Goal: Task Accomplishment & Management: Use online tool/utility

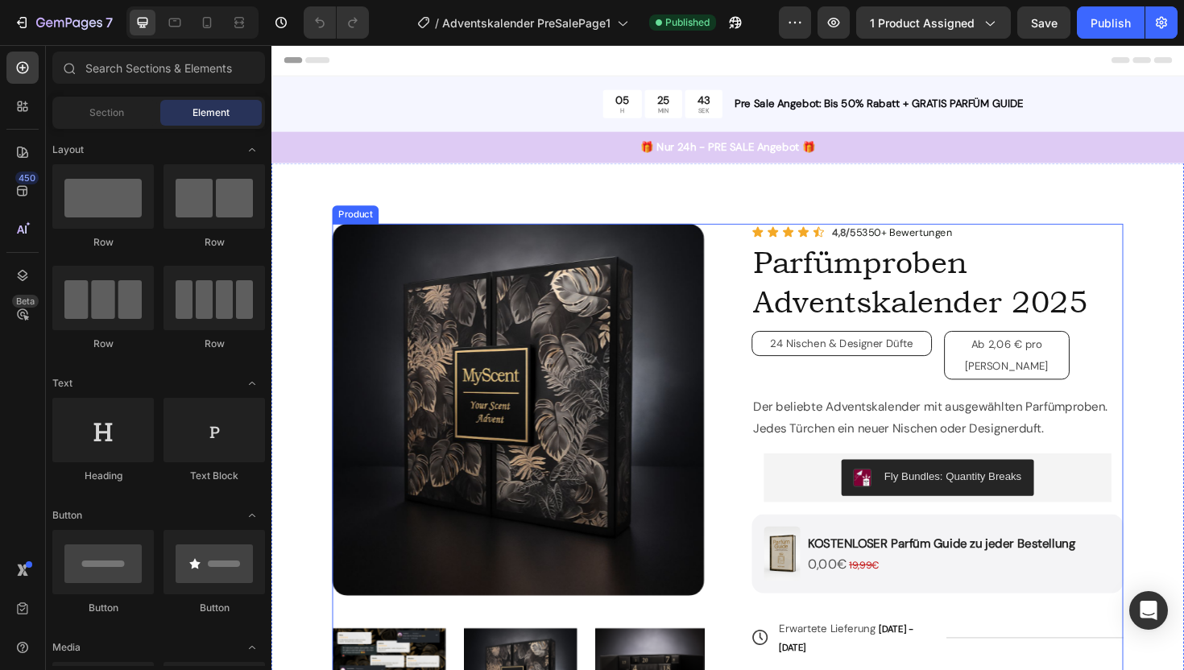
scroll to position [122, 0]
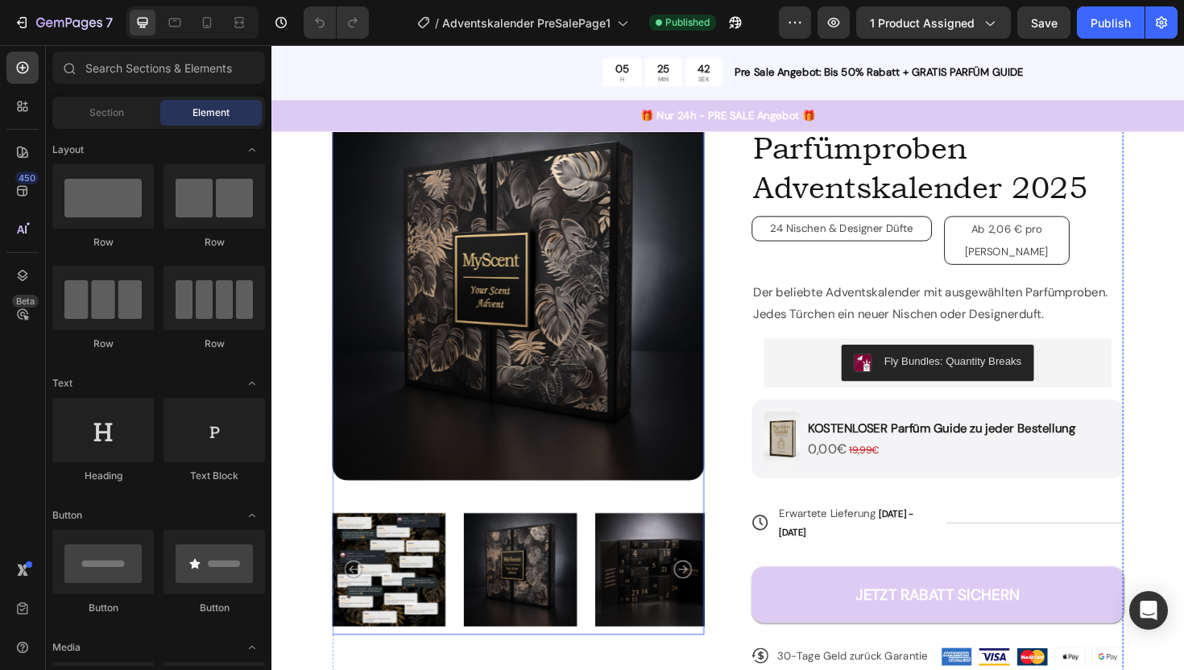
click at [555, 374] on img at bounding box center [533, 310] width 394 height 394
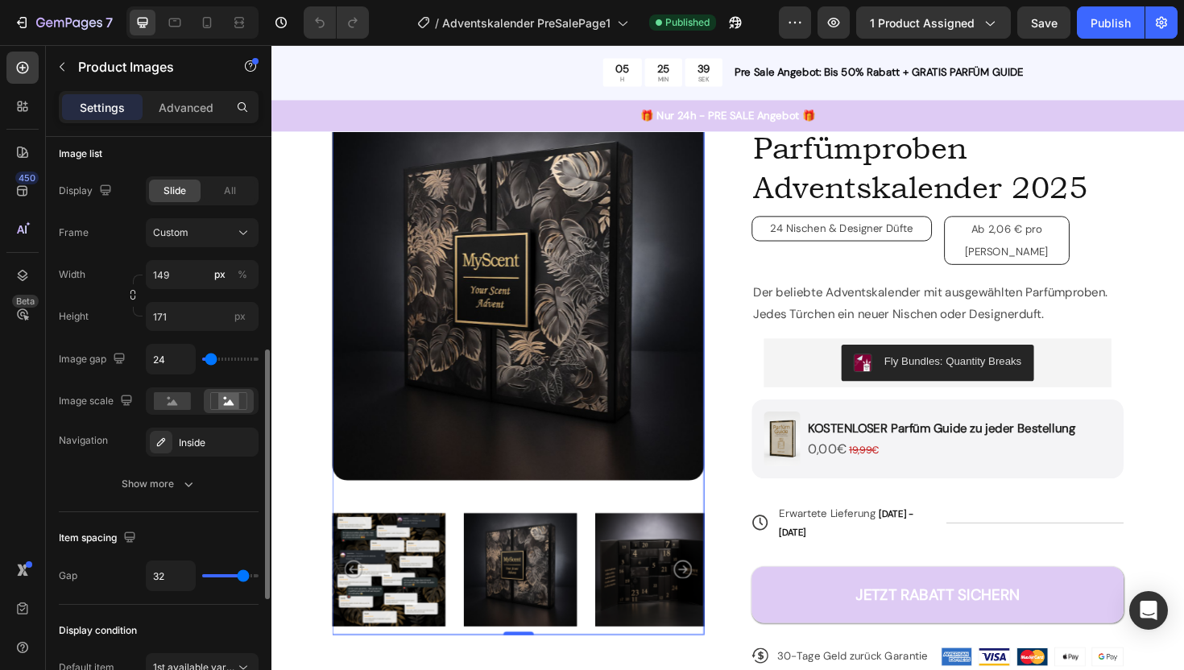
scroll to position [486, 0]
click at [175, 403] on icon at bounding box center [173, 401] width 10 height 6
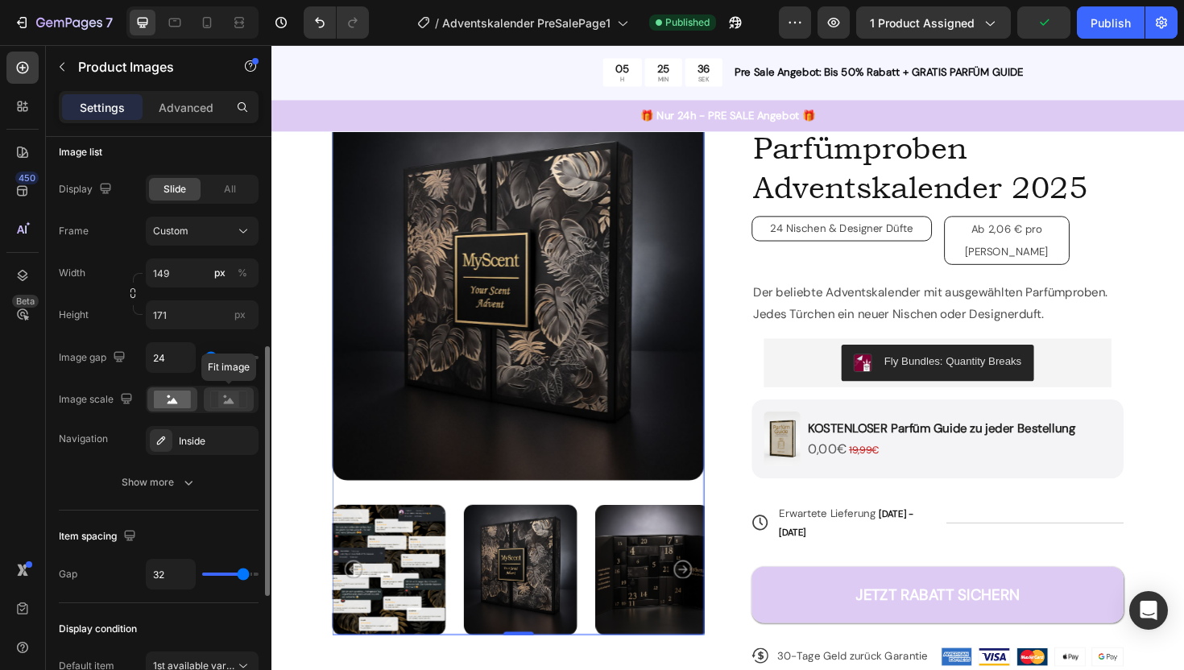
click at [217, 407] on icon at bounding box center [228, 400] width 37 height 18
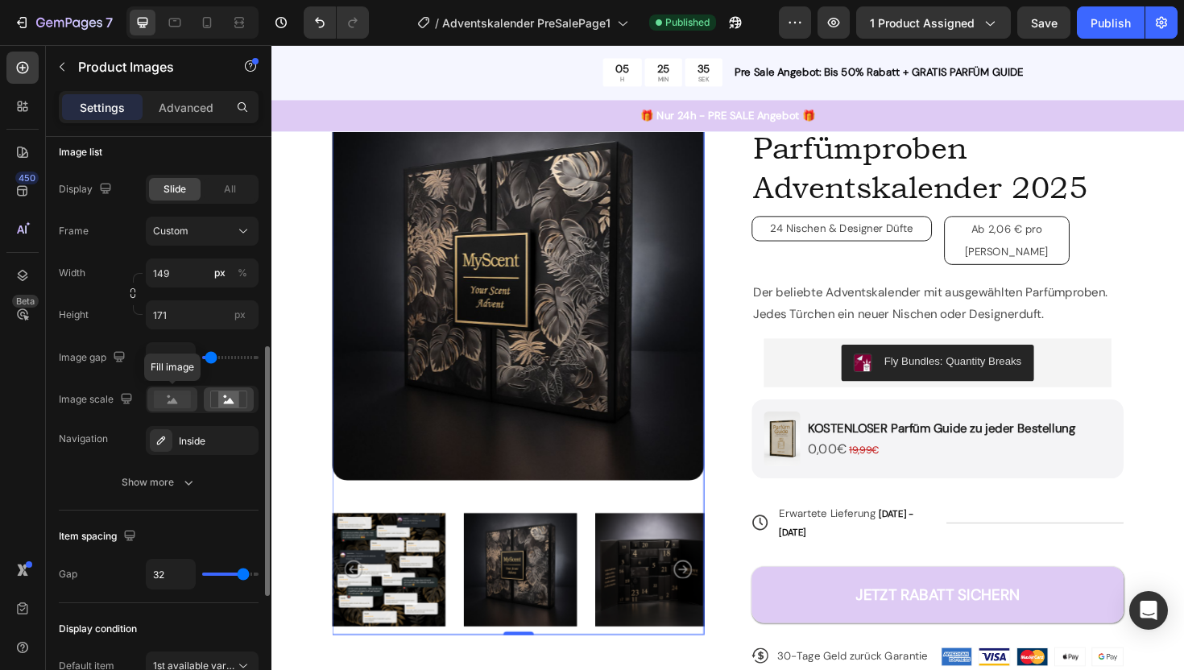
click at [181, 405] on rect at bounding box center [172, 400] width 37 height 18
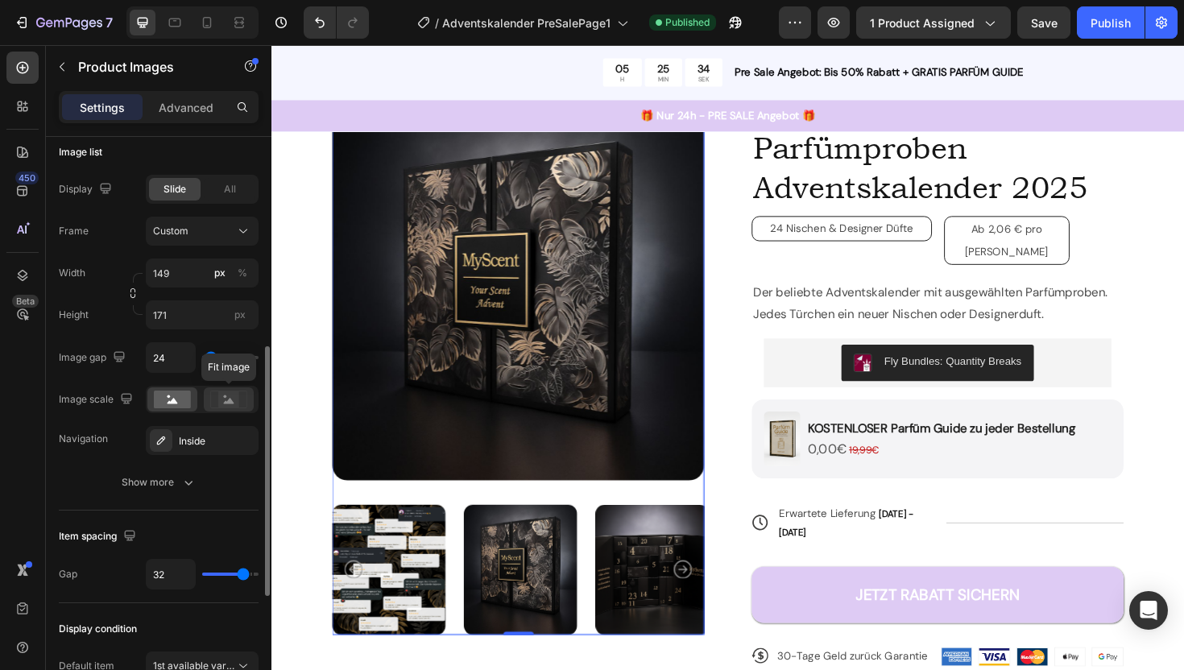
click at [224, 404] on rect at bounding box center [228, 399] width 21 height 16
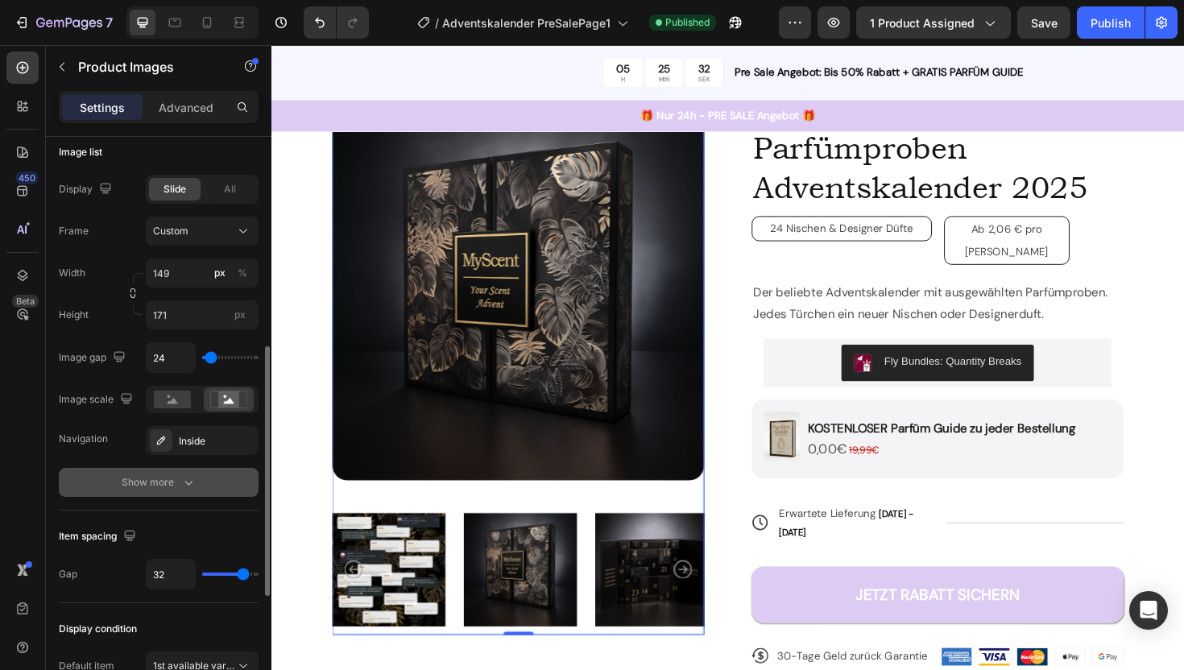
click at [160, 482] on div "Show more" at bounding box center [159, 482] width 75 height 16
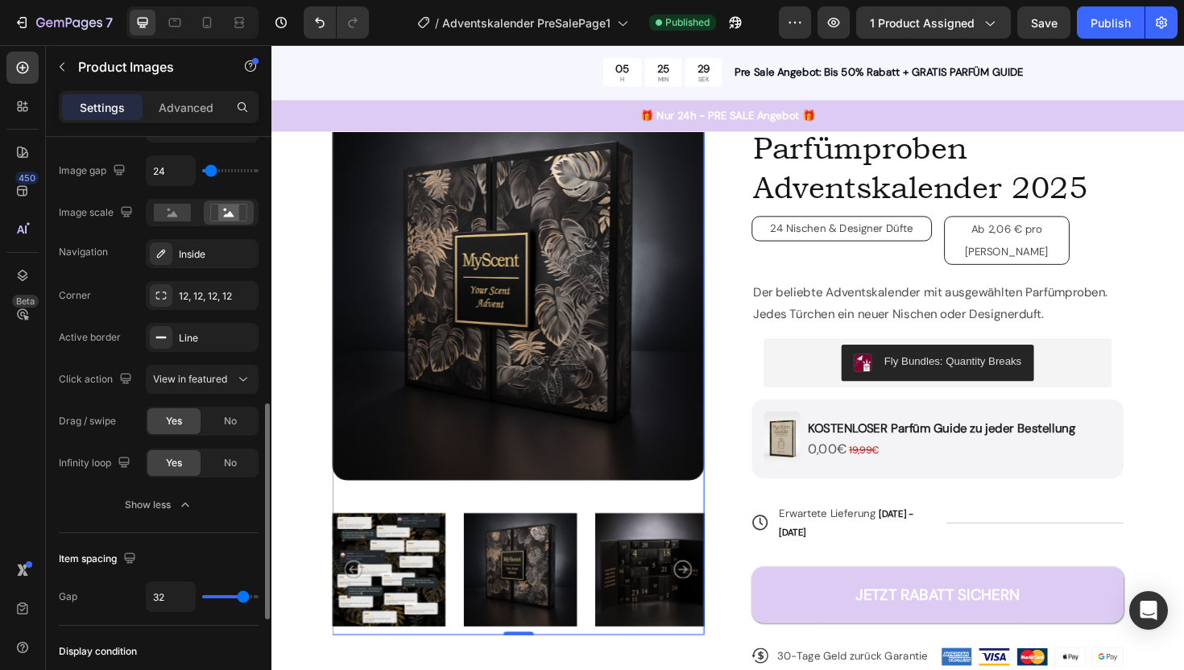
scroll to position [672, 0]
click at [174, 302] on div "12, 12, 12, 12" at bounding box center [202, 297] width 113 height 29
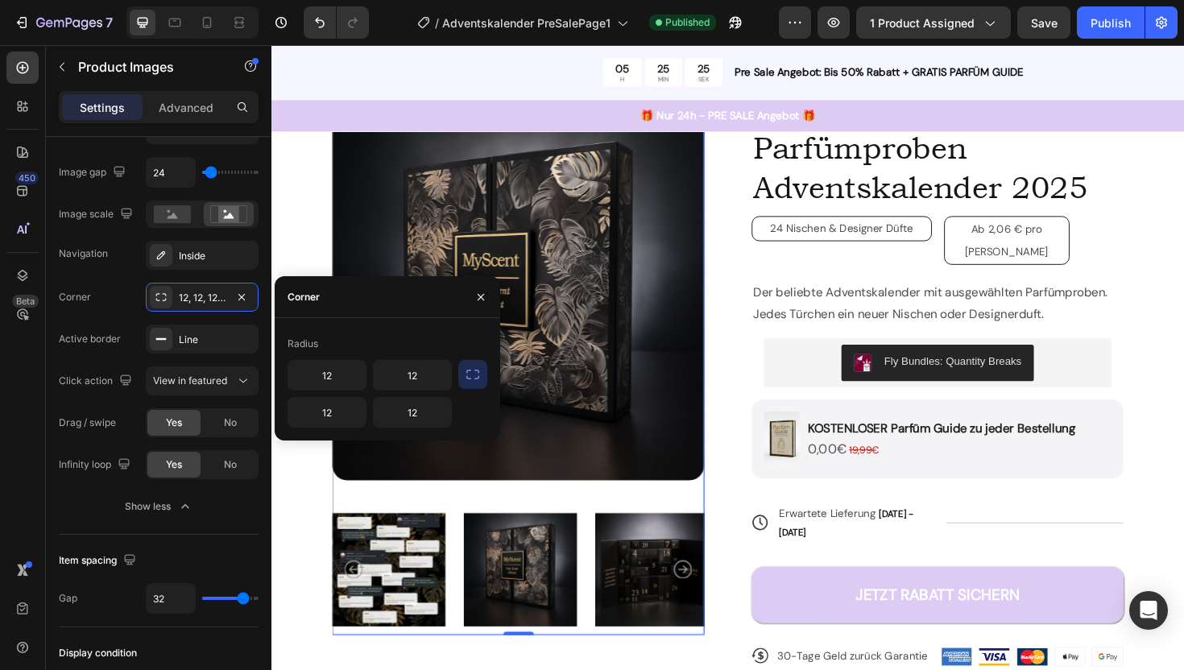
click at [474, 379] on icon "button" at bounding box center [473, 374] width 16 height 16
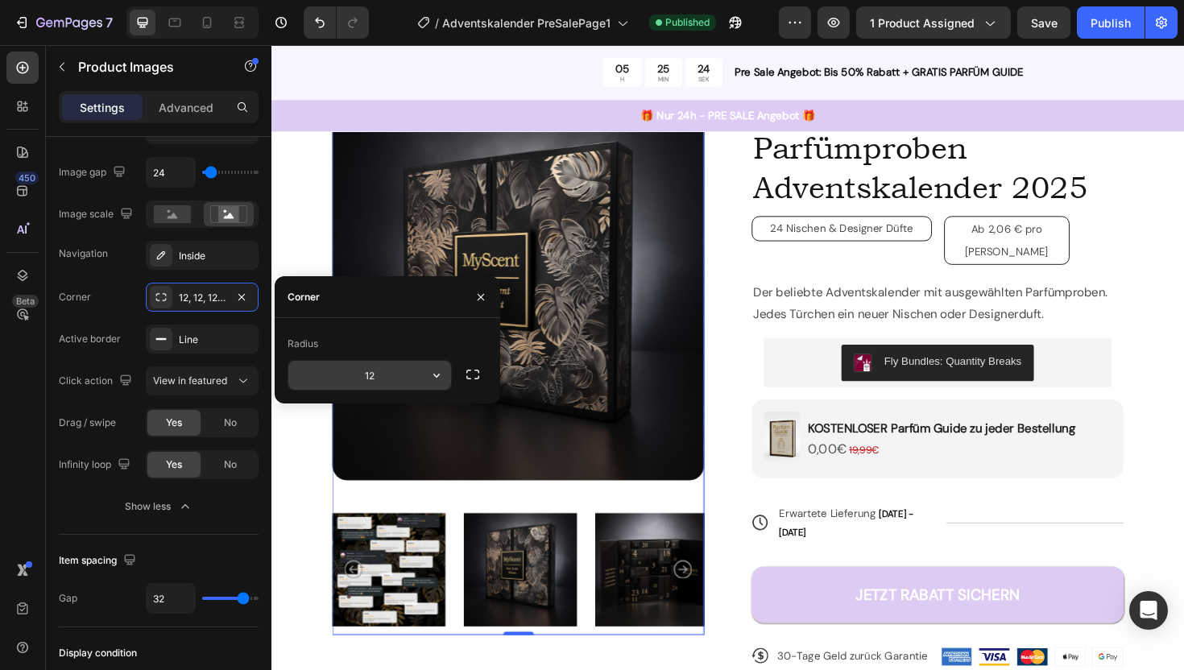
click at [387, 377] on input "12" at bounding box center [369, 375] width 163 height 29
type input "0"
click at [122, 316] on div "Corner Sharp Active border Line Click action View in featured Drag / swipe Yes …" at bounding box center [159, 381] width 200 height 197
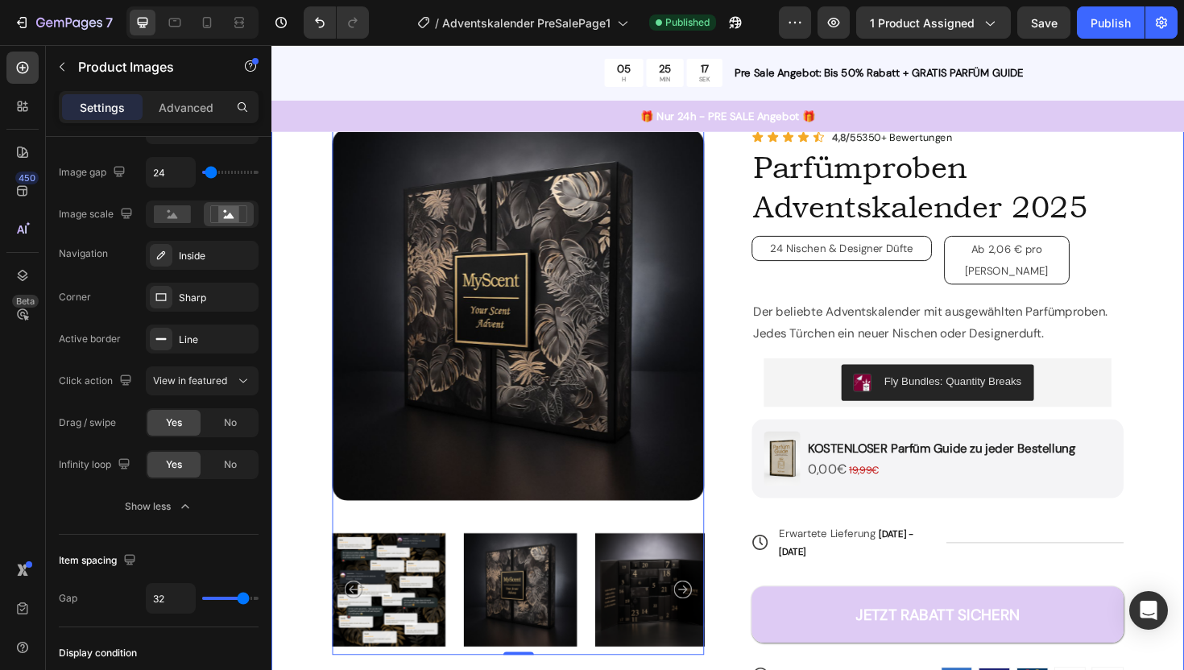
scroll to position [89, 0]
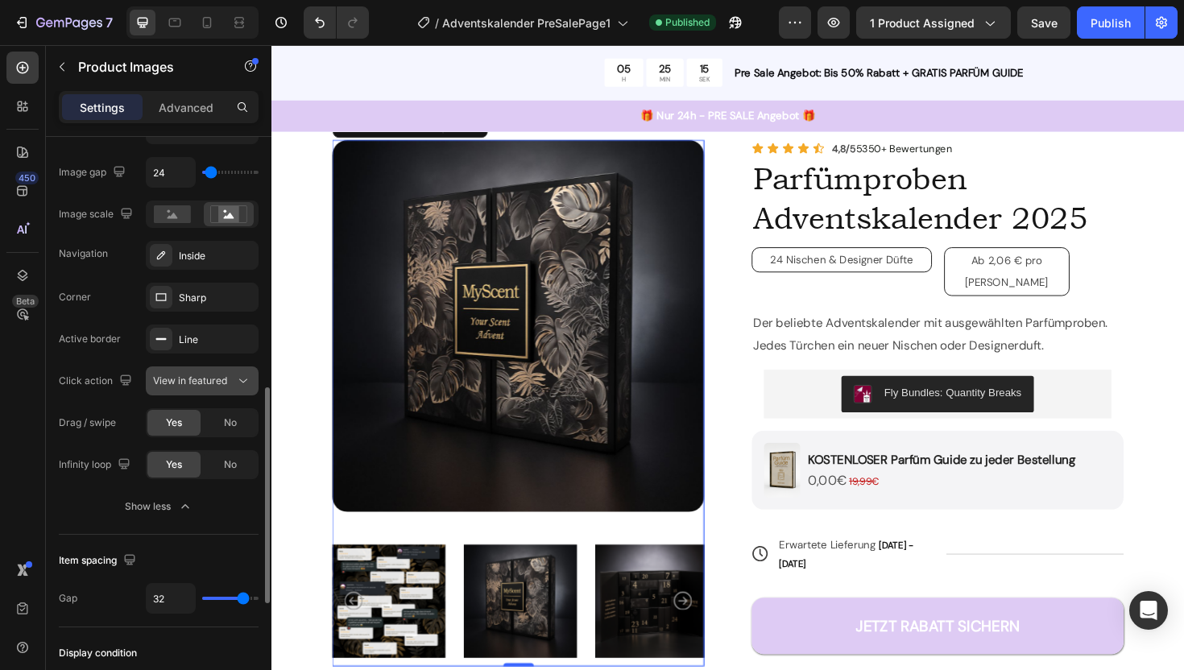
click at [233, 384] on div "View in featured" at bounding box center [194, 381] width 82 height 14
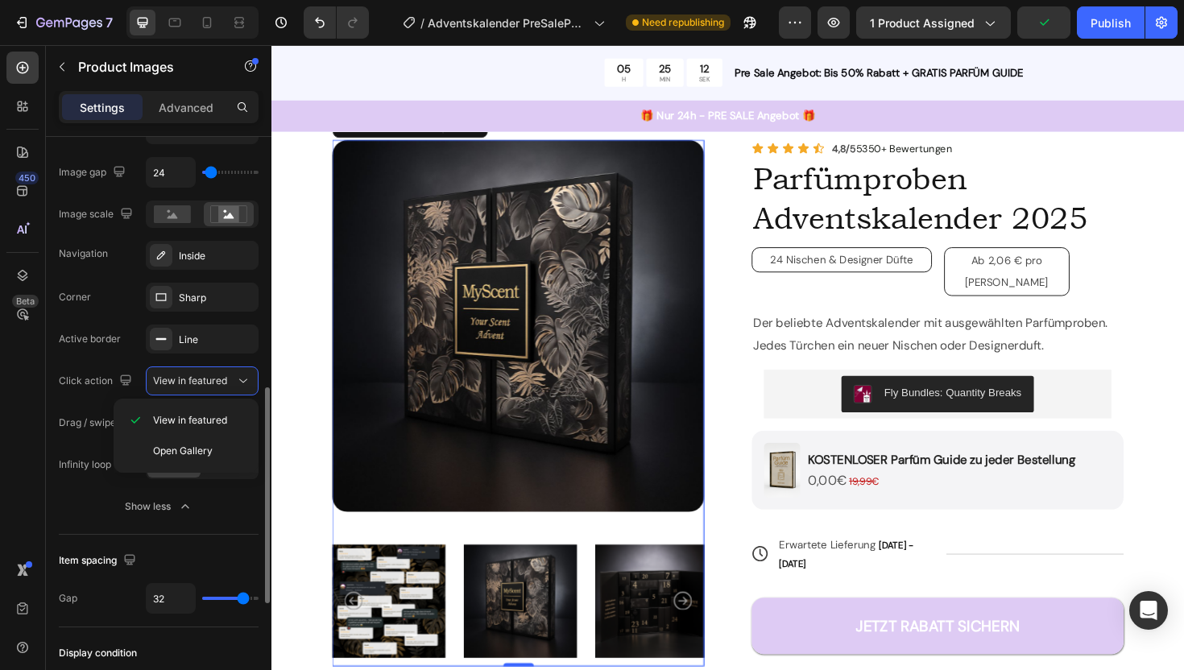
click at [101, 351] on div "Active border" at bounding box center [90, 339] width 62 height 26
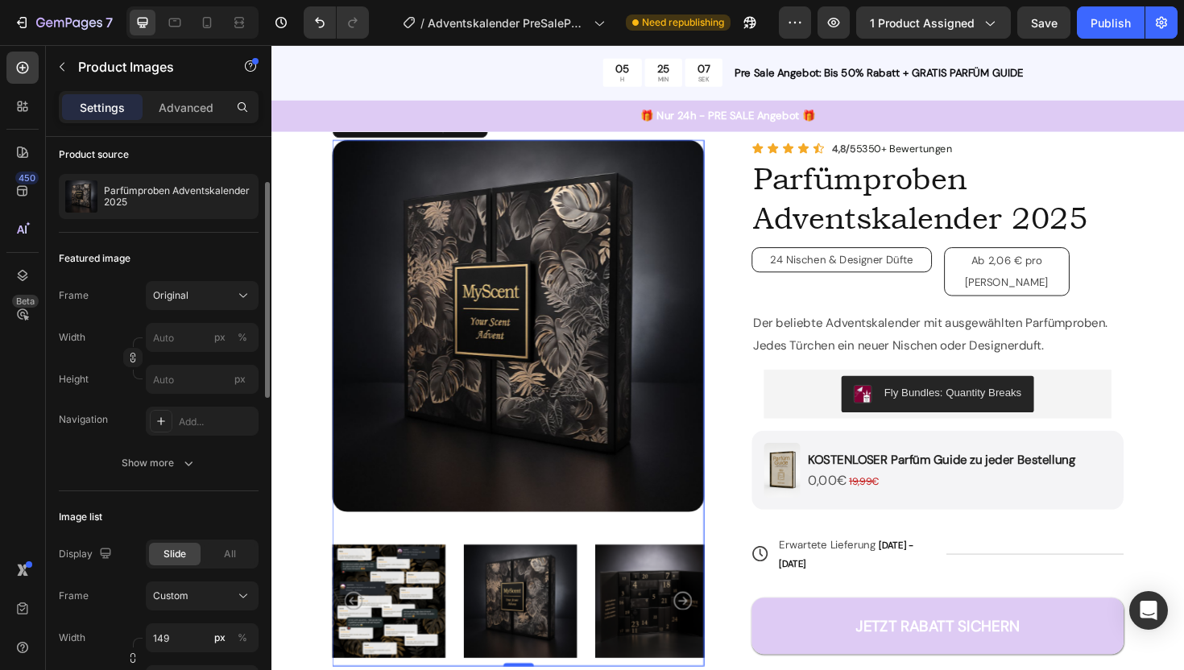
scroll to position [102, 0]
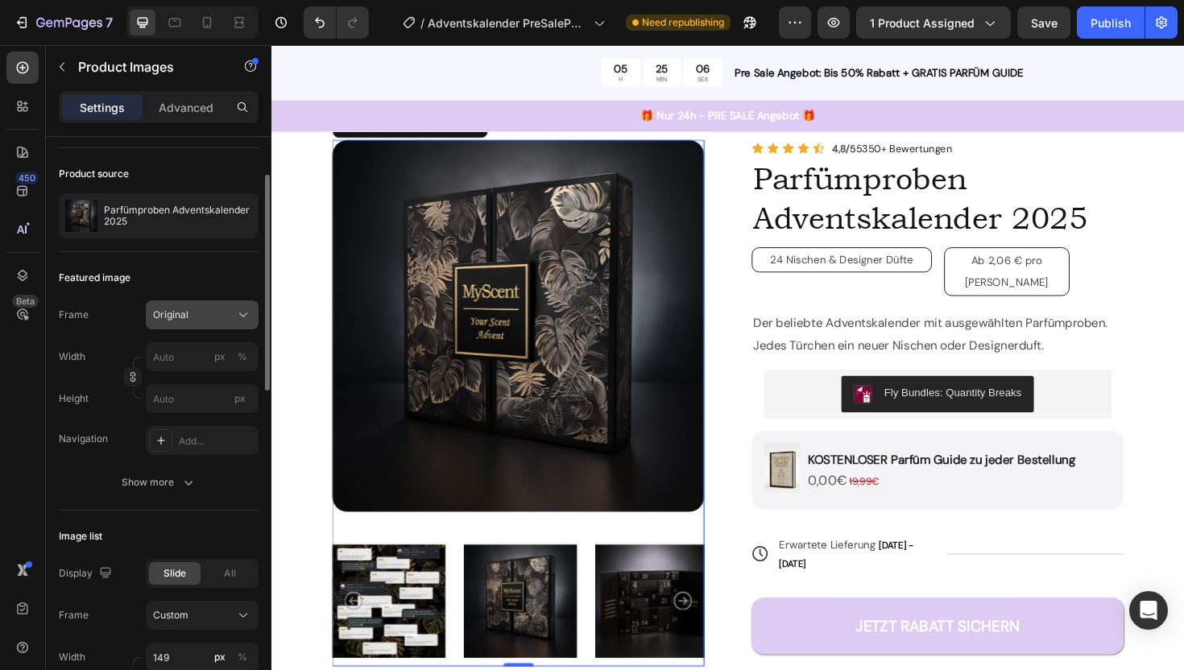
click at [188, 315] on div "Original" at bounding box center [192, 315] width 79 height 14
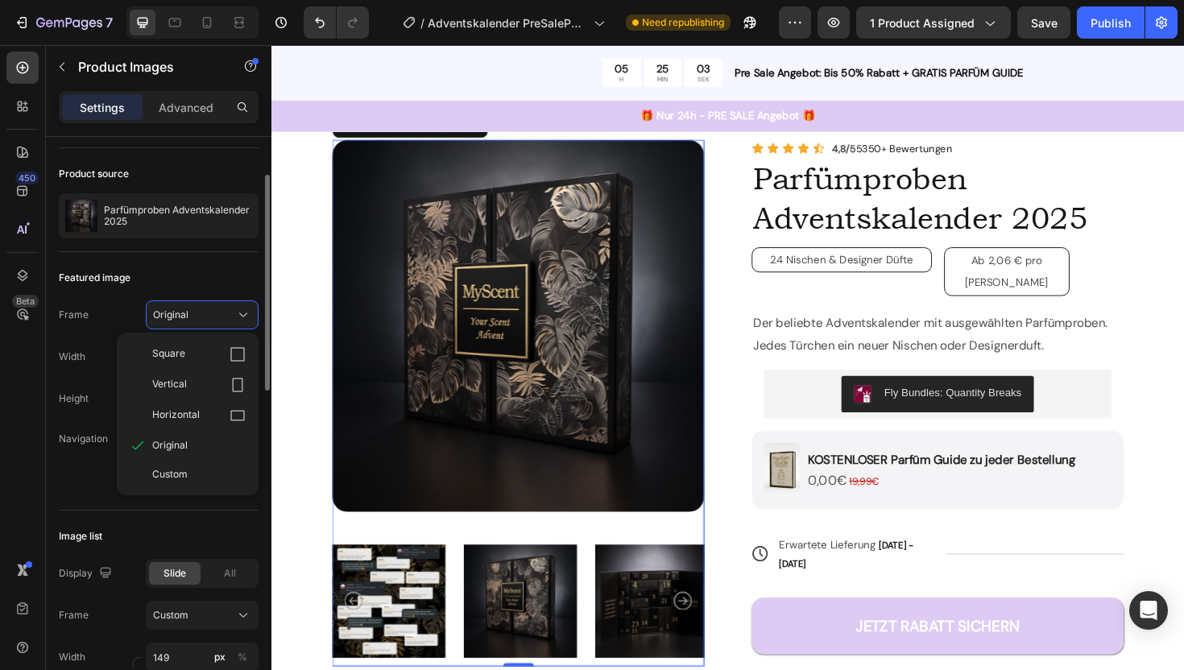
click at [122, 319] on div "Frame Original Square Vertical Horizontal Original Custom" at bounding box center [159, 314] width 200 height 29
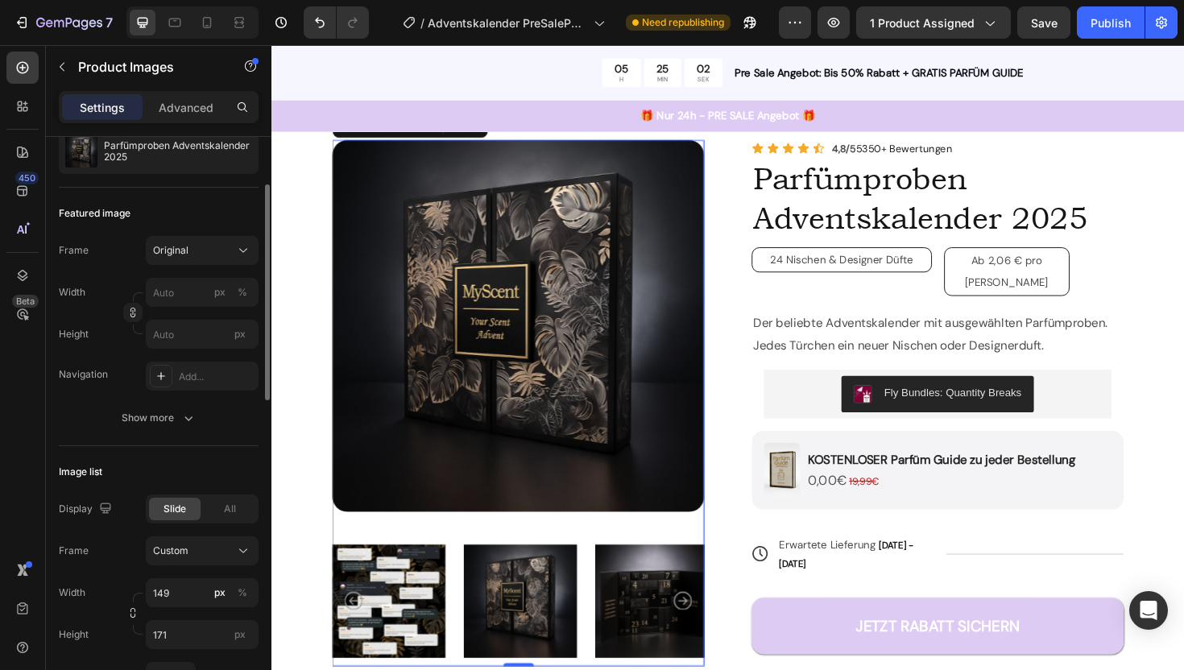
scroll to position [176, 0]
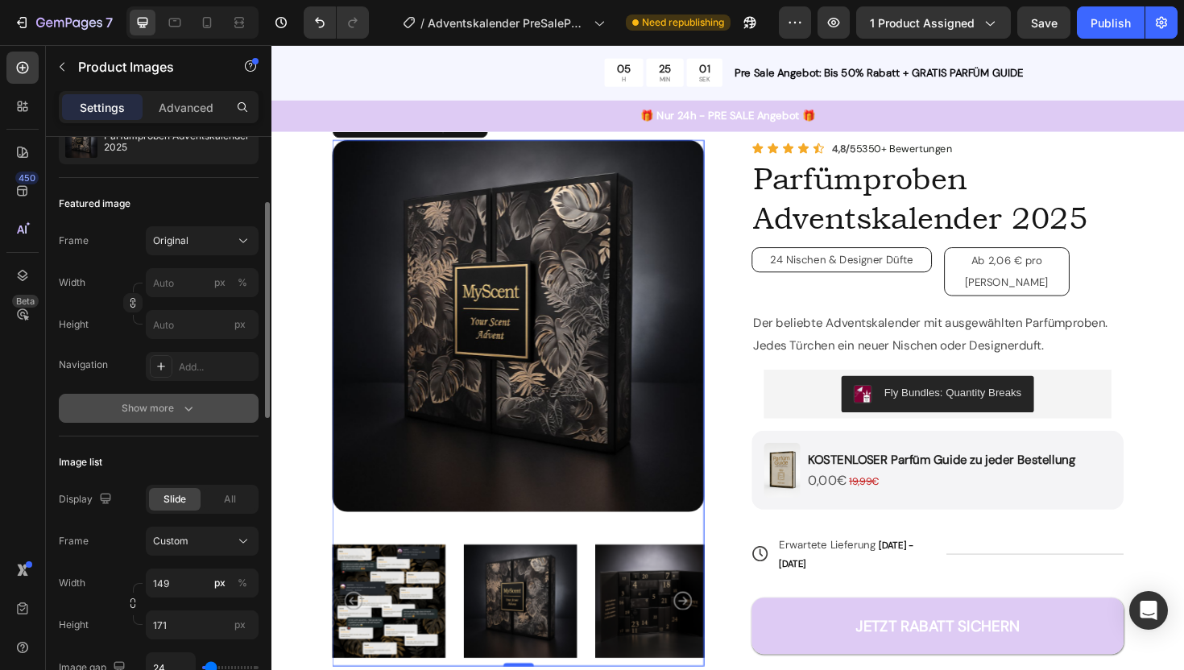
click at [148, 412] on div "Show more" at bounding box center [159, 408] width 75 height 16
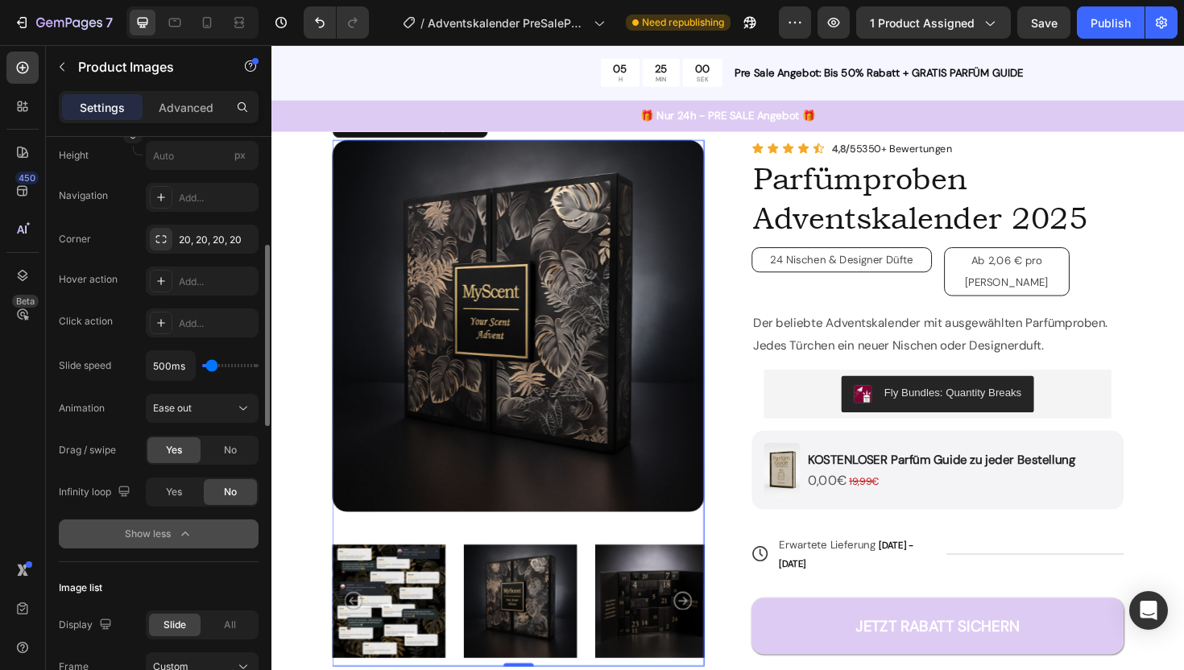
scroll to position [345, 0]
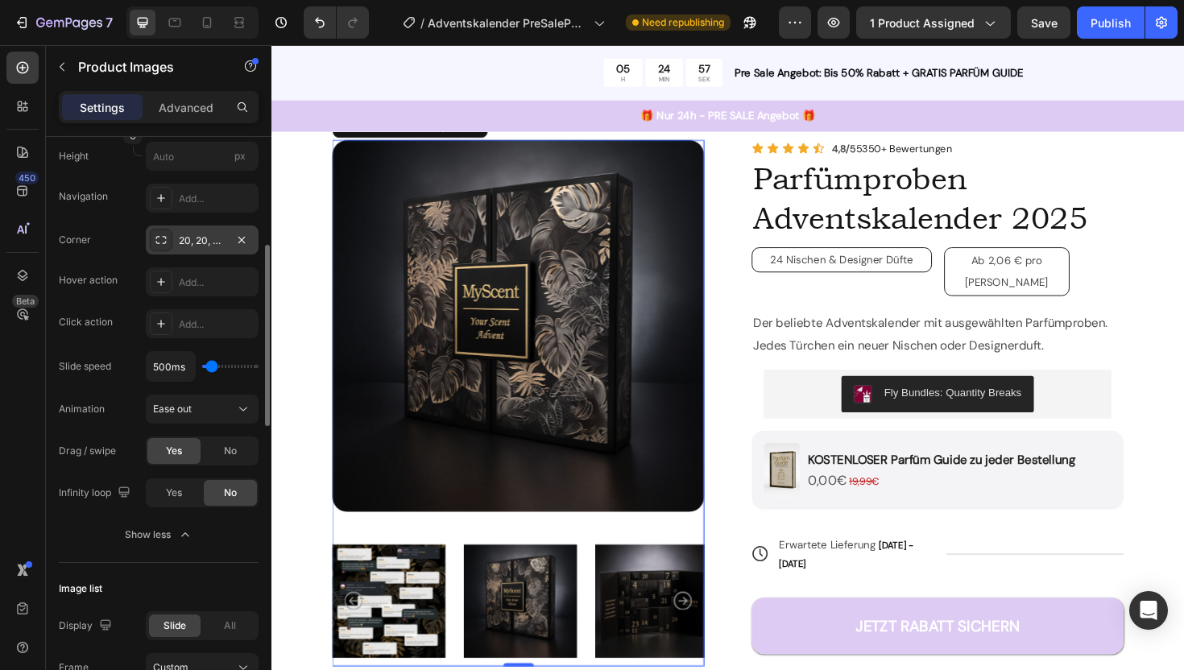
click at [206, 246] on div "20, 20, 20, 20" at bounding box center [202, 241] width 47 height 14
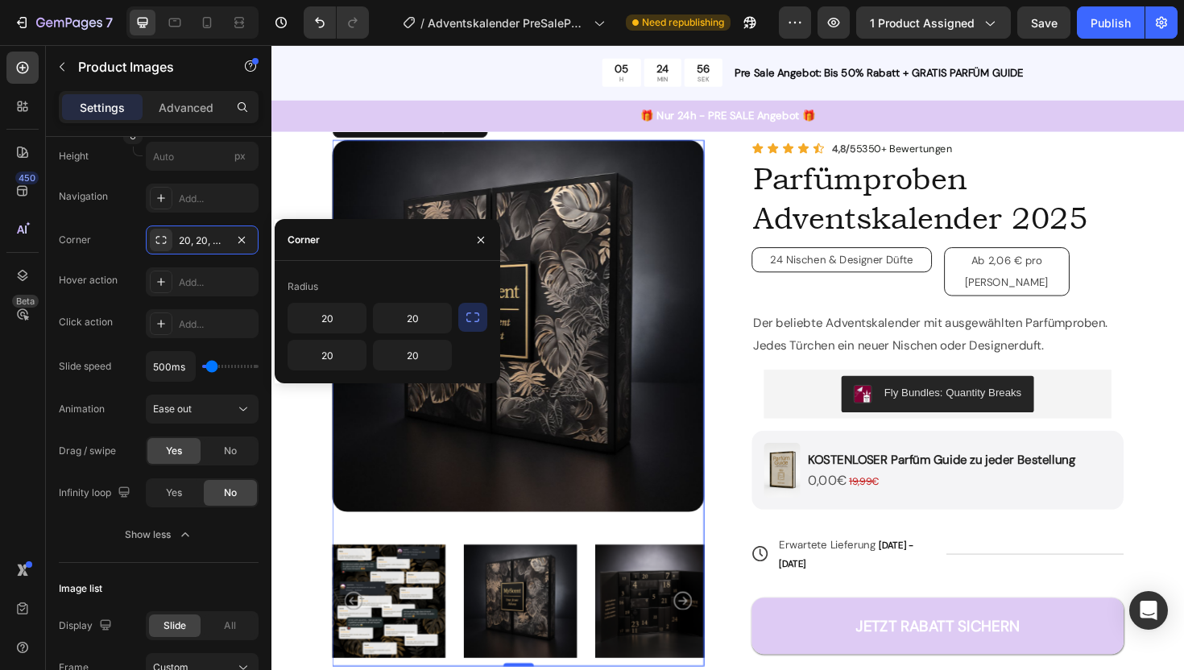
click at [474, 314] on icon "button" at bounding box center [473, 317] width 16 height 16
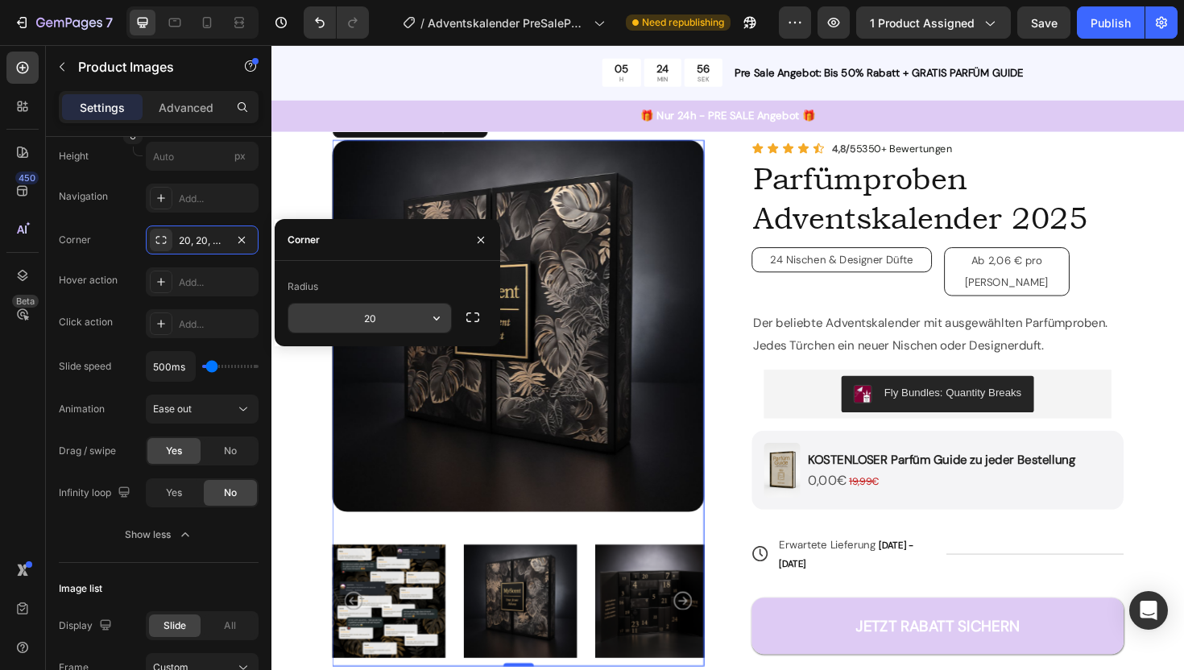
click at [380, 323] on input "20" at bounding box center [369, 318] width 163 height 29
type input "0"
click at [128, 303] on div "Corner Sharp Hover action Add... Click action Add... Slide speed 500ms Animatio…" at bounding box center [159, 367] width 200 height 282
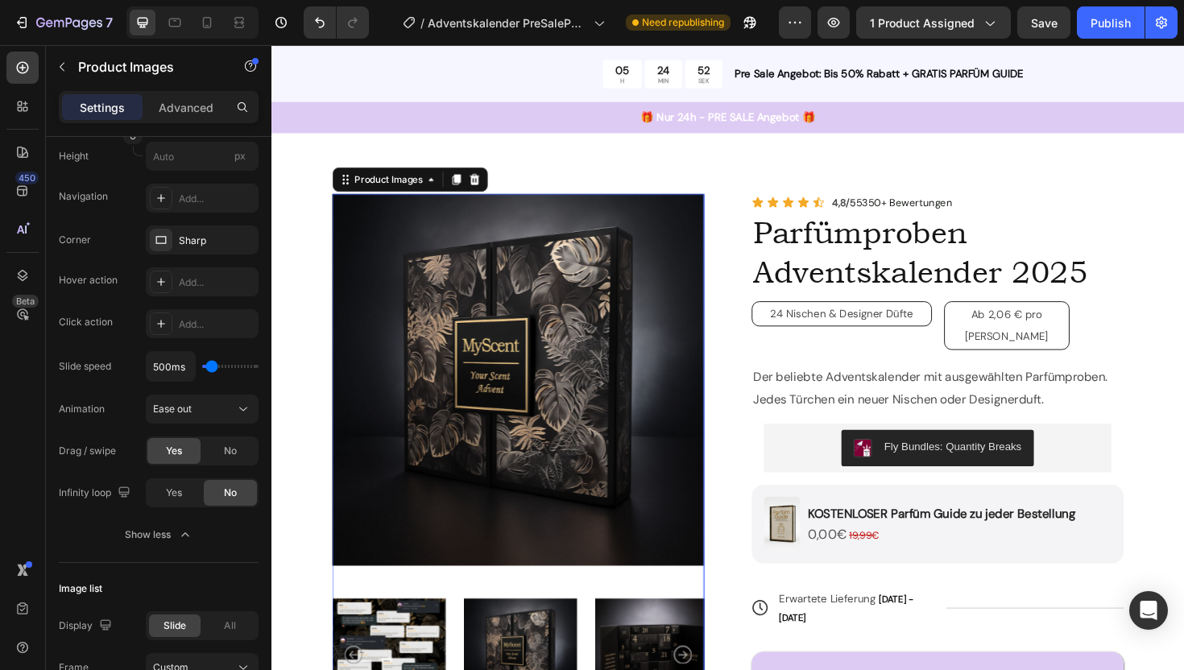
scroll to position [0, 0]
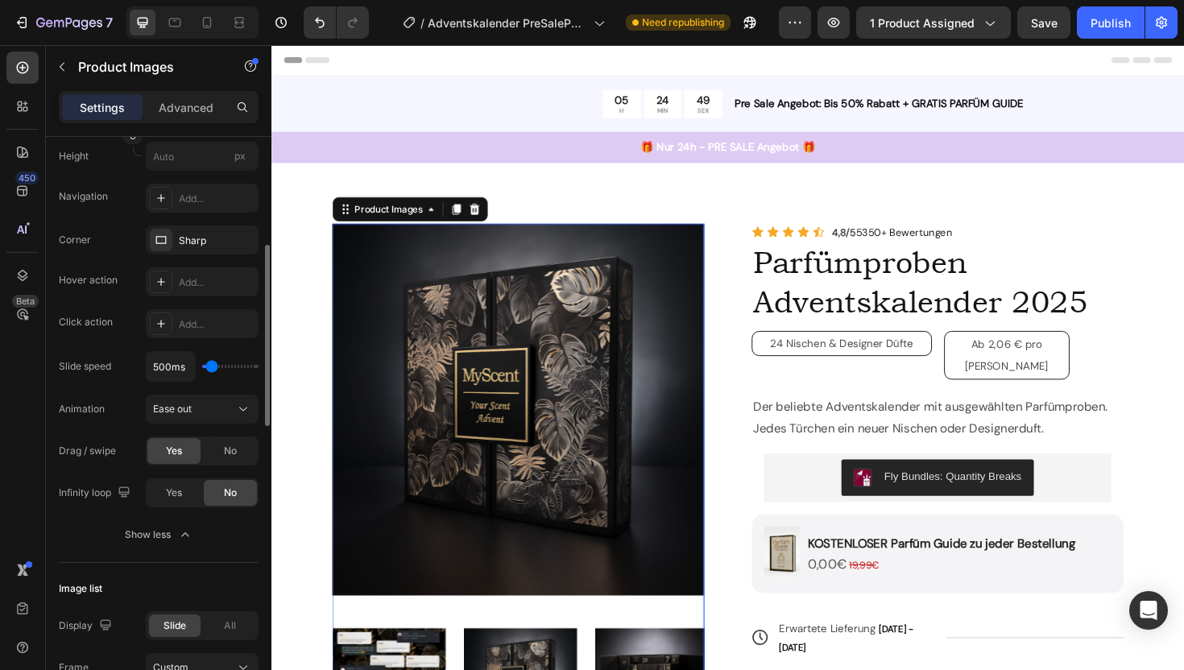
click at [122, 333] on div "Click action Add..." at bounding box center [159, 323] width 200 height 29
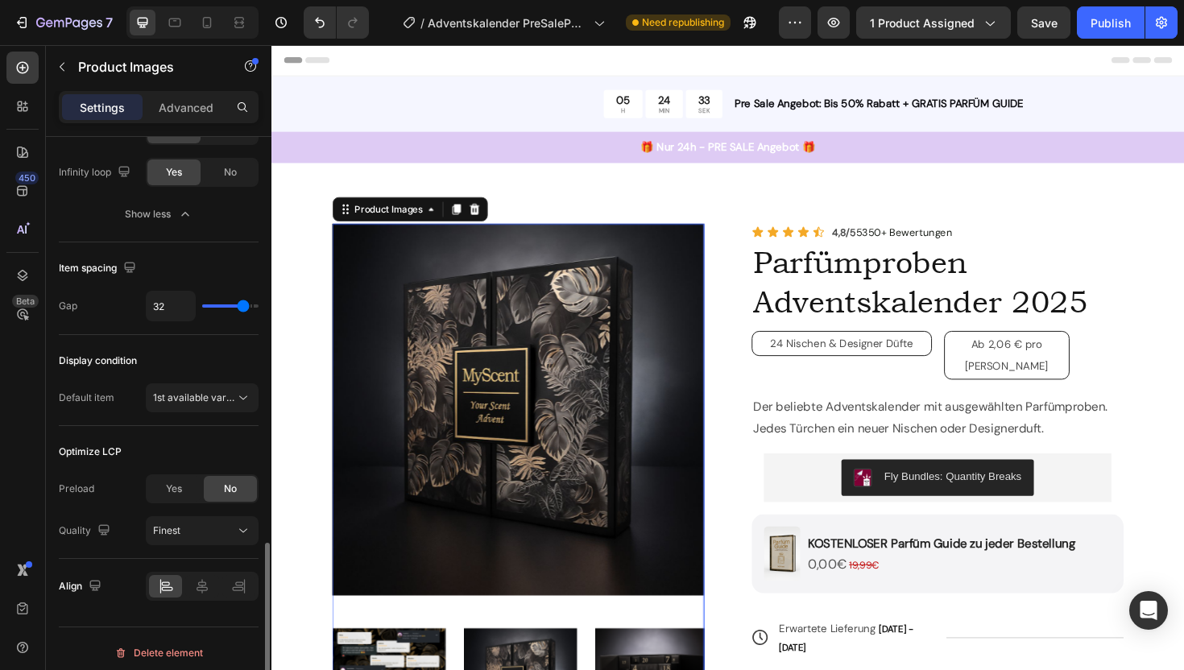
scroll to position [1267, 0]
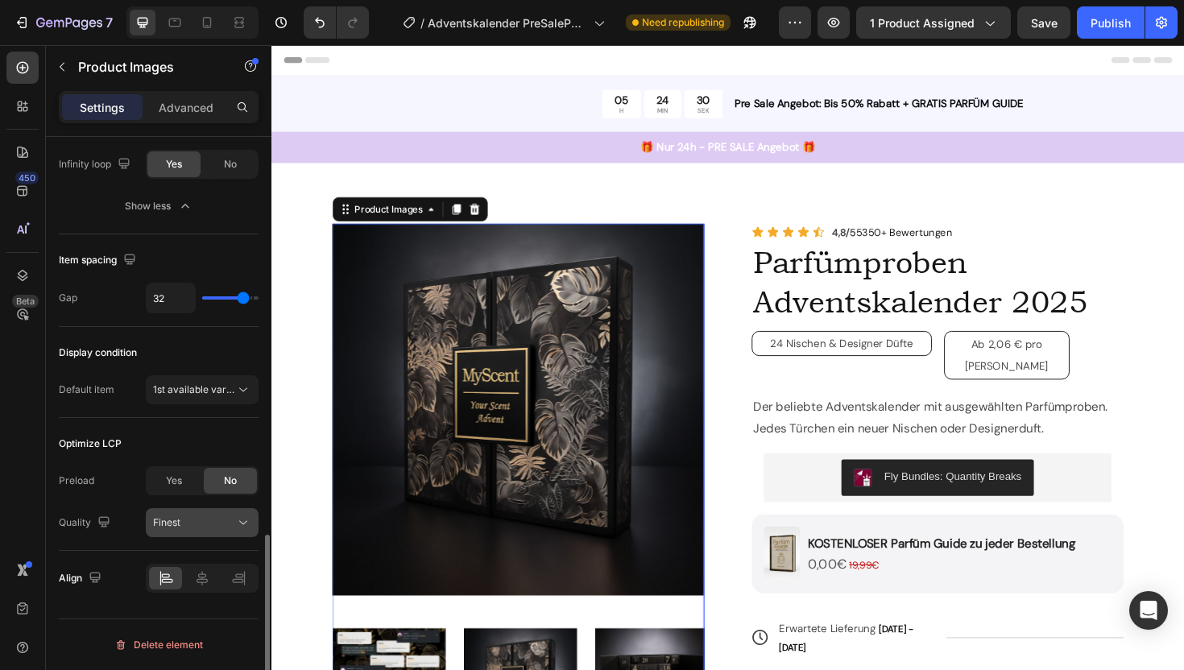
click at [197, 527] on div "Finest" at bounding box center [194, 522] width 82 height 14
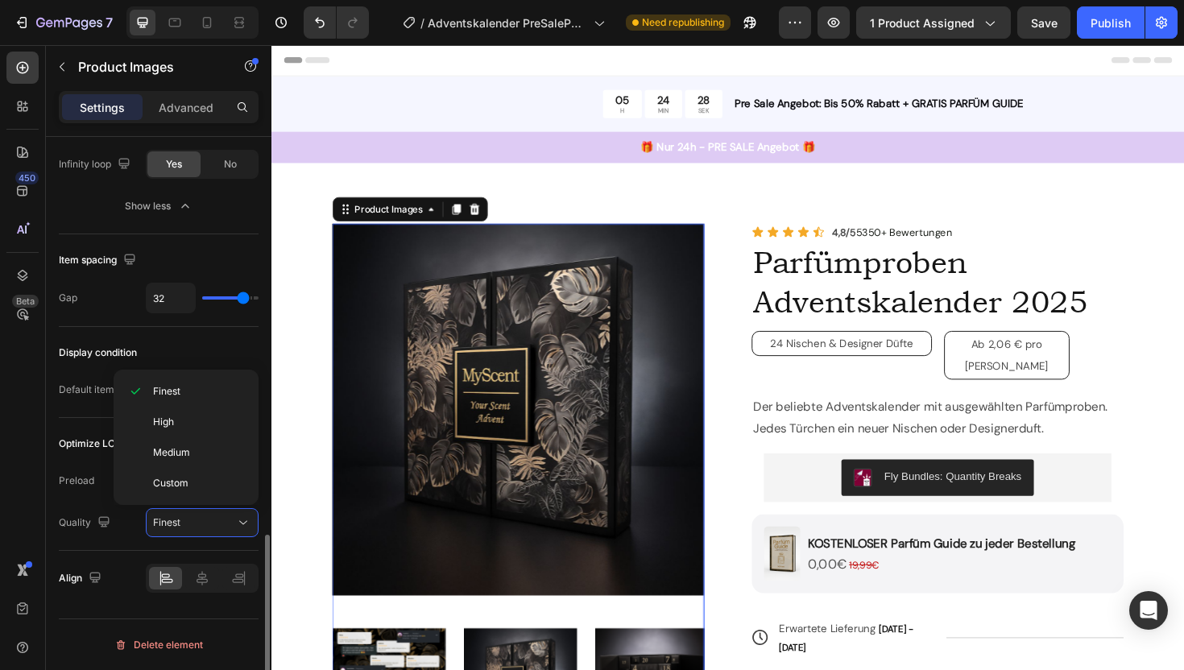
click at [114, 555] on div "Align" at bounding box center [159, 578] width 200 height 55
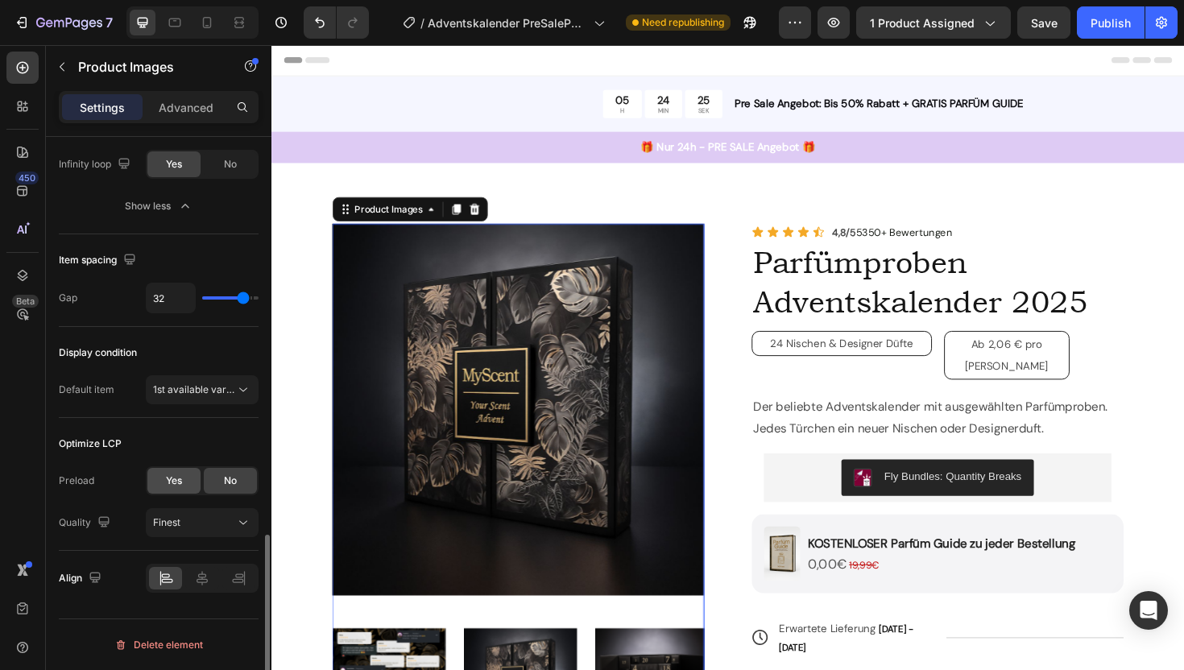
click at [173, 478] on span "Yes" at bounding box center [174, 481] width 16 height 14
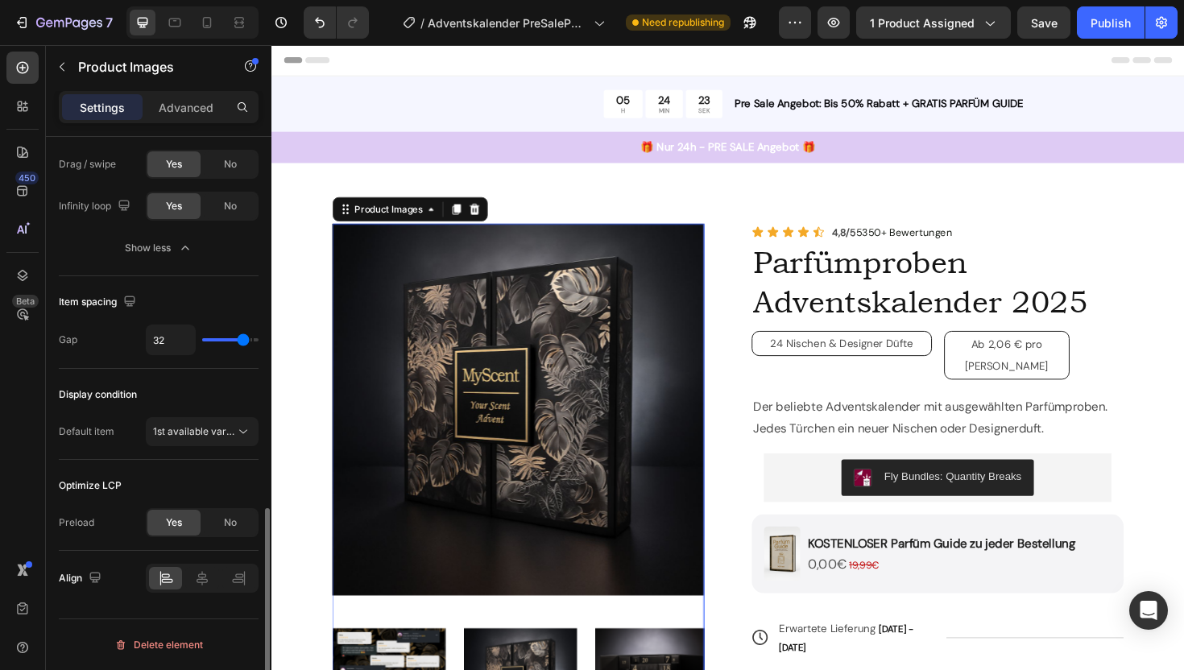
scroll to position [1199, 0]
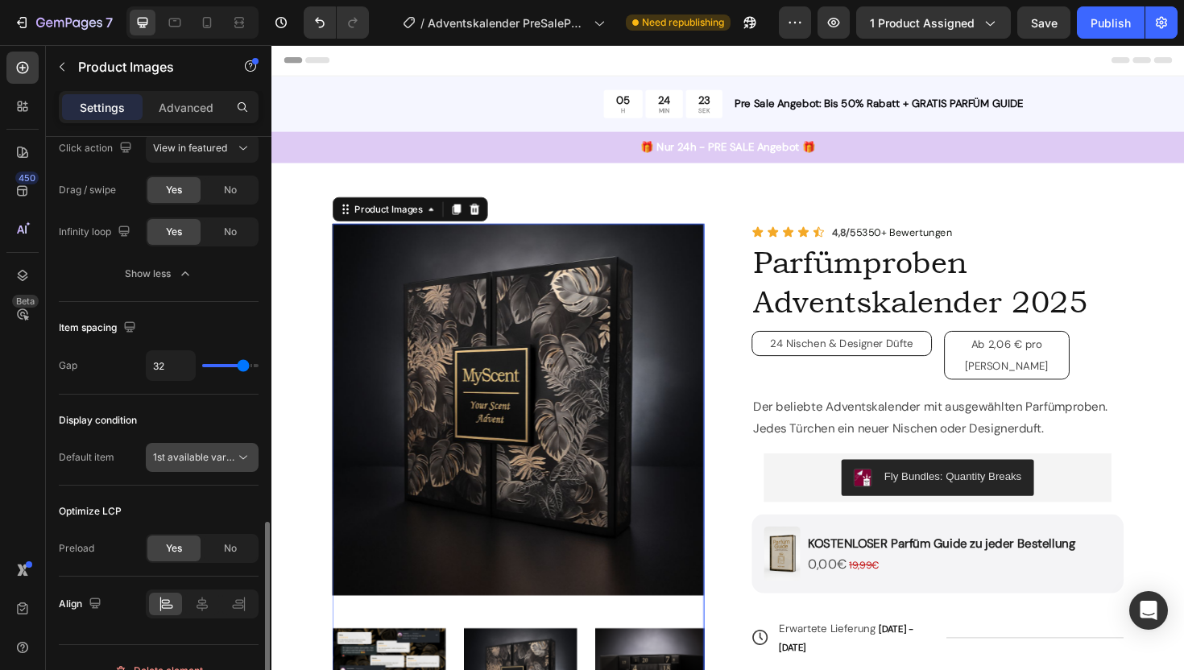
click at [201, 468] on button "1st available variant" at bounding box center [202, 457] width 113 height 29
click at [162, 424] on div "Display condition" at bounding box center [159, 421] width 200 height 26
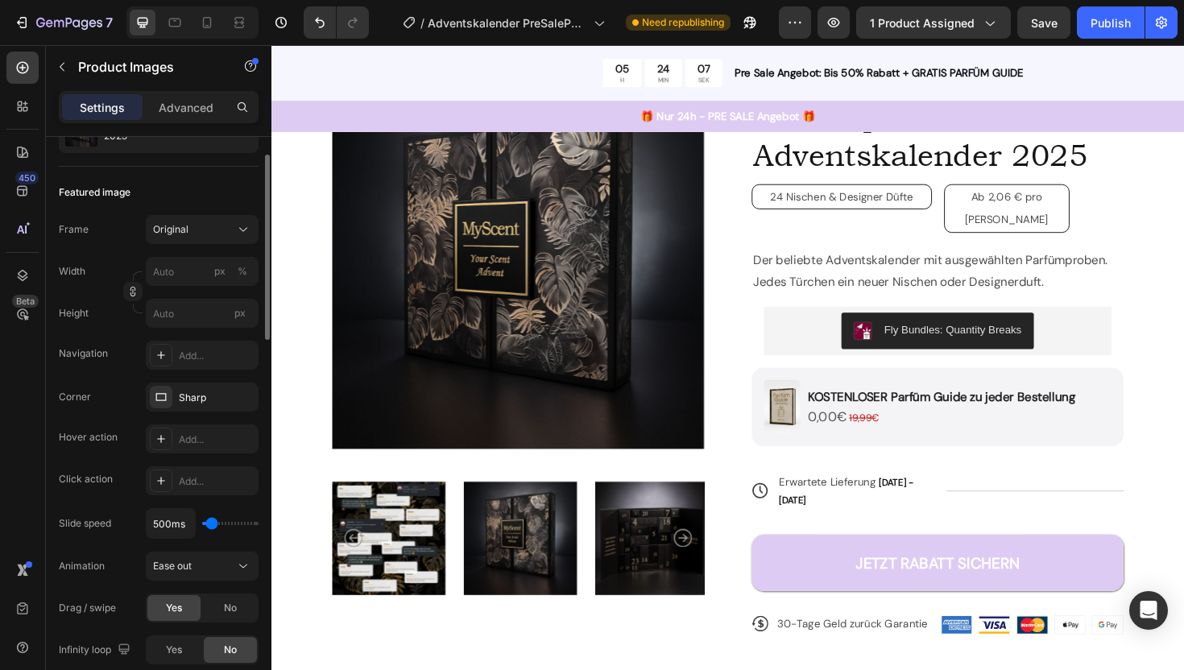
scroll to position [0, 0]
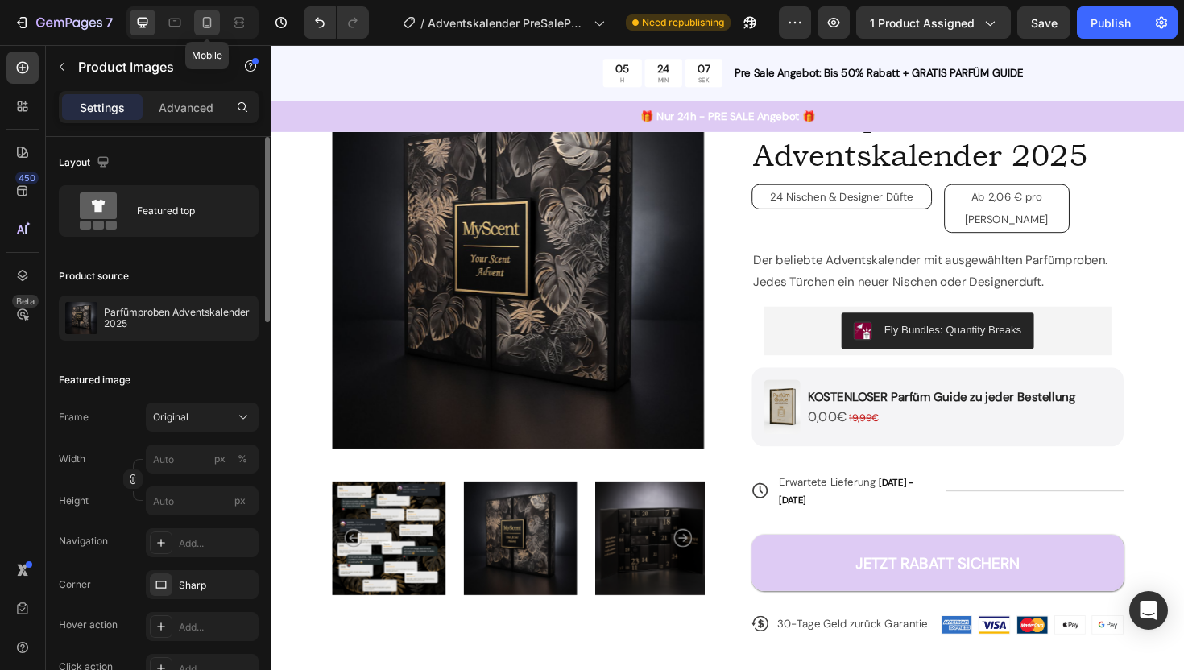
click at [208, 22] on icon at bounding box center [207, 22] width 16 height 16
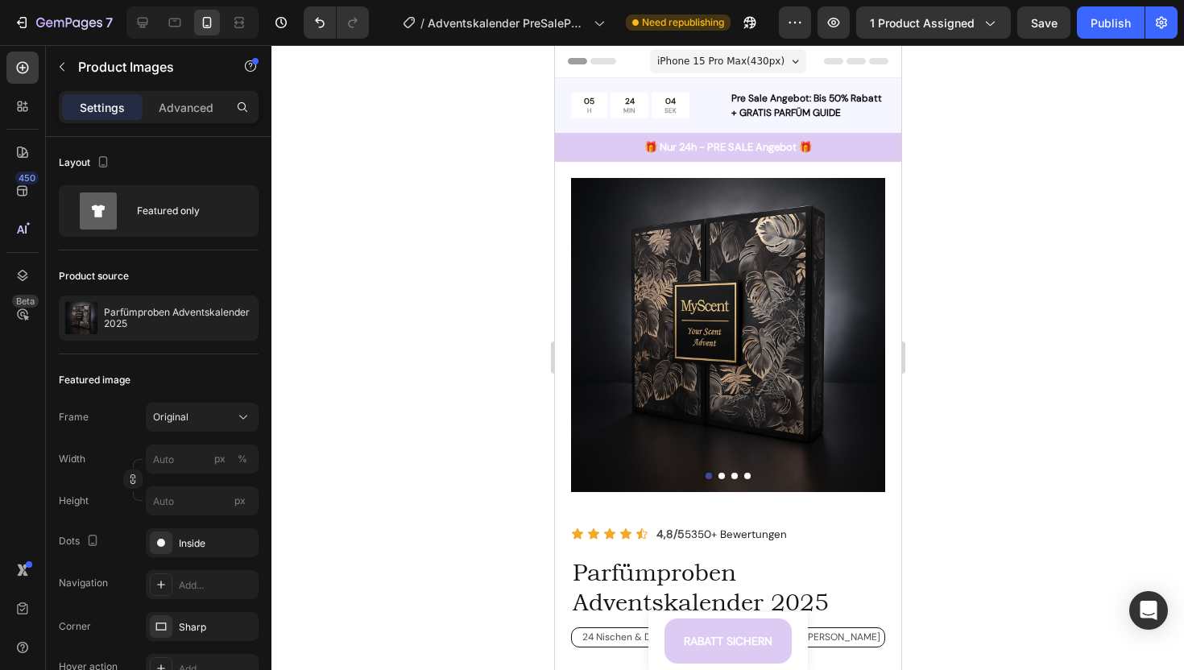
click at [595, 304] on img at bounding box center [727, 335] width 314 height 314
click at [655, 656] on div "Product Images Duft-Set Arabische Parfum Damen & Herren 5 x 2 Milliliter Produc…" at bounding box center [727, 641] width 159 height 58
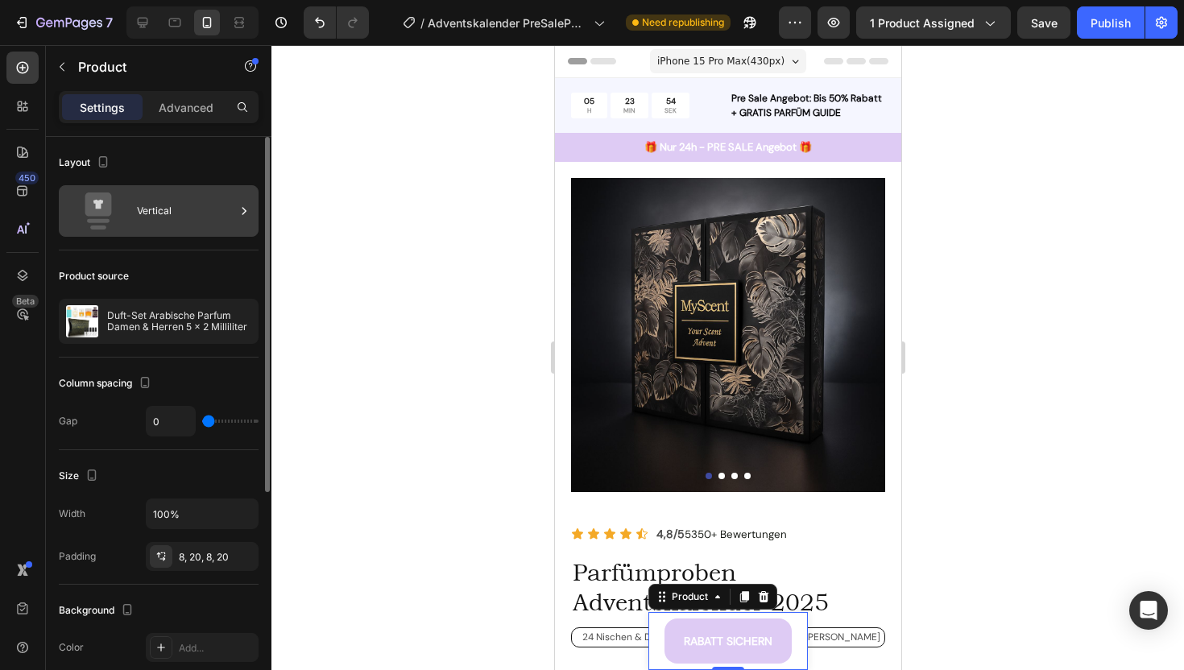
click at [154, 214] on div "Vertical" at bounding box center [186, 210] width 98 height 37
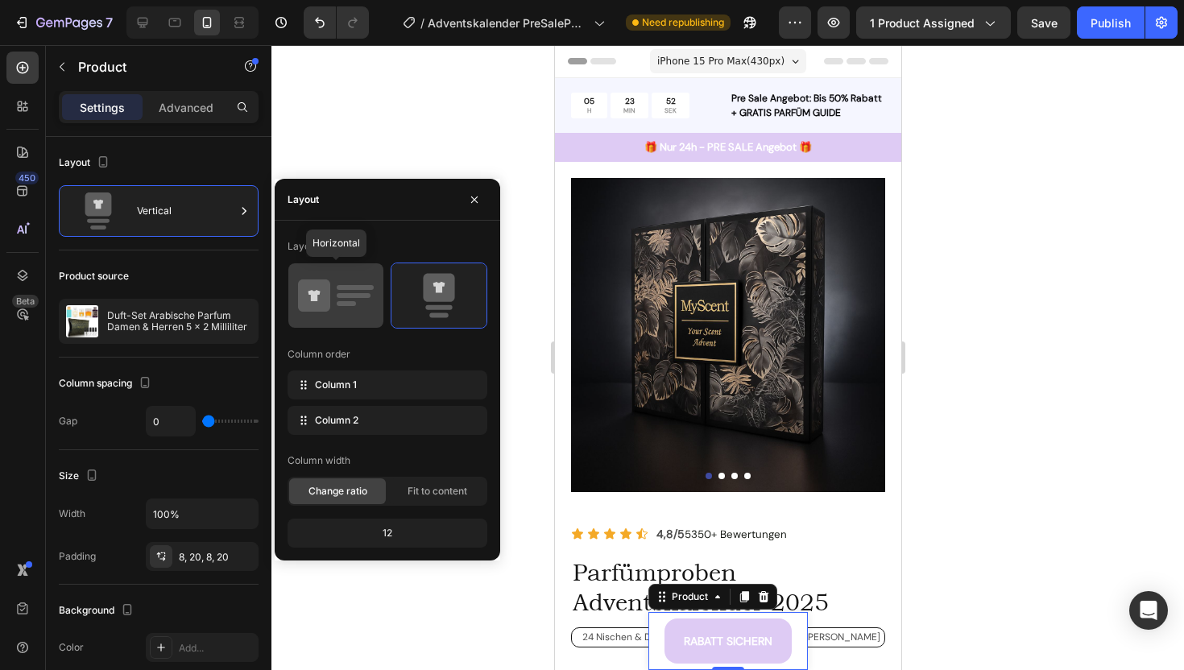
click at [303, 307] on icon at bounding box center [314, 295] width 32 height 32
type input "12"
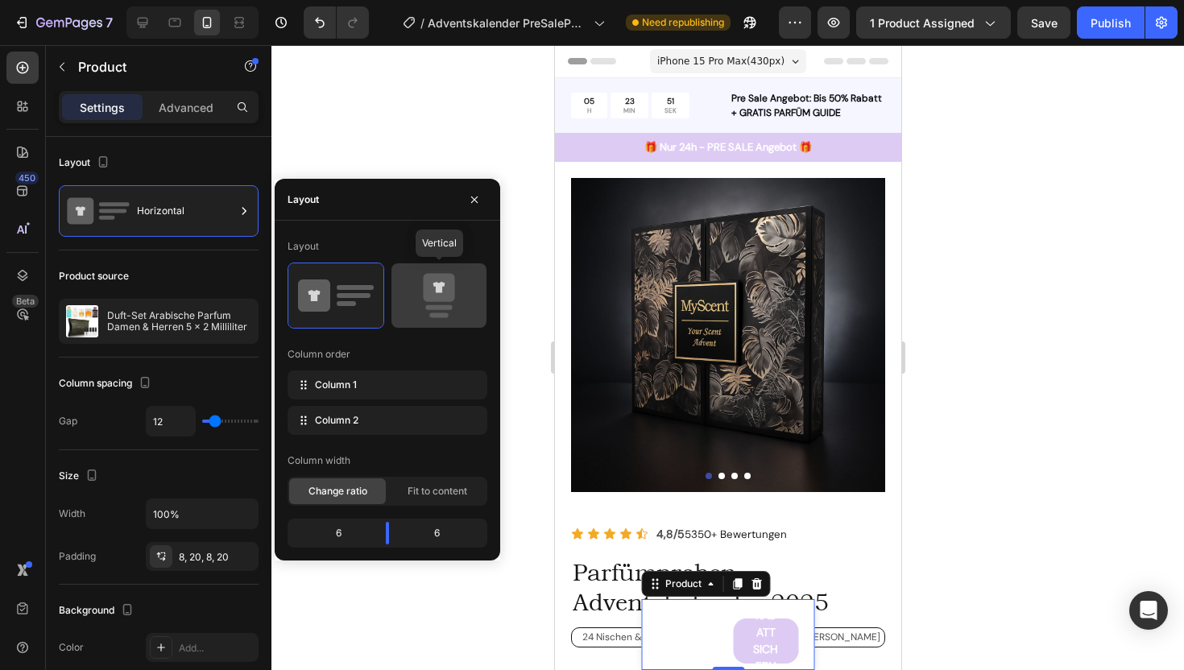
click at [431, 307] on rect at bounding box center [438, 307] width 27 height 5
type input "0"
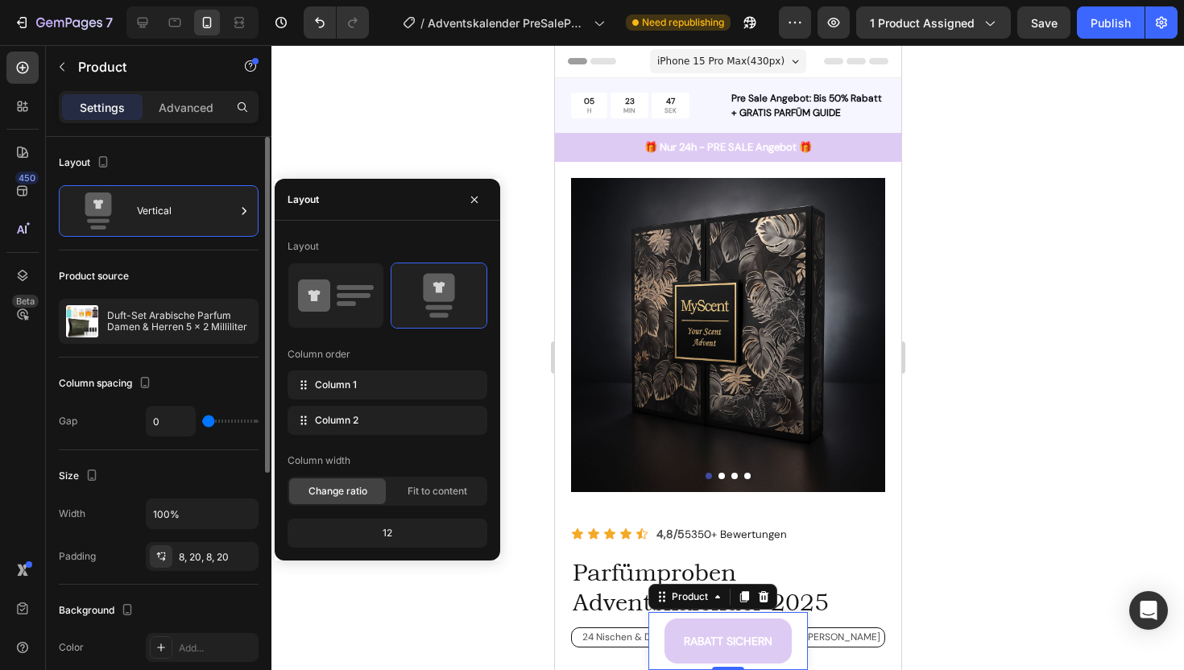
click at [184, 364] on div "Column spacing Gap 0" at bounding box center [159, 404] width 200 height 93
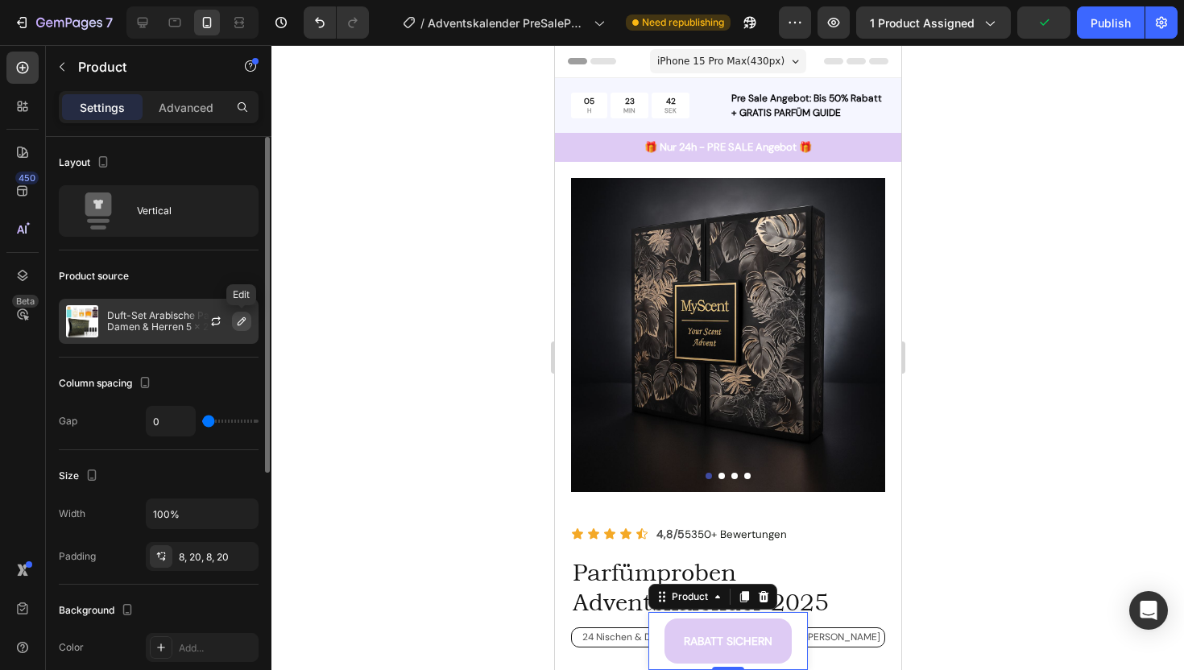
click at [240, 322] on icon "button" at bounding box center [241, 321] width 13 height 13
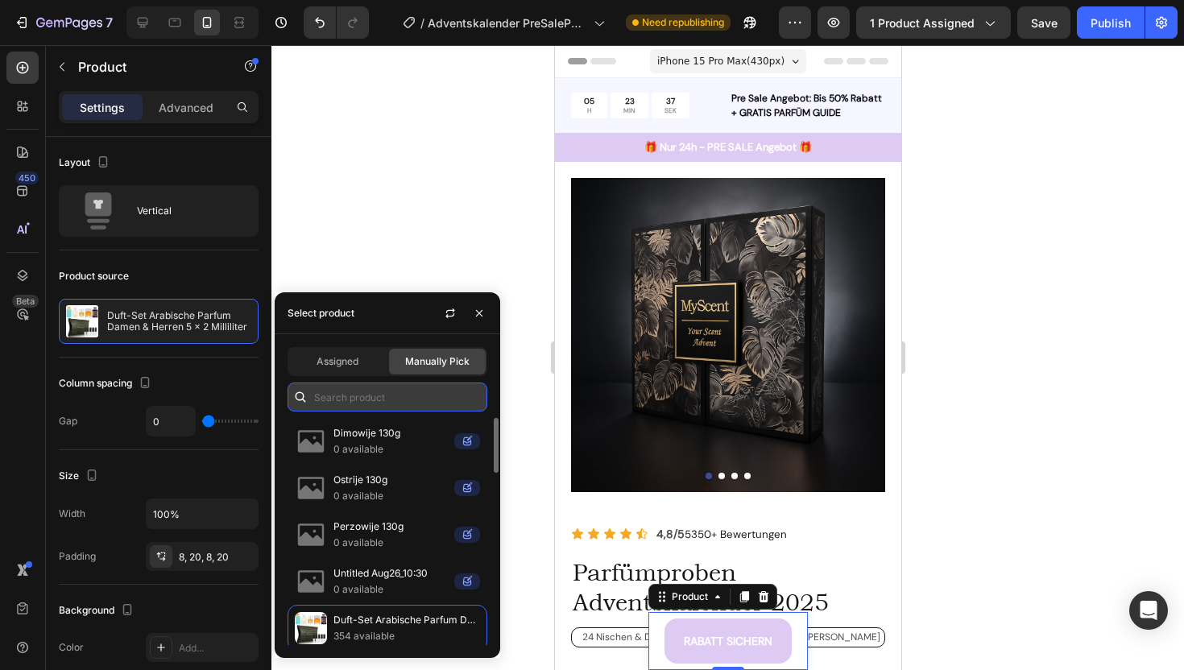
click at [368, 388] on input "text" at bounding box center [388, 397] width 200 height 29
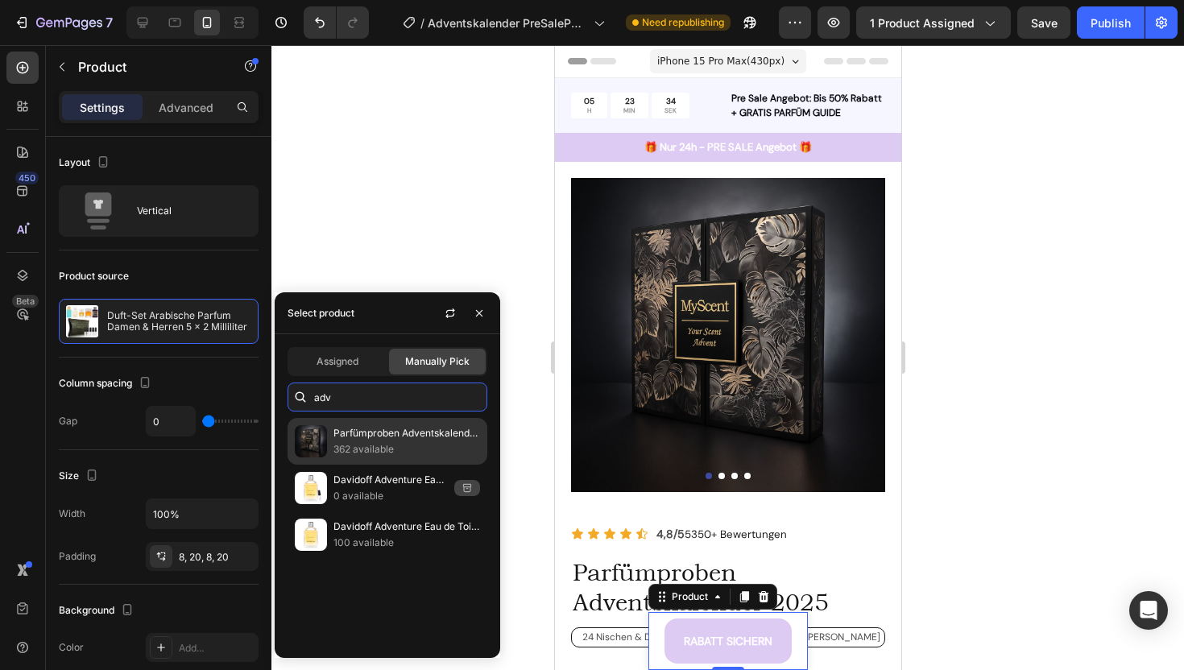
type input "adv"
click at [366, 441] on p "362 available" at bounding box center [406, 449] width 147 height 16
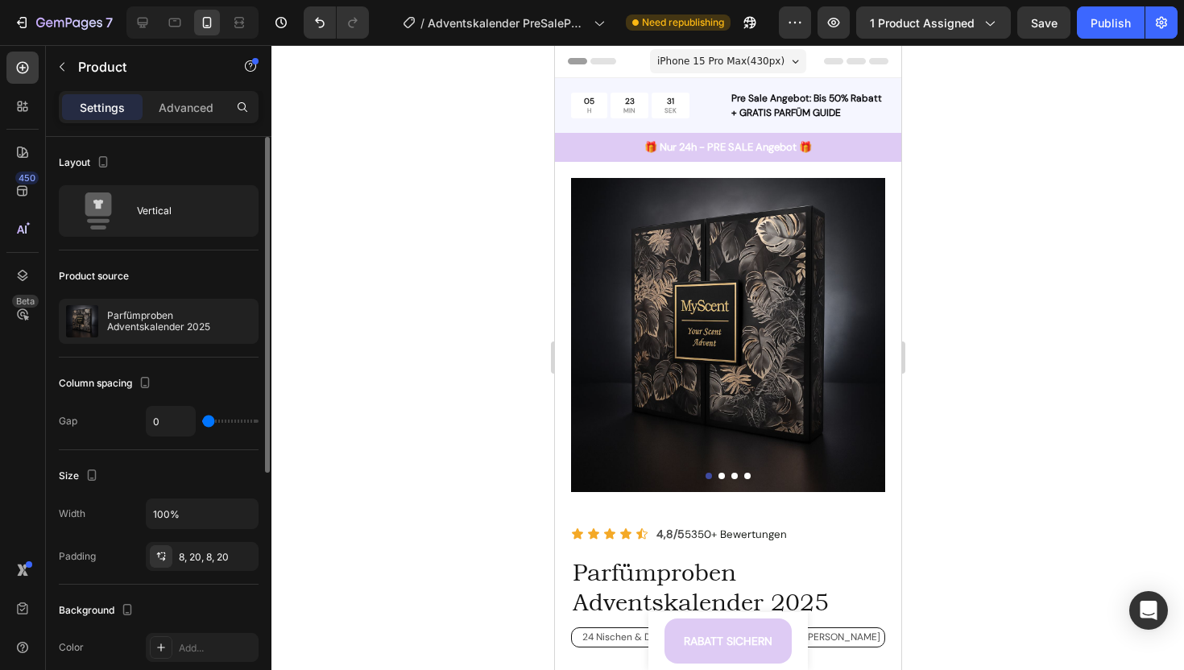
click at [198, 373] on div "Column spacing" at bounding box center [159, 383] width 200 height 26
click at [149, 29] on icon at bounding box center [142, 22] width 16 height 16
type input "12"
type input "1200"
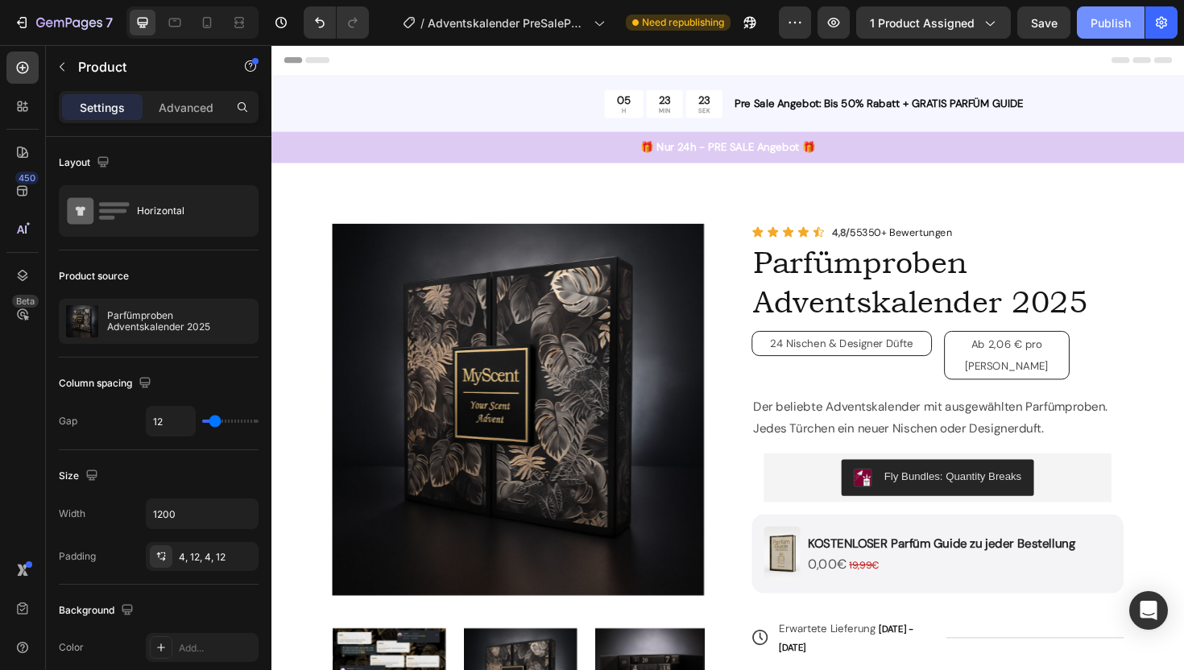
click at [1090, 27] on button "Publish" at bounding box center [1111, 22] width 68 height 32
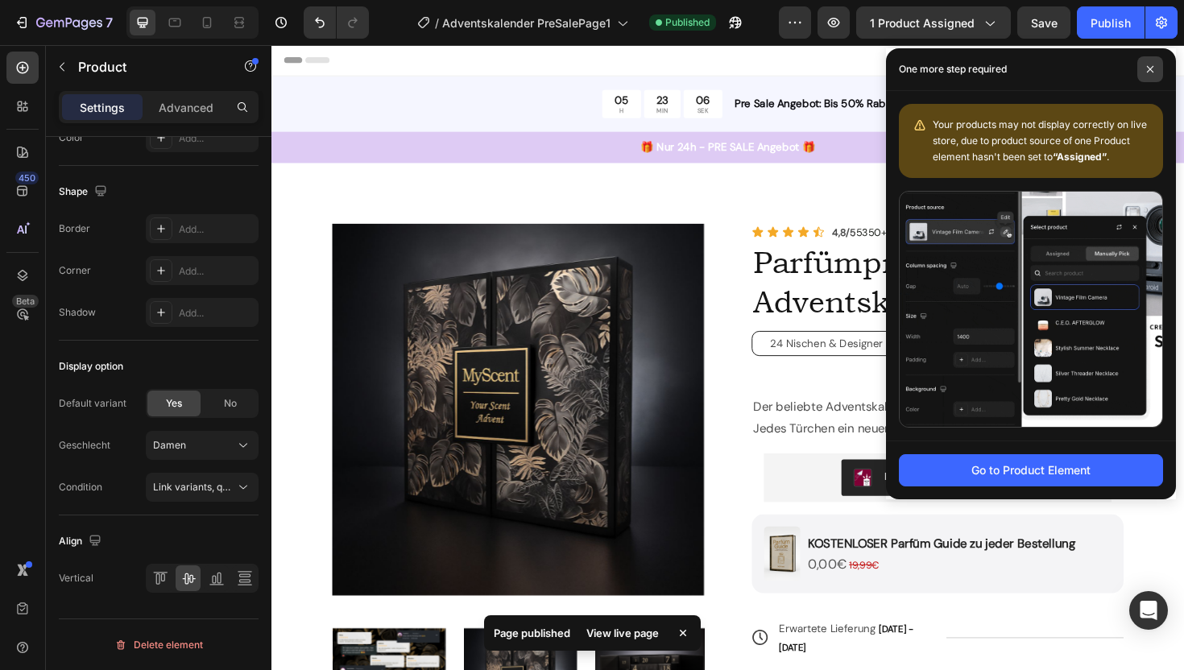
click at [1155, 75] on span at bounding box center [1150, 69] width 26 height 26
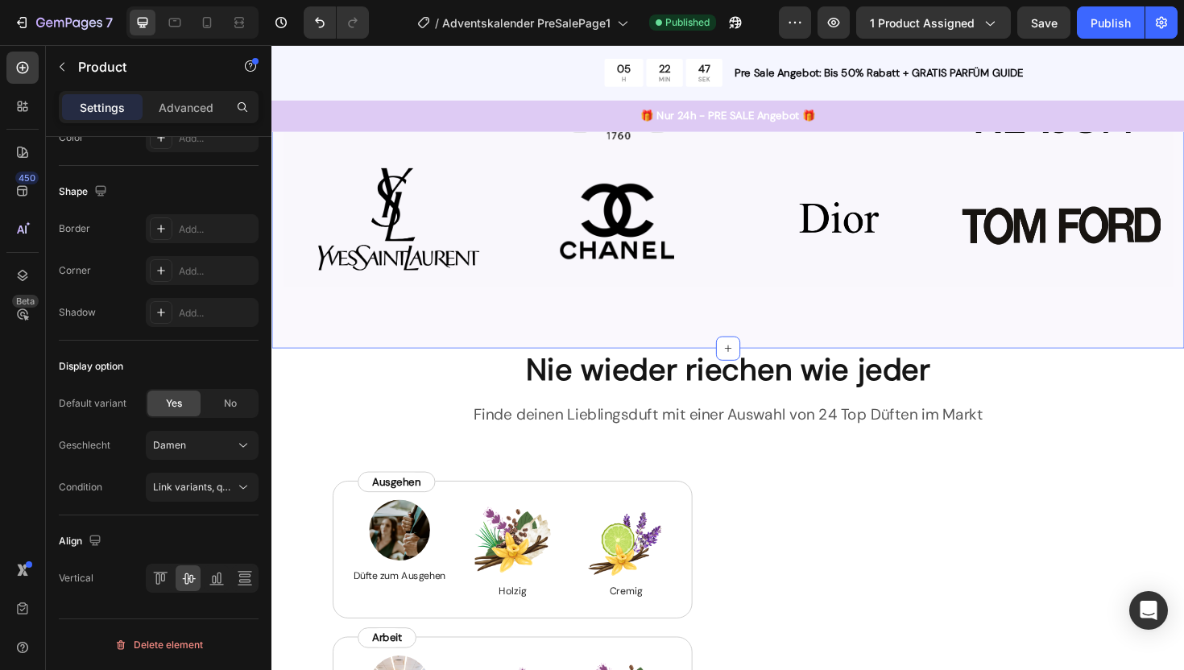
scroll to position [1140, 0]
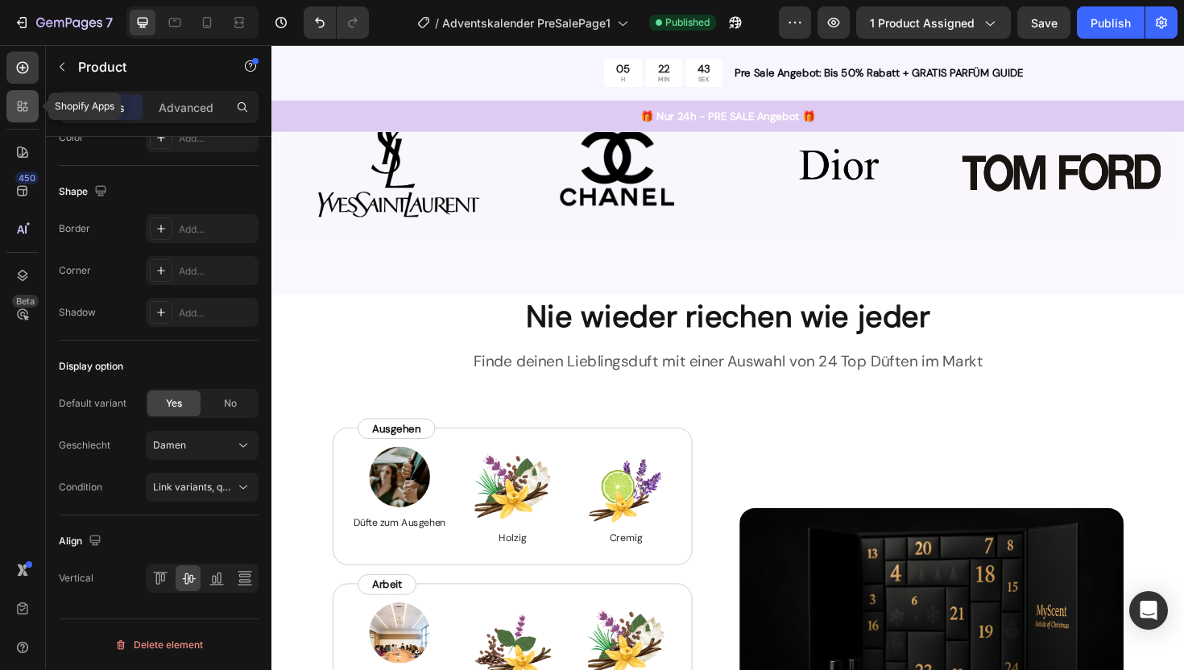
click at [24, 100] on icon at bounding box center [22, 106] width 16 height 16
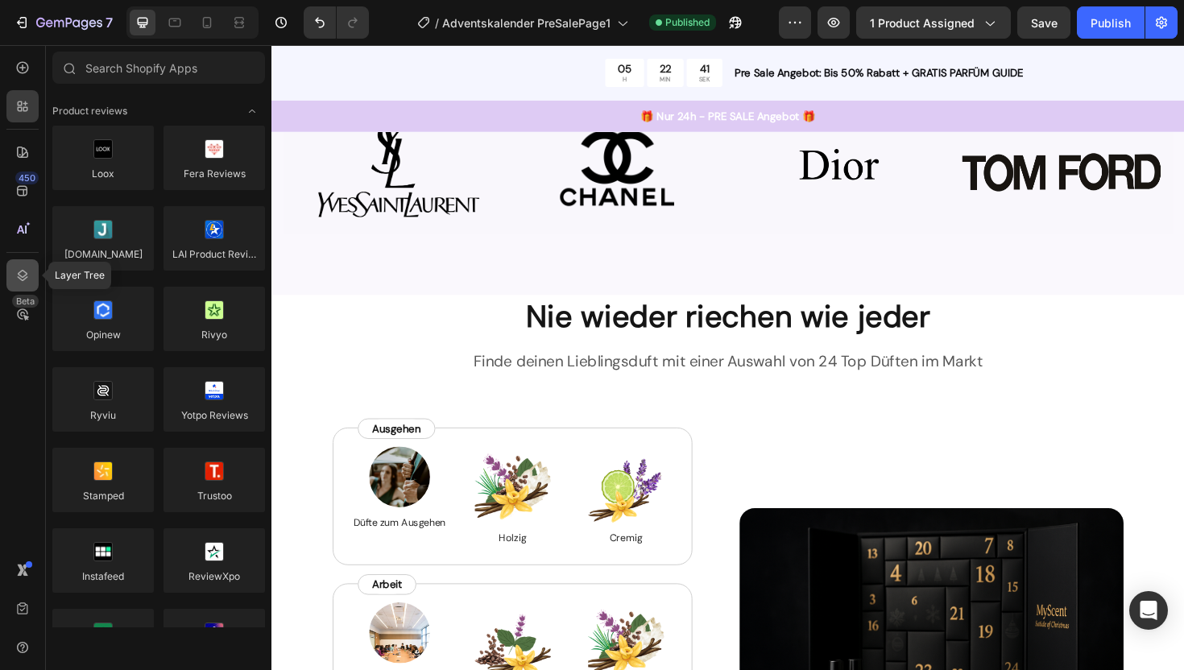
click at [22, 275] on icon at bounding box center [22, 275] width 16 height 16
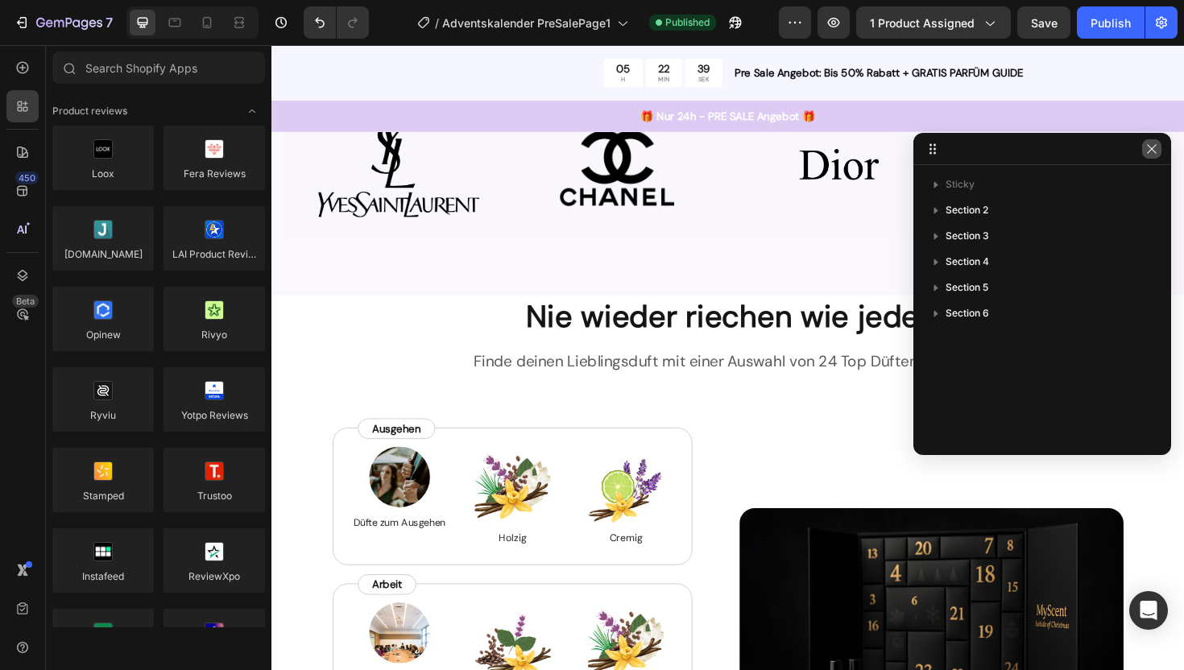
click at [1153, 156] on button "button" at bounding box center [1151, 148] width 19 height 19
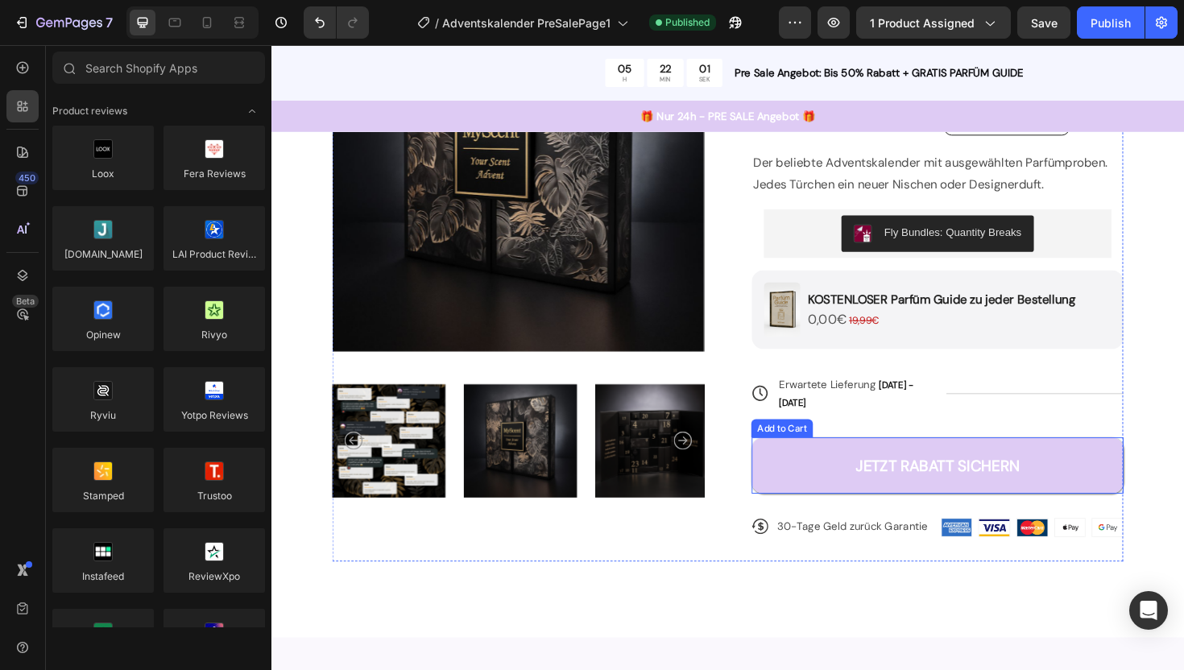
scroll to position [271, 0]
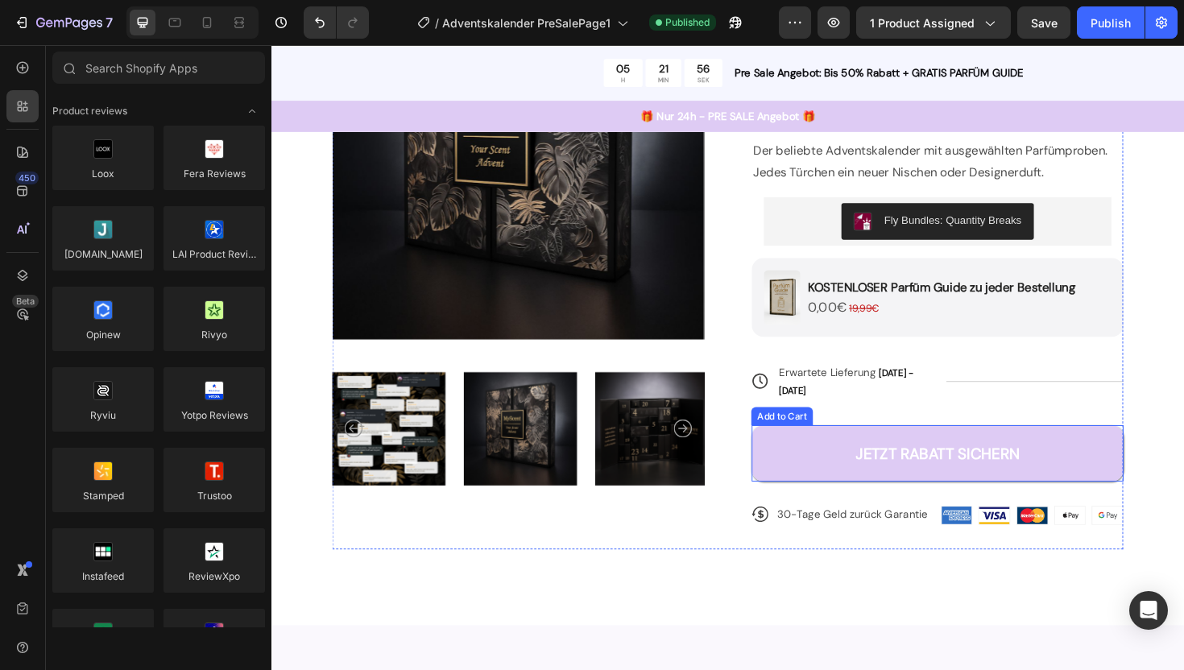
click at [820, 463] on button "JETZT RABATT SICHERN" at bounding box center [977, 478] width 394 height 60
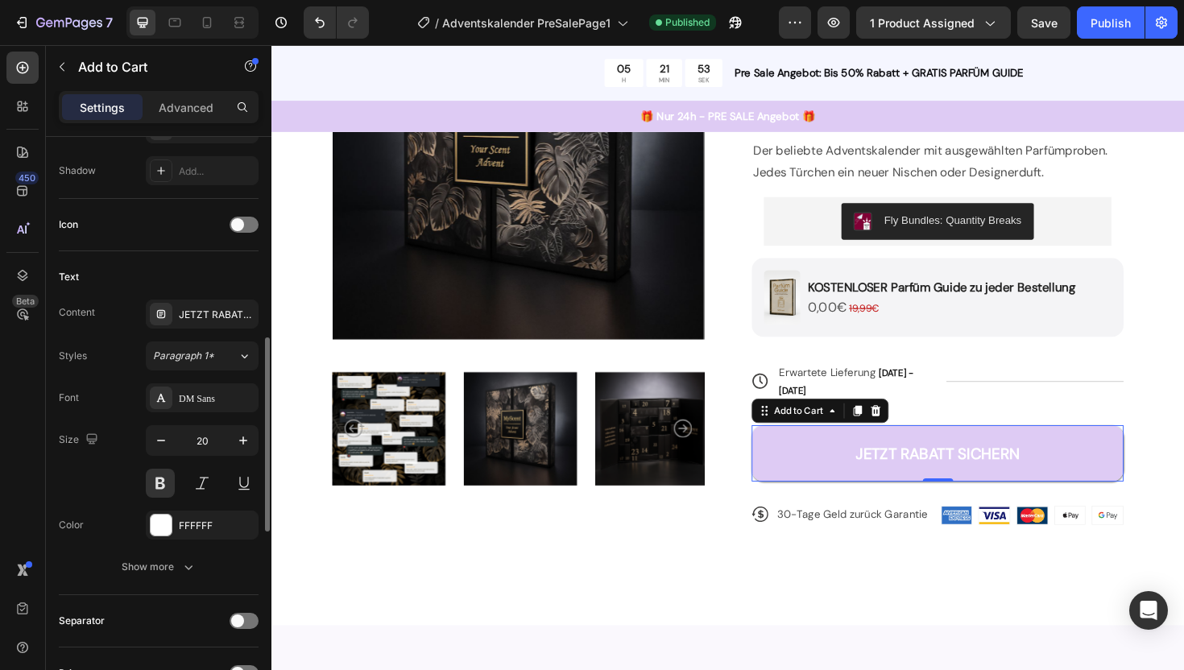
scroll to position [652, 0]
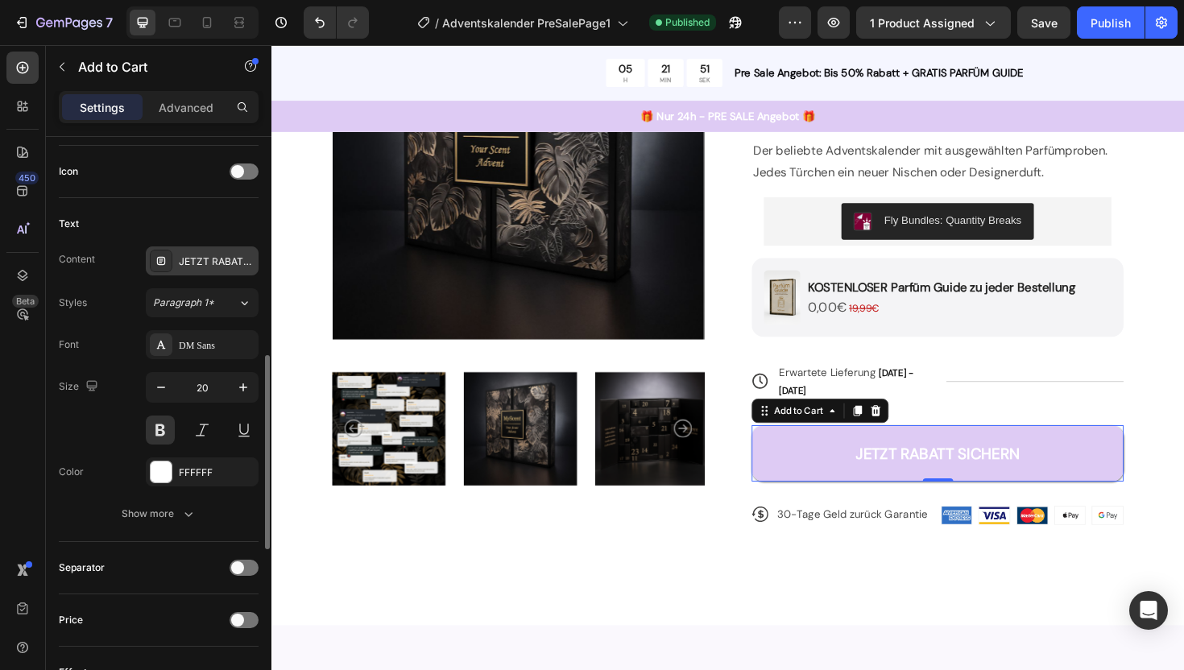
click at [221, 261] on div "JETZT RABATT SICHERN" at bounding box center [217, 261] width 76 height 14
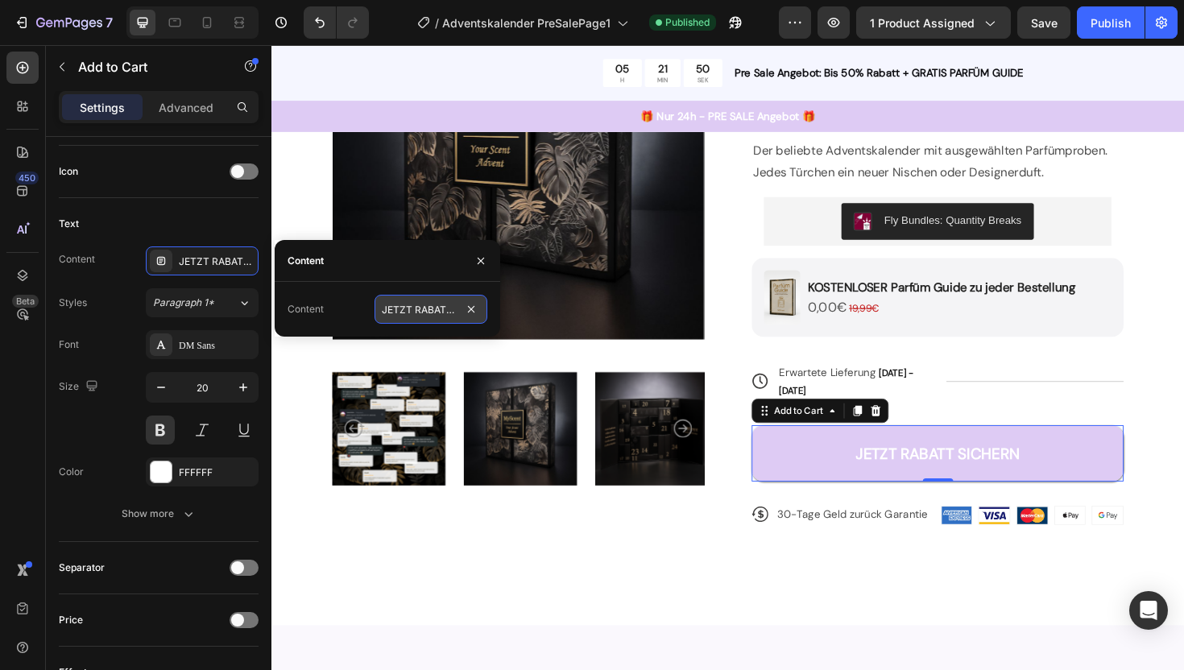
click at [439, 311] on input "JETZT RABATT SICHERN" at bounding box center [430, 309] width 113 height 29
type input "JETZT BESTELLEN"
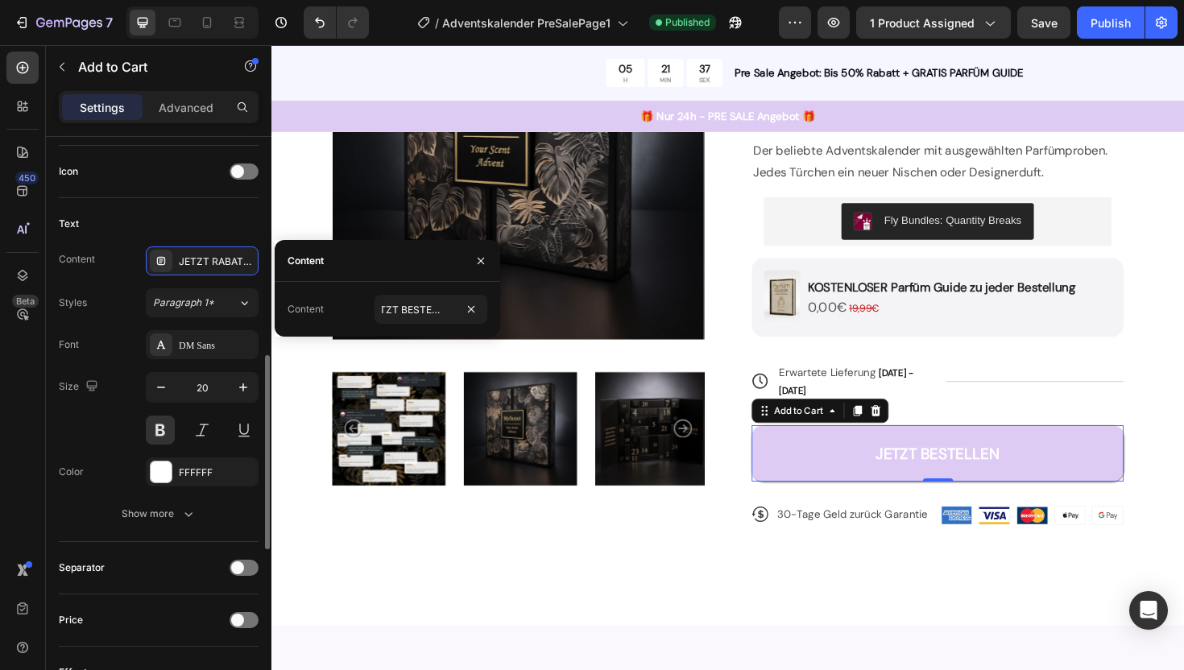
click at [129, 285] on div "Content JETZT RABATT SICHERN Styles Paragraph 1* Font DM Sans Size 20 Color FFF…" at bounding box center [159, 387] width 200 height 282
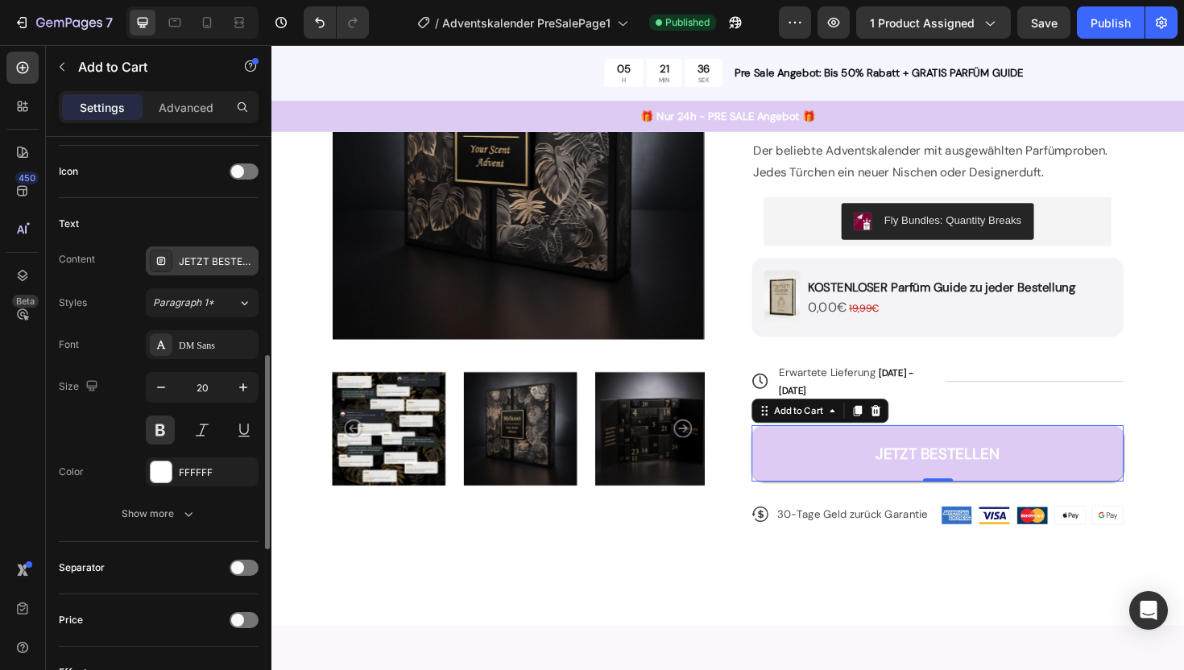
click at [218, 267] on div "JETZT BESTELLEN" at bounding box center [217, 261] width 76 height 14
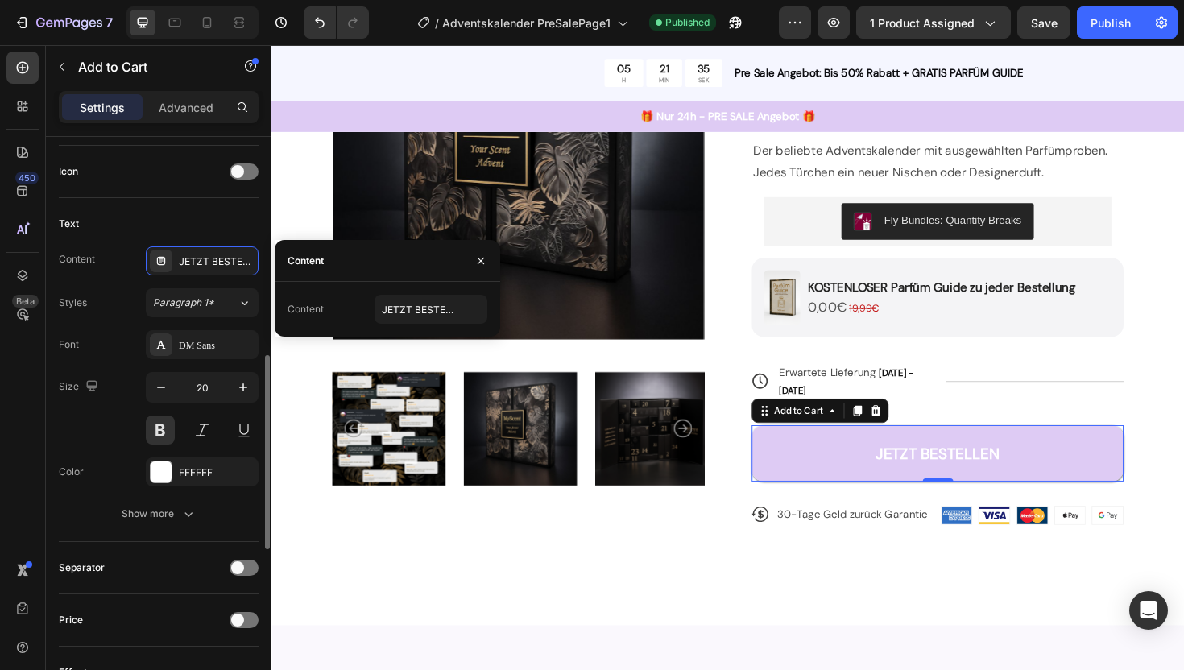
click at [129, 287] on div "Content JETZT BESTELLEN Styles Paragraph 1* Font DM Sans Size 20 Color FFFFFF S…" at bounding box center [159, 387] width 200 height 282
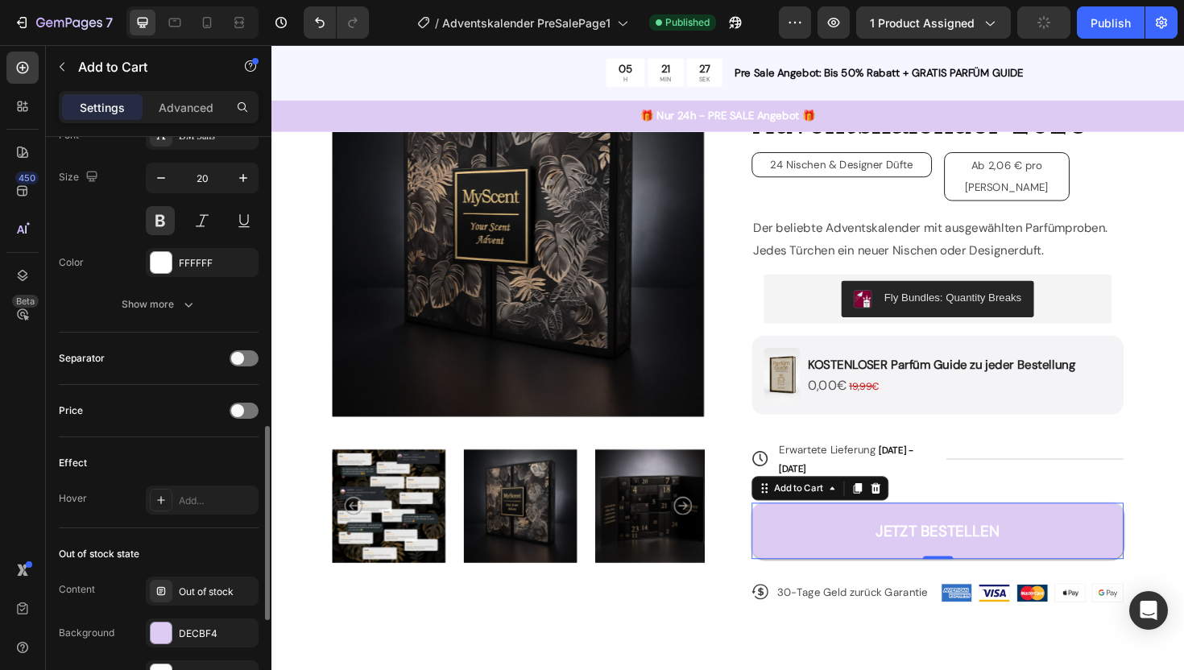
scroll to position [861, 0]
click at [183, 310] on icon "button" at bounding box center [188, 305] width 16 height 16
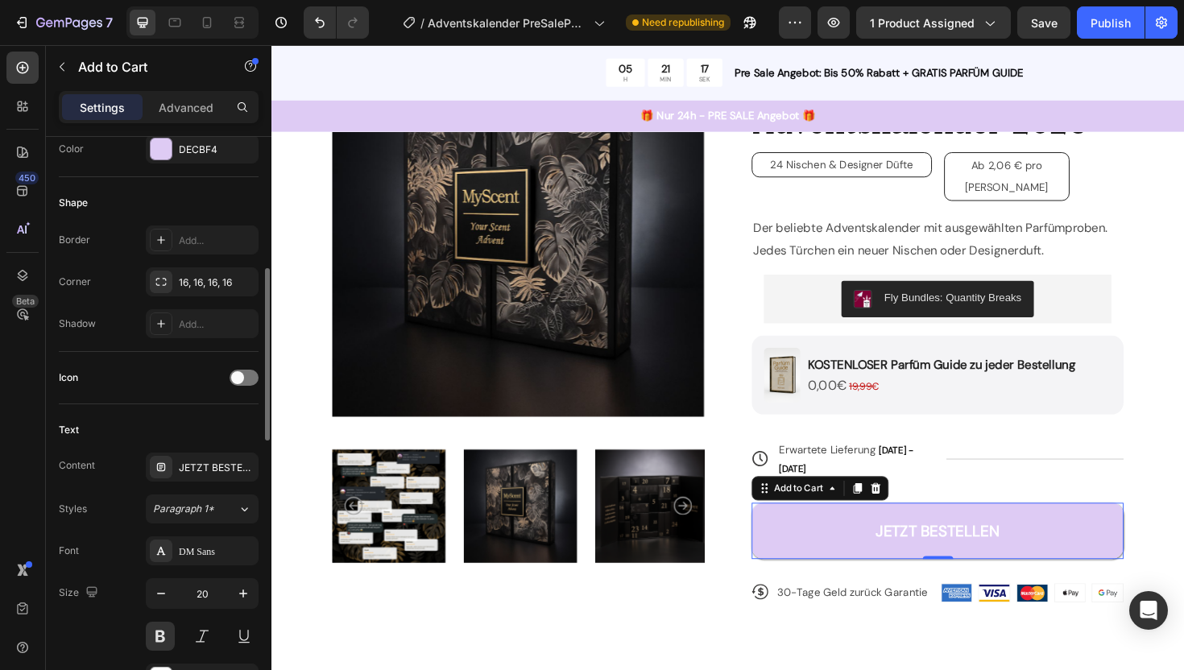
scroll to position [445, 0]
click at [234, 380] on span at bounding box center [237, 379] width 13 height 13
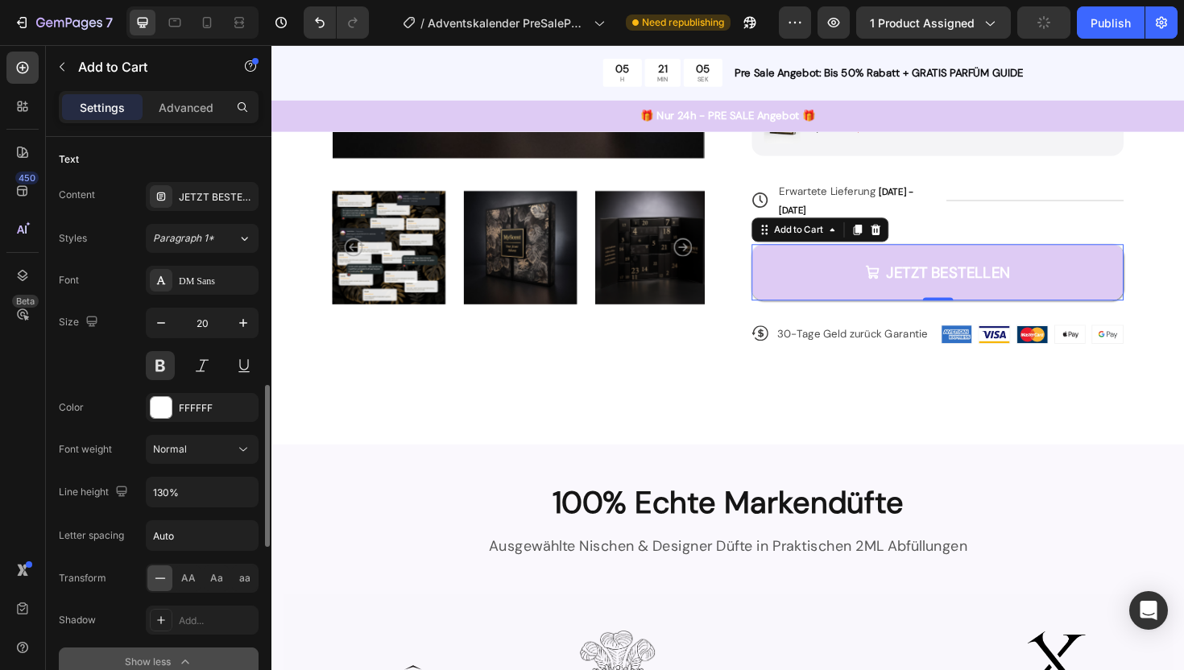
scroll to position [867, 0]
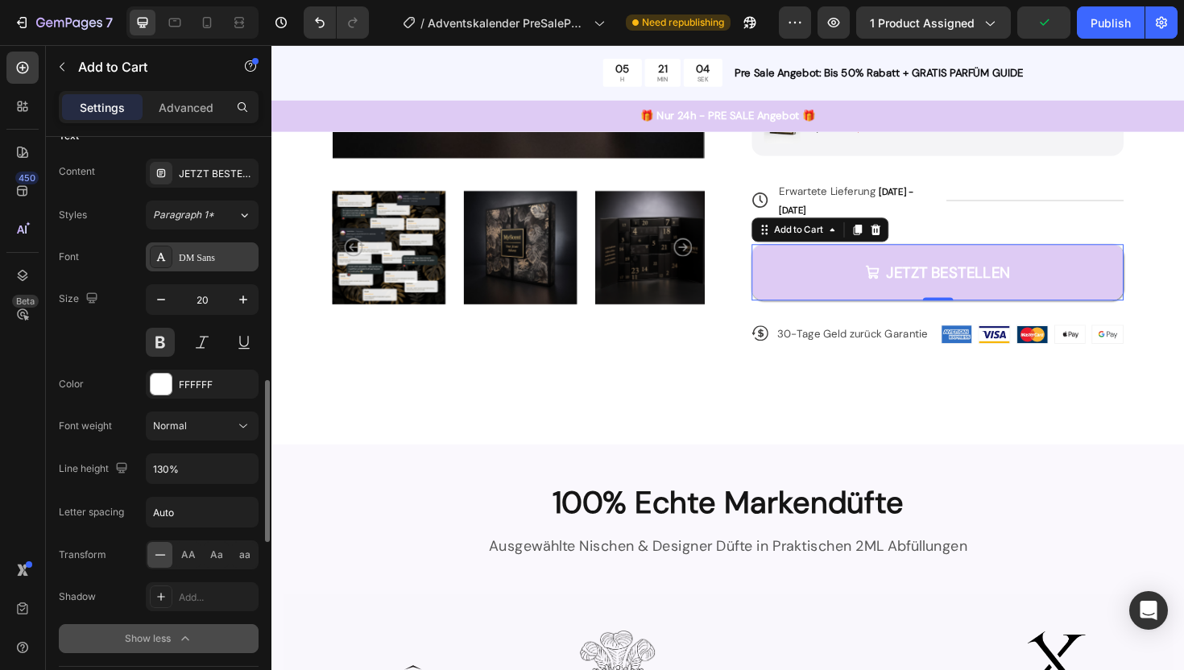
click at [201, 266] on div "DM Sans" at bounding box center [202, 256] width 113 height 29
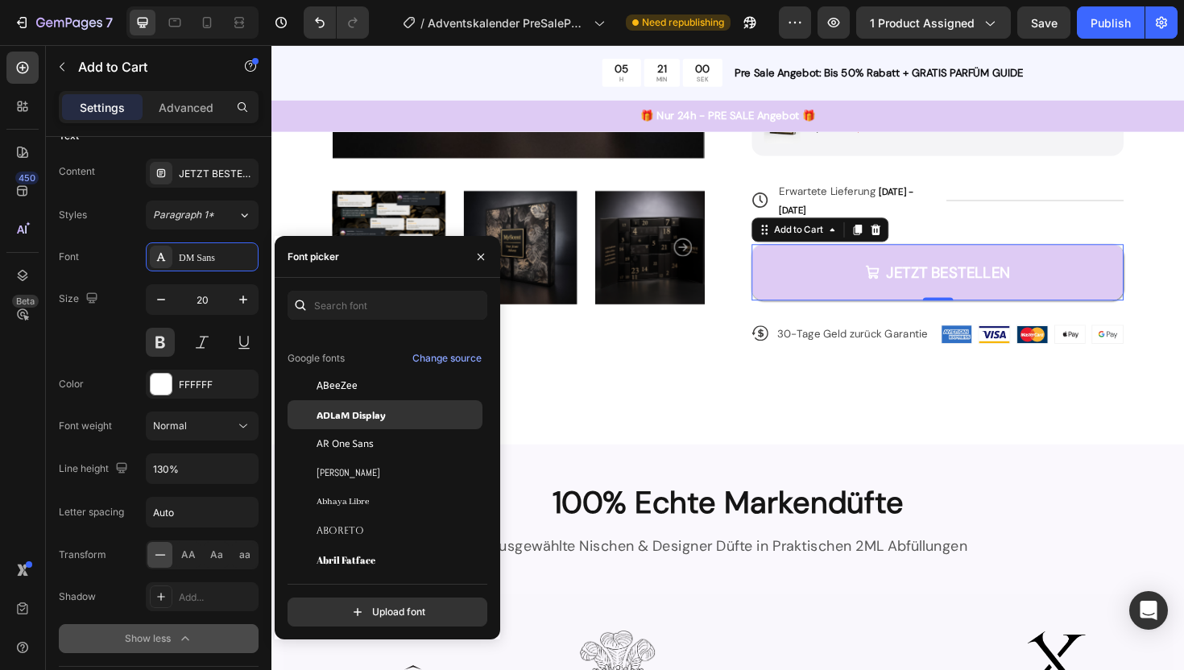
scroll to position [0, 0]
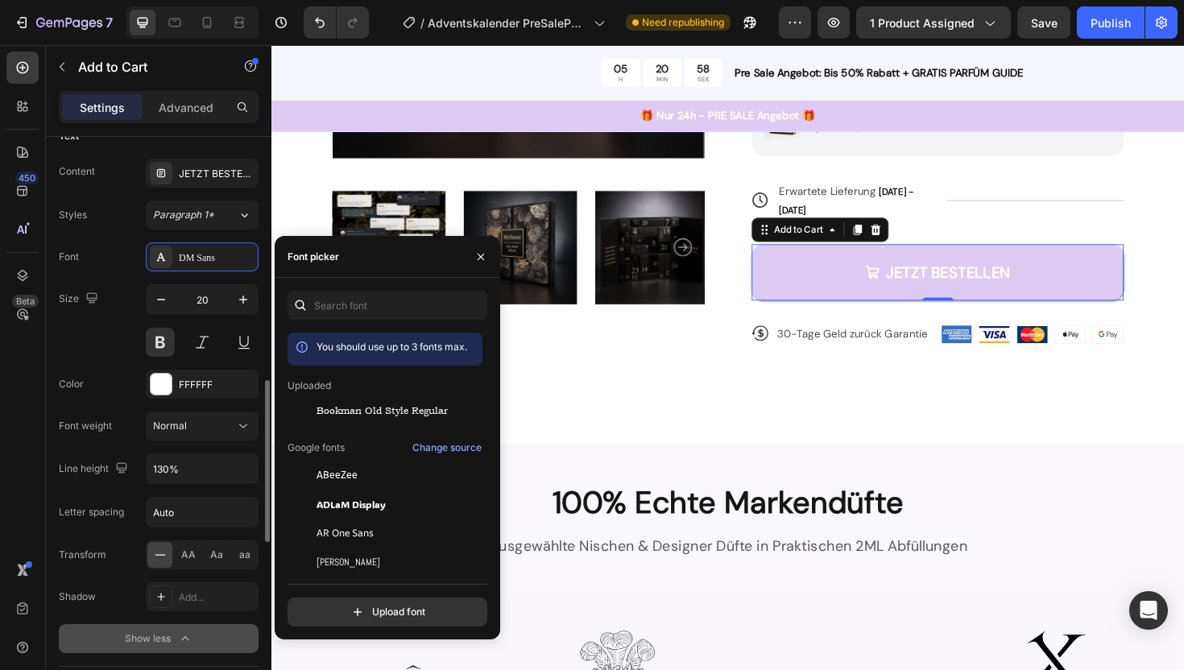
click at [114, 308] on div "Size 20" at bounding box center [159, 320] width 200 height 72
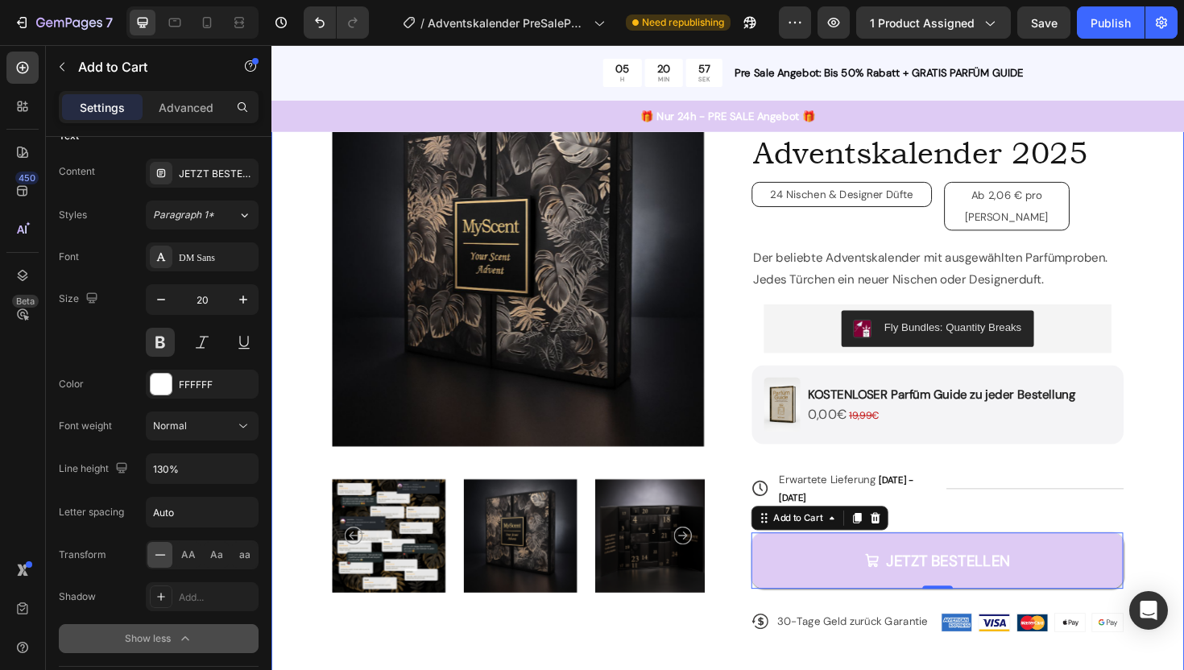
scroll to position [139, 0]
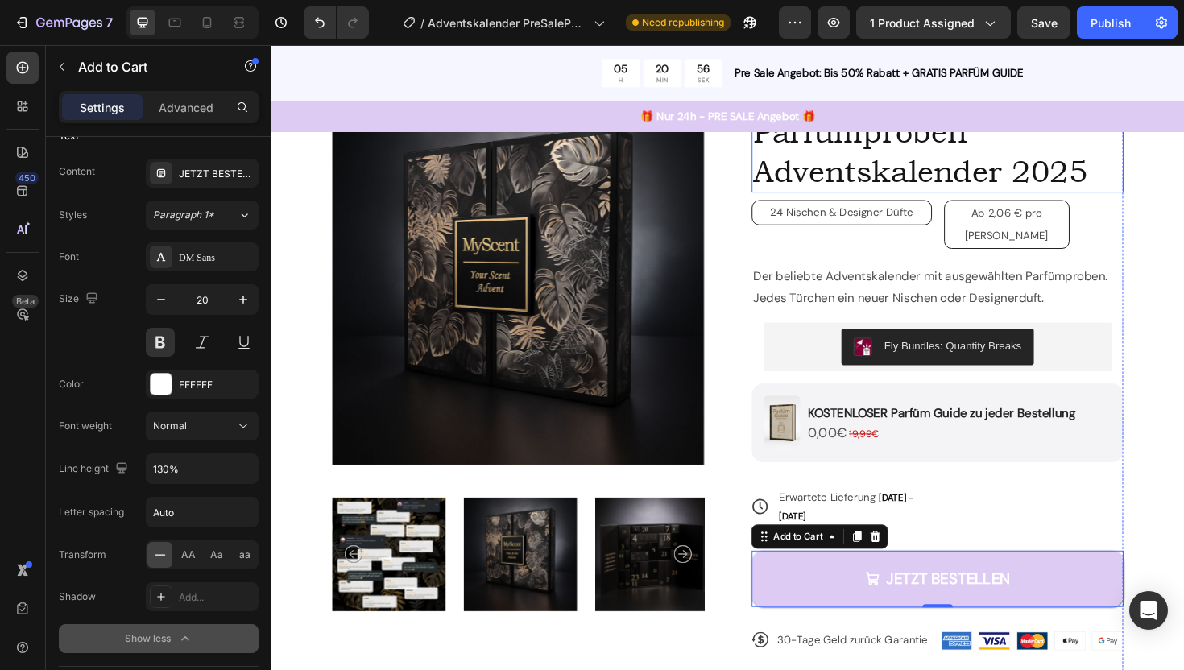
click at [869, 179] on h1 "Parfümproben Adventskalender 2025" at bounding box center [977, 157] width 394 height 87
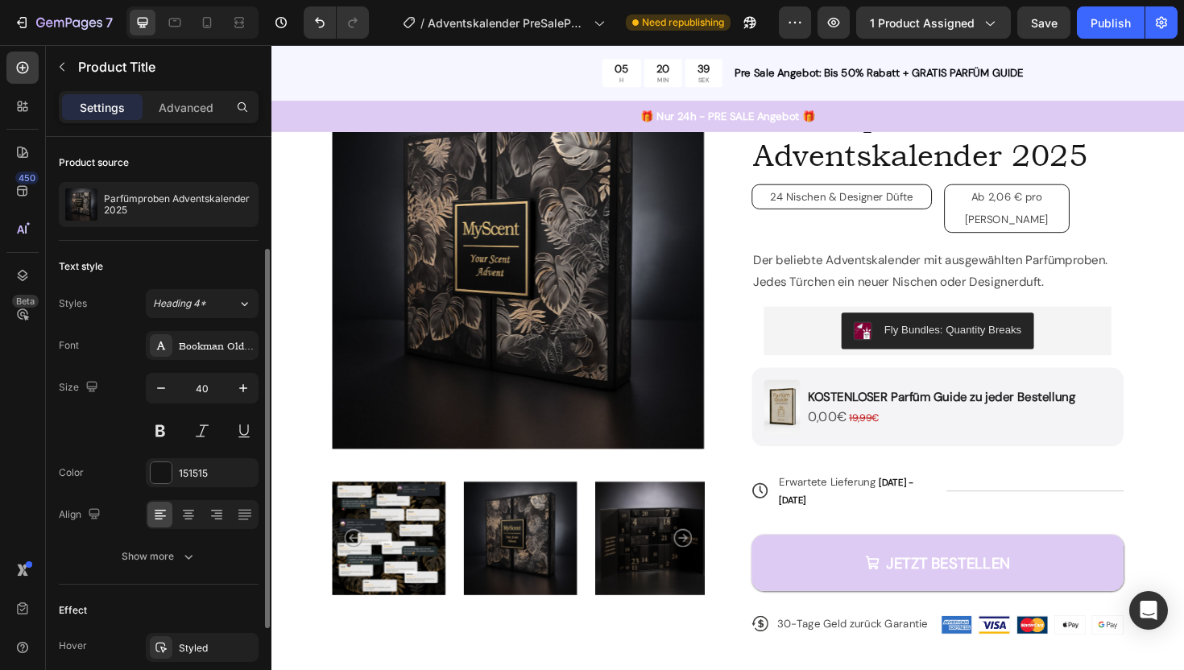
scroll to position [146, 0]
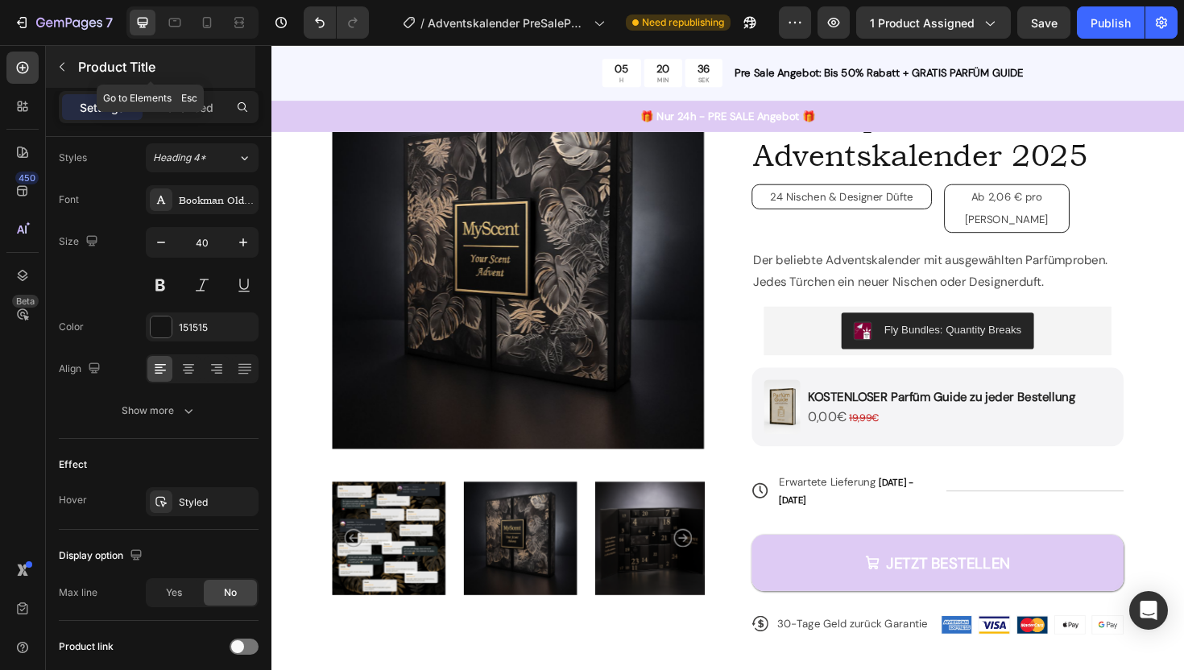
click at [60, 64] on icon "button" at bounding box center [62, 66] width 13 height 13
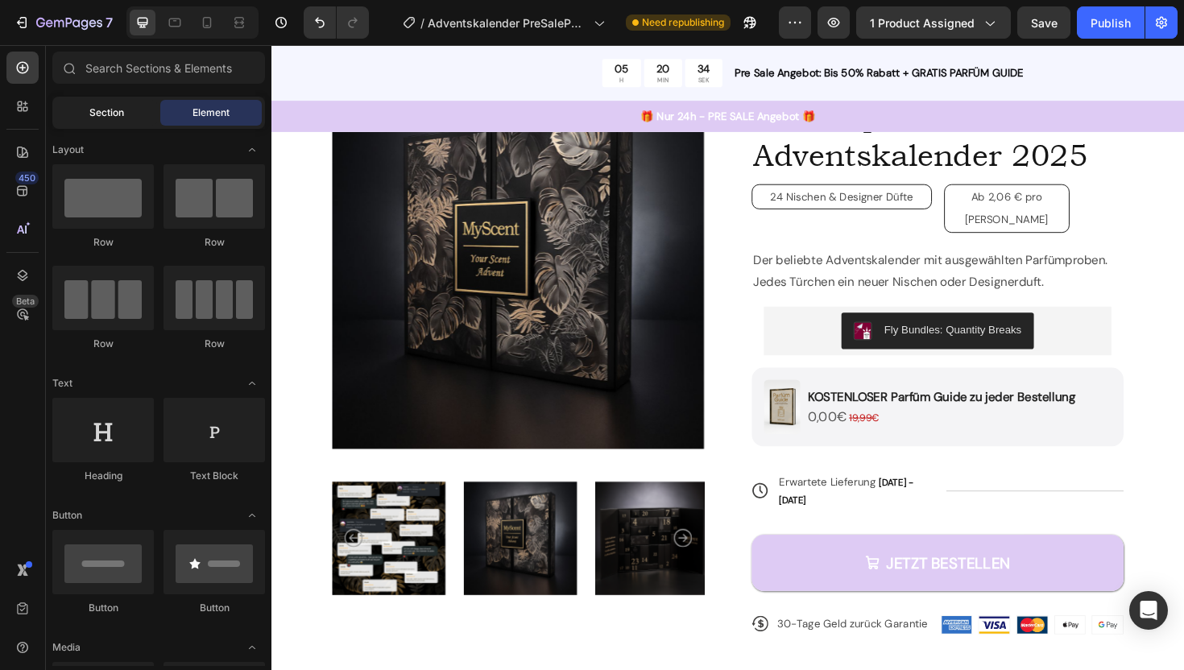
click at [126, 117] on div "Section" at bounding box center [106, 113] width 101 height 26
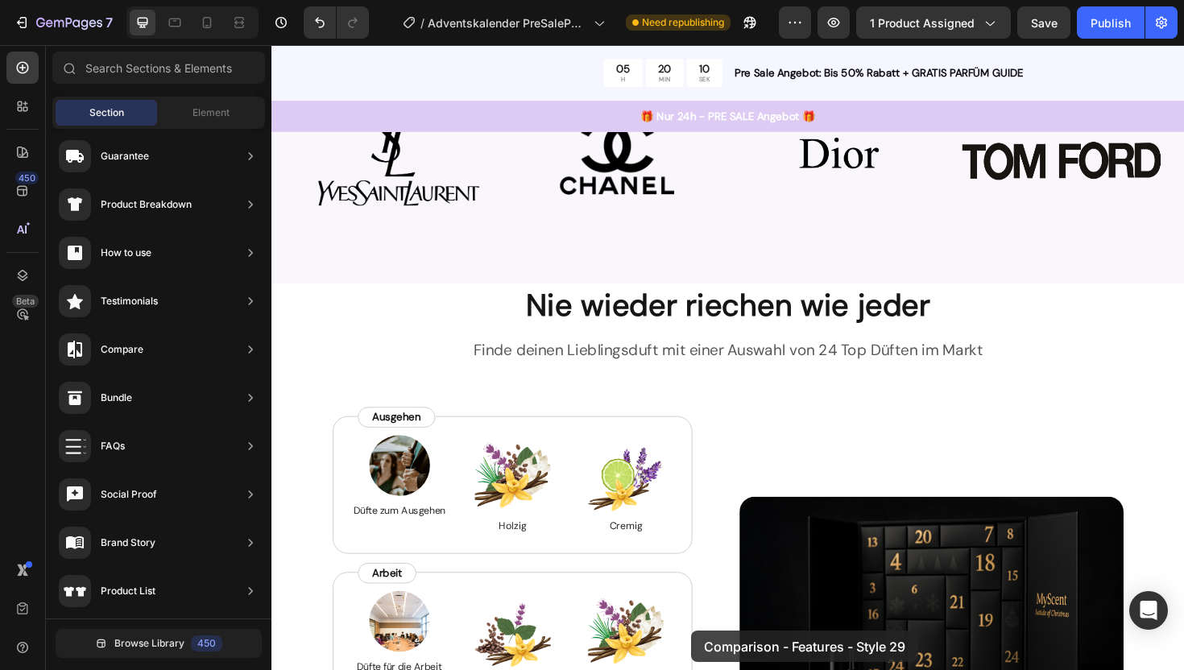
scroll to position [1225, 0]
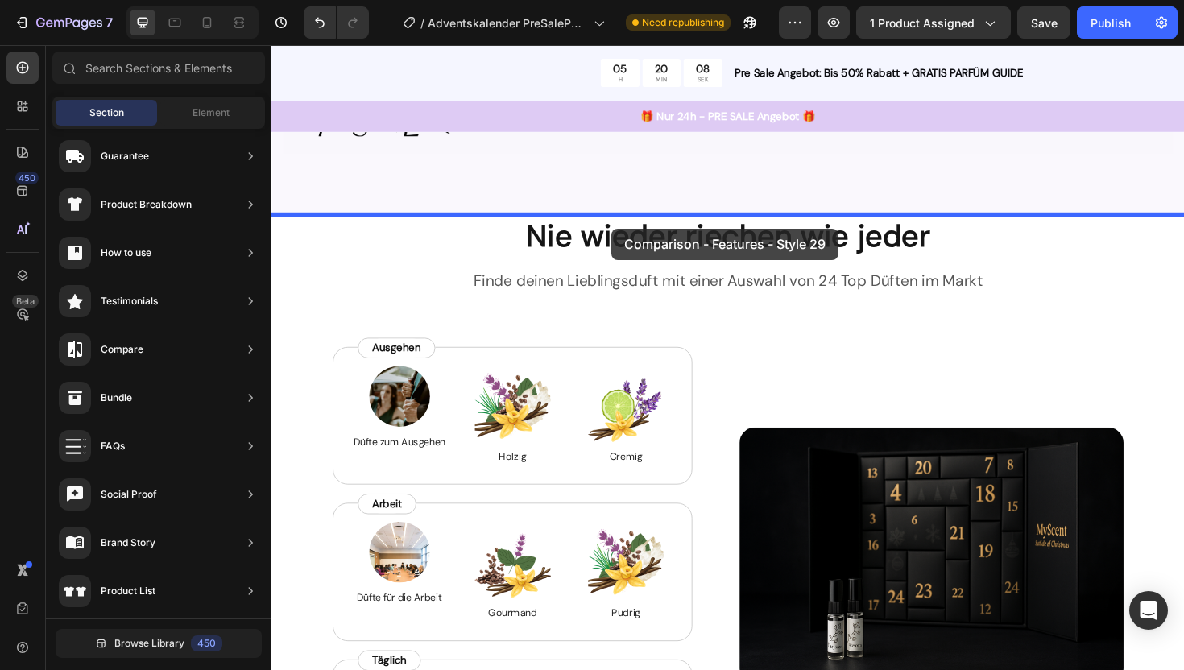
drag, startPoint x: 681, startPoint y: 272, endPoint x: 631, endPoint y: 237, distance: 61.2
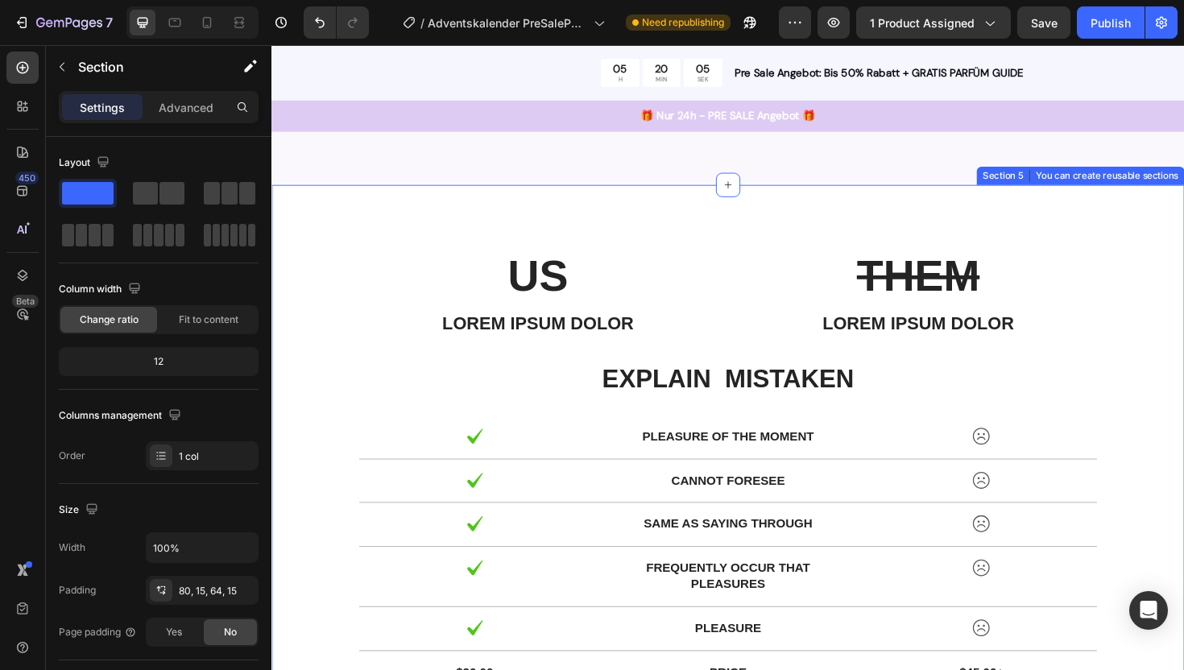
scroll to position [1254, 0]
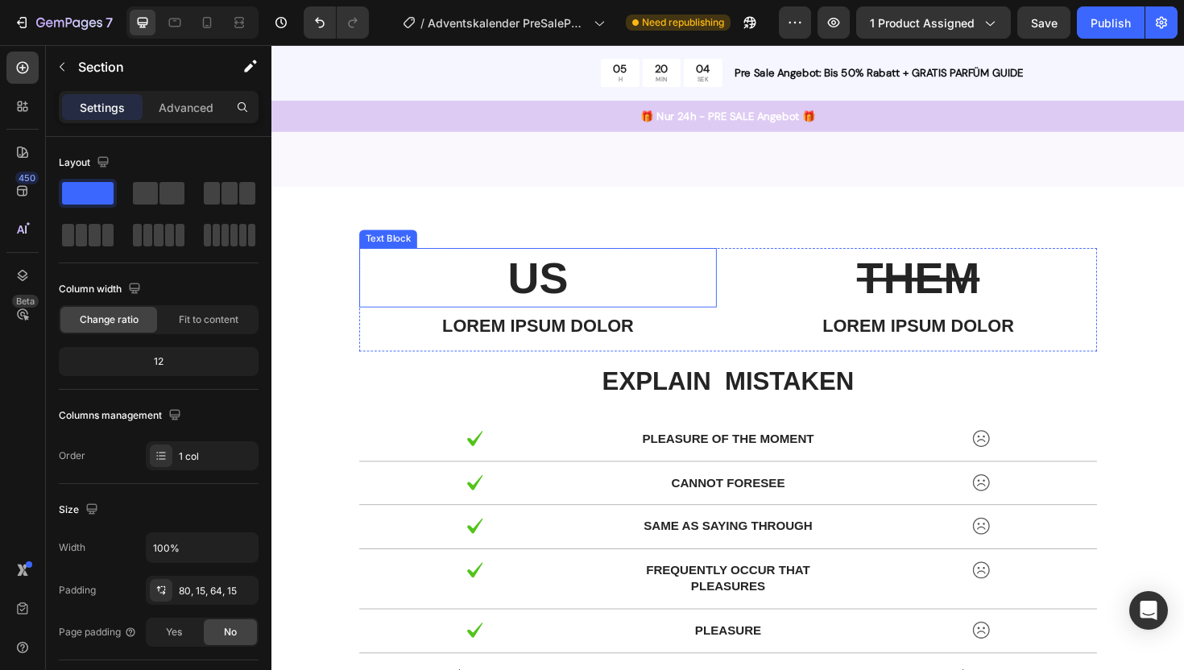
click at [565, 290] on p "US" at bounding box center [553, 292] width 375 height 60
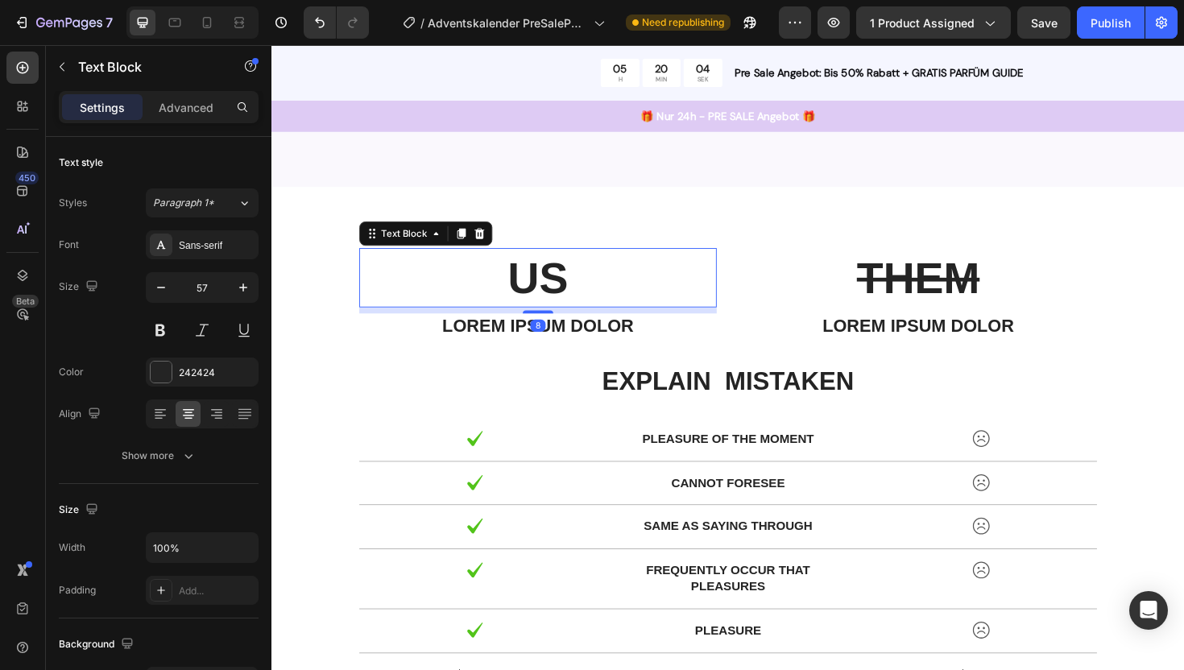
click at [565, 290] on p "US" at bounding box center [553, 292] width 375 height 60
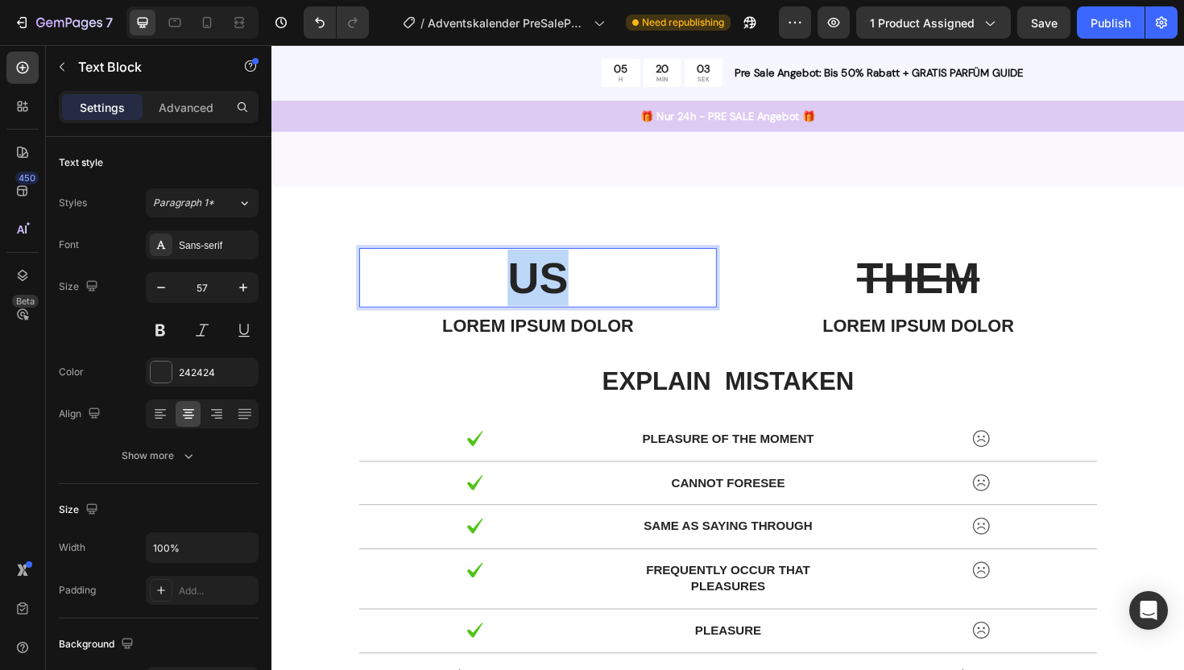
click at [565, 290] on p "US" at bounding box center [553, 292] width 375 height 60
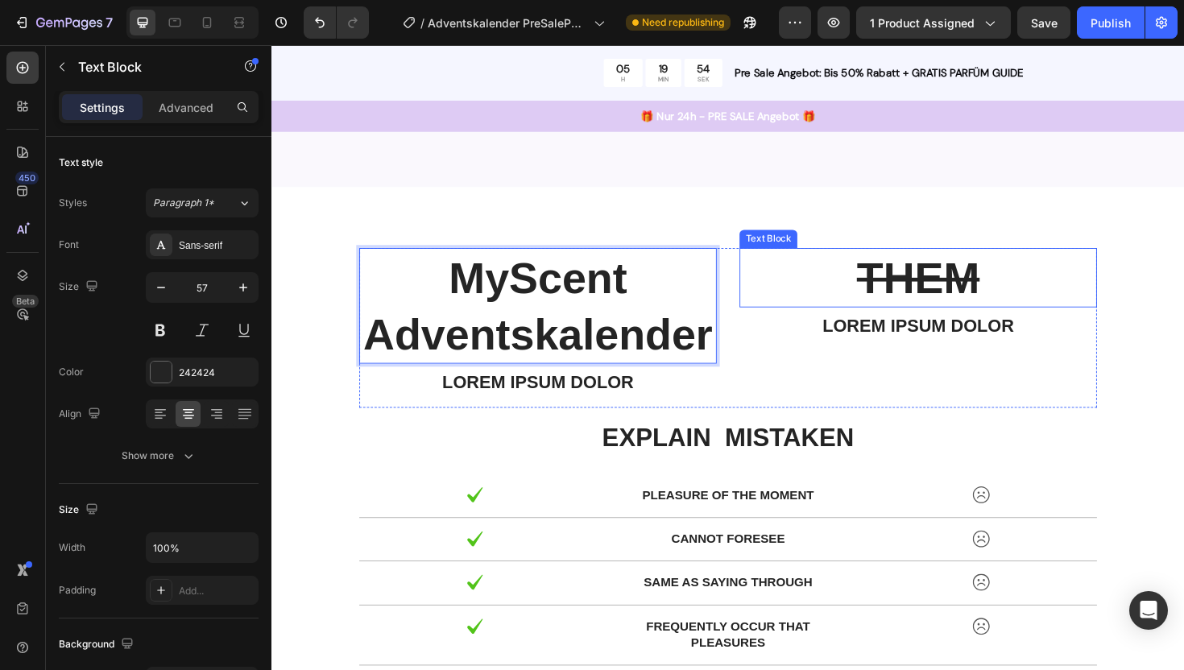
click at [950, 300] on s "THEM" at bounding box center [956, 292] width 130 height 52
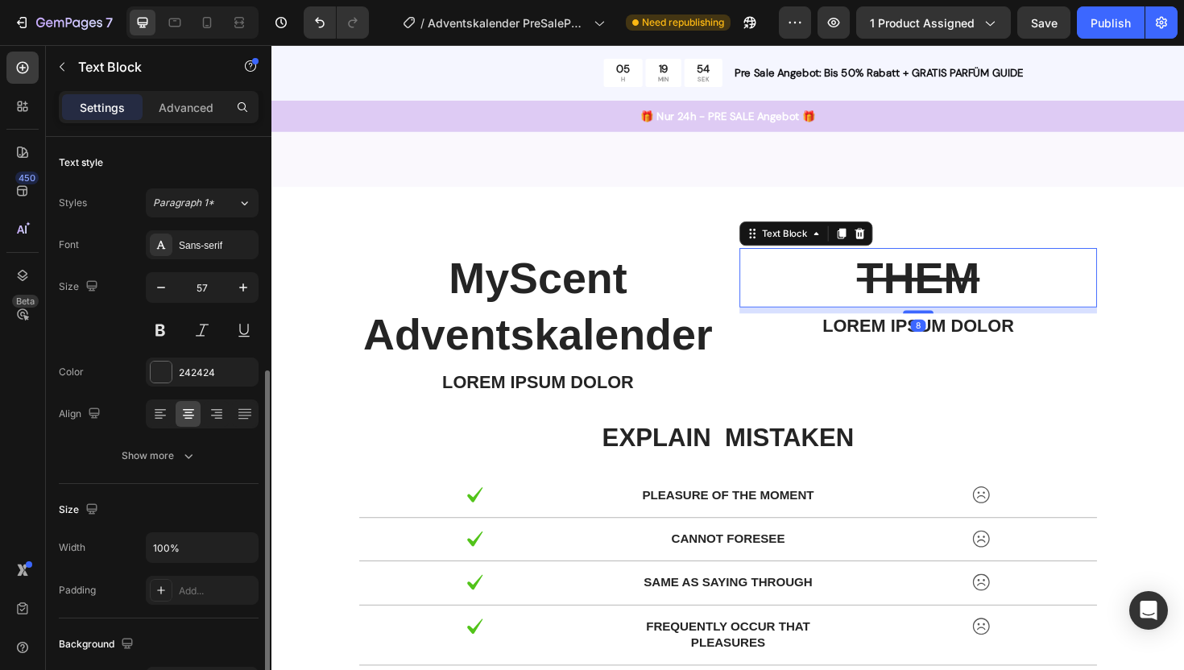
scroll to position [146, 0]
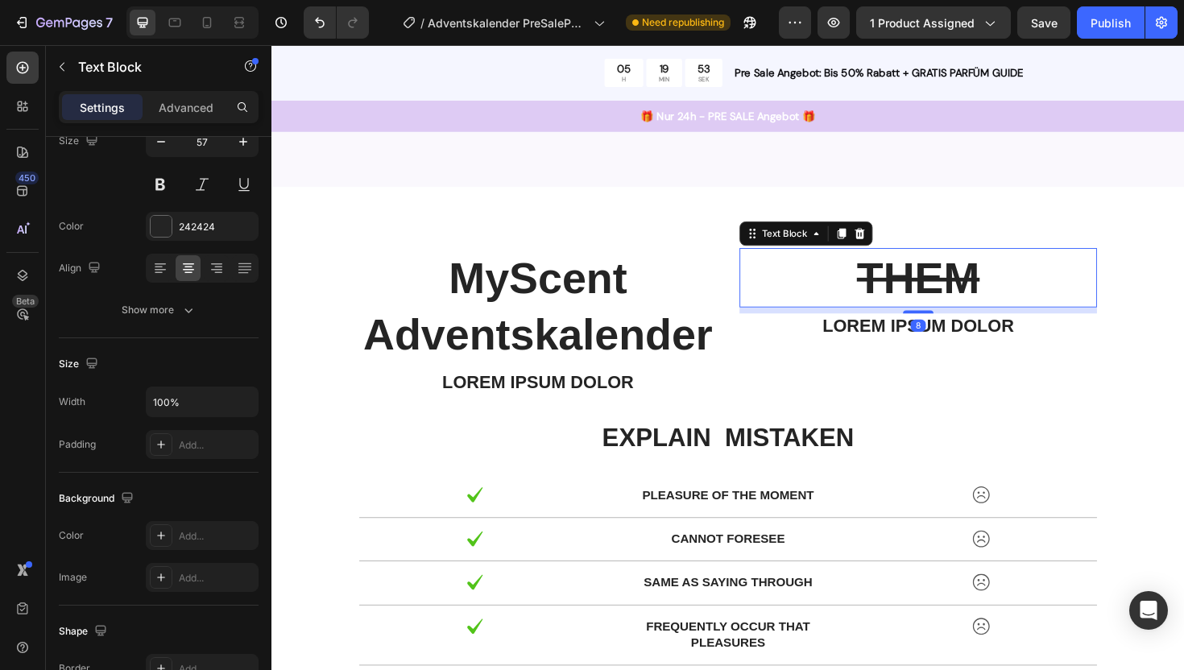
click at [957, 300] on s "THEM" at bounding box center [956, 292] width 130 height 52
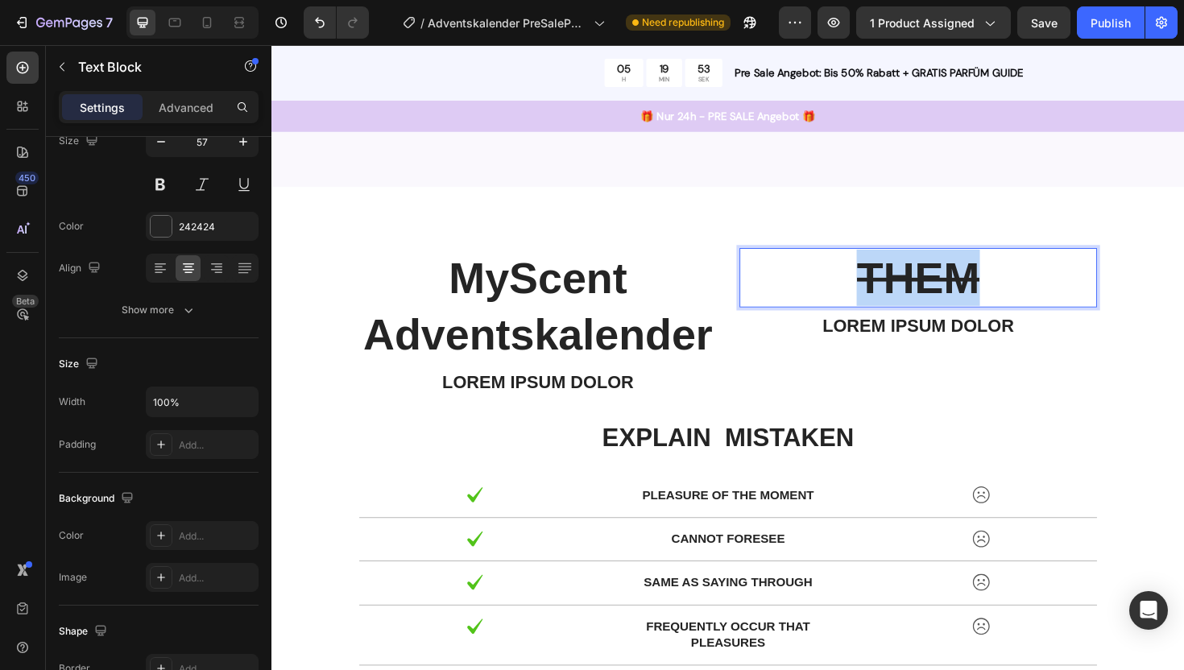
click at [957, 300] on s "THEM" at bounding box center [956, 292] width 130 height 52
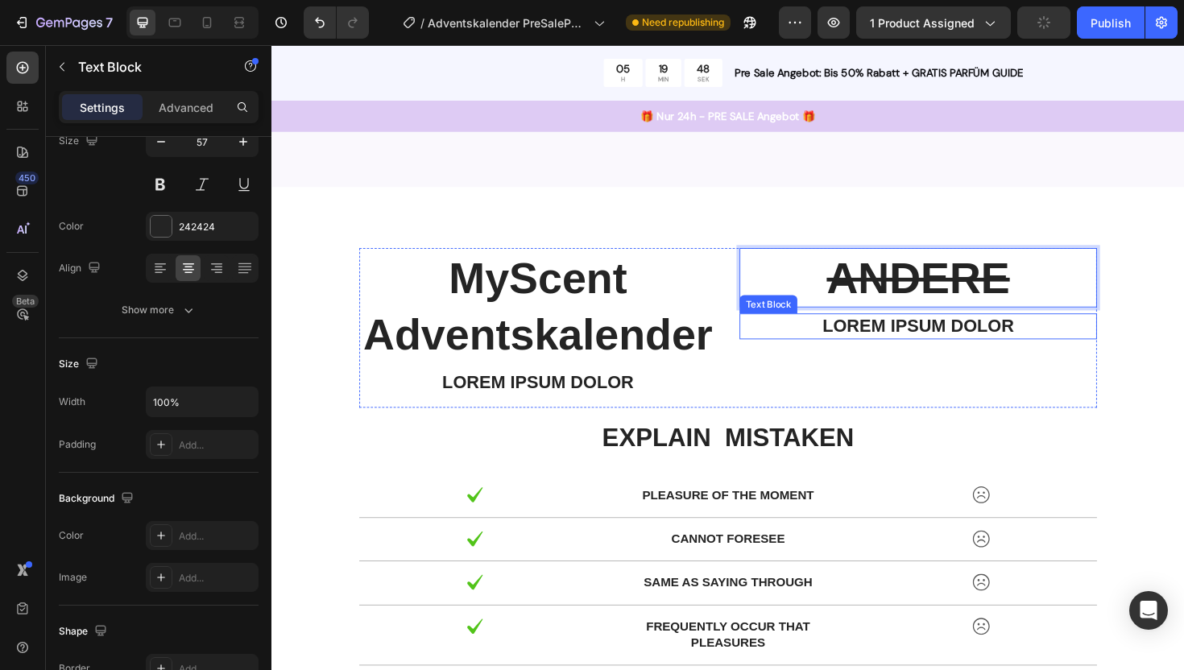
click at [920, 351] on p "Lorem ipsum dolor" at bounding box center [955, 343] width 375 height 24
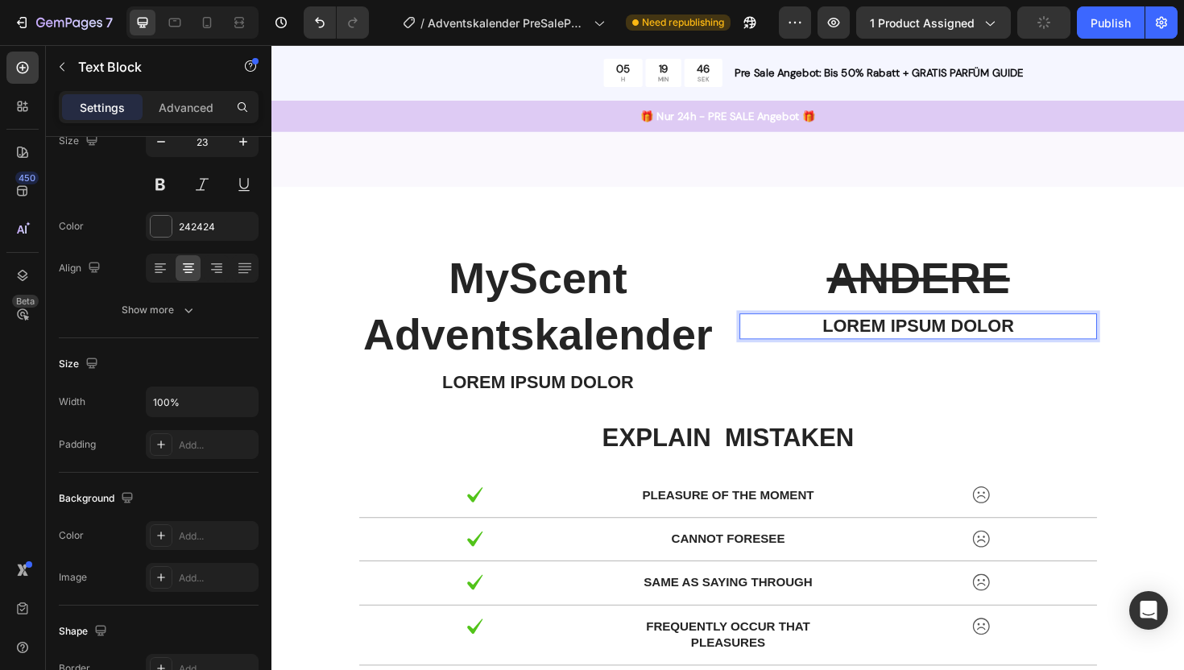
click at [873, 351] on p "Lorem ipsum dolor" at bounding box center [955, 343] width 375 height 24
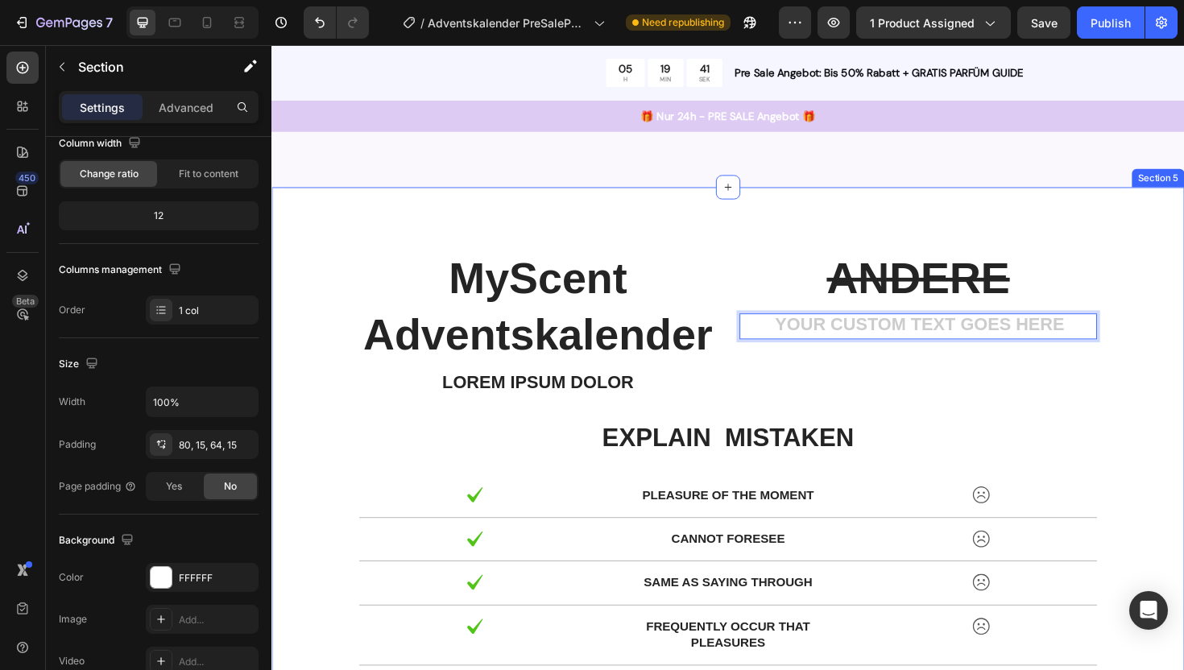
click at [1174, 394] on div "MyScent Adventskalender Text Block Lorem ipsum dolor Text Block ANDERE Text Blo…" at bounding box center [754, 534] width 942 height 548
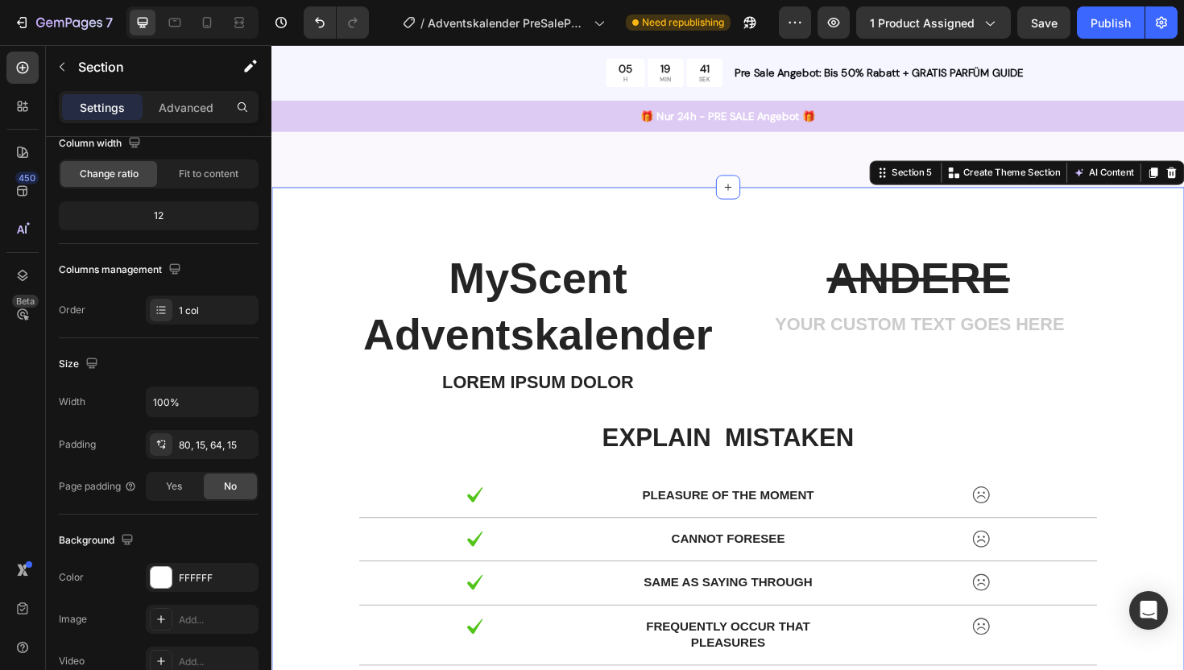
scroll to position [0, 0]
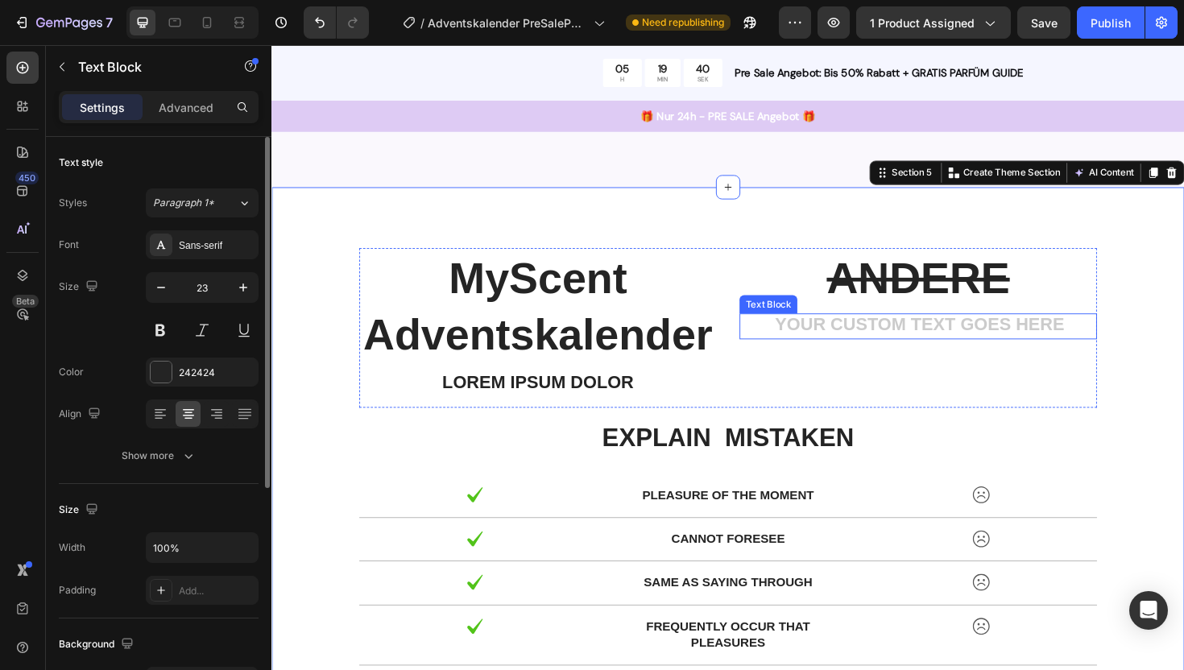
click at [1022, 337] on div "Rich Text Editor. Editing area: main" at bounding box center [956, 342] width 379 height 27
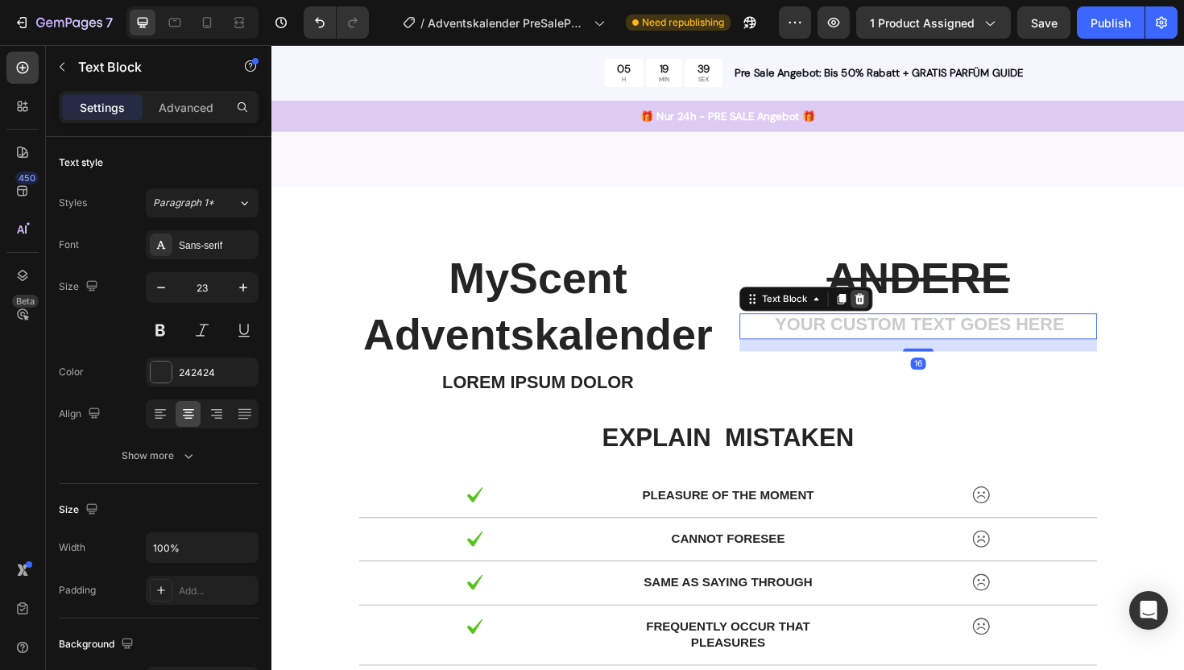
click at [895, 316] on icon at bounding box center [894, 314] width 13 height 13
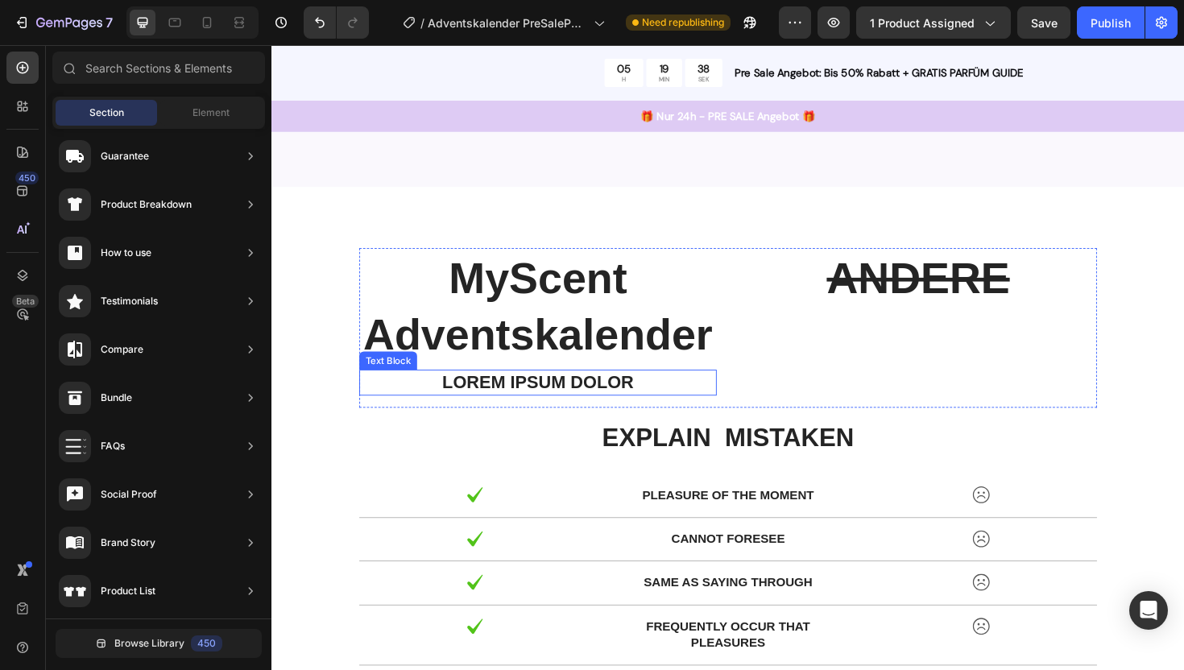
click at [619, 399] on p "Lorem ipsum dolor" at bounding box center [553, 403] width 375 height 24
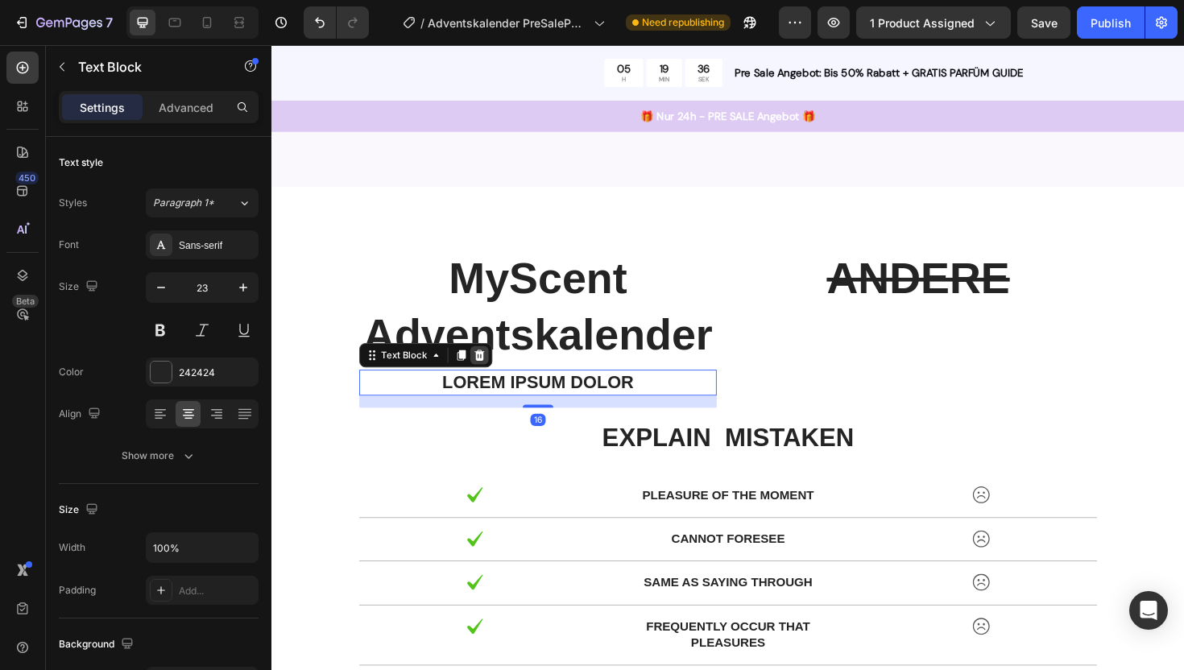
click at [489, 371] on icon at bounding box center [491, 373] width 10 height 11
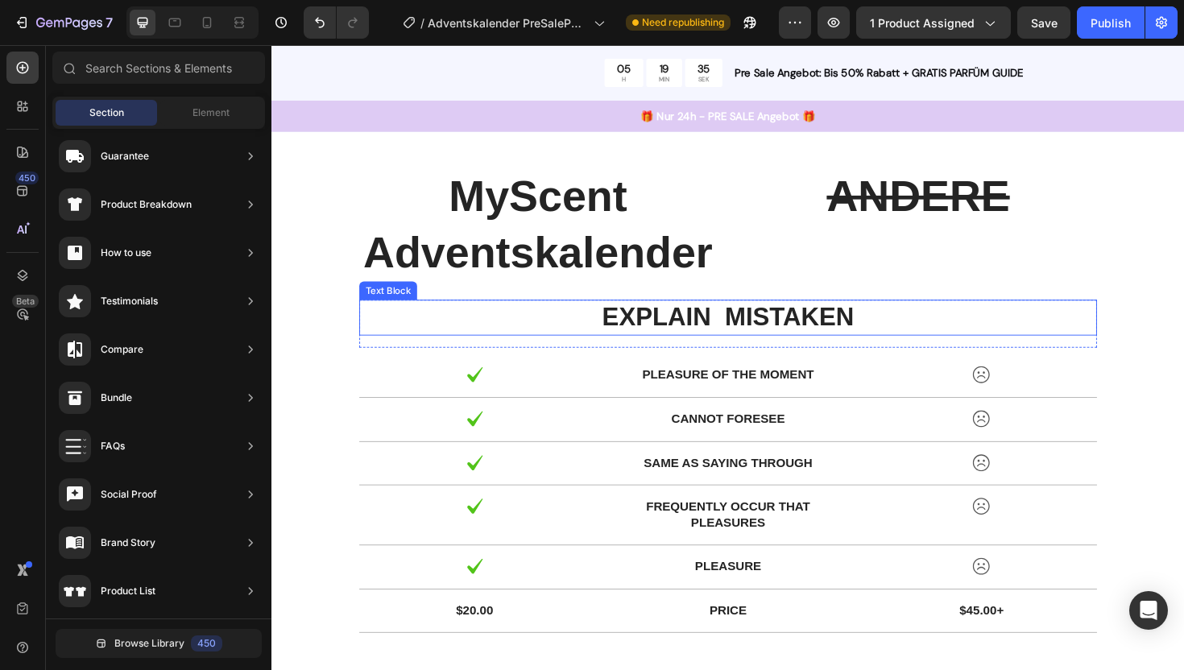
scroll to position [1432, 0]
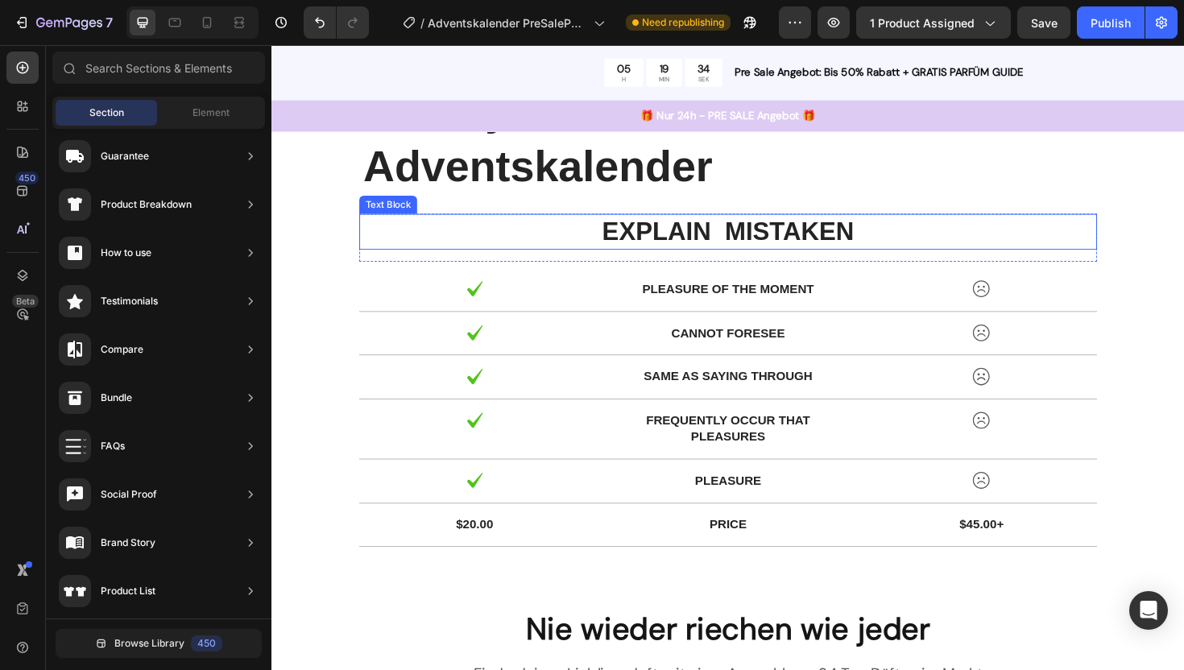
click at [736, 245] on p "explain mistaken" at bounding box center [755, 243] width 778 height 35
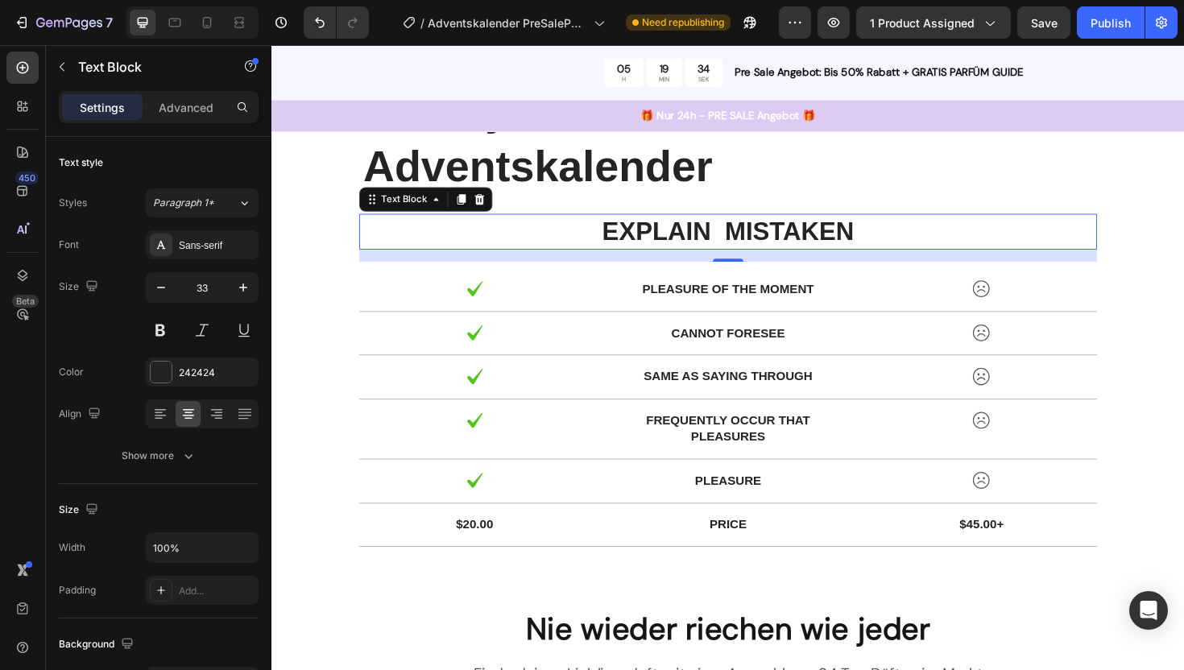
click at [736, 245] on p "explain mistaken" at bounding box center [755, 243] width 778 height 35
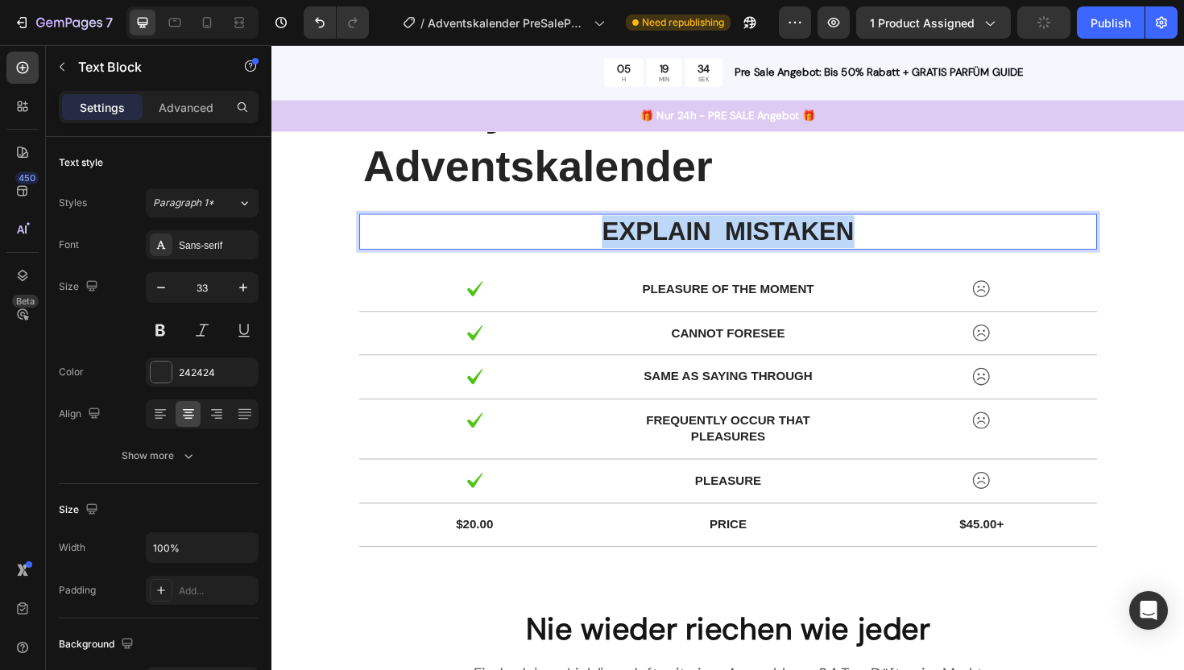
click at [736, 245] on p "explain mistaken" at bounding box center [755, 243] width 778 height 35
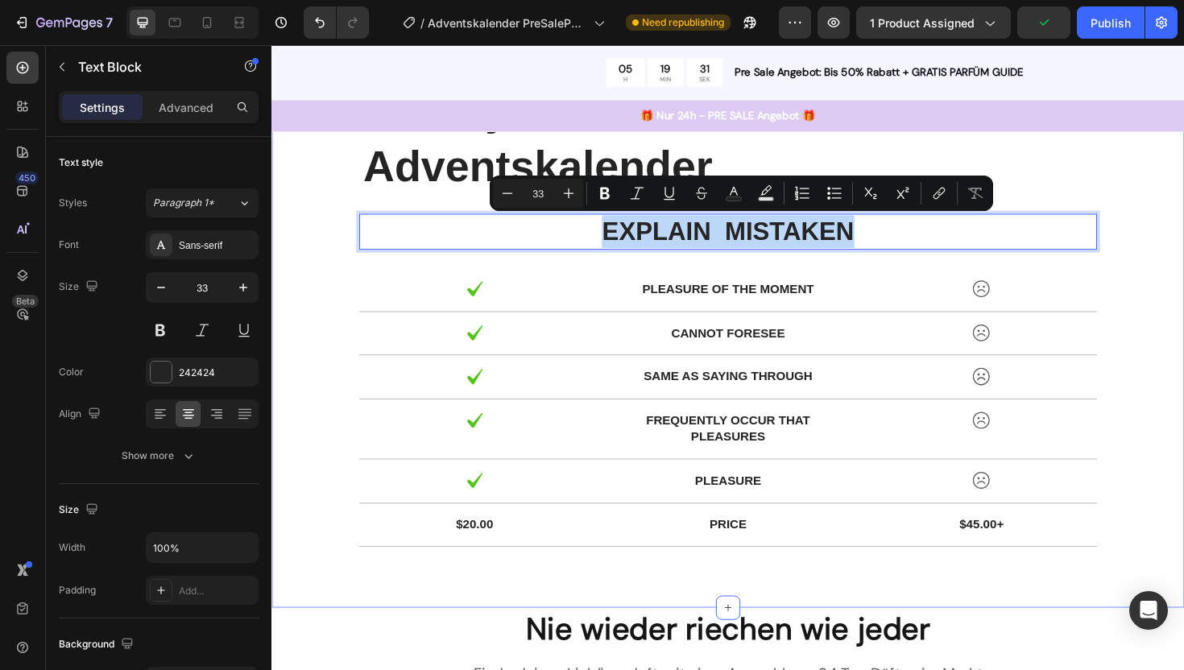
click at [1183, 321] on div "MyScent Adventskalender Text Block ANDERE Text Block Row explain mistaken Text …" at bounding box center [754, 336] width 942 height 508
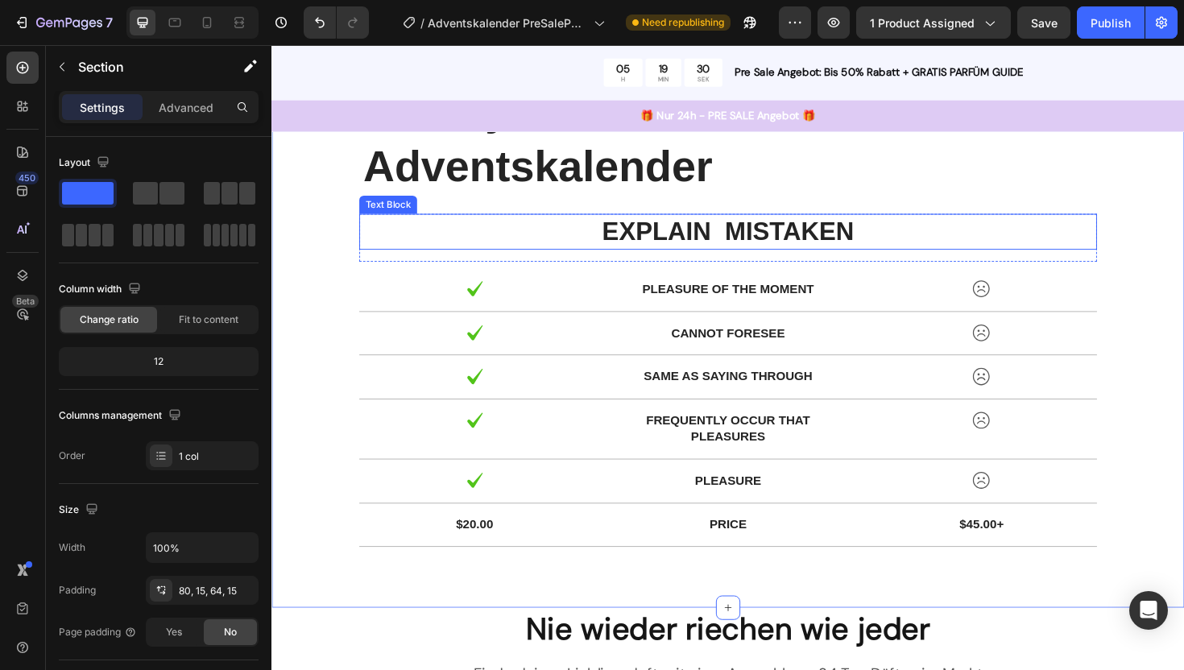
click at [837, 237] on p "explain mistaken" at bounding box center [755, 243] width 778 height 35
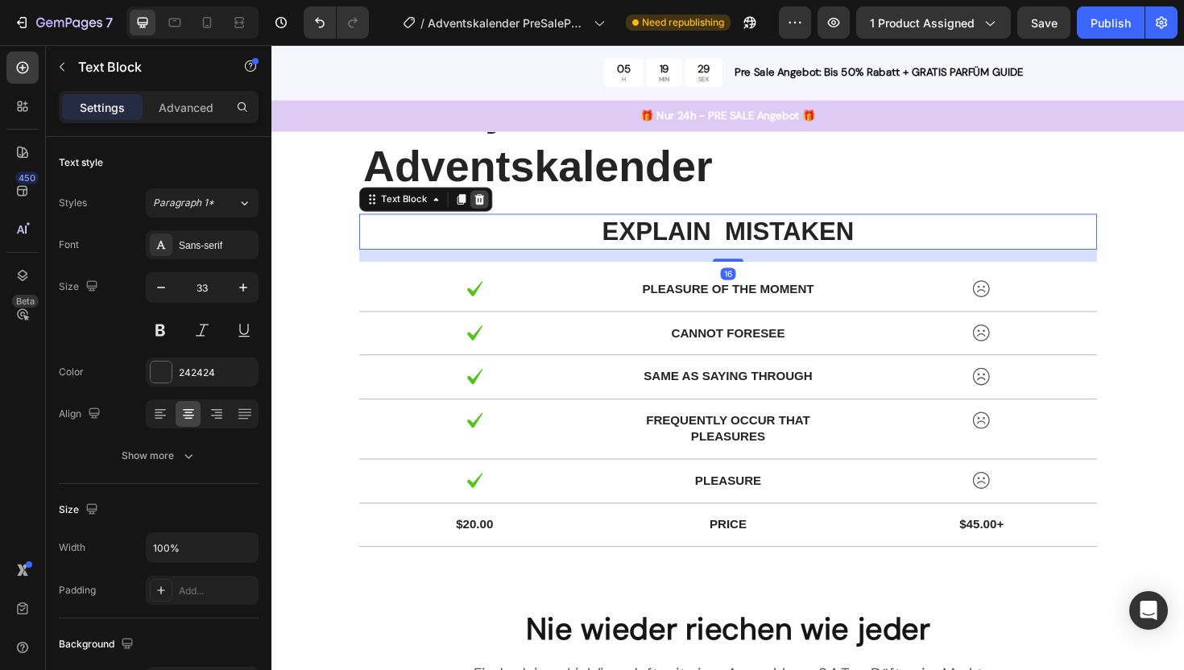
click at [494, 206] on icon at bounding box center [491, 208] width 10 height 11
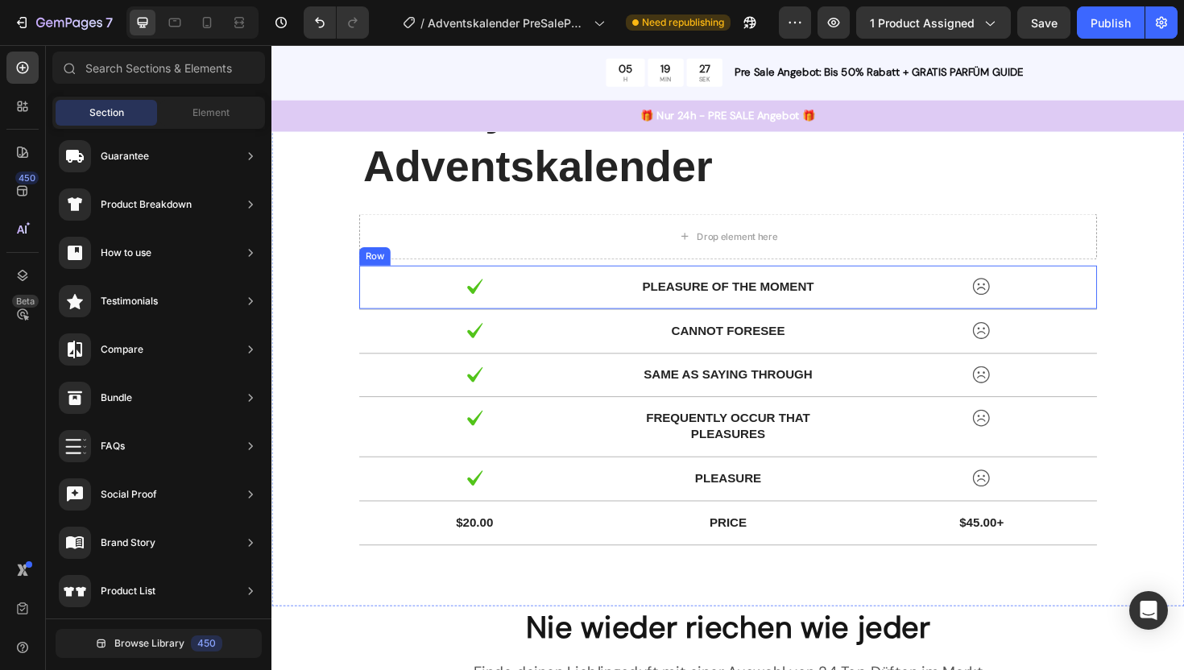
click at [691, 303] on p "pleasure of the moment" at bounding box center [754, 301] width 241 height 17
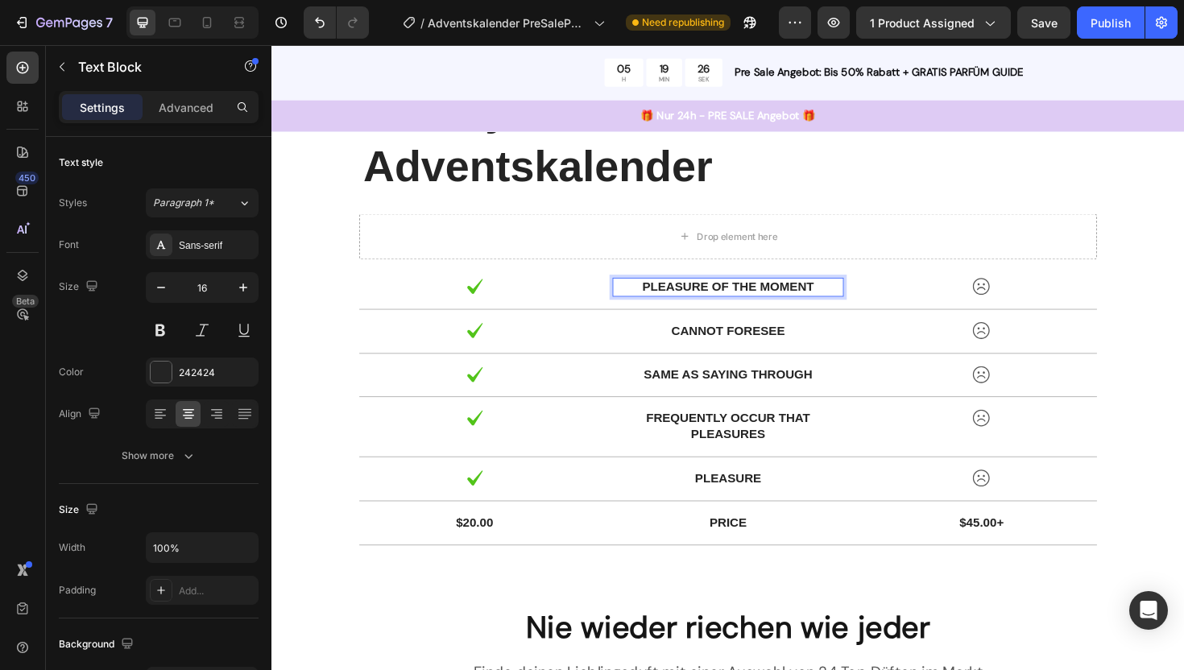
click at [711, 302] on p "pleasure of the moment" at bounding box center [754, 301] width 241 height 17
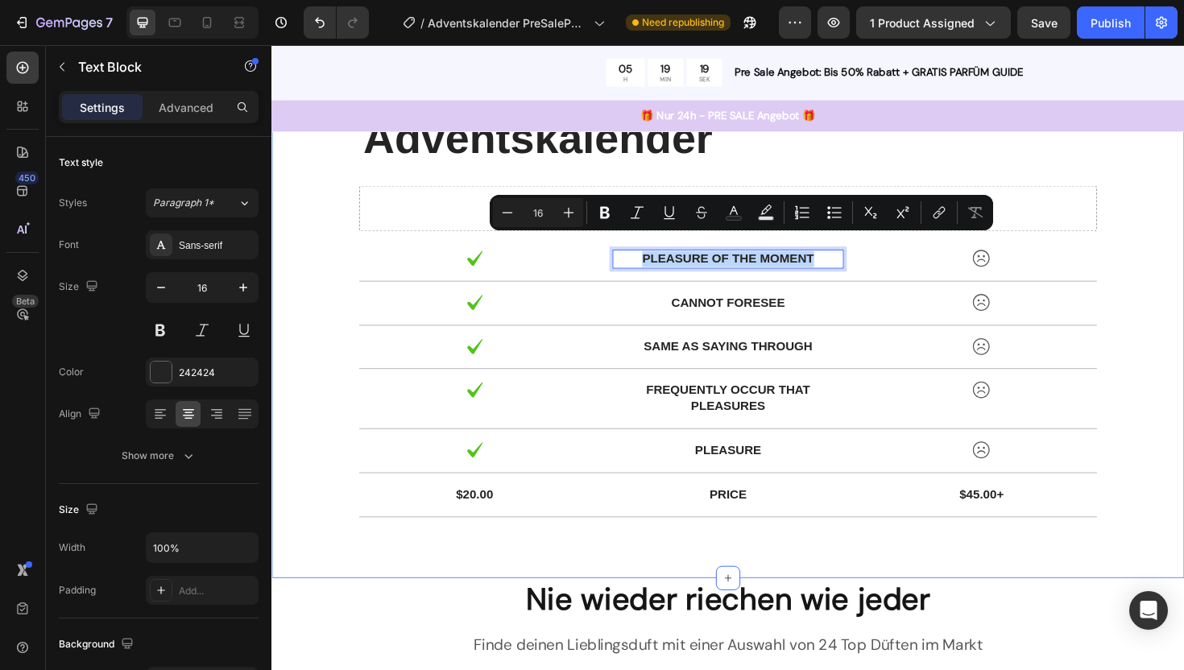
scroll to position [1458, 0]
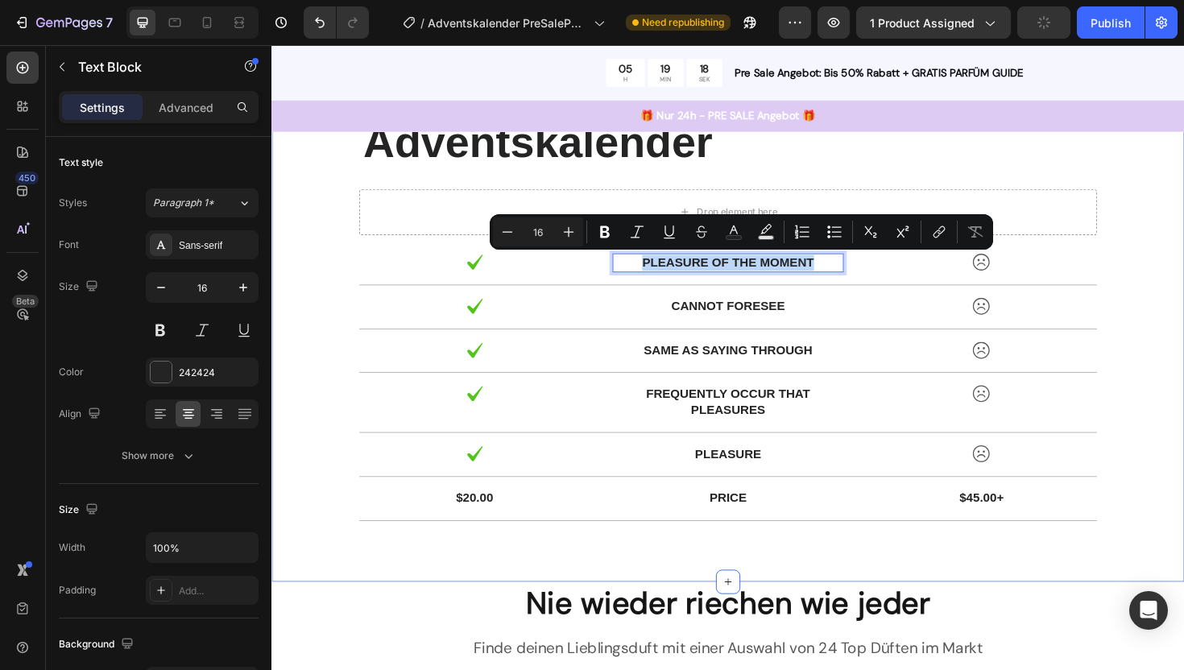
click at [300, 519] on div "MyScent Adventskalender Text Block ANDERE Text Block Row Drop element here Row …" at bounding box center [754, 309] width 942 height 506
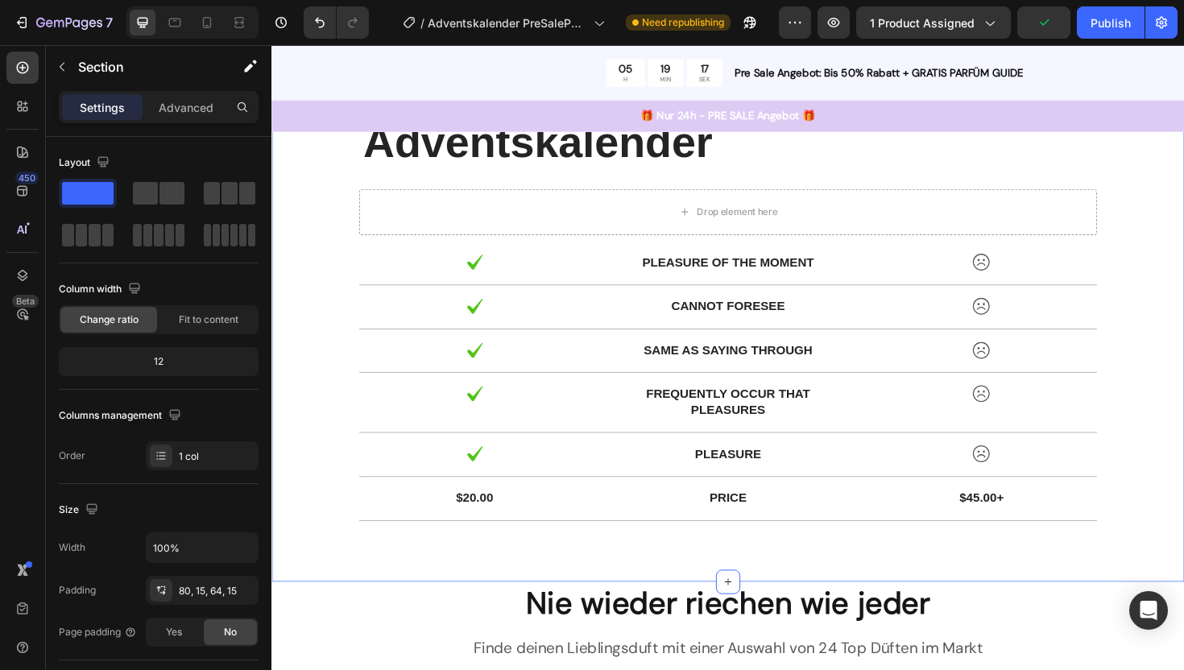
scroll to position [1299, 0]
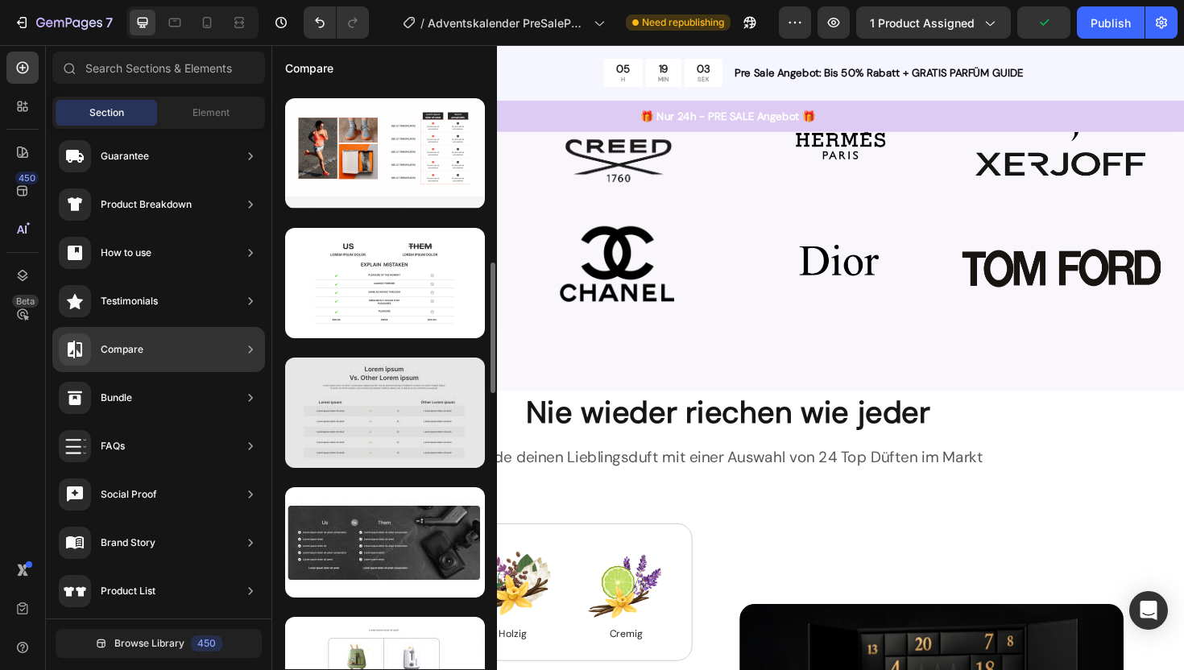
scroll to position [773, 0]
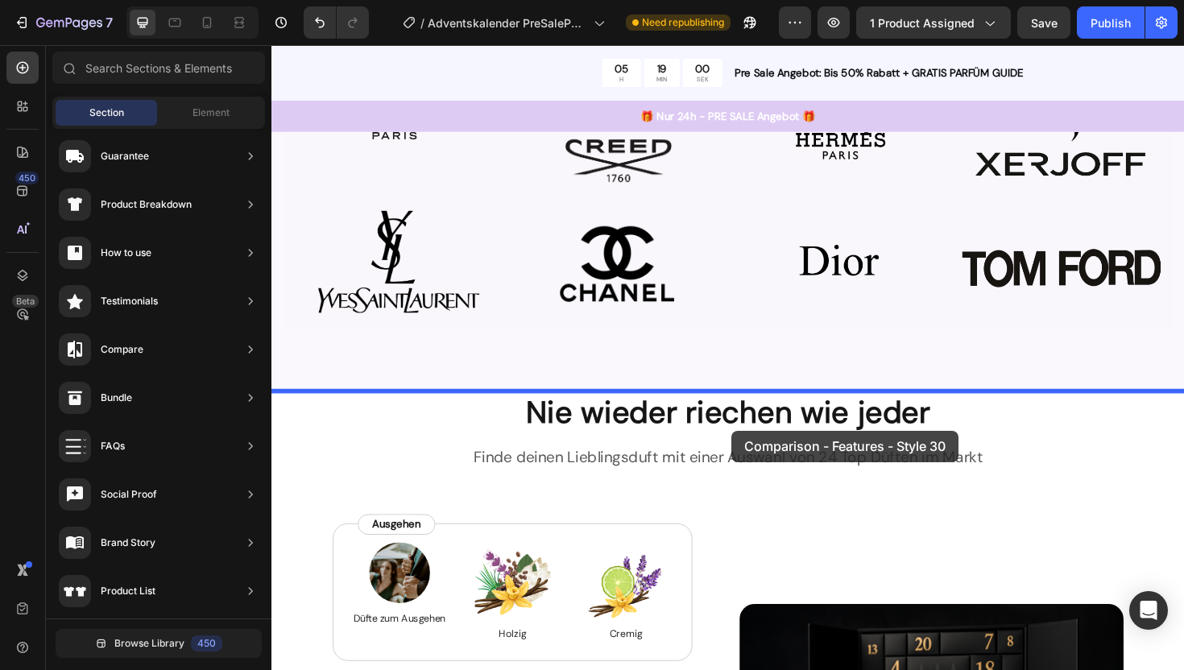
drag, startPoint x: 639, startPoint y: 455, endPoint x: 756, endPoint y: 453, distance: 116.8
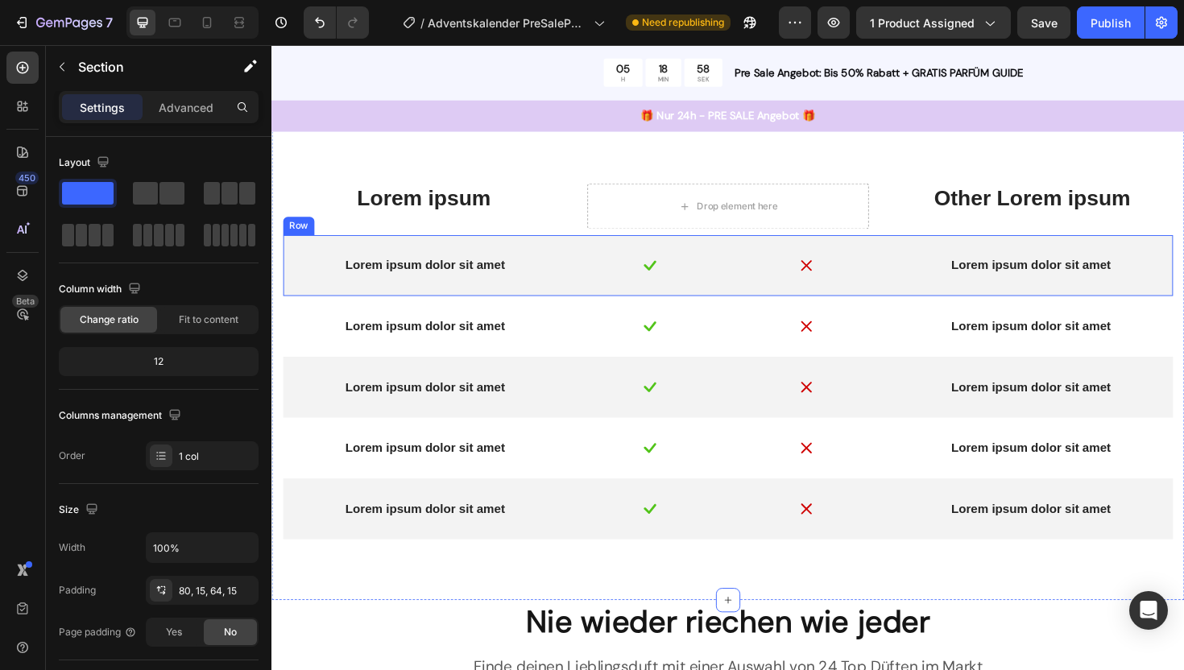
scroll to position [1545, 0]
click at [450, 210] on p "Lorem ipsum" at bounding box center [432, 208] width 295 height 29
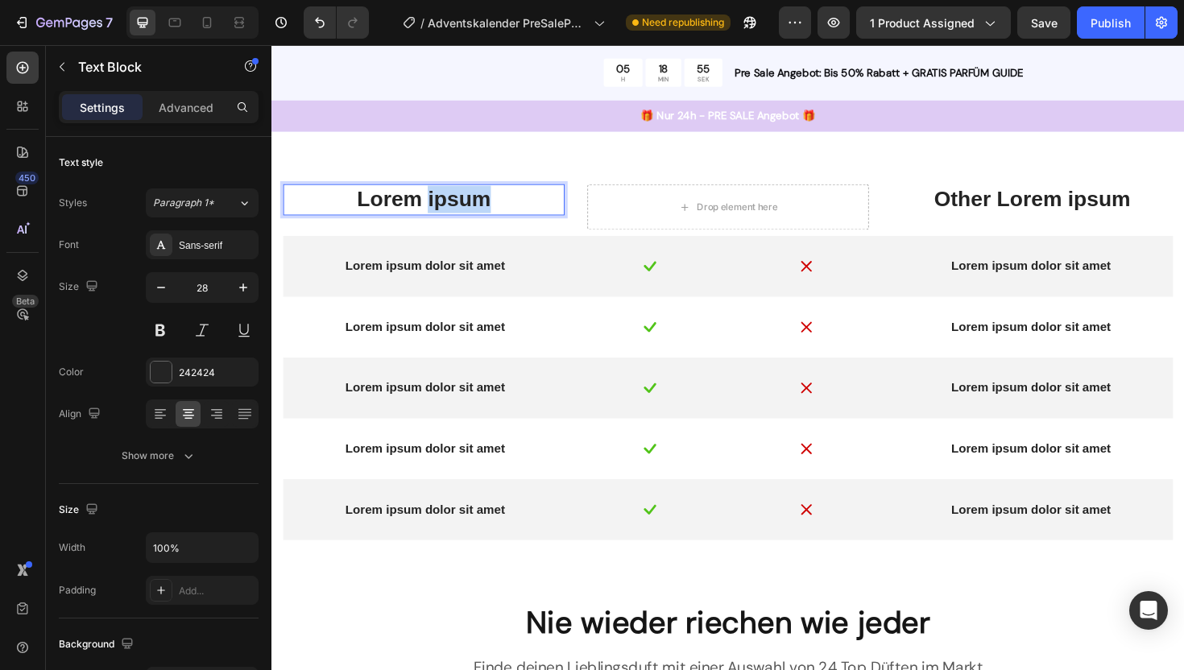
click at [450, 210] on p "Lorem ipsum" at bounding box center [432, 208] width 295 height 29
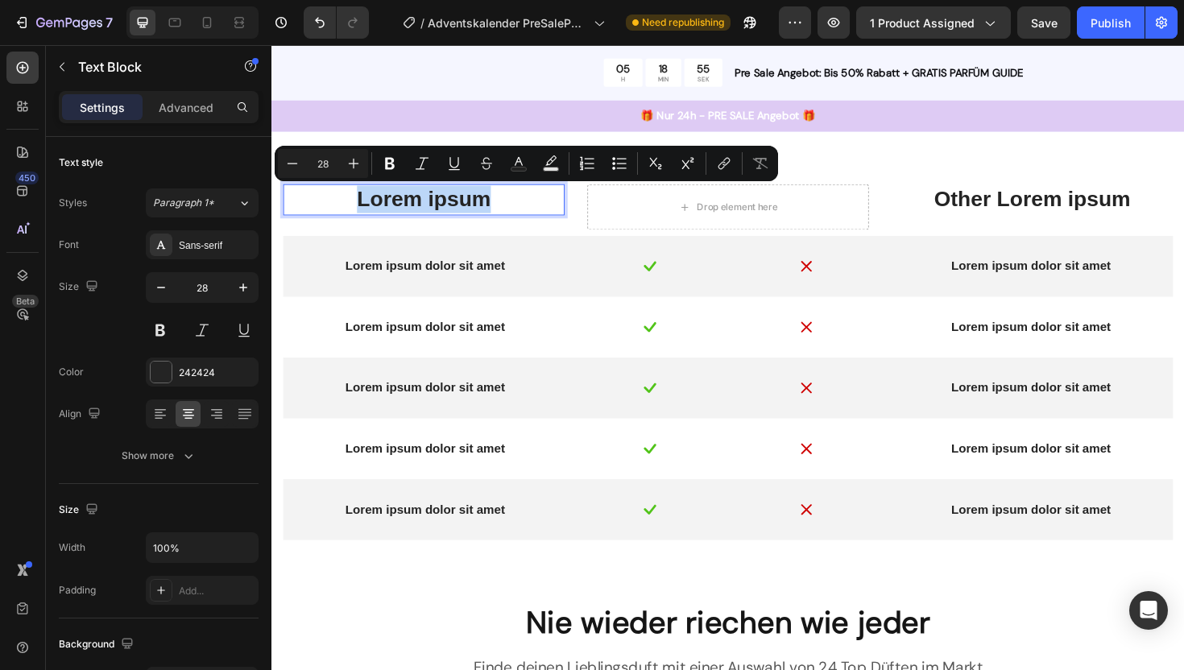
click at [450, 210] on p "Lorem ipsum" at bounding box center [432, 208] width 295 height 29
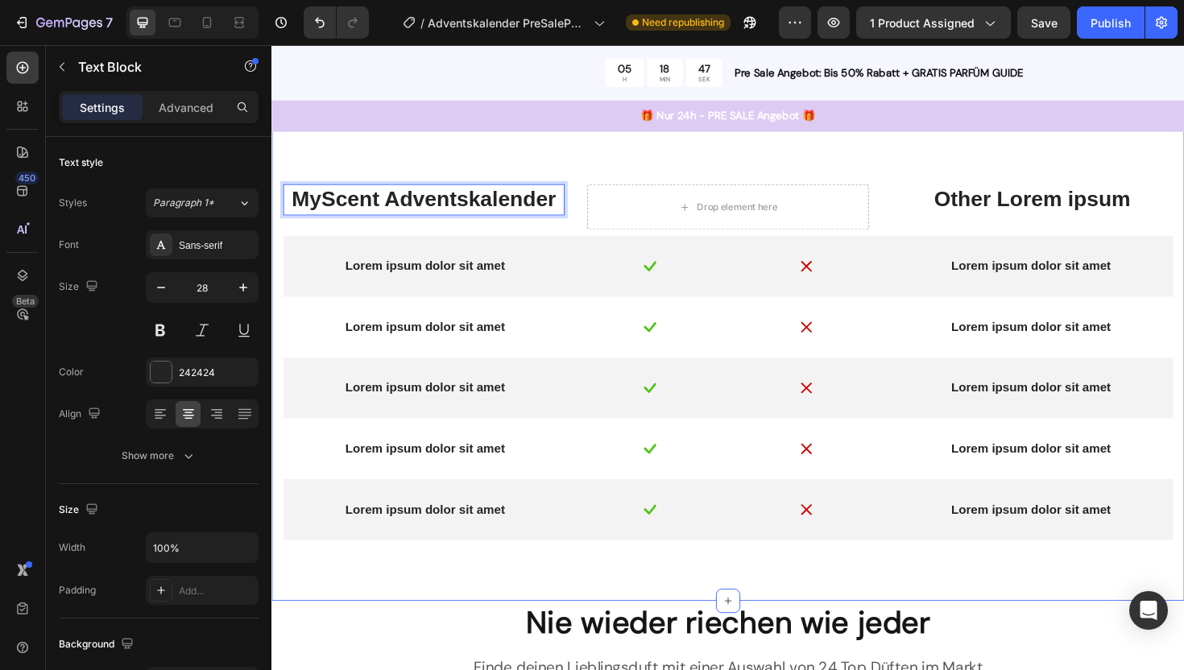
click at [1024, 205] on p "Other Lorem ipsum" at bounding box center [1076, 208] width 295 height 29
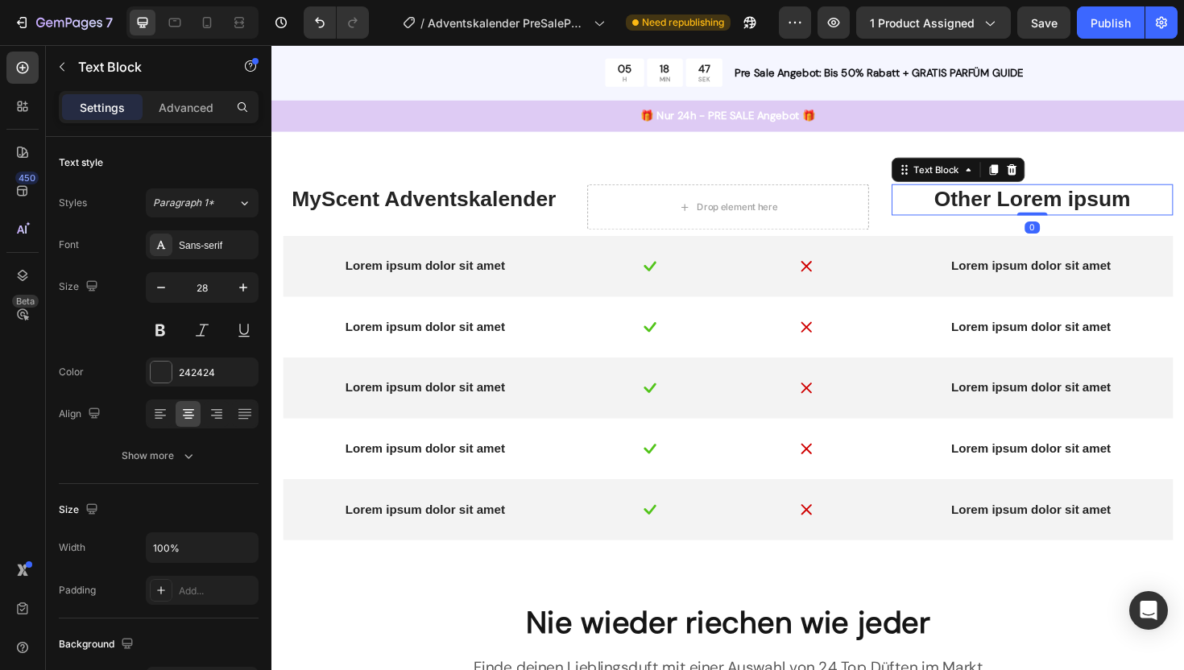
click at [1024, 205] on p "Other Lorem ipsum" at bounding box center [1076, 208] width 295 height 29
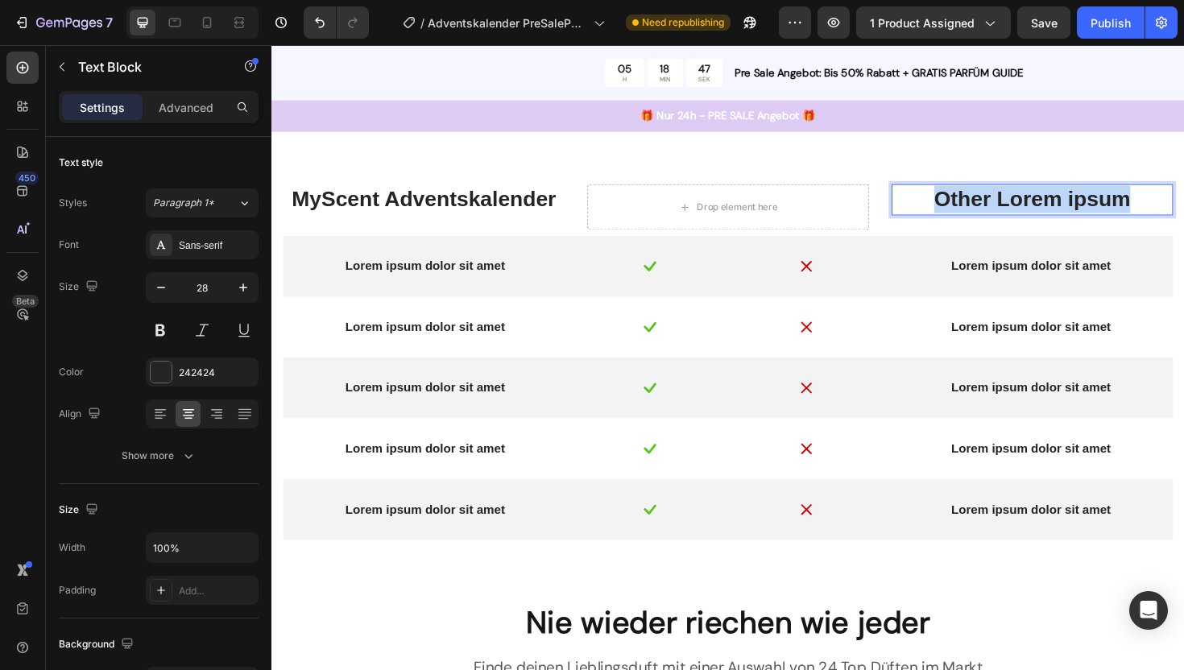
click at [1024, 205] on p "Other Lorem ipsum" at bounding box center [1076, 208] width 295 height 29
click at [1082, 206] on p "Andere" at bounding box center [1076, 208] width 295 height 29
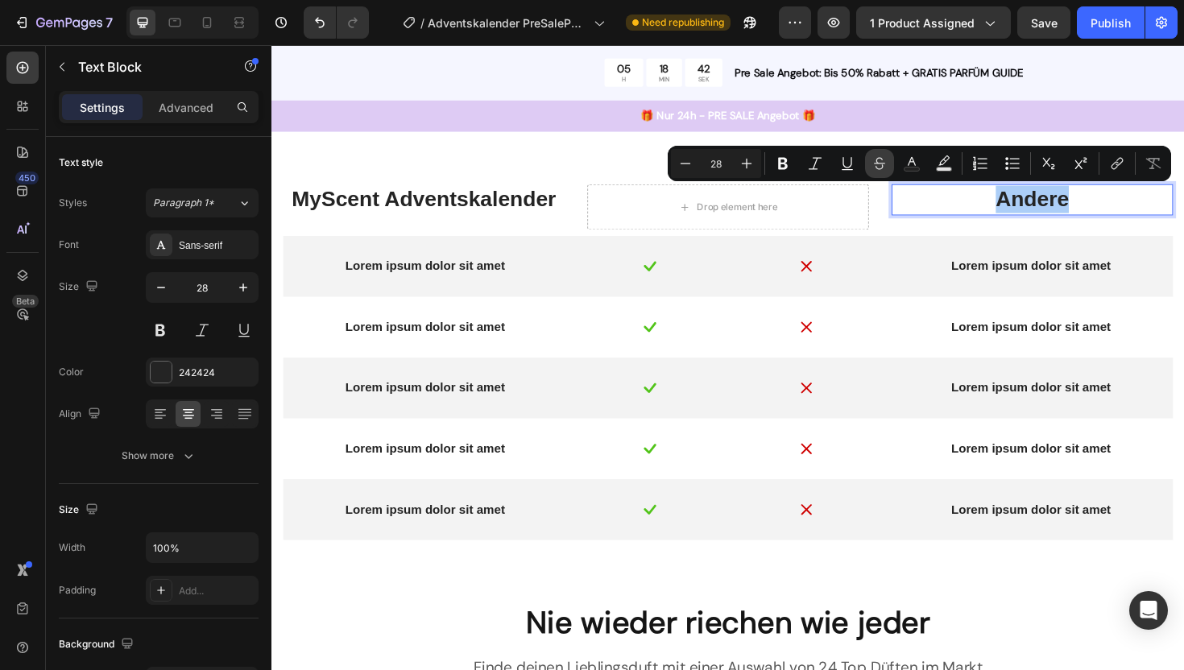
click at [883, 163] on icon "Editor contextual toolbar" at bounding box center [879, 160] width 11 height 6
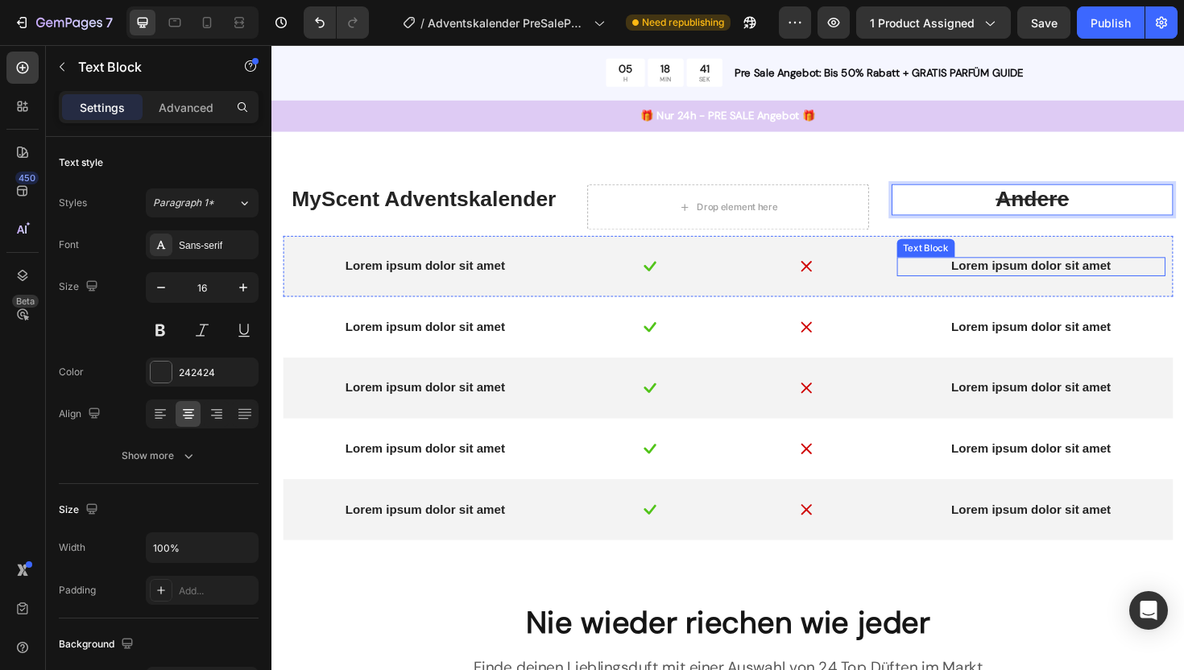
click at [1074, 271] on p "Lorem ipsum dolor sit amet" at bounding box center [1075, 279] width 281 height 17
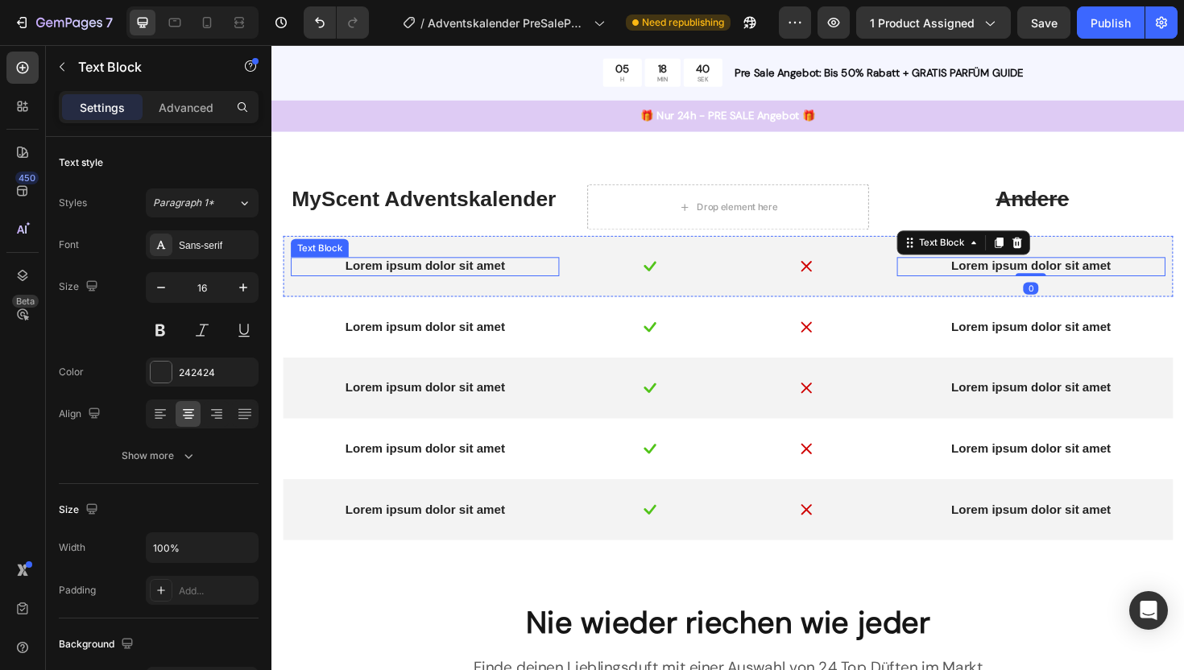
click at [448, 283] on p "Lorem ipsum dolor sit amet" at bounding box center [433, 279] width 281 height 17
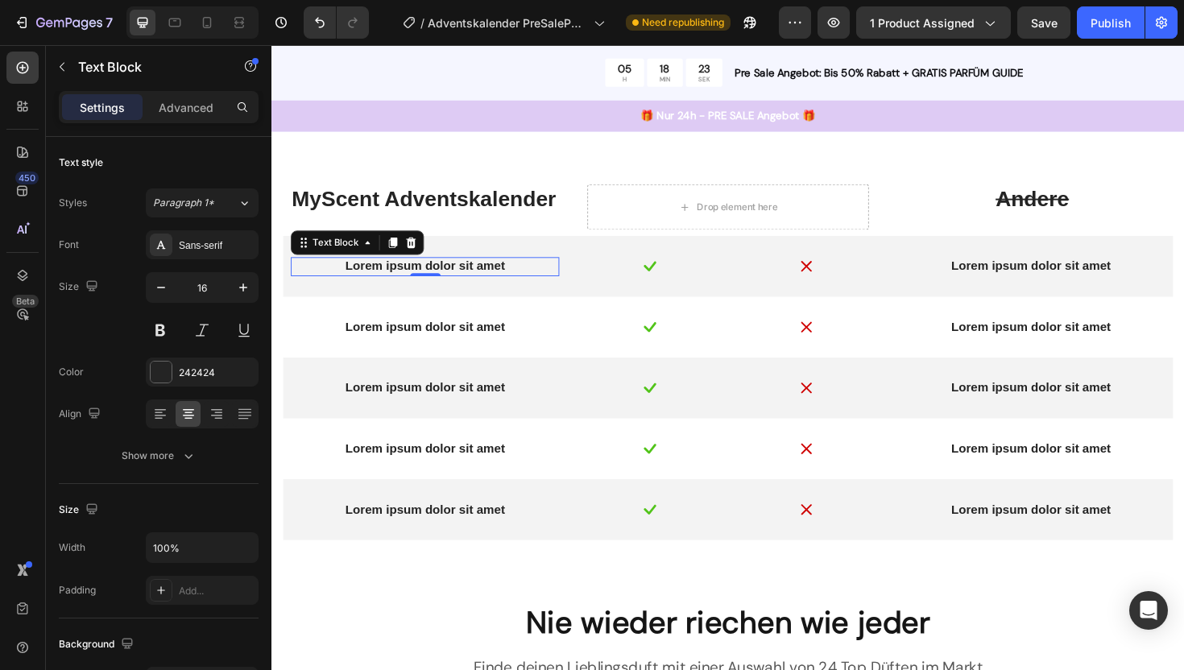
click at [419, 279] on p "Lorem ipsum dolor sit amet" at bounding box center [433, 279] width 281 height 17
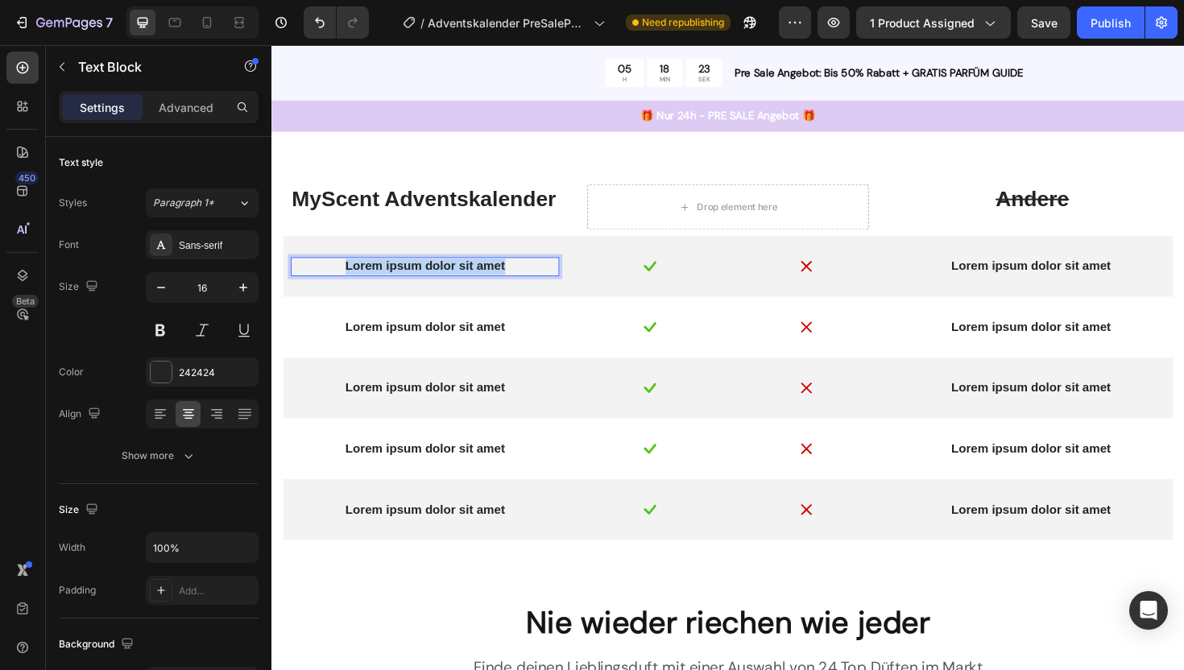
click at [419, 279] on p "Lorem ipsum dolor sit amet" at bounding box center [433, 279] width 281 height 17
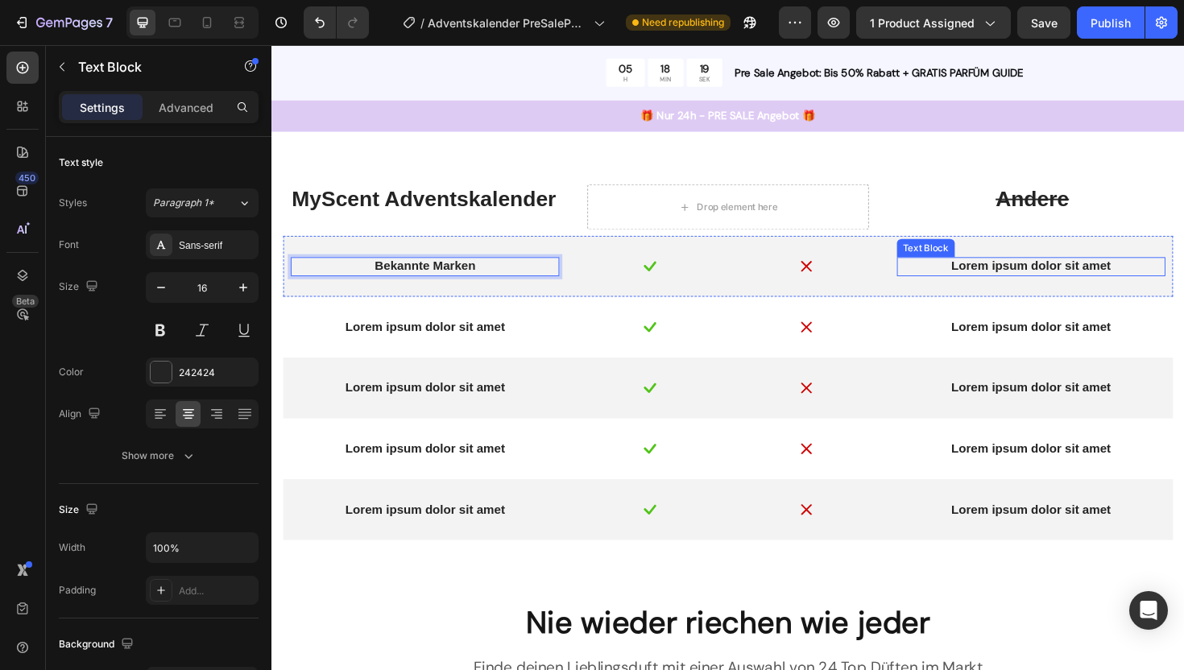
click at [1021, 281] on p "Lorem ipsum dolor sit amet" at bounding box center [1075, 279] width 281 height 17
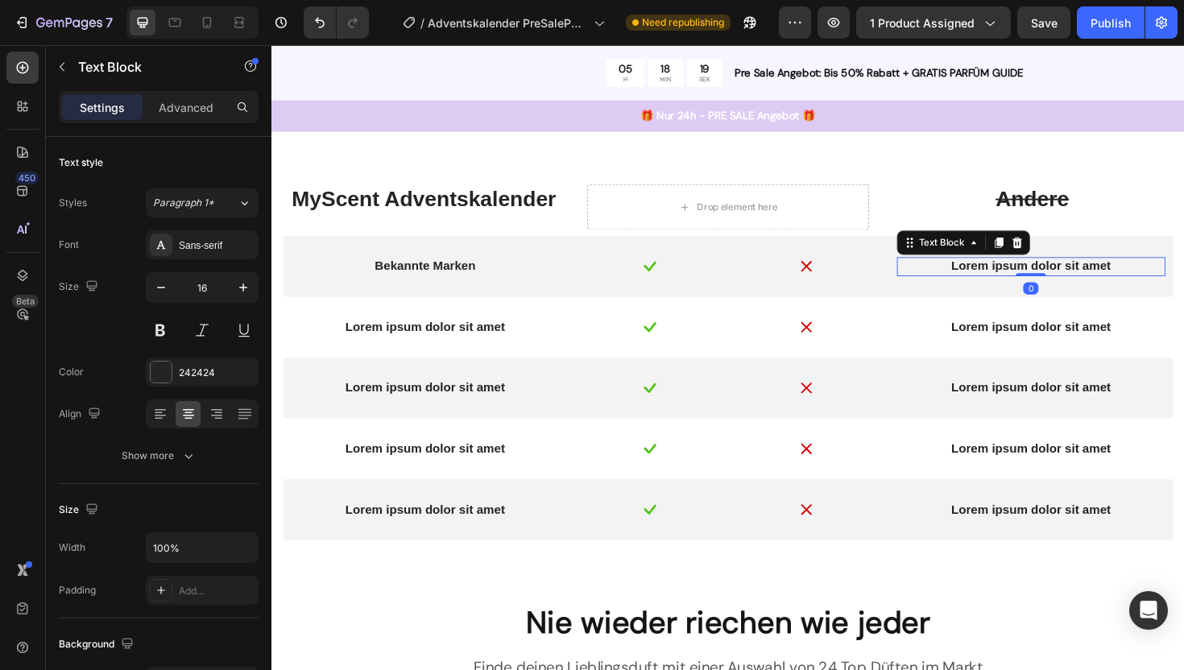
click at [1021, 281] on p "Lorem ipsum dolor sit amet" at bounding box center [1075, 279] width 281 height 17
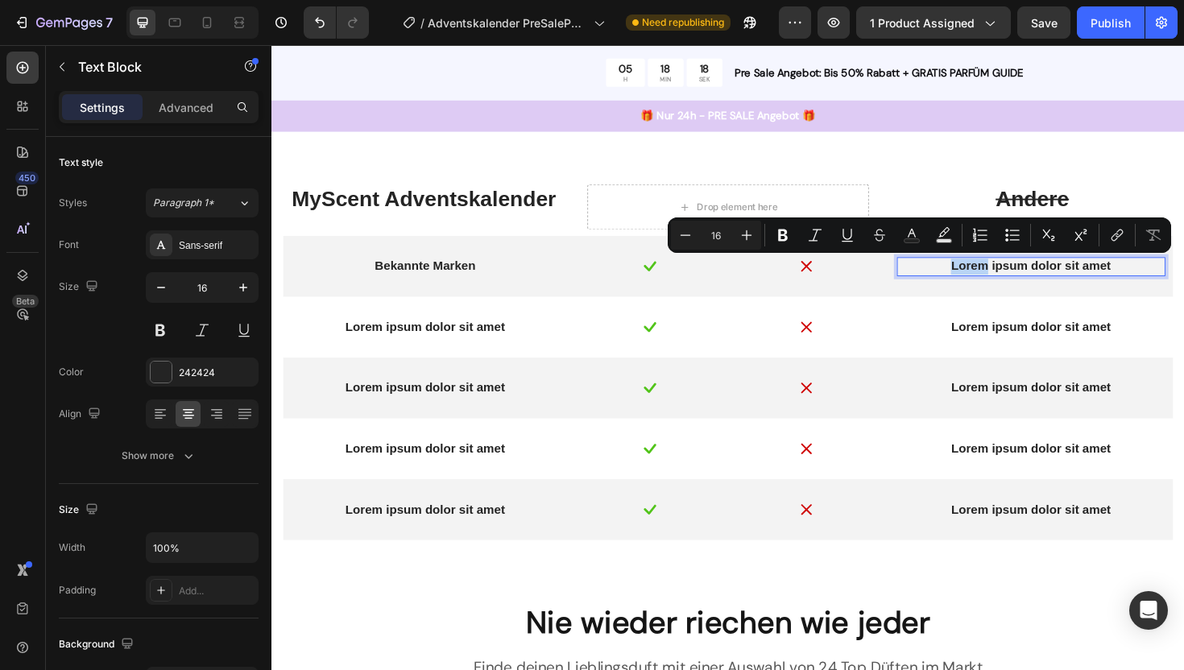
click at [1021, 281] on p "Lorem ipsum dolor sit amet" at bounding box center [1075, 279] width 281 height 17
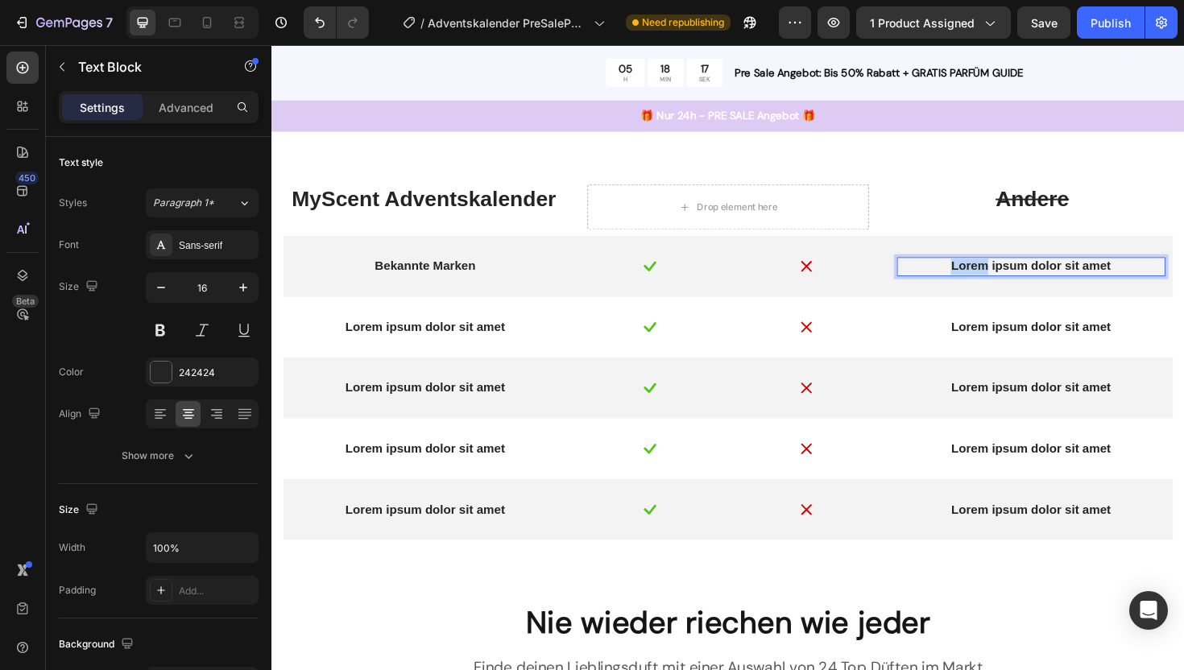
click at [1021, 281] on p "Lorem ipsum dolor sit amet" at bounding box center [1075, 279] width 281 height 17
click at [458, 353] on div "Lorem ipsum dolor sit amet" at bounding box center [434, 344] width 284 height 20
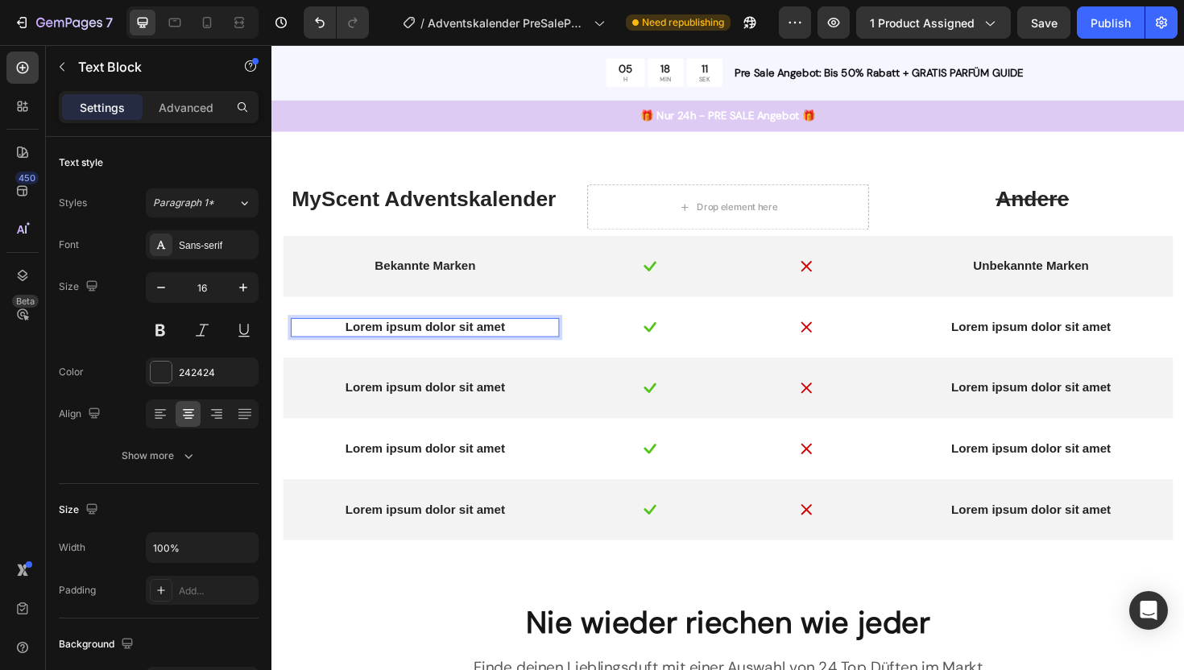
click at [463, 341] on p "Lorem ipsum dolor sit amet" at bounding box center [433, 344] width 281 height 17
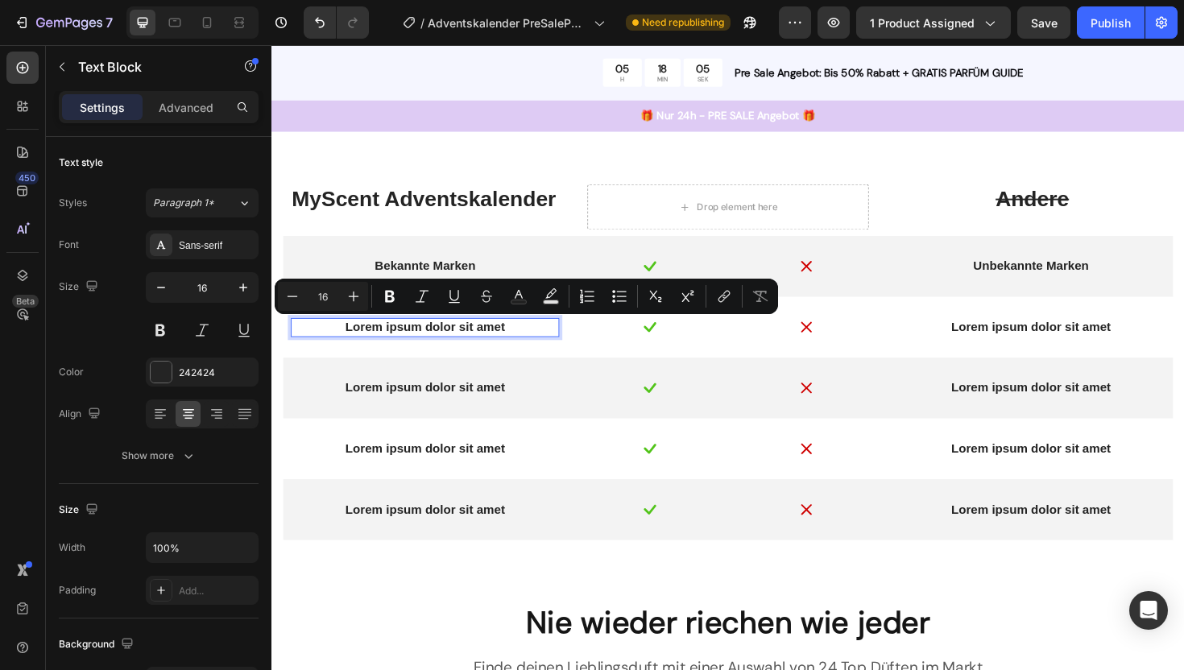
click at [457, 346] on p "Lorem ipsum dolor sit amet" at bounding box center [433, 344] width 281 height 17
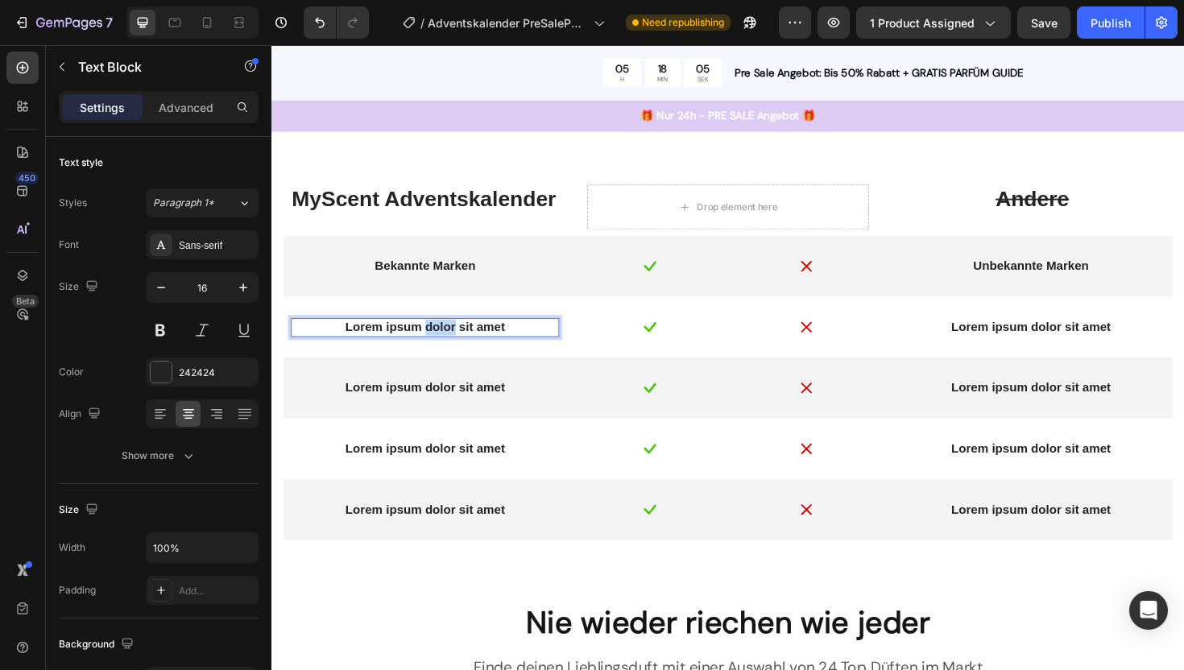
click at [457, 346] on p "Lorem ipsum dolor sit amet" at bounding box center [433, 344] width 281 height 17
click at [1024, 345] on p "Lorem ipsum dolor sit amet" at bounding box center [1075, 344] width 281 height 17
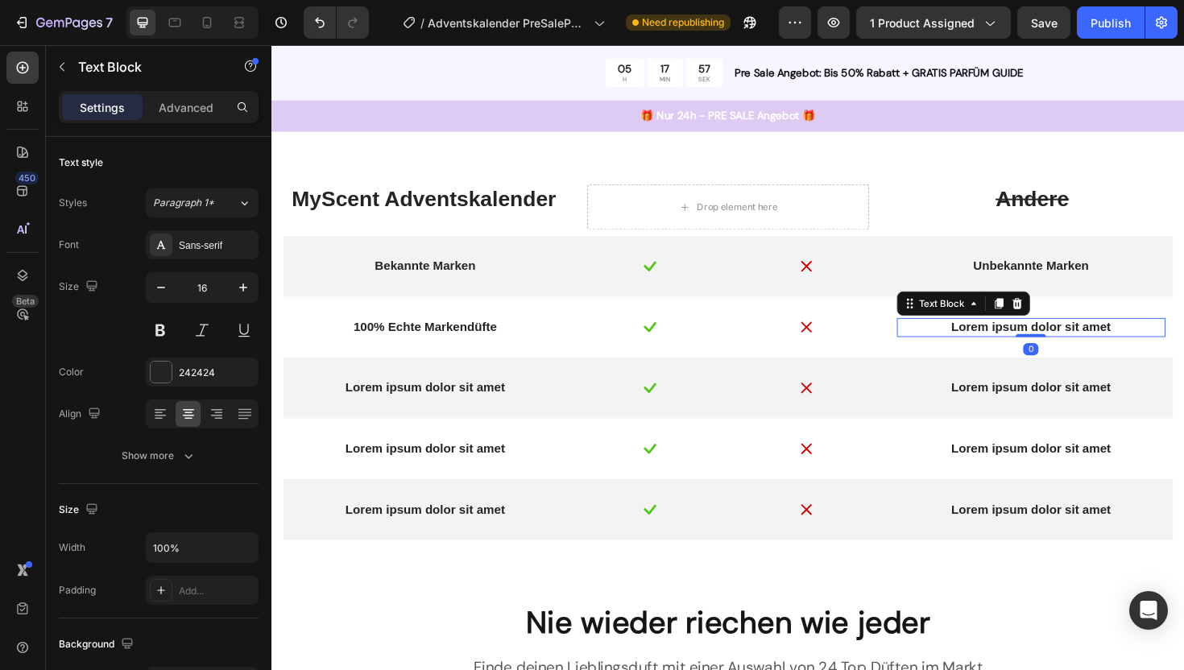
click at [1024, 345] on p "Lorem ipsum dolor sit amet" at bounding box center [1075, 344] width 281 height 17
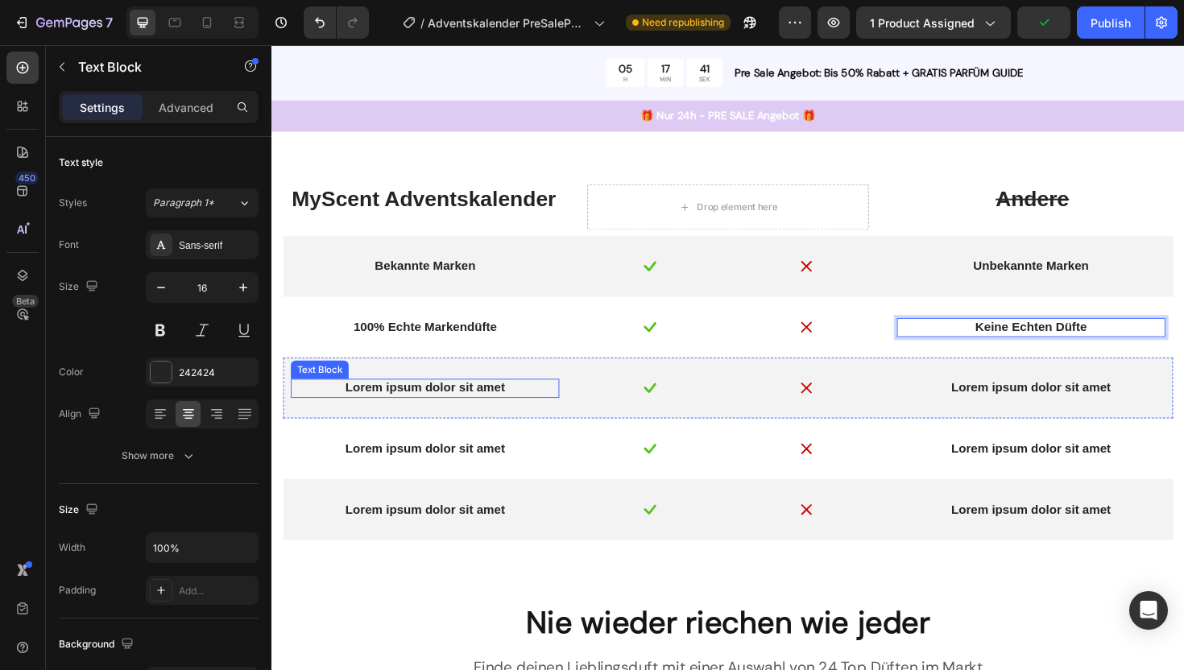
click at [456, 408] on p "Lorem ipsum dolor sit amet" at bounding box center [433, 408] width 281 height 17
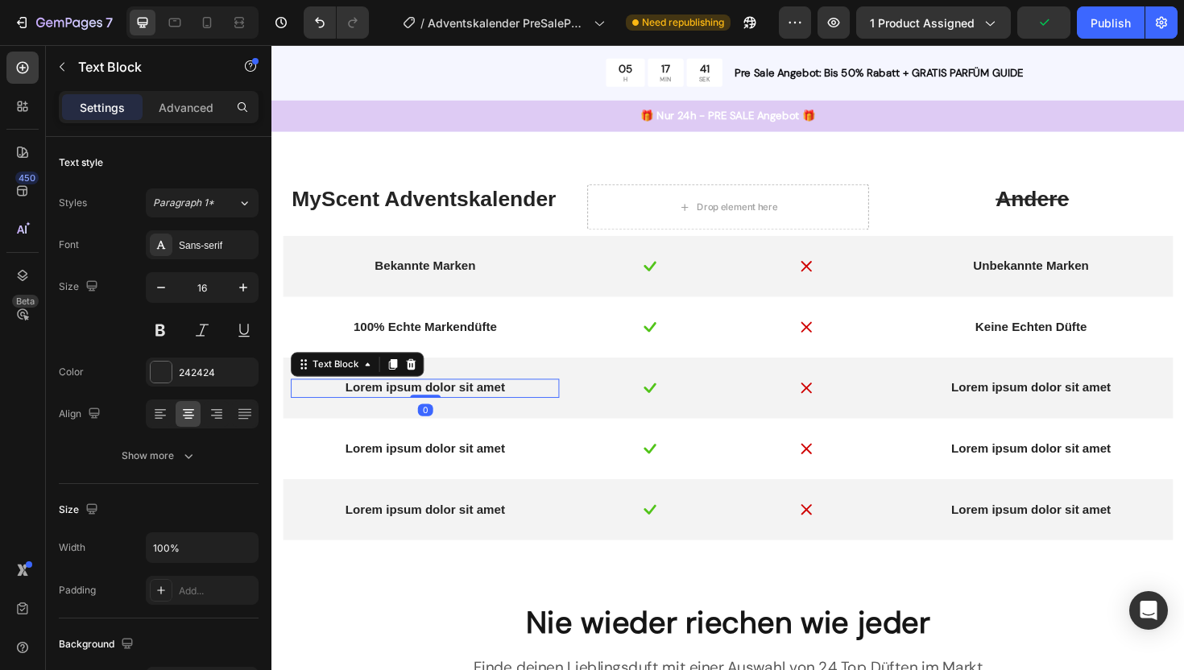
click at [456, 408] on p "Lorem ipsum dolor sit amet" at bounding box center [433, 408] width 281 height 17
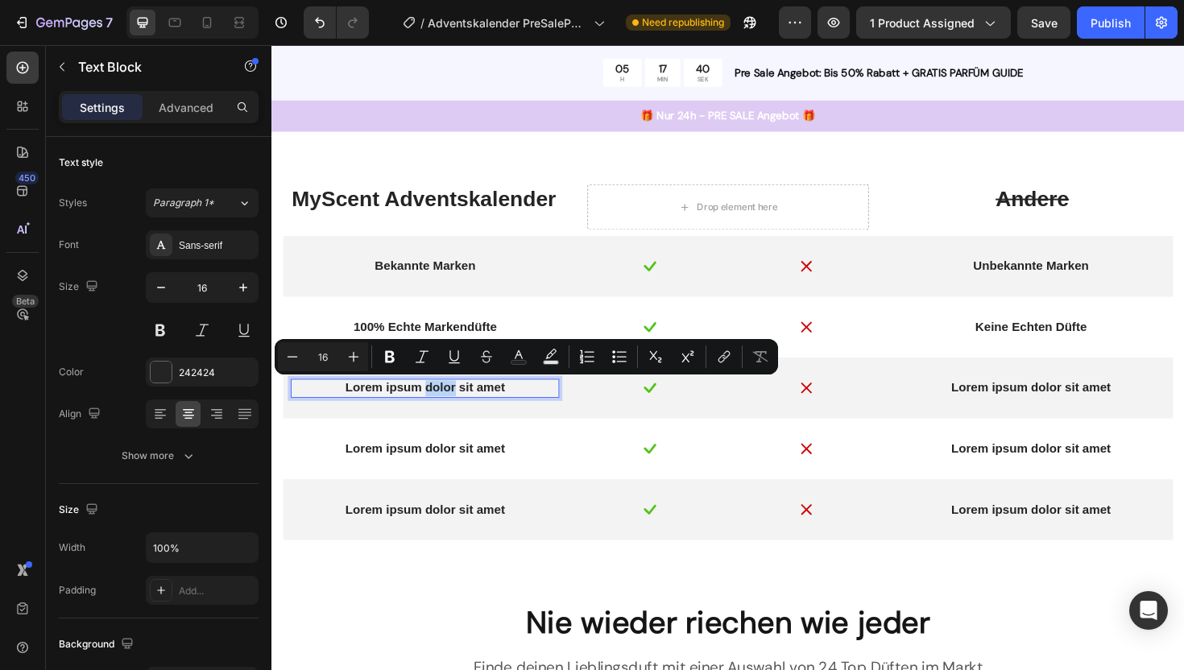
click at [456, 408] on p "Lorem ipsum dolor sit amet" at bounding box center [433, 408] width 281 height 17
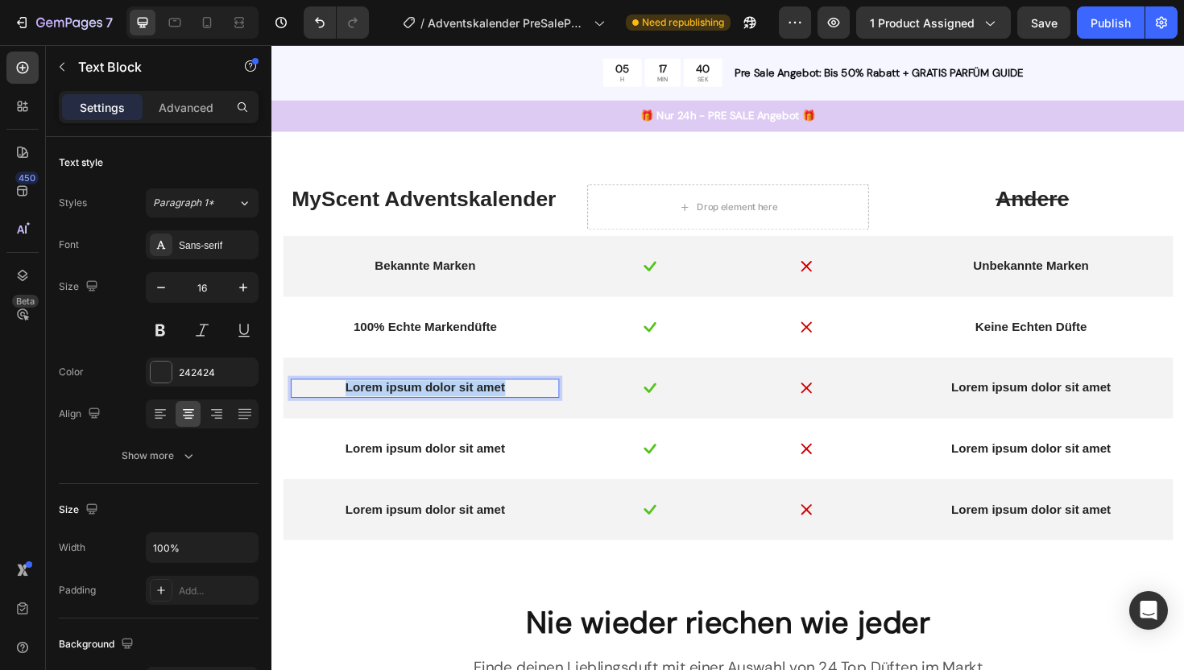
click at [456, 408] on p "Lorem ipsum dolor sit amet" at bounding box center [433, 408] width 281 height 17
click at [1057, 410] on p "Lorem ipsum dolor sit amet" at bounding box center [1075, 408] width 281 height 17
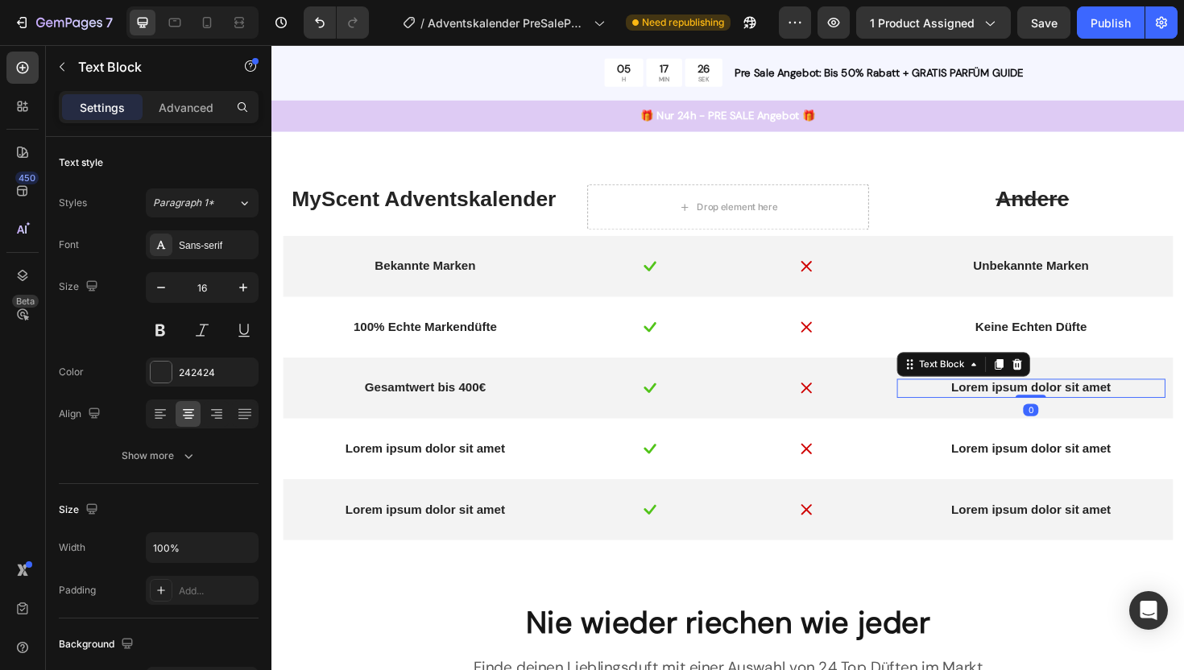
click at [1057, 410] on p "Lorem ipsum dolor sit amet" at bounding box center [1075, 408] width 281 height 17
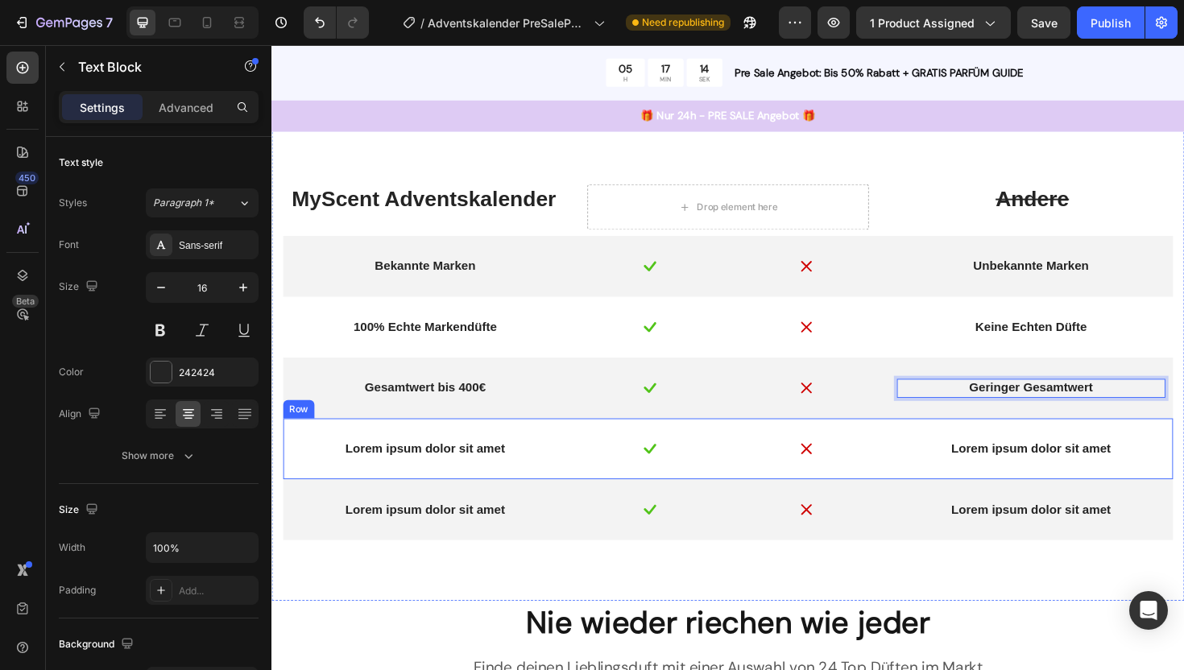
click at [1010, 482] on div "Lorem ipsum dolor sit amet Text Block" at bounding box center [1075, 473] width 284 height 26
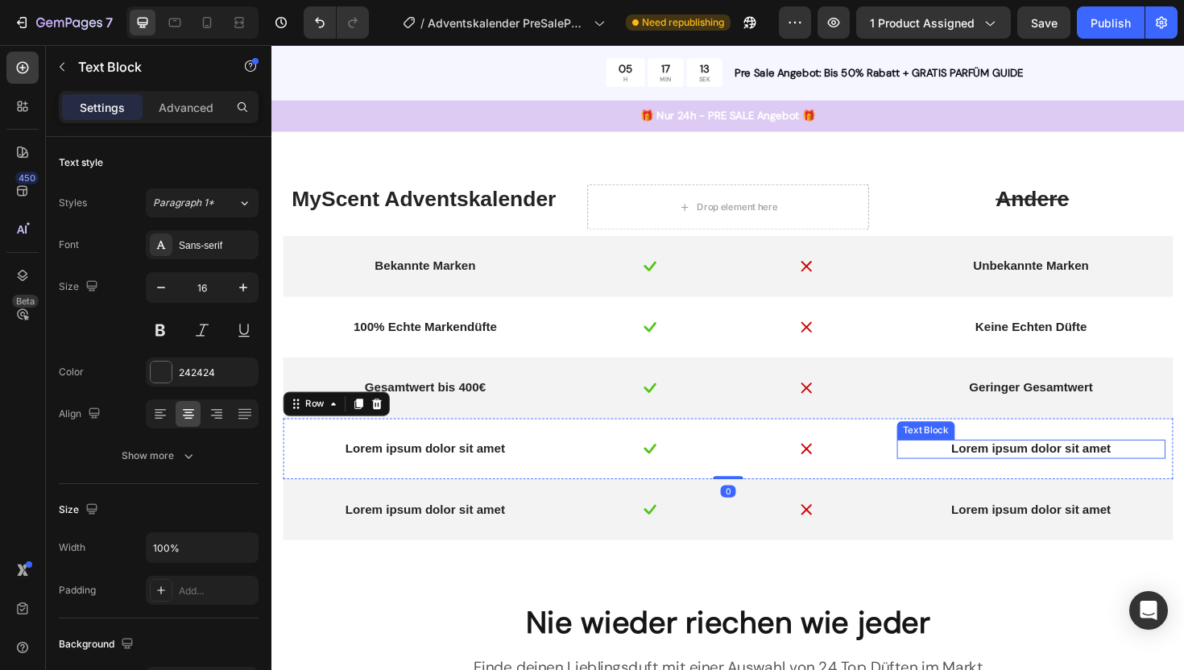
click at [1020, 478] on p "Lorem ipsum dolor sit amet" at bounding box center [1075, 473] width 281 height 17
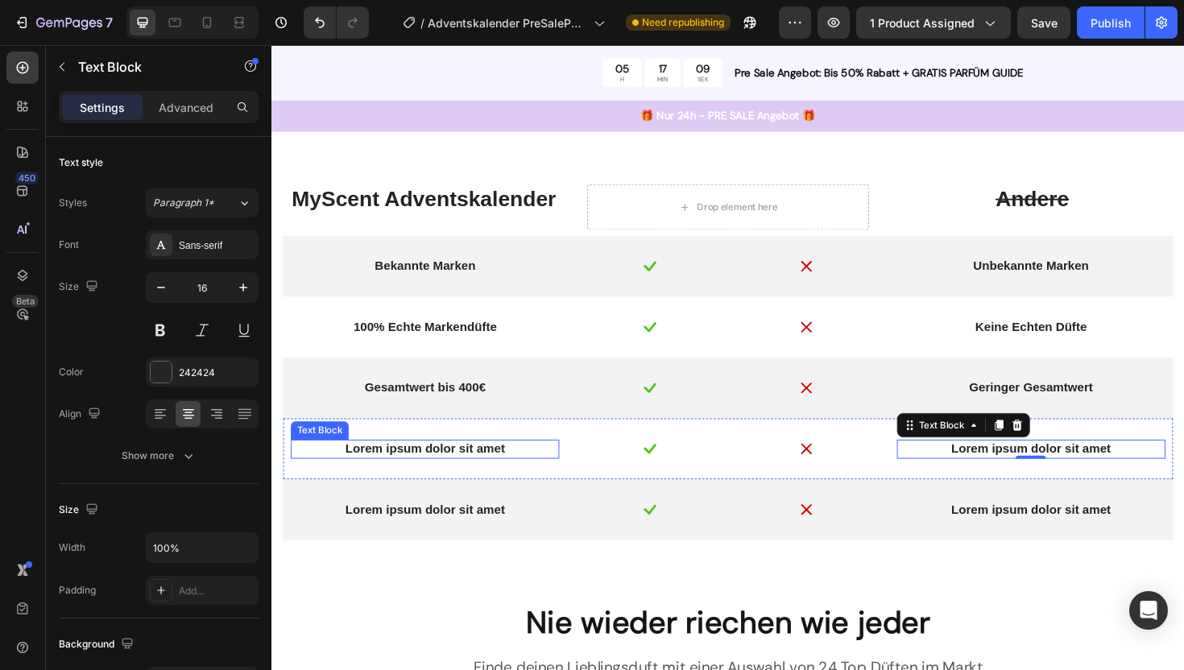
click at [429, 474] on p "Lorem ipsum dolor sit amet" at bounding box center [433, 473] width 281 height 17
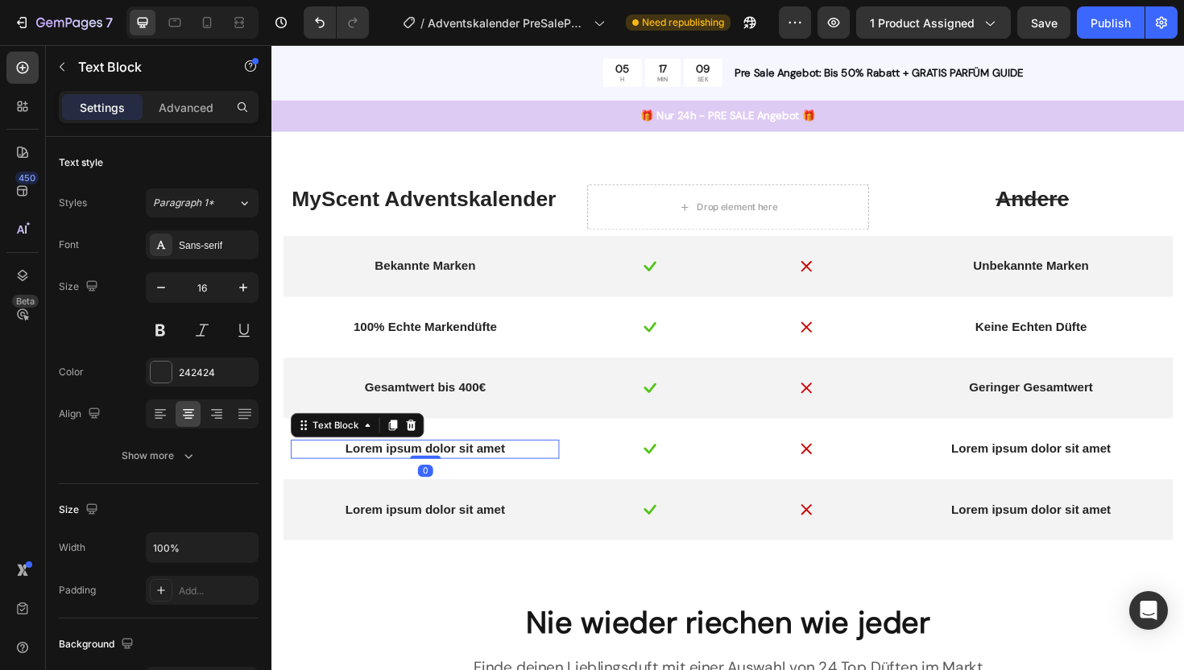
click at [429, 474] on p "Lorem ipsum dolor sit amet" at bounding box center [433, 473] width 281 height 17
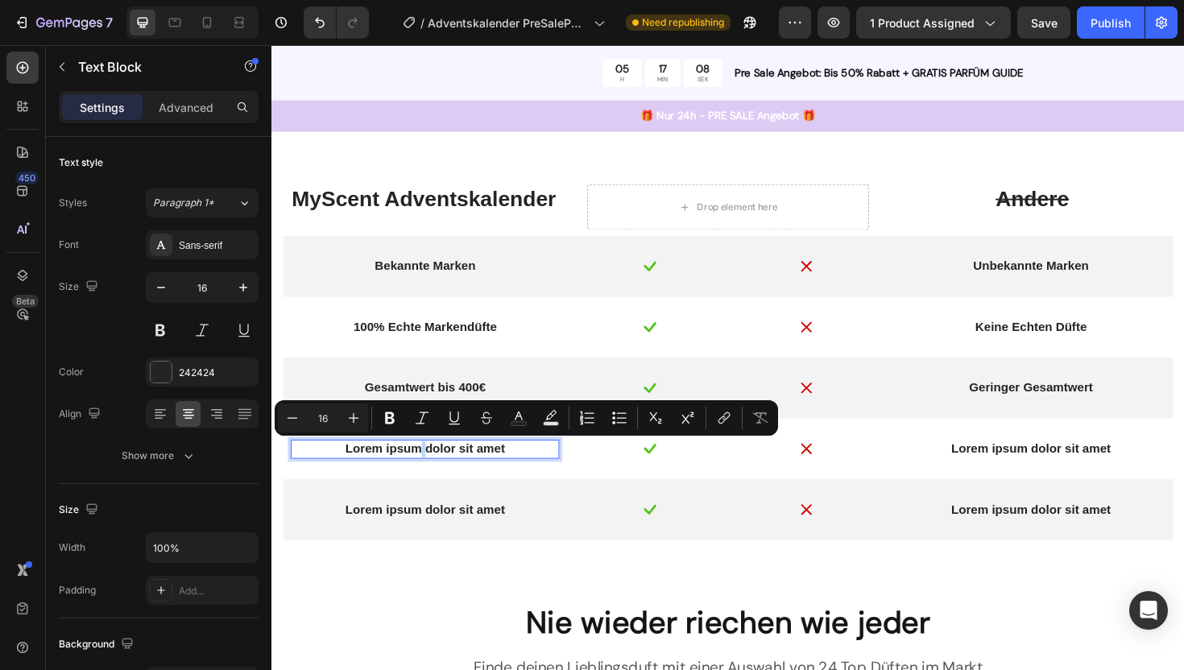
click at [429, 474] on p "Lorem ipsum dolor sit amet" at bounding box center [433, 473] width 281 height 17
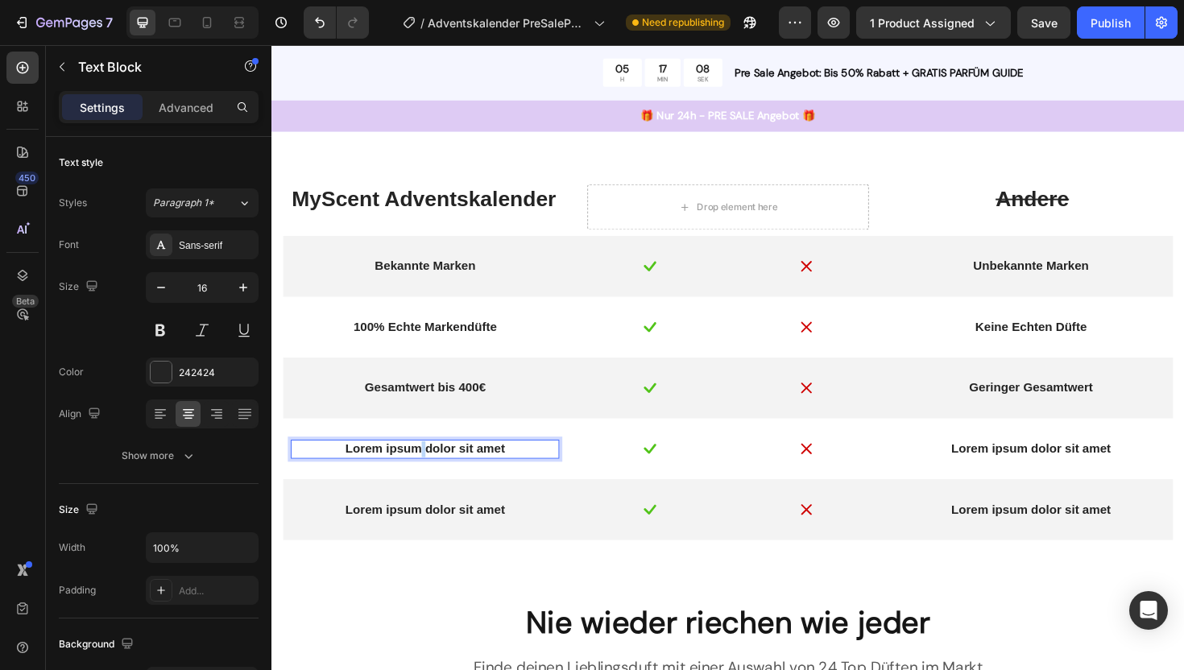
click at [429, 474] on p "Lorem ipsum dolor sit amet" at bounding box center [433, 473] width 281 height 17
click at [1023, 470] on p "Lorem ipsum dolor sit amet" at bounding box center [1075, 473] width 281 height 17
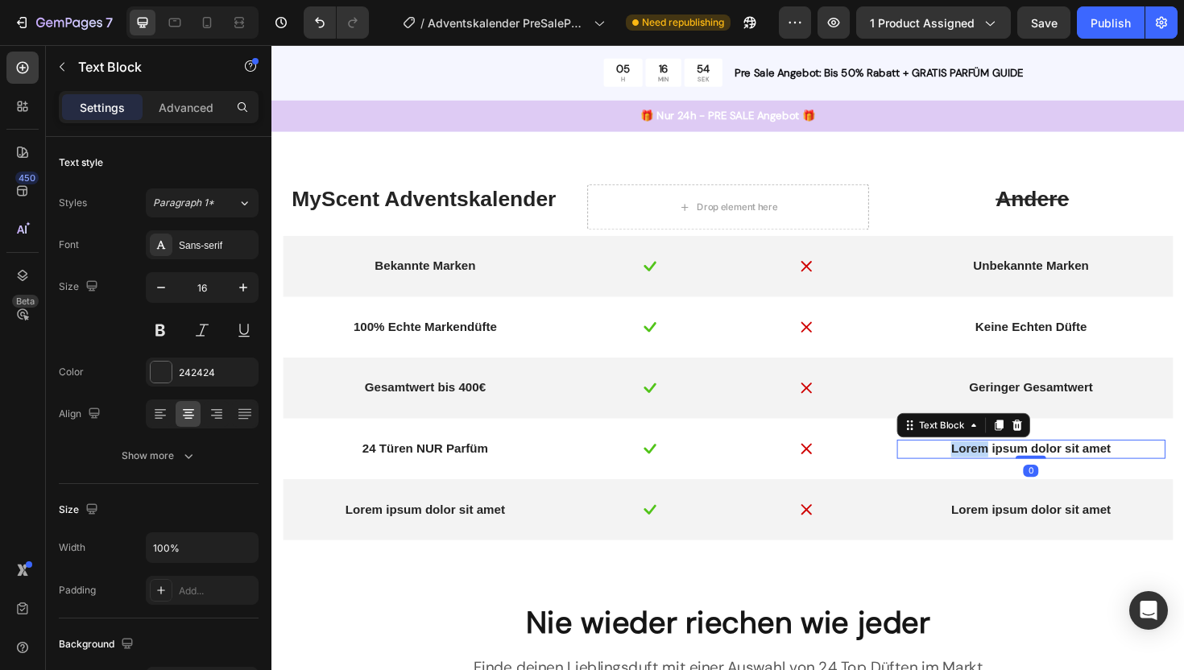
scroll to position [1542, 0]
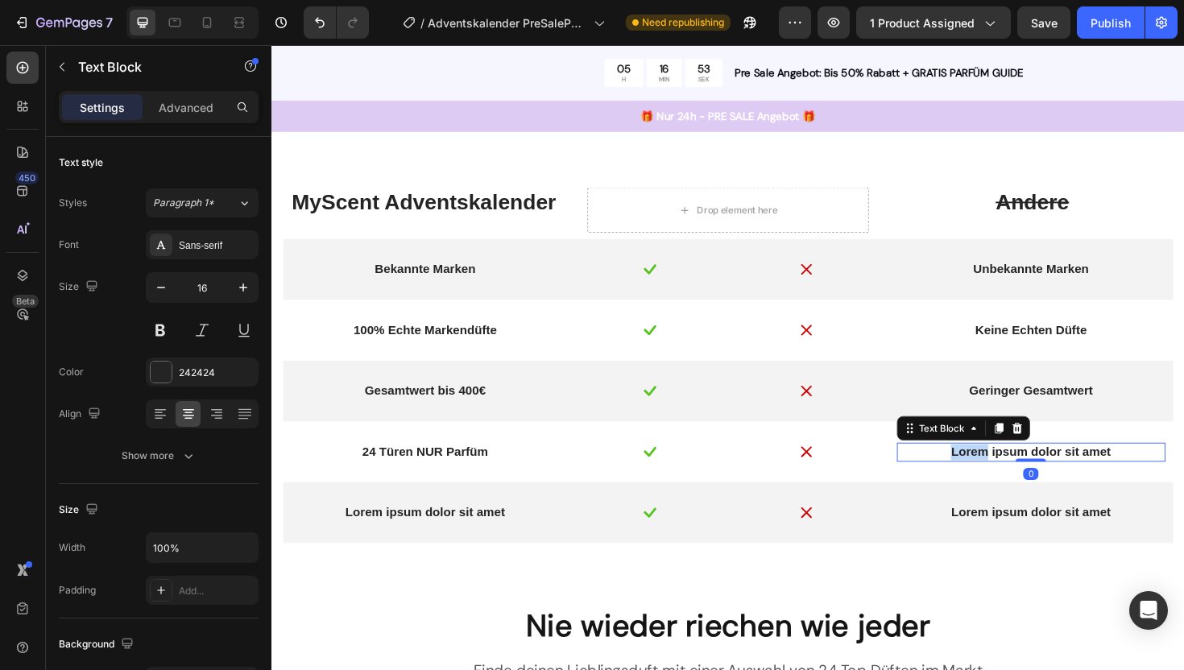
click at [1023, 470] on p "Lorem ipsum dolor sit amet" at bounding box center [1075, 476] width 281 height 17
click at [1027, 551] on div "Lorem ipsum dolor sit amet Text Block" at bounding box center [1075, 541] width 284 height 26
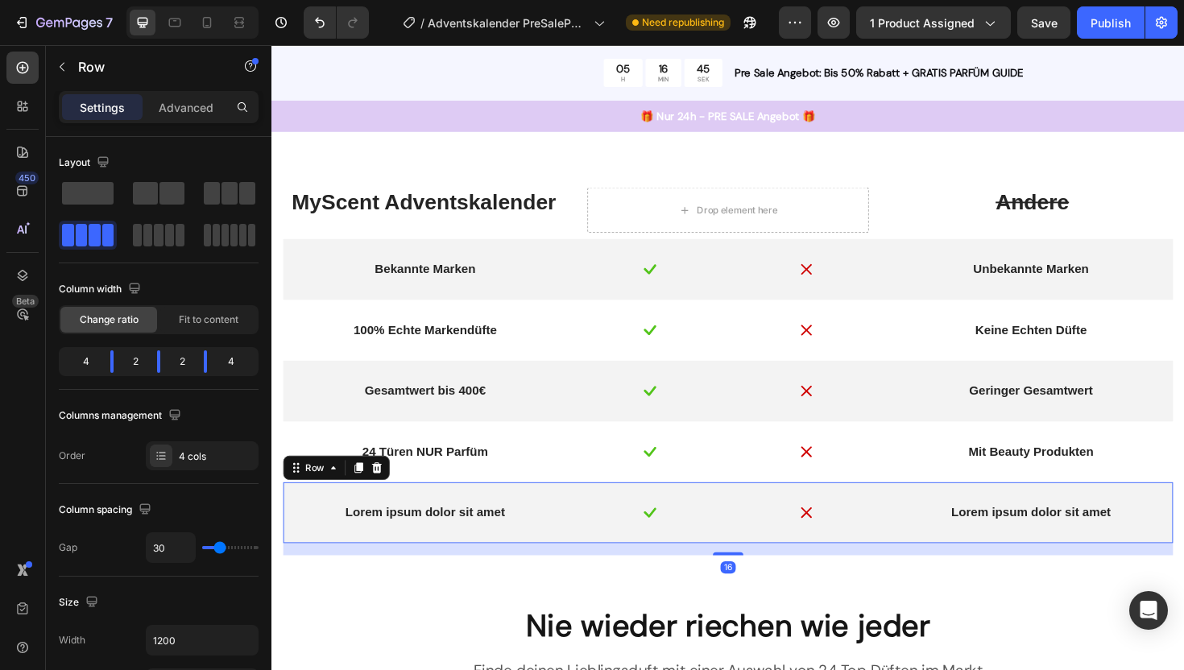
click at [475, 536] on p "Lorem ipsum dolor sit amet" at bounding box center [433, 540] width 281 height 17
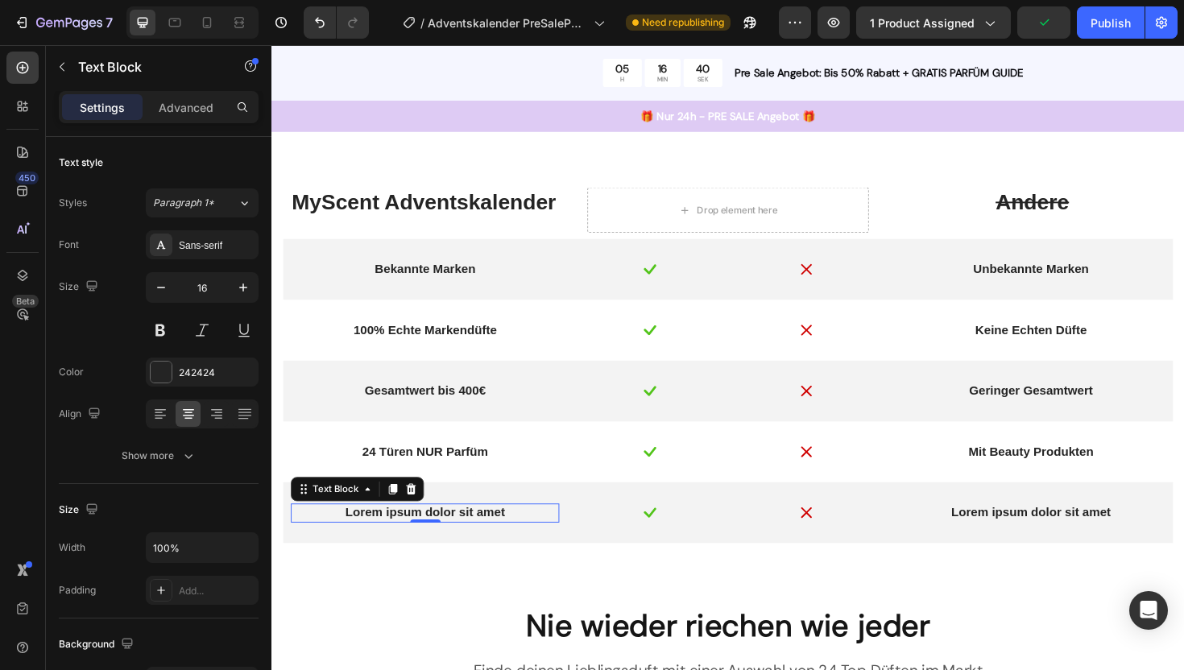
click at [432, 540] on p "Lorem ipsum dolor sit amet" at bounding box center [433, 540] width 281 height 17
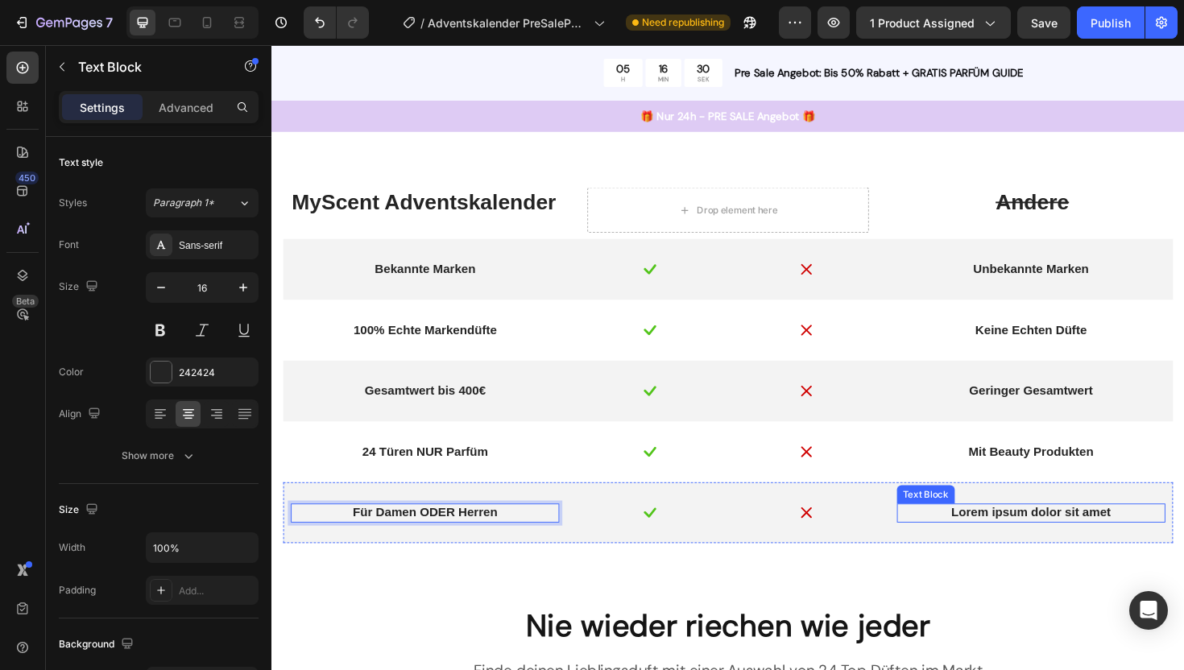
click at [1021, 549] on div "Lorem ipsum dolor sit amet" at bounding box center [1075, 541] width 284 height 20
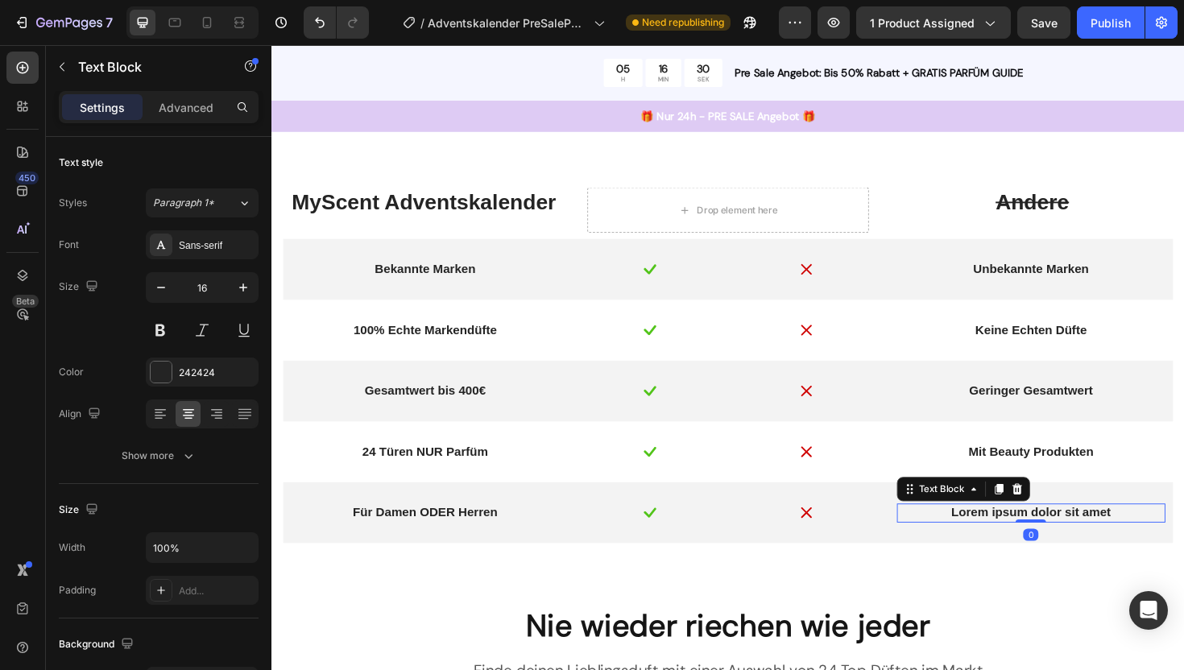
click at [1021, 544] on p "Lorem ipsum dolor sit amet" at bounding box center [1075, 540] width 281 height 17
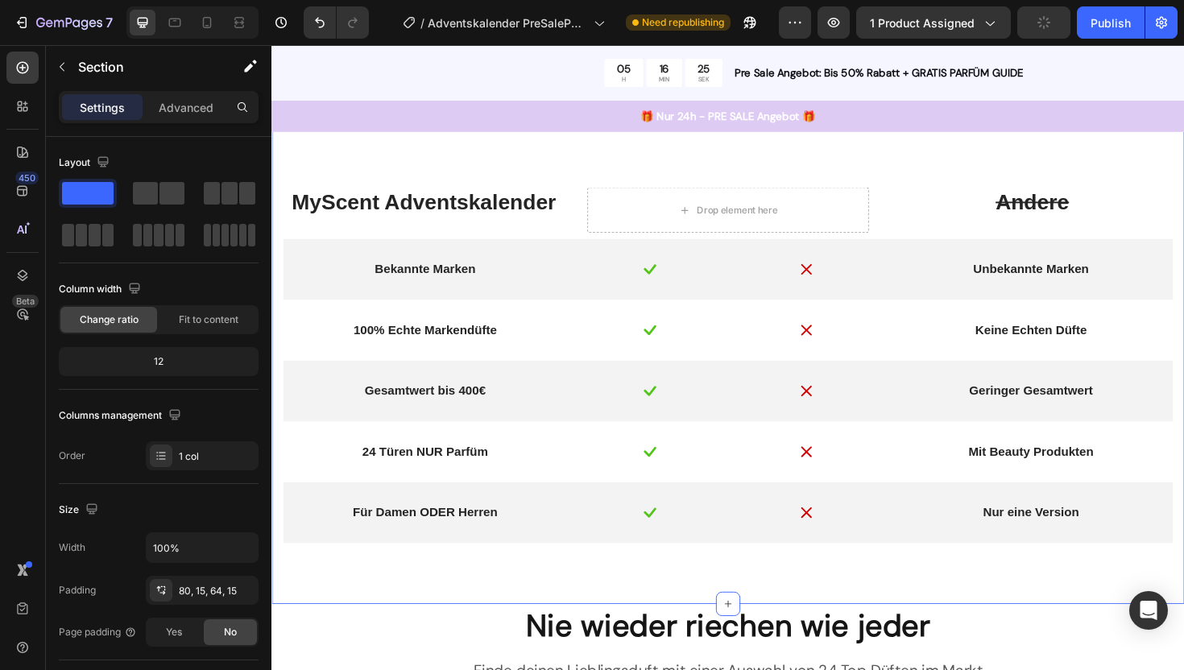
click at [1034, 586] on div "Lorem ipsum Heading Vs. Other Lorem ipsum Text Block Lorem ipsum dolor sit amet…" at bounding box center [754, 272] width 966 height 730
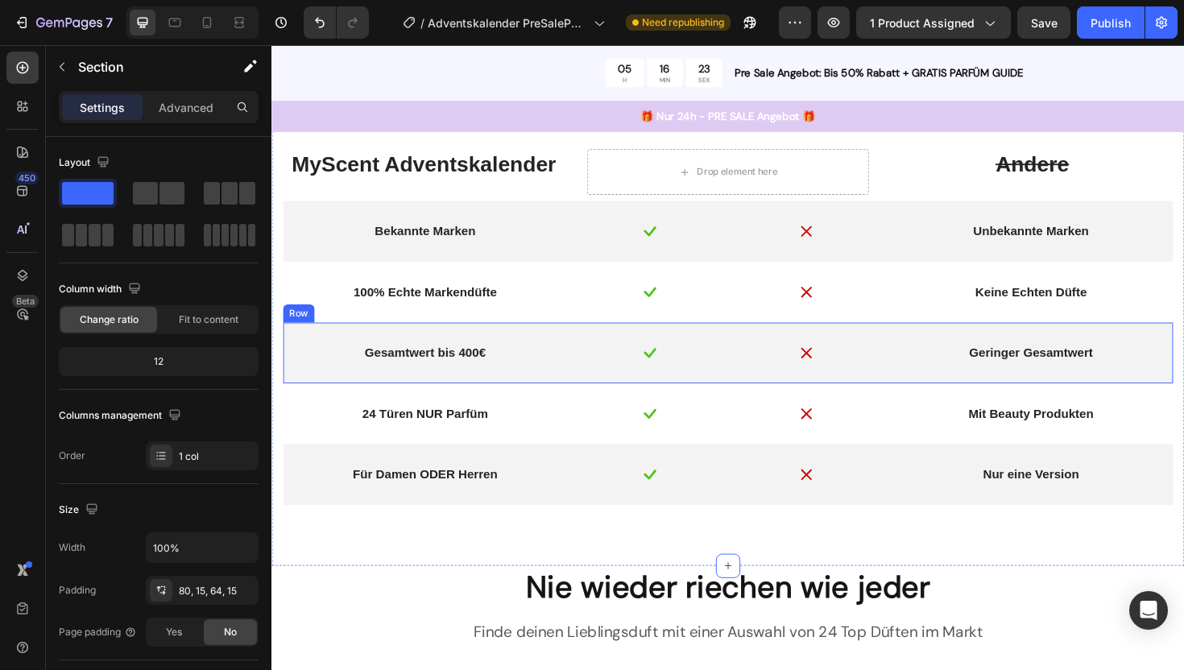
scroll to position [1570, 0]
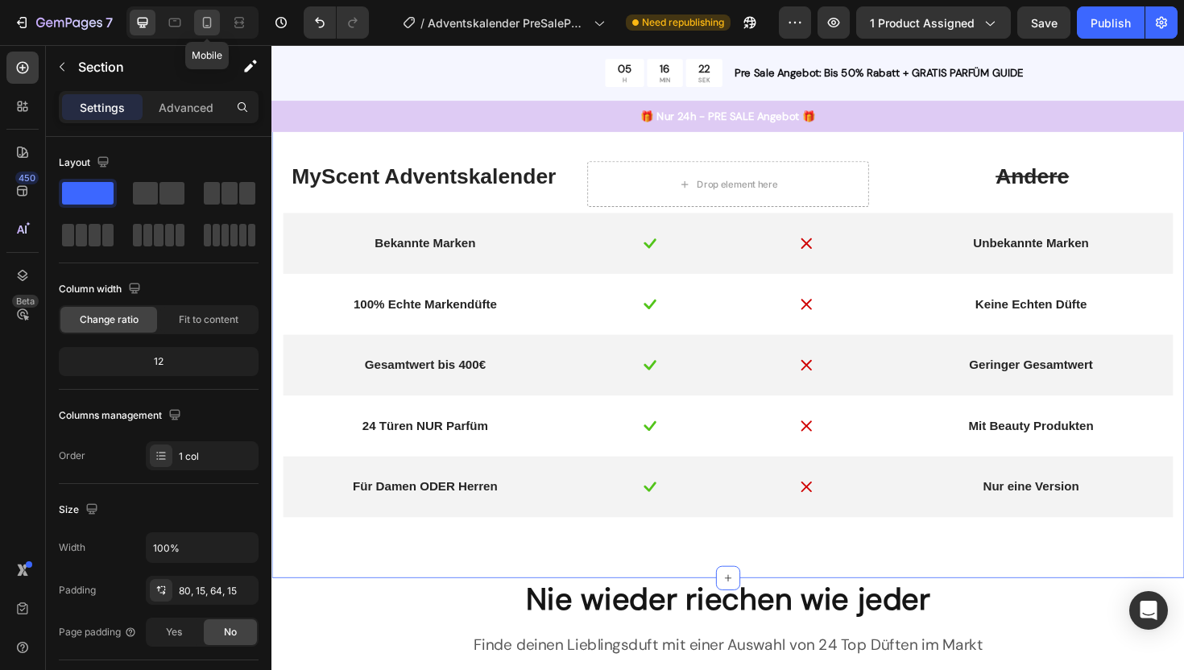
click at [209, 22] on icon at bounding box center [207, 22] width 16 height 16
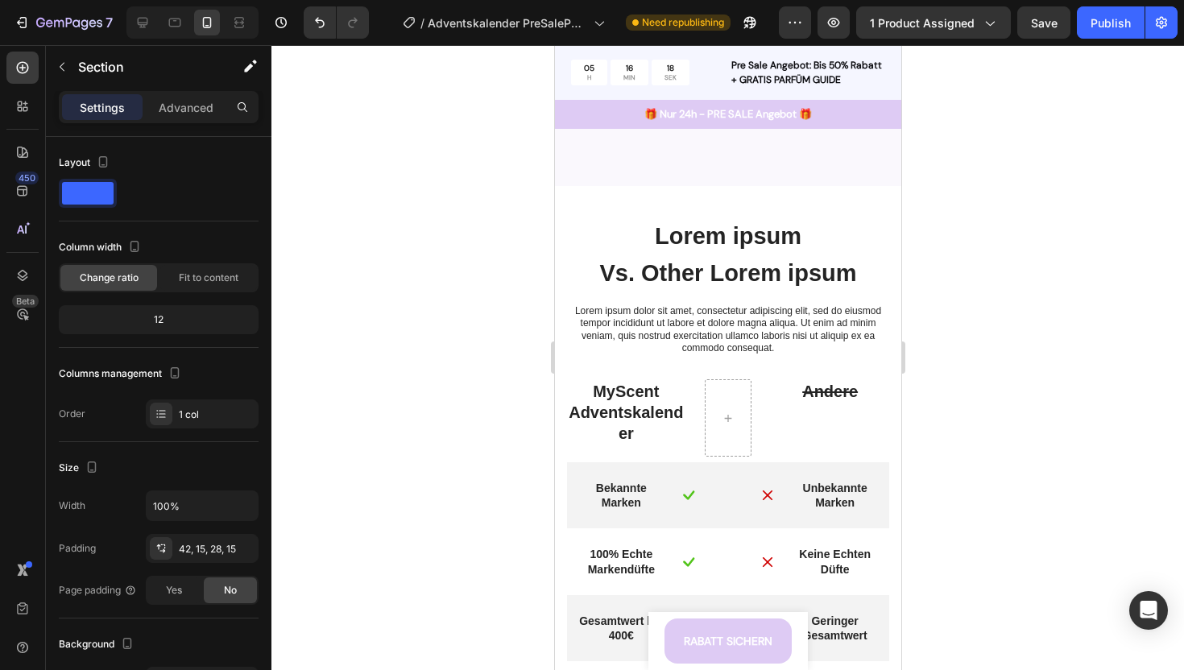
scroll to position [1594, 0]
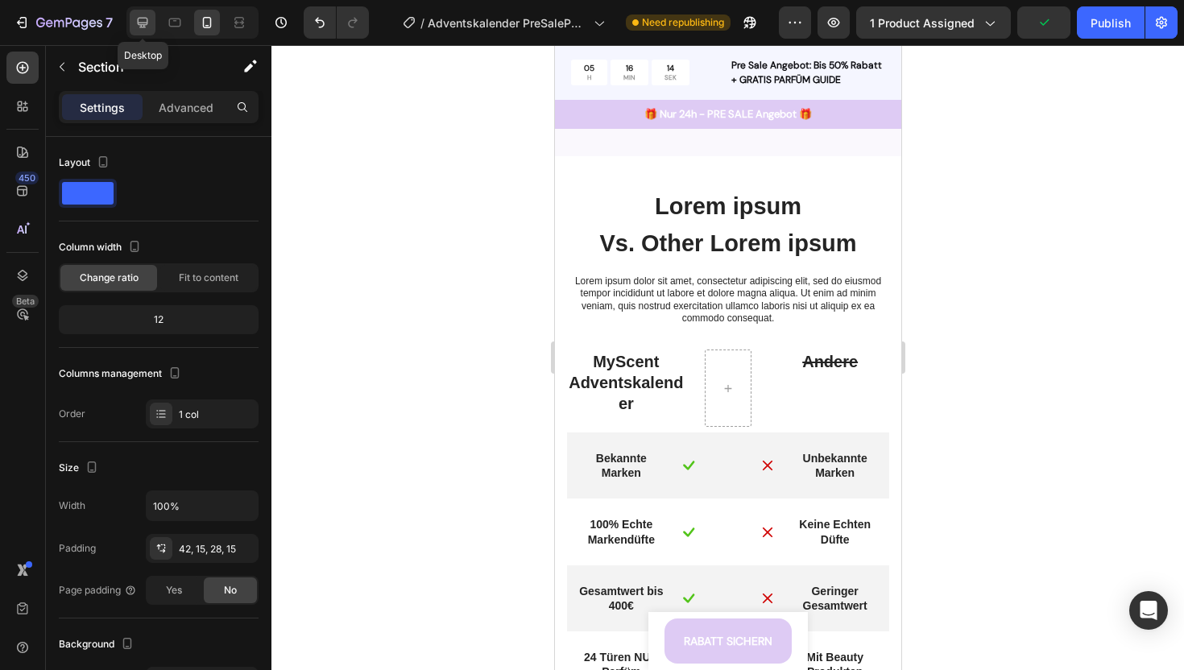
click at [147, 27] on icon at bounding box center [142, 22] width 16 height 16
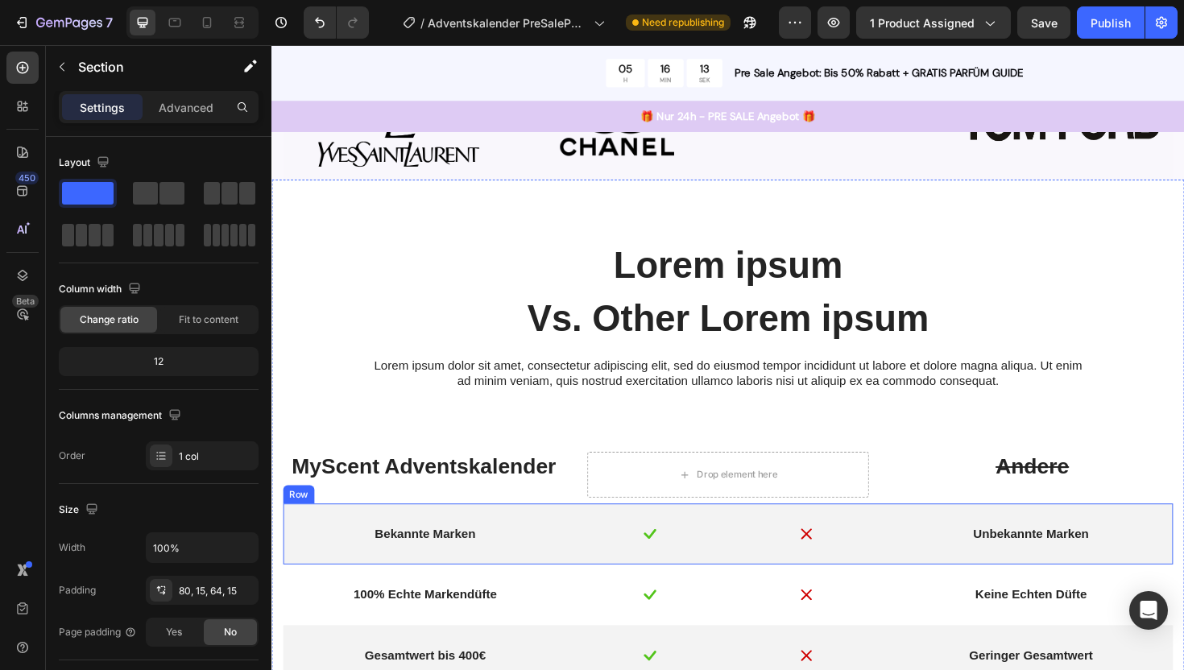
scroll to position [1169, 0]
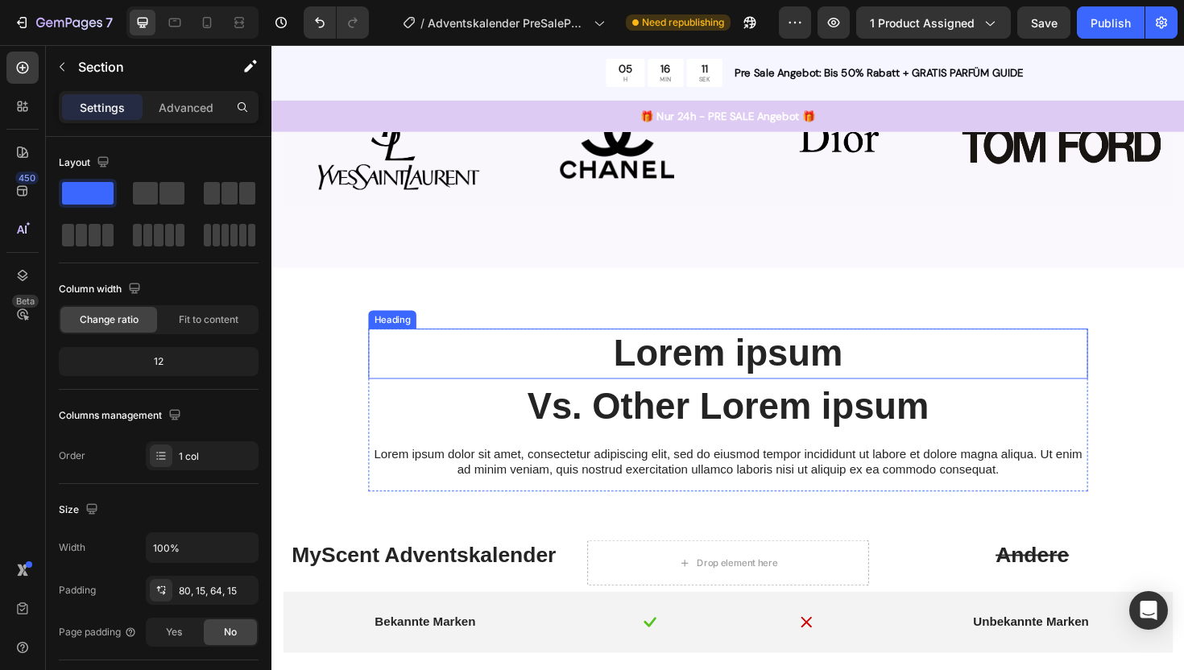
click at [705, 379] on h2 "Lorem ipsum" at bounding box center [755, 372] width 762 height 53
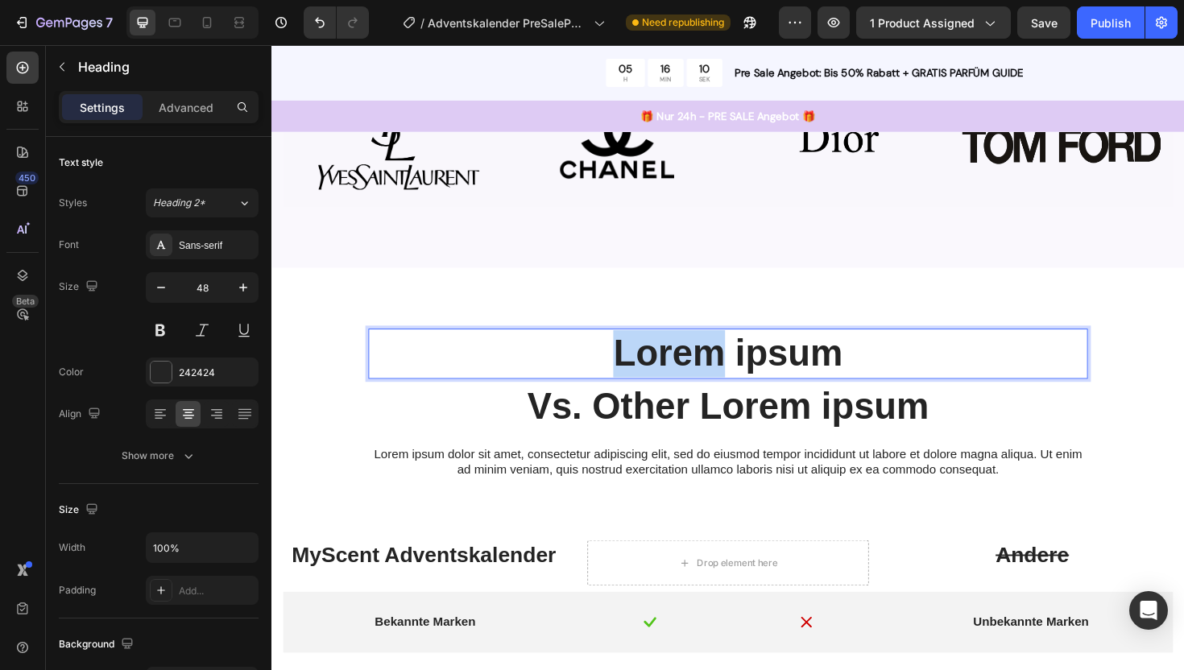
click at [705, 379] on h2 "Lorem ipsum" at bounding box center [755, 372] width 762 height 53
click at [705, 379] on p "Lorem ipsum" at bounding box center [754, 372] width 759 height 50
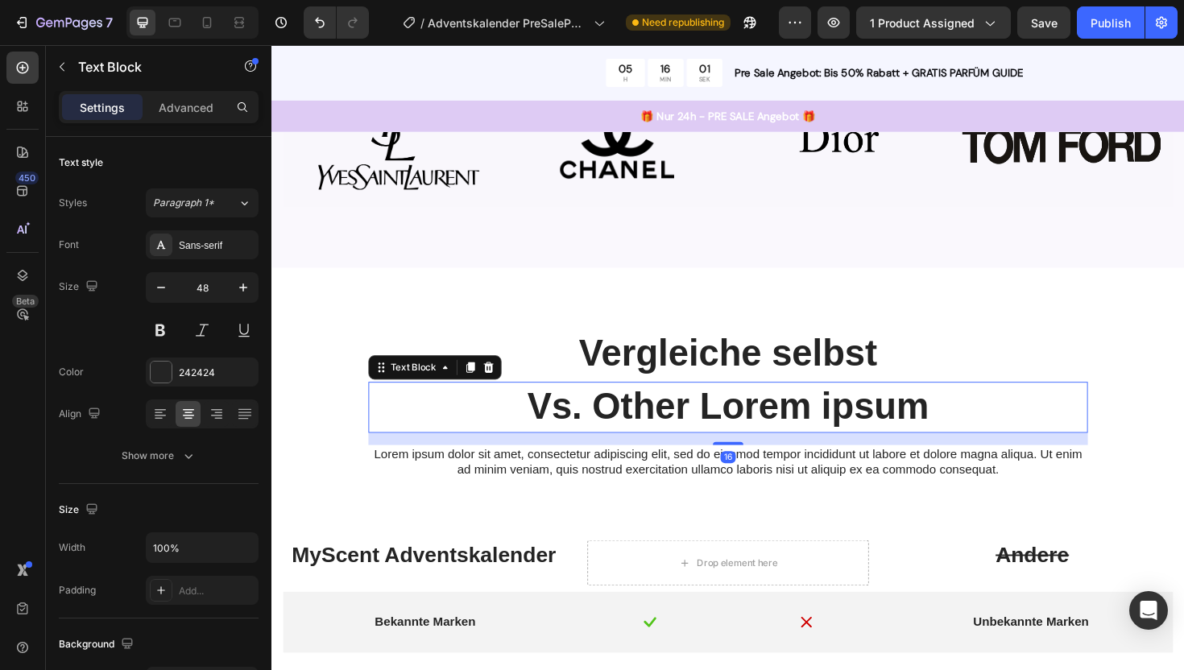
click at [699, 429] on p "Vs. Other Lorem ipsum" at bounding box center [754, 428] width 759 height 50
click at [707, 428] on p "Vs. Other Lorem ipsum" at bounding box center [754, 428] width 759 height 50
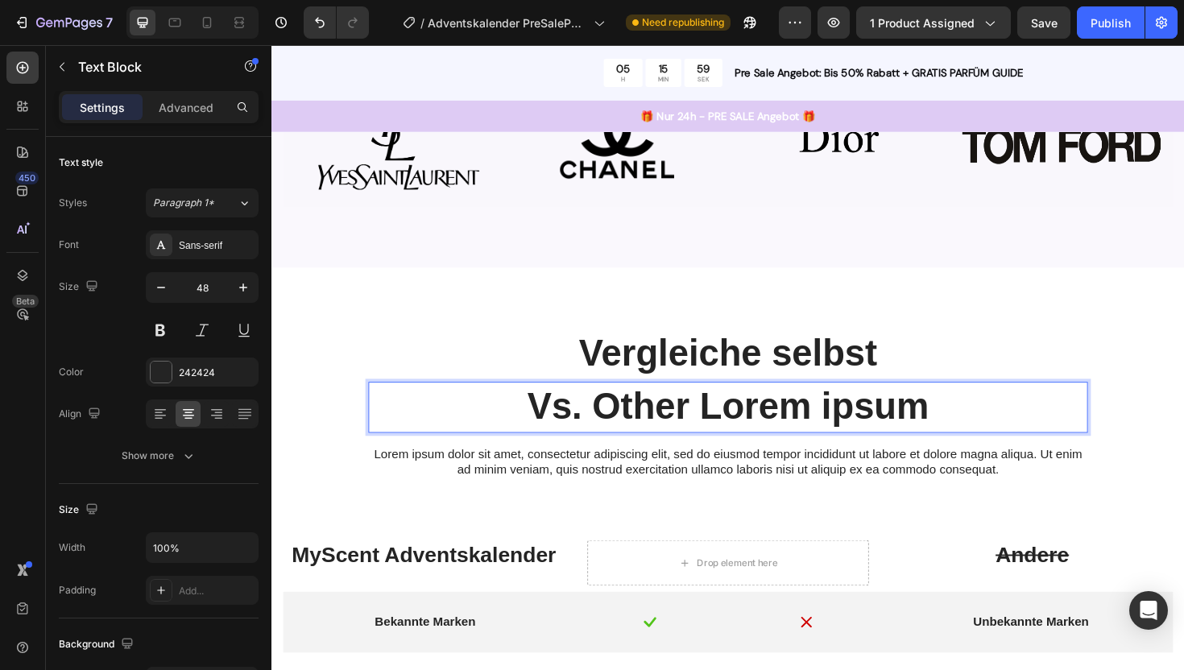
click at [1020, 431] on p "Vs. Other Lorem ipsum" at bounding box center [754, 428] width 759 height 50
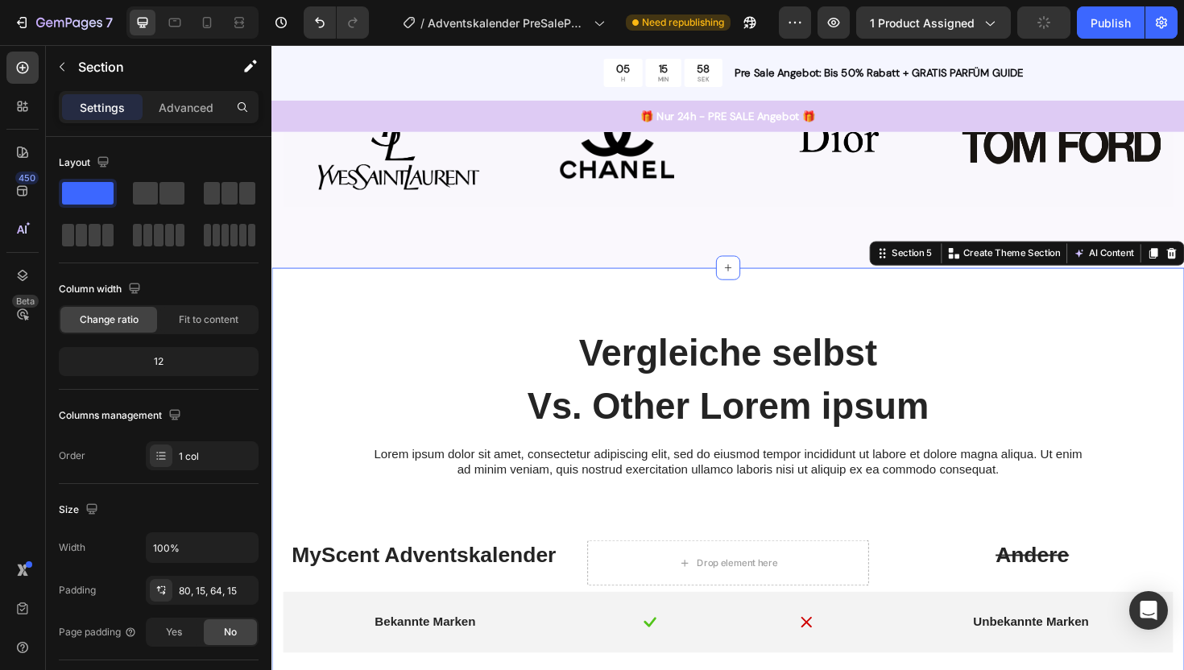
click at [1148, 456] on div "Vergleiche selbst Heading Vs. Other Lorem ipsum Text Block Lorem ipsum dolor si…" at bounding box center [754, 653] width 942 height 614
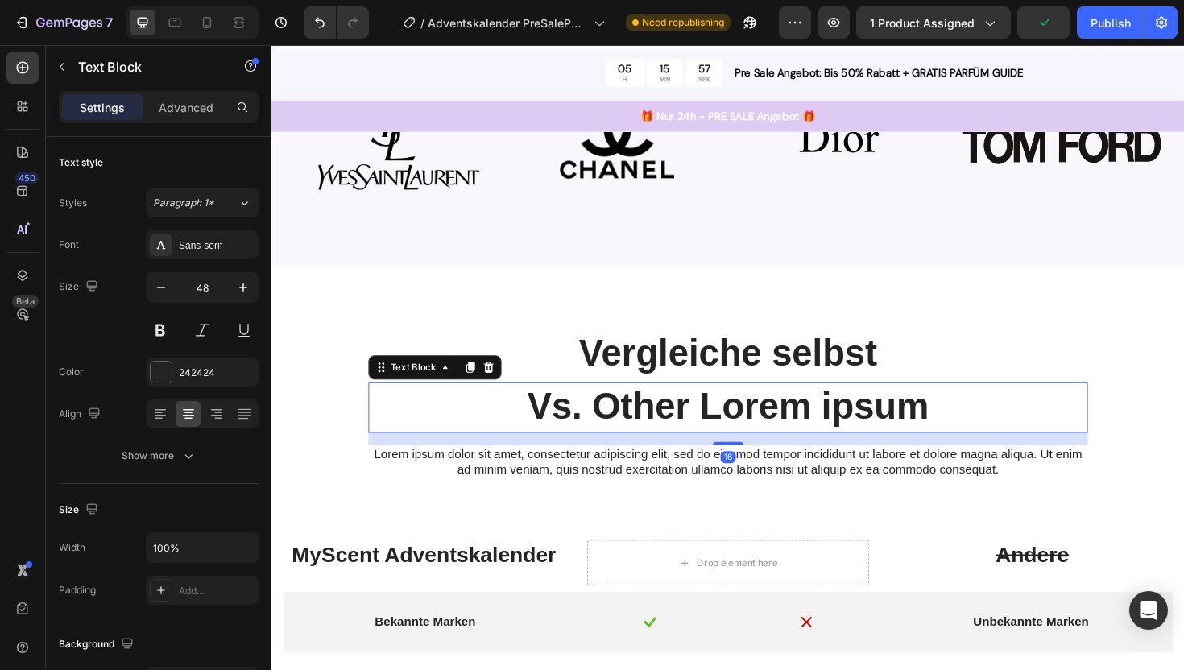
click at [1112, 441] on p "Vs. Other Lorem ipsum" at bounding box center [754, 428] width 759 height 50
click at [495, 386] on icon at bounding box center [500, 386] width 13 height 13
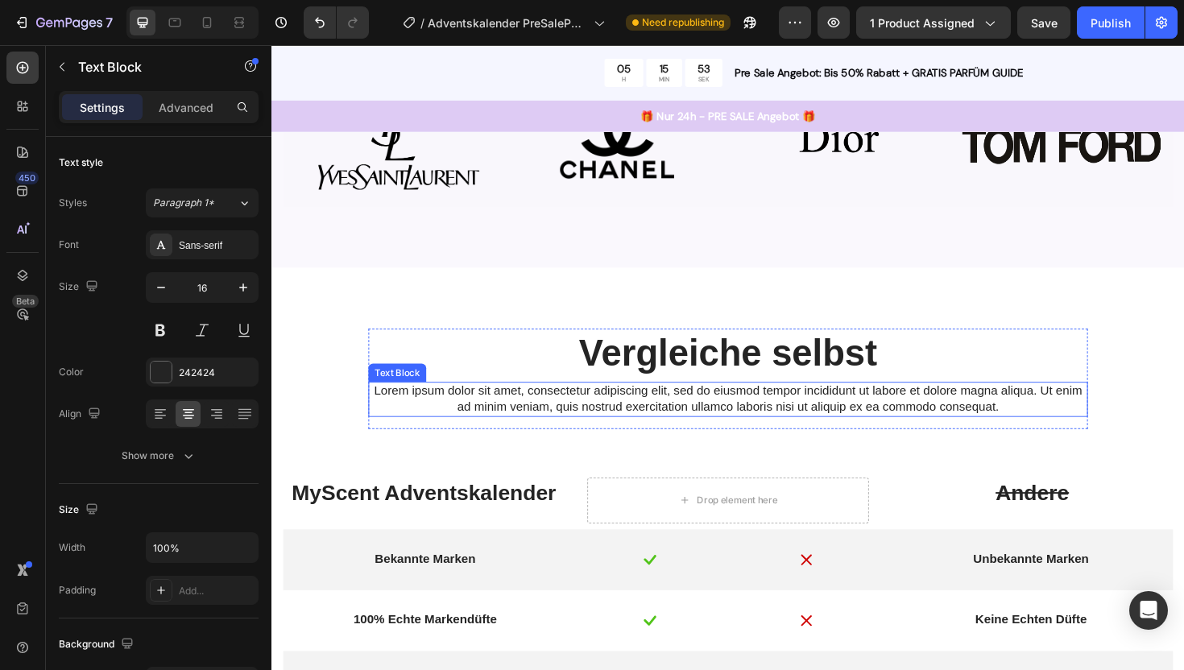
click at [554, 421] on p "Lorem ipsum dolor sit amet, consectetur adipiscing elit, sed do eiusmod tempor …" at bounding box center [754, 420] width 759 height 34
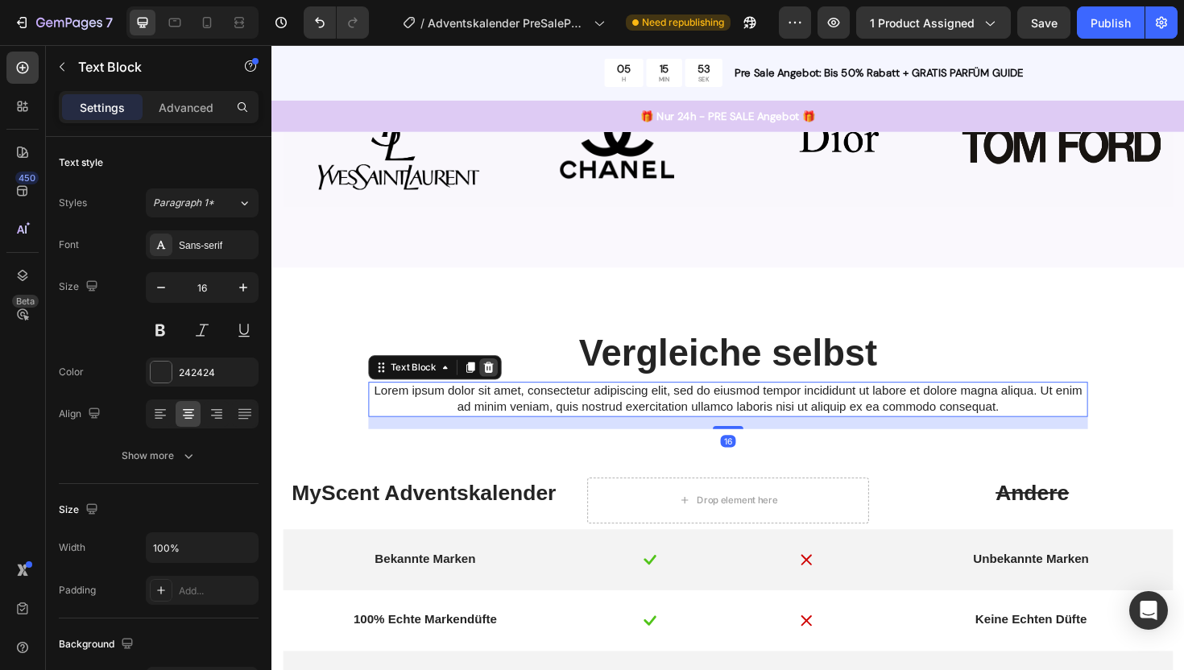
click at [503, 391] on icon at bounding box center [501, 386] width 10 height 11
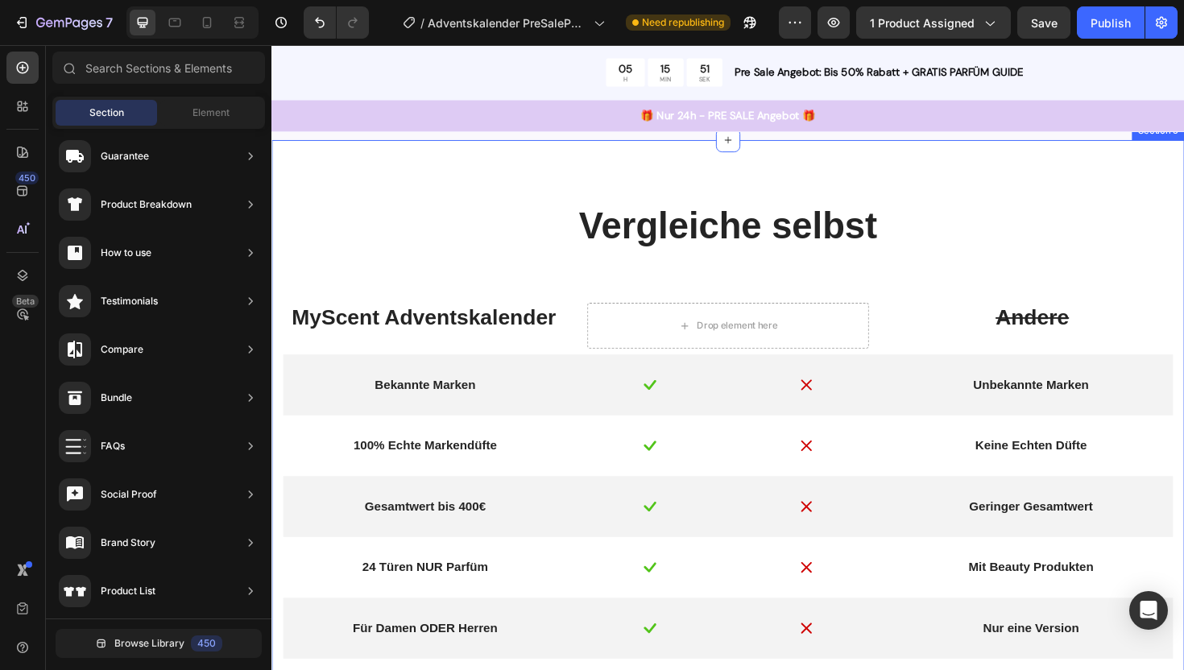
scroll to position [1345, 0]
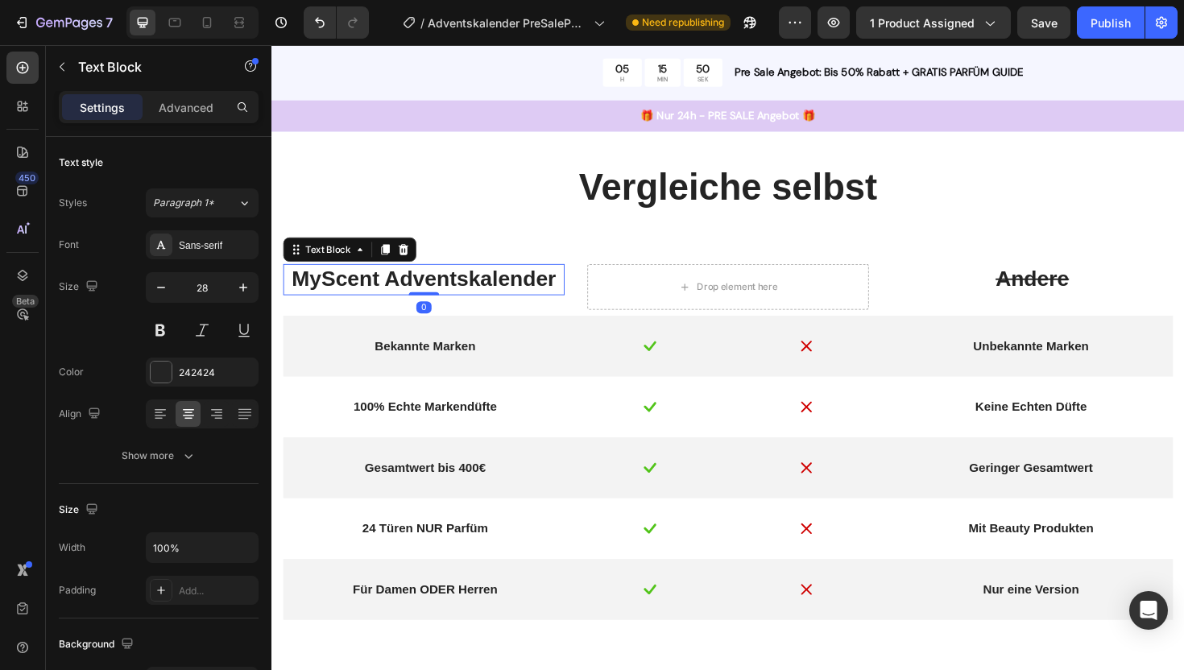
click at [436, 294] on p "MyScent Adventskalender" at bounding box center [432, 293] width 295 height 29
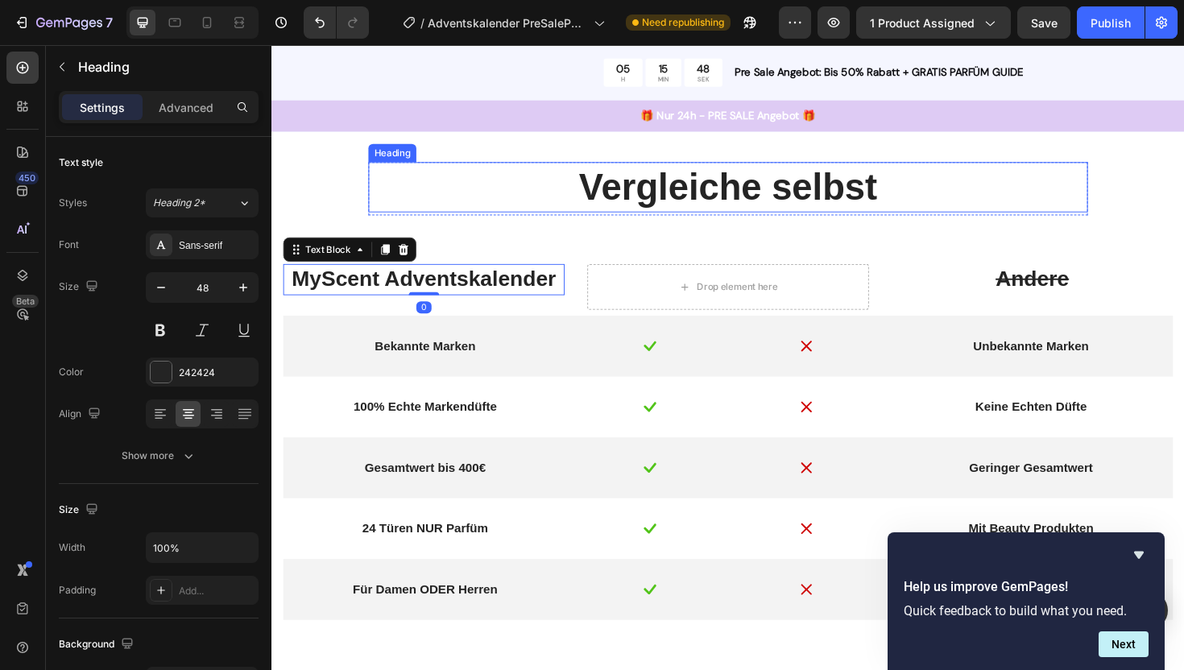
click at [735, 199] on p "Vergleiche selbst" at bounding box center [754, 196] width 759 height 50
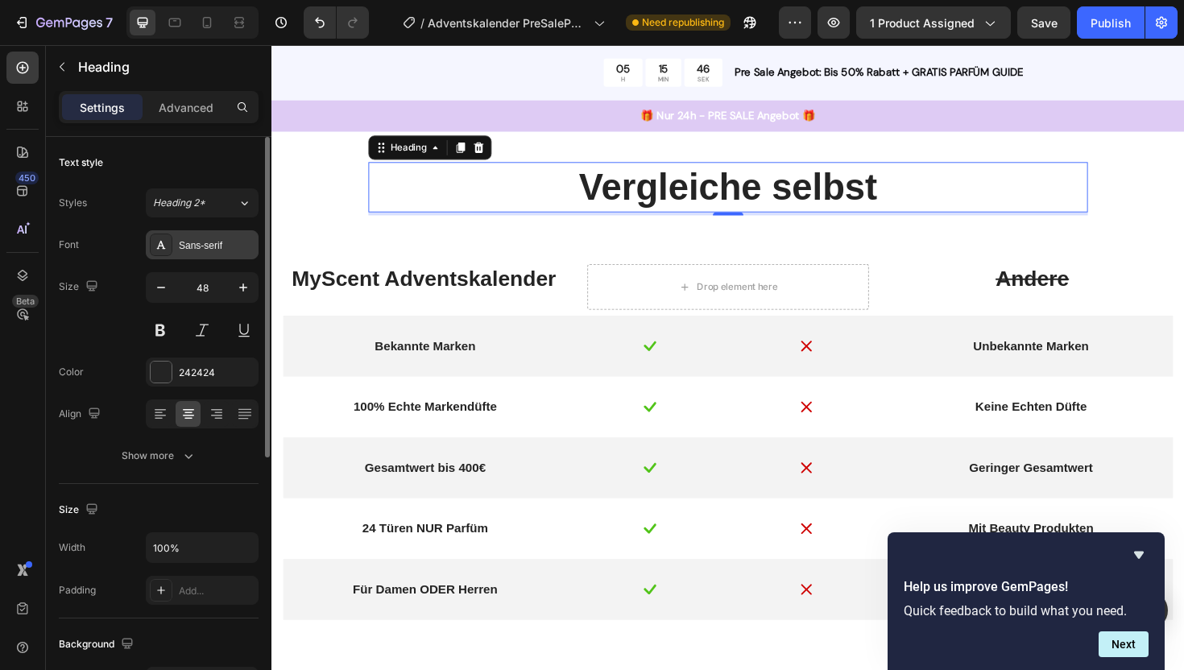
click at [202, 234] on div "Sans-serif" at bounding box center [202, 244] width 113 height 29
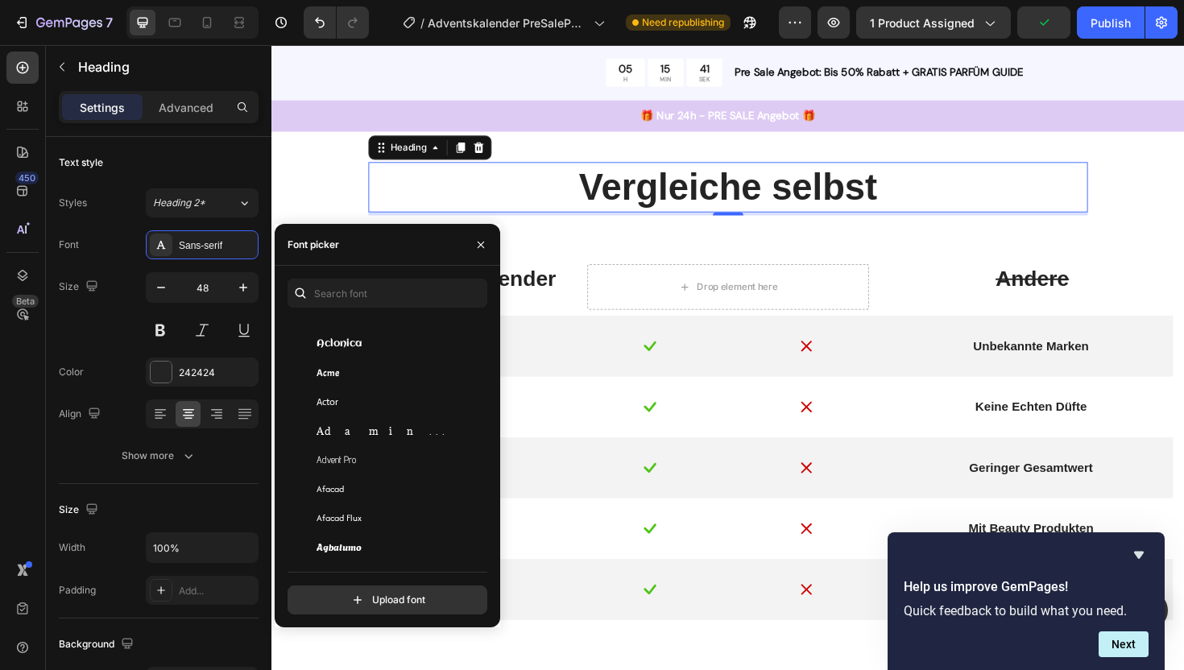
scroll to position [355, 0]
click at [549, 292] on p "MyScent Adventskalender" at bounding box center [432, 293] width 295 height 29
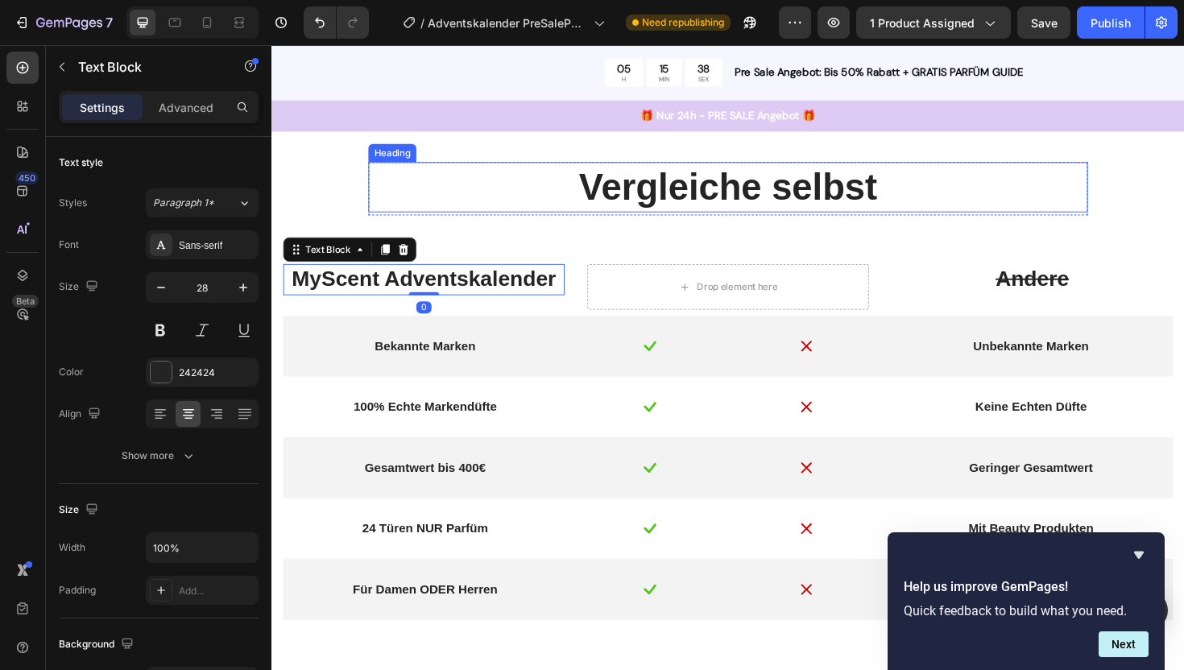
click at [692, 200] on p "Vergleiche selbst" at bounding box center [754, 196] width 759 height 50
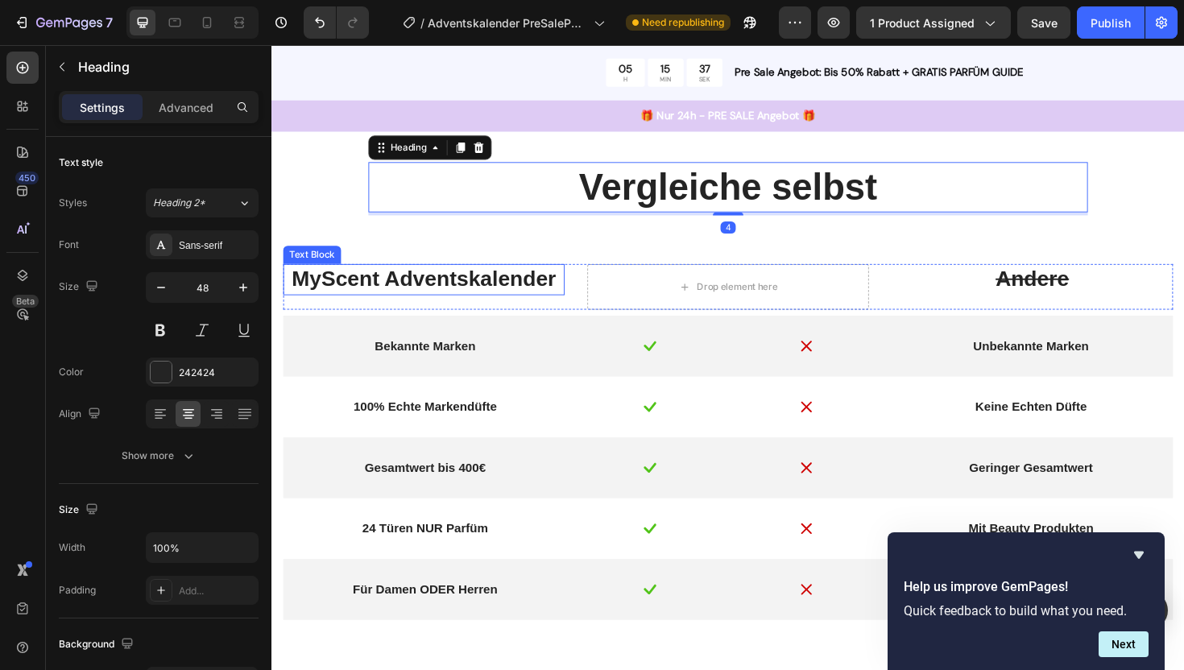
click at [487, 296] on p "MyScent Adventskalender" at bounding box center [432, 293] width 295 height 29
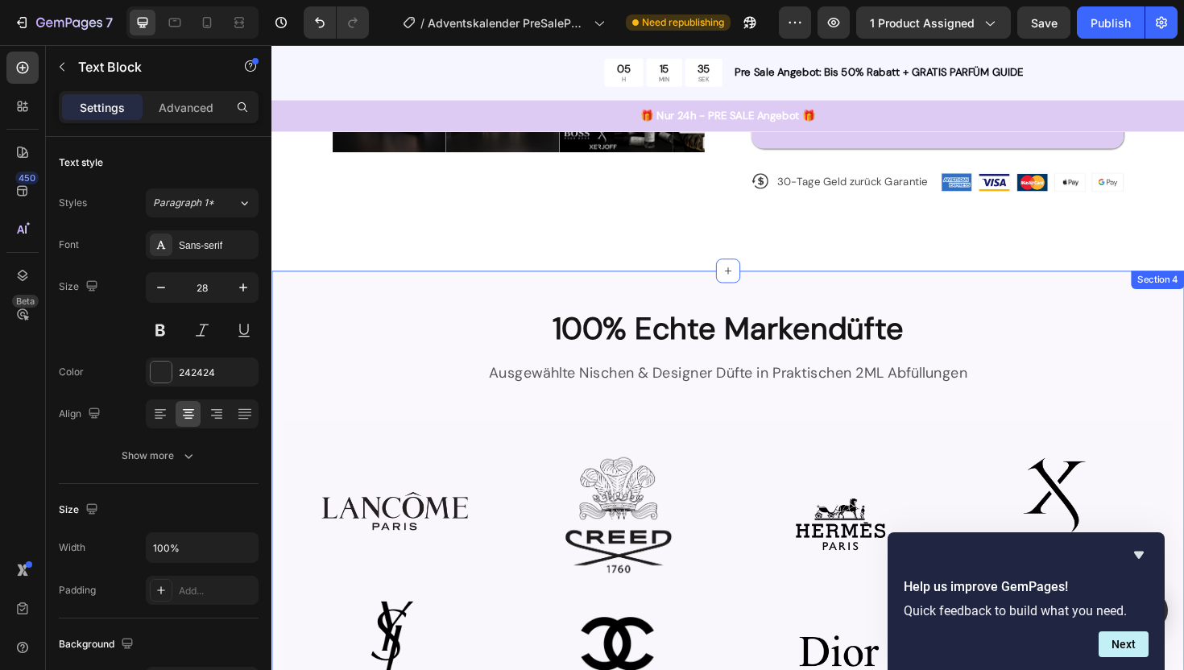
scroll to position [617, 0]
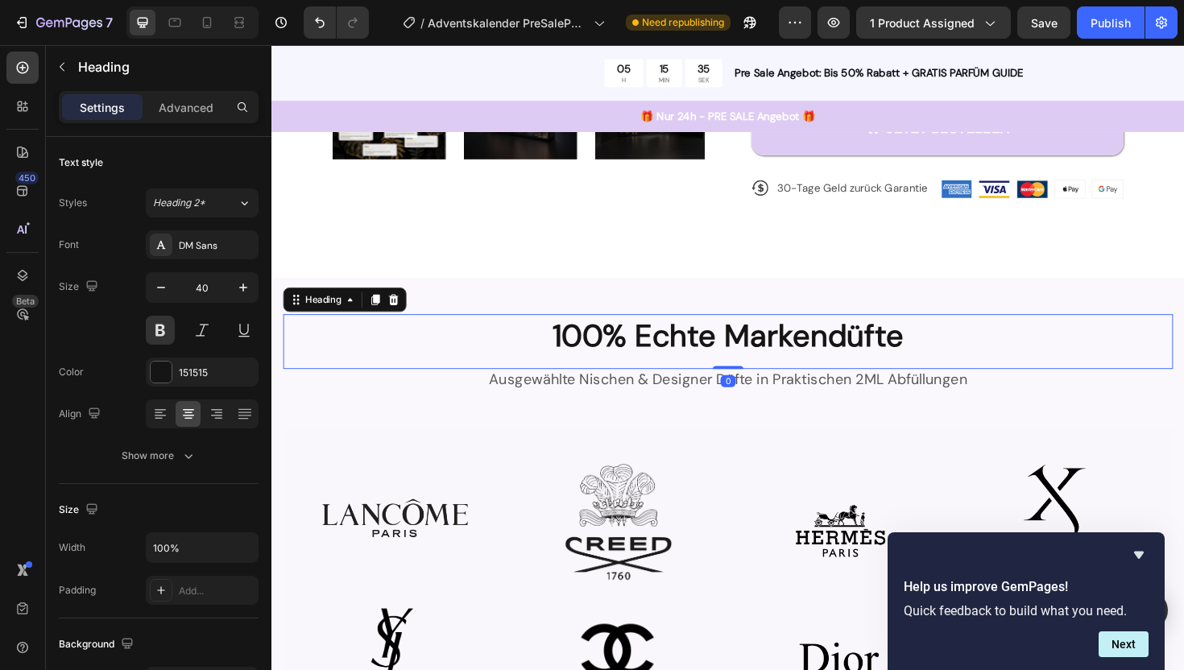
click at [624, 355] on h2 "100% Echte Markendüfte" at bounding box center [754, 352] width 942 height 45
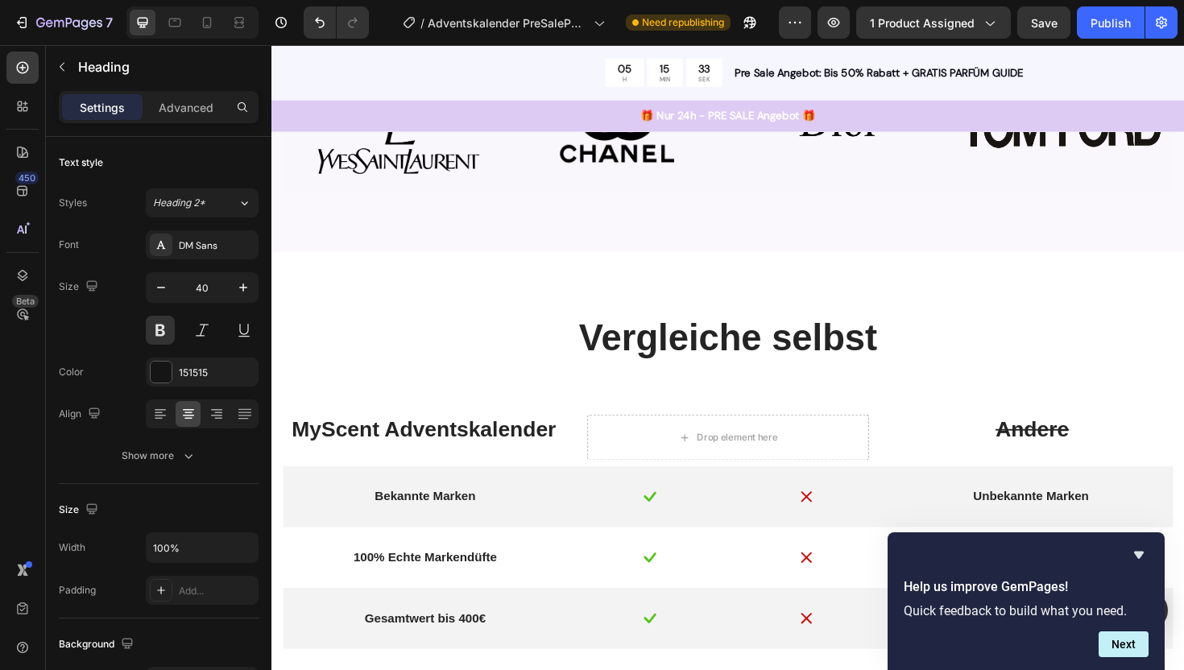
scroll to position [1256, 0]
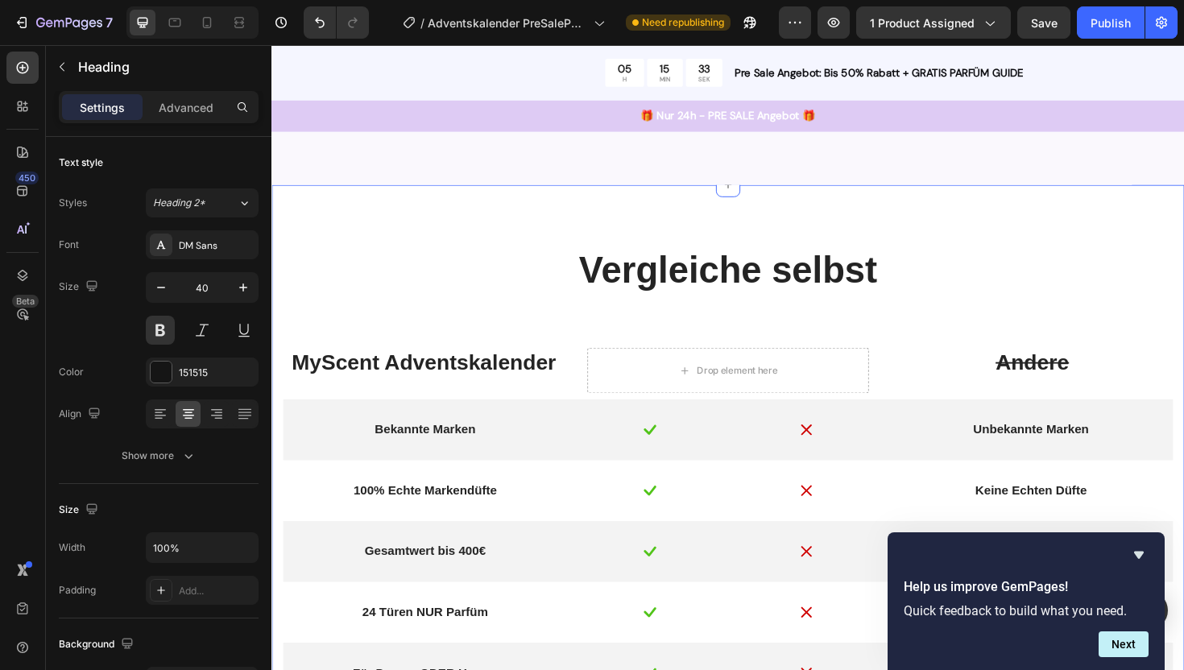
click at [512, 381] on p "MyScent Adventskalender" at bounding box center [432, 381] width 295 height 29
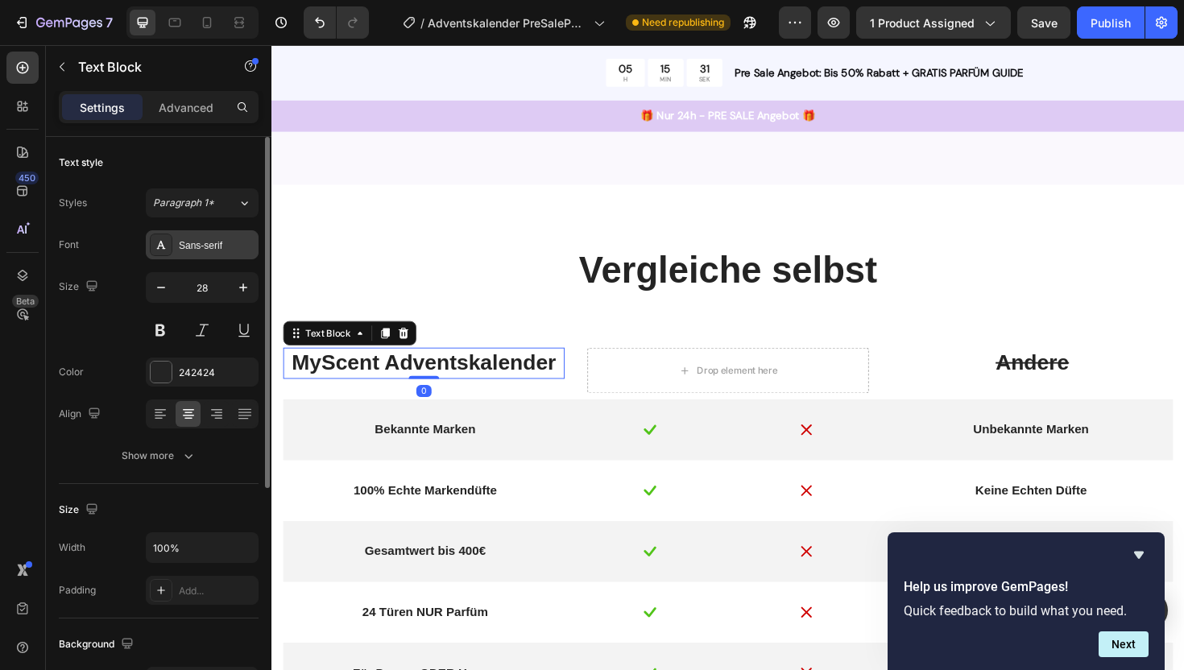
click at [220, 245] on div "Sans-serif" at bounding box center [217, 245] width 76 height 14
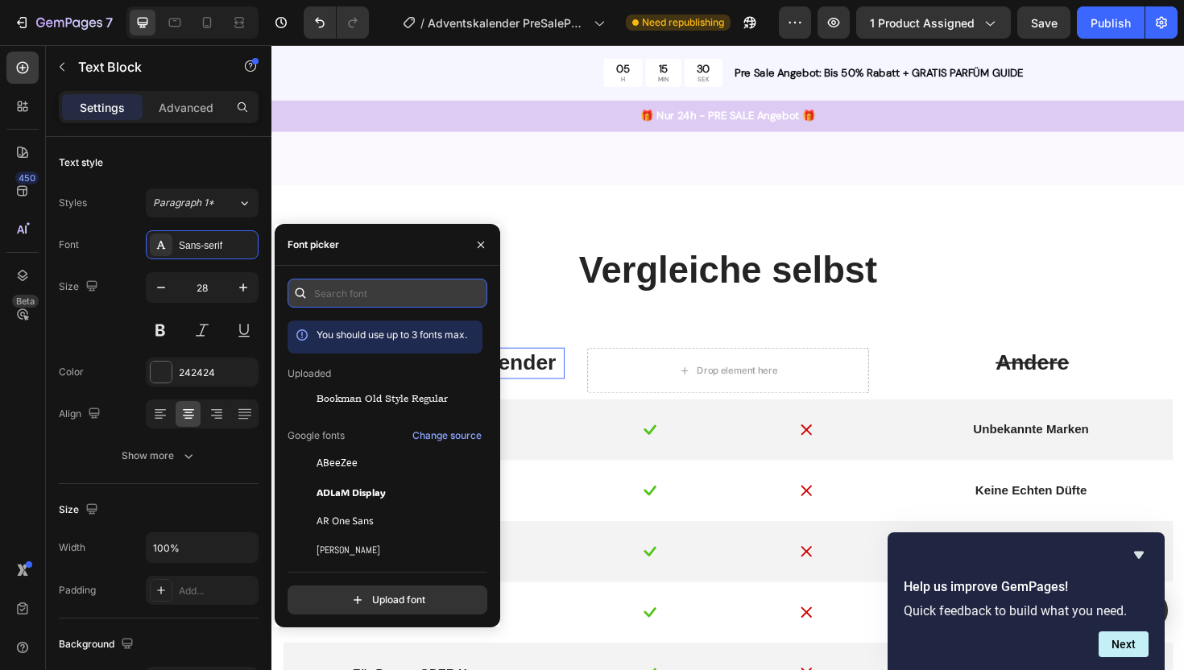
click at [374, 294] on input "text" at bounding box center [388, 293] width 200 height 29
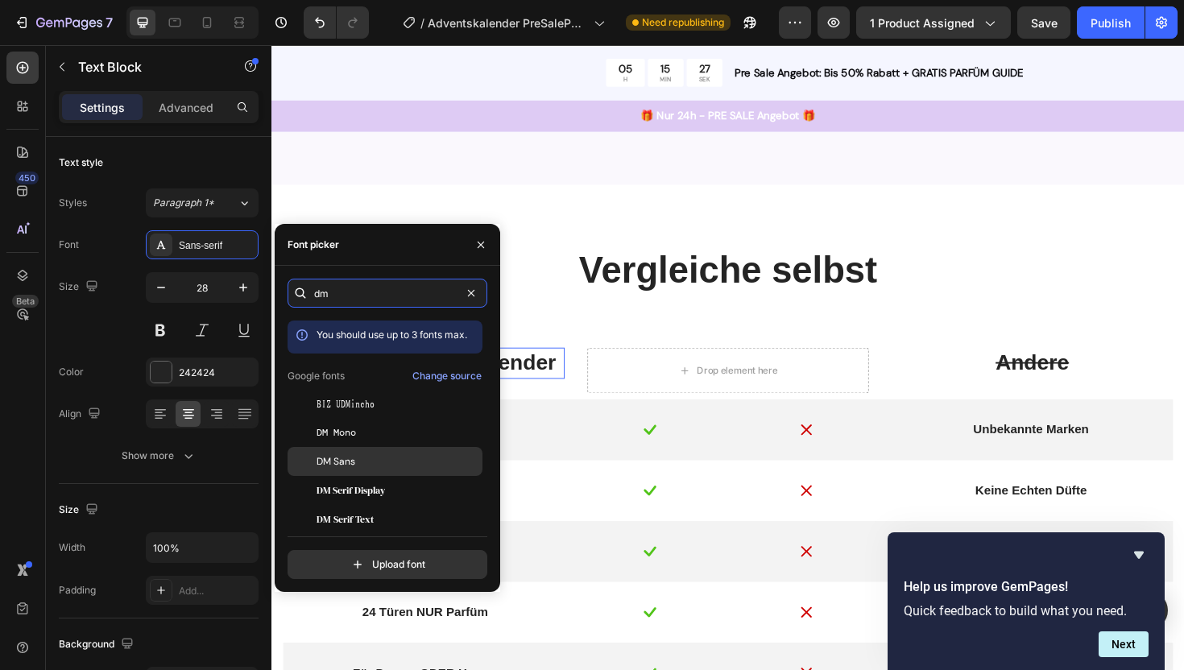
type input "dm"
click at [362, 456] on div "DM Sans" at bounding box center [398, 461] width 163 height 14
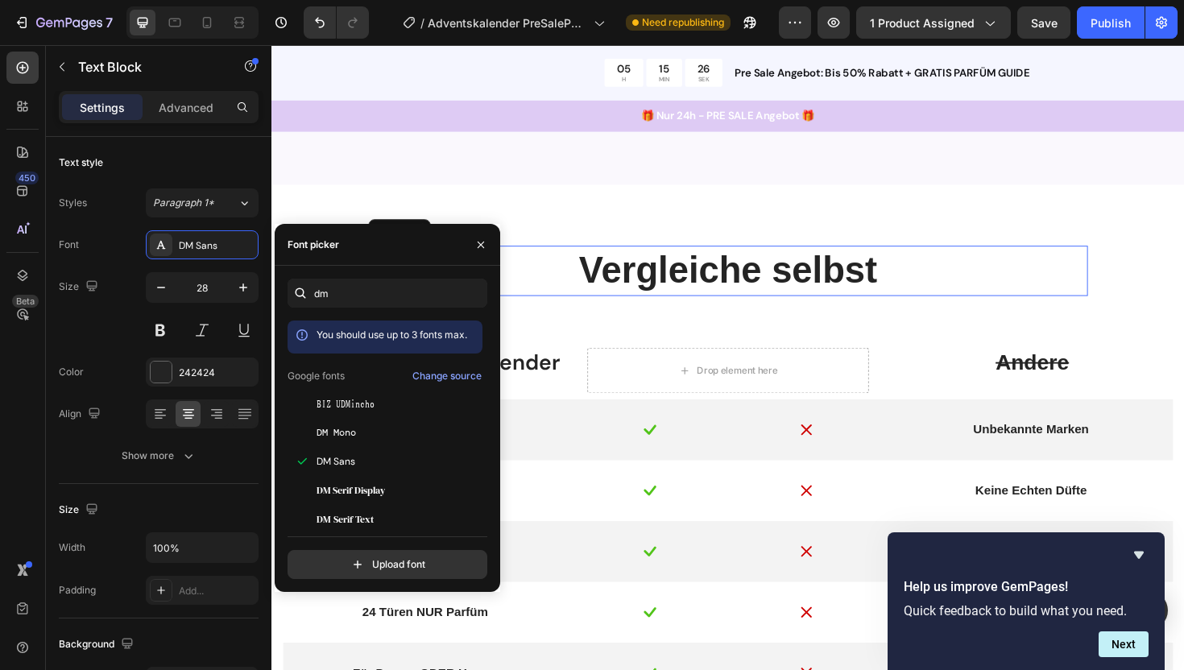
click at [763, 293] on h2 "Vergleiche selbst" at bounding box center [755, 284] width 762 height 53
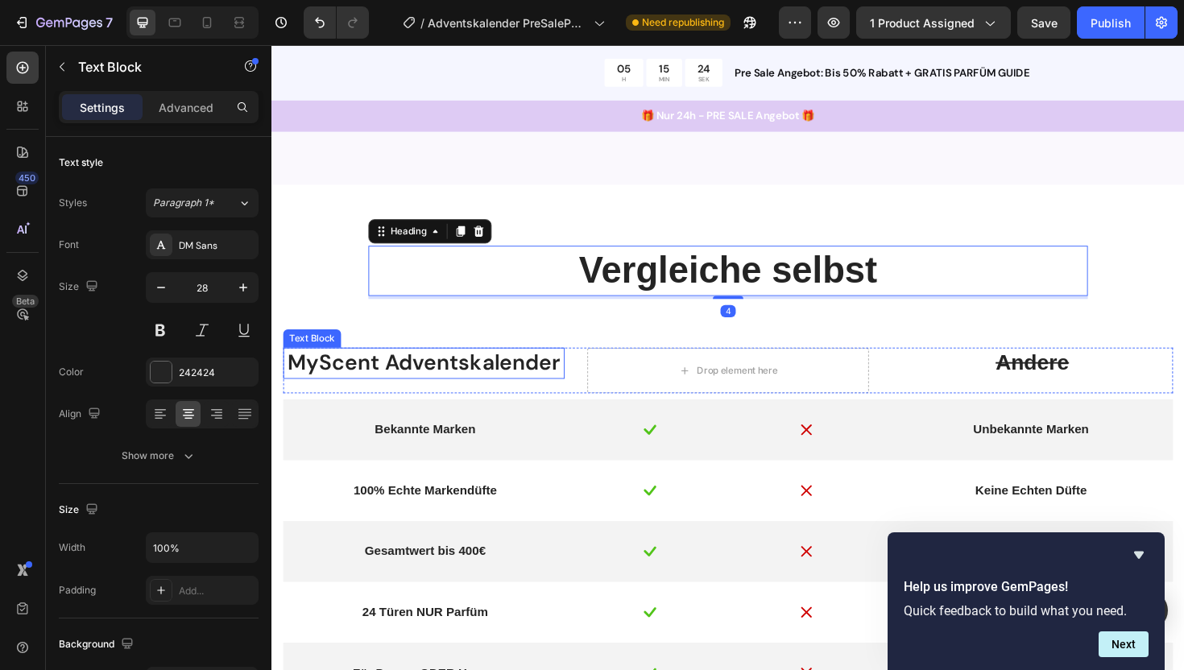
click at [383, 383] on p "MyScent Adventskalender" at bounding box center [432, 381] width 295 height 29
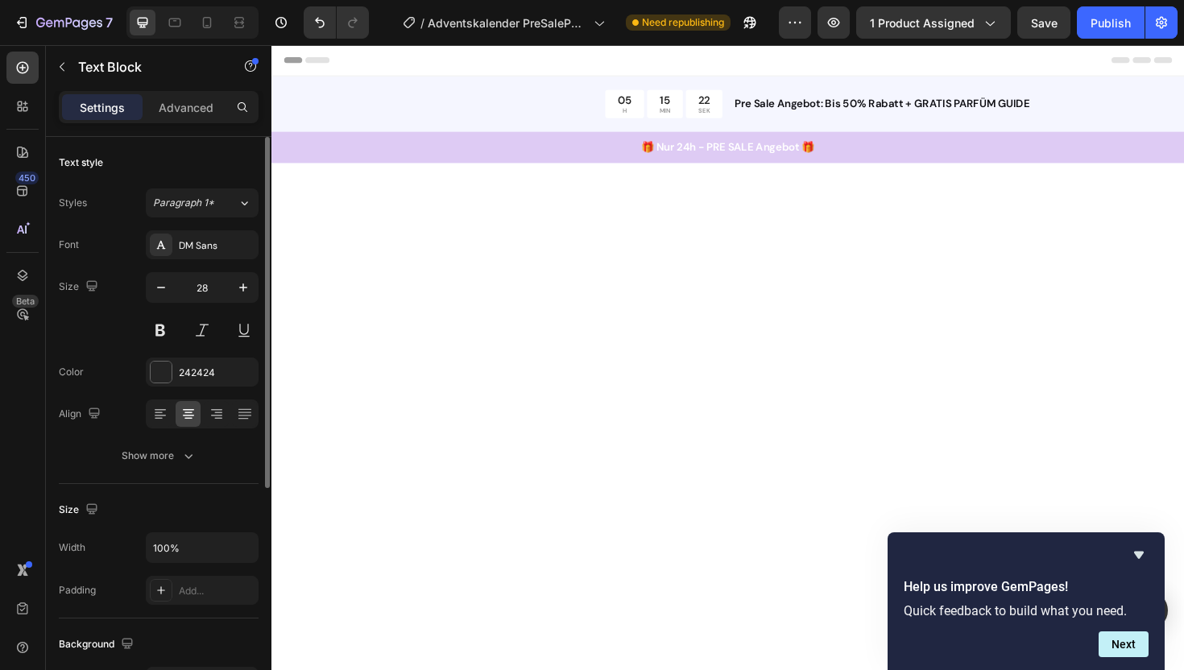
scroll to position [1256, 0]
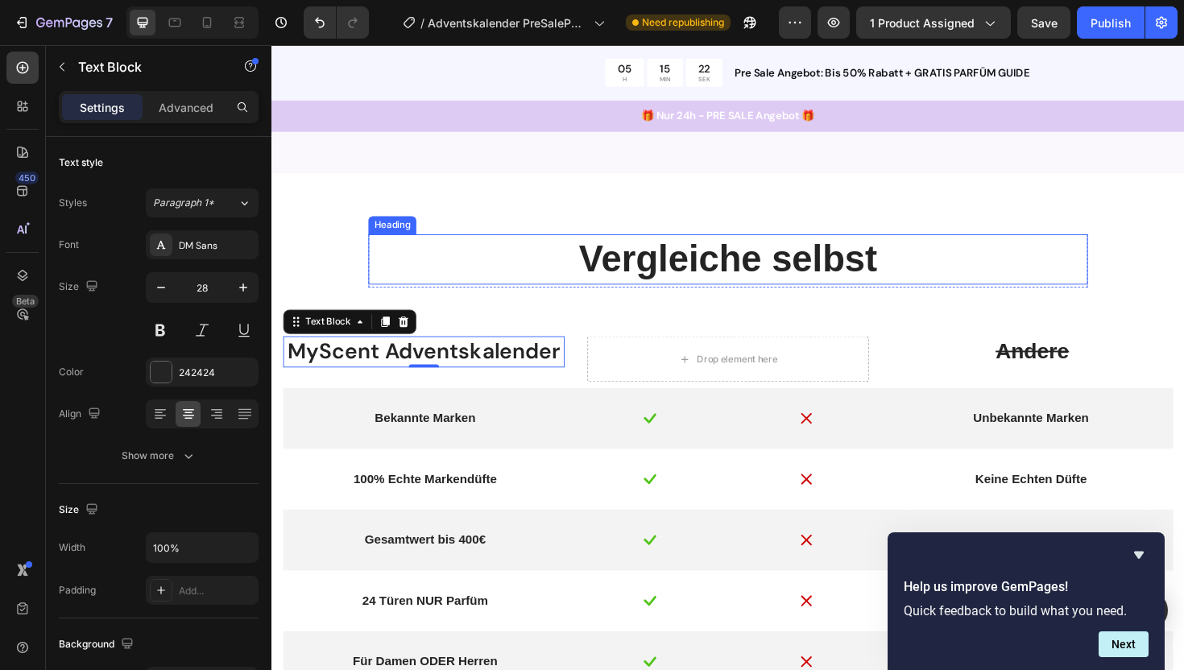
click at [719, 286] on h2 "Vergleiche selbst" at bounding box center [755, 272] width 762 height 53
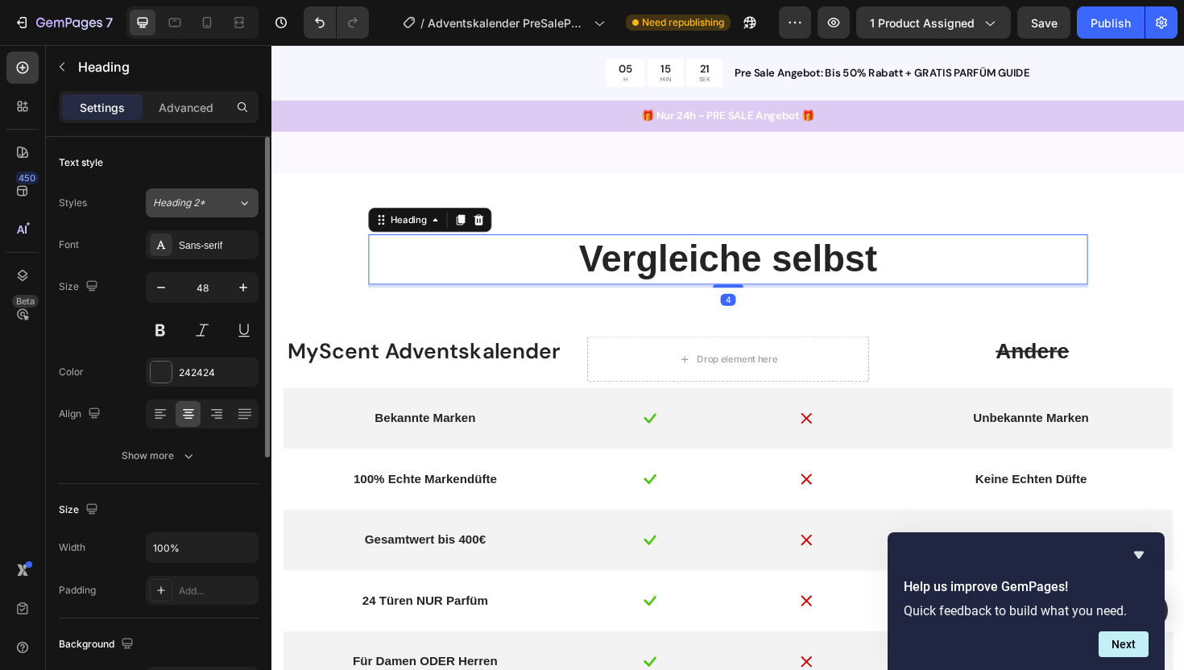
click at [196, 205] on span "Heading 2*" at bounding box center [179, 203] width 52 height 14
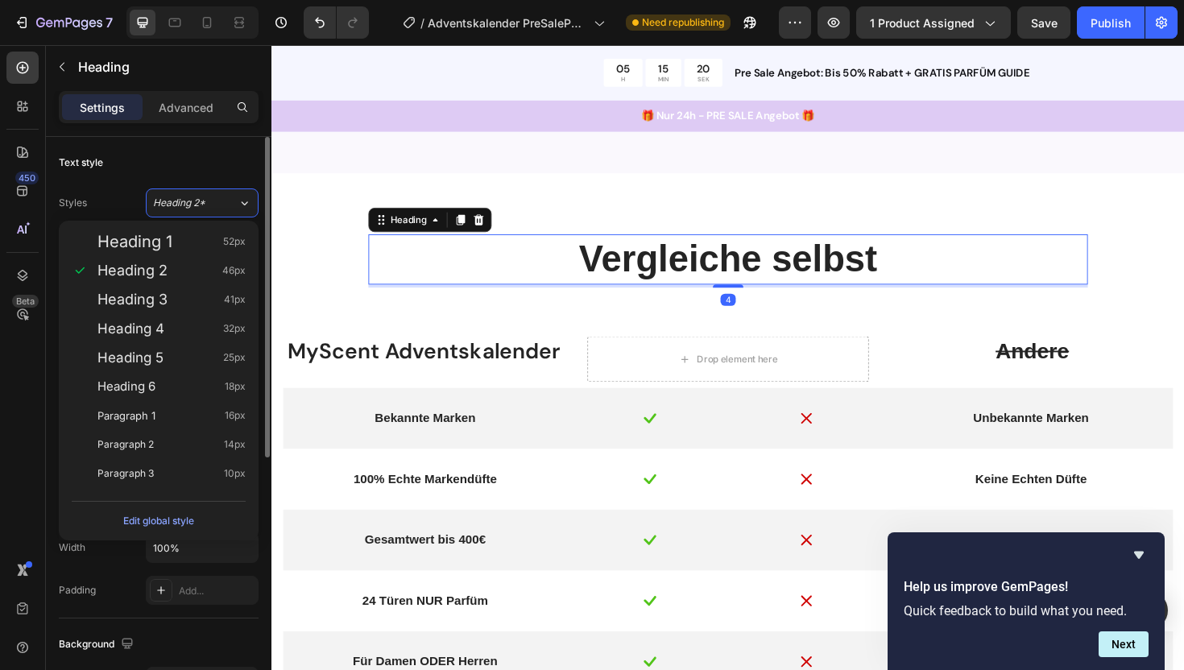
click at [126, 185] on div "Styles Heading 2* Font Sans-serif Size 48 Color 242424 Align Show more" at bounding box center [159, 327] width 200 height 285
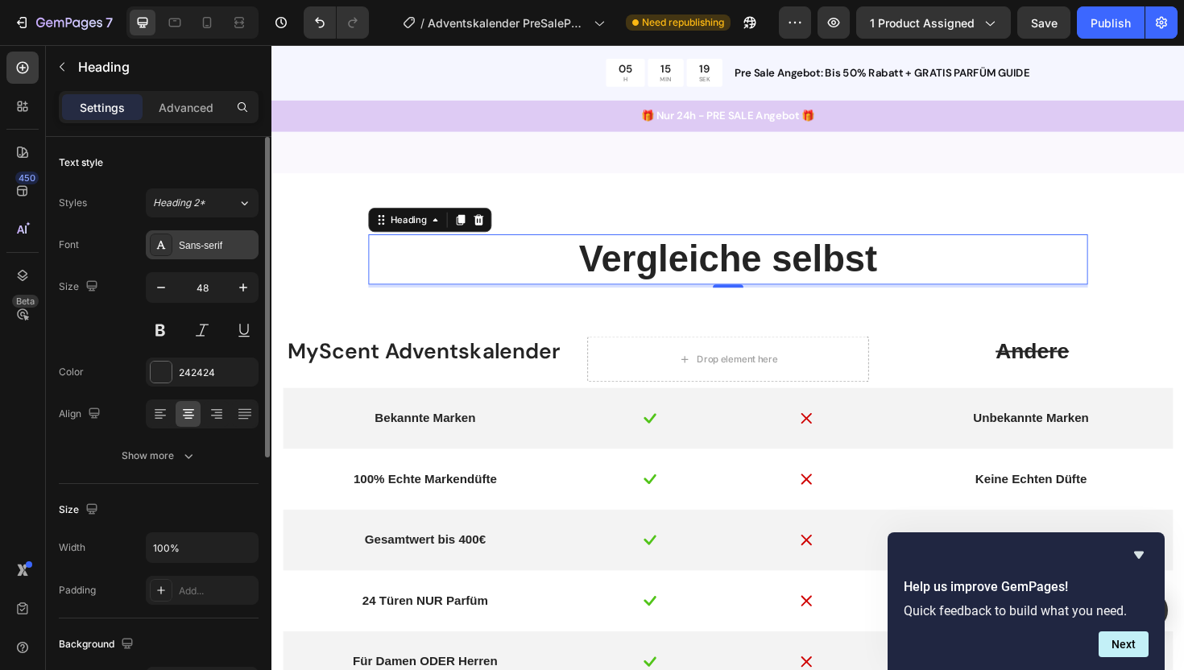
click at [197, 242] on div "Sans-serif" at bounding box center [217, 245] width 76 height 14
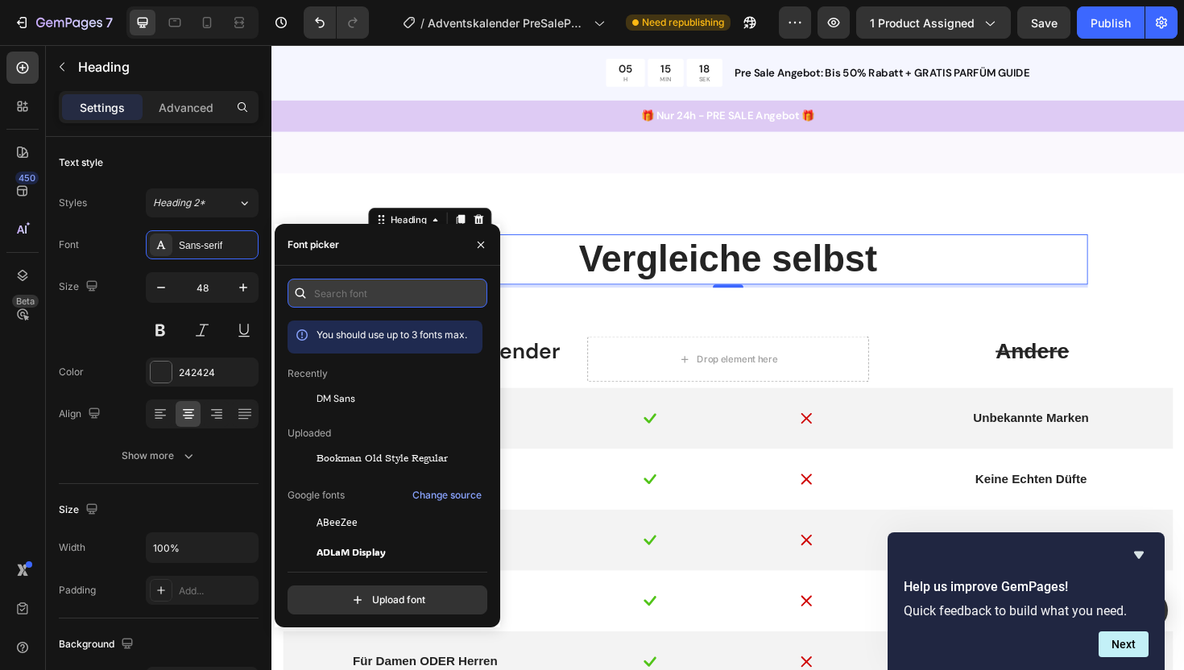
click at [358, 296] on input "text" at bounding box center [388, 293] width 200 height 29
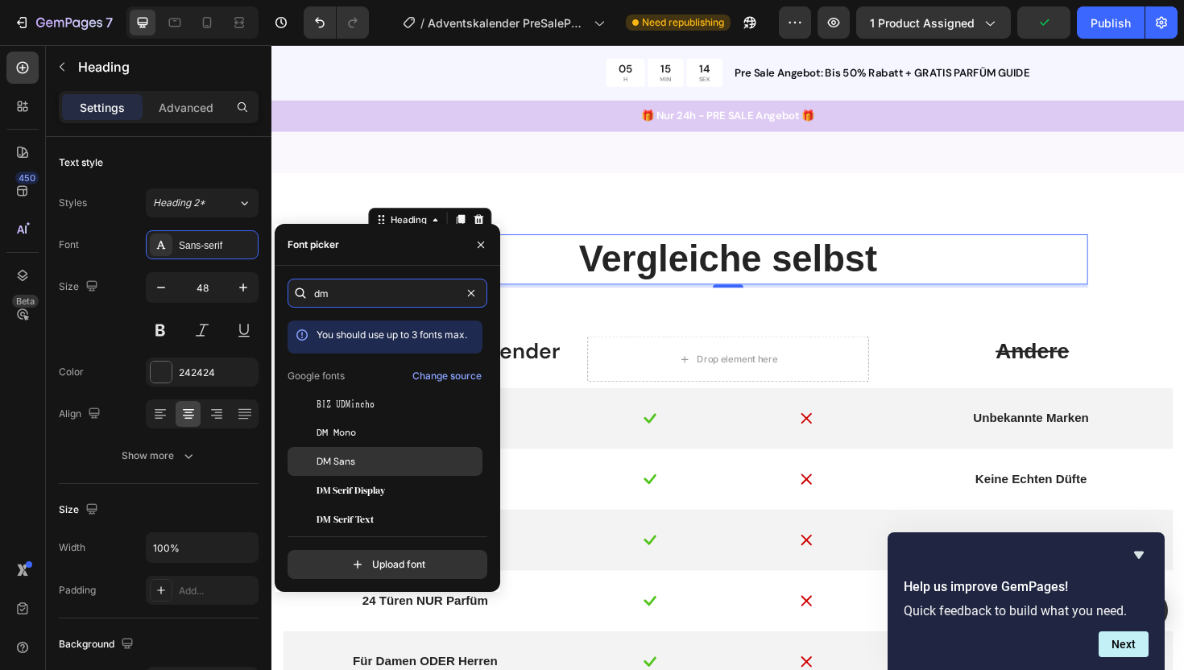
type input "dm"
click at [345, 459] on span "DM Sans" at bounding box center [336, 461] width 39 height 14
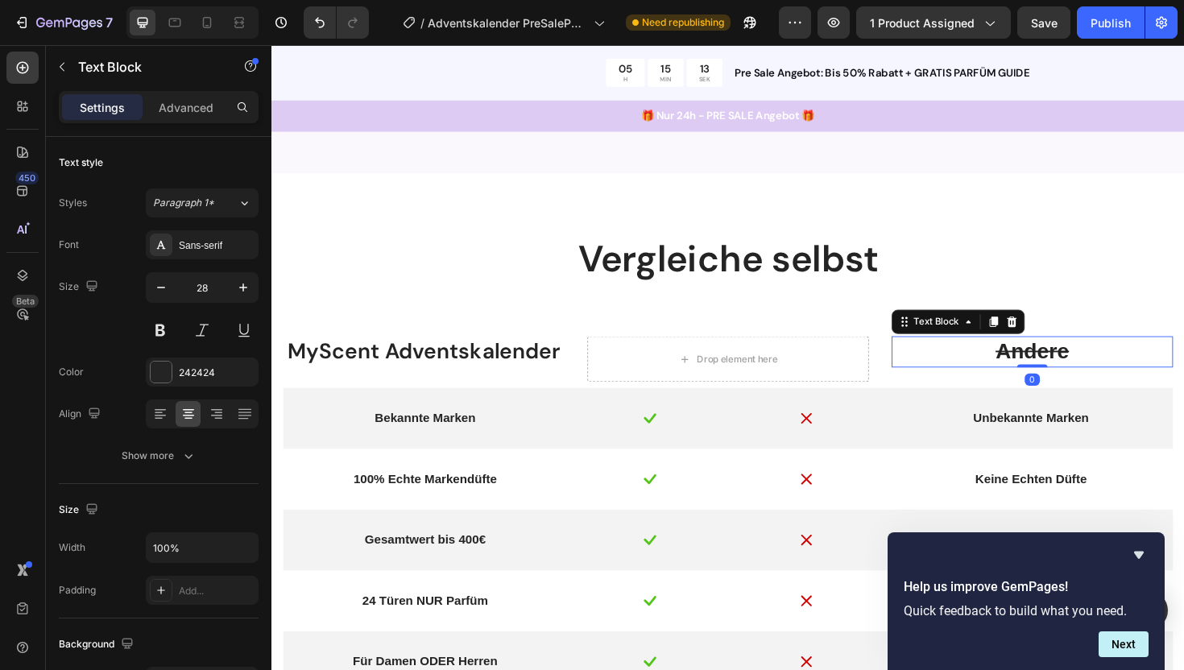
click at [1043, 382] on s "Andere" at bounding box center [1076, 369] width 77 height 25
click at [197, 204] on span "Paragraph 1*" at bounding box center [183, 203] width 61 height 14
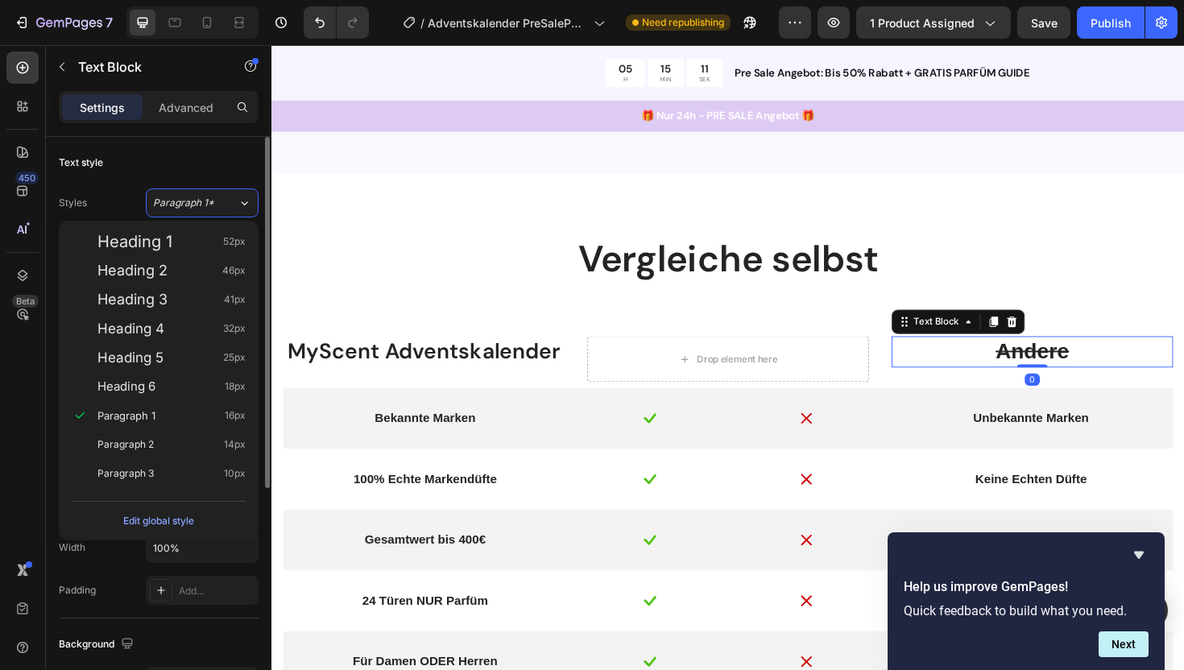
click at [119, 192] on div "Styles Paragraph 1*" at bounding box center [159, 202] width 200 height 29
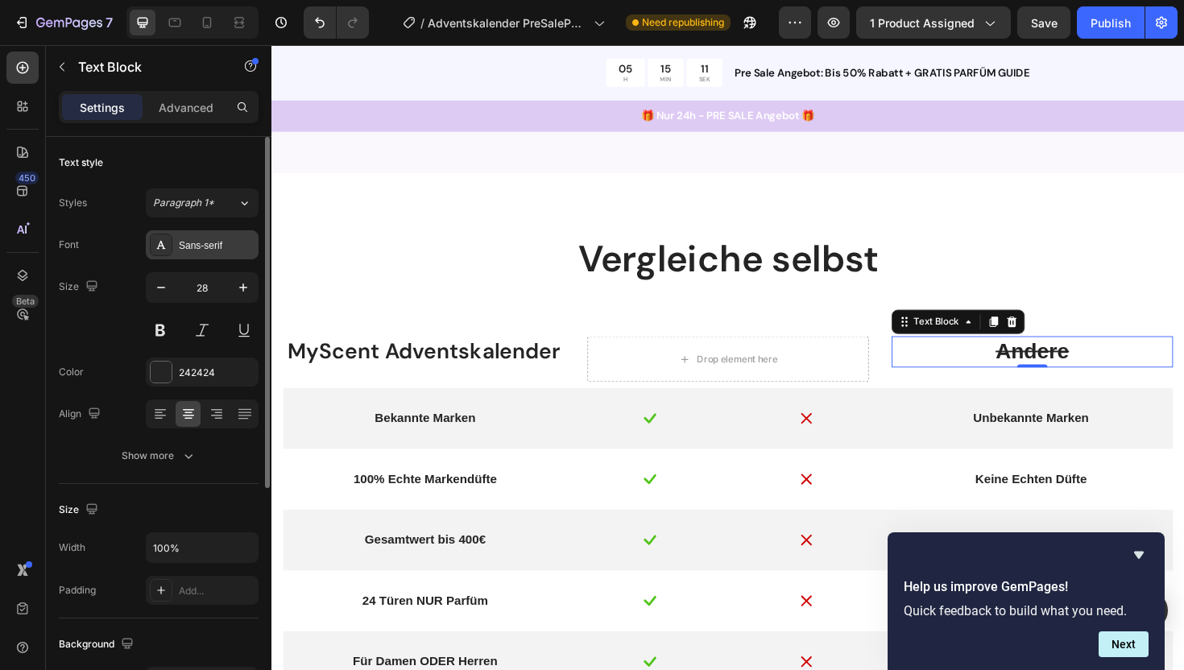
click at [192, 240] on div "Sans-serif" at bounding box center [217, 245] width 76 height 14
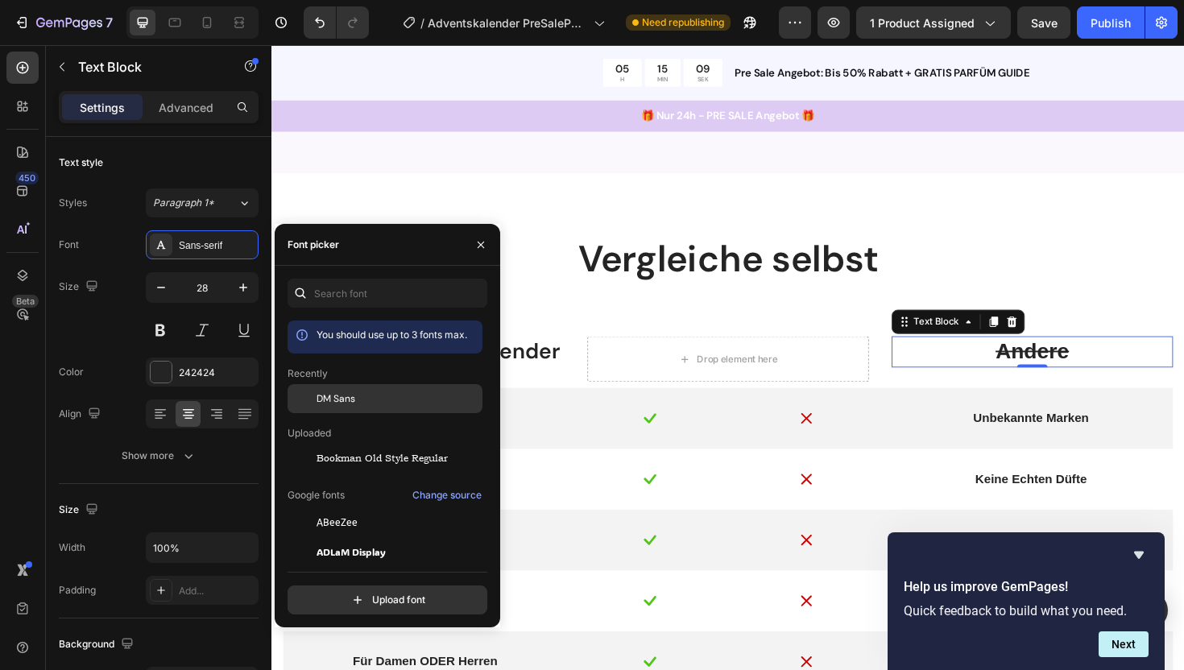
click at [351, 399] on span "DM Sans" at bounding box center [336, 398] width 39 height 14
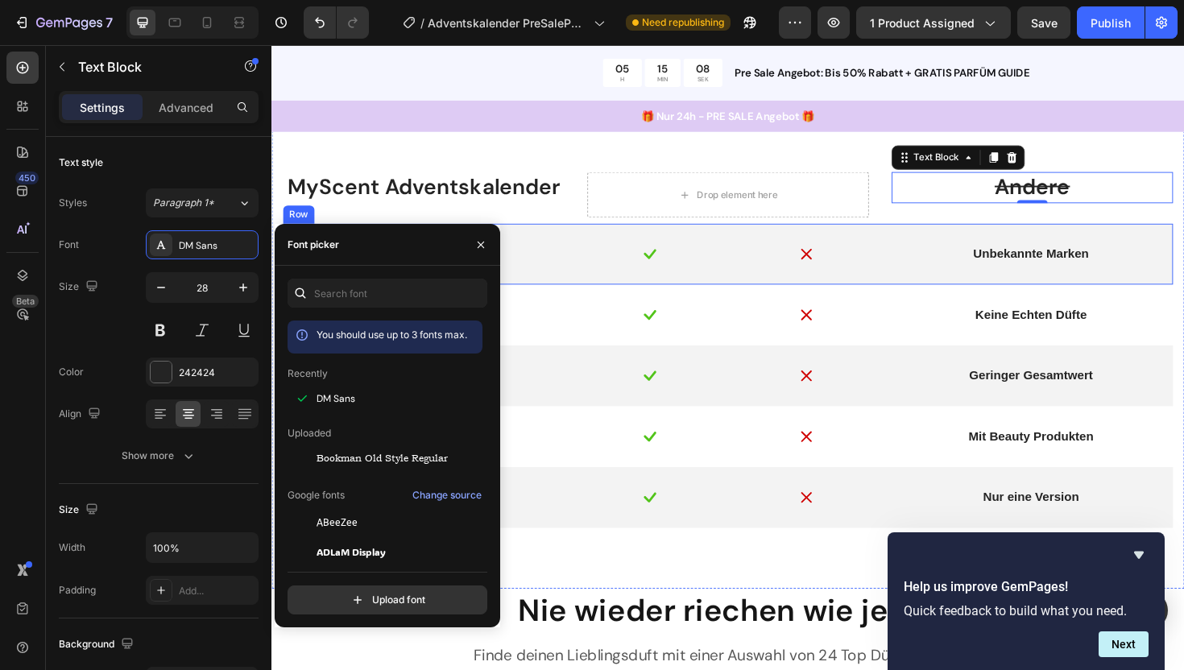
scroll to position [1443, 0]
click at [569, 278] on div "Bekannte Marken Text Block" at bounding box center [434, 266] width 284 height 26
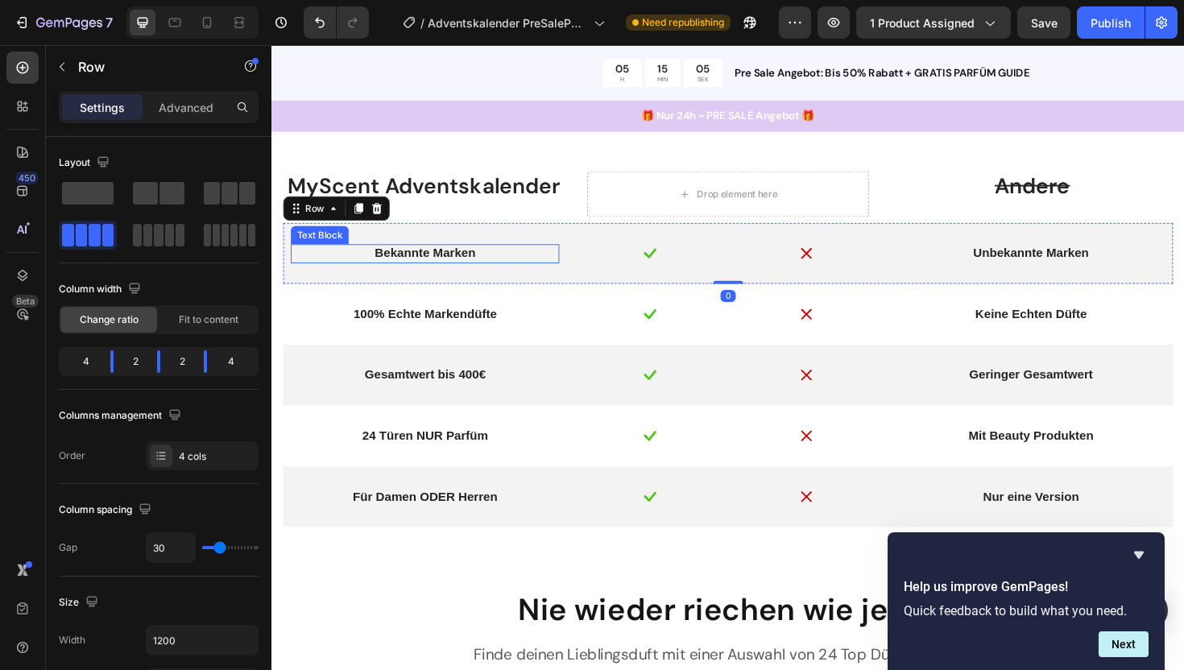
click at [430, 261] on p "Bekannte Marken" at bounding box center [433, 266] width 281 height 17
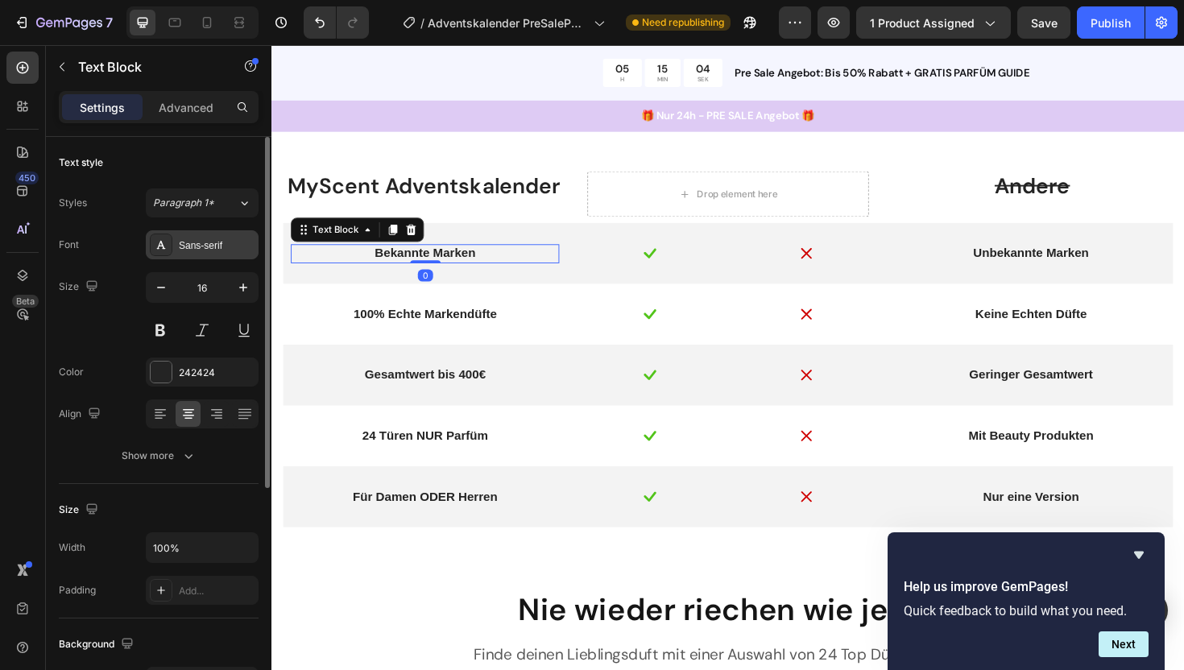
click at [187, 254] on div "Sans-serif" at bounding box center [202, 244] width 113 height 29
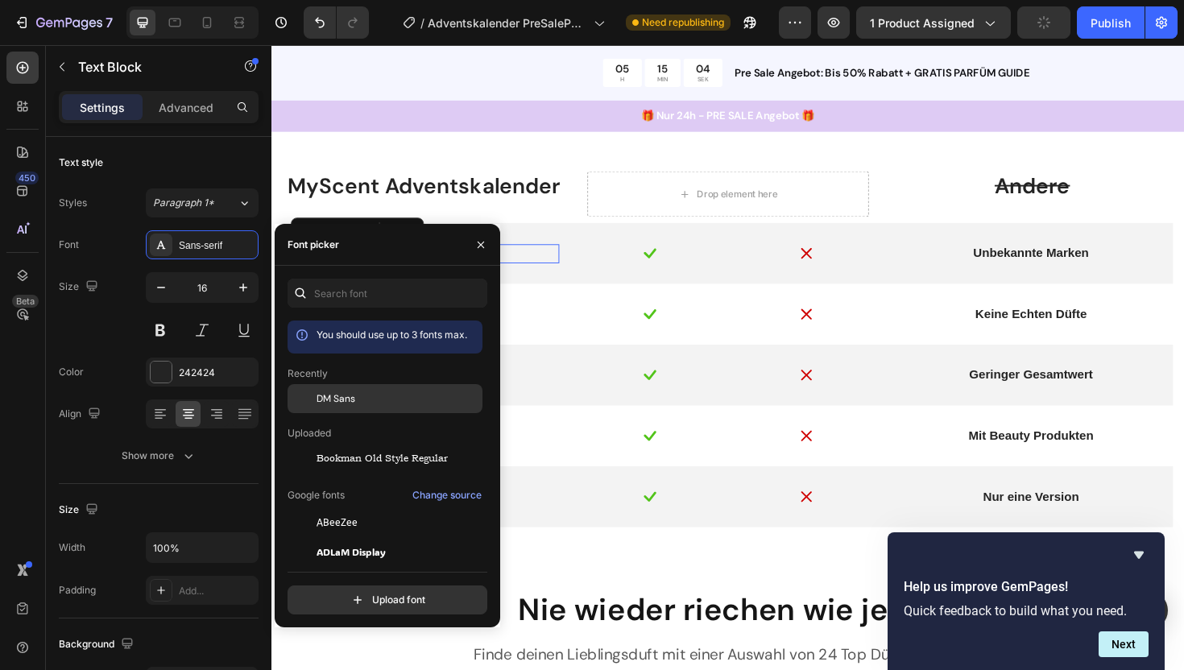
click at [326, 404] on span "DM Sans" at bounding box center [336, 398] width 39 height 14
click at [1117, 275] on div "Unbekannte Marken" at bounding box center [1075, 266] width 284 height 20
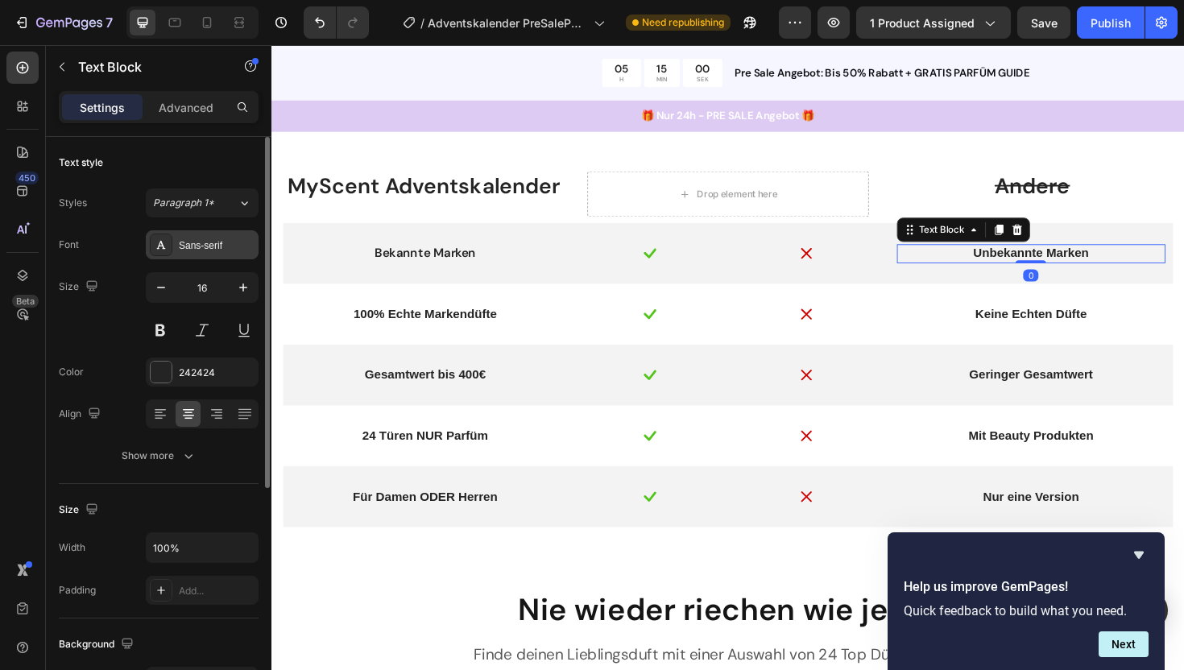
click at [186, 247] on div "Sans-serif" at bounding box center [217, 245] width 76 height 14
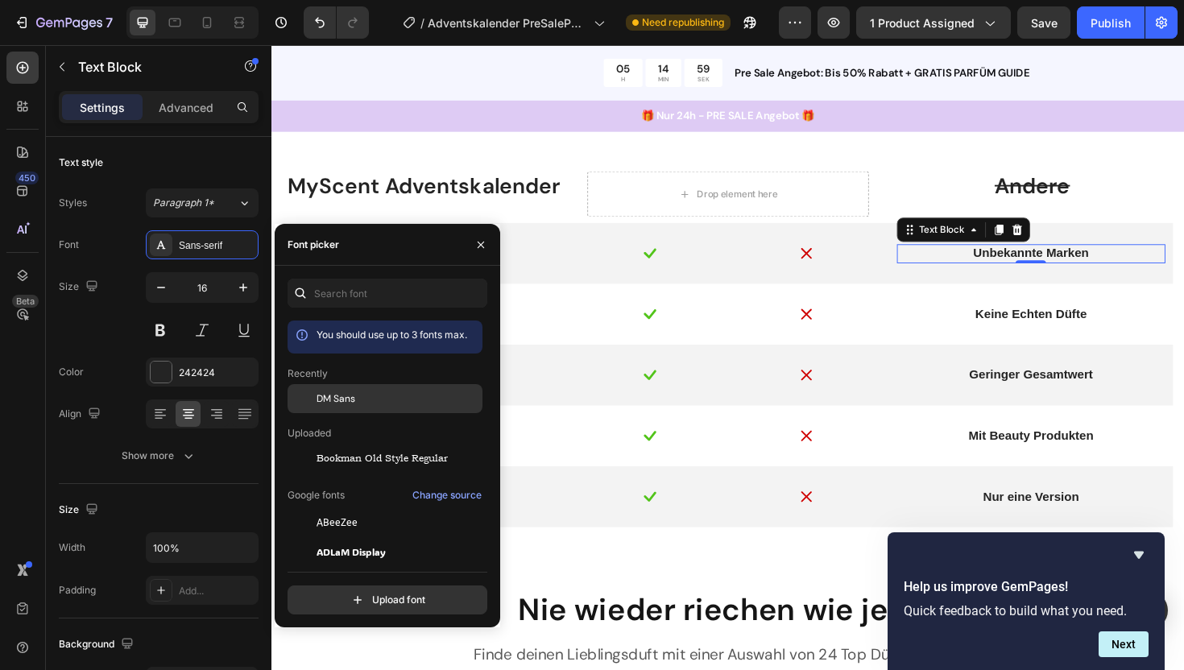
click at [333, 401] on span "DM Sans" at bounding box center [336, 398] width 39 height 14
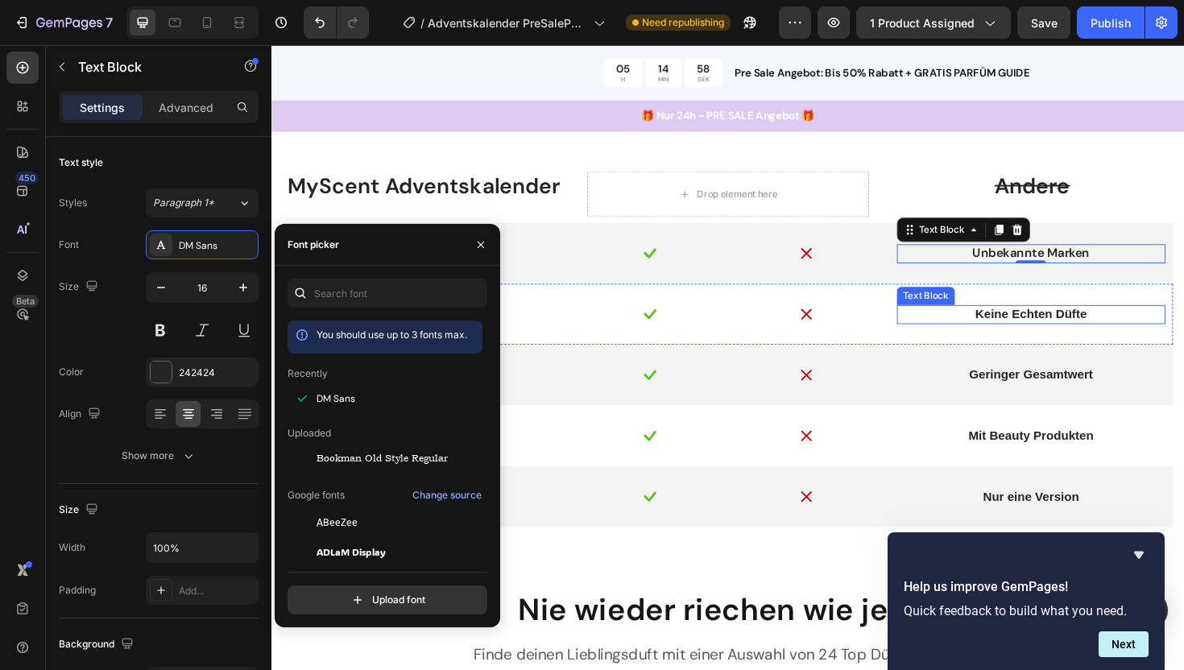
click at [1081, 326] on p "Keine Echten Düfte" at bounding box center [1075, 330] width 281 height 17
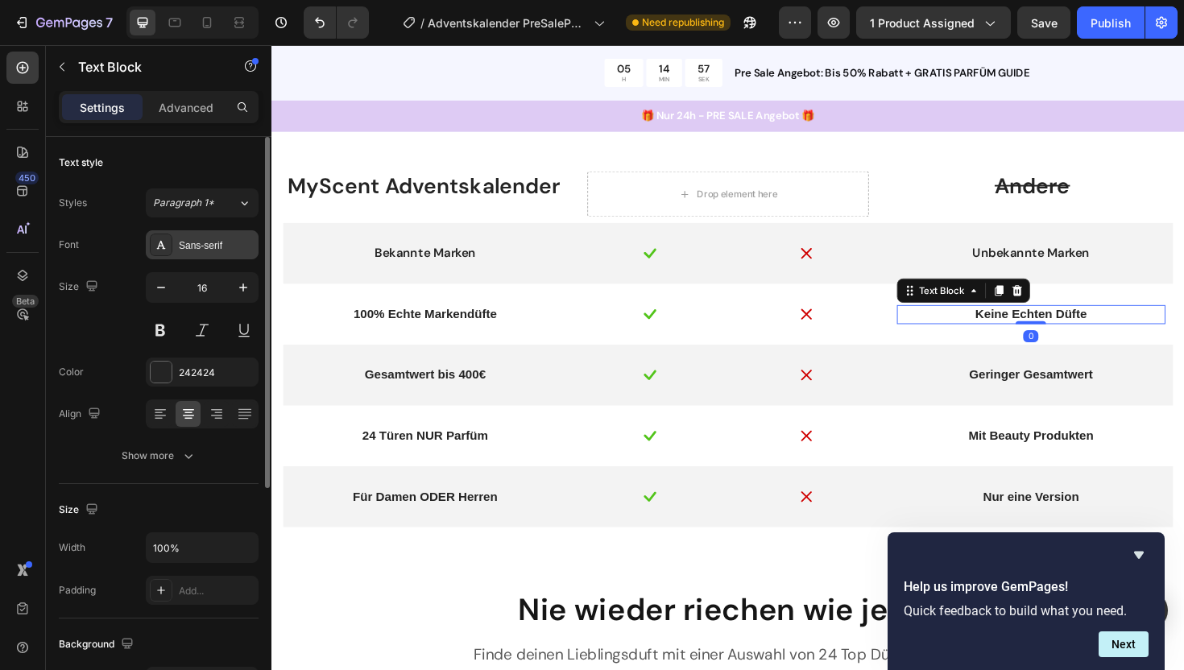
click at [212, 253] on div "Sans-serif" at bounding box center [202, 244] width 113 height 29
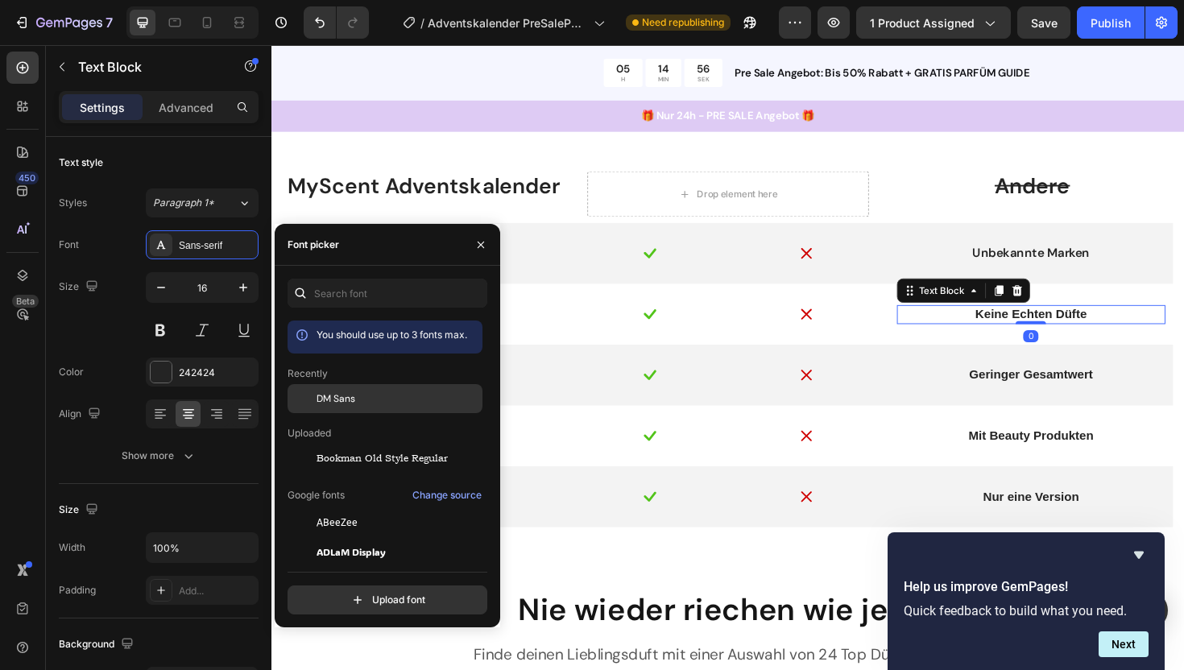
click at [353, 400] on span "DM Sans" at bounding box center [336, 398] width 39 height 14
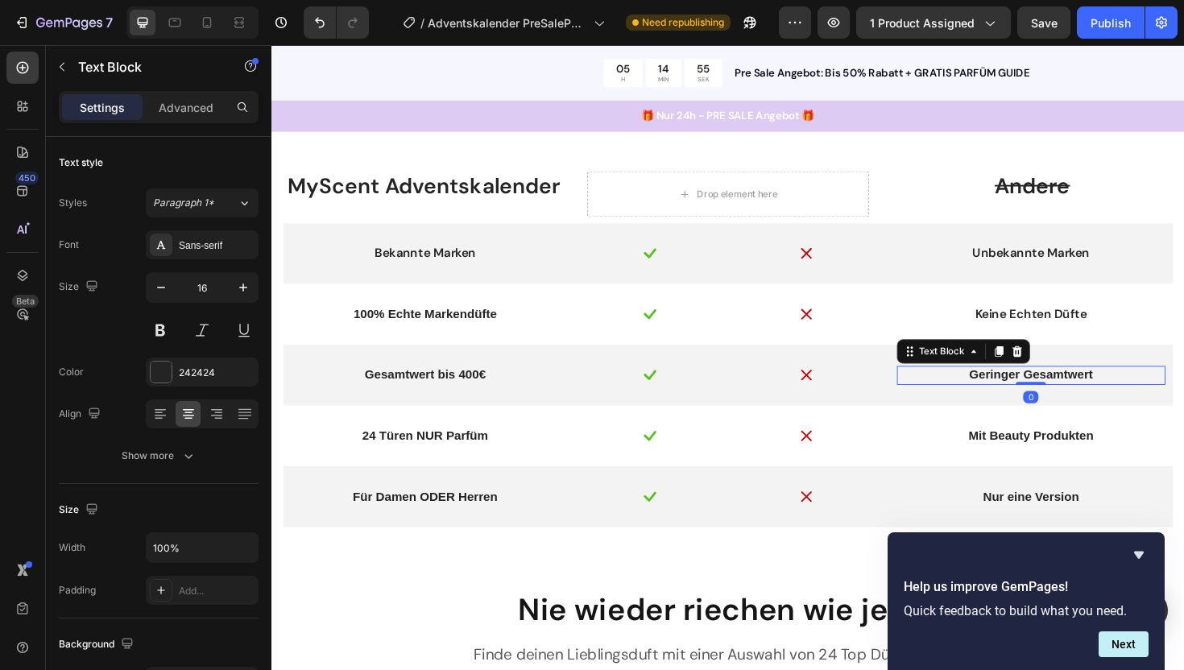
click at [1053, 403] on div "Geringer Gesamtwert" at bounding box center [1075, 395] width 284 height 20
click at [203, 251] on div "Sans-serif" at bounding box center [217, 245] width 76 height 14
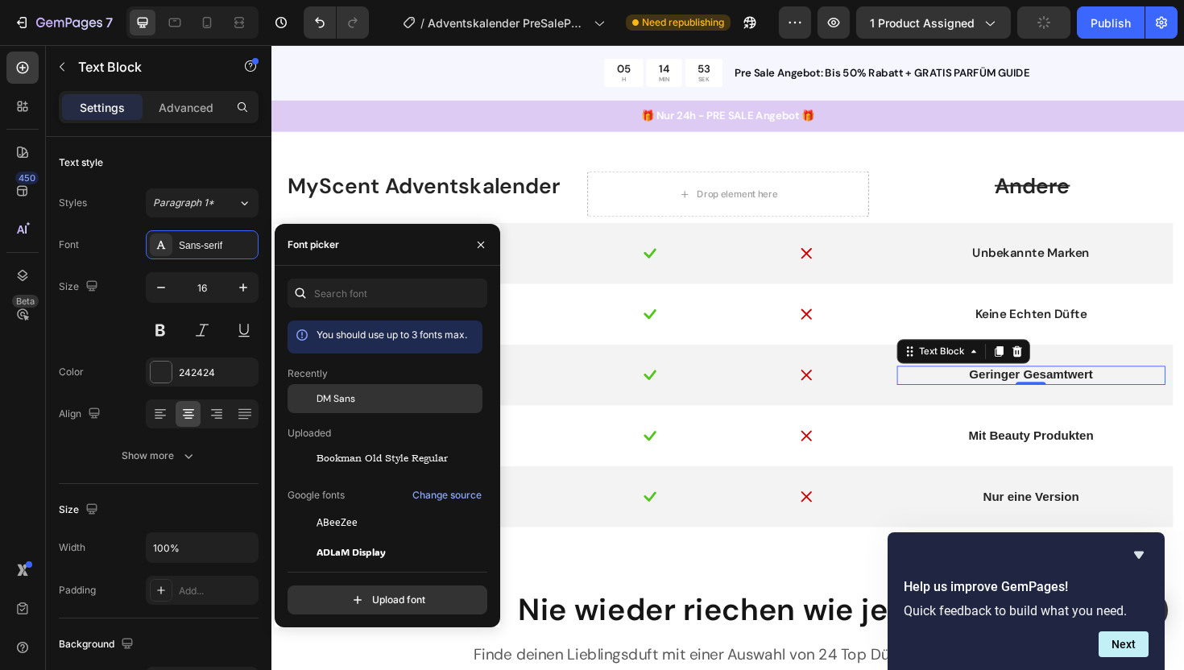
click at [333, 395] on span "DM Sans" at bounding box center [336, 398] width 39 height 14
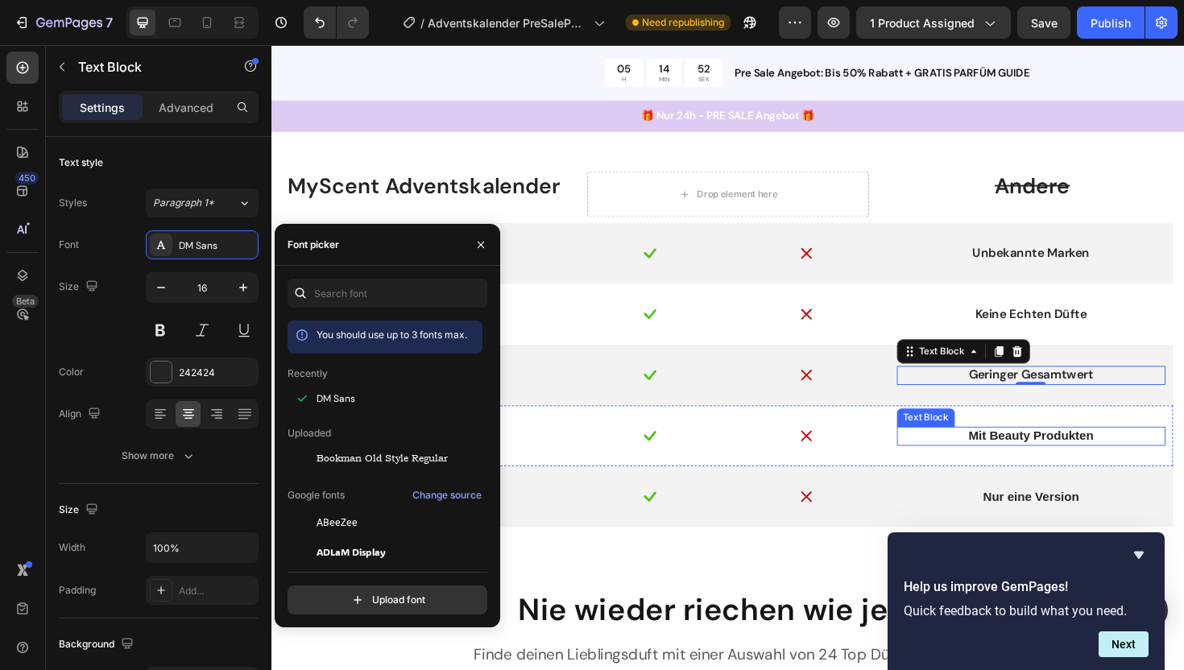
click at [1033, 460] on p "Mit Beauty Produkten" at bounding box center [1075, 459] width 281 height 17
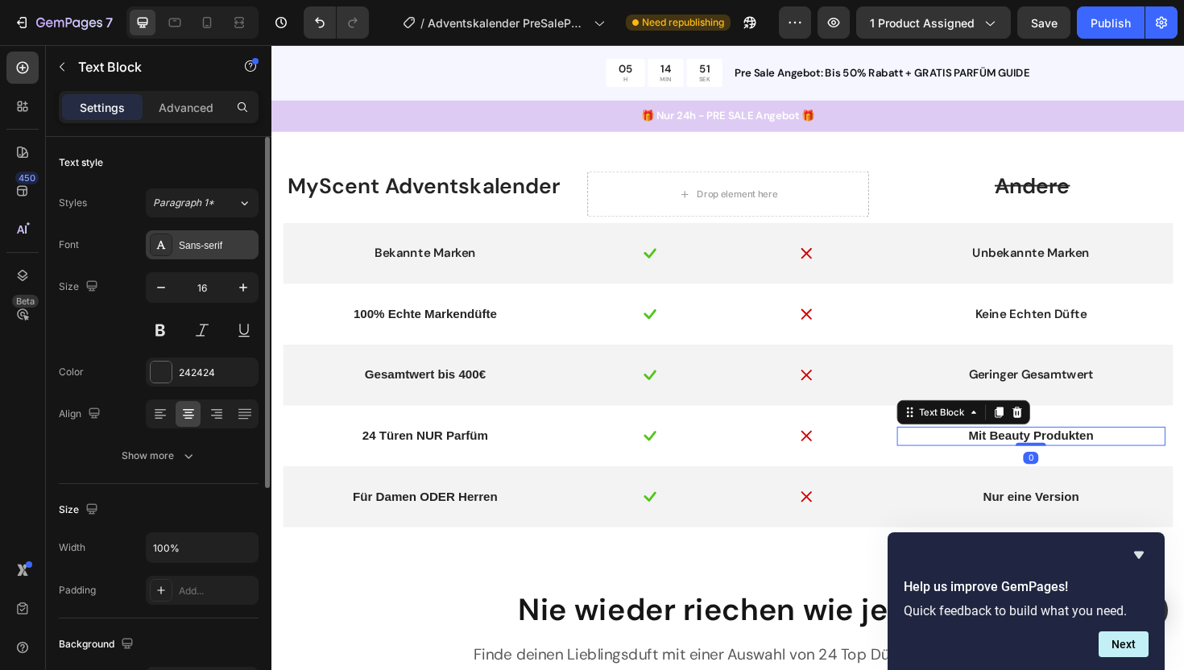
click at [207, 253] on div "Sans-serif" at bounding box center [202, 244] width 113 height 29
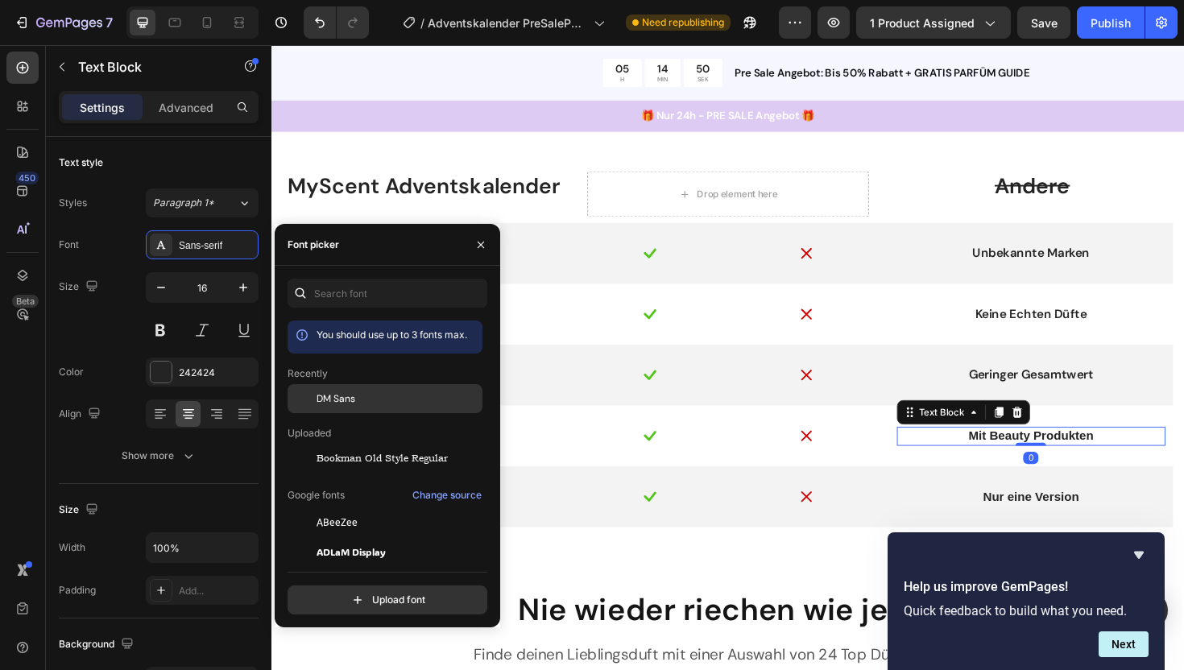
click at [338, 404] on span "DM Sans" at bounding box center [336, 398] width 39 height 14
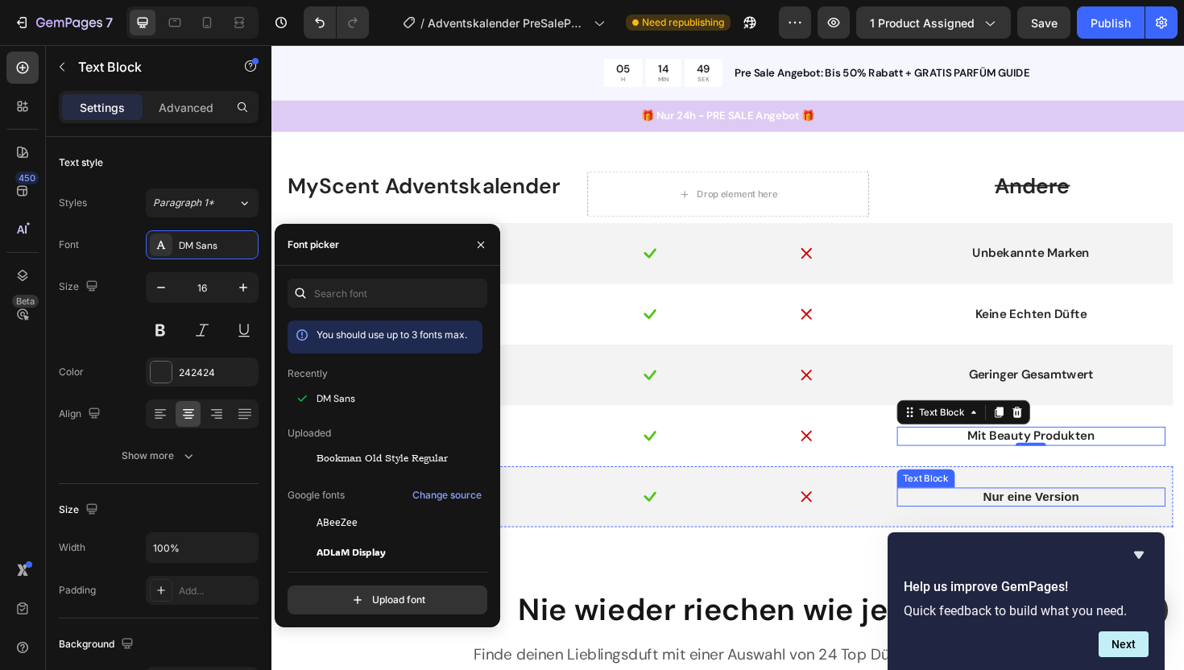
click at [1038, 521] on p "Nur eine Version" at bounding box center [1075, 523] width 281 height 17
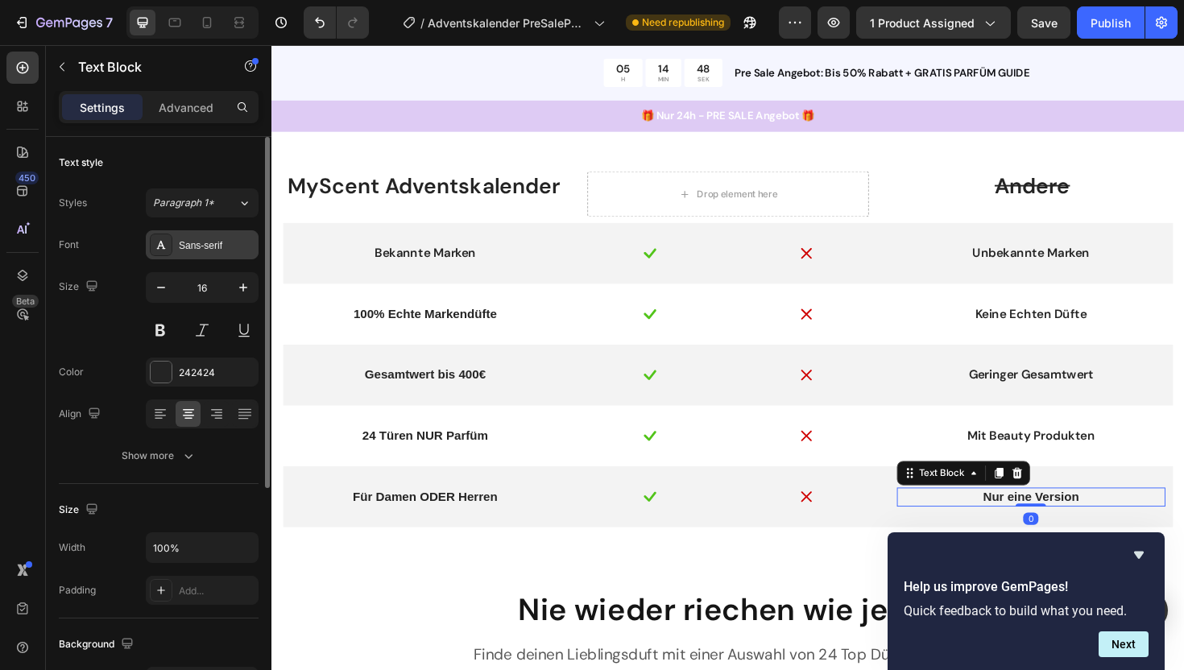
click at [214, 242] on div "Sans-serif" at bounding box center [217, 245] width 76 height 14
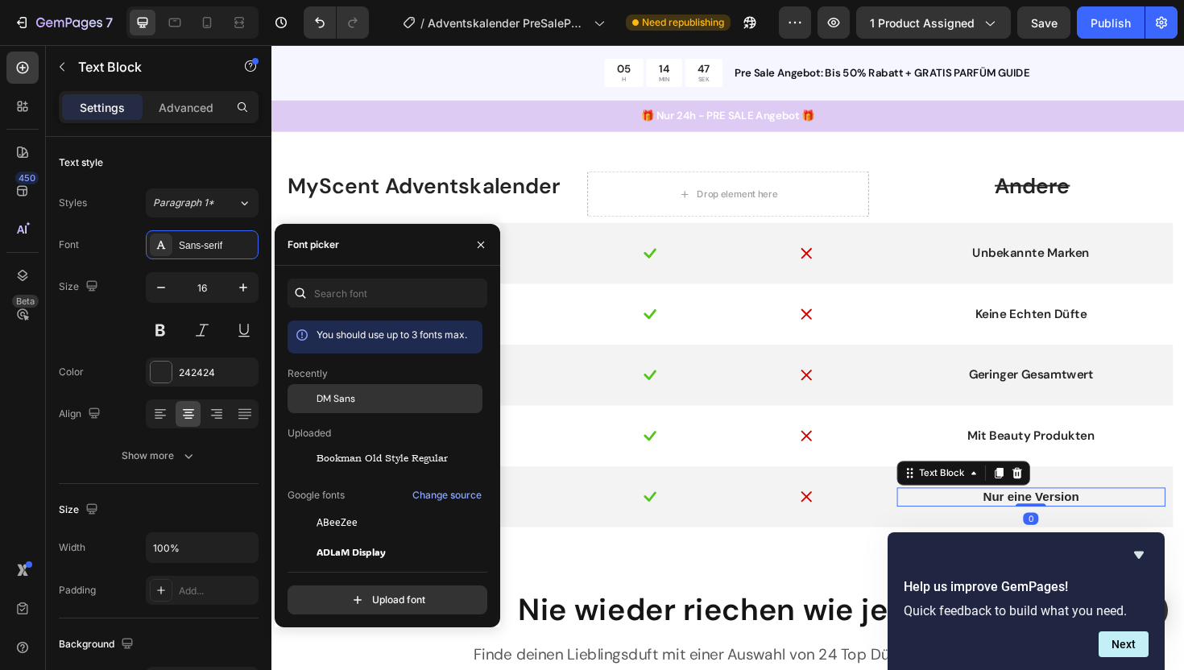
click at [355, 394] on div "DM Sans" at bounding box center [398, 398] width 163 height 14
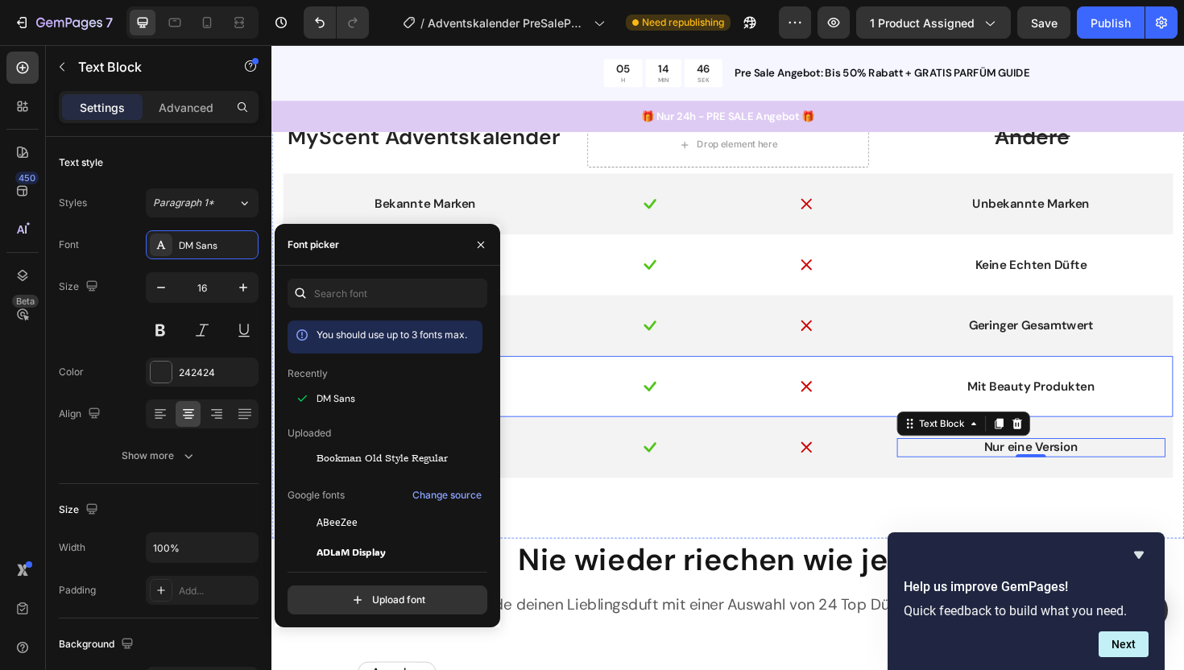
scroll to position [1522, 0]
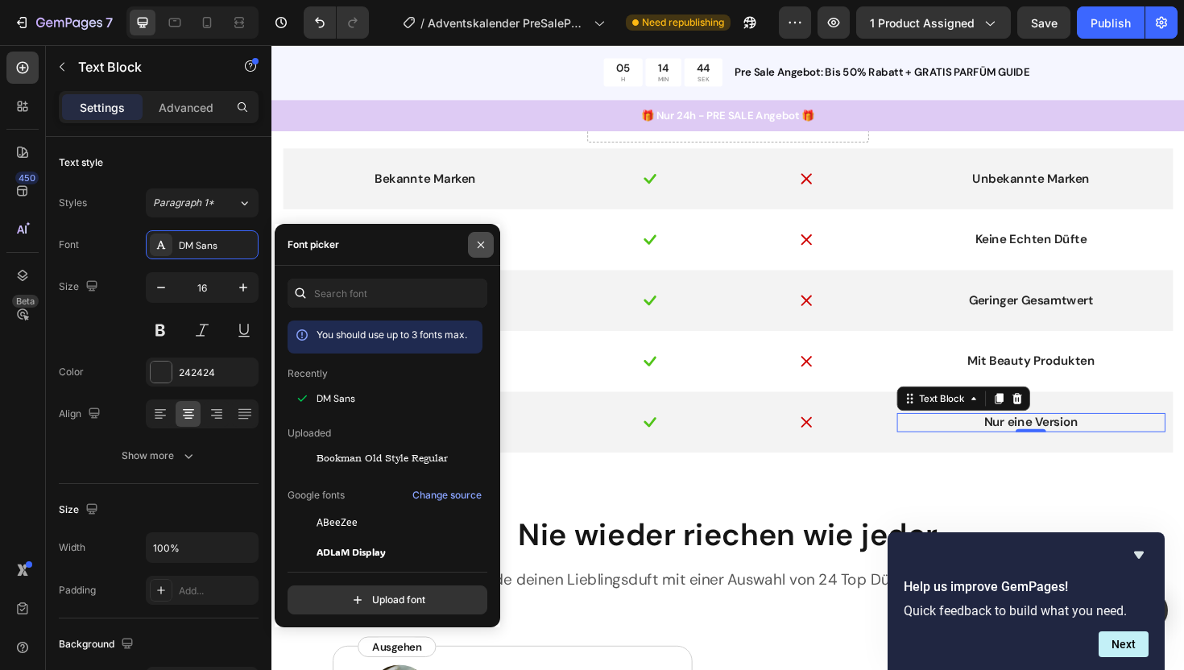
click at [478, 246] on icon "button" at bounding box center [481, 244] width 6 height 6
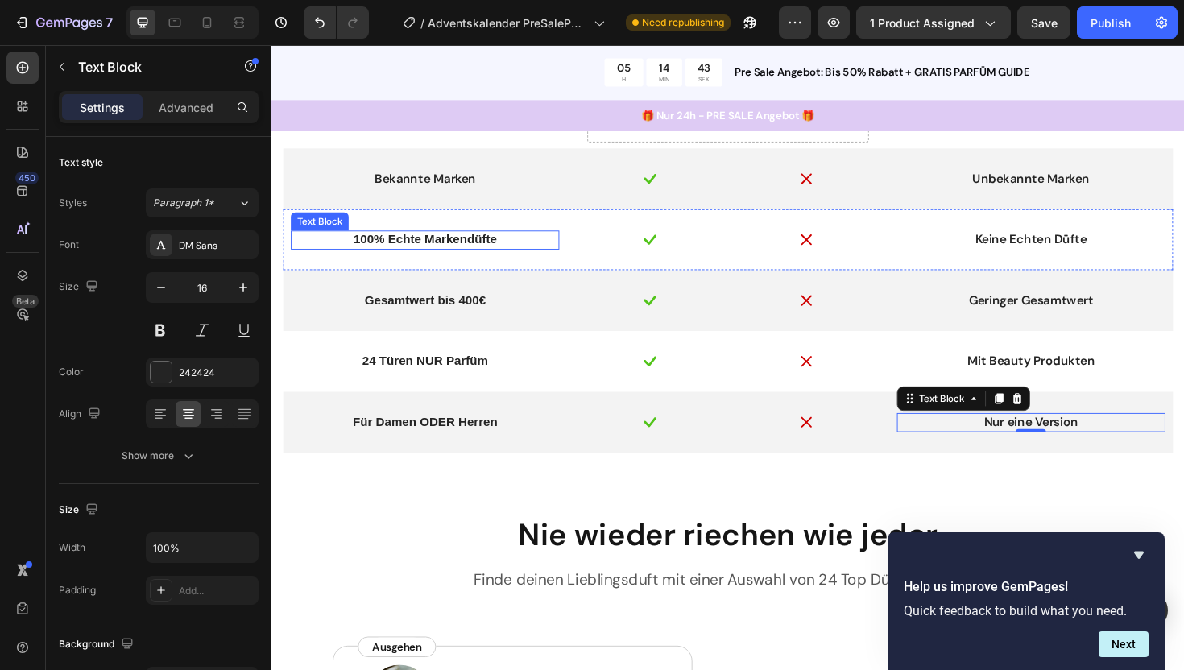
click at [426, 246] on p "100% Echte Markendüfte" at bounding box center [433, 251] width 281 height 17
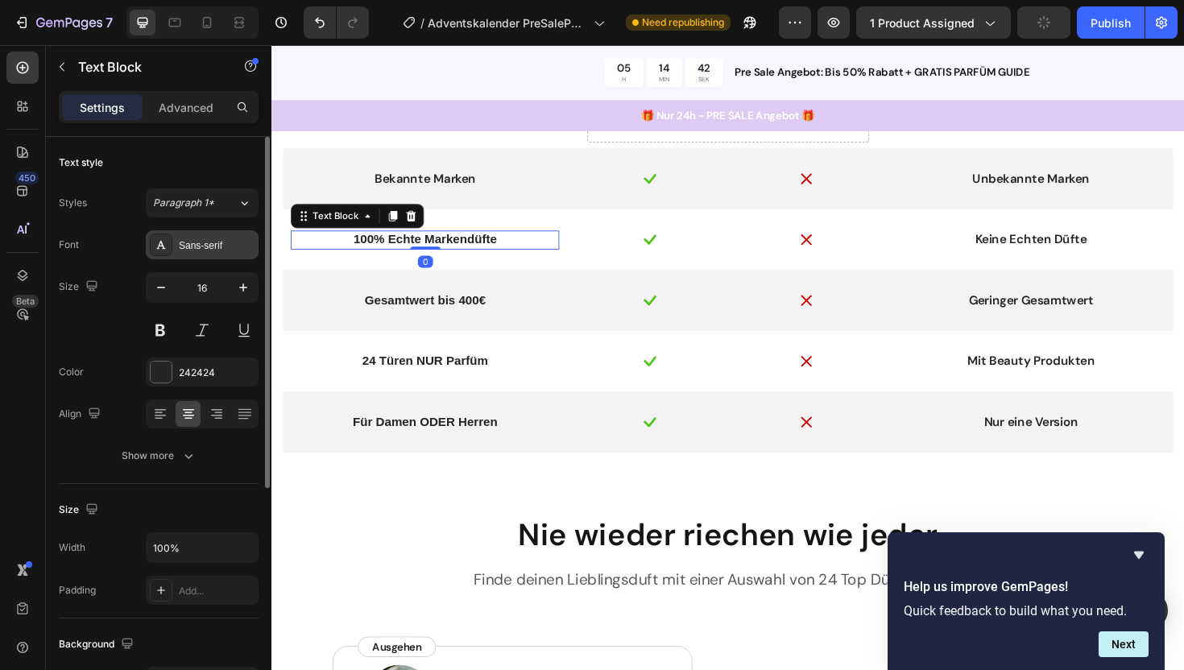
click at [192, 251] on div "Sans-serif" at bounding box center [217, 245] width 76 height 14
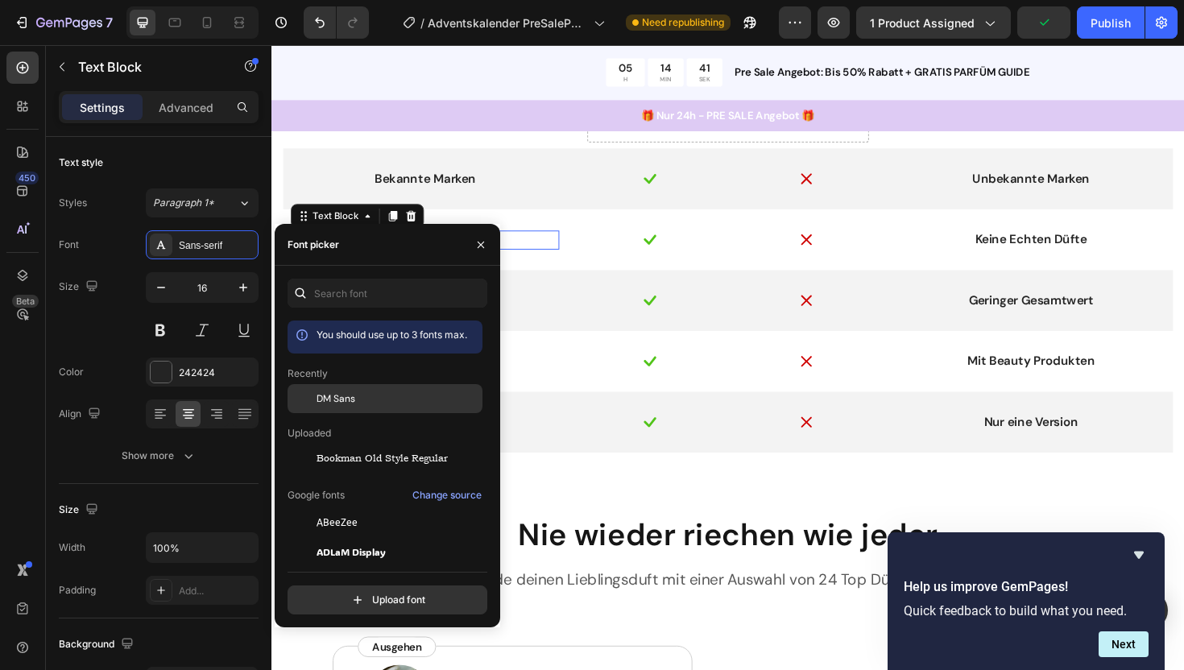
click at [336, 403] on span "DM Sans" at bounding box center [336, 398] width 39 height 14
click at [552, 277] on div "100% Echte Markendüfte Text Block 0 Image Image Keine Echten Düfte Text Block R…" at bounding box center [754, 251] width 942 height 64
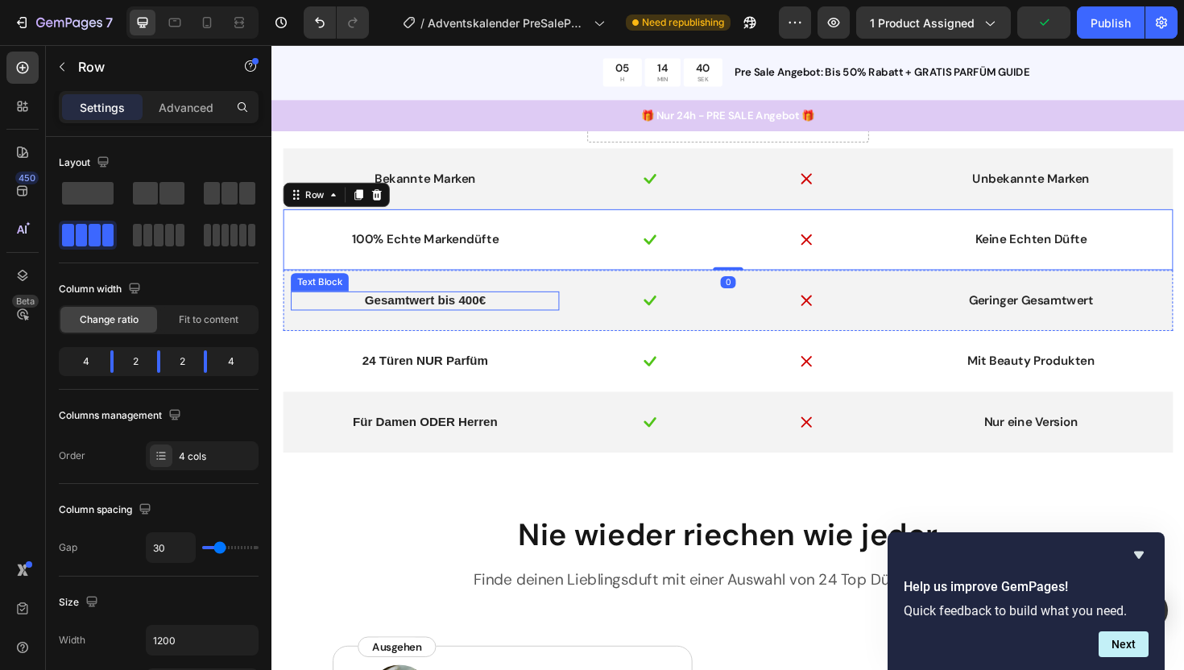
click at [456, 319] on p "Gesamtwert bis 400€" at bounding box center [433, 316] width 281 height 17
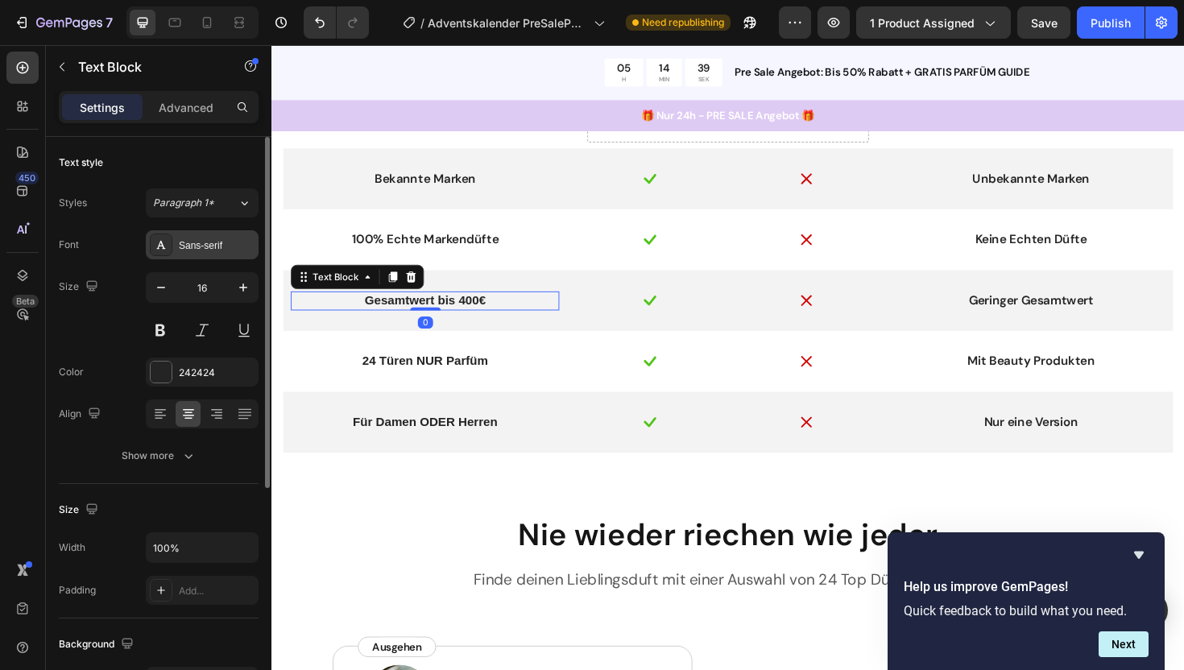
click at [198, 254] on div "Sans-serif" at bounding box center [202, 244] width 113 height 29
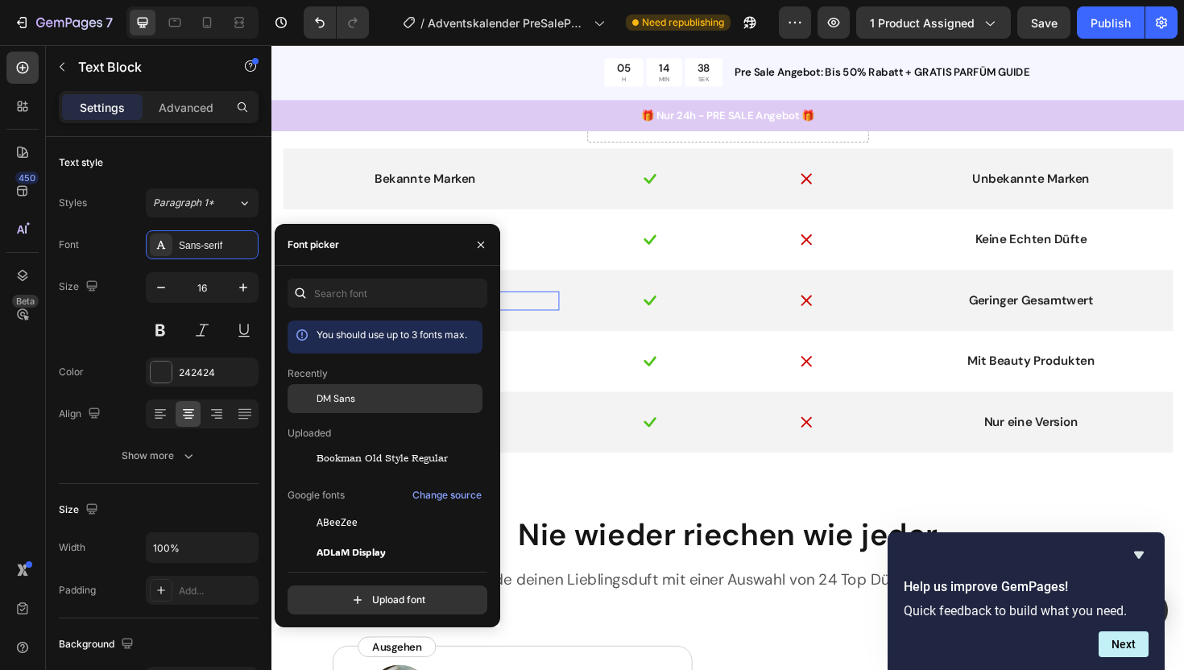
click at [335, 403] on span "DM Sans" at bounding box center [336, 398] width 39 height 14
click at [537, 373] on p "24 Türen NUR Parfüm" at bounding box center [433, 380] width 281 height 17
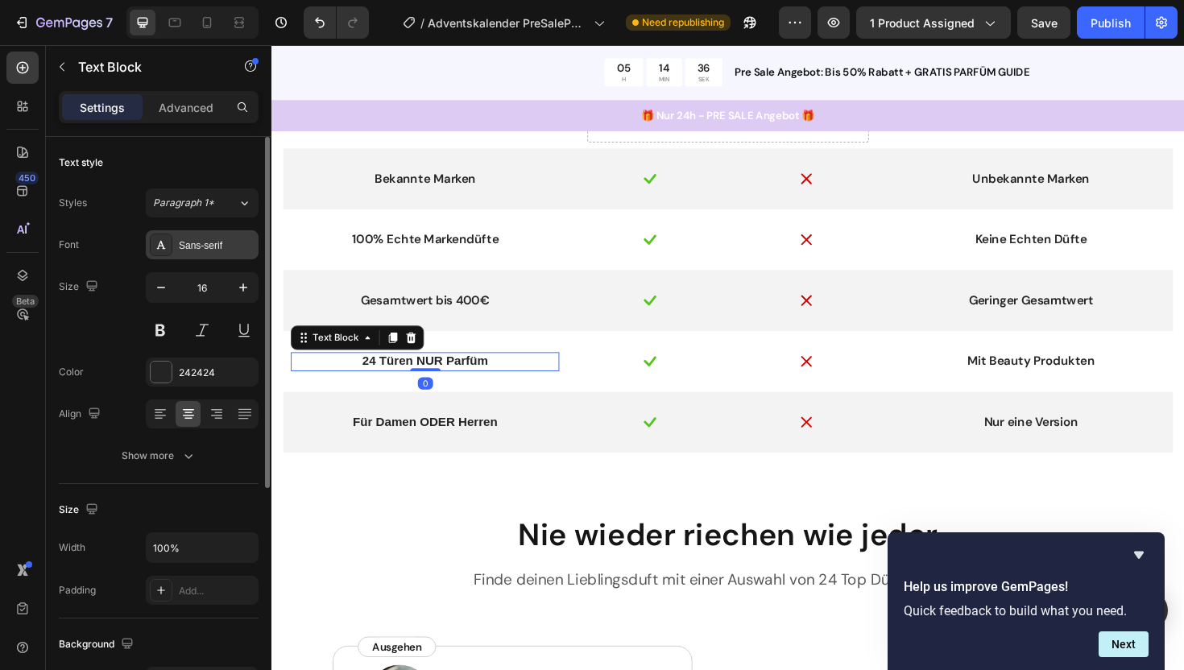
click at [201, 244] on div "Sans-serif" at bounding box center [217, 245] width 76 height 14
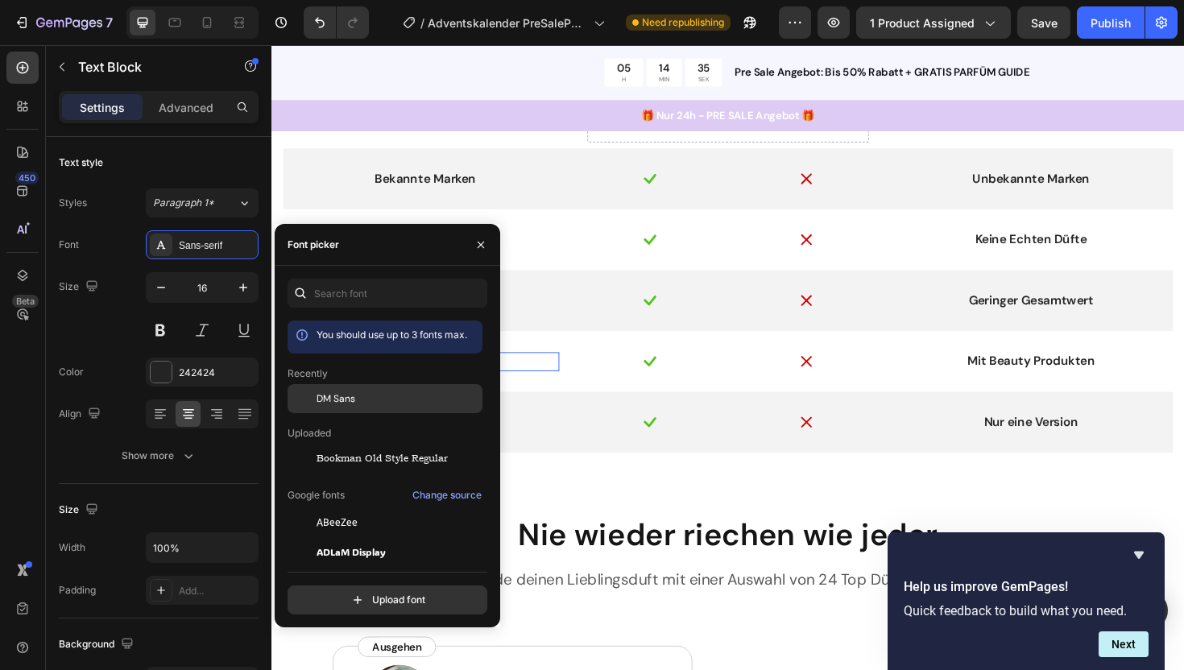
click at [330, 390] on div "DM Sans" at bounding box center [385, 398] width 195 height 29
click at [574, 438] on div "Für Damen ODER Herren" at bounding box center [434, 445] width 284 height 20
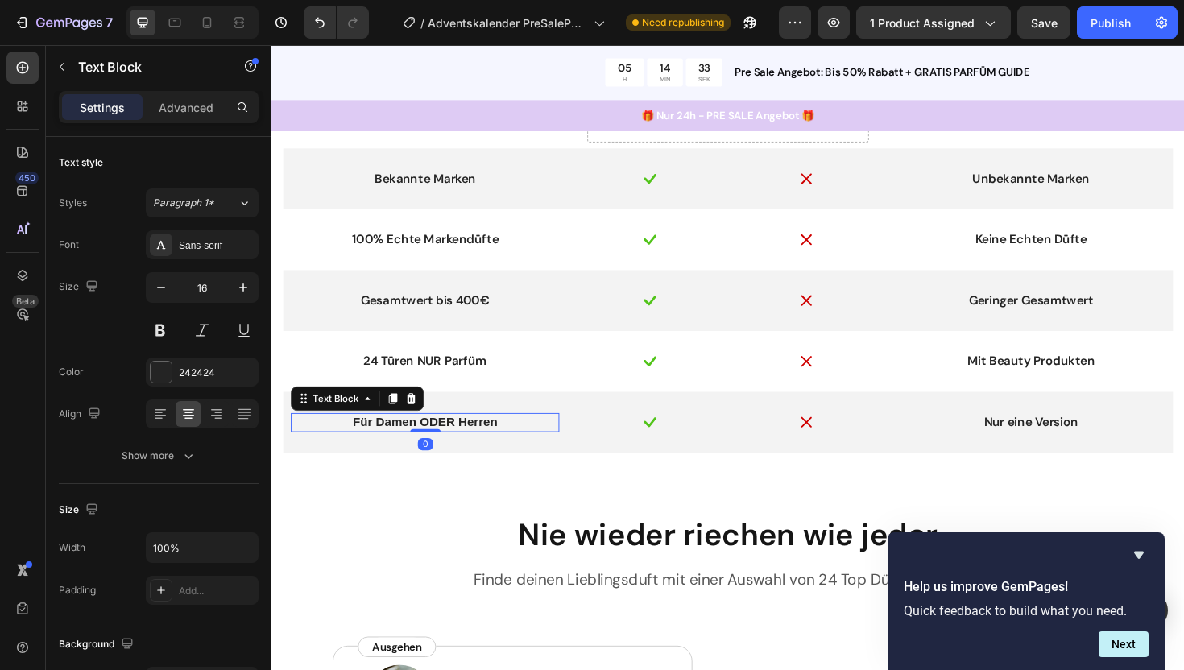
click at [539, 444] on p "Für Damen ODER Herren" at bounding box center [433, 445] width 281 height 17
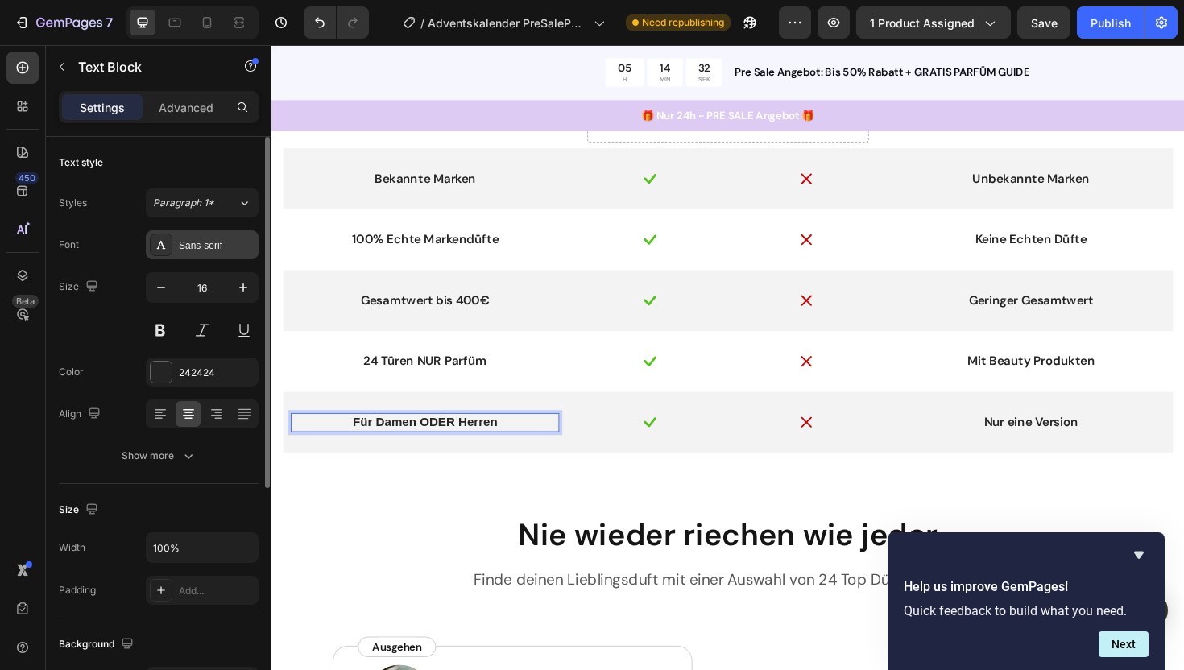
click at [207, 250] on div "Sans-serif" at bounding box center [217, 245] width 76 height 14
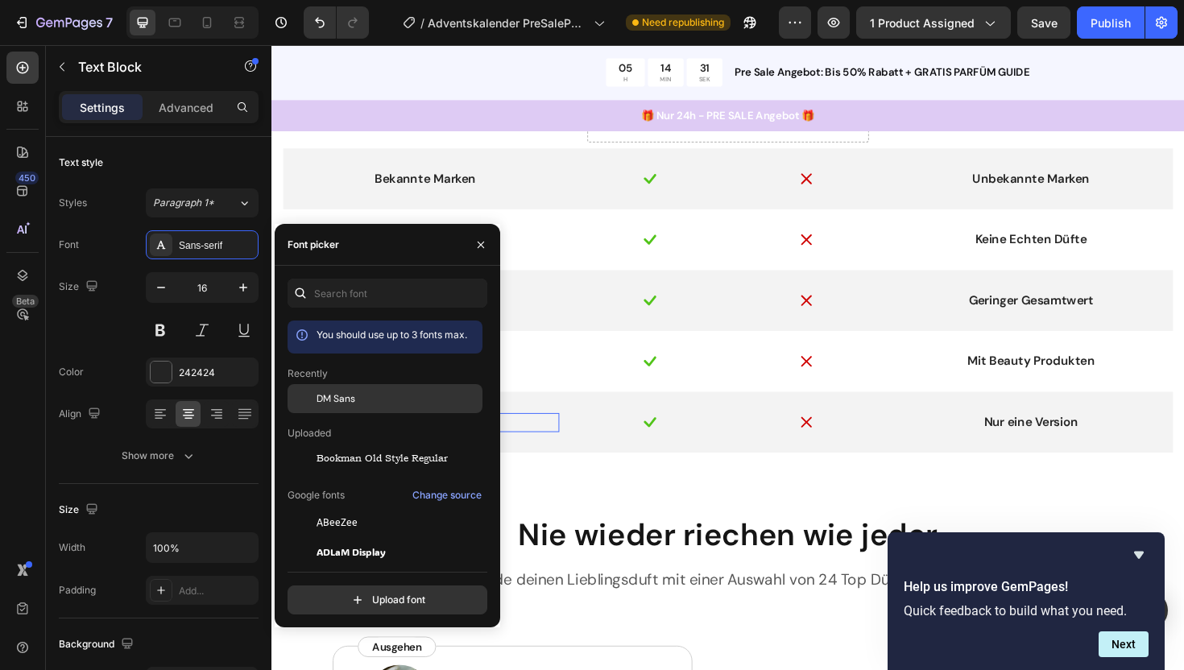
click at [325, 390] on div "DM Sans" at bounding box center [385, 398] width 195 height 29
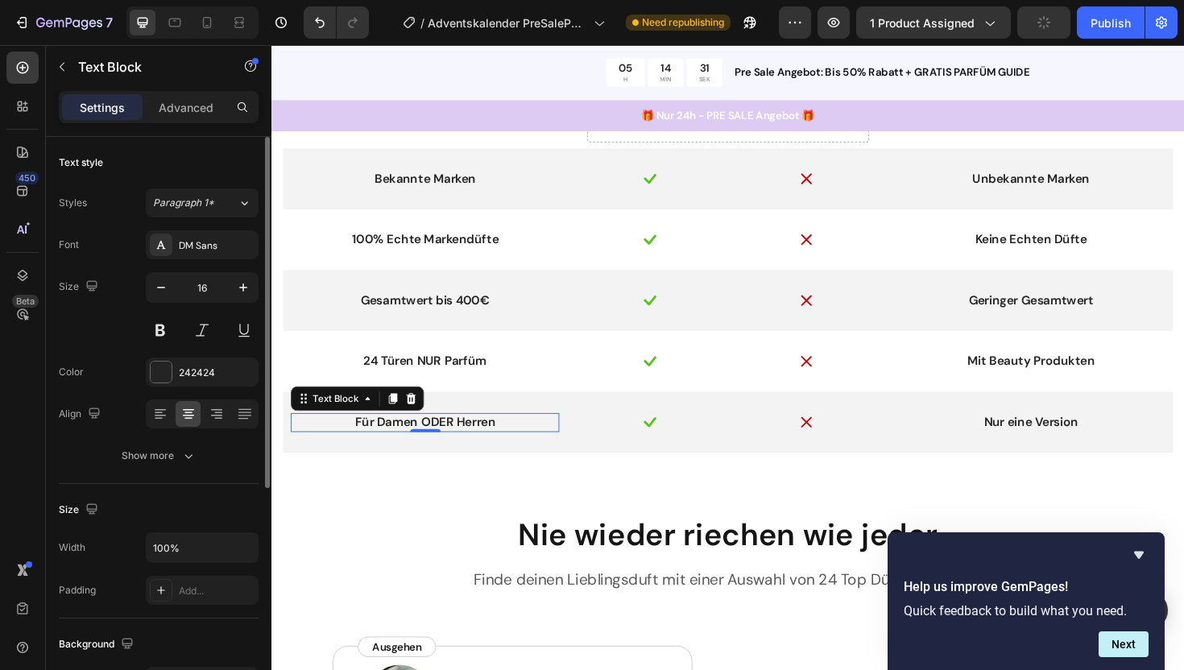
click at [118, 339] on div "Size 16" at bounding box center [159, 308] width 200 height 72
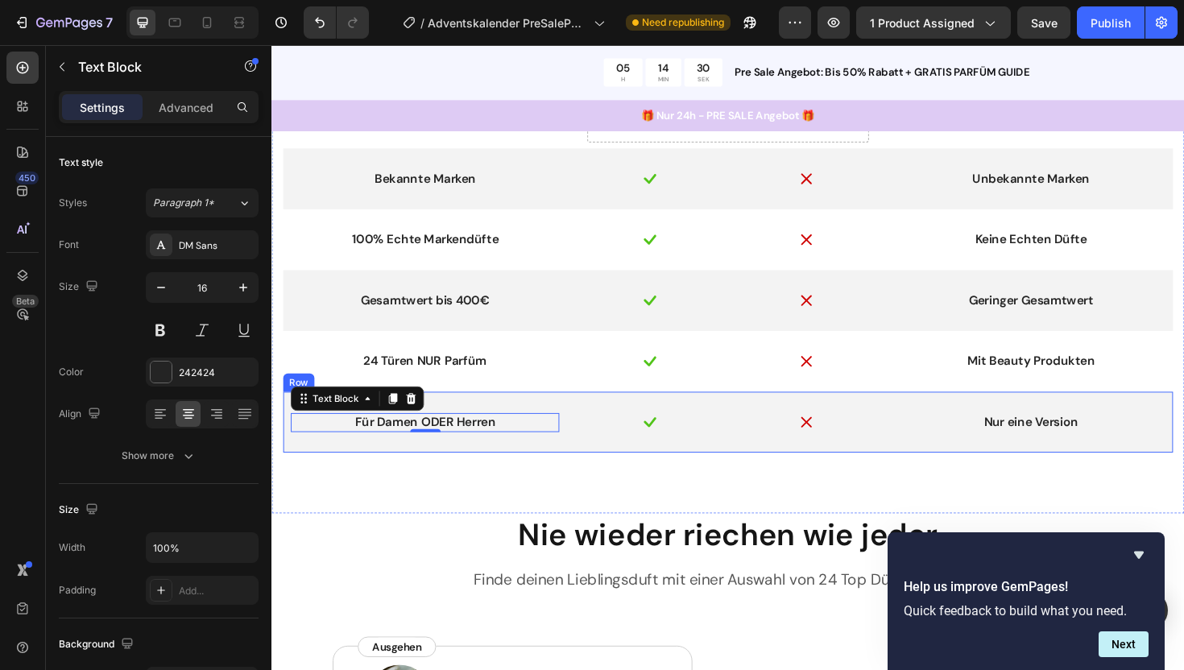
click at [431, 486] on div "Vergleiche selbst Heading Row MyScent Adventskalender Text Block Drop element h…" at bounding box center [754, 241] width 942 height 498
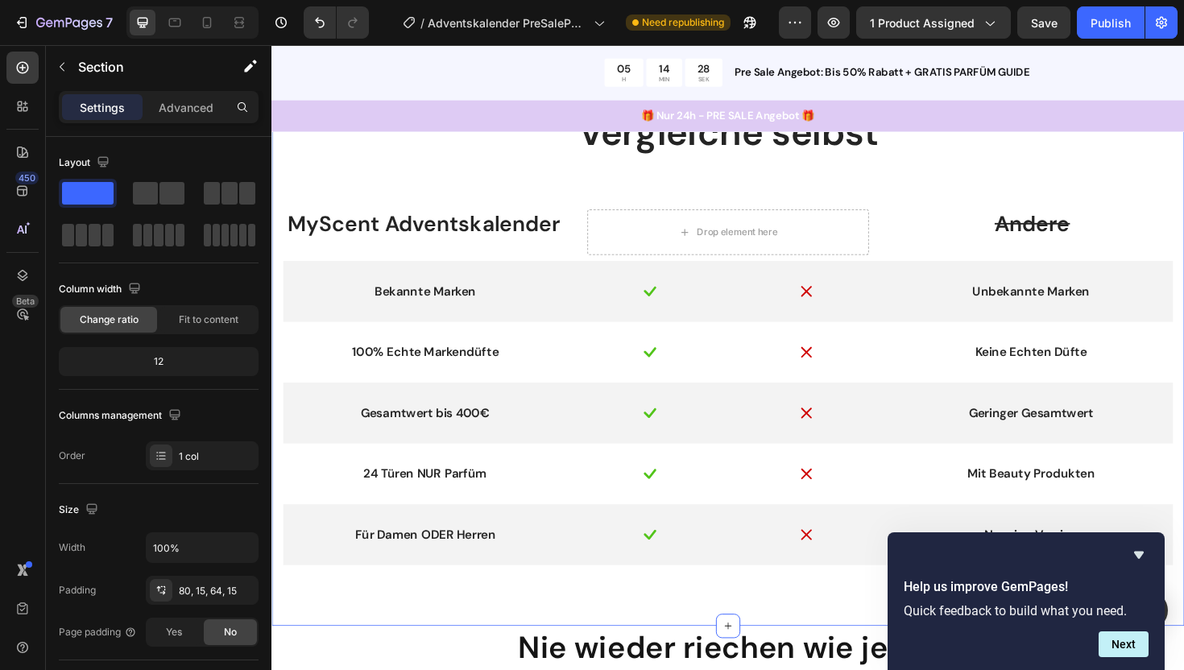
scroll to position [1394, 0]
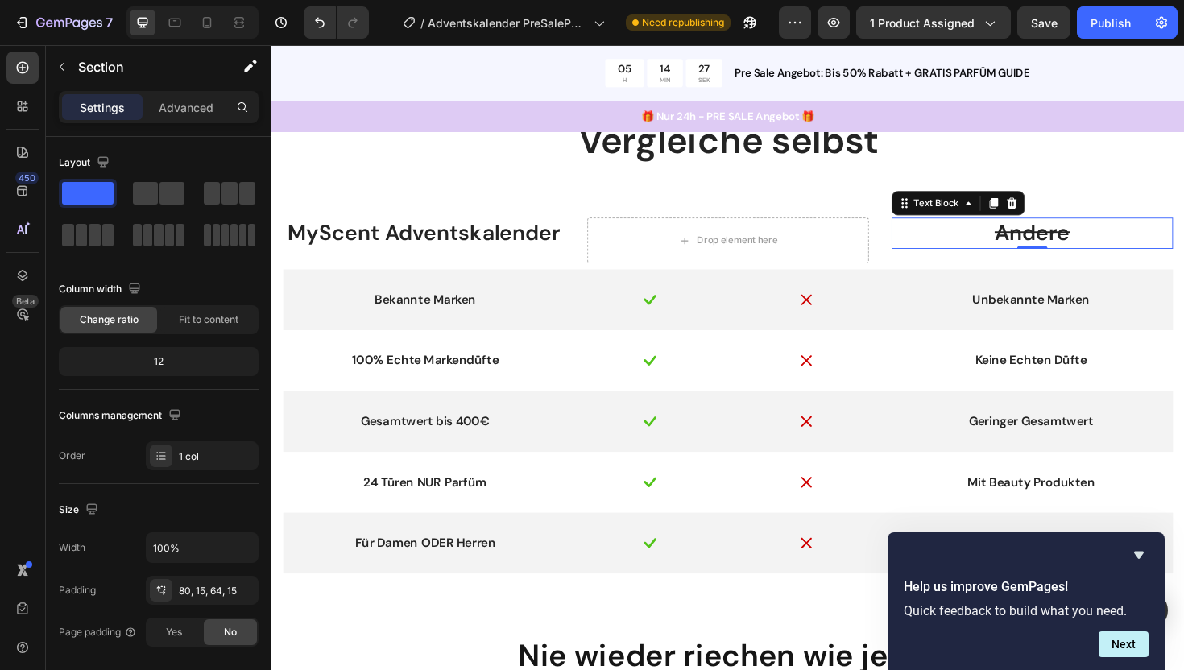
click at [1052, 253] on s "Andere" at bounding box center [1077, 244] width 80 height 30
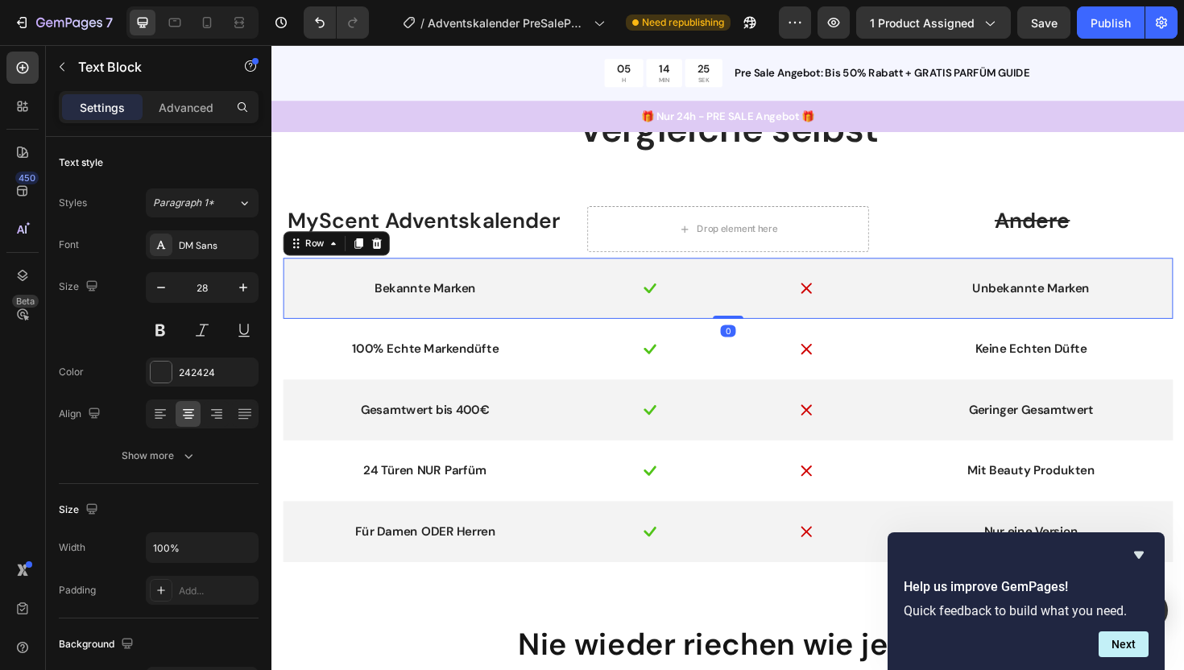
click at [452, 316] on div "Bekannte Marken Text Block" at bounding box center [434, 303] width 284 height 26
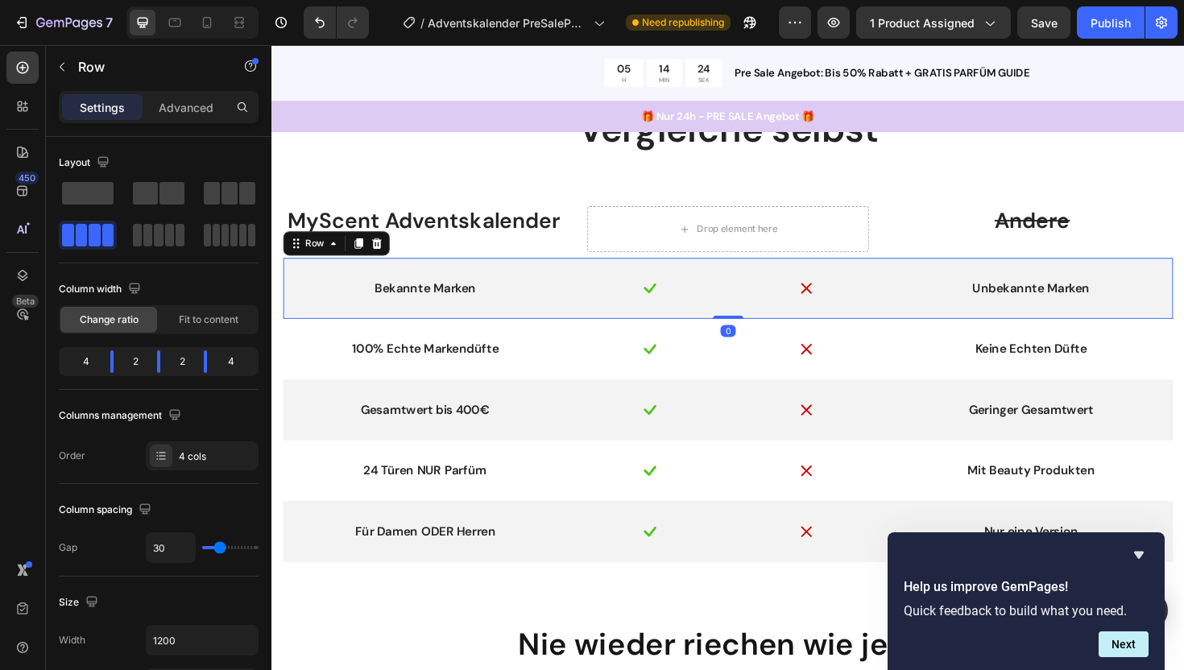
click at [452, 316] on div "Bekannte Marken Text Block" at bounding box center [434, 303] width 284 height 26
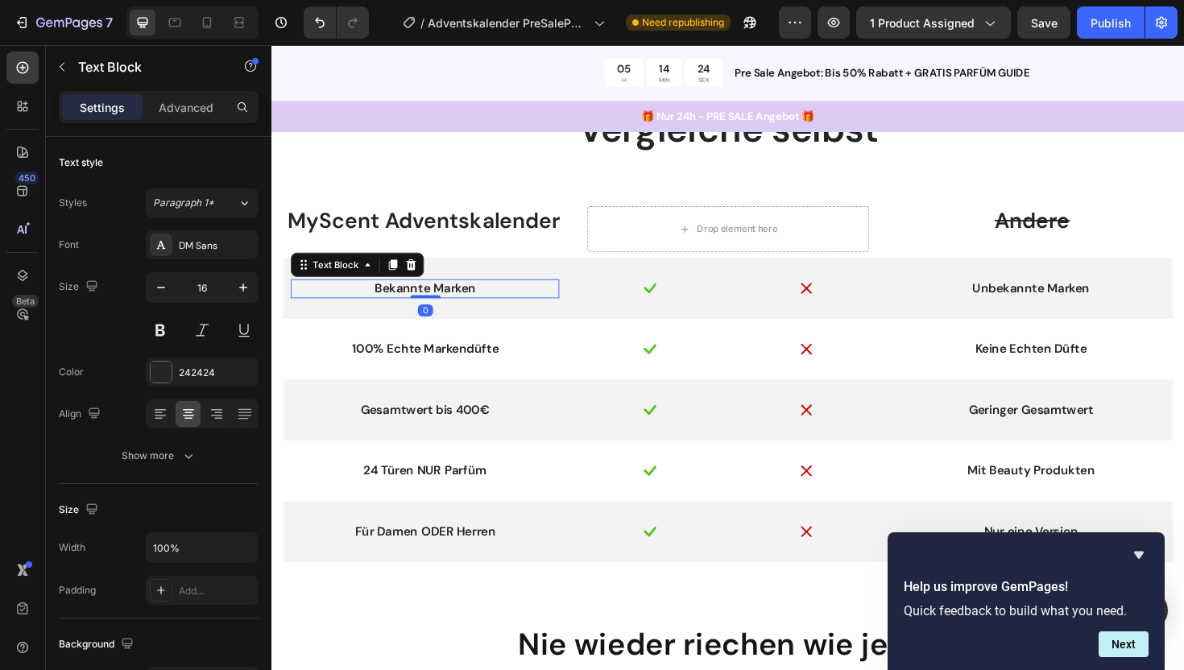
click at [445, 312] on p "Bekannte Marken" at bounding box center [433, 303] width 281 height 17
click at [443, 312] on p "Bekannte Marken" at bounding box center [433, 303] width 281 height 17
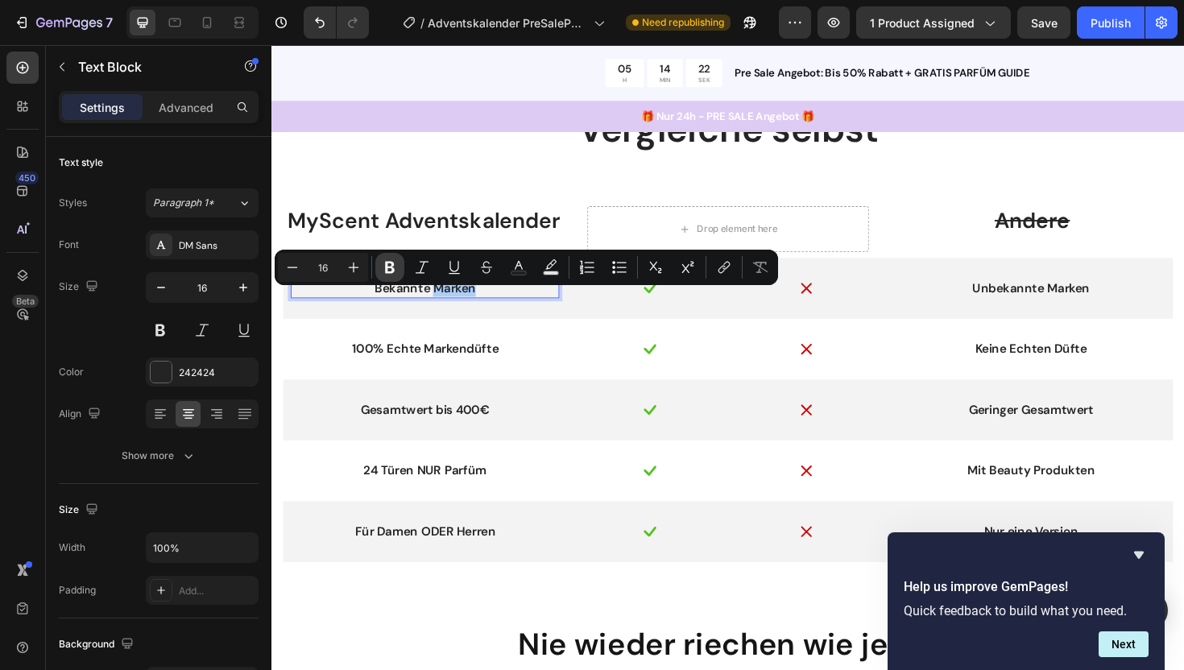
click at [387, 275] on button "Bold" at bounding box center [389, 267] width 29 height 29
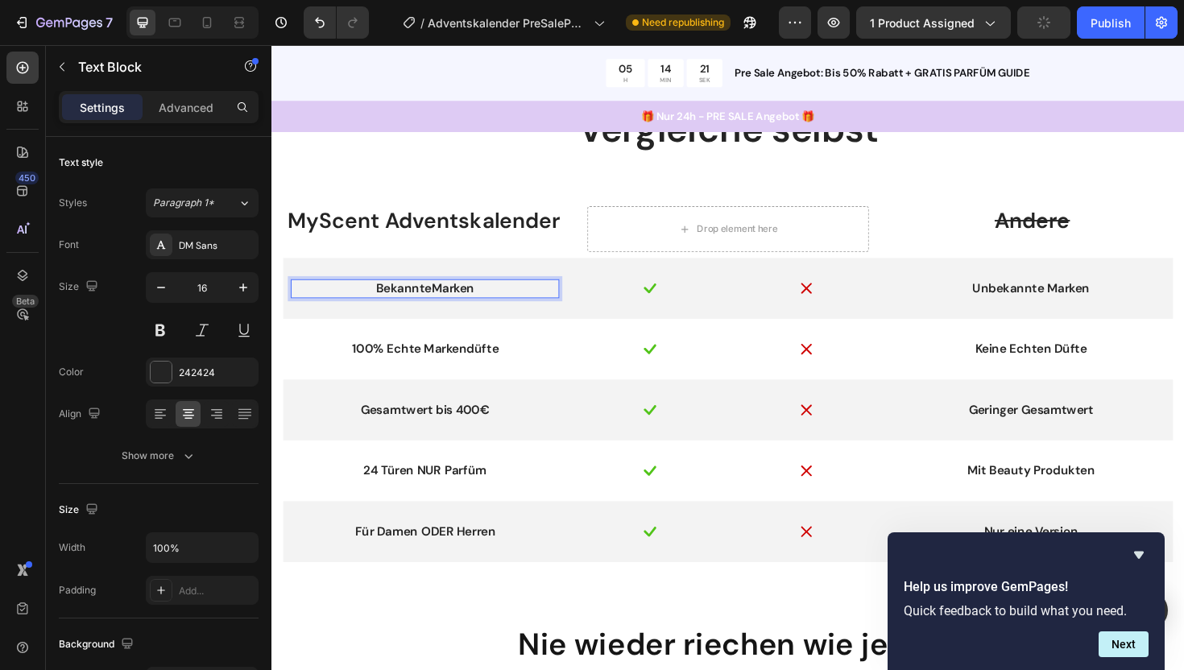
click at [456, 311] on strong "Marken" at bounding box center [463, 302] width 45 height 17
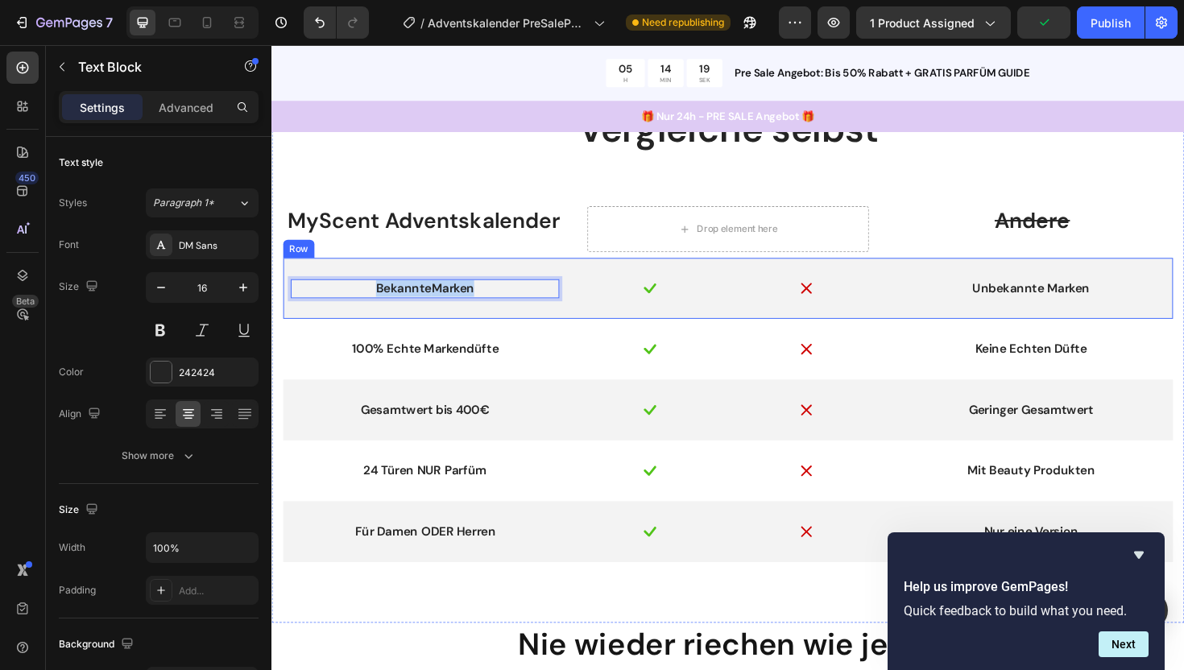
click at [514, 348] on div "100% Echte Markendüfte Text Block Image Image Keine Echten Düfte Text Block Row" at bounding box center [754, 367] width 942 height 64
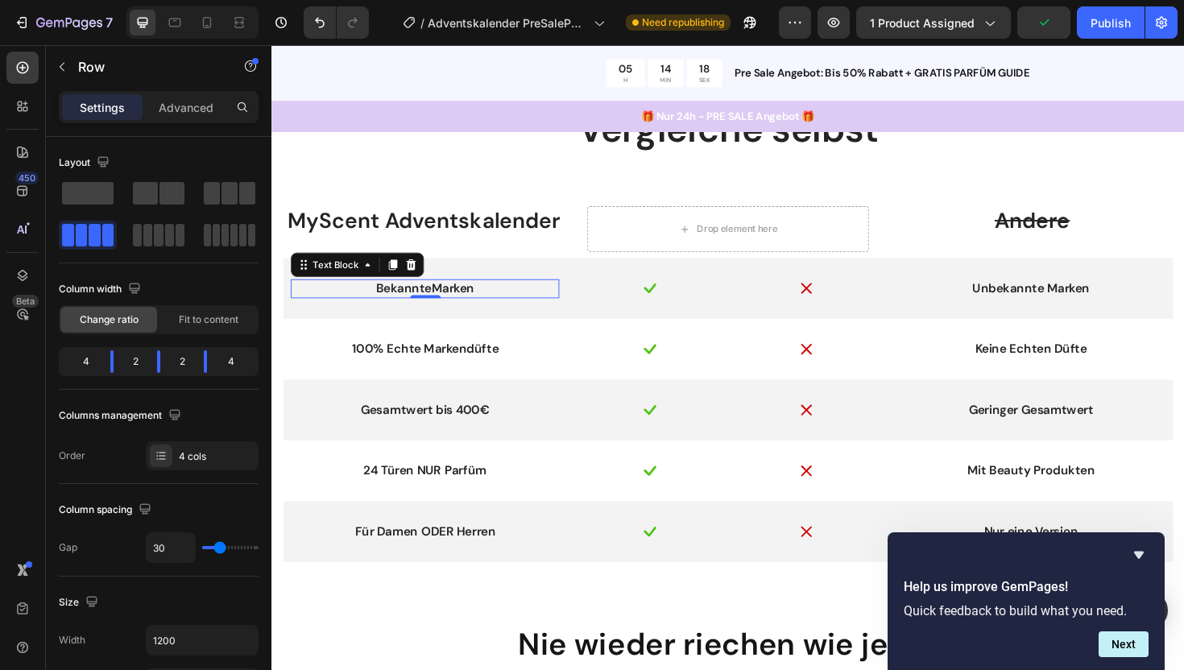
click at [462, 311] on strong "Marken" at bounding box center [463, 302] width 45 height 17
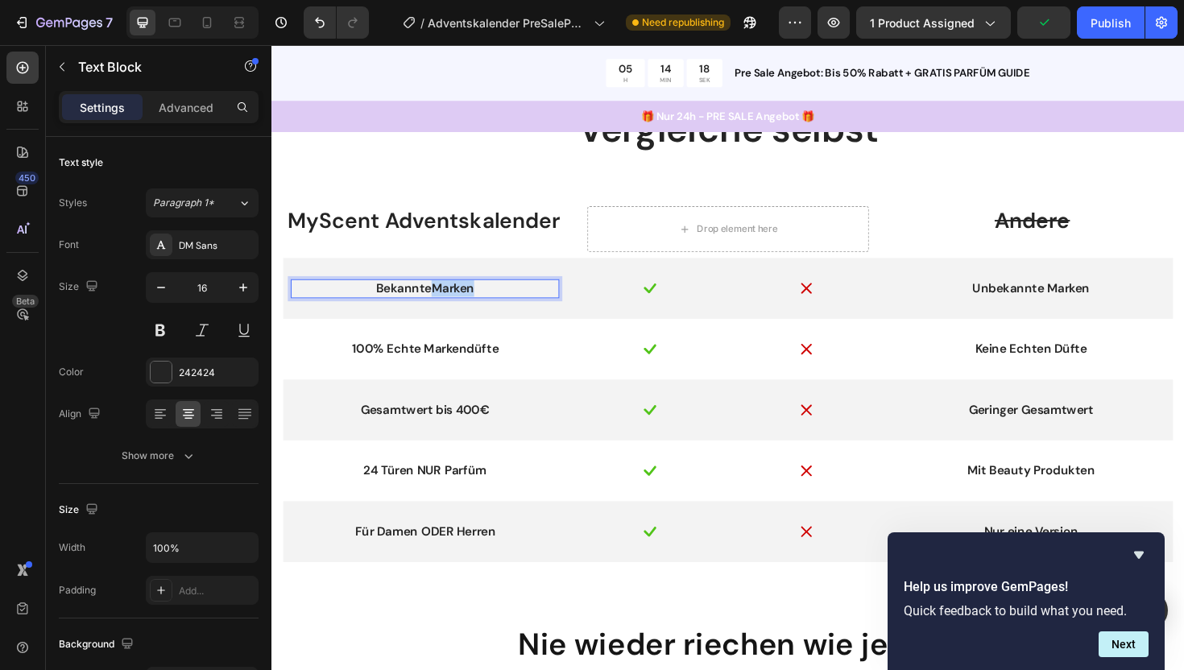
click at [462, 311] on strong "Marken" at bounding box center [463, 302] width 45 height 17
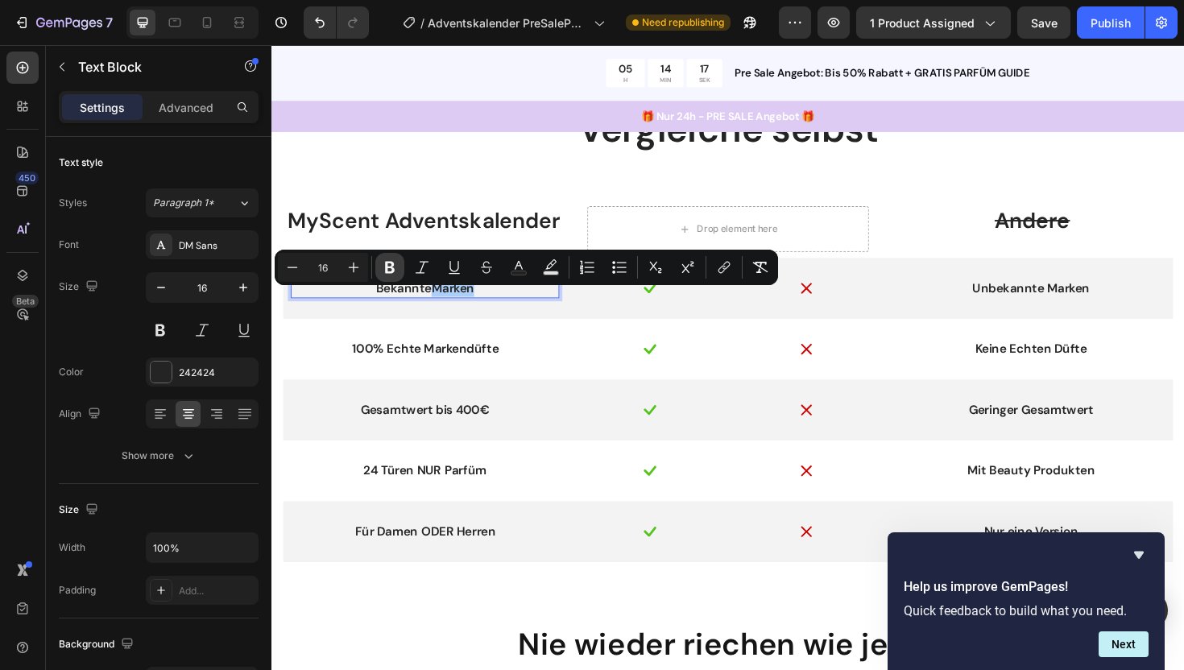
click at [382, 263] on icon "Editor contextual toolbar" at bounding box center [390, 267] width 16 height 16
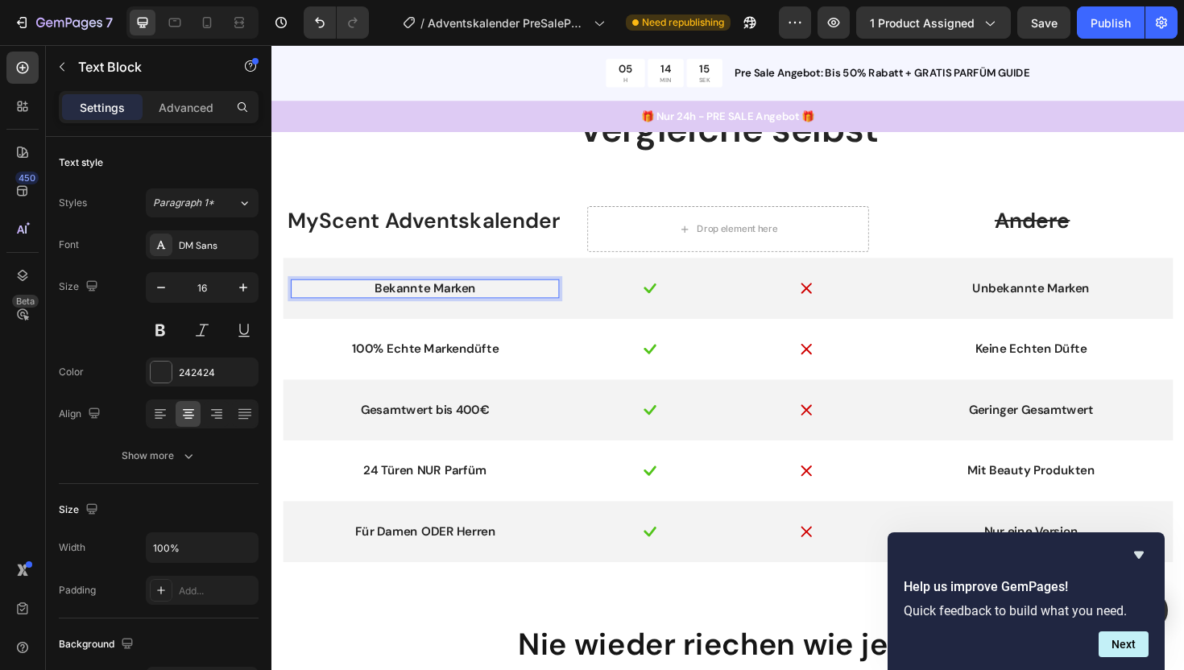
click at [479, 312] on p "Bekannte Marken" at bounding box center [433, 303] width 281 height 17
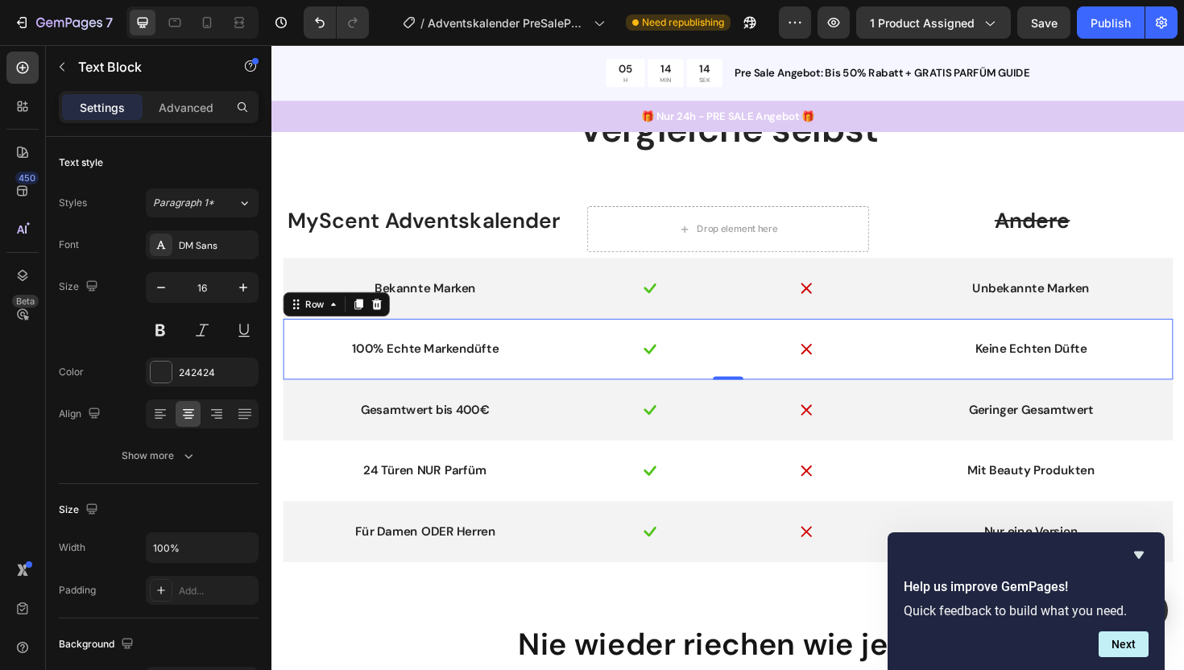
click at [455, 380] on div "100% Echte Markendüfte Text Block" at bounding box center [434, 367] width 284 height 26
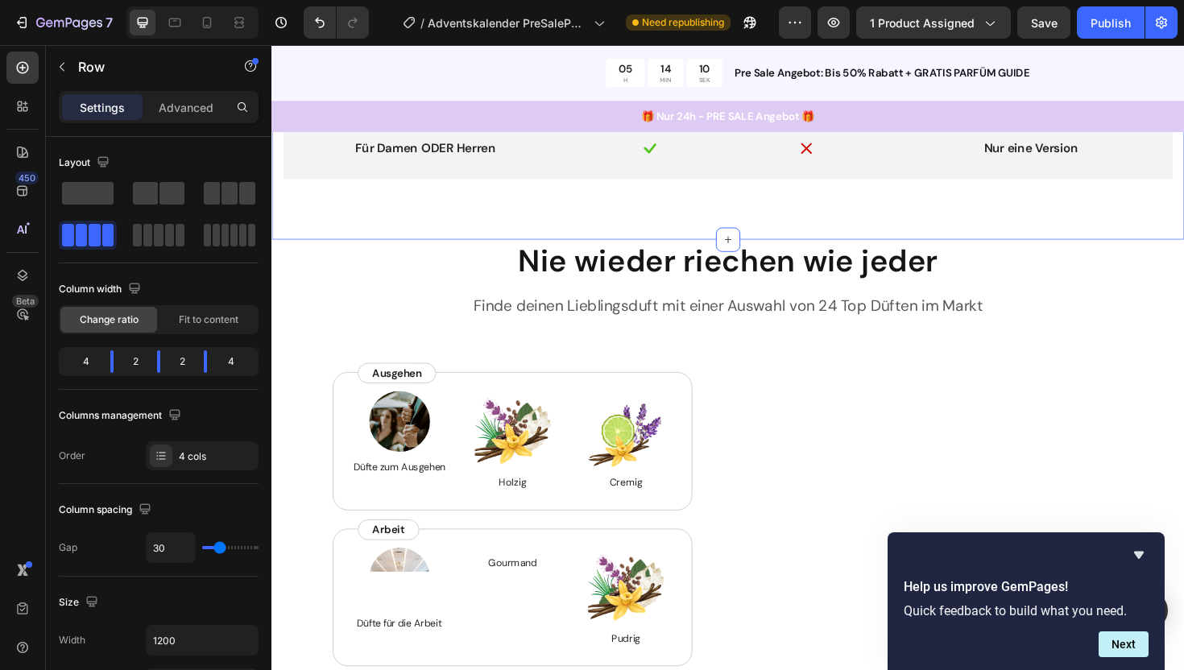
scroll to position [1844, 0]
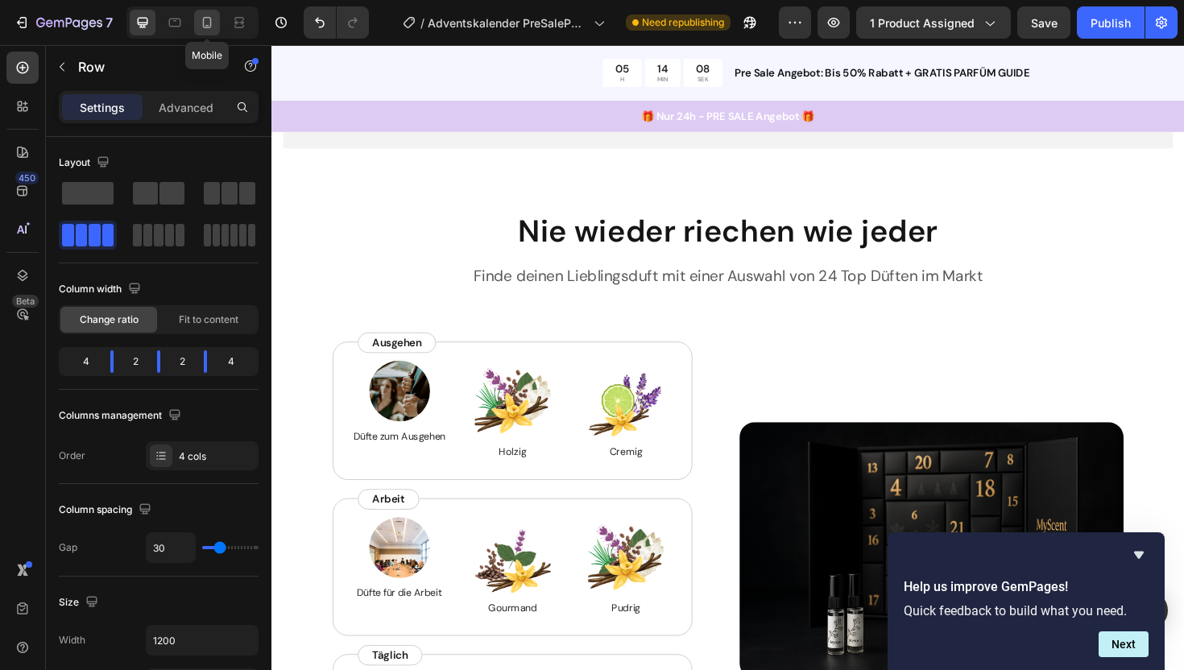
click at [201, 24] on icon at bounding box center [207, 22] width 16 height 16
type input "12"
type input "100%"
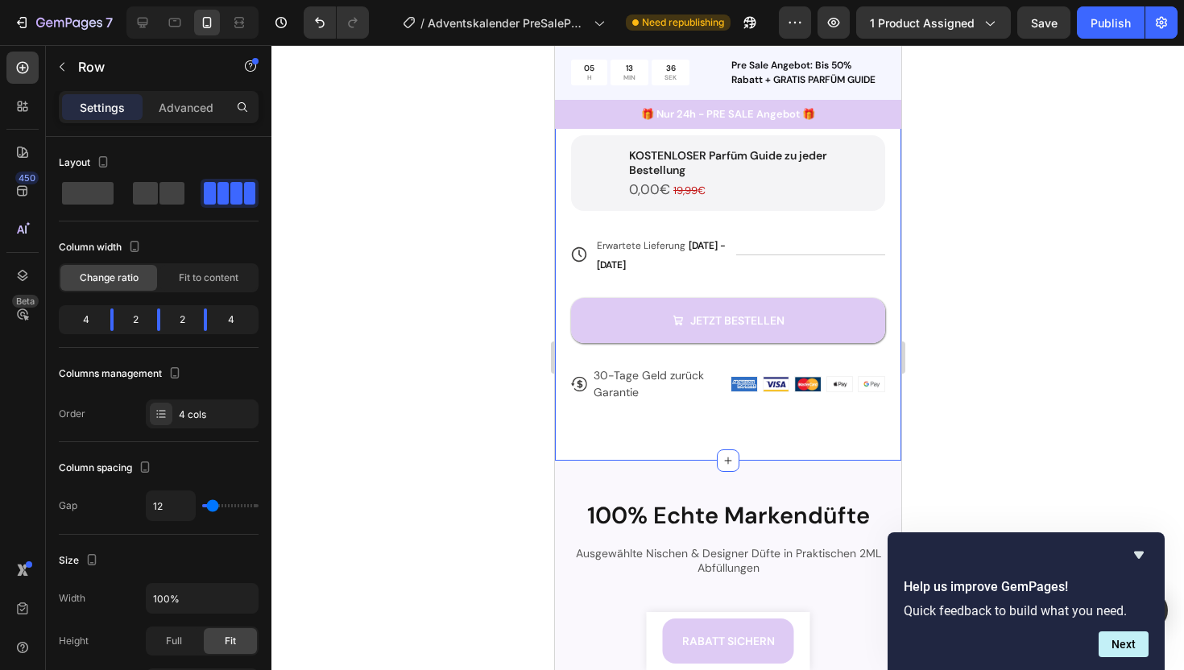
scroll to position [706, 0]
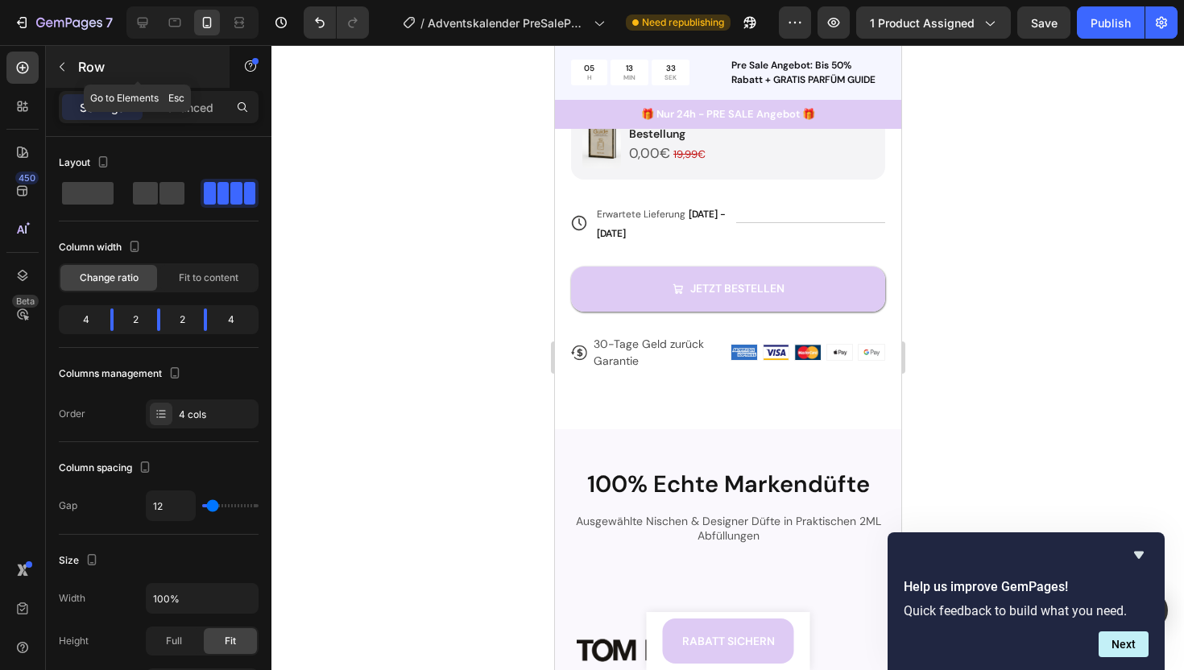
click at [64, 68] on icon "button" at bounding box center [62, 66] width 13 height 13
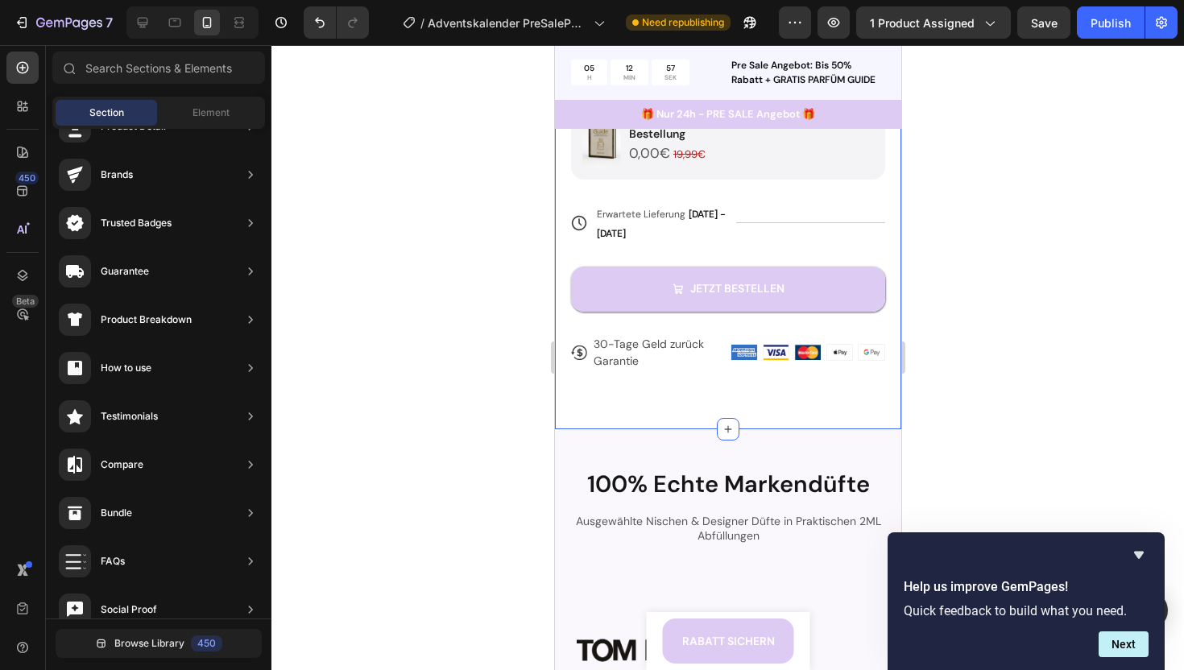
scroll to position [805, 0]
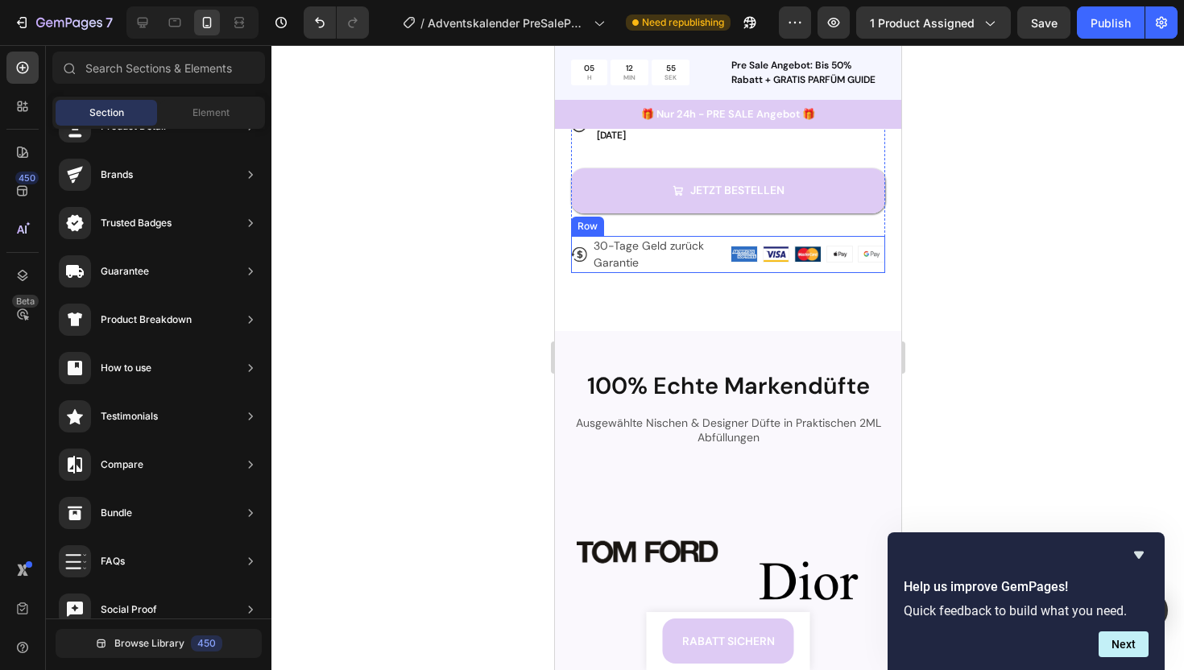
click at [730, 269] on div "Image Image Image Image Image Row" at bounding box center [807, 254] width 155 height 37
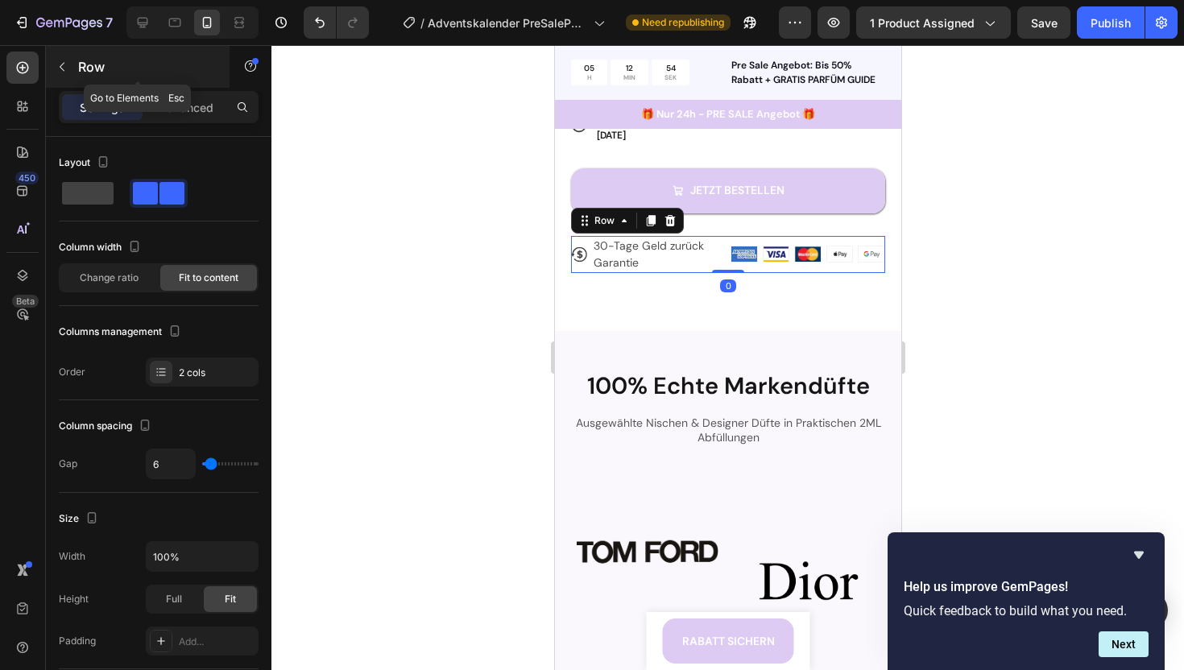
click at [68, 68] on button "button" at bounding box center [62, 67] width 26 height 26
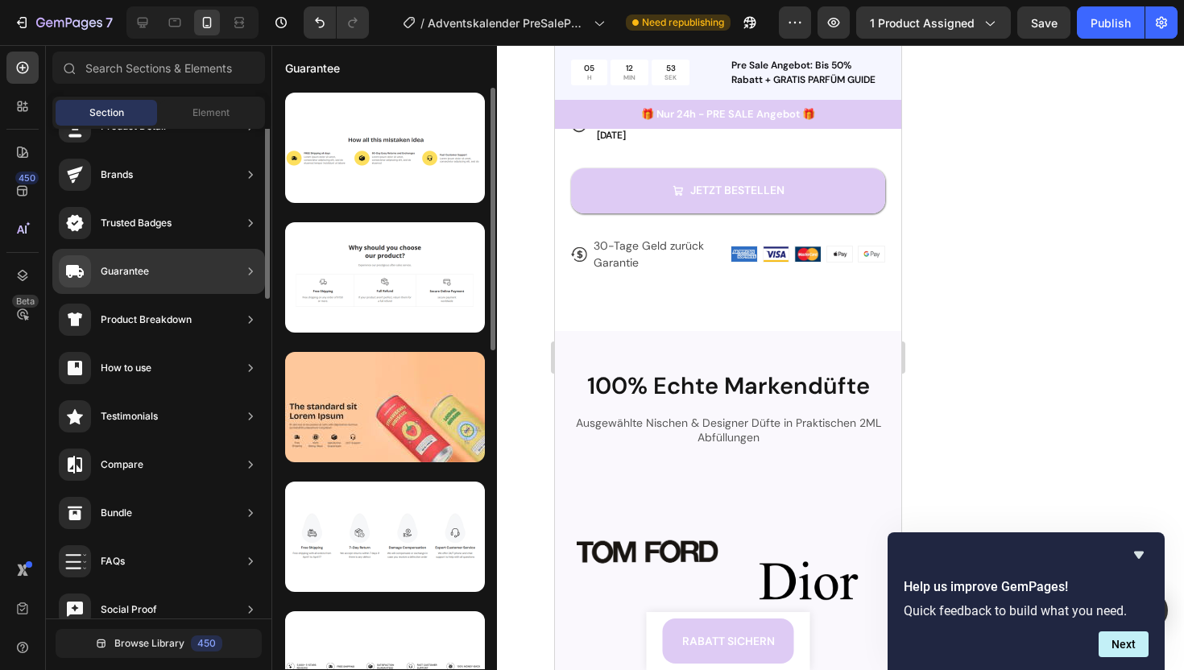
scroll to position [0, 0]
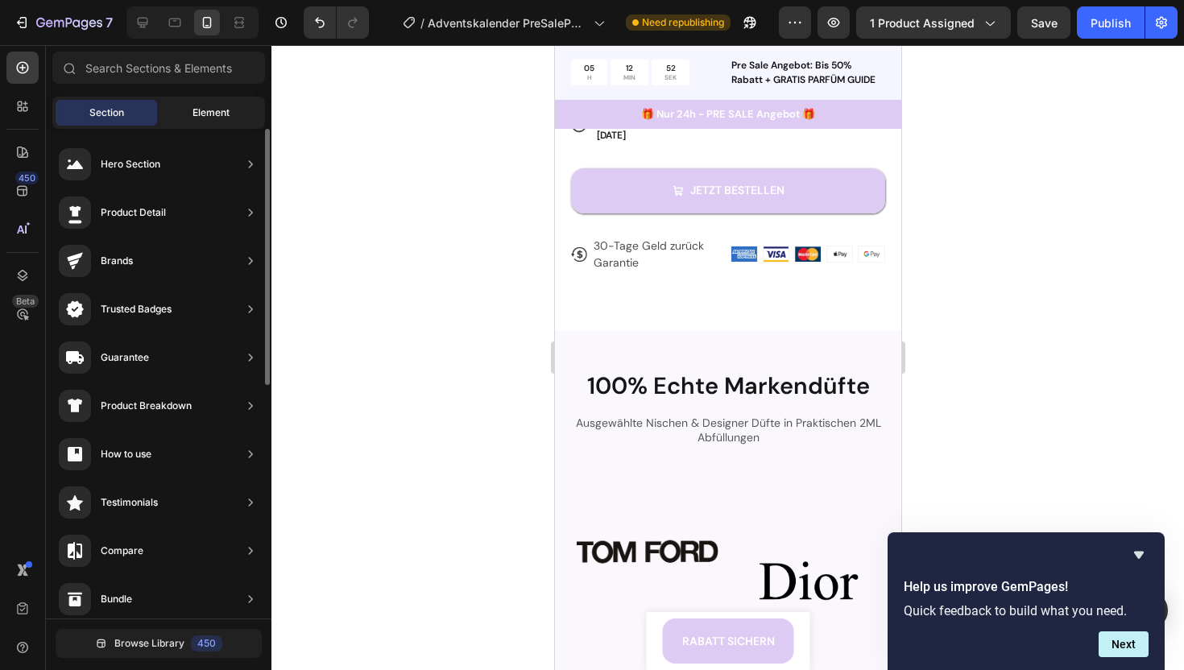
click at [185, 100] on div "Element" at bounding box center [210, 113] width 101 height 26
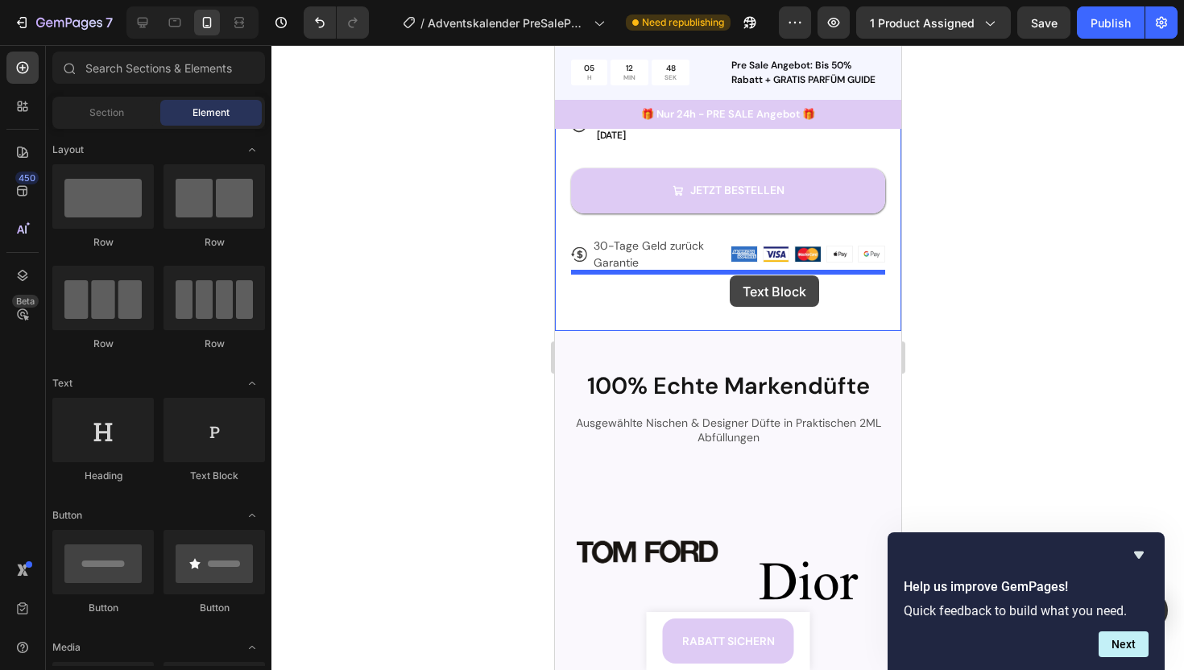
drag, startPoint x: 756, startPoint y: 490, endPoint x: 723, endPoint y: 271, distance: 221.5
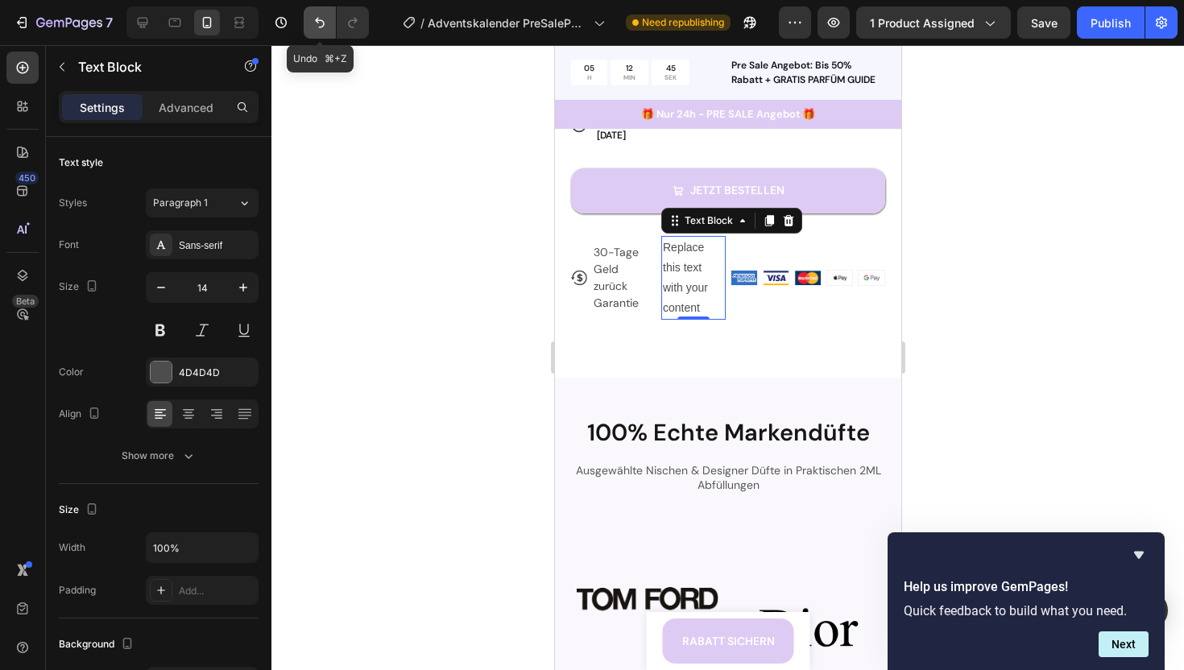
click at [315, 26] on icon "Undo/Redo" at bounding box center [320, 22] width 16 height 16
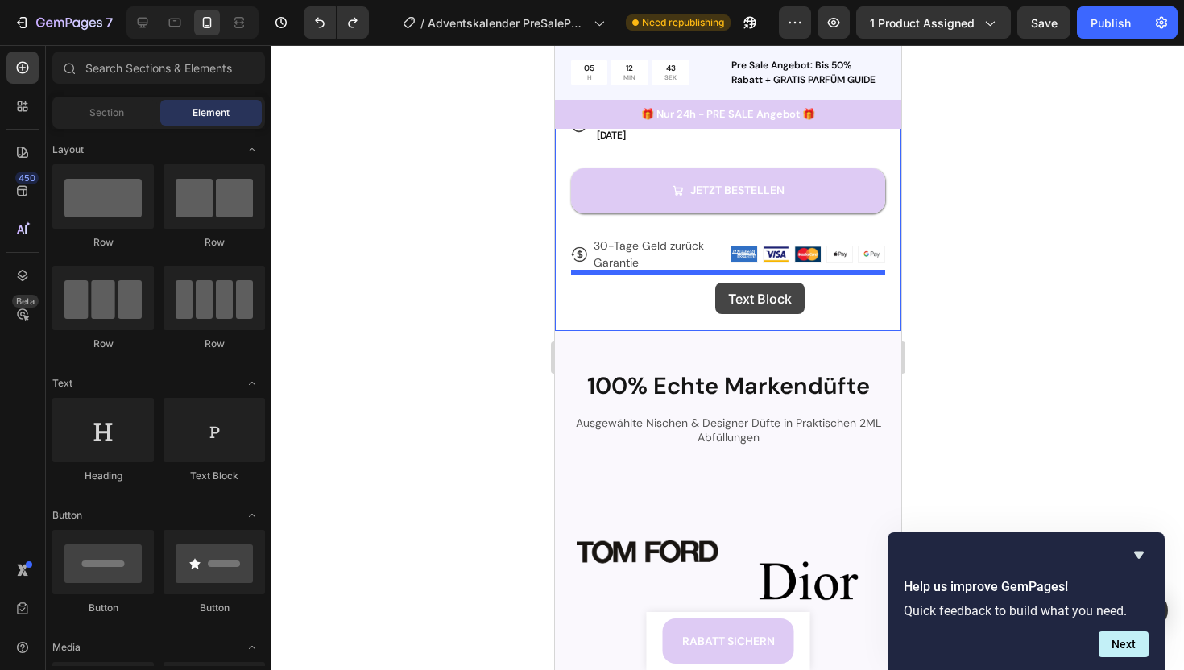
drag, startPoint x: 748, startPoint y: 483, endPoint x: 714, endPoint y: 283, distance: 202.7
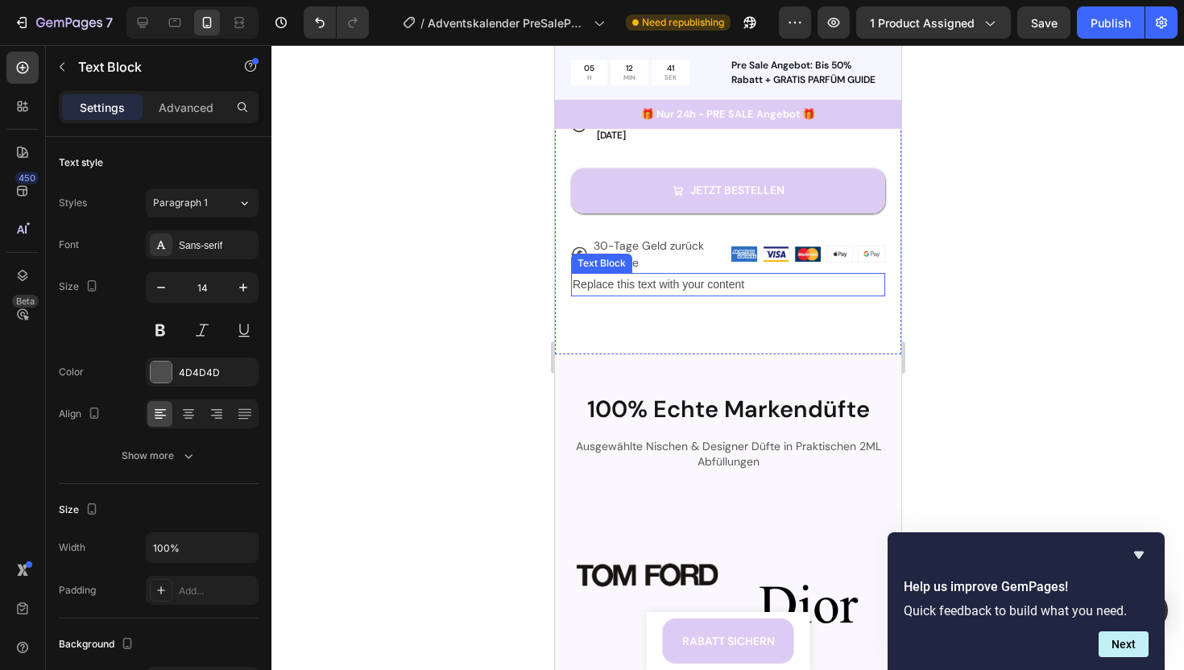
click at [701, 288] on div "Replace this text with your content" at bounding box center [727, 284] width 314 height 23
click at [701, 288] on p "Replace this text with your content" at bounding box center [727, 285] width 311 height 20
click at [723, 287] on p "Du würdest über 4000 Euro" at bounding box center [727, 285] width 311 height 20
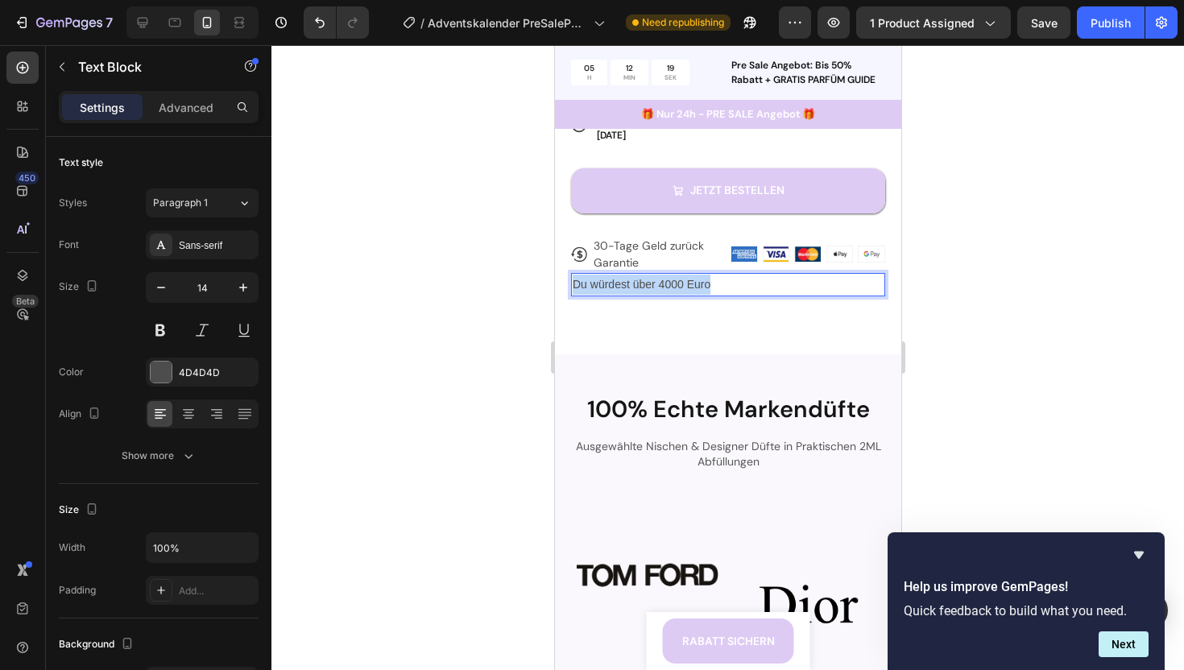
click at [723, 287] on p "Du würdest über 4000 Euro" at bounding box center [727, 285] width 311 height 20
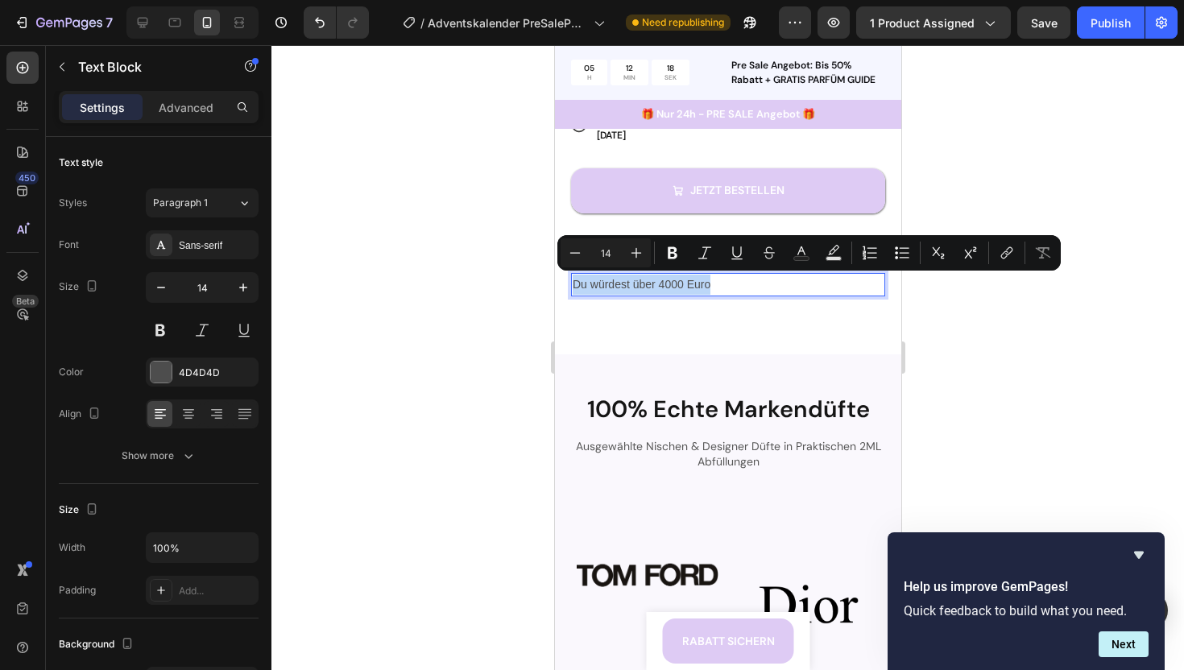
click at [723, 287] on p "Du würdest über 4000 Euro" at bounding box center [727, 285] width 311 height 20
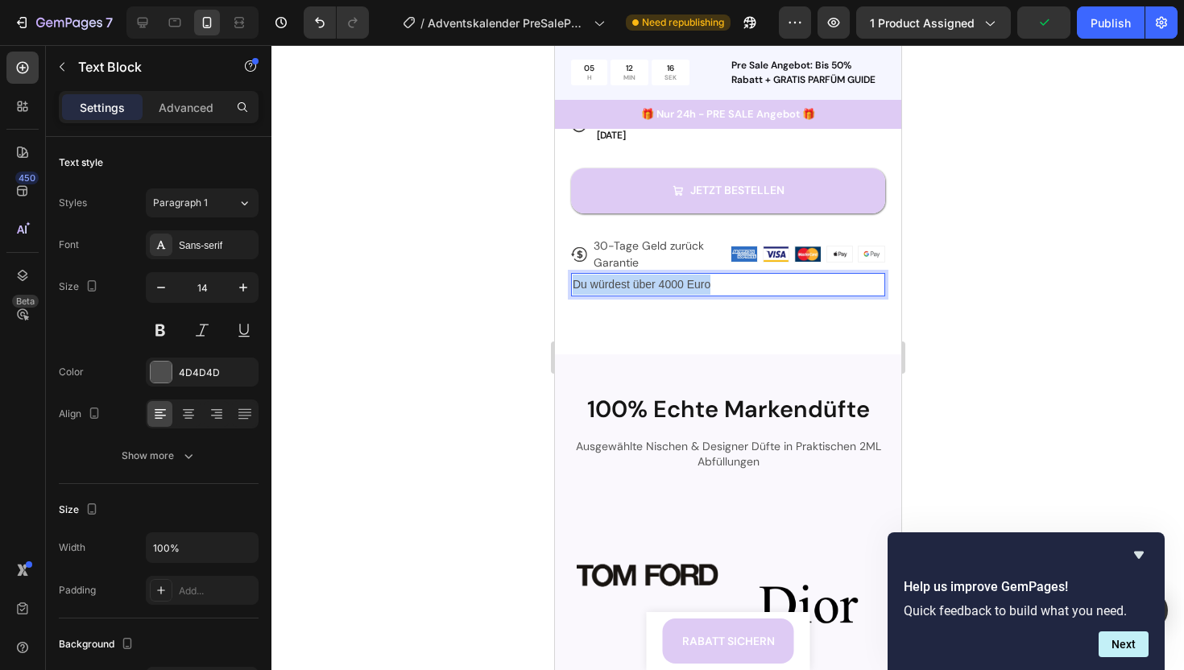
drag, startPoint x: 574, startPoint y: 285, endPoint x: 710, endPoint y: 285, distance: 136.1
click at [710, 285] on p "Du würdest über 4000 Euro" at bounding box center [727, 285] width 311 height 20
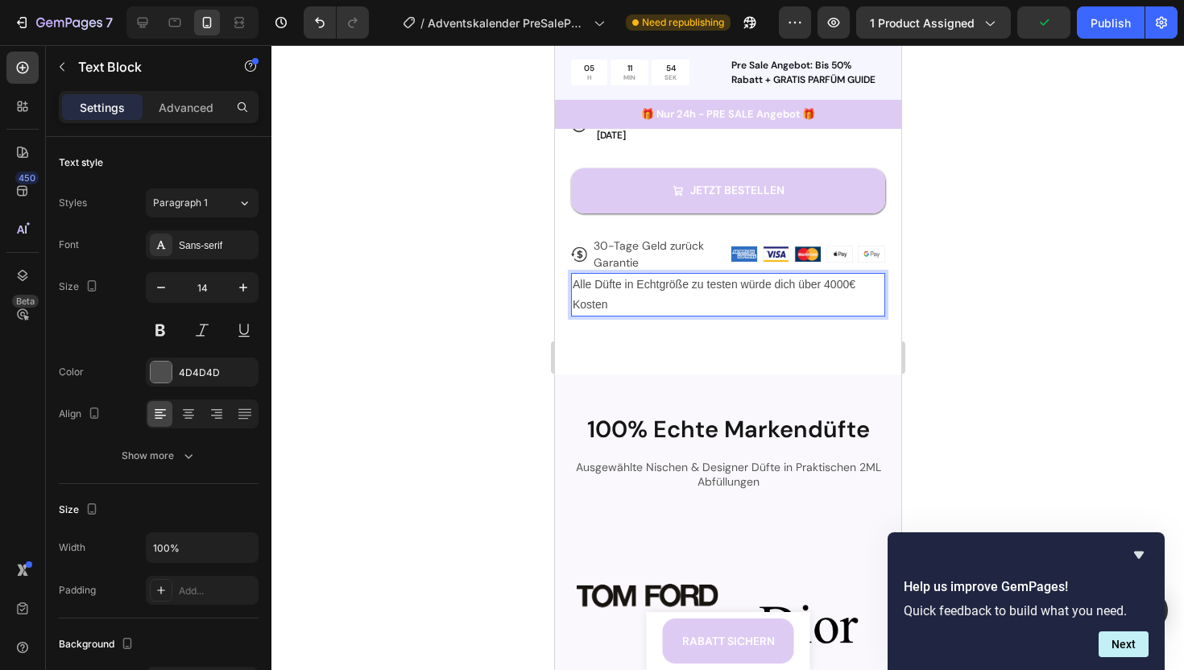
click at [649, 286] on p "Alle Düfte in Echtgröße zu testen würde dich über 4000€ Kosten" at bounding box center [727, 295] width 311 height 40
click at [662, 286] on p "Alle Düfte in Echtgröße zu testen würde dich über 4000€ Kosten" at bounding box center [727, 295] width 311 height 40
click at [678, 288] on p "Alle Düfte in Echtgröße zu testen würde dich über 4000€ Kosten" at bounding box center [727, 295] width 311 height 40
click at [648, 299] on p "Alle Düfte in Echtgröße zu testen würde dich über 4000€ Kosten" at bounding box center [727, 295] width 311 height 40
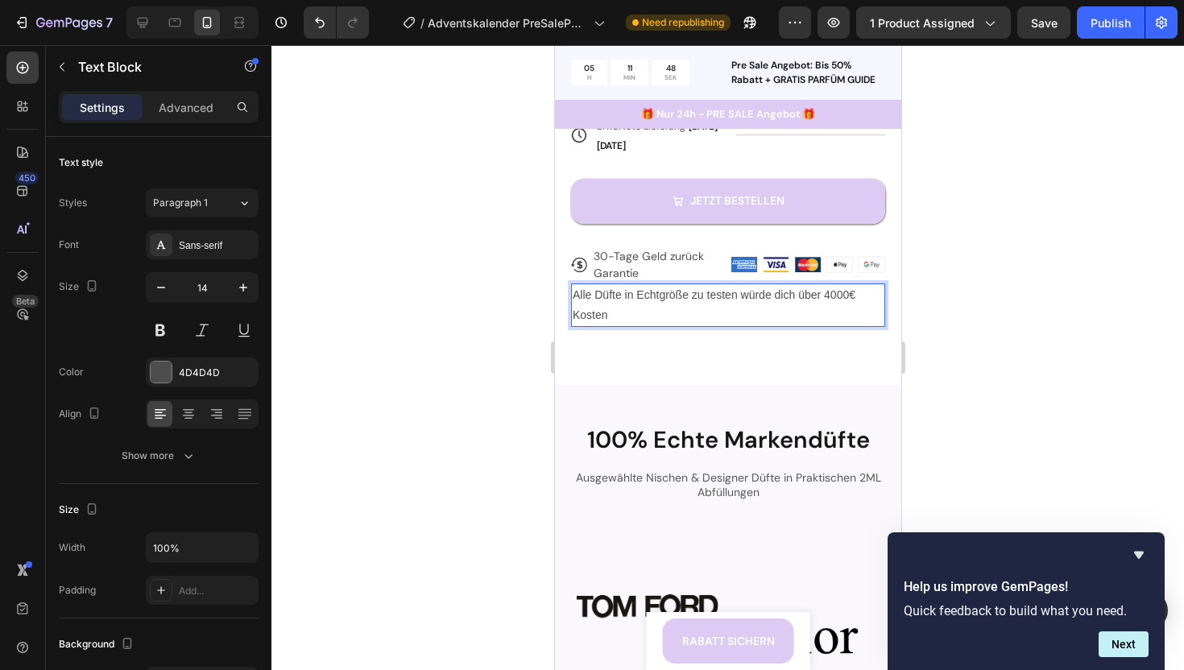
scroll to position [795, 0]
click at [573, 293] on p "Alle Düfte in Echtgröße zu testen würde dich über 4000€ Kosten." at bounding box center [727, 304] width 311 height 40
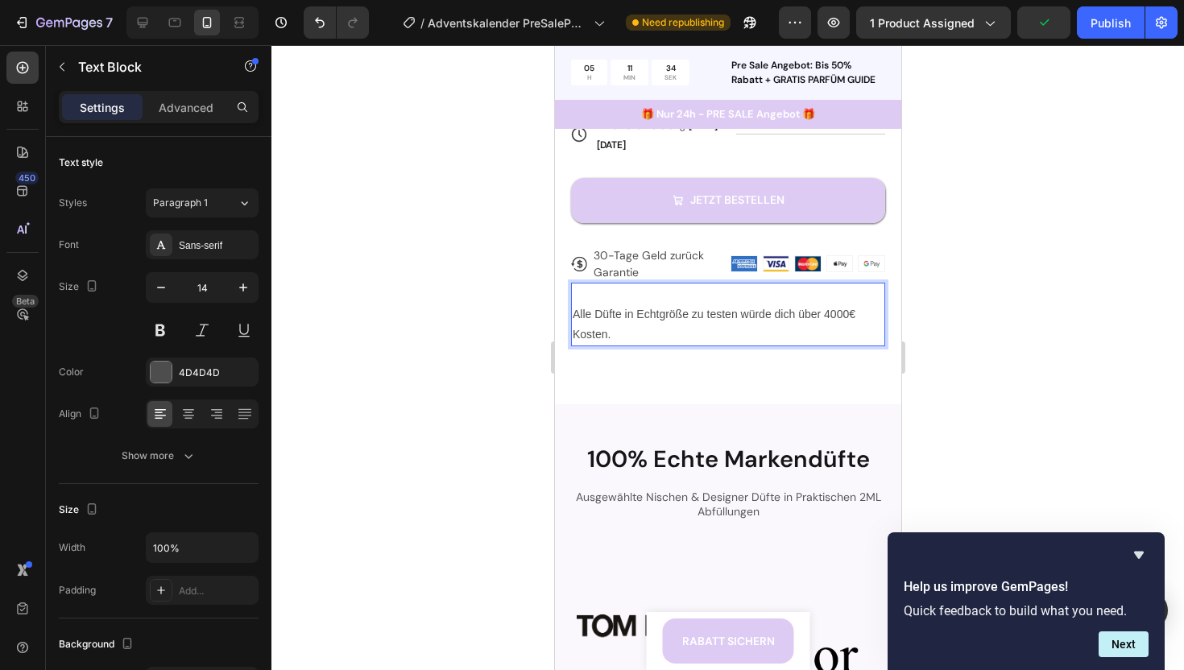
click at [579, 291] on p "Rich Text Editor. Editing area: main" at bounding box center [727, 294] width 311 height 20
click at [671, 290] on p "Hervorragende Möglichkeit viele Düfte auf einmal zu testen" at bounding box center [727, 294] width 311 height 20
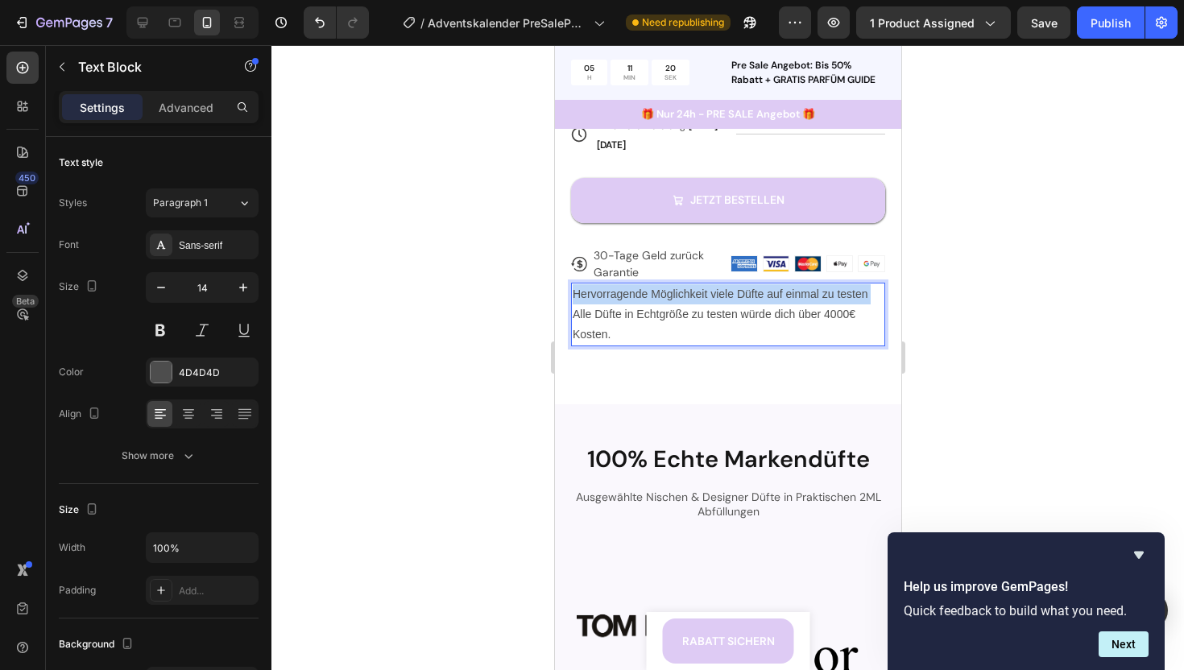
click at [671, 290] on p "Hervorragende Möglichkeit viele Düfte auf einmal zu testen" at bounding box center [727, 294] width 311 height 20
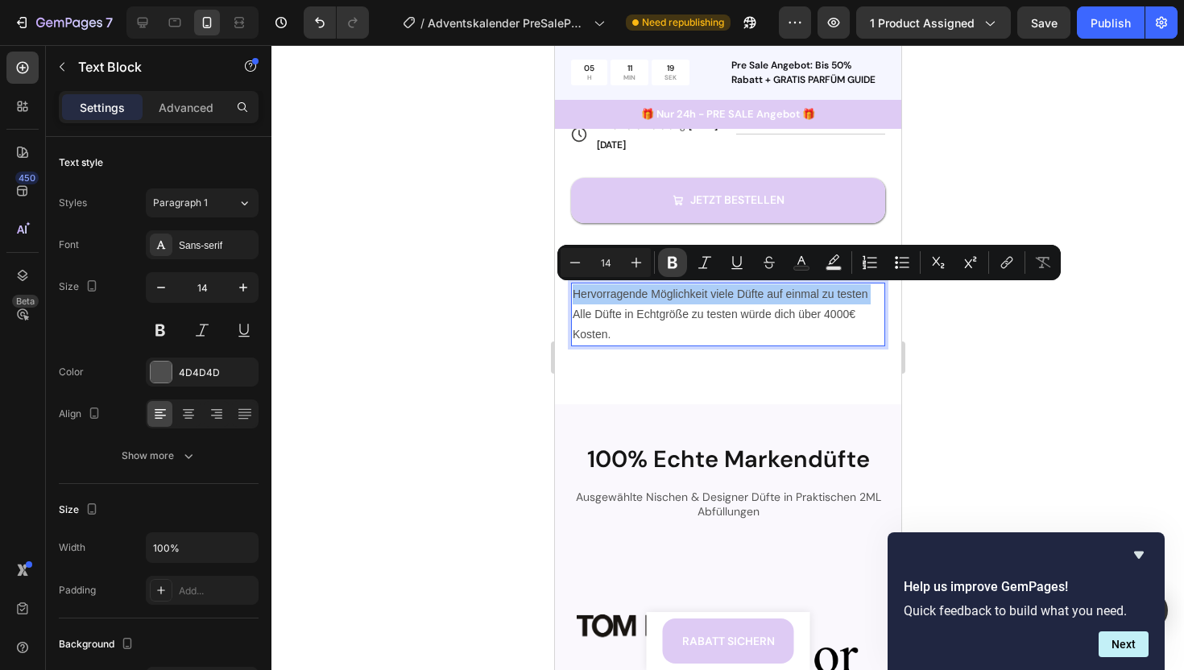
click at [666, 267] on icon "Editor contextual toolbar" at bounding box center [672, 262] width 16 height 16
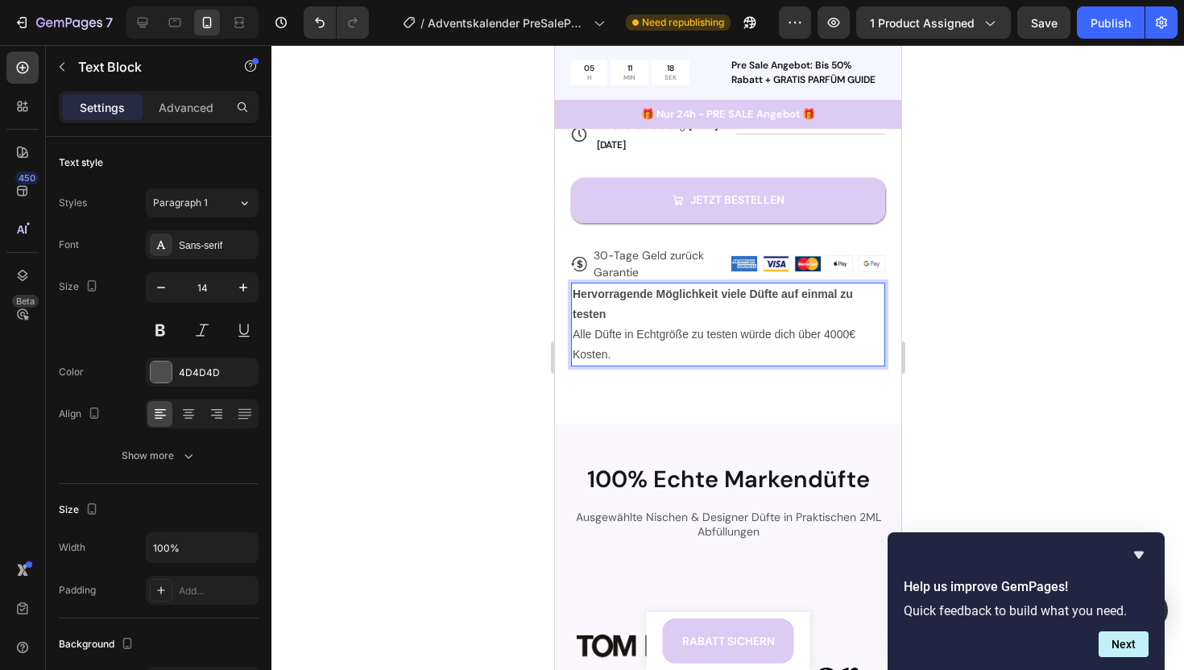
click at [630, 314] on p "Hervorragende Möglichkeit viele Düfte auf einmal zu testen" at bounding box center [727, 304] width 311 height 40
click at [606, 294] on strong "Hervorragende Möglichkeit viele Düfte auf einmal zu testen" at bounding box center [712, 304] width 280 height 33
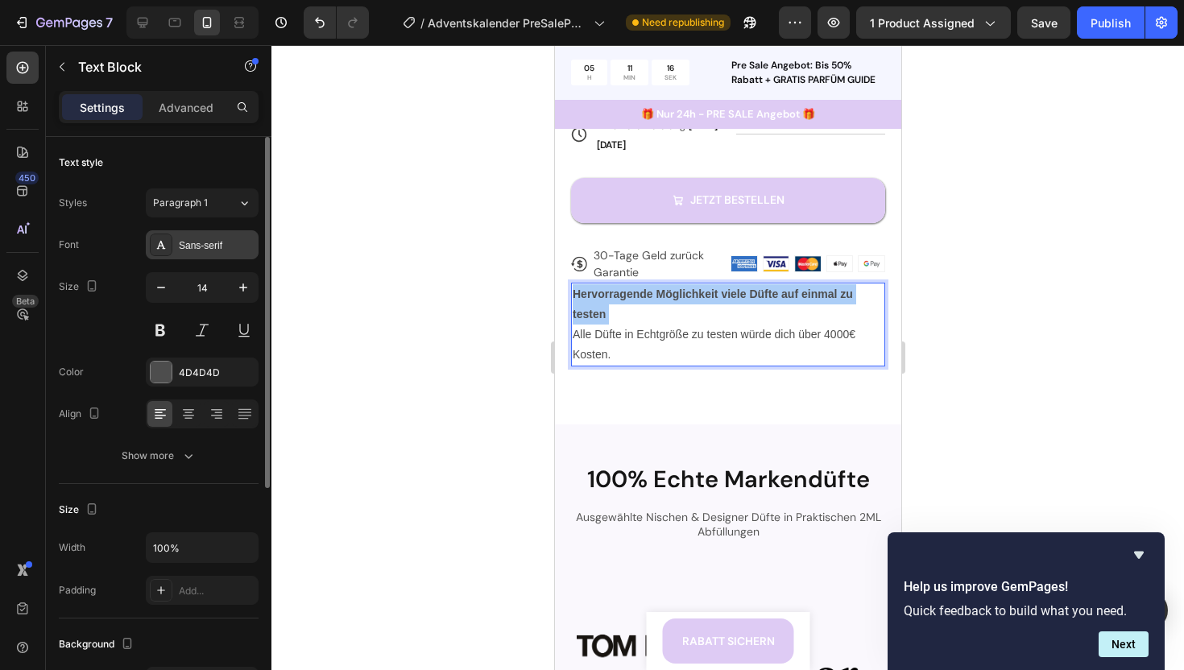
click at [183, 236] on div "Sans-serif" at bounding box center [202, 244] width 113 height 29
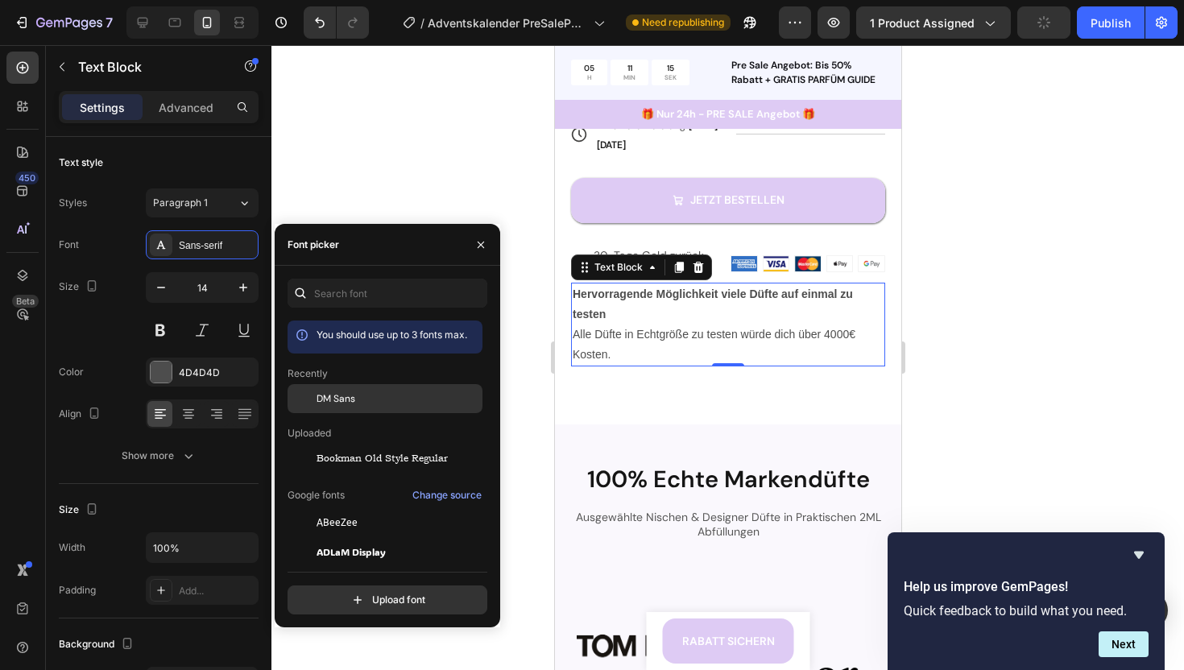
click at [341, 403] on span "DM Sans" at bounding box center [336, 398] width 39 height 14
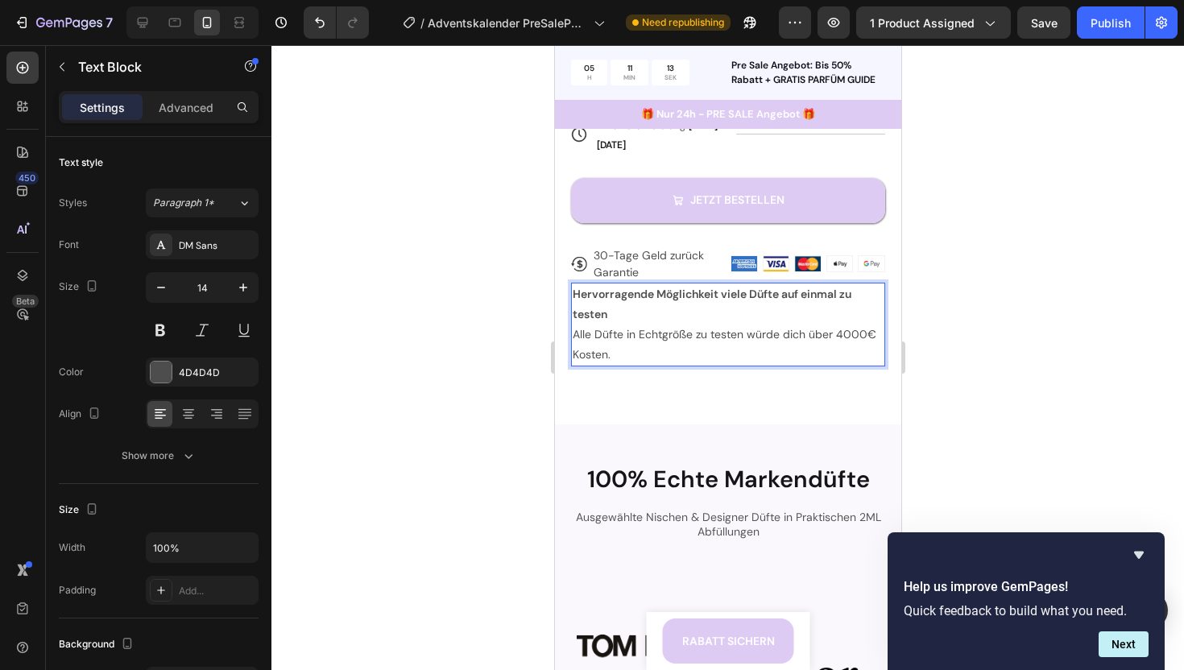
click at [623, 329] on p "Alle Düfte in Echtgröße zu testen würde dich über 4000€ Kosten." at bounding box center [727, 345] width 311 height 40
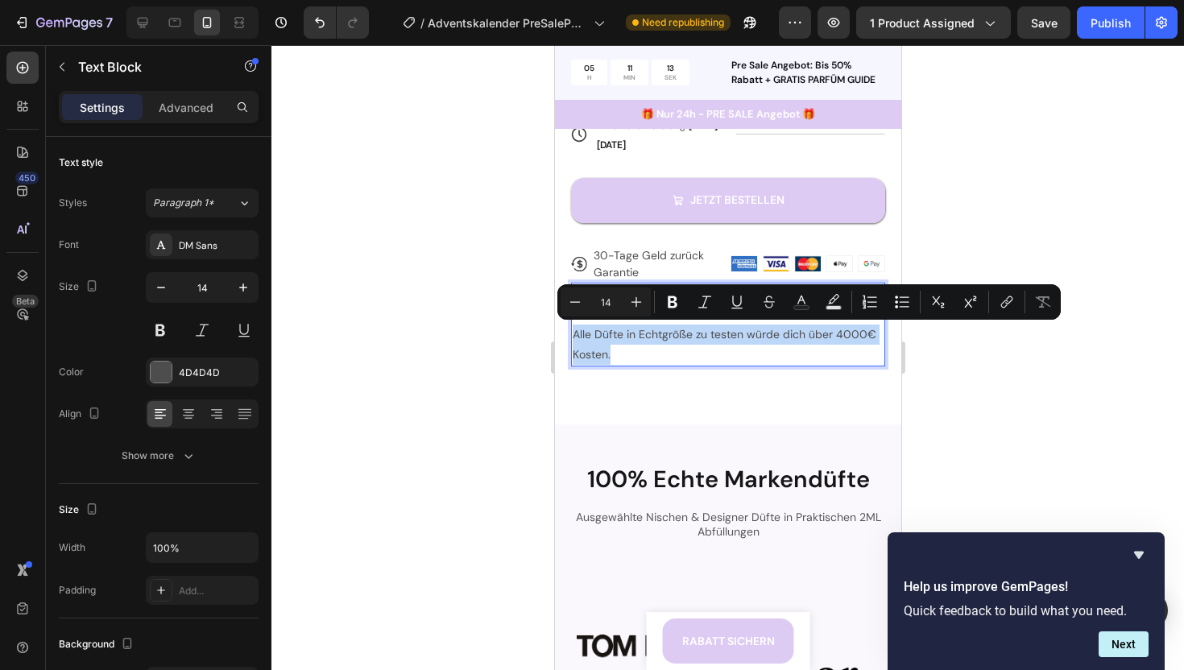
click at [623, 329] on p "Alle Düfte in Echtgröße zu testen würde dich über 4000€ Kosten." at bounding box center [727, 345] width 311 height 40
click at [630, 343] on p "Alle Düfte in Echtgröße zu testen würde dich über 4000€ Kosten." at bounding box center [727, 345] width 311 height 40
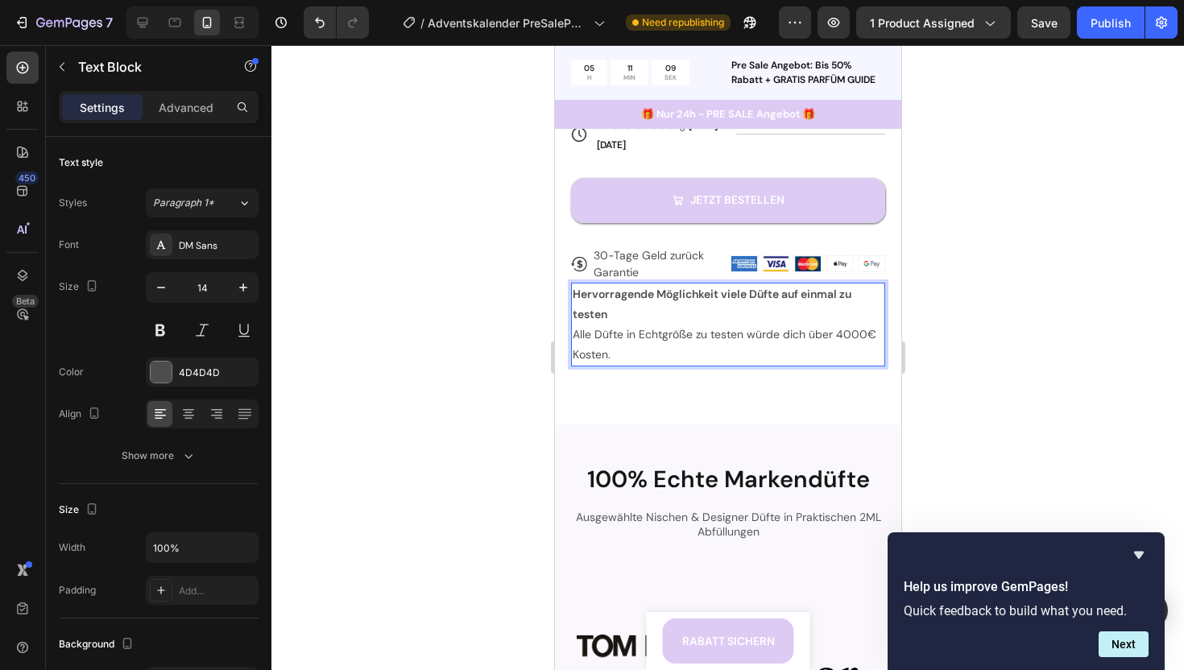
click at [653, 359] on p "Alle Düfte in Echtgröße zu testen würde dich über 4000€ Kosten." at bounding box center [727, 345] width 311 height 40
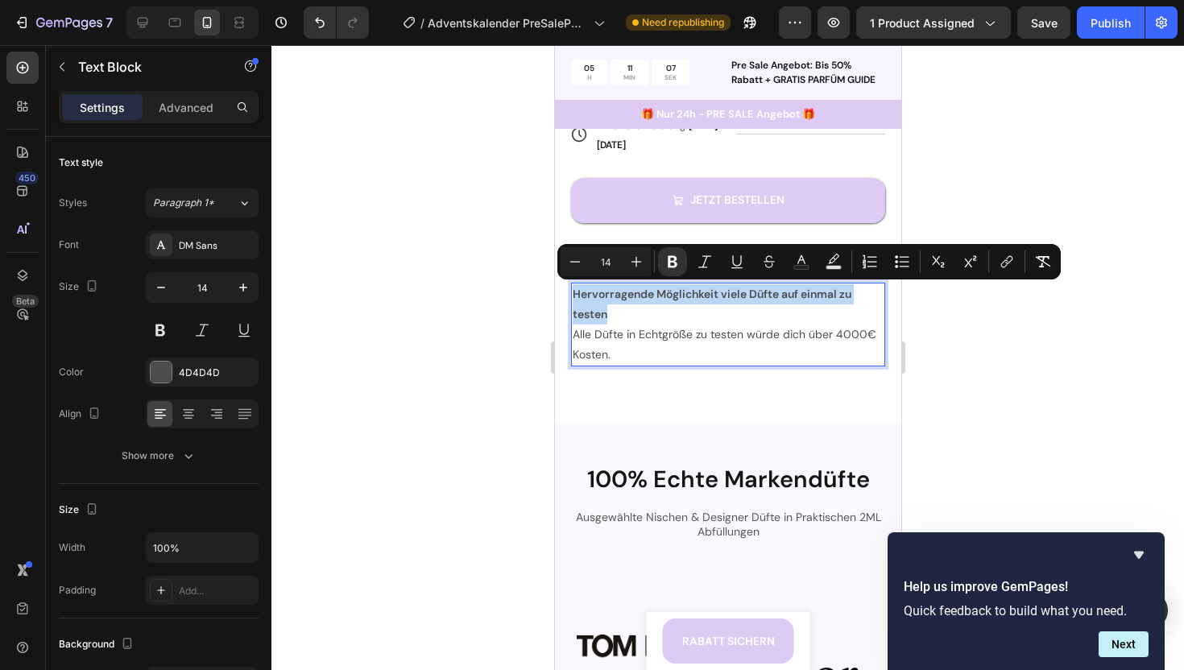
drag, startPoint x: 615, startPoint y: 312, endPoint x: 573, endPoint y: 294, distance: 45.8
click at [573, 294] on p "Hervorragende Möglichkeit viele Düfte auf einmal zu testen" at bounding box center [727, 304] width 311 height 40
click at [571, 263] on icon "Editor contextual toolbar" at bounding box center [575, 262] width 16 height 16
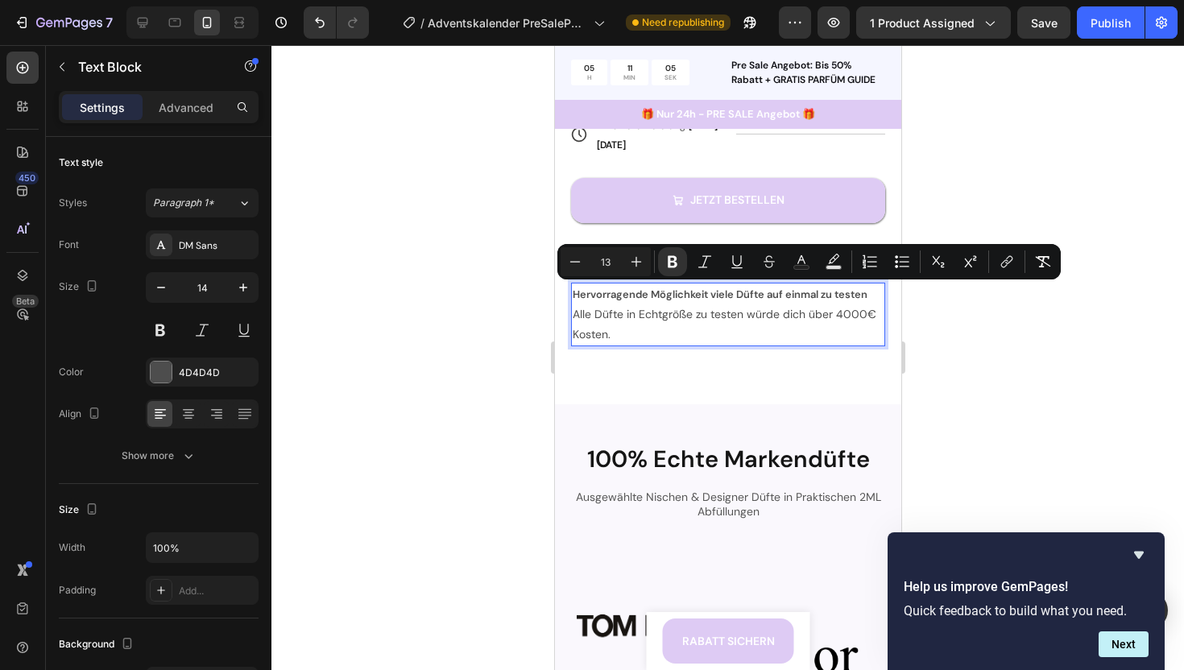
type input "14"
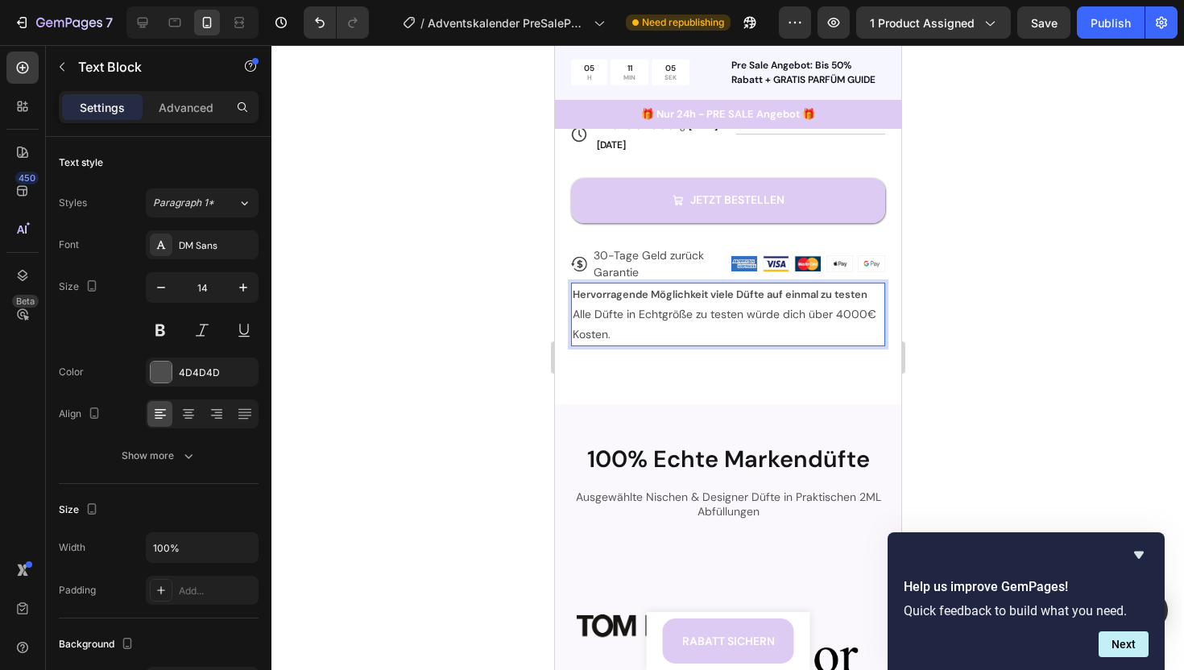
click at [639, 312] on p "Alle Düfte in Echtgröße zu testen würde dich über 4000€ Kosten." at bounding box center [727, 324] width 311 height 40
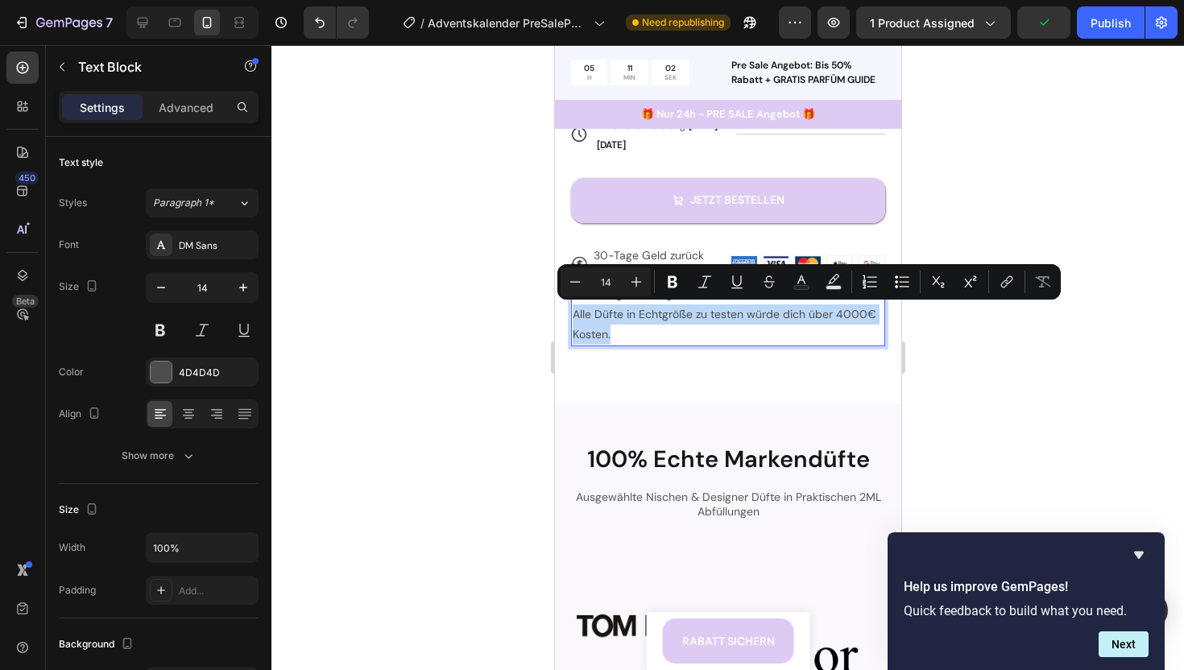
drag, startPoint x: 614, startPoint y: 332, endPoint x: 572, endPoint y: 317, distance: 45.3
click at [572, 317] on p "Alle Düfte in Echtgröße zu testen würde dich über 4000€ Kosten." at bounding box center [727, 324] width 311 height 40
click at [665, 283] on icon "Editor contextual toolbar" at bounding box center [672, 282] width 16 height 16
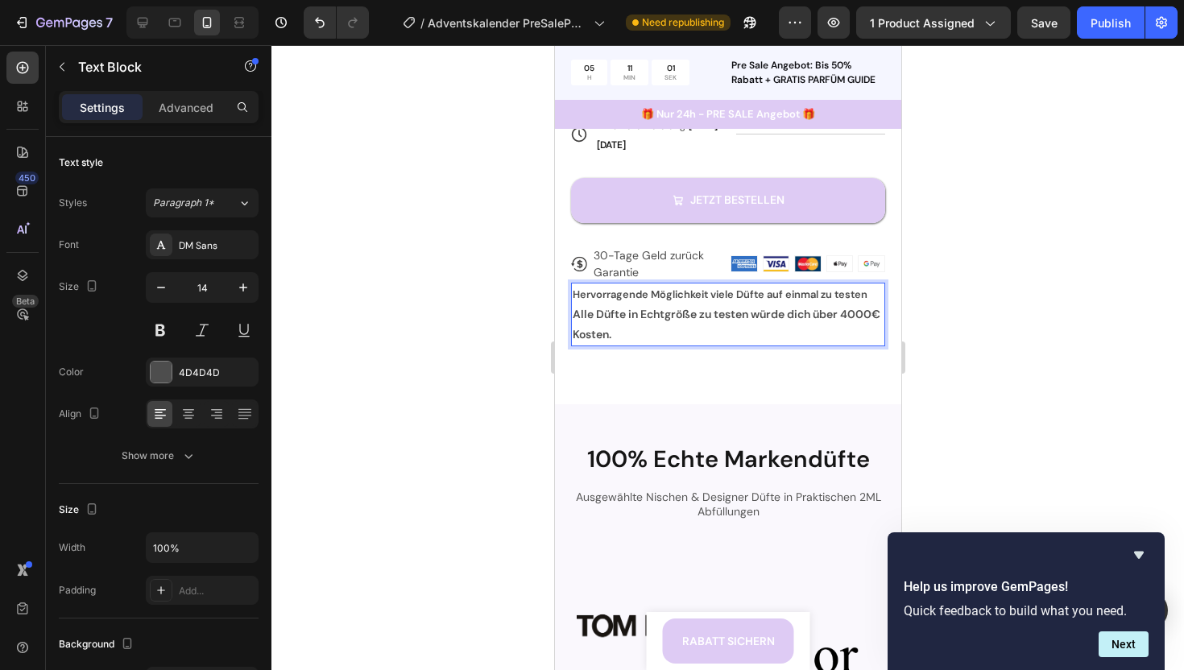
click at [681, 328] on p "Alle Düfte in Echtgröße zu testen würde dich über 4000€ Kosten." at bounding box center [727, 324] width 311 height 40
click at [758, 299] on strong "Hervorragende Möglichkeit viele Düfte auf einmal zu testen" at bounding box center [719, 295] width 295 height 14
click at [662, 290] on strong "Hervorragende Möglichkeit viele Düfte auf einmal zu testen" at bounding box center [719, 295] width 295 height 14
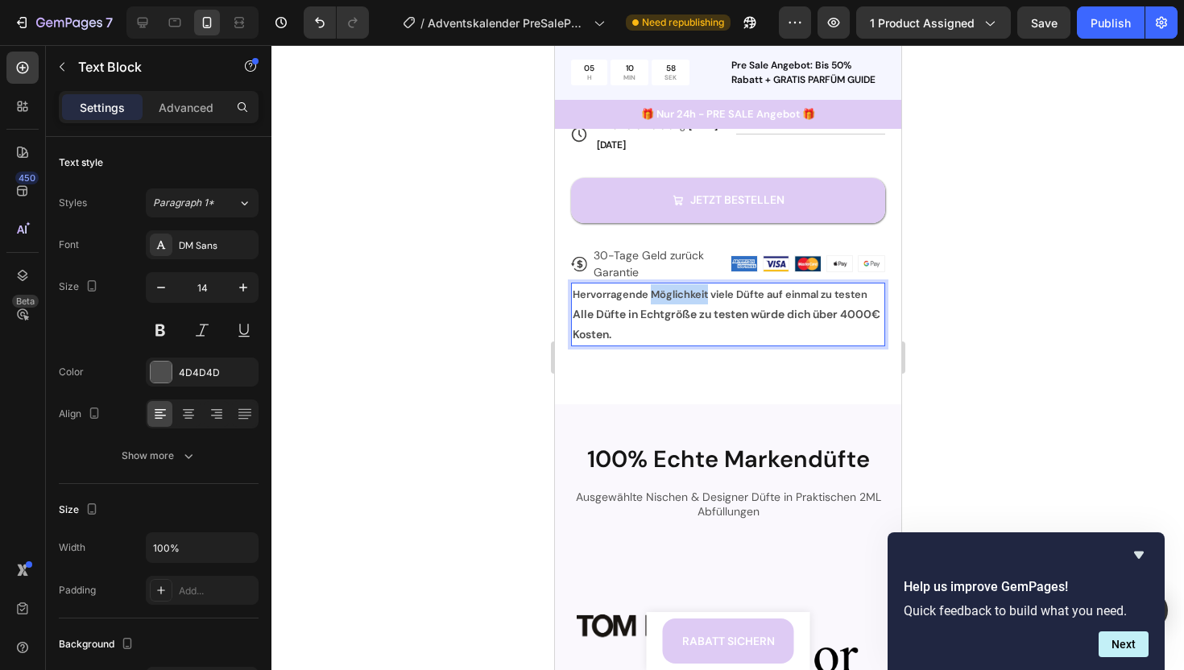
click at [662, 290] on strong "Hervorragende Möglichkeit viele Düfte auf einmal zu testen" at bounding box center [719, 295] width 295 height 14
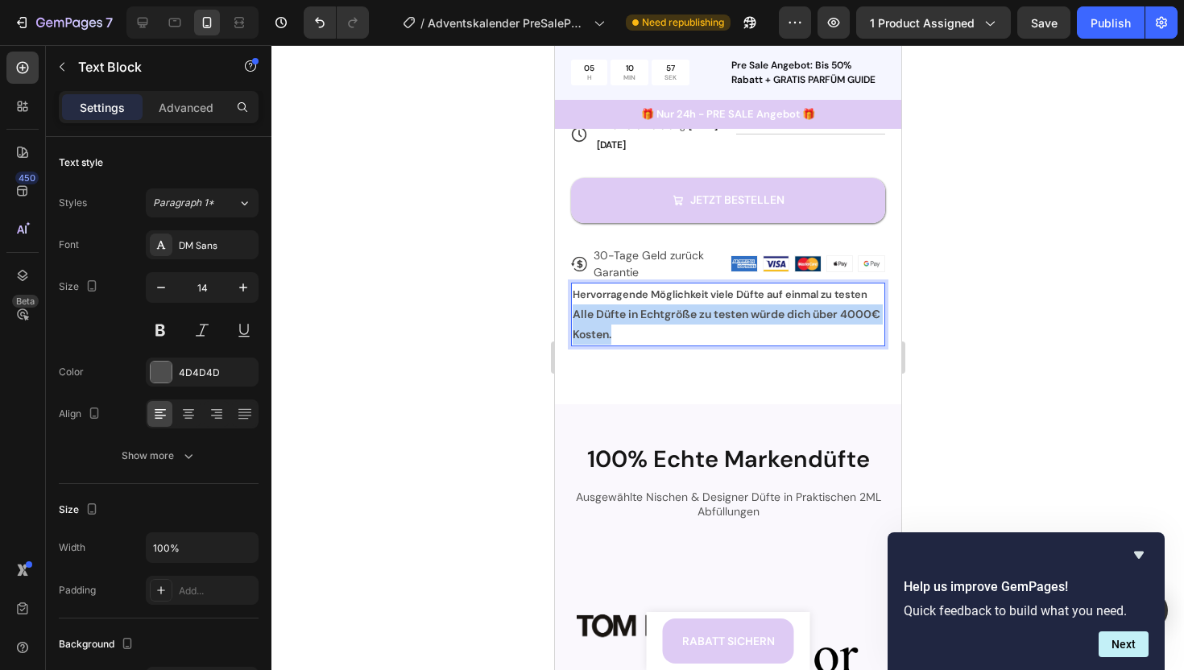
drag, startPoint x: 660, startPoint y: 333, endPoint x: 571, endPoint y: 313, distance: 90.7
click at [571, 312] on div "Hervorragende Möglichkeit viele Düfte auf einmal zu testen Alle Düfte in Echtgr…" at bounding box center [727, 315] width 314 height 64
click at [686, 316] on strong "Alle Düfte in Echtgröße zu testen würde dich über 4000€ Kosten." at bounding box center [726, 324] width 308 height 35
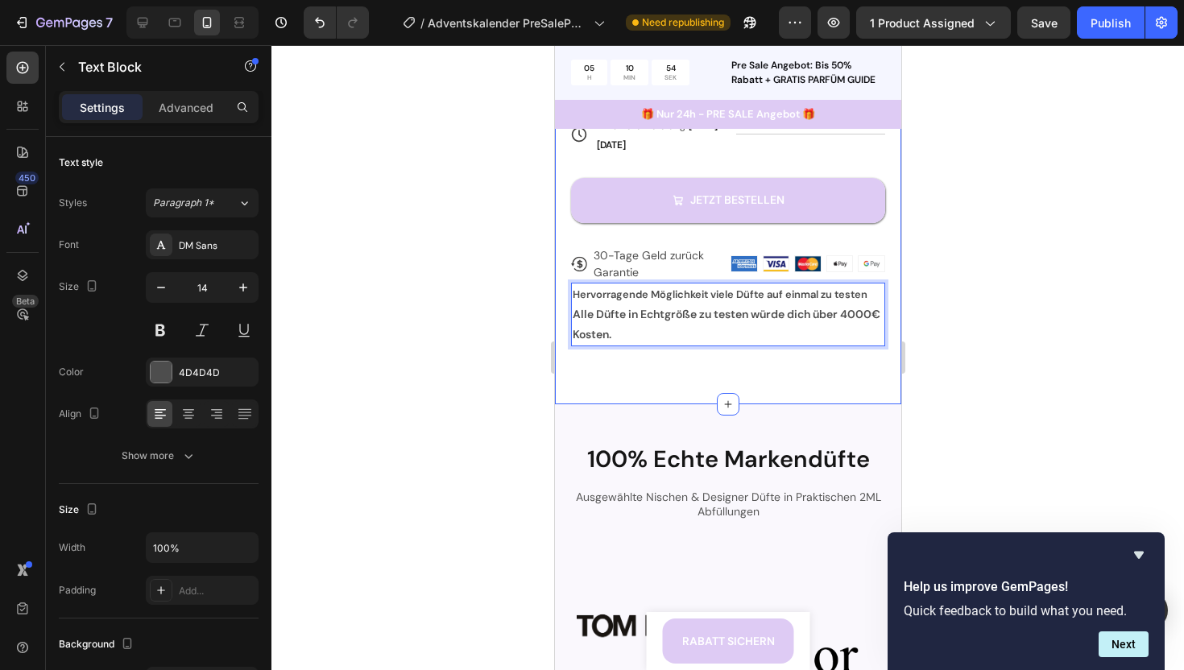
click at [499, 332] on div at bounding box center [727, 357] width 912 height 625
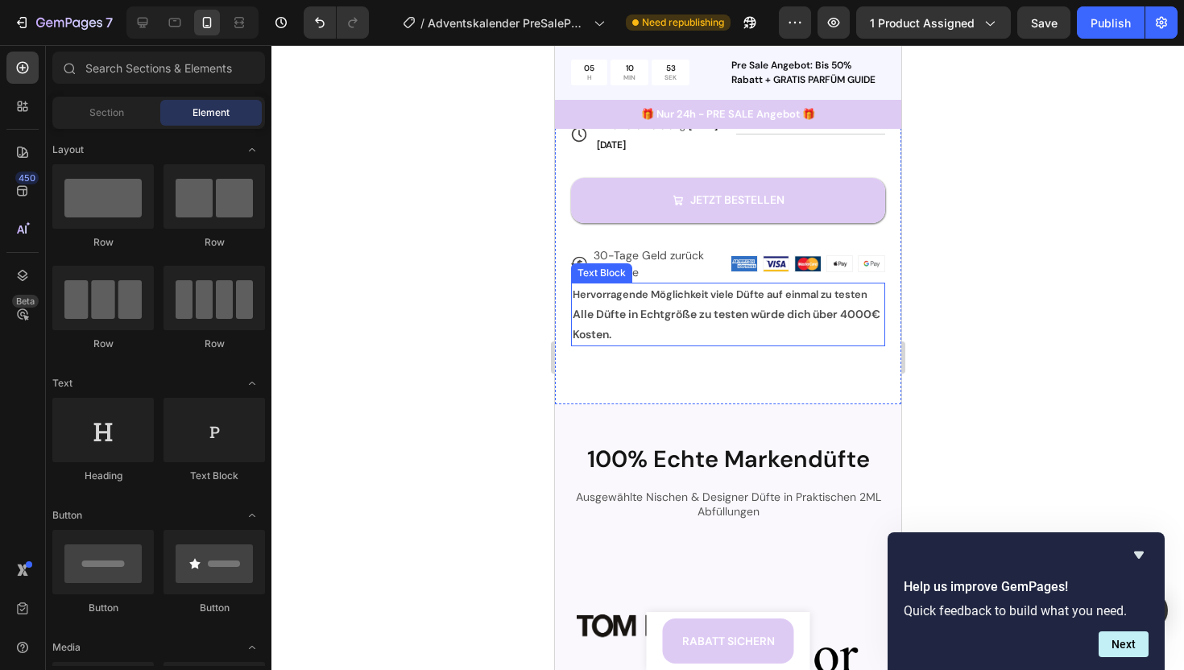
click at [633, 315] on strong "Alle Düfte in Echtgröße zu testen würde dich über 4000€ Kosten." at bounding box center [726, 324] width 308 height 35
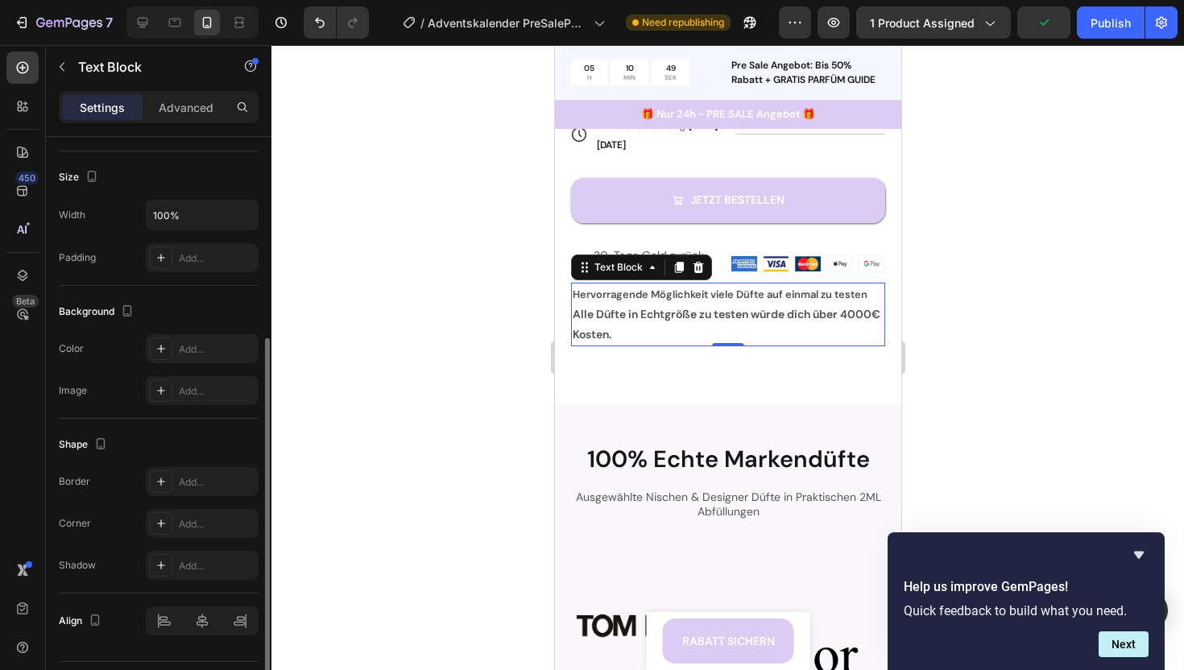
scroll to position [375, 0]
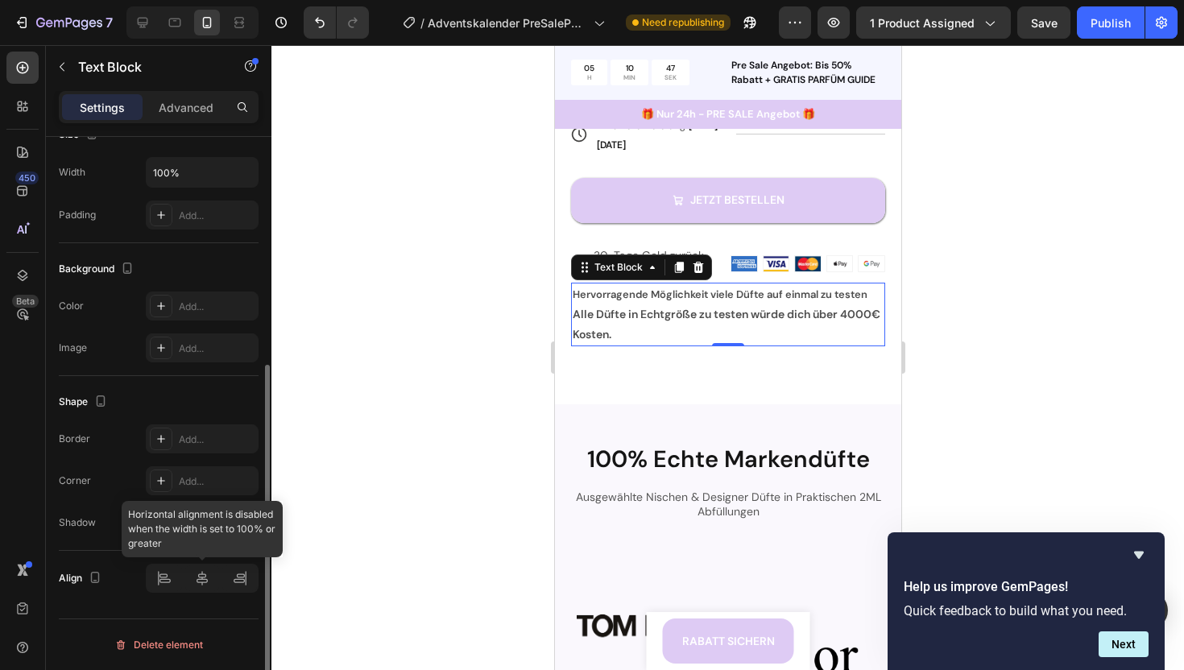
click at [201, 581] on div at bounding box center [202, 578] width 113 height 29
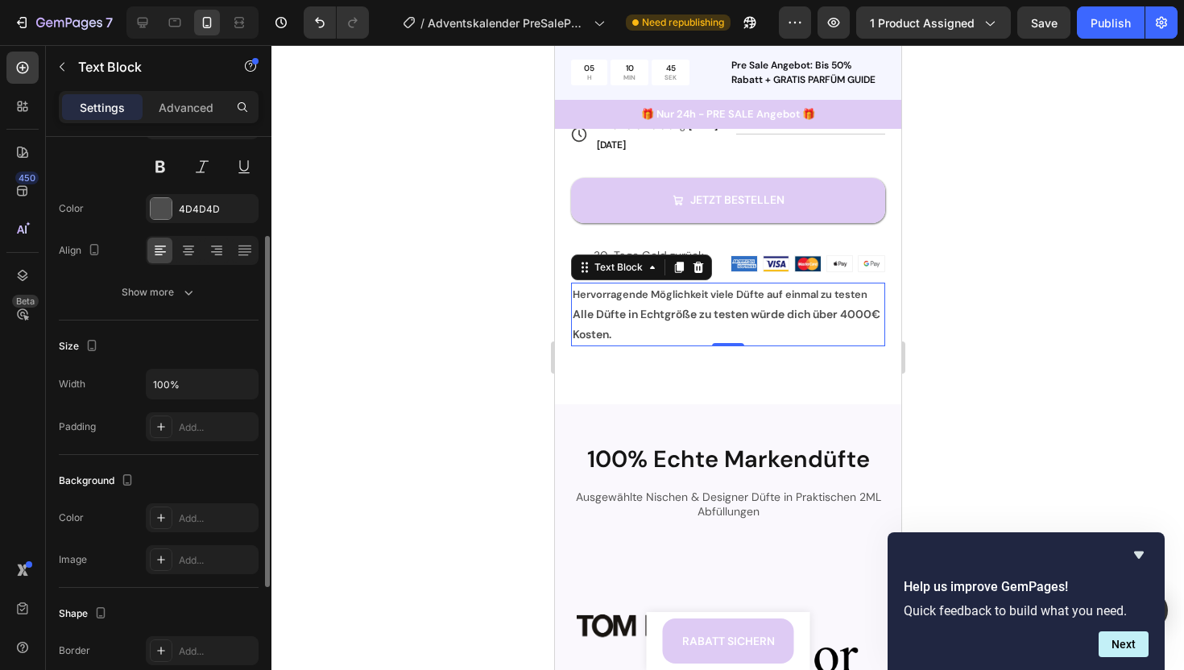
scroll to position [0, 0]
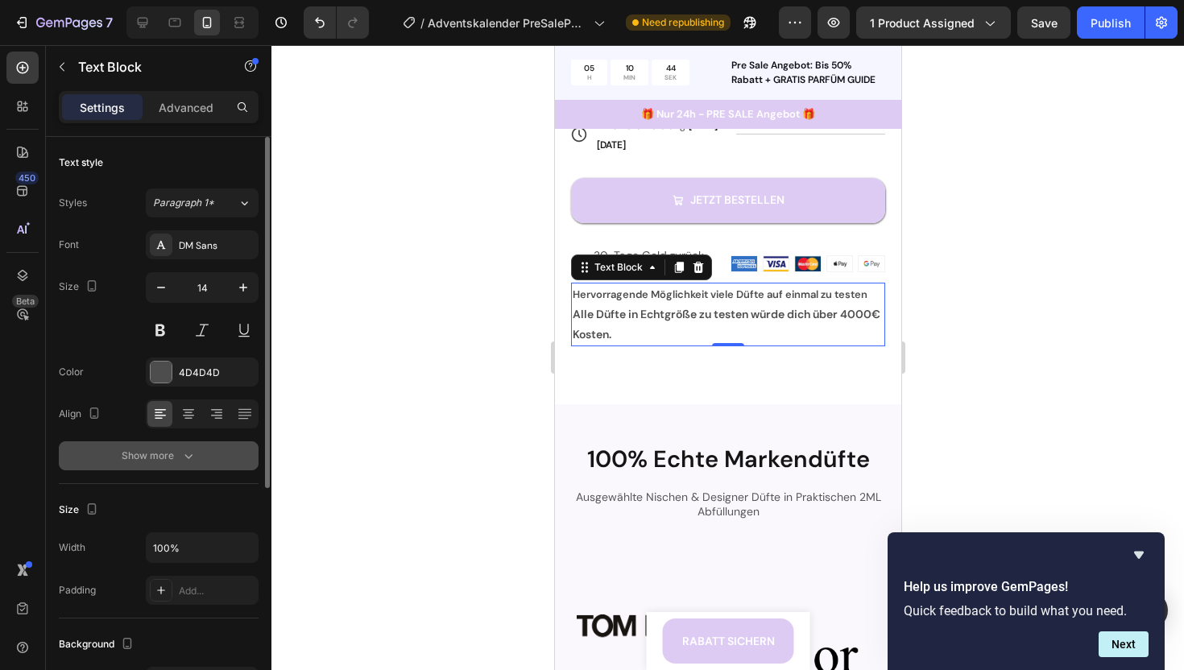
click at [150, 460] on div "Show more" at bounding box center [159, 456] width 75 height 16
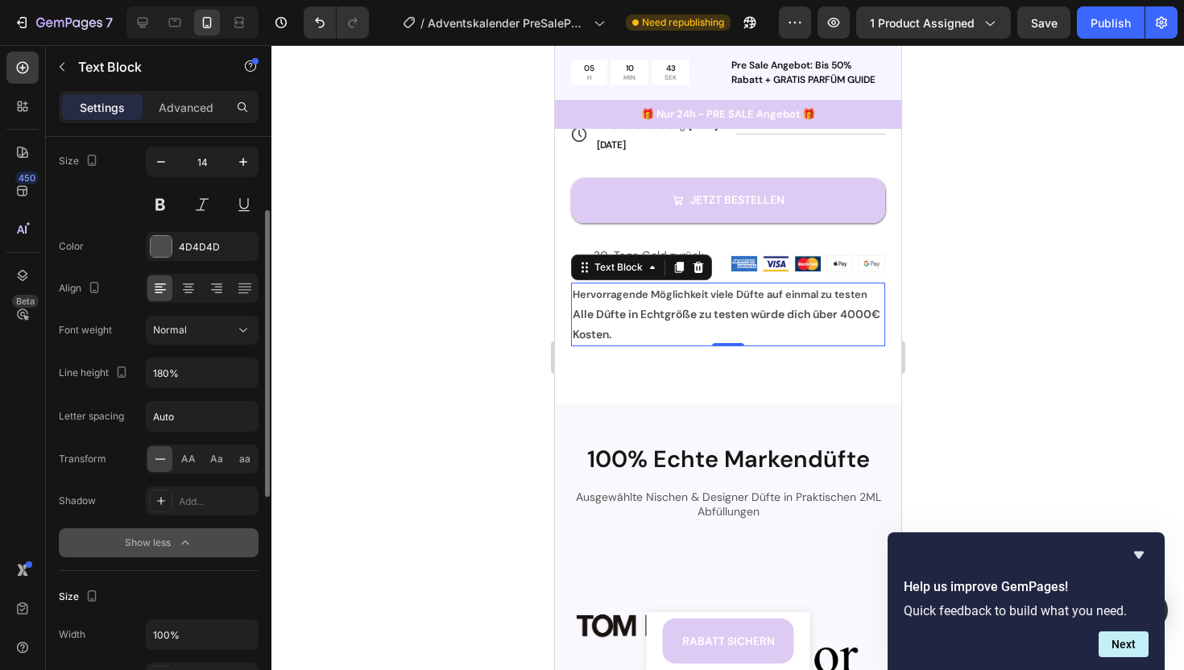
scroll to position [133, 0]
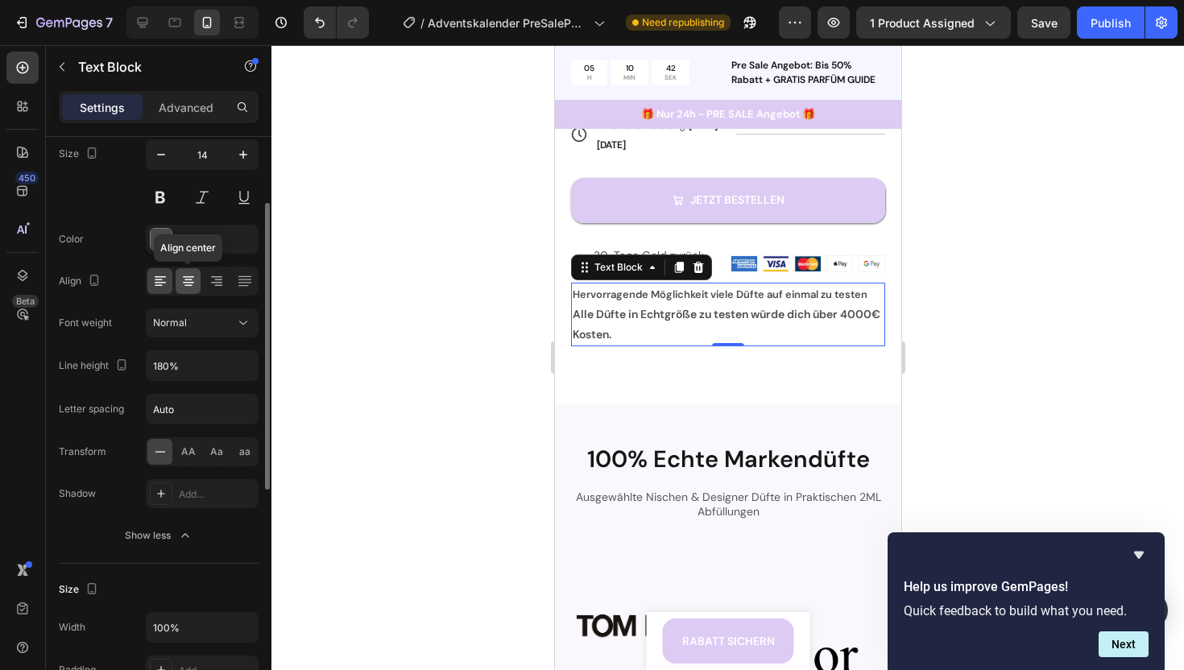
click at [194, 287] on icon at bounding box center [188, 281] width 16 height 16
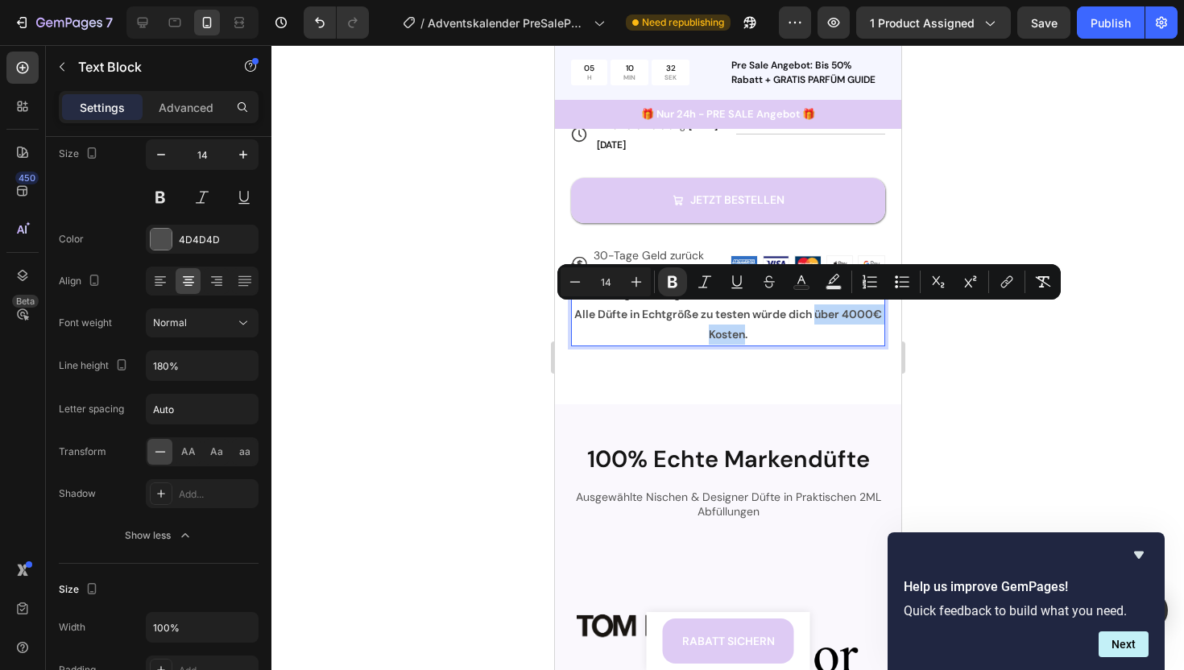
drag, startPoint x: 835, startPoint y: 315, endPoint x: 765, endPoint y: 340, distance: 74.4
click at [765, 340] on strong "Alle Düfte in Echtgröße zu testen würde dich über 4000€ Kosten." at bounding box center [727, 324] width 308 height 35
click at [631, 283] on icon "Editor contextual toolbar" at bounding box center [636, 282] width 16 height 16
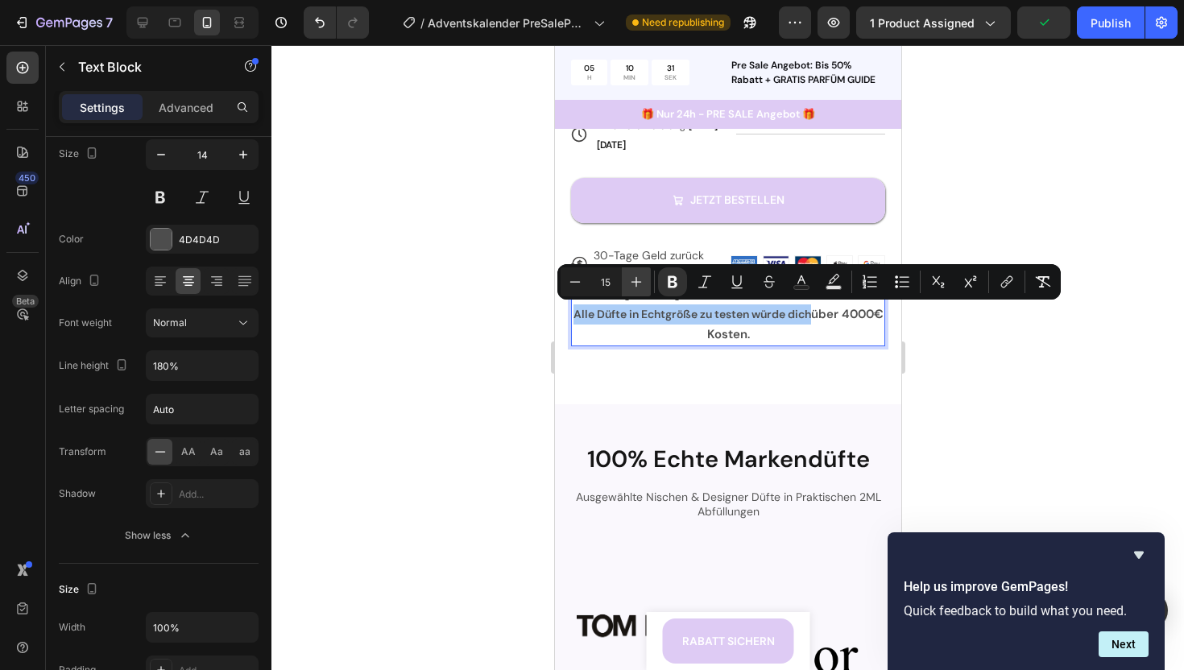
click at [631, 283] on icon "Editor contextual toolbar" at bounding box center [636, 282] width 16 height 16
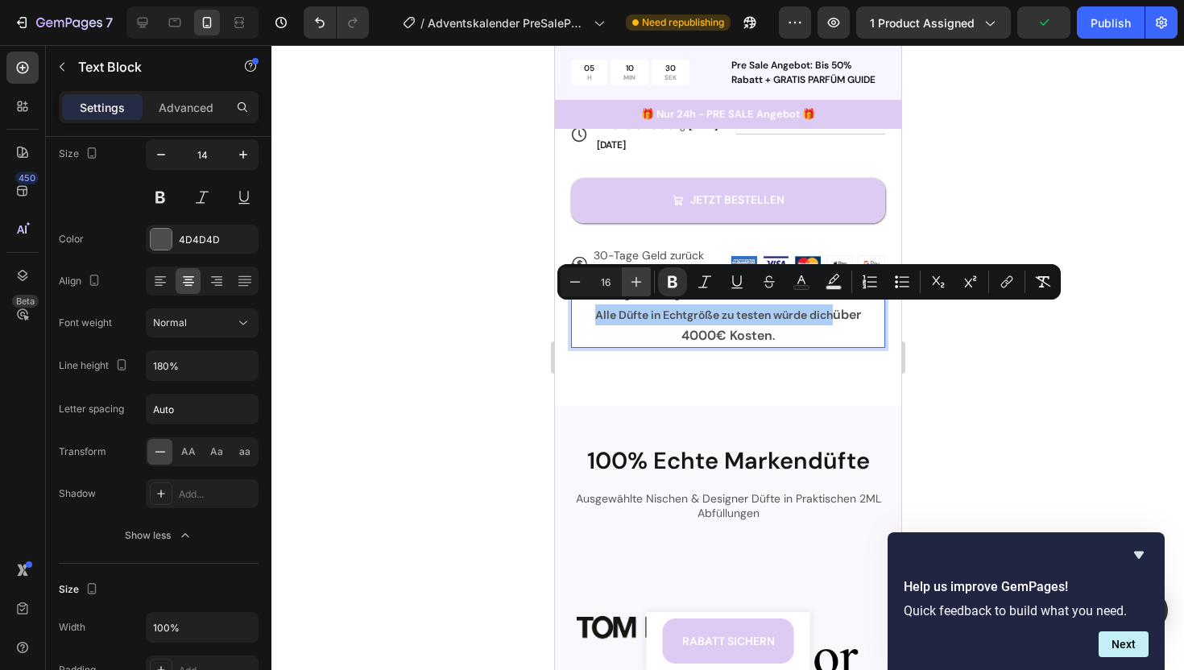
click at [631, 283] on icon "Editor contextual toolbar" at bounding box center [636, 282] width 16 height 16
type input "20"
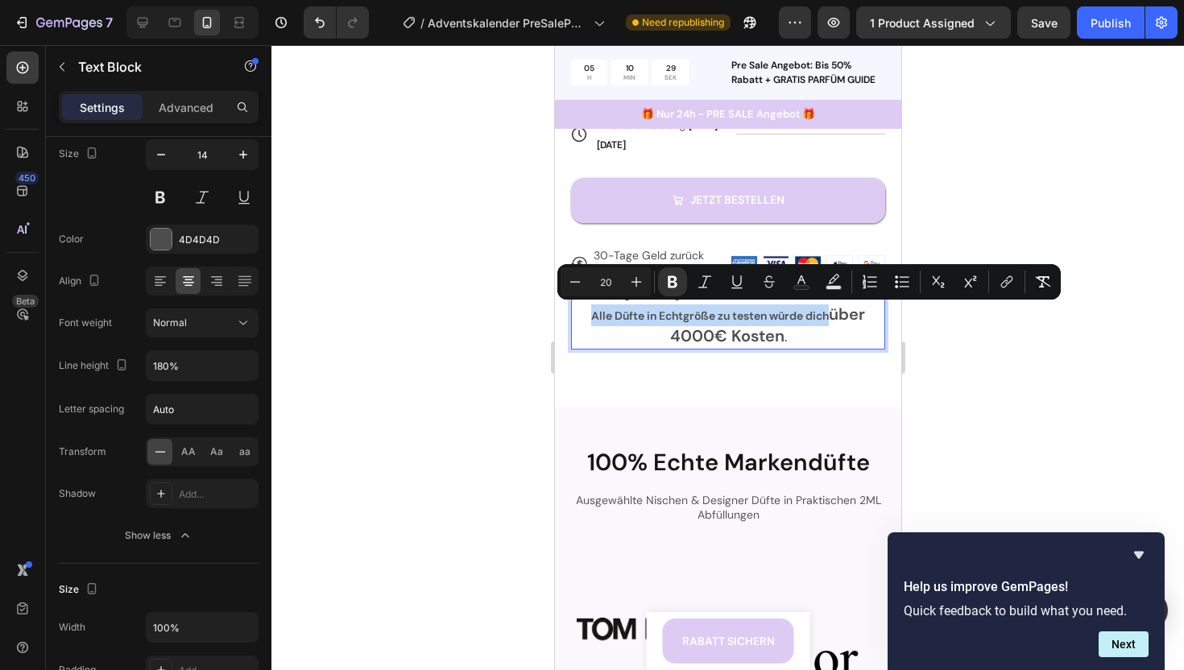
click at [833, 320] on strong "über 4000€ Kosten" at bounding box center [767, 325] width 196 height 43
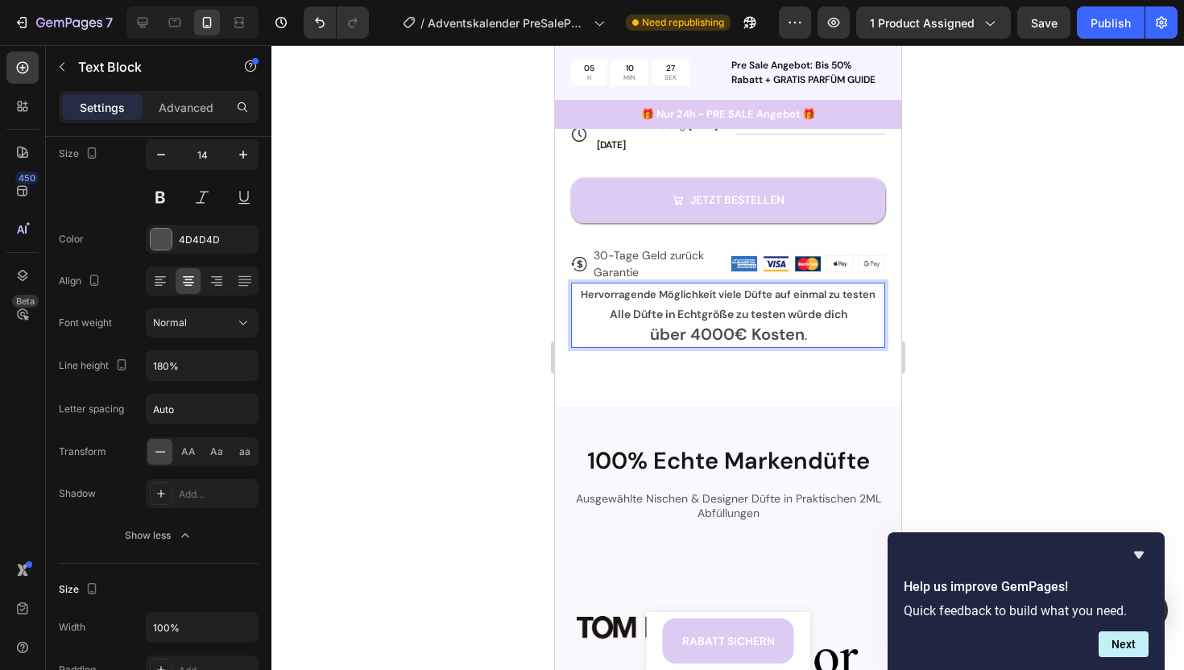
click at [735, 337] on strong "über 4000€ Kosten" at bounding box center [726, 334] width 155 height 21
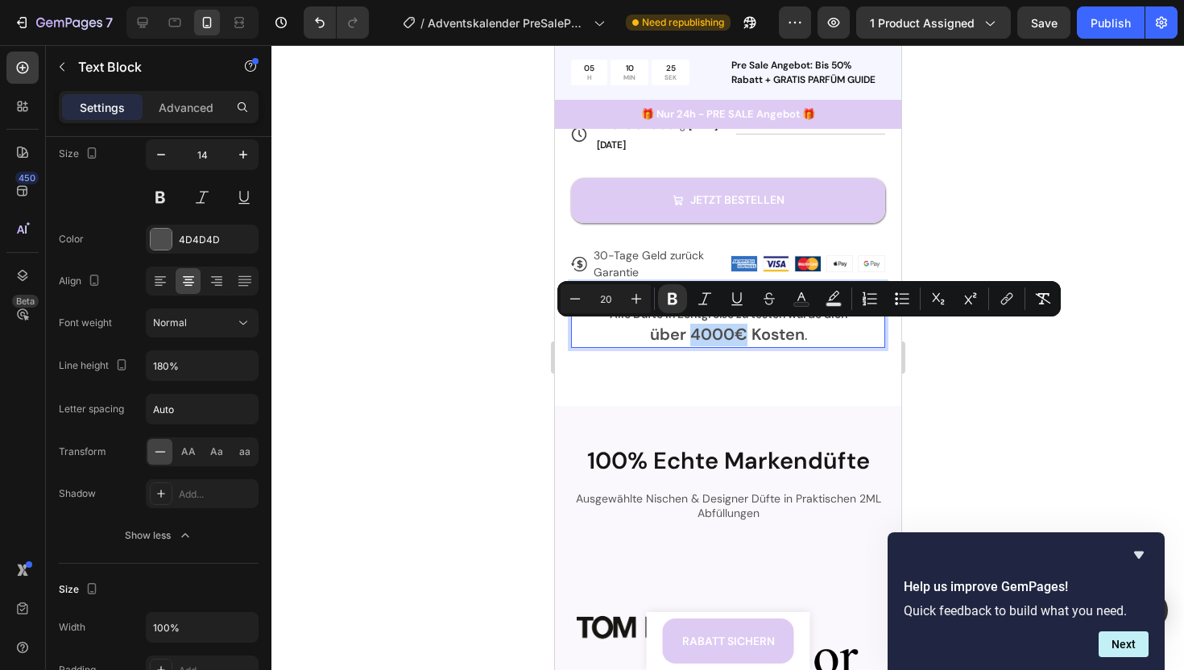
drag, startPoint x: 692, startPoint y: 333, endPoint x: 744, endPoint y: 334, distance: 52.4
click at [744, 334] on strong "über 4000€ Kosten" at bounding box center [726, 334] width 155 height 21
click at [838, 296] on icon "Editor contextual toolbar" at bounding box center [833, 299] width 16 height 16
type input "000000"
type input "77"
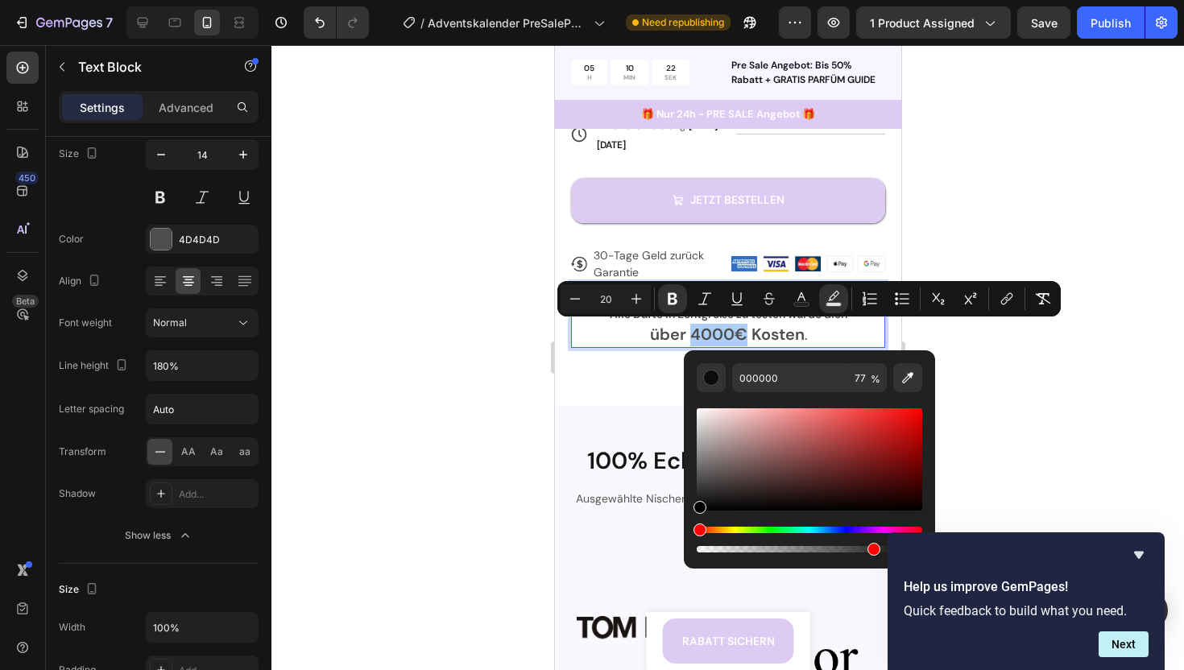
click at [871, 552] on div "Editor contextual toolbar" at bounding box center [873, 549] width 13 height 13
type input "78"
drag, startPoint x: 850, startPoint y: 437, endPoint x: 930, endPoint y: 445, distance: 80.1
click at [930, 445] on div "000000 78 %" at bounding box center [809, 452] width 251 height 205
type input "A30000"
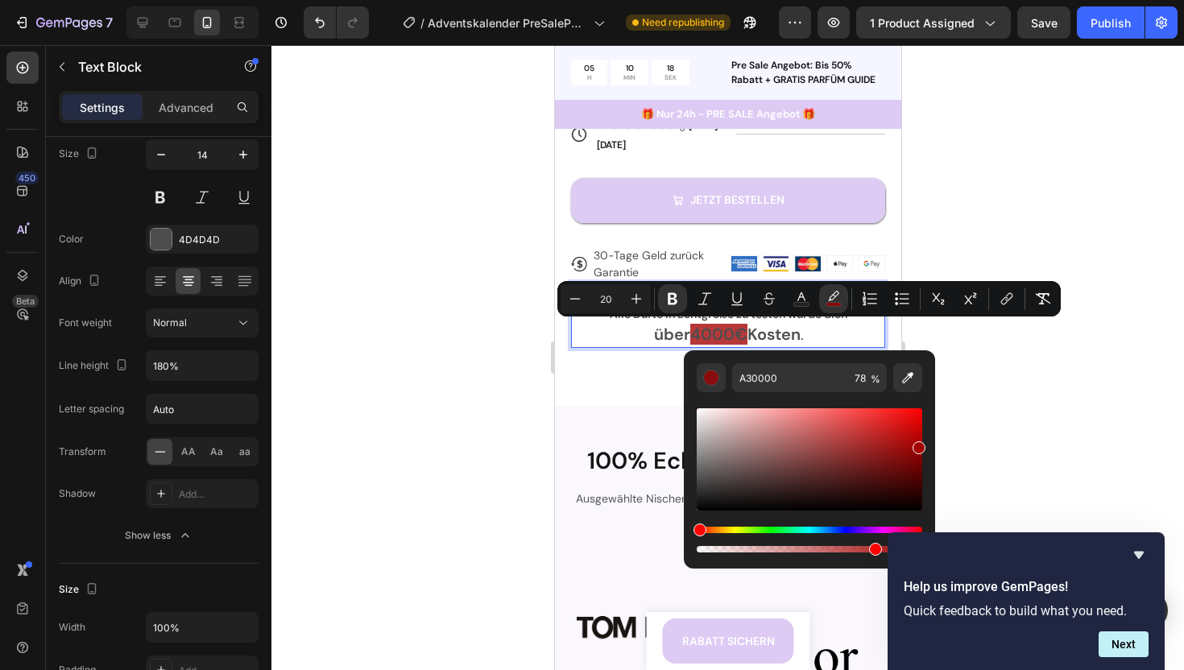
click at [642, 333] on p "über 4000€ Kosten ." at bounding box center [727, 336] width 311 height 22
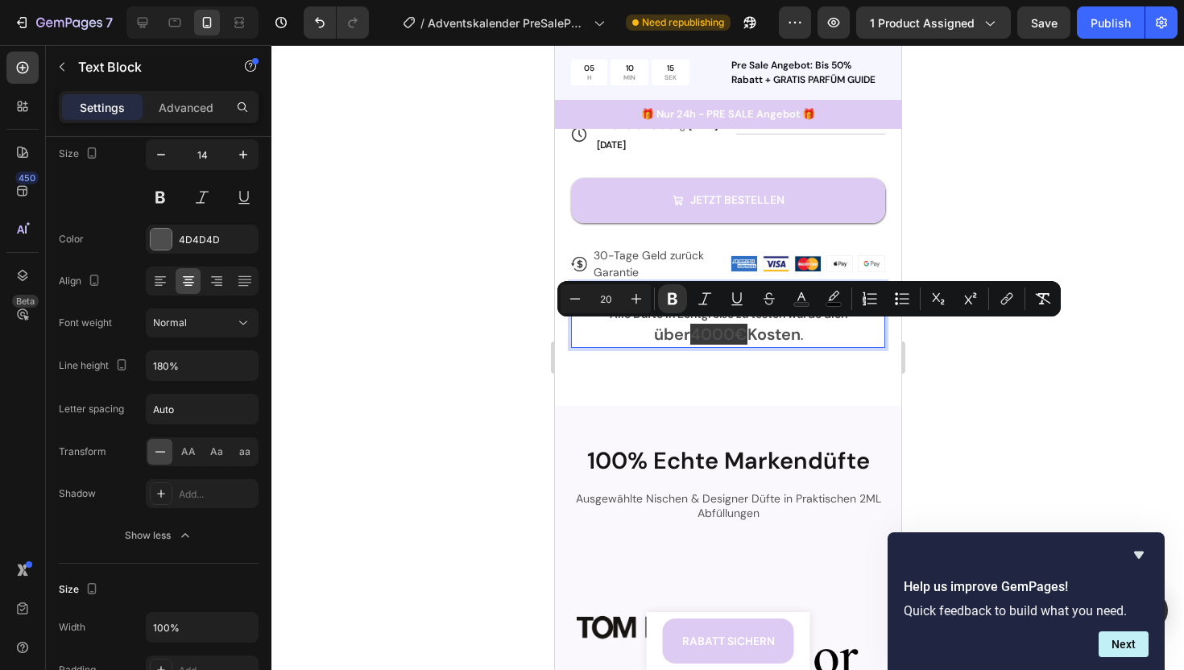
click at [658, 337] on strong "über" at bounding box center [671, 334] width 36 height 21
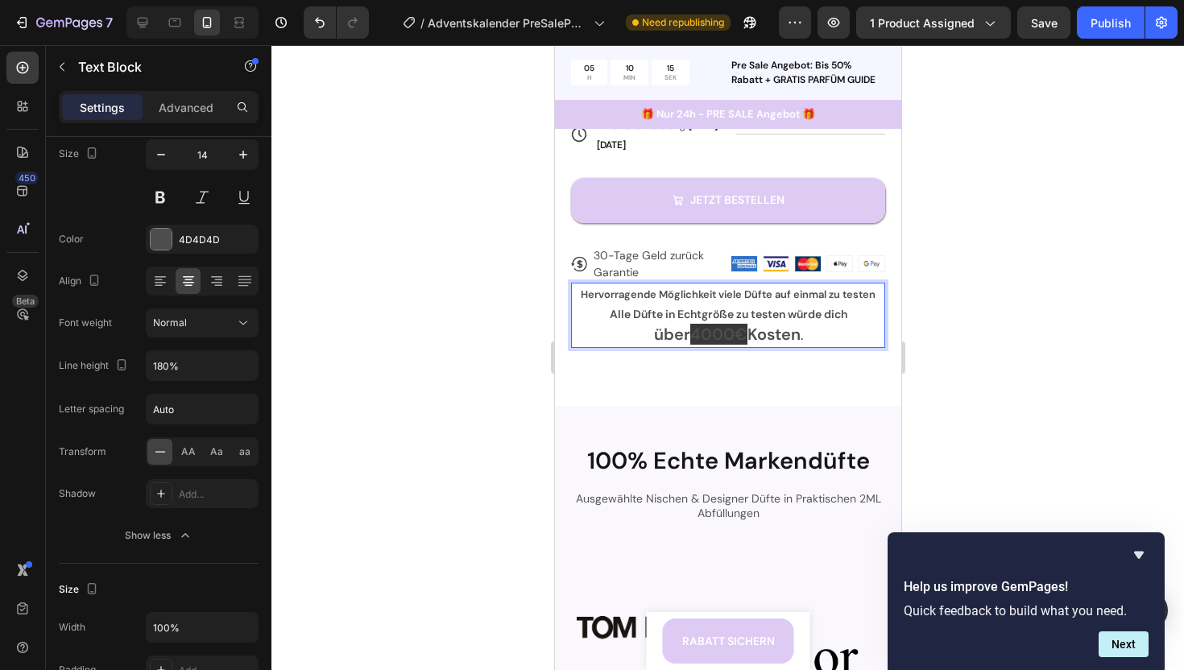
click at [701, 337] on strong "4000€" at bounding box center [717, 334] width 57 height 21
click at [771, 341] on strong "über 4000€ Kosten" at bounding box center [726, 334] width 155 height 21
click at [817, 333] on p "über 4000€ Kosten ." at bounding box center [727, 336] width 311 height 22
click at [697, 317] on strong "Alle Düfte in Echtgröße zu testen würde dich" at bounding box center [728, 314] width 238 height 14
click at [715, 317] on strong "Alle Düfte in Normaler größe zu testen würde dich" at bounding box center [727, 314] width 267 height 14
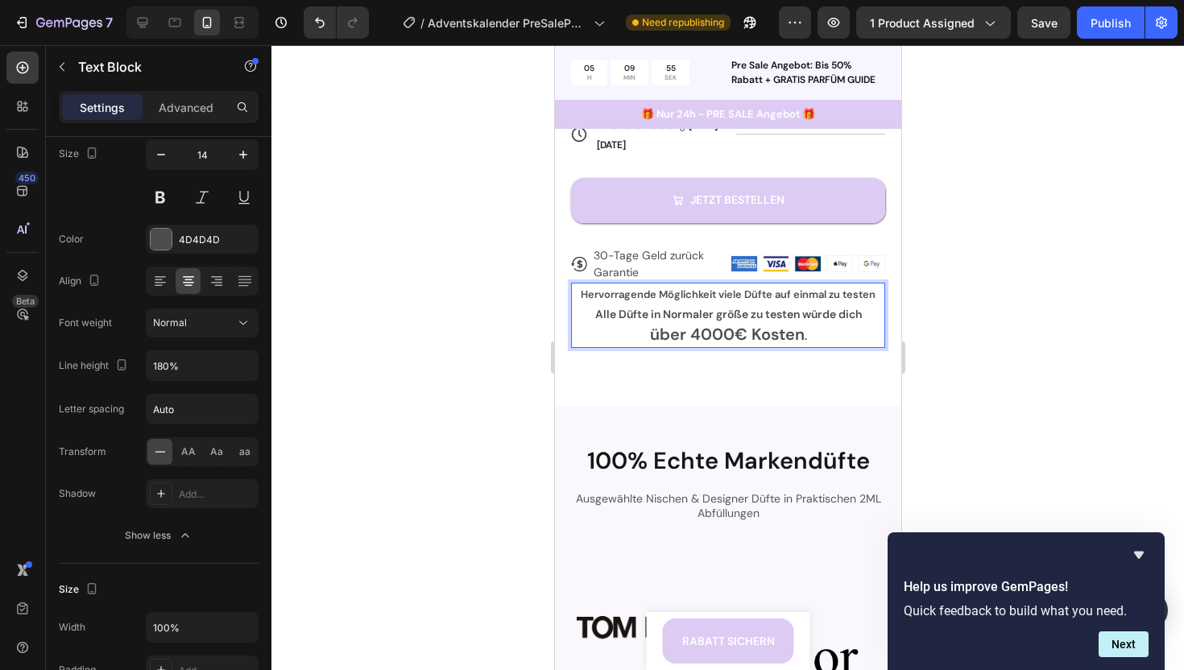
click at [717, 317] on strong "Alle Düfte in Normaler größe zu testen würde dich" at bounding box center [727, 314] width 267 height 14
click at [739, 319] on strong "Alle Düfte in Normaler Größe zu testen würde dich" at bounding box center [727, 314] width 269 height 14
click at [809, 329] on p "über 4000€ Kosten ." at bounding box center [727, 336] width 311 height 22
click at [734, 329] on strong "über 4000€ Kosten" at bounding box center [726, 334] width 155 height 21
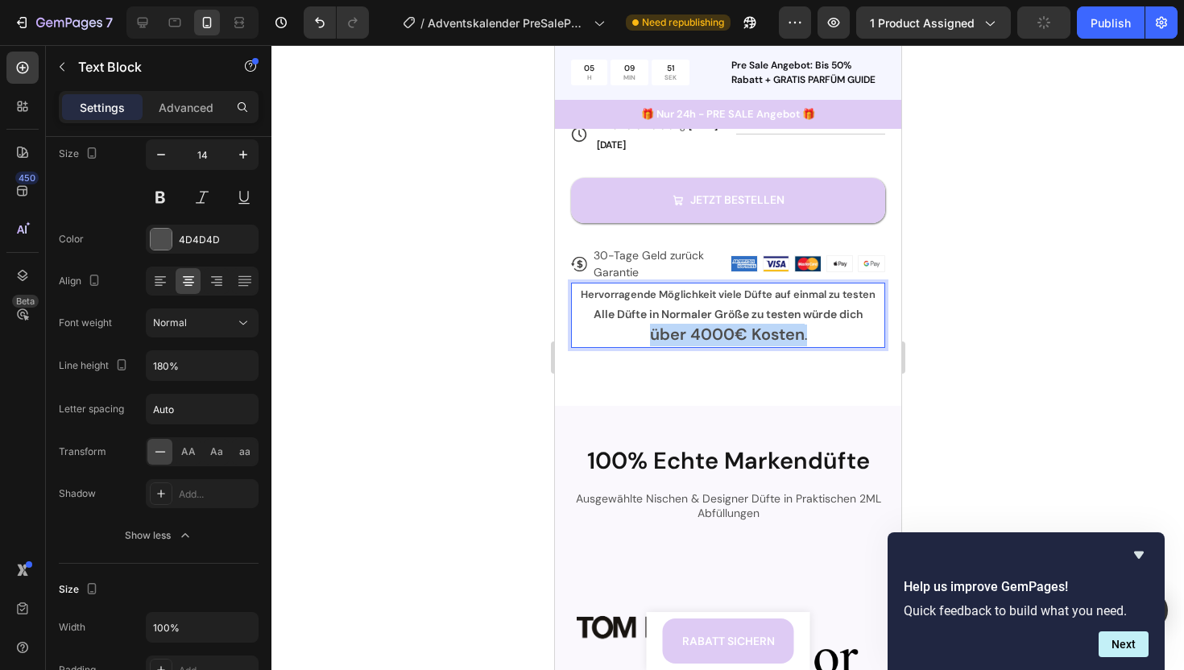
click at [734, 329] on strong "über 4000€ Kosten" at bounding box center [726, 334] width 155 height 21
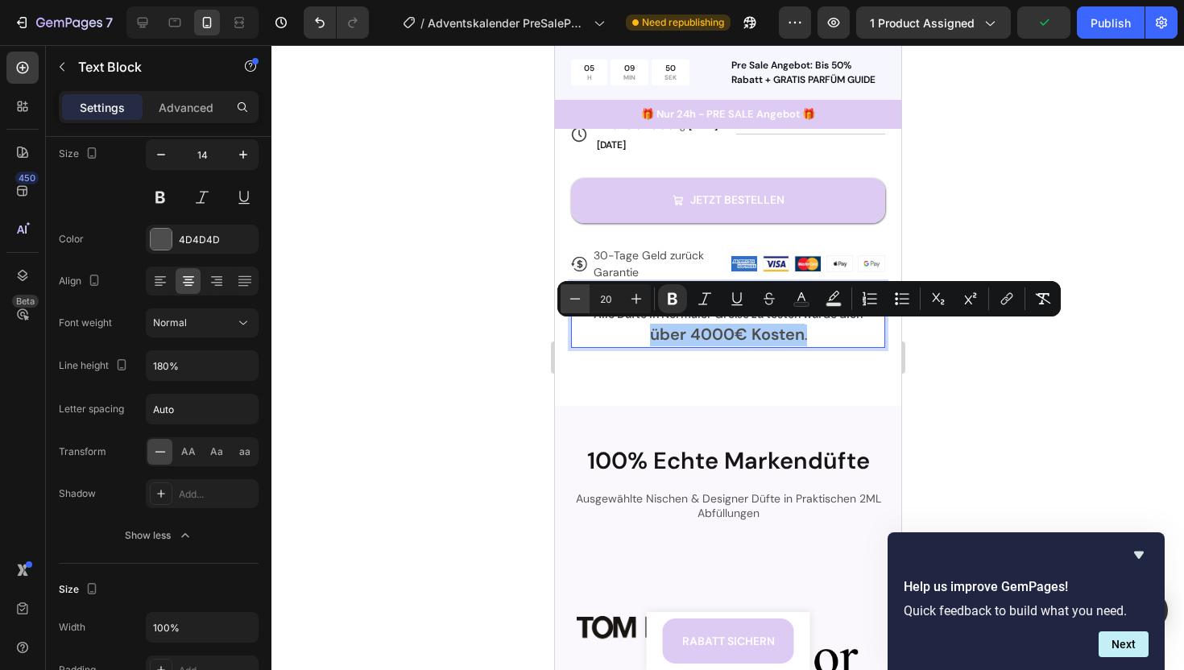
click at [574, 300] on icon "Editor contextual toolbar" at bounding box center [575, 299] width 16 height 16
type input "17"
click at [813, 342] on p "über 4000€ Kosten." at bounding box center [727, 335] width 311 height 21
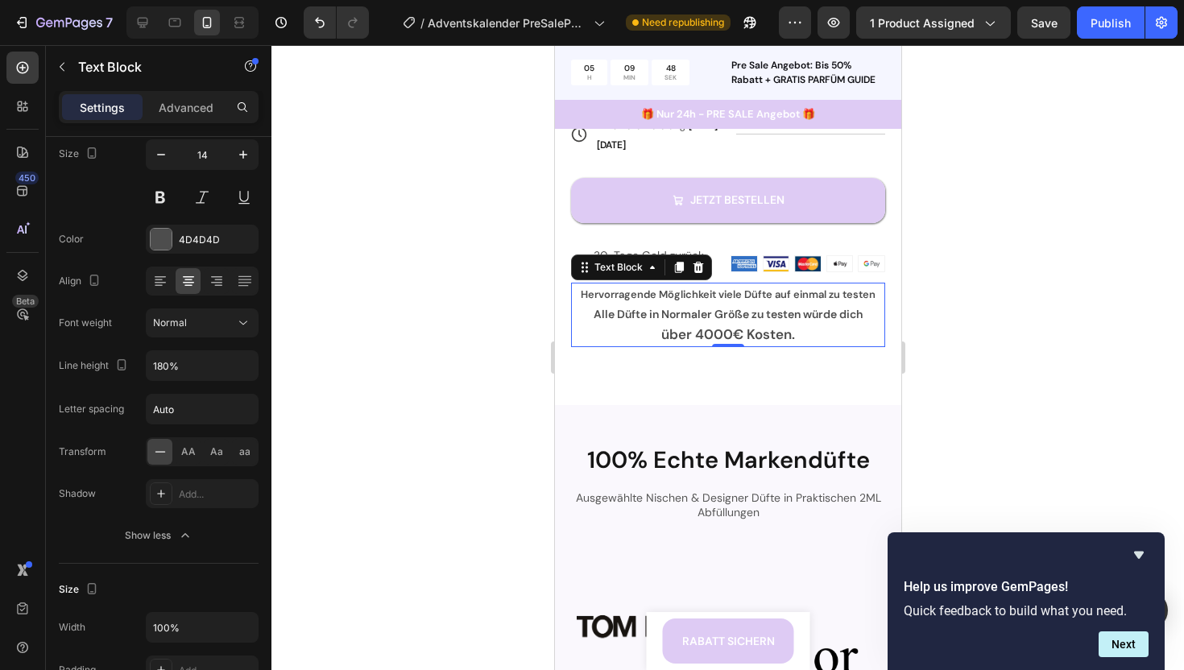
click at [1033, 376] on div at bounding box center [727, 357] width 912 height 625
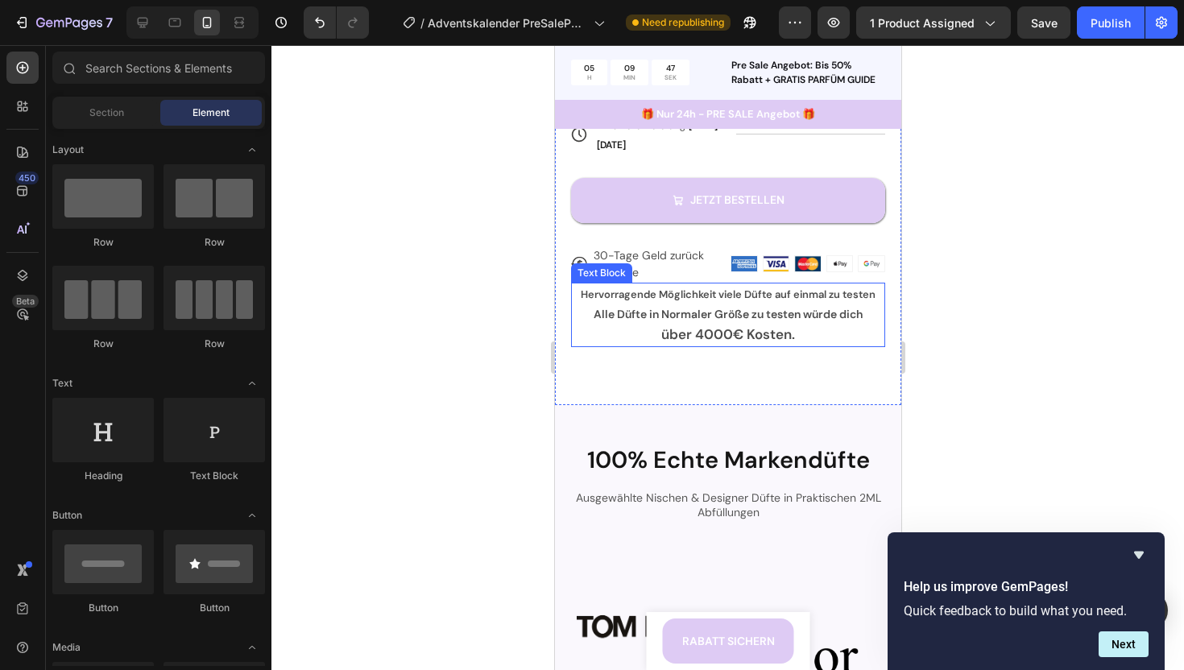
click at [788, 313] on strong "Alle Düfte in Normaler Größe zu testen würde dich" at bounding box center [727, 314] width 269 height 14
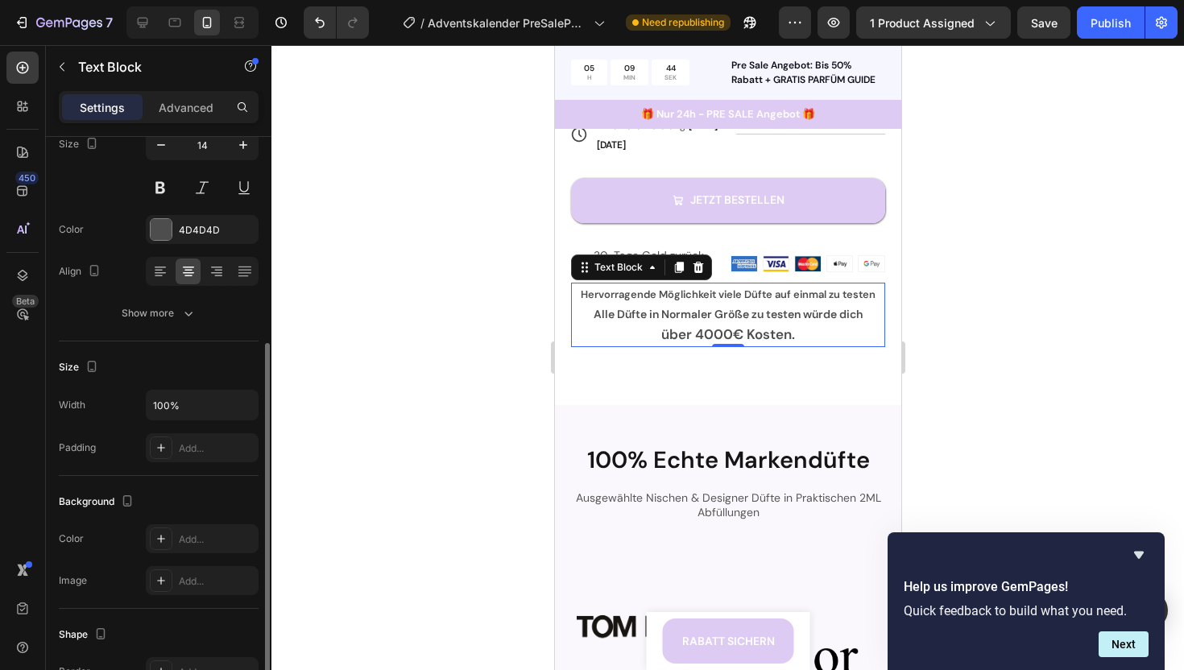
scroll to position [0, 0]
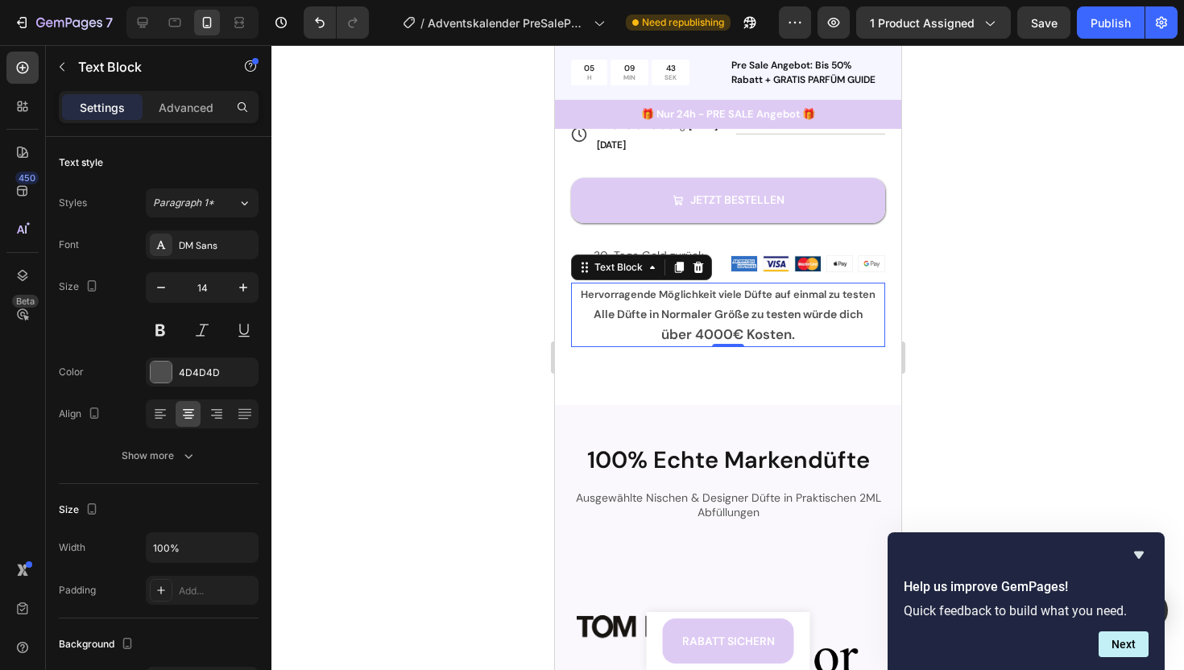
click at [499, 402] on div at bounding box center [727, 357] width 912 height 625
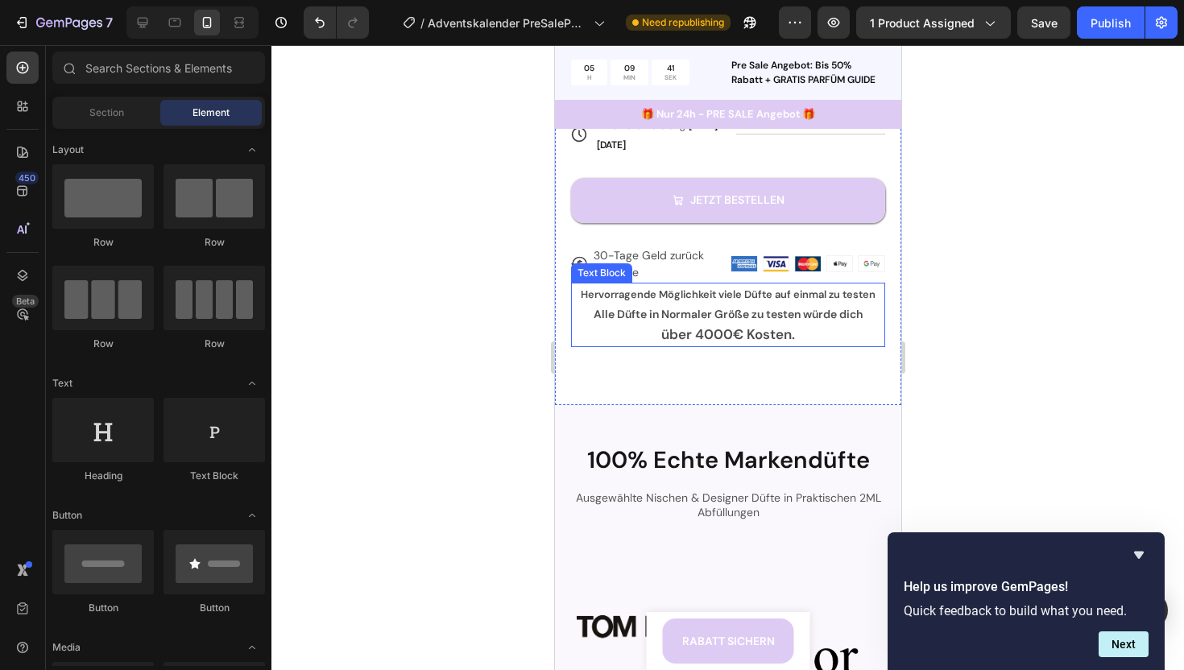
click at [753, 298] on strong "Hervorragende Möglichkeit viele Düfte auf einmal zu testen" at bounding box center [727, 295] width 295 height 14
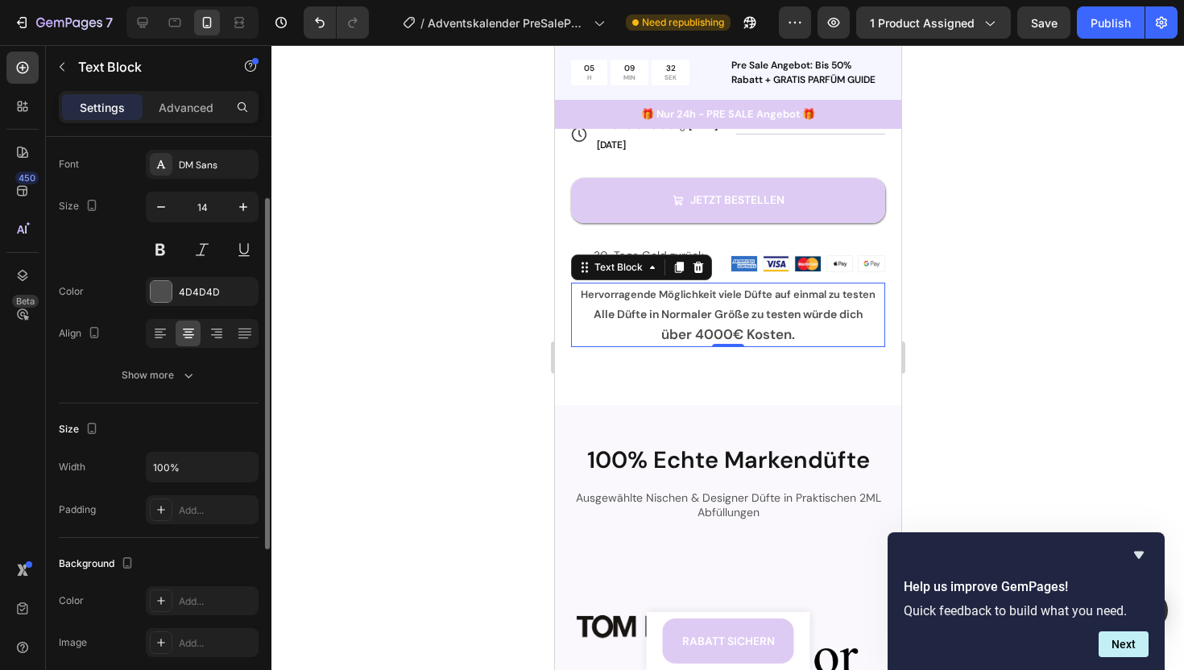
scroll to position [99, 0]
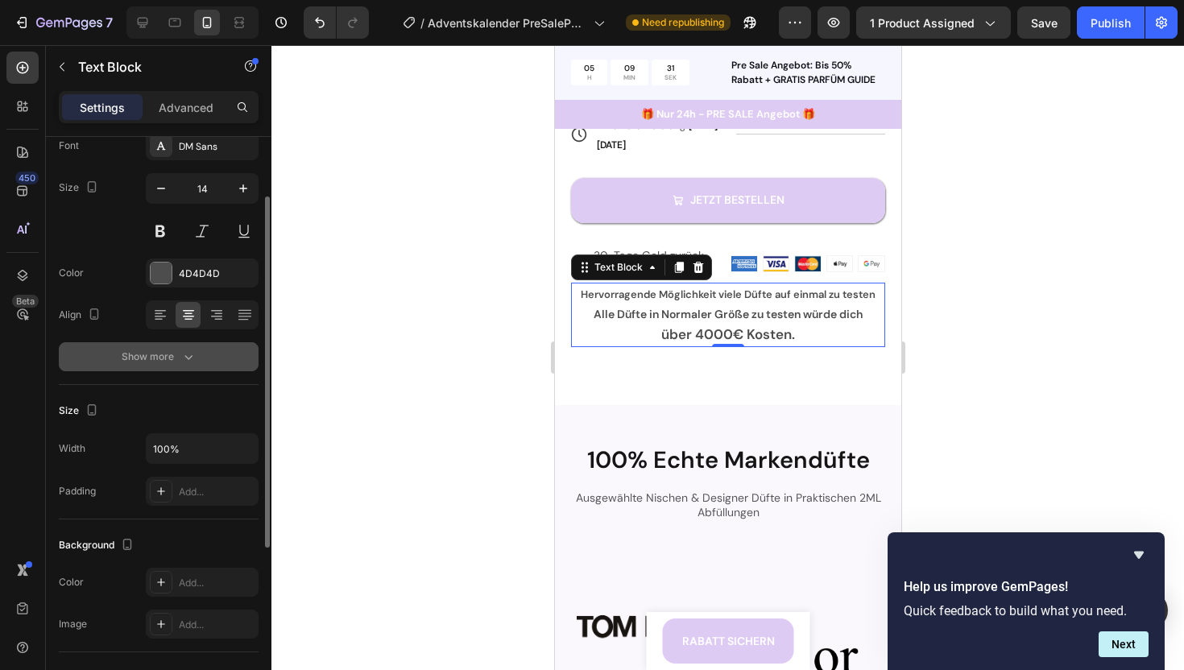
click at [131, 354] on div "Show more" at bounding box center [159, 357] width 75 height 16
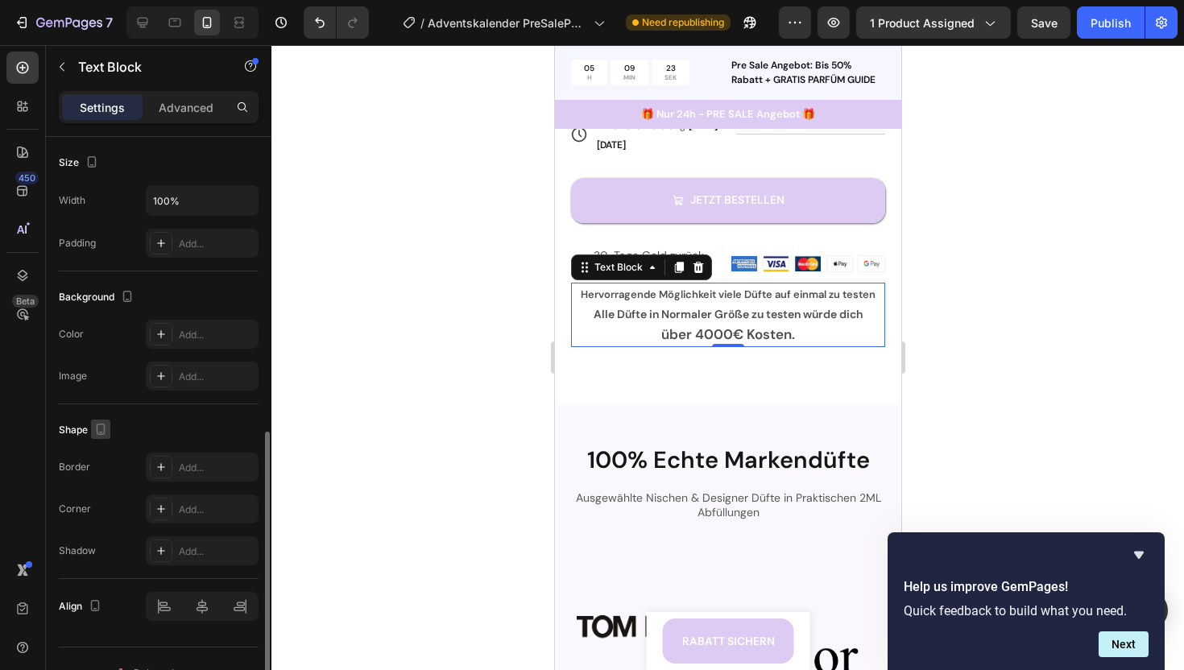
scroll to position [576, 0]
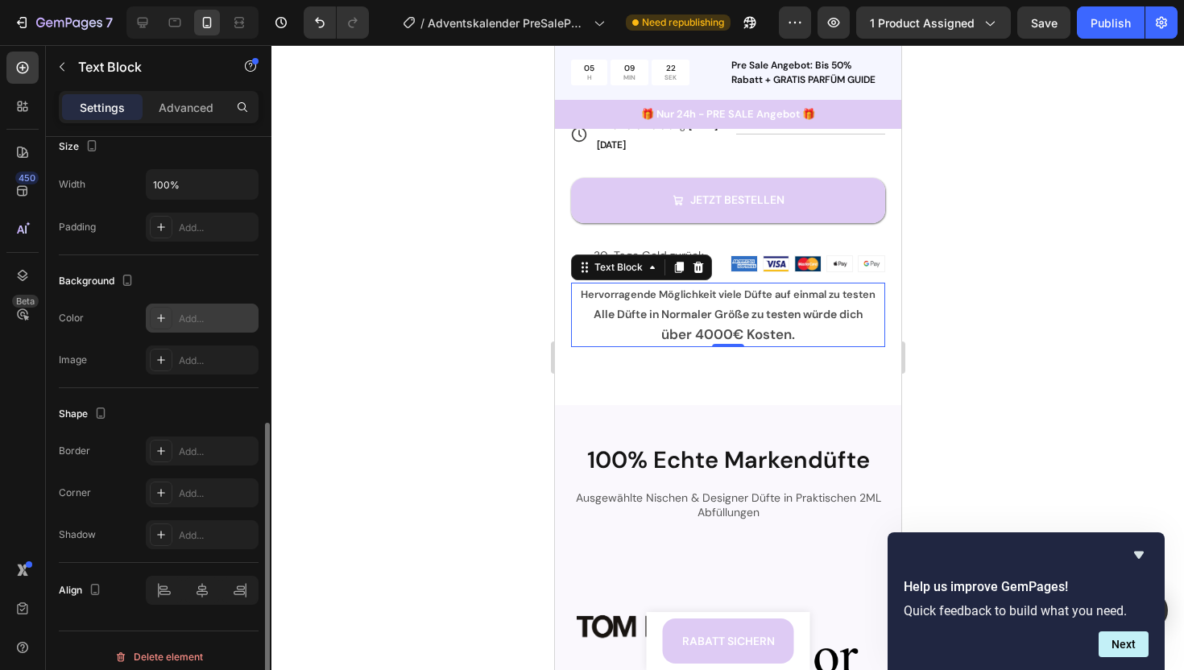
click at [192, 317] on div "Add..." at bounding box center [217, 319] width 76 height 14
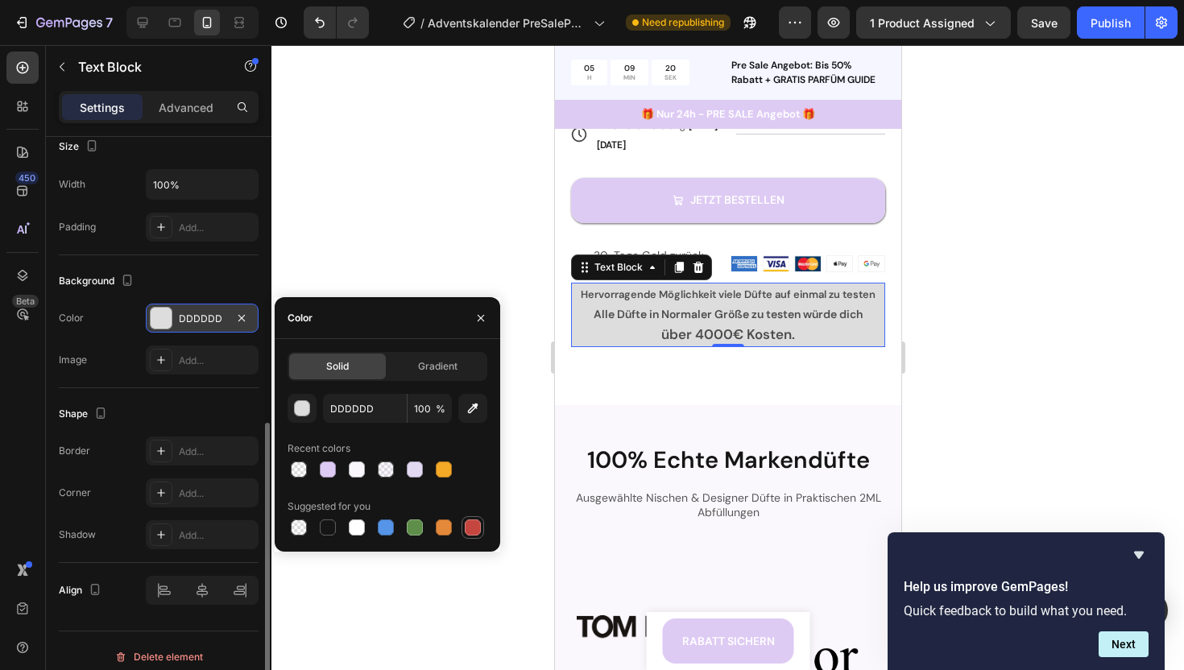
click at [473, 524] on div at bounding box center [473, 527] width 16 height 16
type input "C5453F"
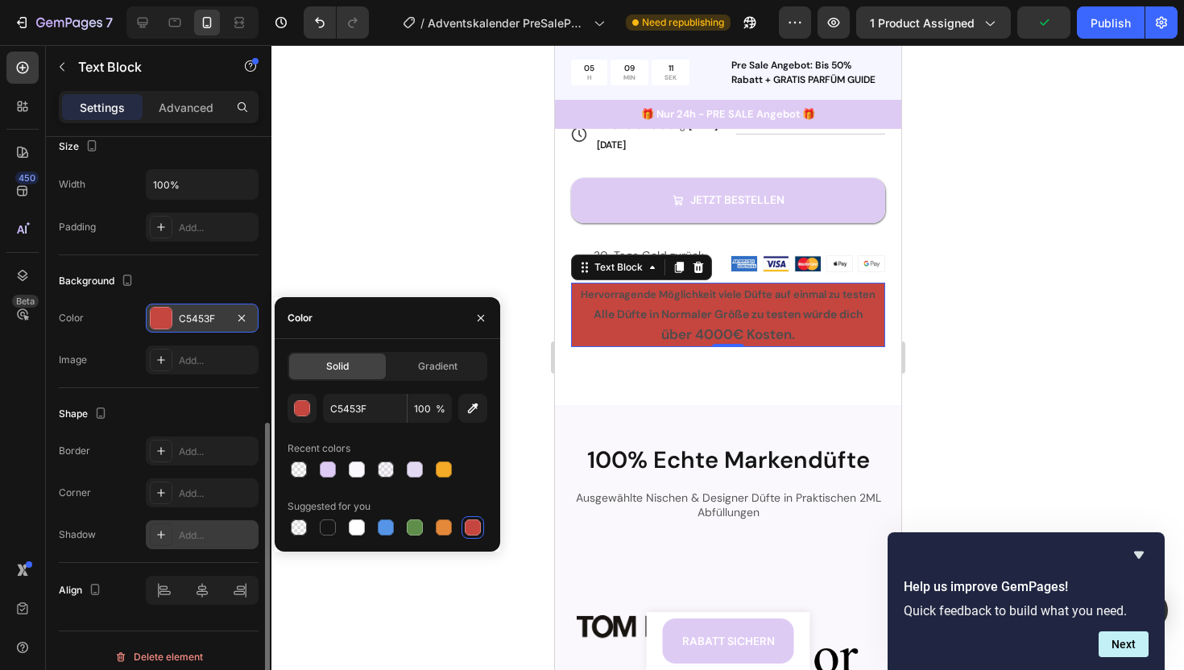
click at [177, 527] on div "Add..." at bounding box center [202, 534] width 113 height 29
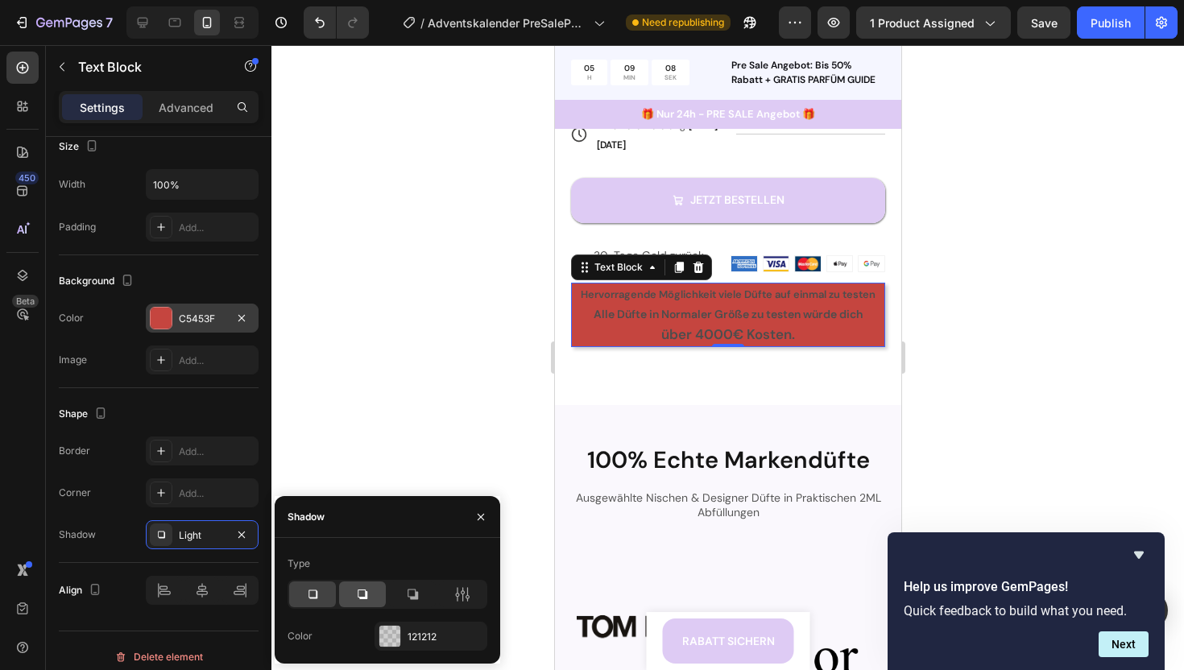
click at [362, 595] on icon at bounding box center [362, 594] width 16 height 16
click at [319, 600] on icon at bounding box center [312, 594] width 16 height 16
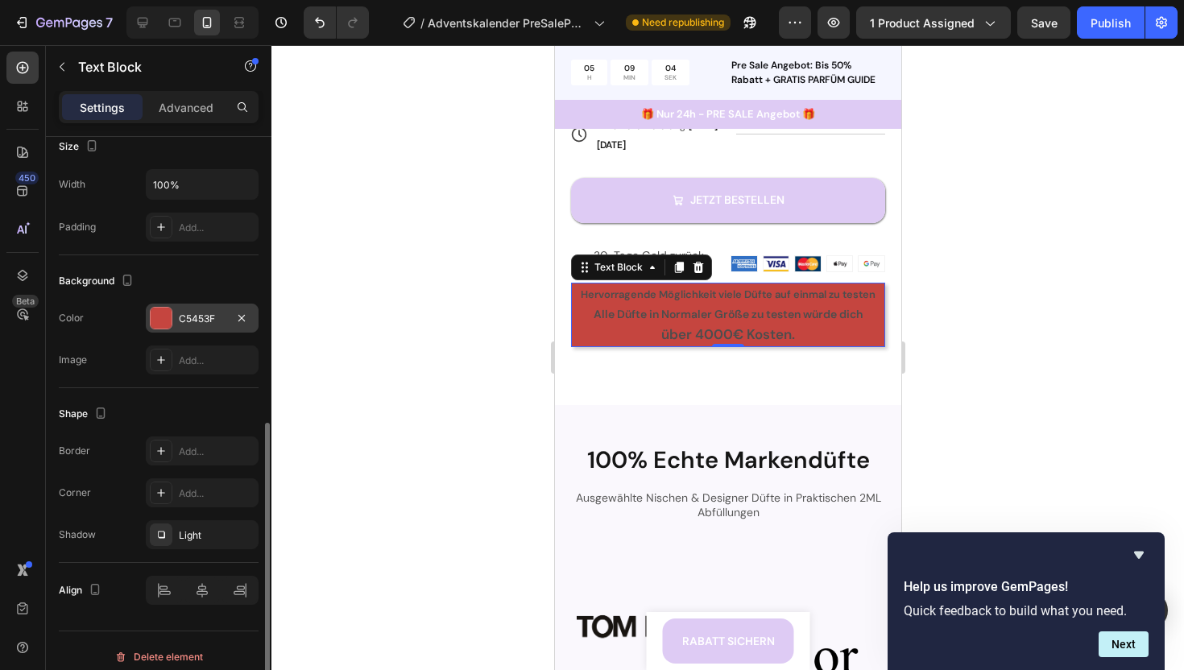
click at [106, 488] on div "Corner Add..." at bounding box center [159, 492] width 200 height 29
click at [155, 498] on icon at bounding box center [161, 492] width 13 height 13
click at [110, 481] on div "Corner Round" at bounding box center [159, 492] width 200 height 29
click at [134, 482] on div "Corner Round" at bounding box center [159, 492] width 200 height 29
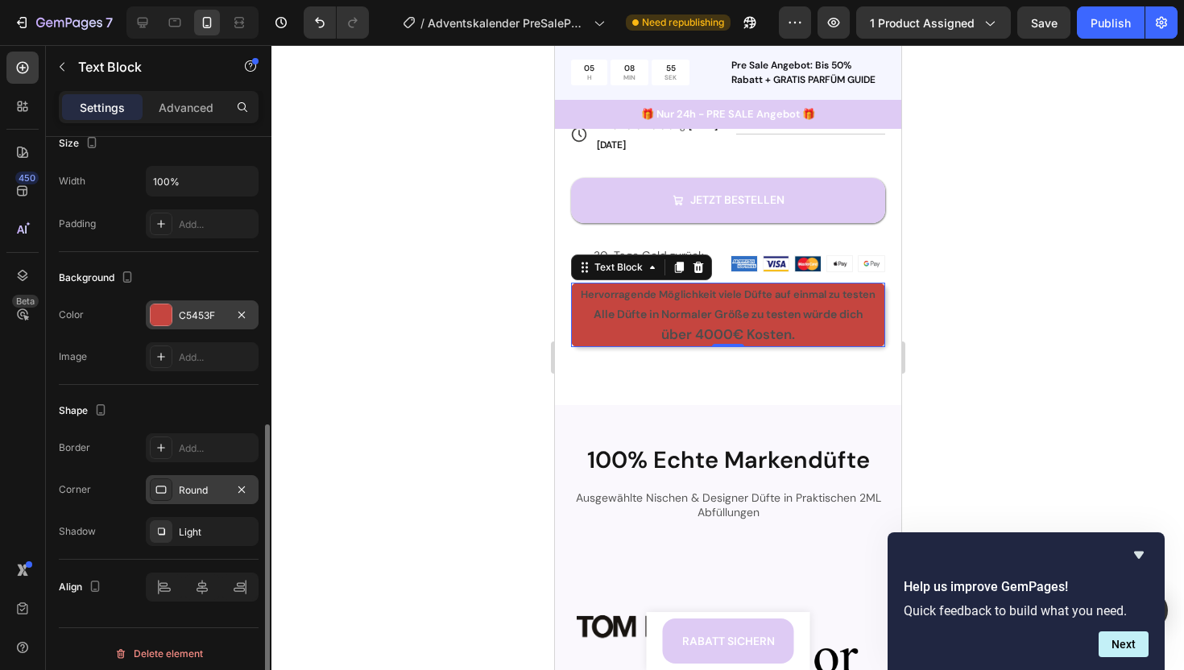
click at [130, 478] on div "Corner Round" at bounding box center [159, 489] width 200 height 29
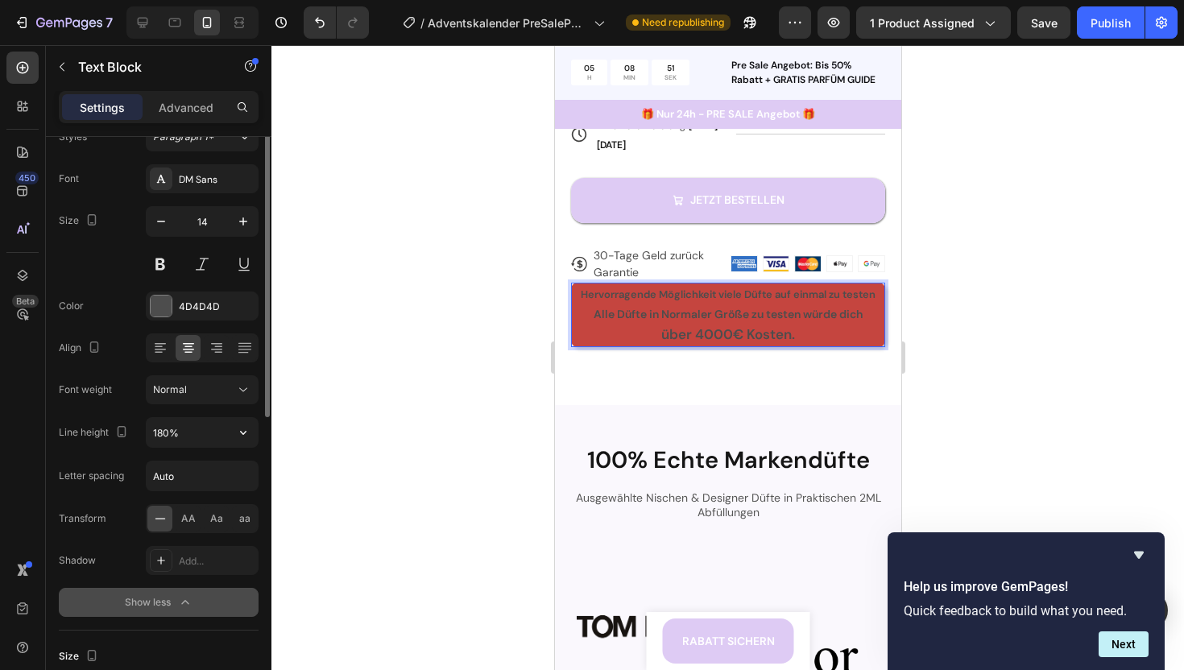
scroll to position [36, 0]
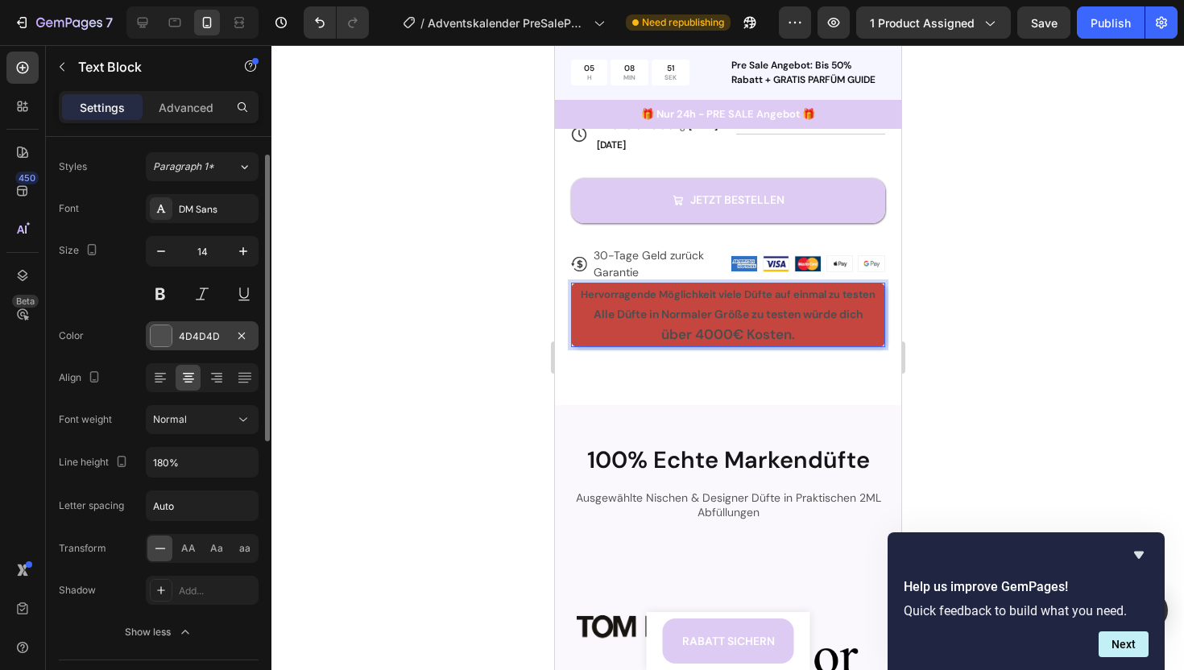
click at [165, 328] on div at bounding box center [161, 335] width 21 height 21
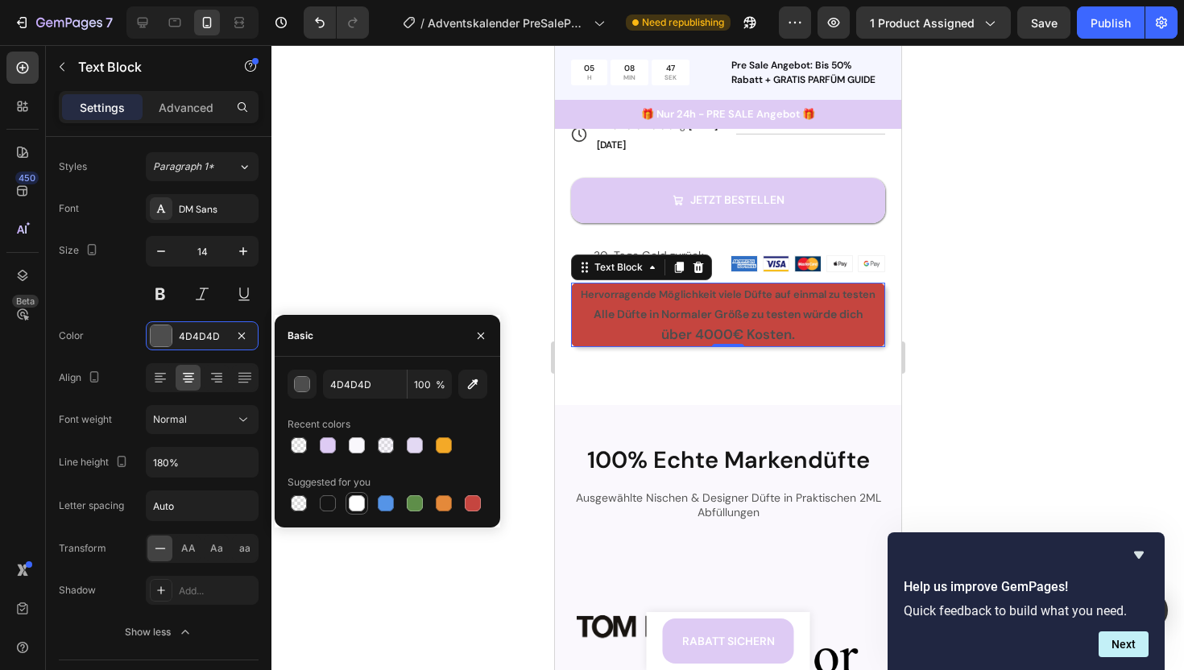
click at [356, 504] on div at bounding box center [357, 503] width 16 height 16
type input "FFFFFF"
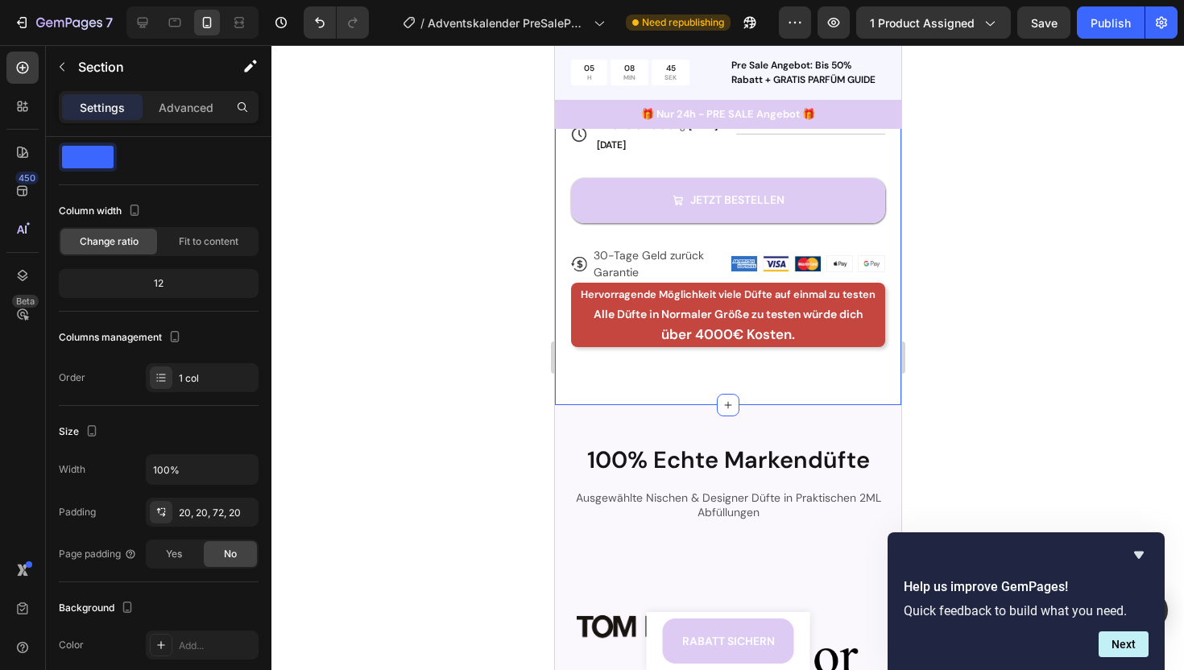
scroll to position [0, 0]
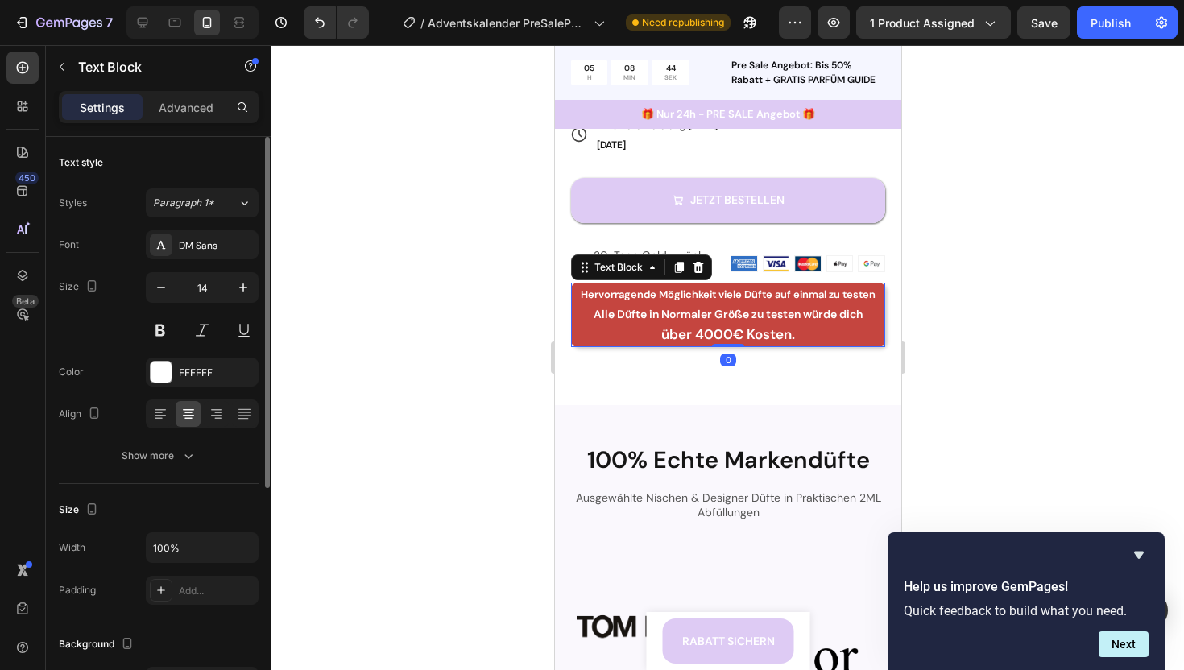
click at [702, 333] on strong "über 4000€ Kosten." at bounding box center [727, 334] width 134 height 18
click at [172, 116] on div "Advanced" at bounding box center [186, 107] width 81 height 26
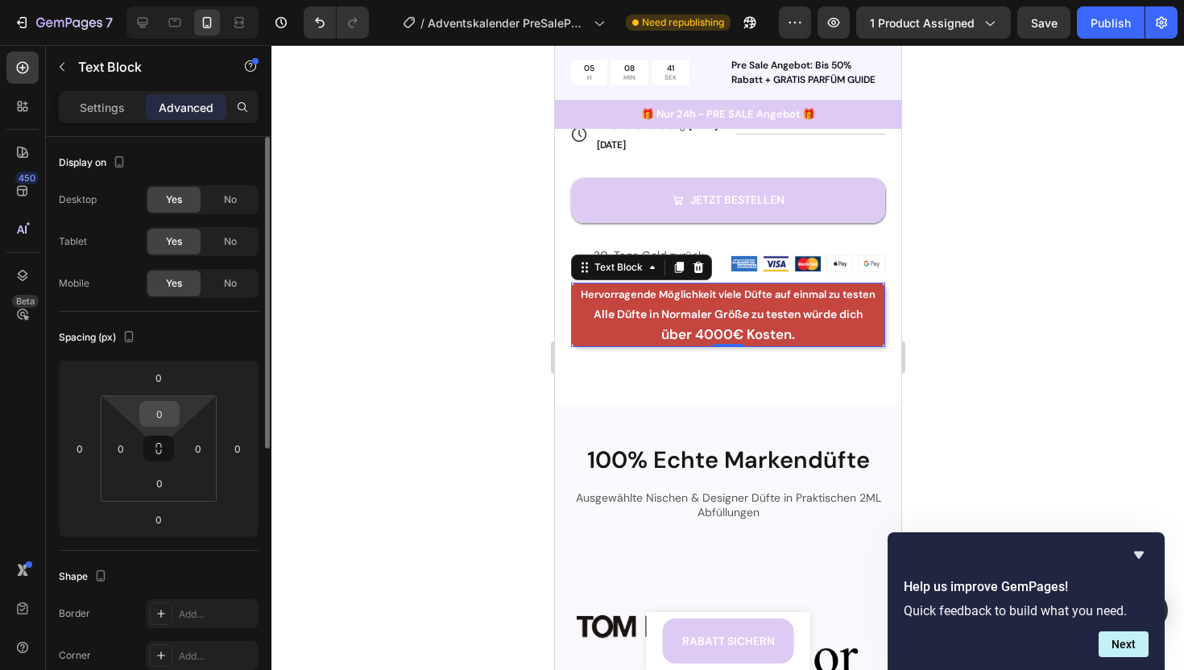
click at [168, 409] on input "0" at bounding box center [159, 414] width 32 height 24
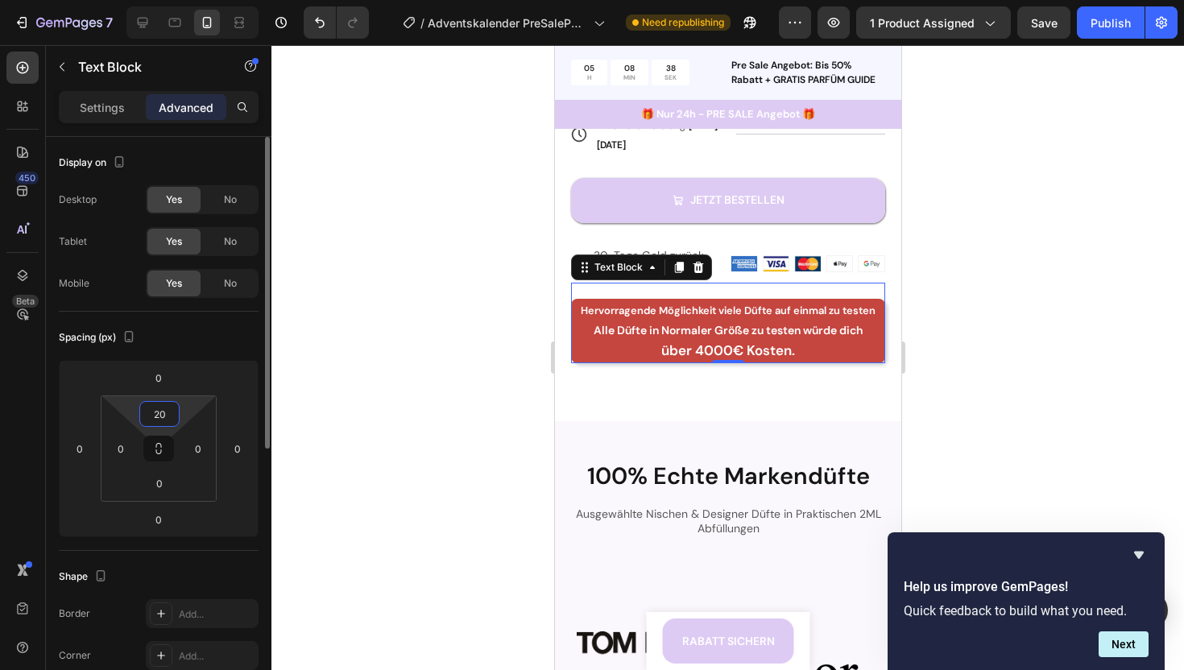
type input "20"
click at [226, 326] on div "Spacing (px)" at bounding box center [159, 338] width 200 height 26
click at [460, 344] on div at bounding box center [727, 357] width 912 height 625
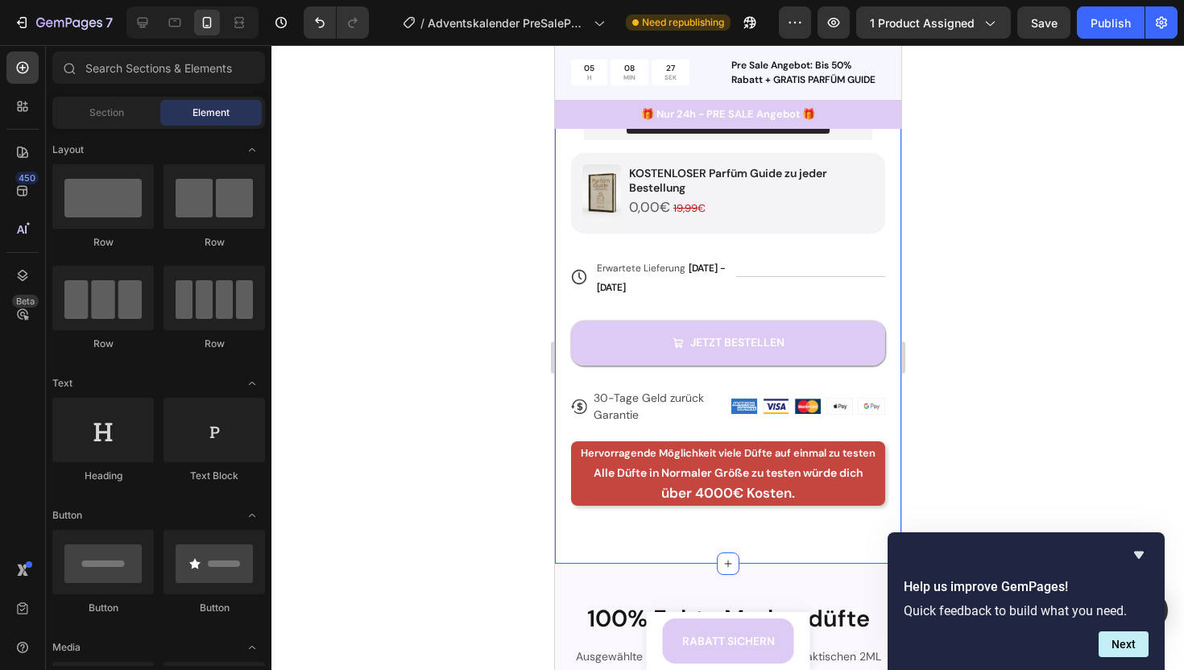
scroll to position [652, 0]
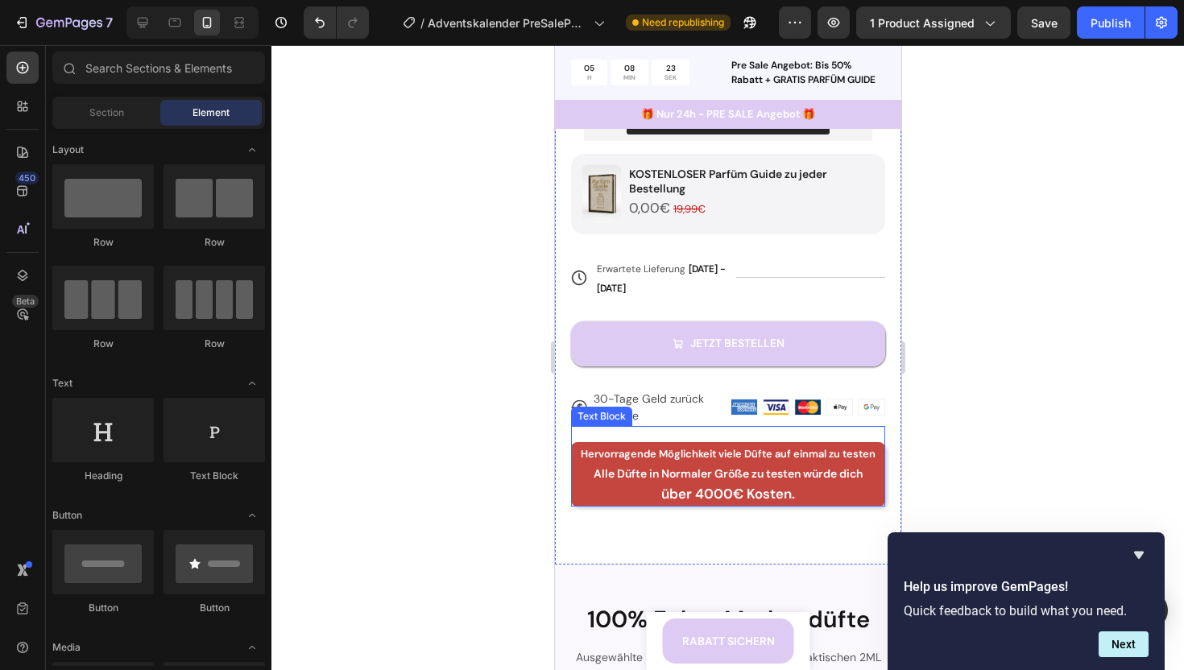
click at [808, 478] on strong "Alle Düfte in Normaler Größe zu testen würde dich" at bounding box center [727, 473] width 269 height 14
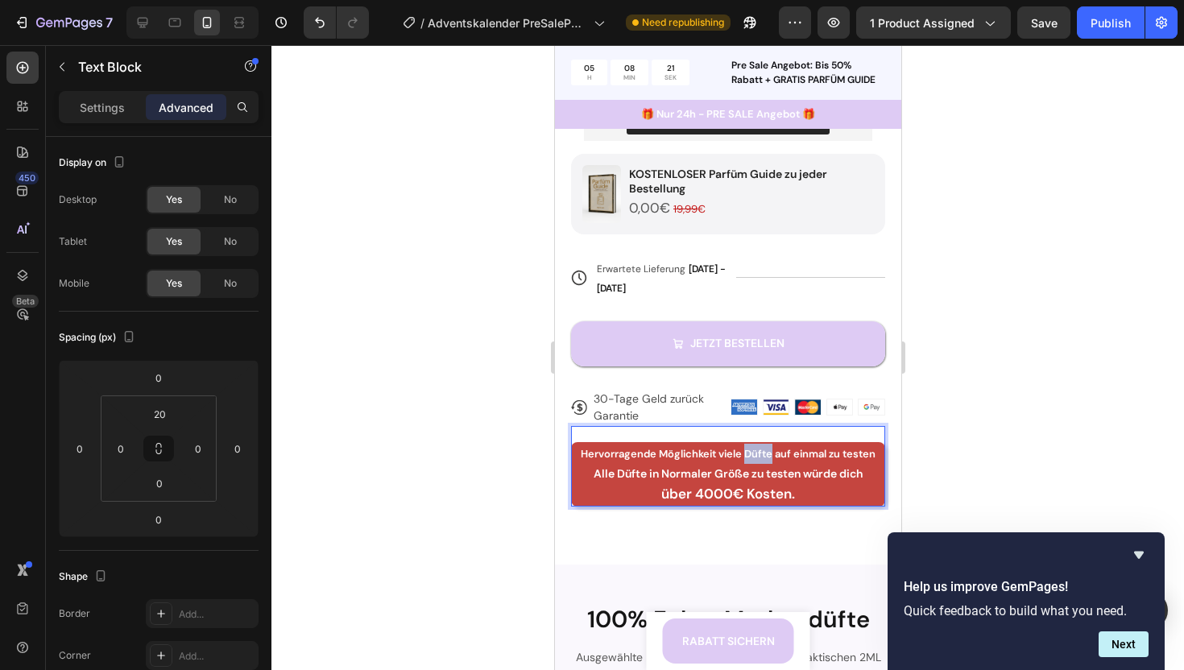
click at [765, 447] on strong "Hervorragende Möglichkeit viele Düfte auf einmal zu testen" at bounding box center [727, 454] width 295 height 14
click at [586, 473] on p "Alle Düfte in Normaler Größe zu testen würde dich" at bounding box center [727, 474] width 311 height 20
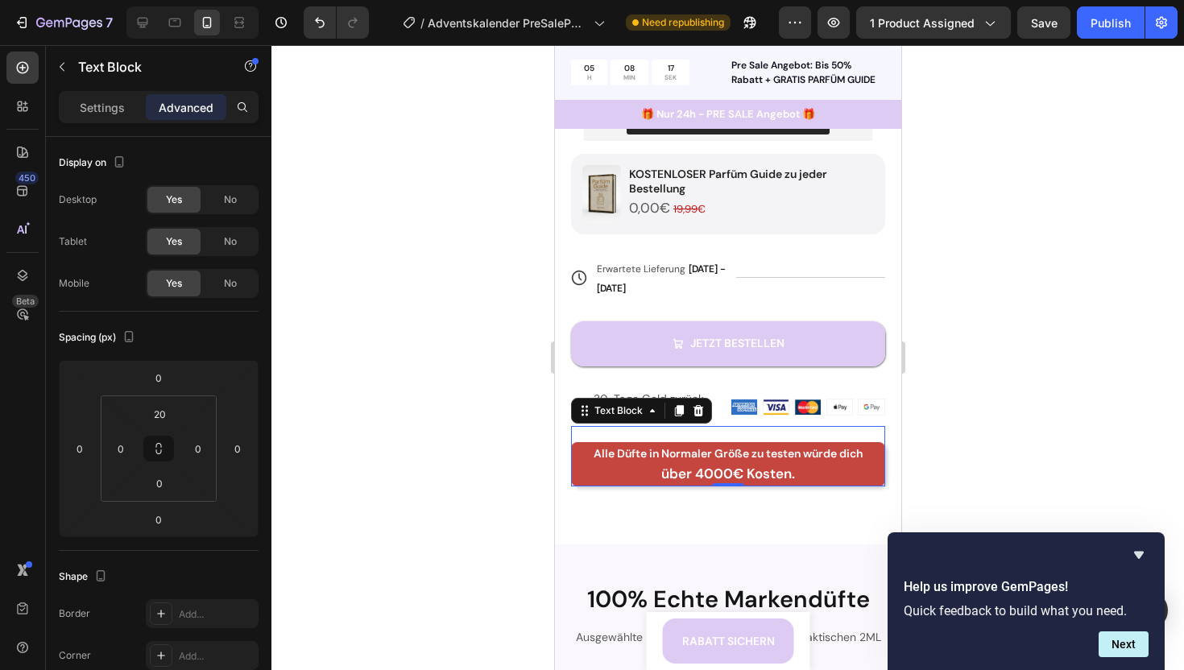
click at [460, 489] on div at bounding box center [727, 357] width 912 height 625
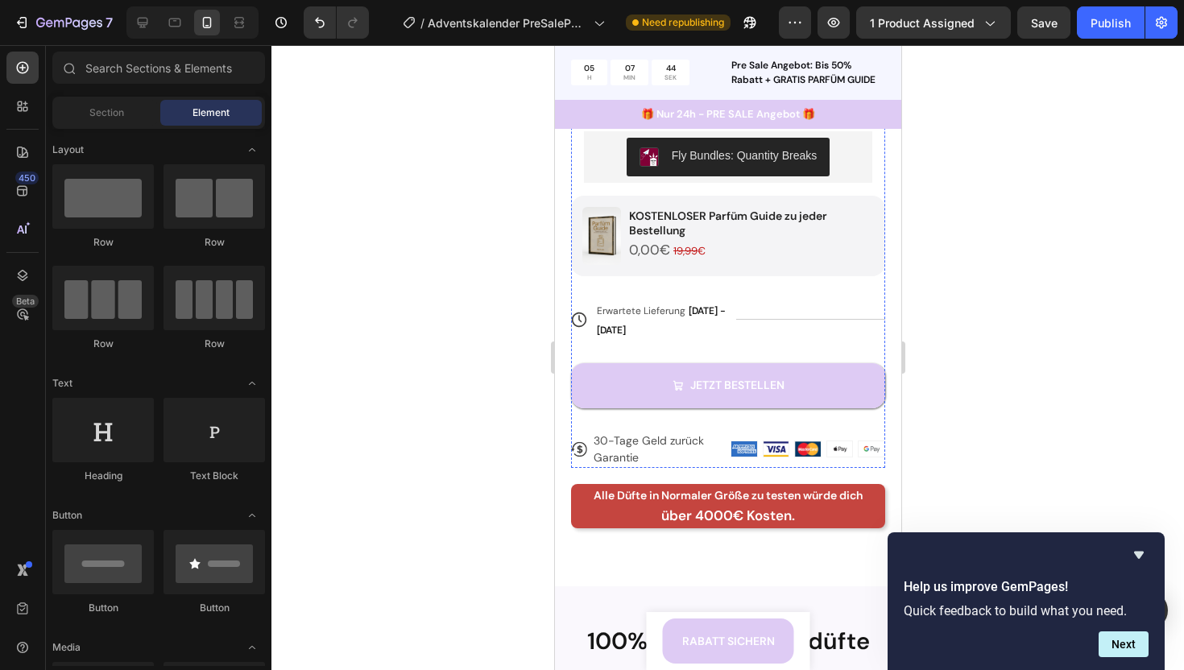
scroll to position [612, 0]
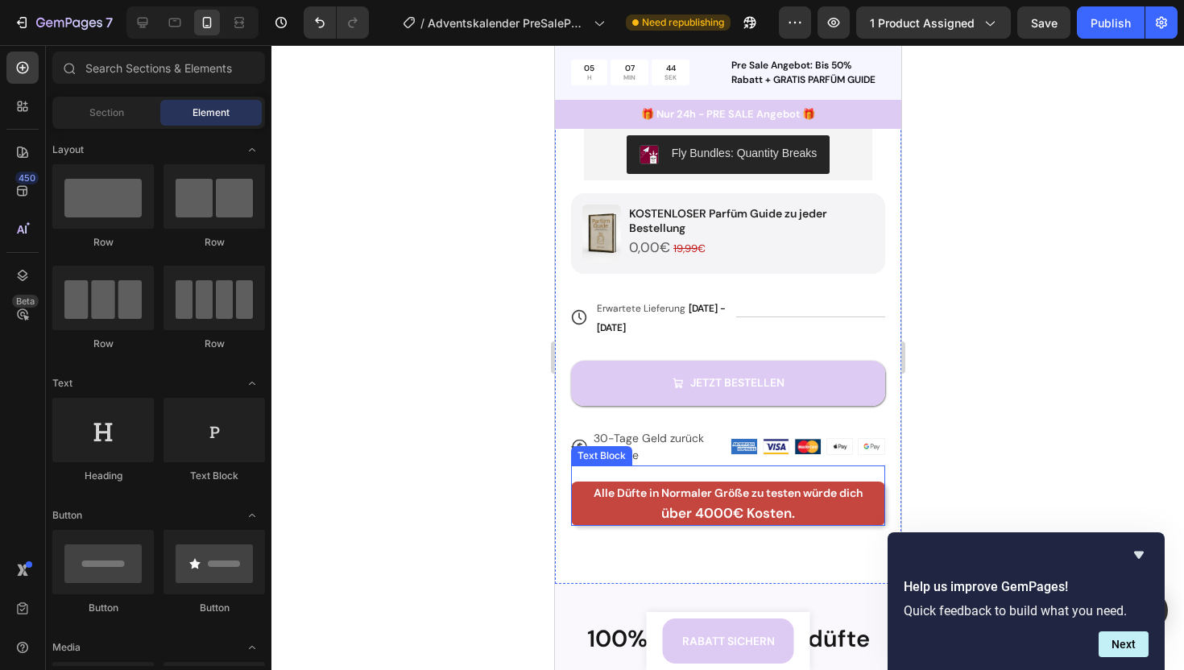
click at [715, 502] on p "Alle Düfte in Normaler Größe zu testen würde dich" at bounding box center [727, 493] width 311 height 20
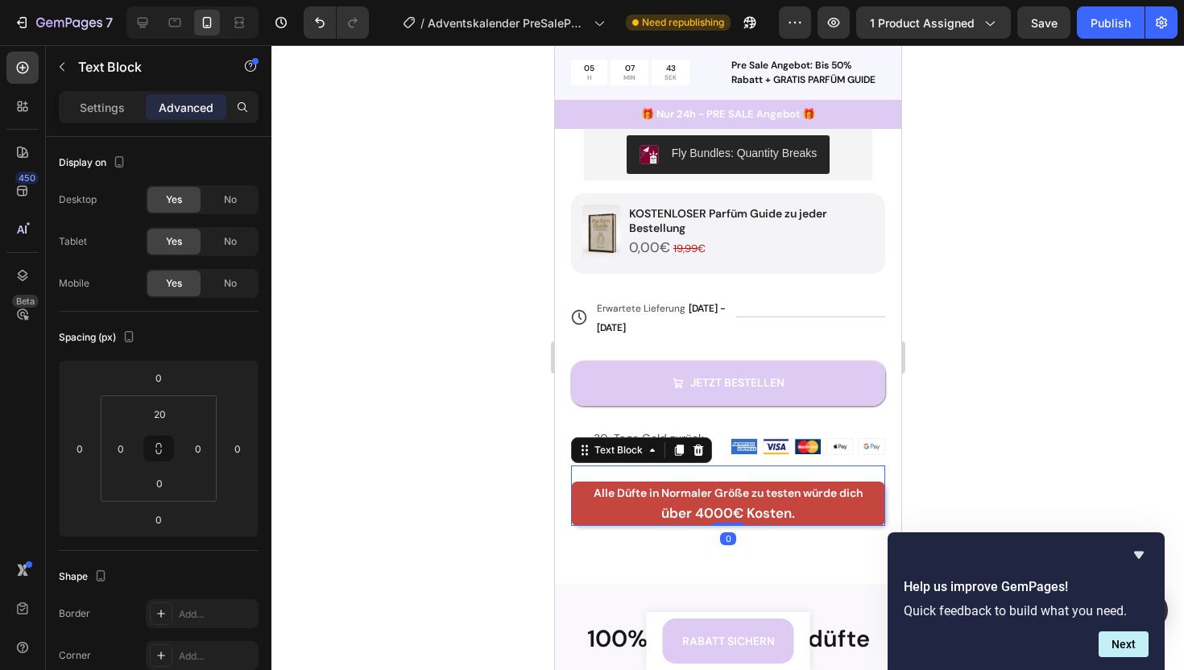
click at [668, 497] on strong "Alle Düfte in Normaler Größe zu testen würde dich" at bounding box center [727, 493] width 269 height 14
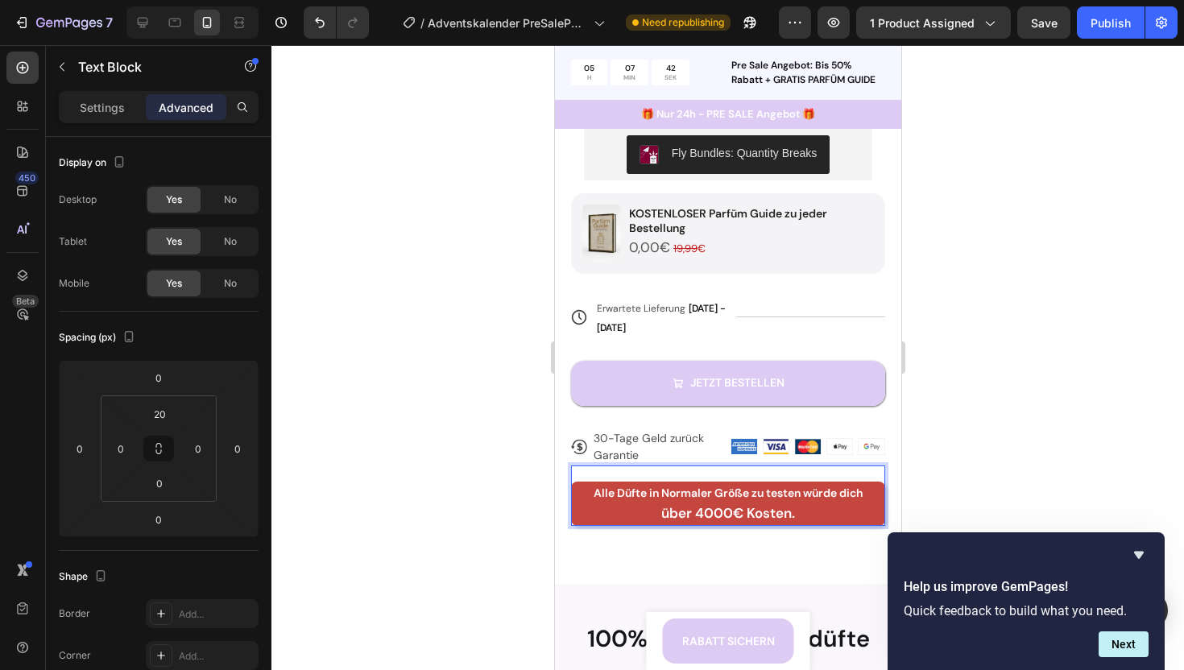
click at [714, 497] on strong "Alle Düfte in Normaler Größe zu testen würde dich" at bounding box center [727, 493] width 269 height 14
click at [862, 493] on strong "Alle Düfte in Normaler Größe zu testen würde dich" at bounding box center [727, 493] width 269 height 14
click at [494, 503] on div at bounding box center [727, 357] width 912 height 625
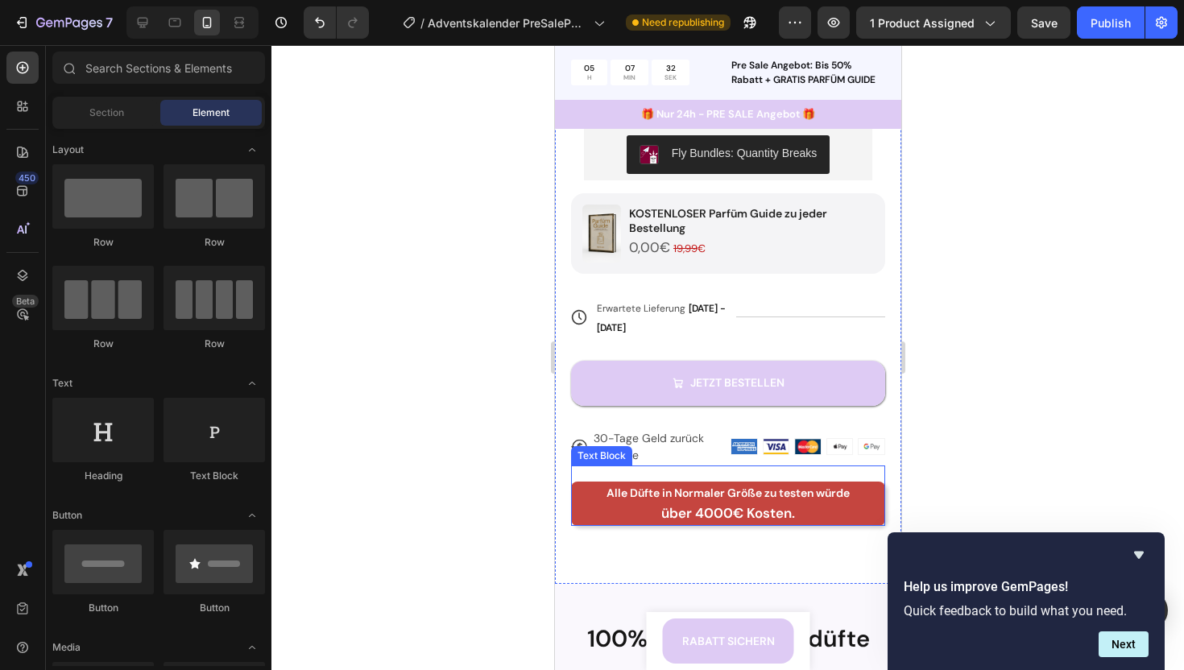
click at [706, 498] on strong "Alle Düfte in Normaler Größe zu testen würde" at bounding box center [727, 493] width 243 height 14
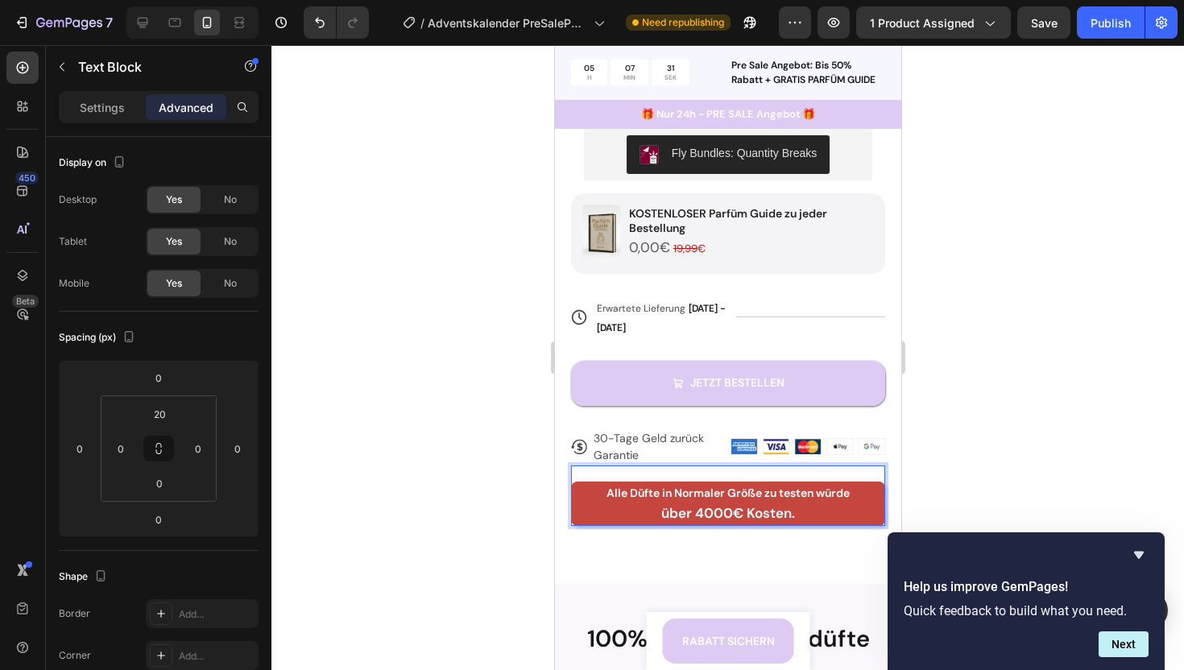
click at [679, 494] on strong "Alle Düfte in Normaler Größe zu testen würde" at bounding box center [727, 493] width 243 height 14
click at [423, 433] on div at bounding box center [727, 357] width 912 height 625
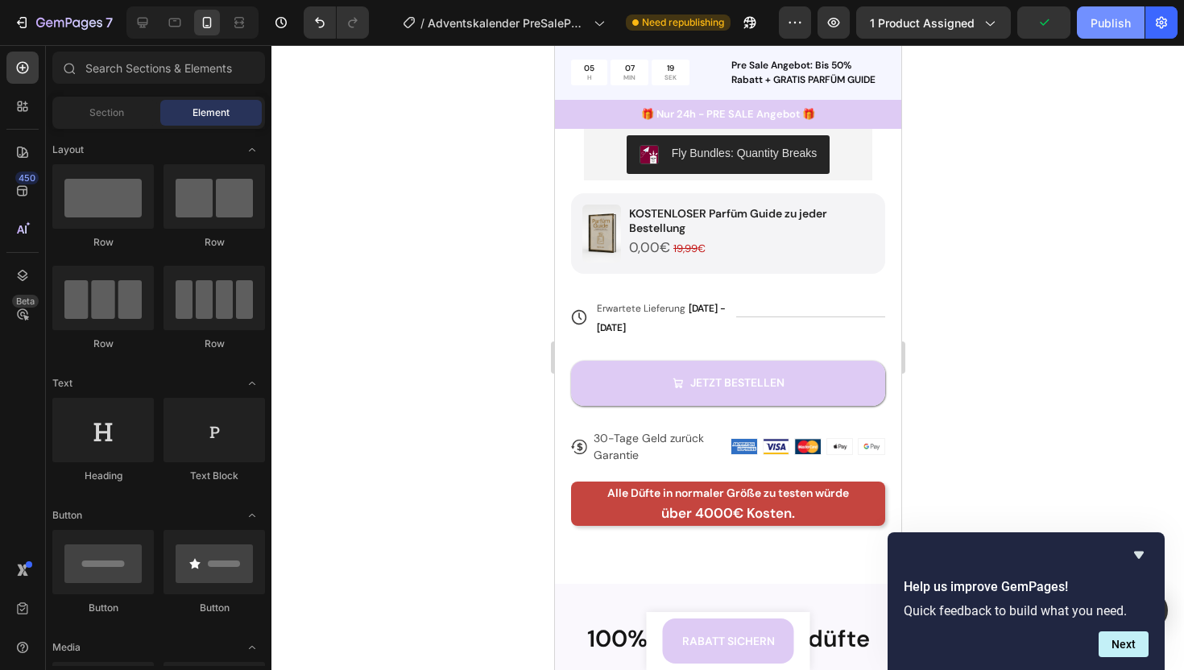
click at [1116, 35] on button "Publish" at bounding box center [1111, 22] width 68 height 32
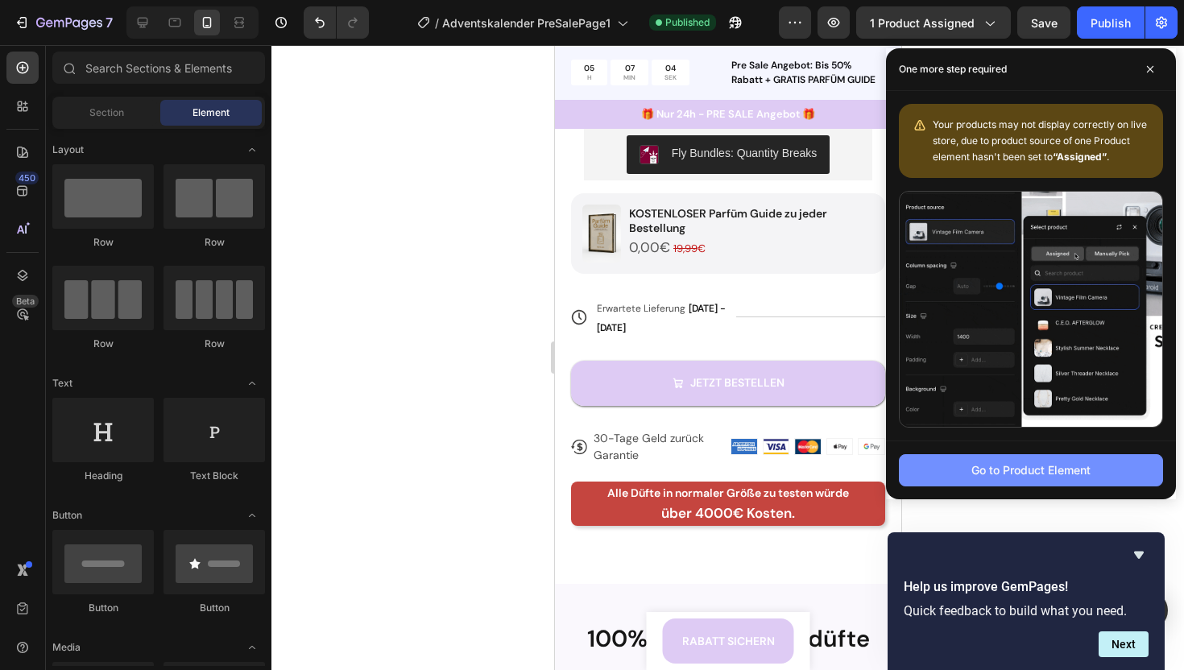
click at [1034, 479] on button "Go to Product Element" at bounding box center [1031, 470] width 264 height 32
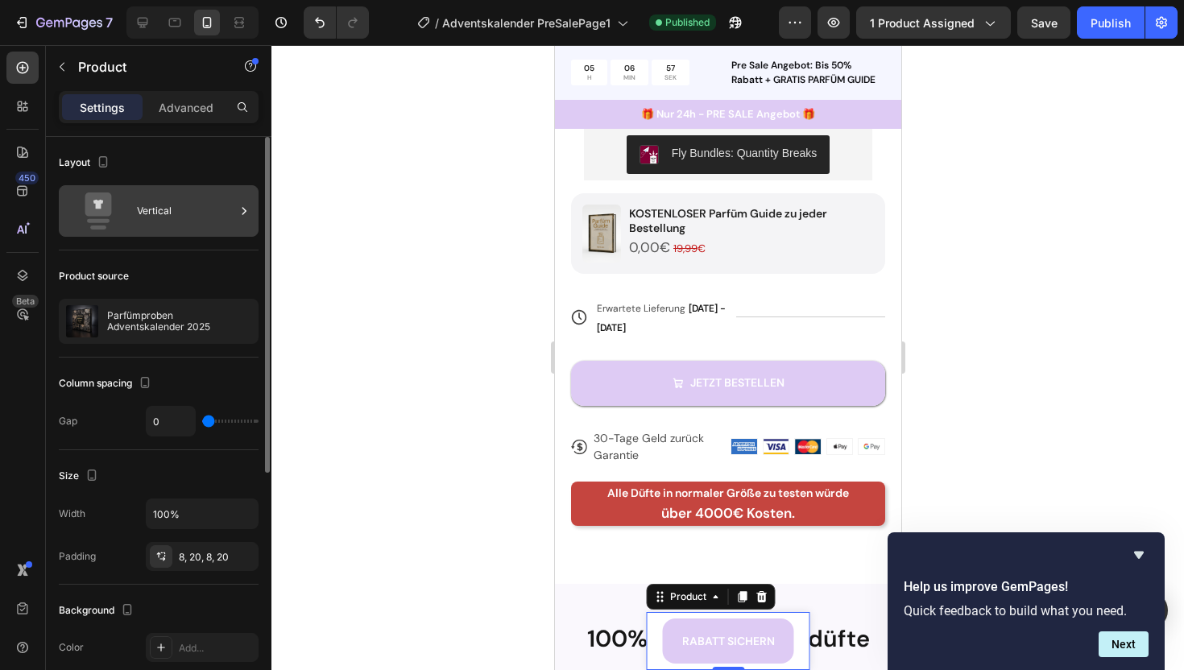
click at [147, 208] on div "Vertical" at bounding box center [186, 210] width 98 height 37
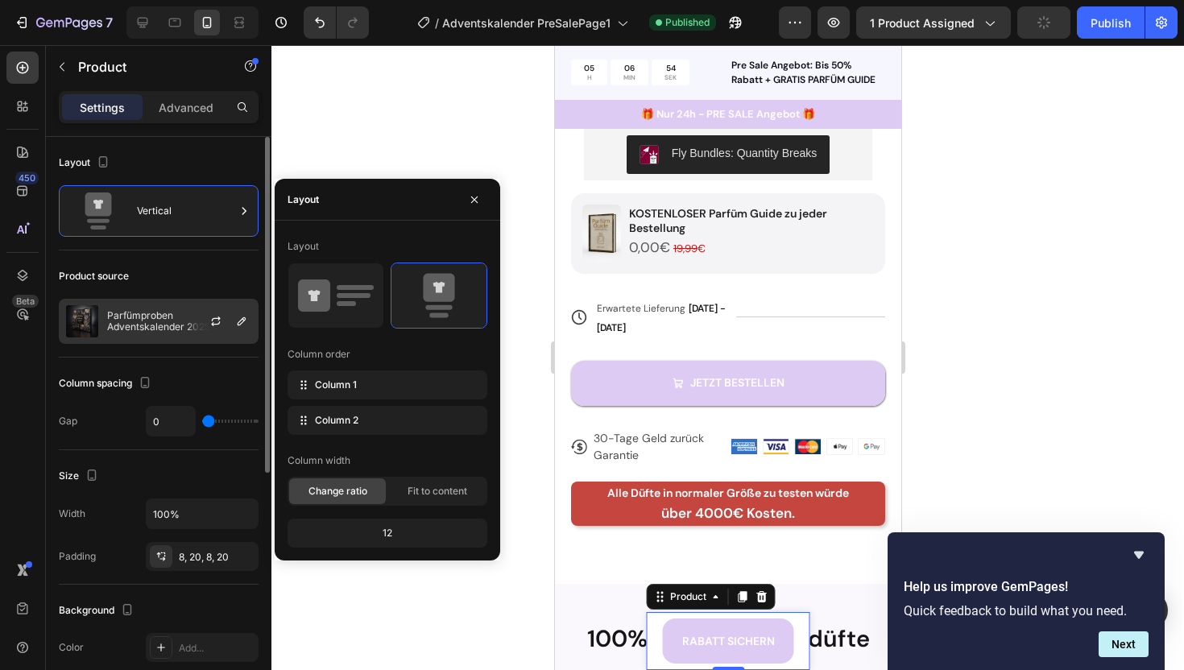
click at [140, 317] on p "Parfümproben Adventskalender 2025" at bounding box center [179, 321] width 144 height 23
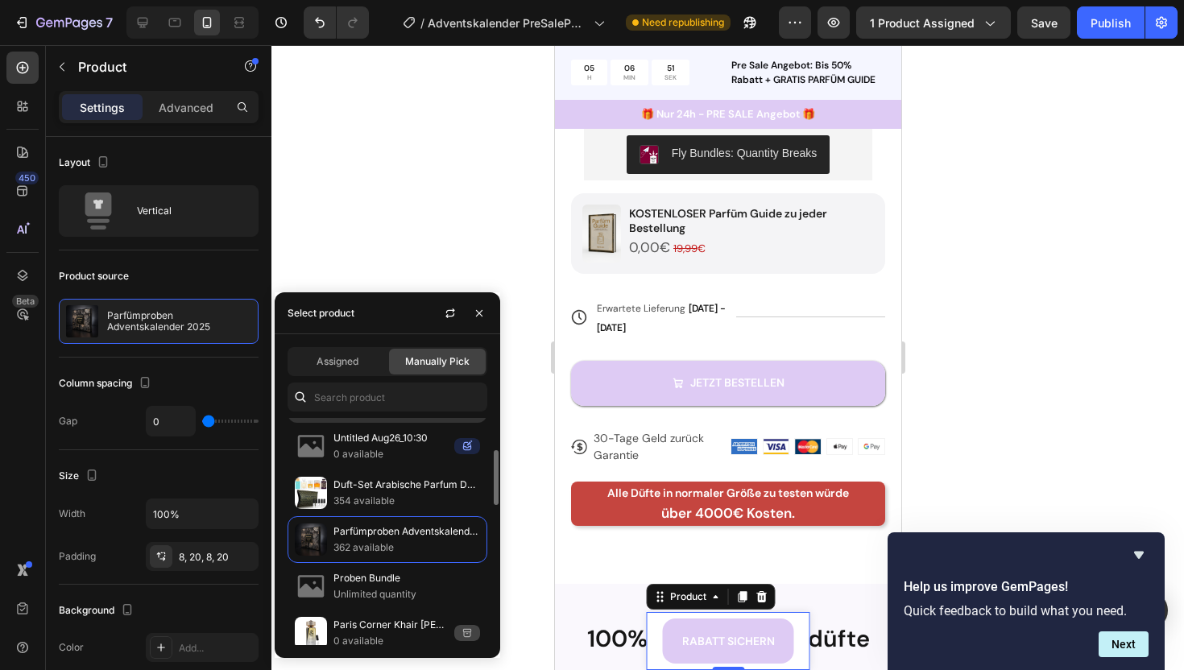
scroll to position [0, 0]
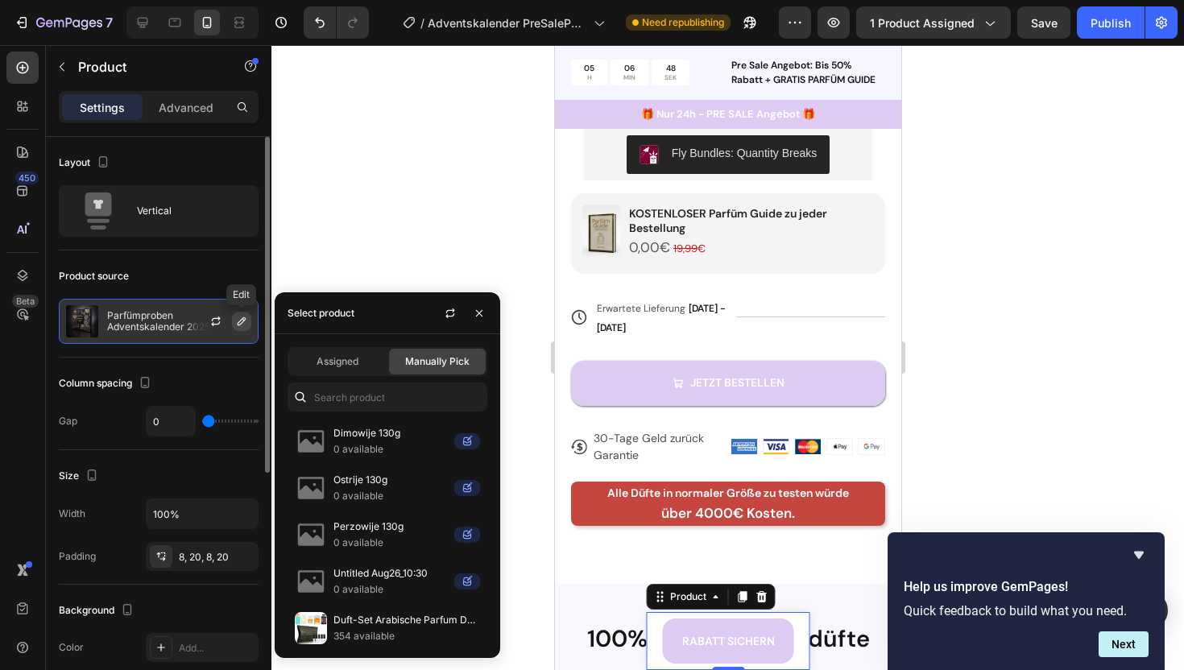
click at [242, 323] on icon "button" at bounding box center [242, 321] width 8 height 8
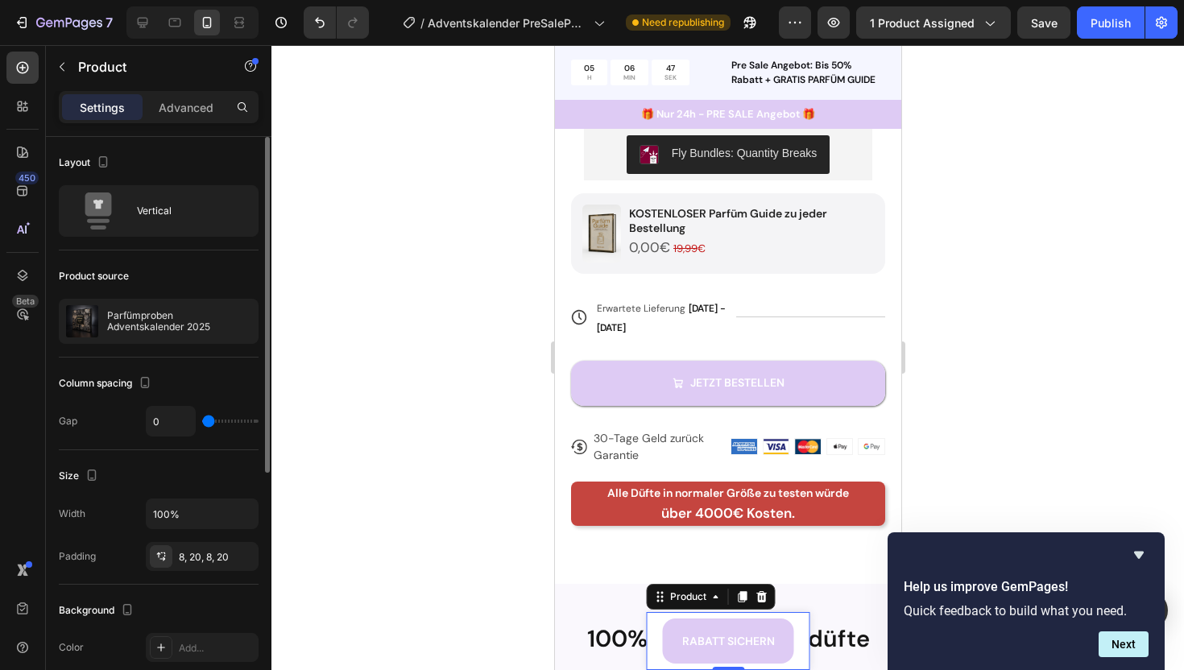
click at [238, 382] on div "Column spacing" at bounding box center [159, 383] width 200 height 26
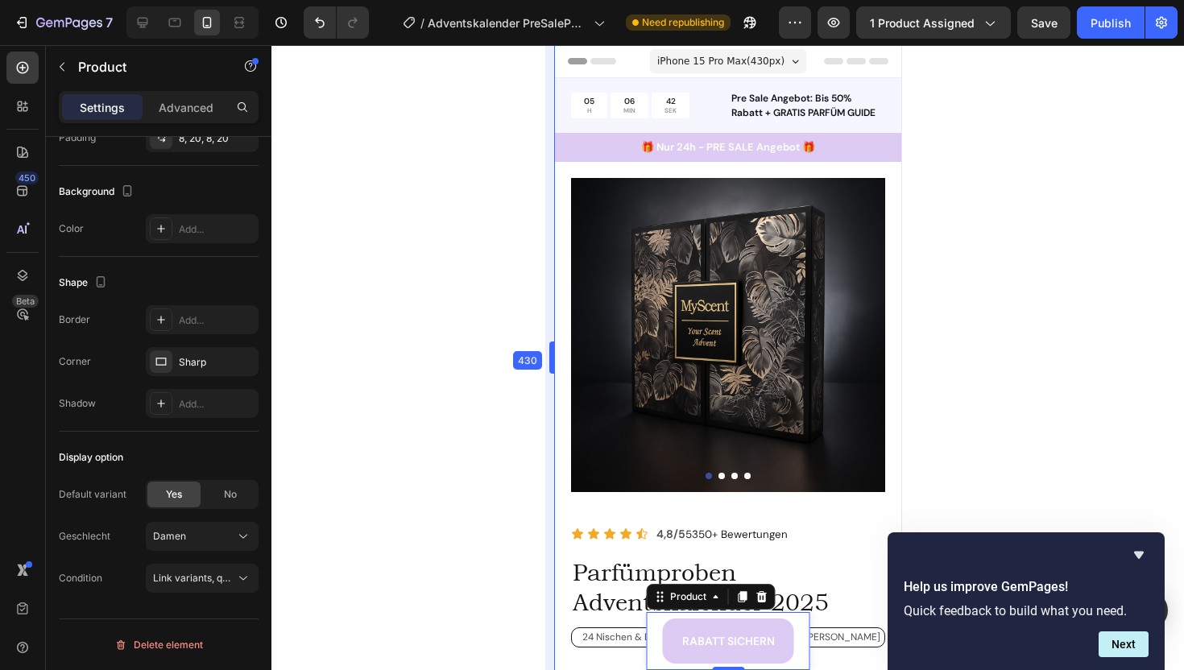
drag, startPoint x: 547, startPoint y: 275, endPoint x: 5, endPoint y: 237, distance: 543.3
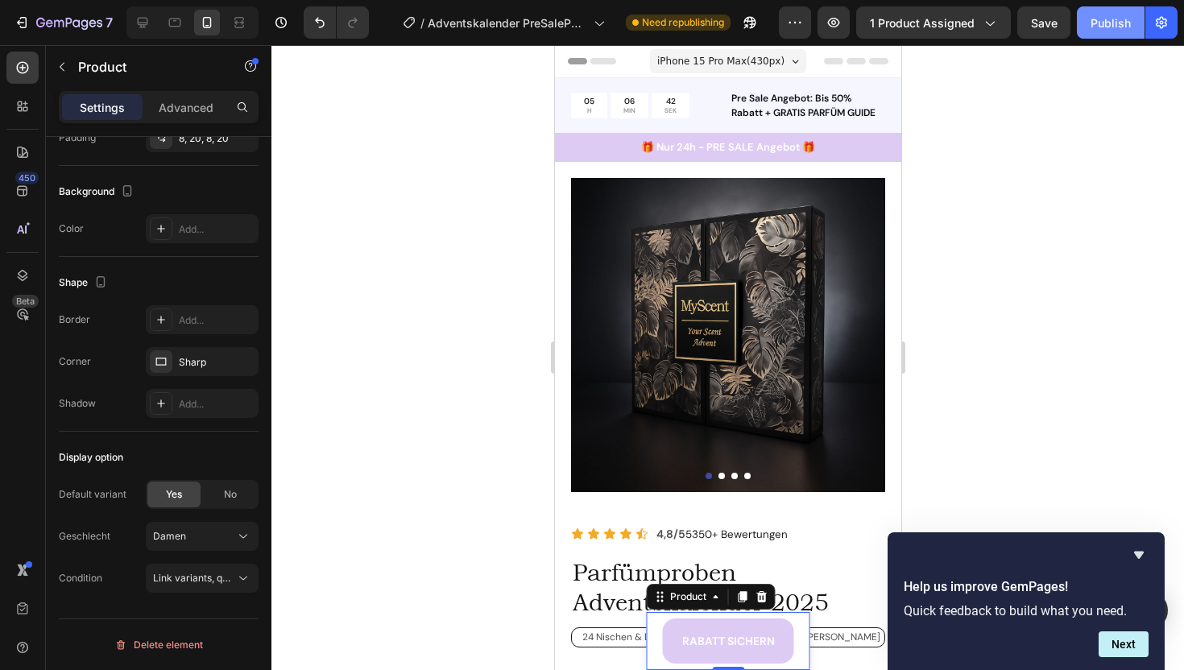
click at [1125, 33] on button "Publish" at bounding box center [1111, 22] width 68 height 32
click at [1140, 553] on icon "Hide survey" at bounding box center [1139, 555] width 10 height 7
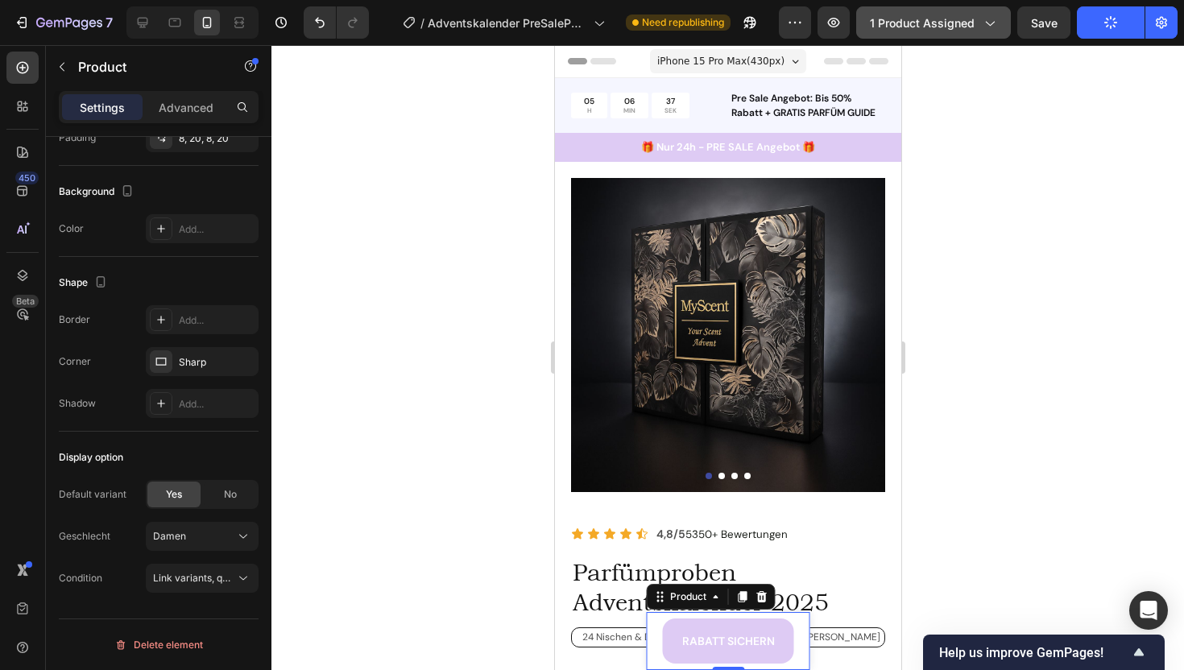
click at [938, 31] on span "1 product assigned" at bounding box center [922, 22] width 105 height 17
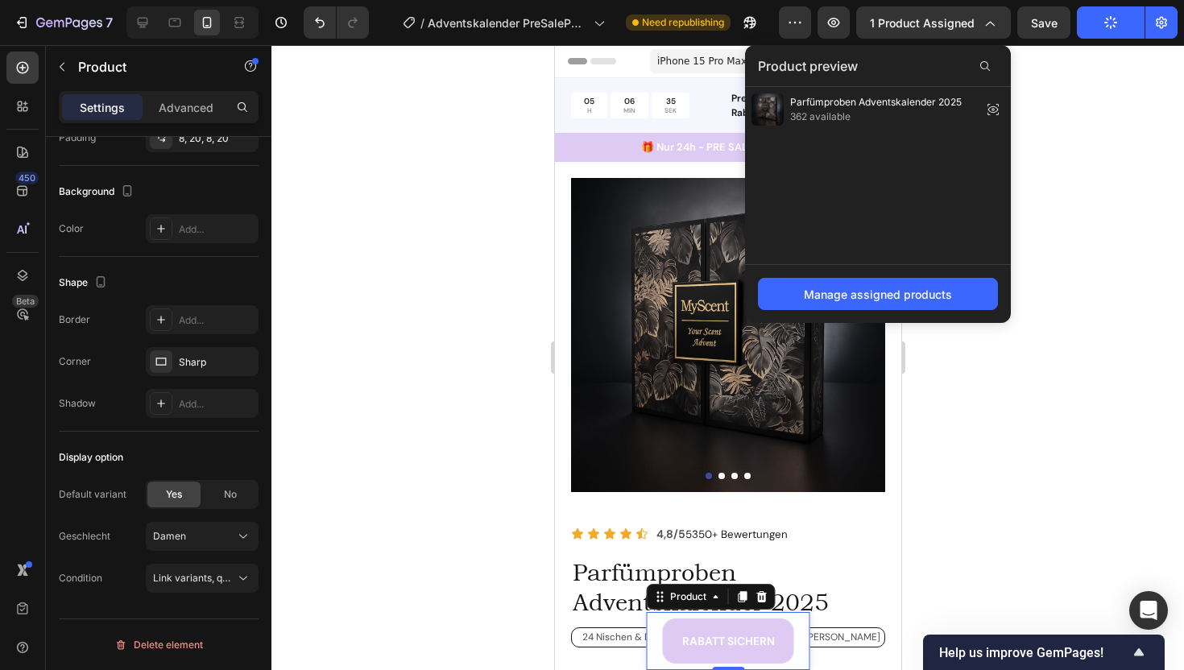
click at [1008, 426] on div at bounding box center [727, 357] width 912 height 625
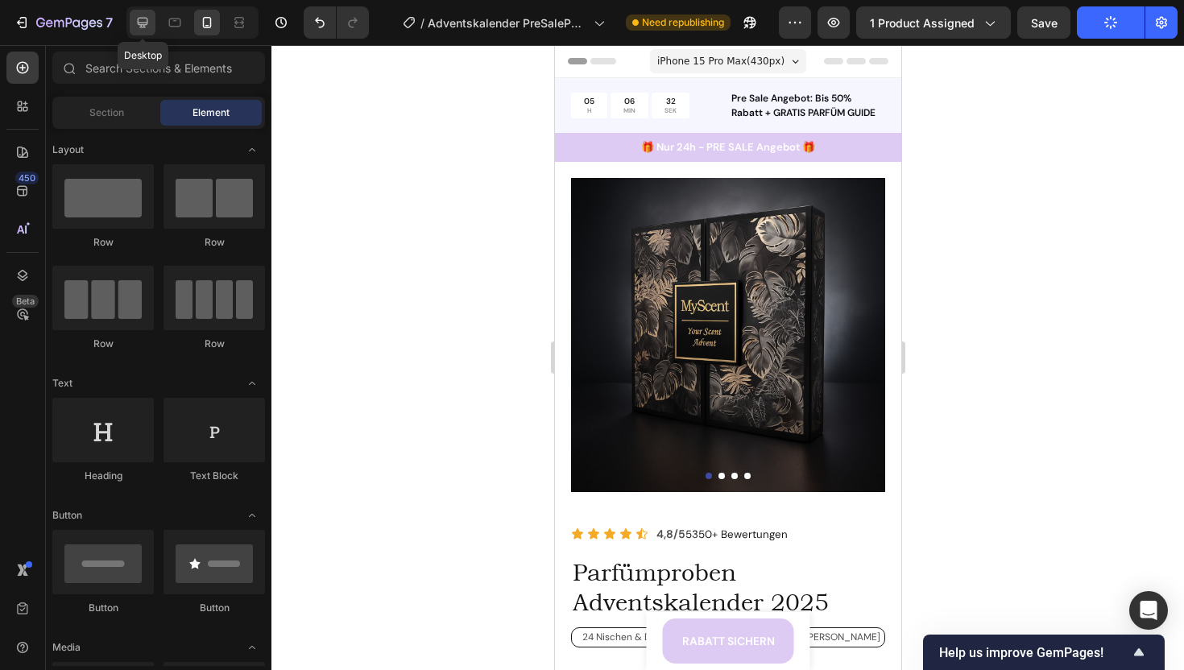
click at [146, 23] on icon at bounding box center [143, 23] width 10 height 10
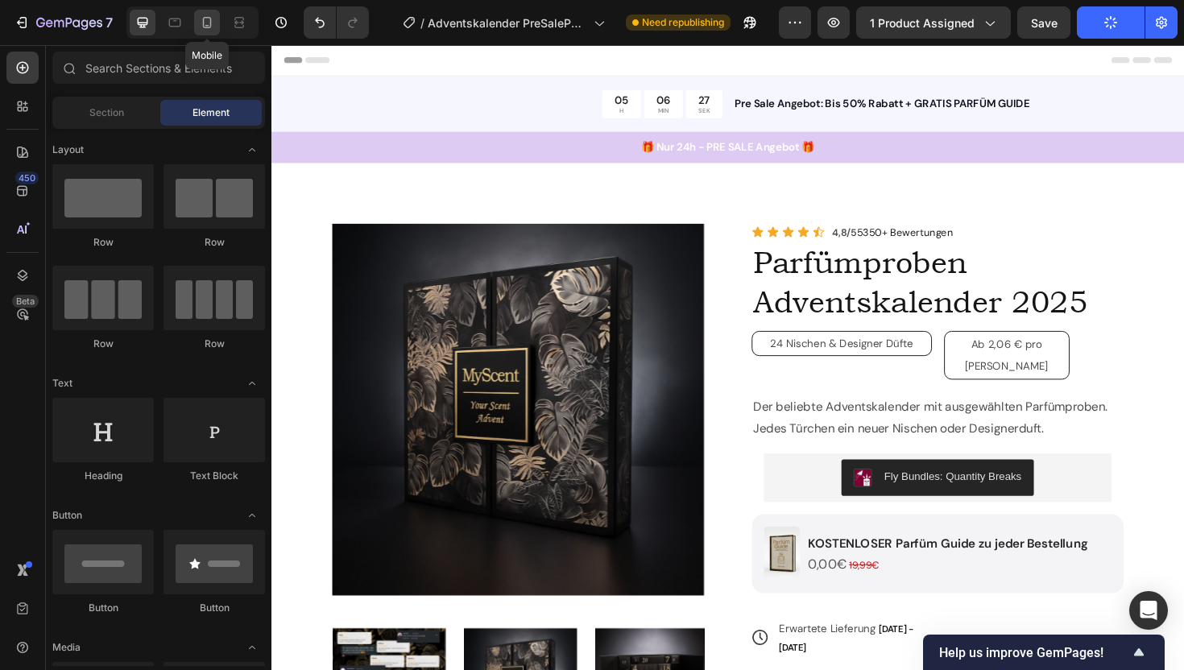
click at [206, 28] on icon at bounding box center [207, 22] width 16 height 16
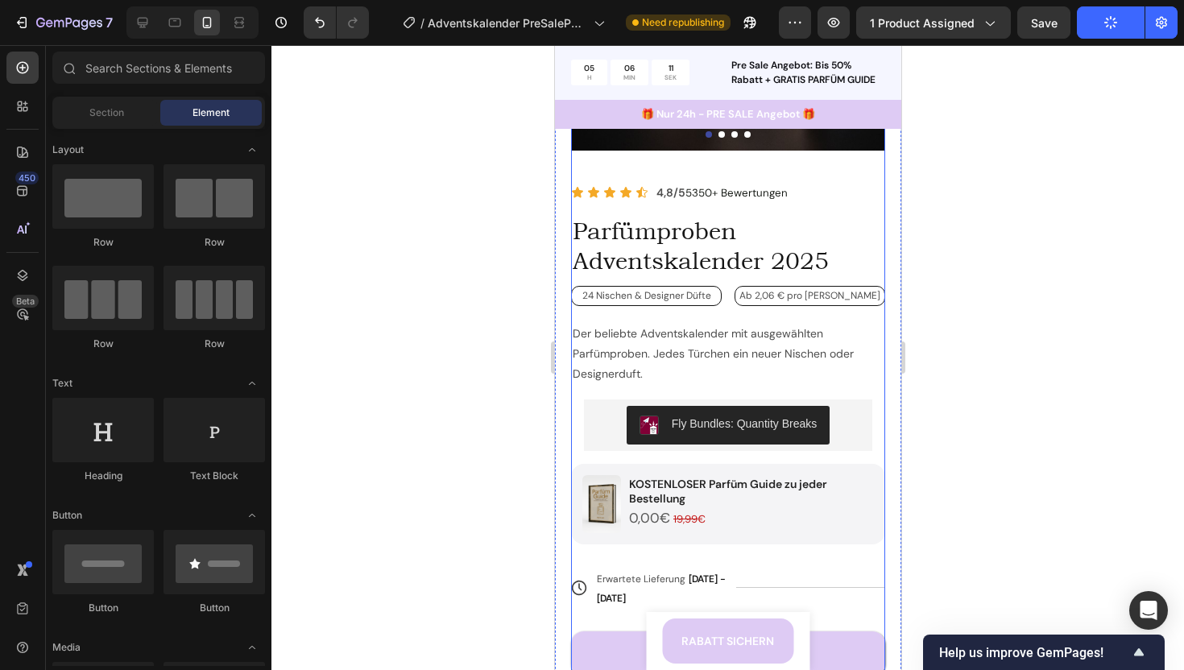
scroll to position [346, 0]
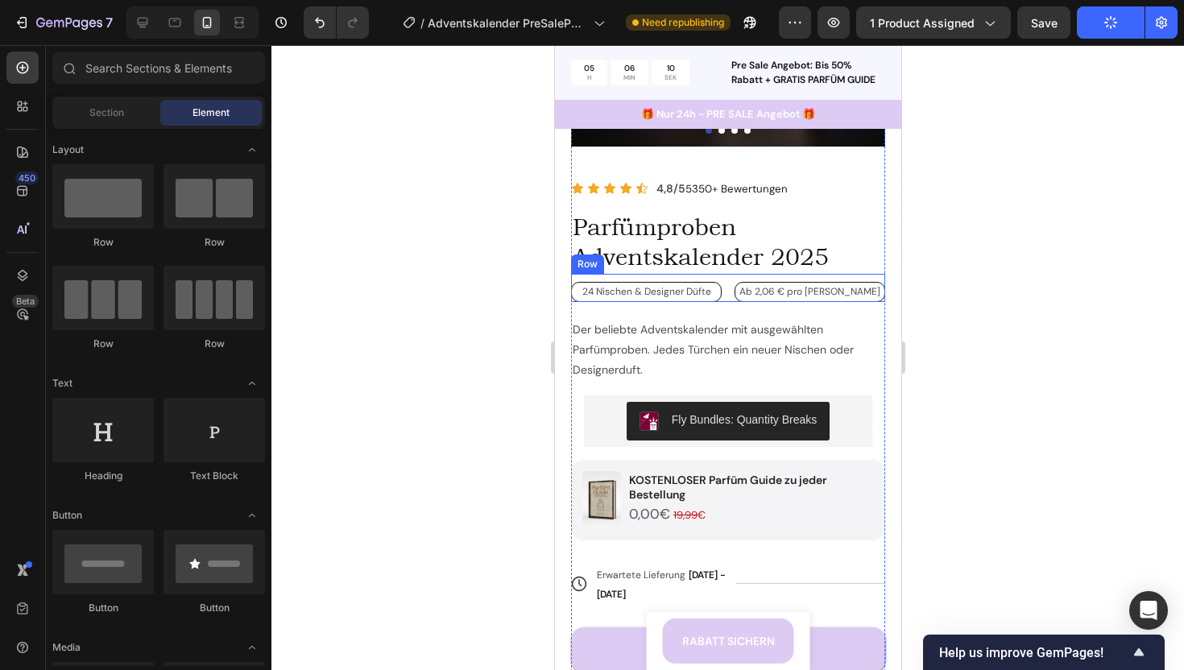
click at [727, 294] on div "24 Nischen & Designer Düfte Text Block Ab 2,06 € pro Milliter Text Block Row" at bounding box center [727, 288] width 314 height 28
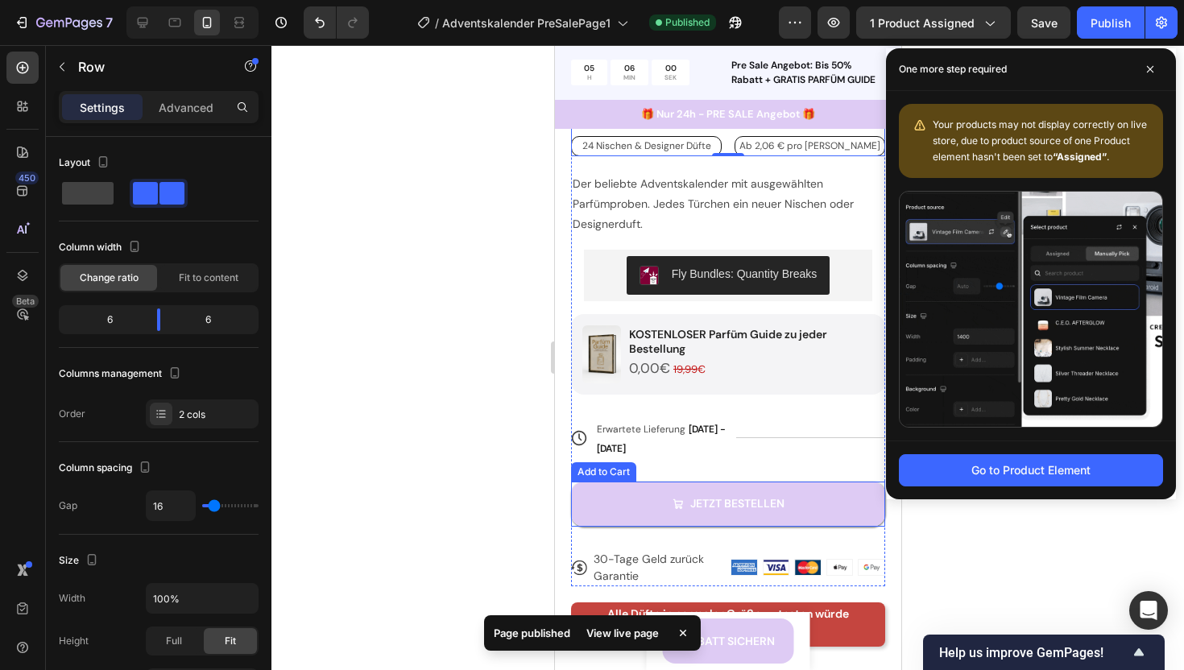
scroll to position [606, 0]
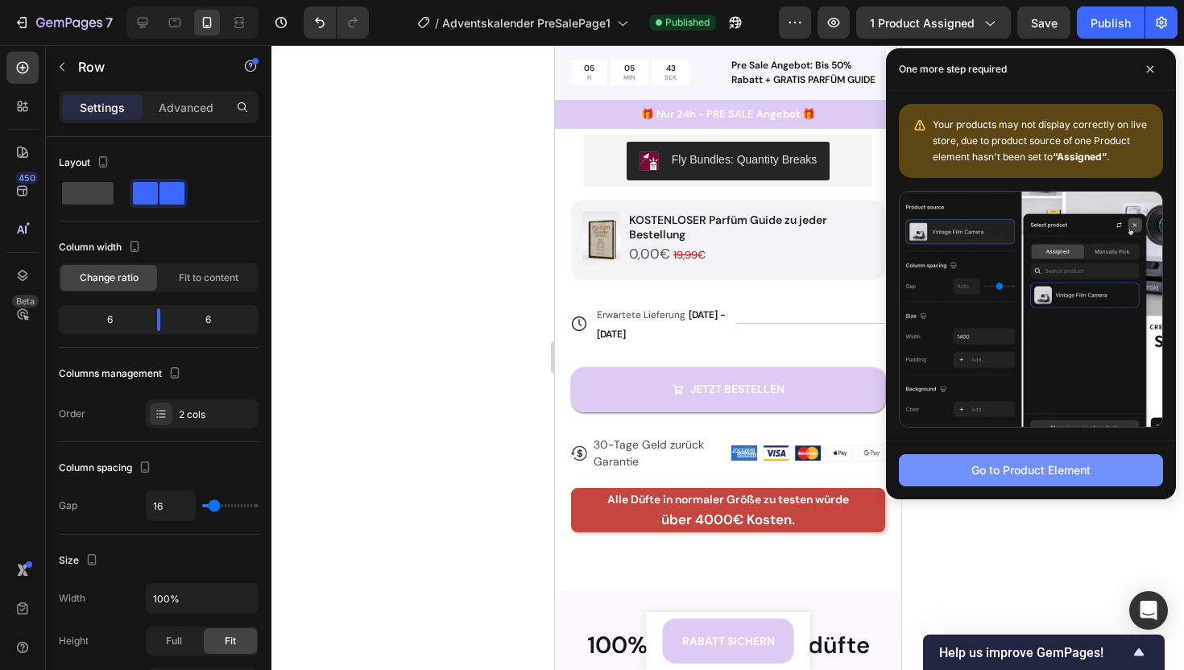
click at [1055, 473] on div "Go to Product Element" at bounding box center [1030, 469] width 119 height 17
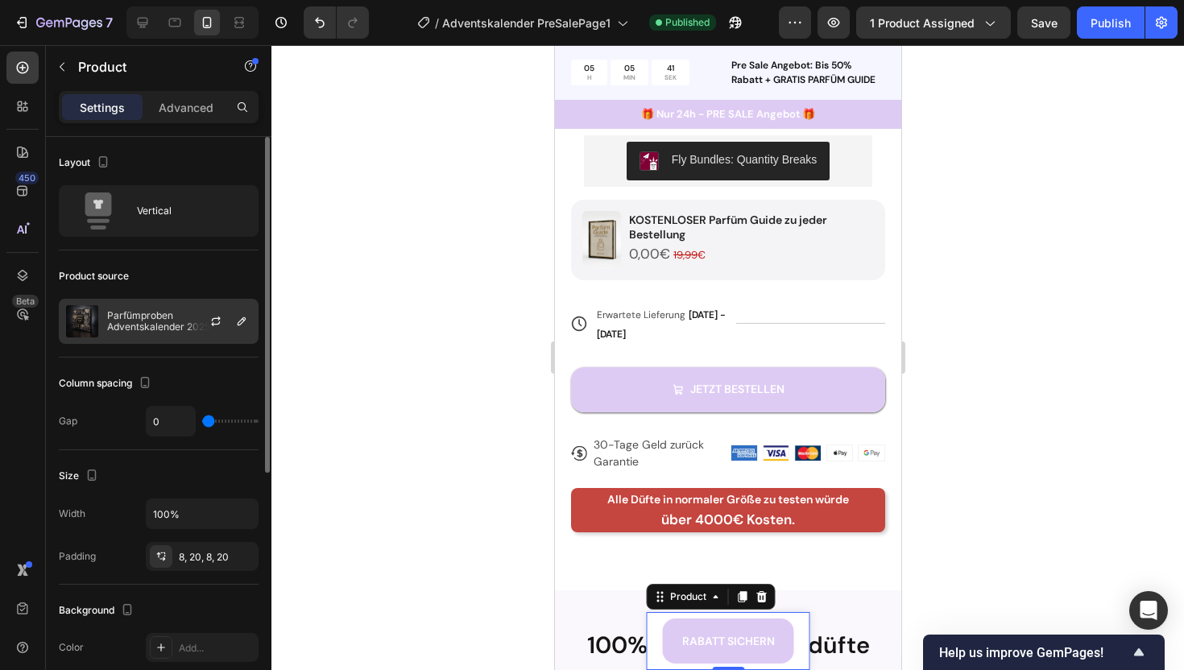
click at [143, 314] on p "Parfümproben Adventskalender 2025" at bounding box center [179, 321] width 144 height 23
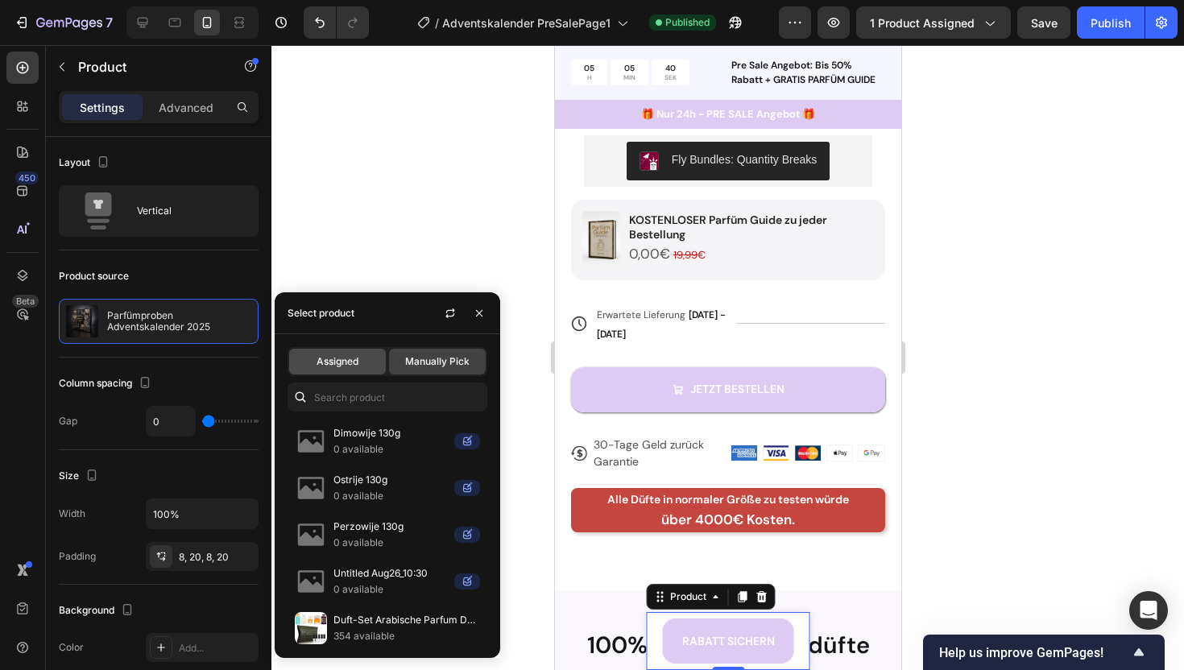
click at [345, 362] on span "Assigned" at bounding box center [338, 361] width 42 height 14
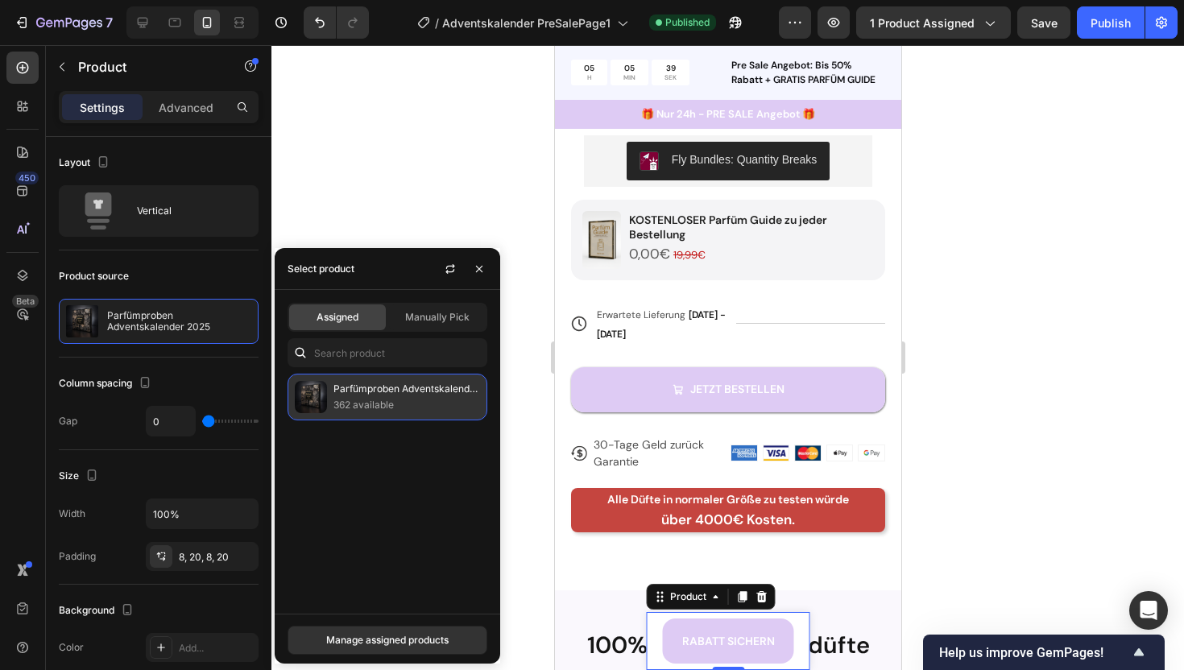
click at [378, 405] on p "362 available" at bounding box center [406, 405] width 147 height 16
click at [383, 406] on p "362 available" at bounding box center [406, 405] width 147 height 16
click at [449, 471] on div "Parfümproben Adventskalender 2025 362 available" at bounding box center [388, 487] width 226 height 227
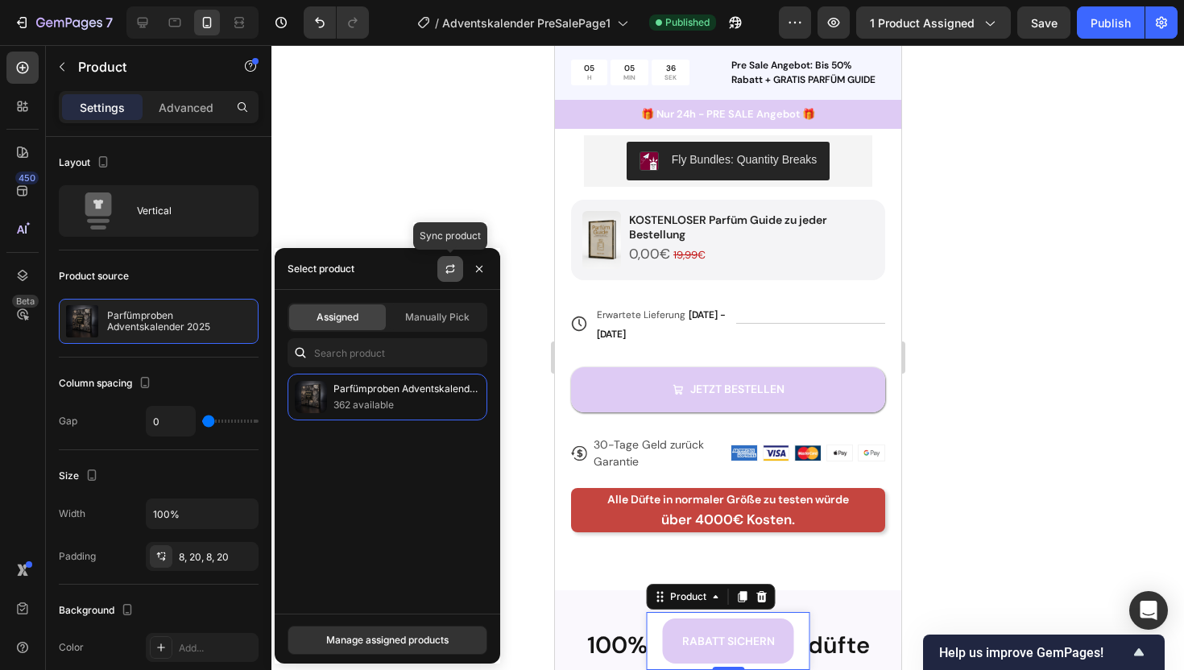
click at [442, 265] on button "button" at bounding box center [450, 269] width 26 height 26
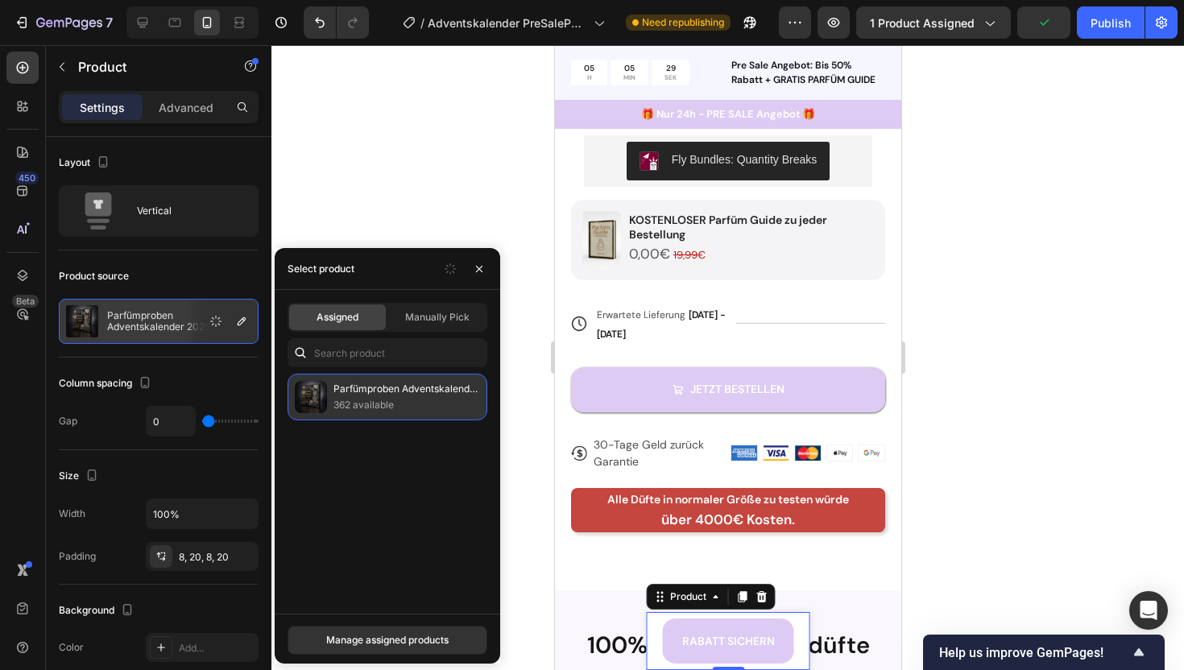
click at [395, 395] on p "Parfümproben Adventskalender 2025" at bounding box center [406, 389] width 147 height 16
click at [370, 642] on div "Manage assigned products" at bounding box center [387, 640] width 122 height 14
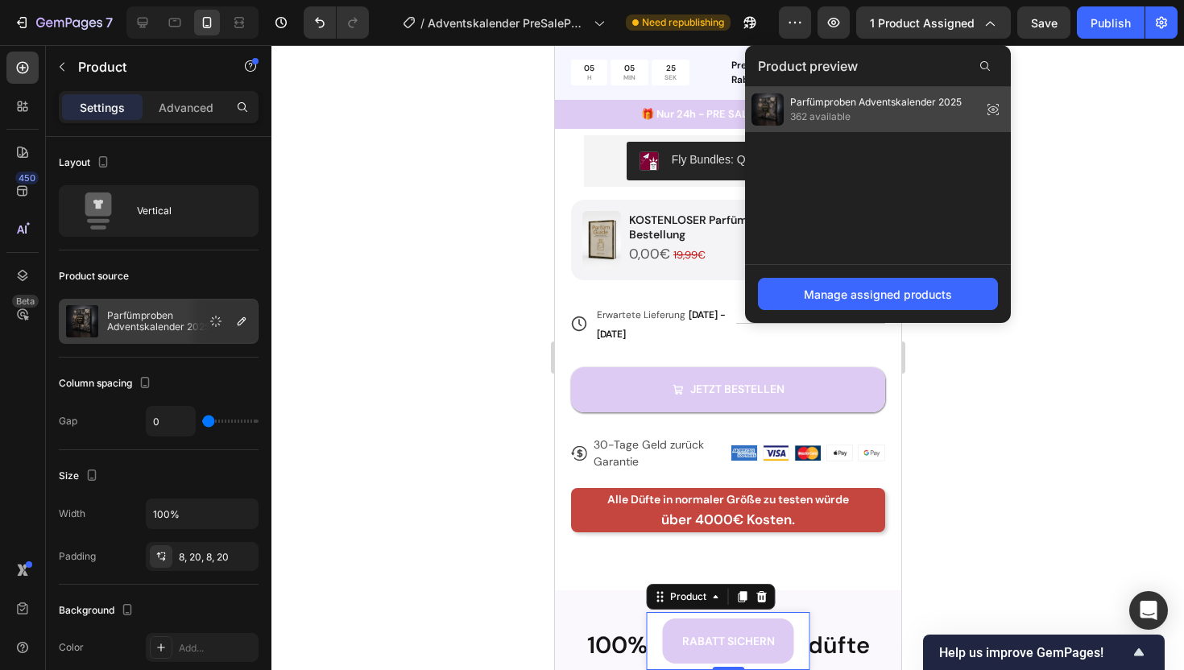
click at [838, 117] on span "362 available" at bounding box center [876, 117] width 172 height 14
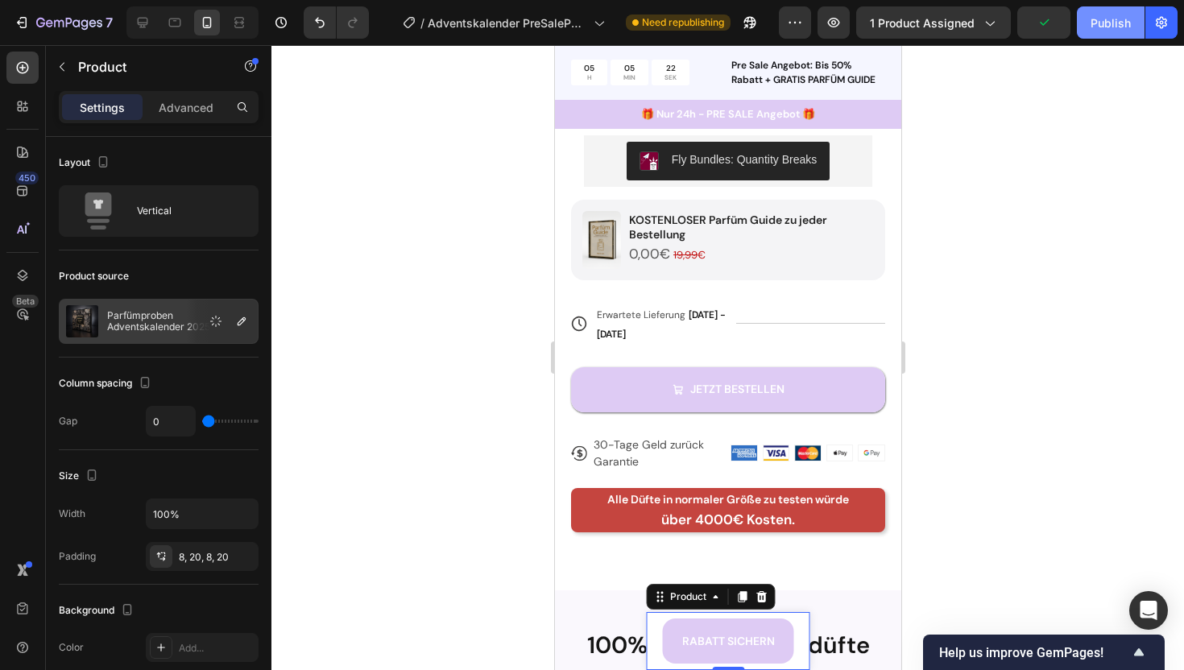
click at [1091, 35] on button "Publish" at bounding box center [1111, 22] width 68 height 32
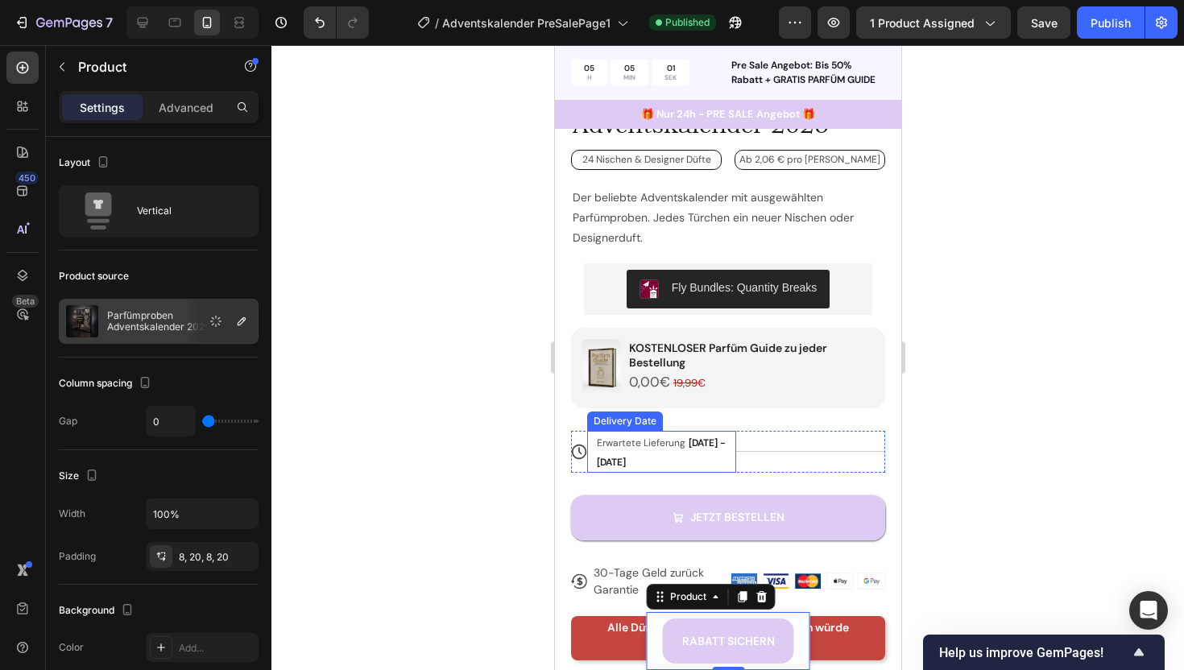
scroll to position [643, 0]
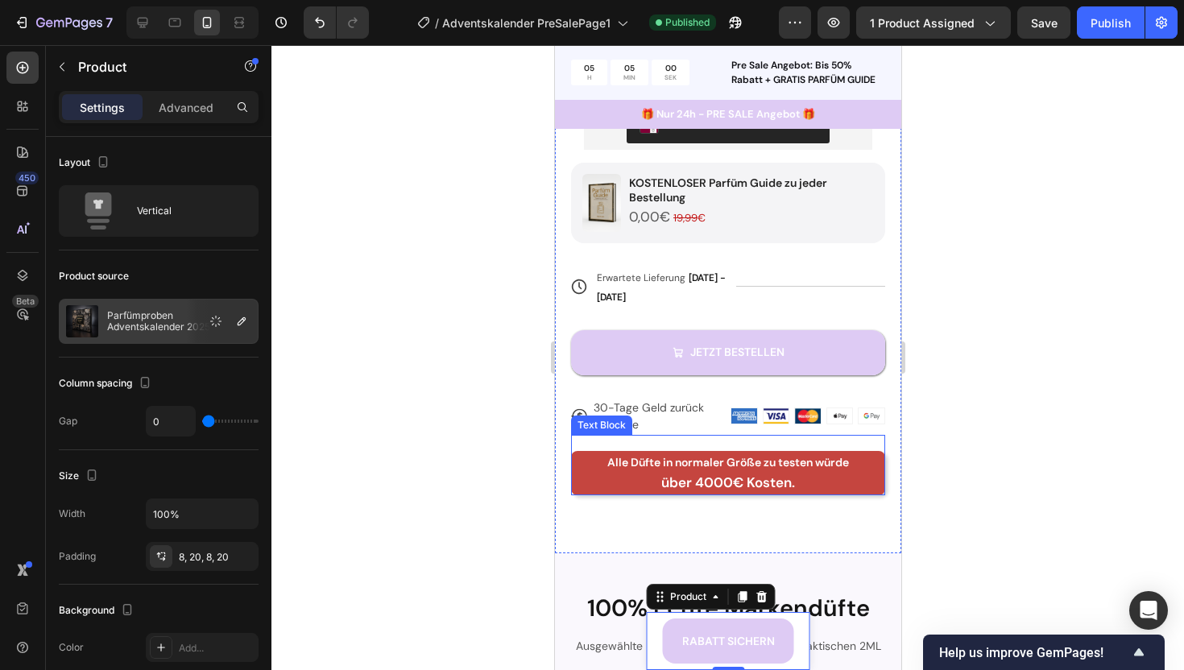
click at [573, 477] on p "über 4000€ Kosten." at bounding box center [727, 483] width 311 height 21
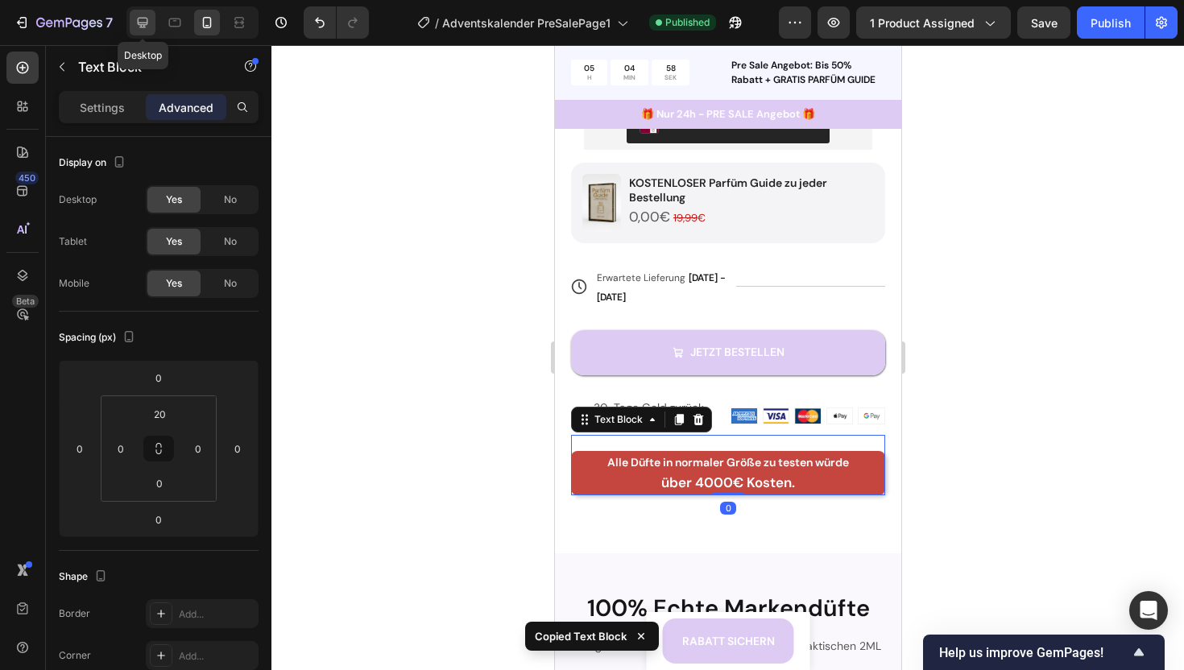
click at [143, 26] on icon at bounding box center [142, 22] width 16 height 16
type input "0"
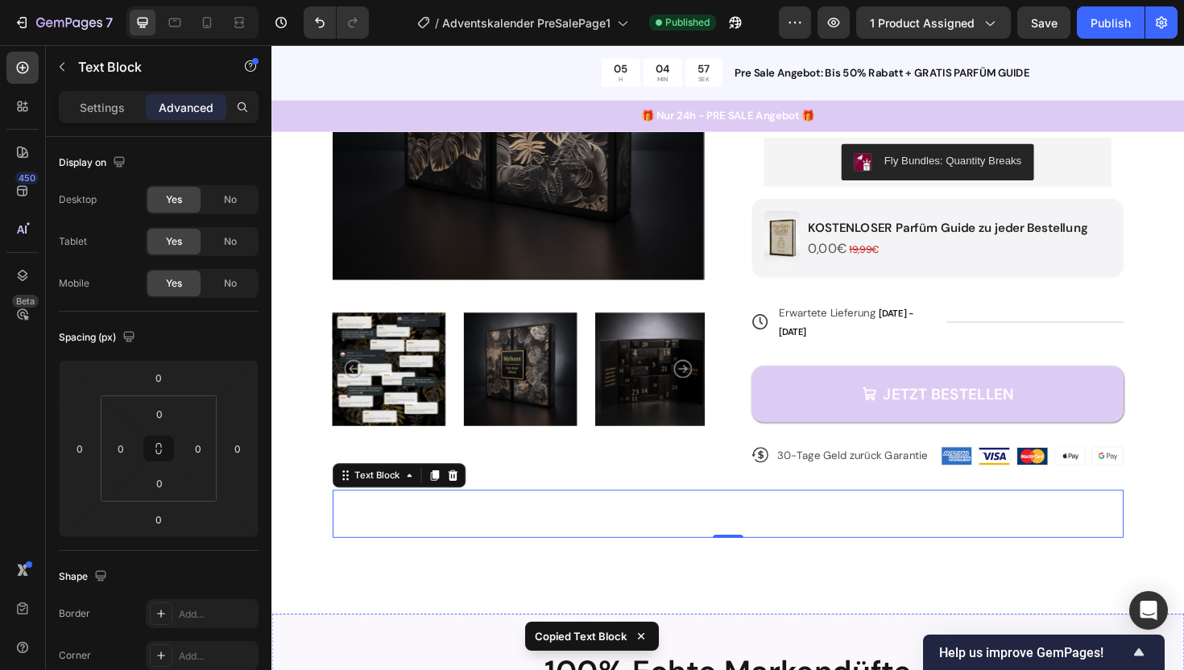
scroll to position [321, 0]
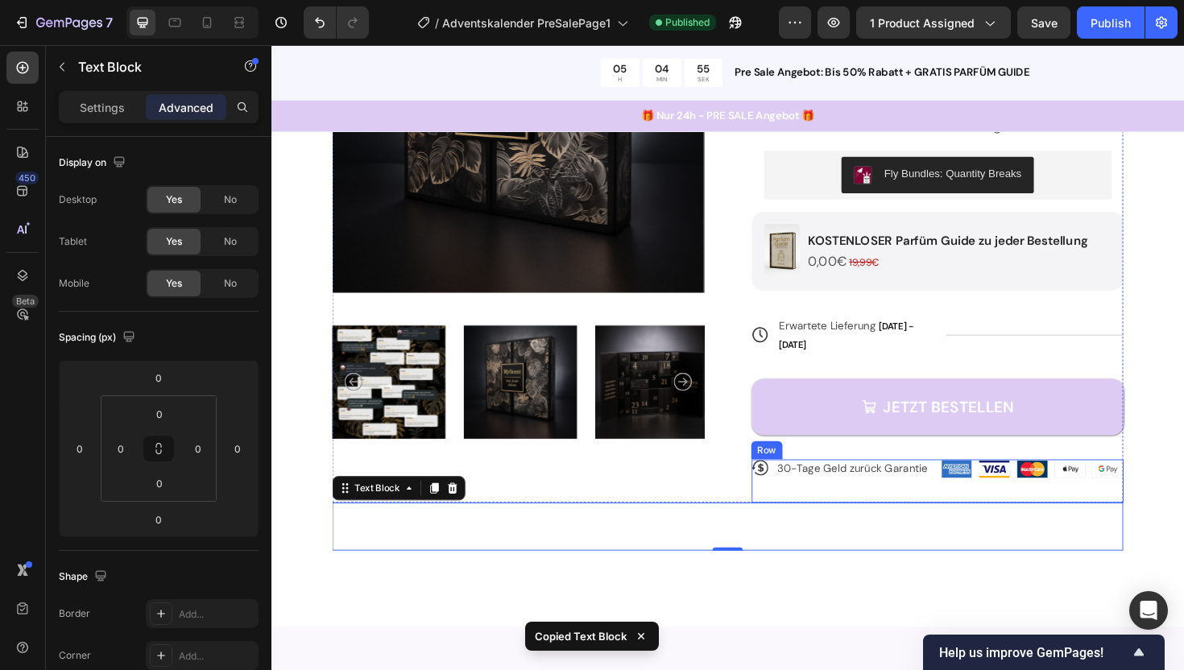
click at [894, 484] on div "Icon 30-Tage Geld zurück Garantie Text Block Row" at bounding box center [877, 507] width 194 height 46
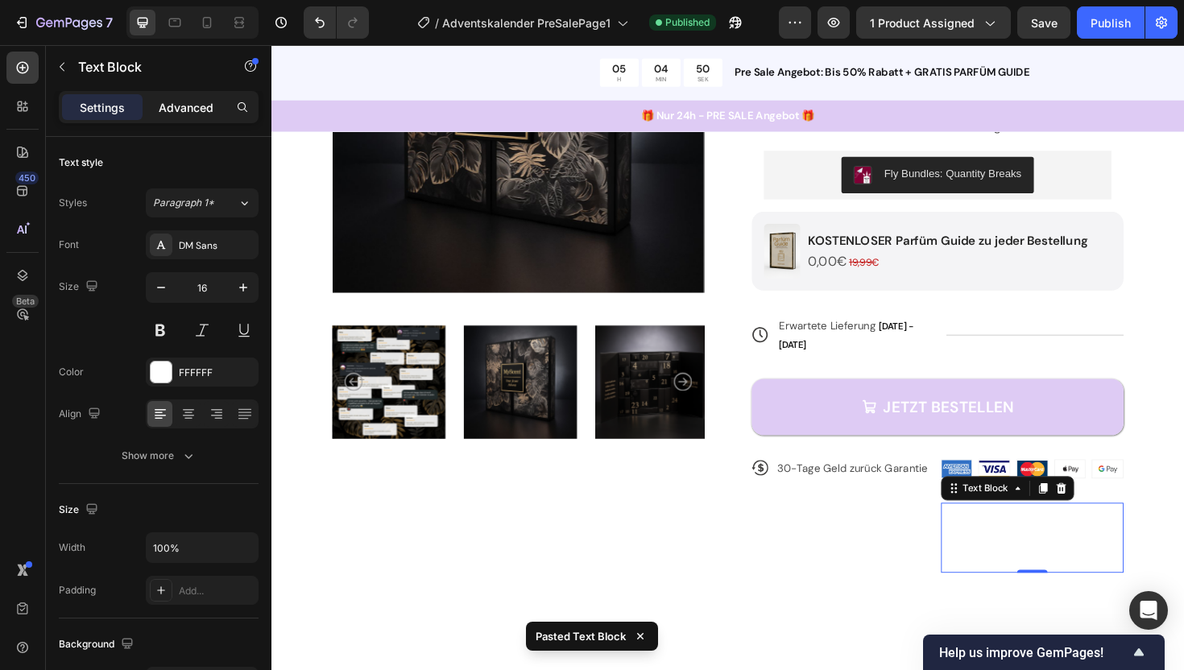
click at [179, 96] on div "Advanced" at bounding box center [186, 107] width 81 height 26
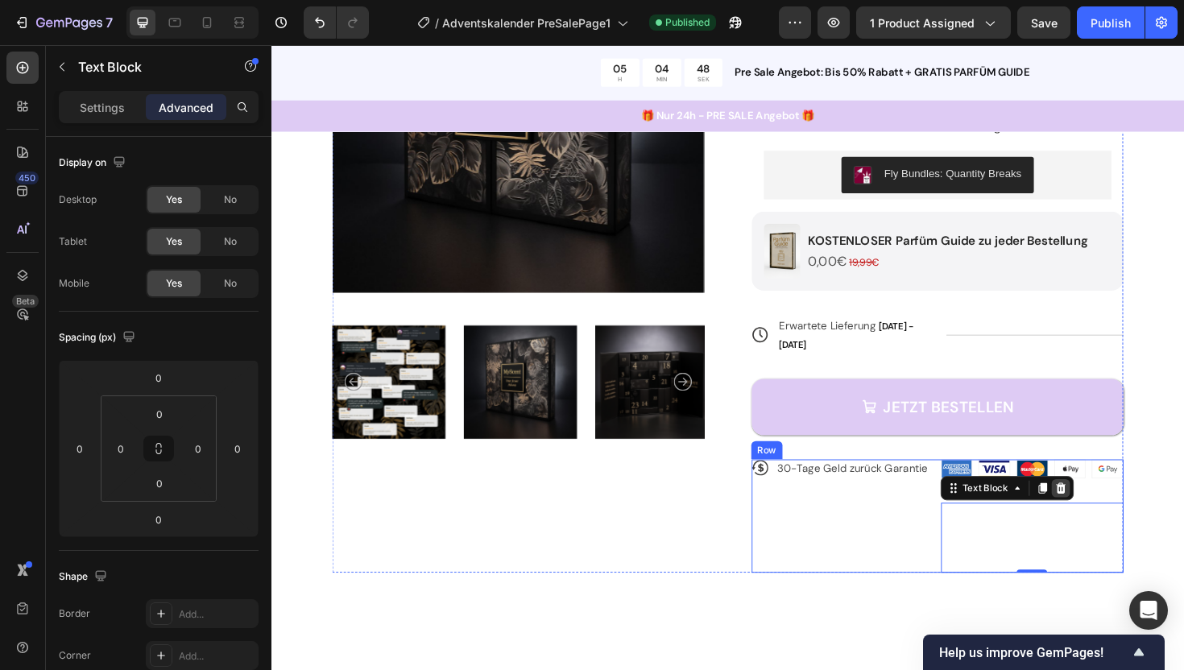
click at [1109, 509] on icon at bounding box center [1107, 514] width 10 height 11
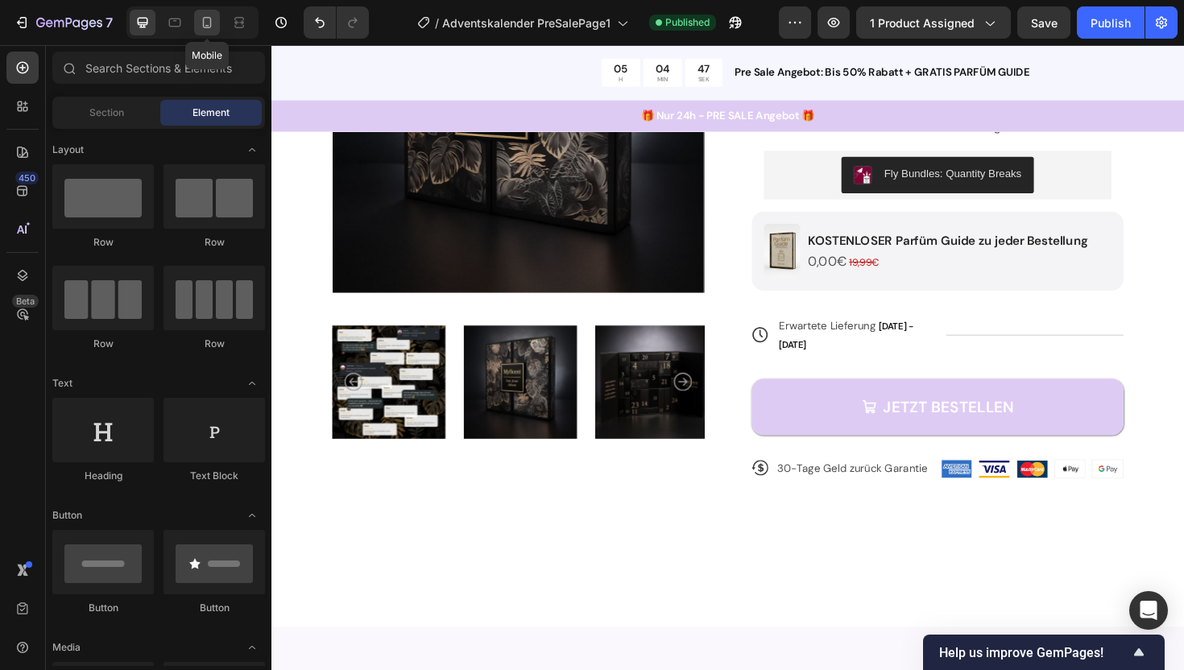
click at [210, 28] on icon at bounding box center [207, 22] width 16 height 16
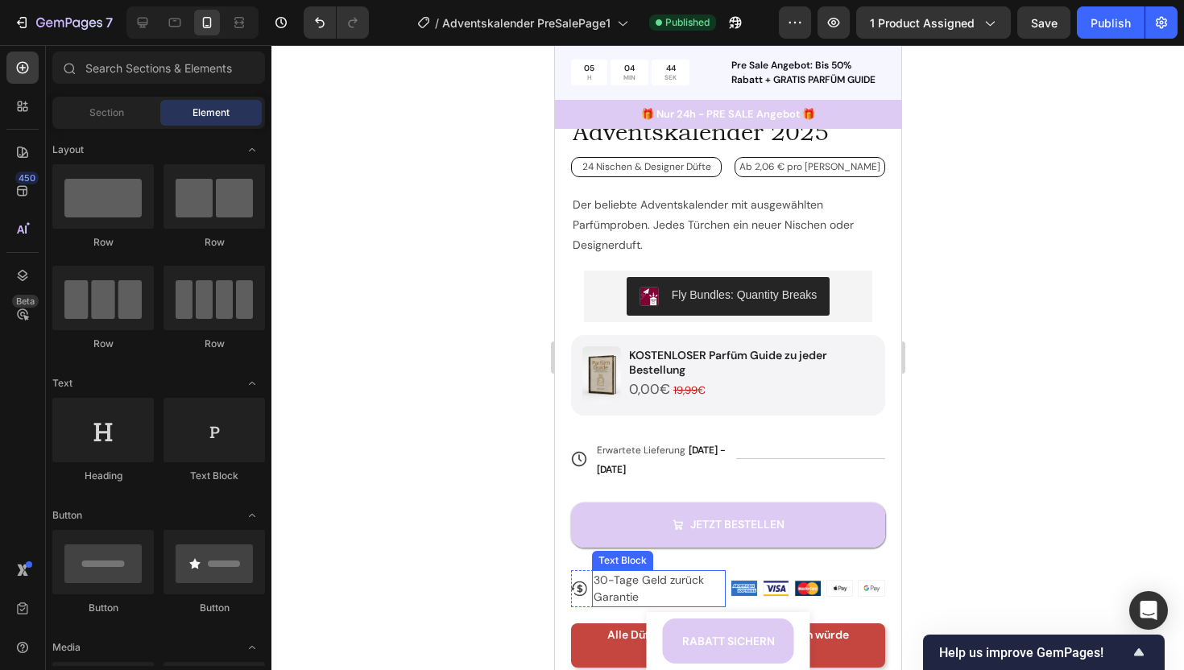
scroll to position [581, 0]
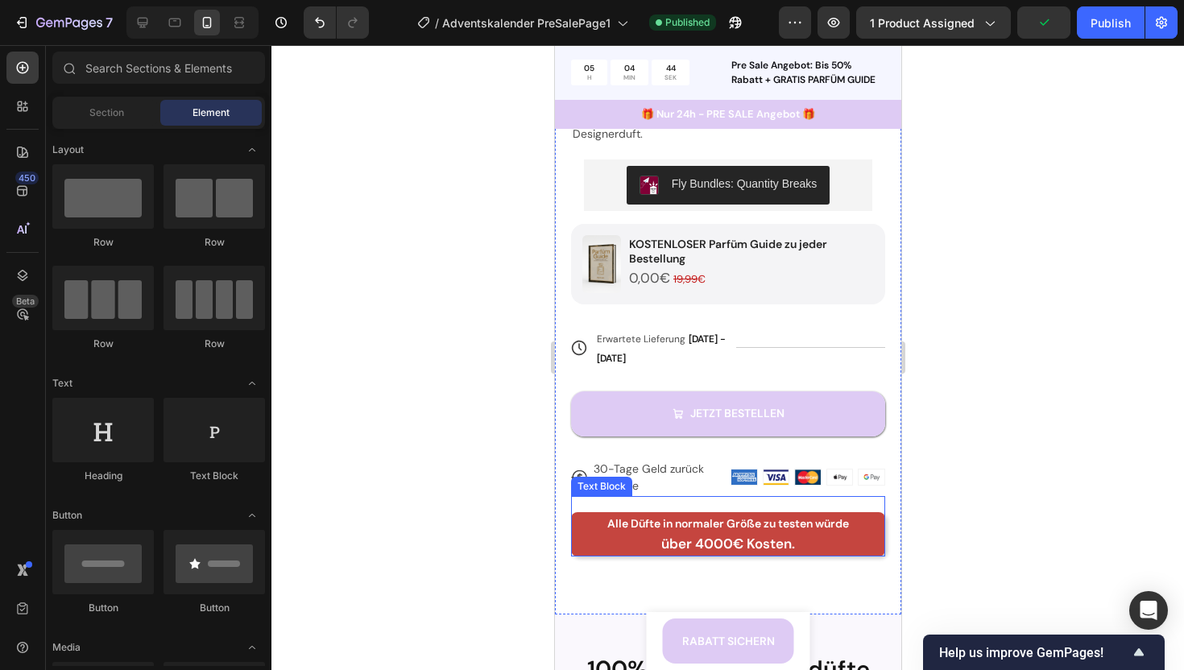
click at [575, 528] on p "Alle Düfte in normaler Größe zu testen würde" at bounding box center [727, 524] width 311 height 20
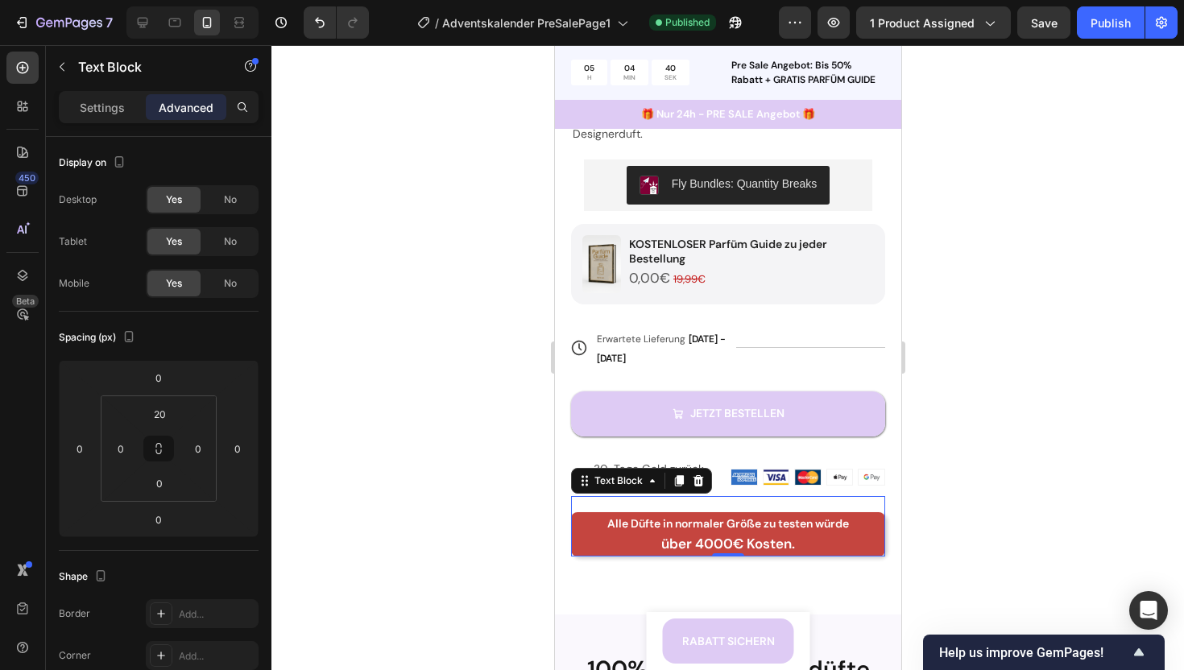
click at [89, 122] on div "Settings Advanced" at bounding box center [159, 107] width 200 height 32
click at [101, 111] on p "Settings" at bounding box center [102, 107] width 45 height 17
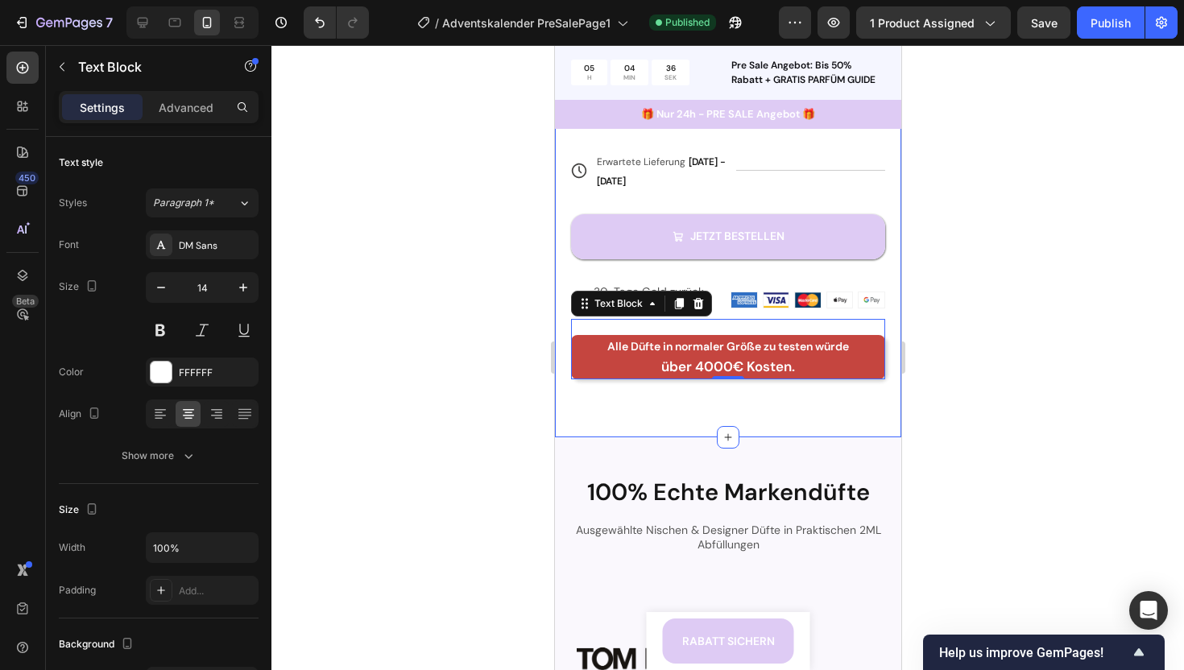
scroll to position [761, 0]
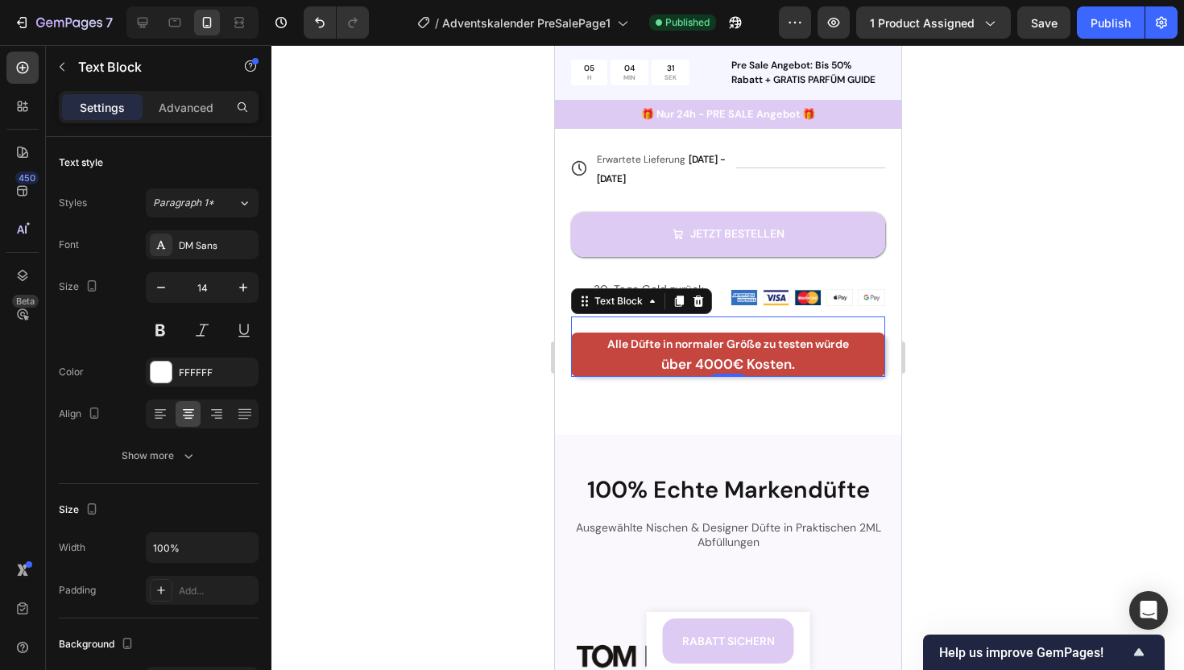
click at [585, 351] on p "Alle Düfte in normaler Größe zu testen würde" at bounding box center [727, 344] width 311 height 20
click at [465, 370] on div at bounding box center [727, 357] width 912 height 625
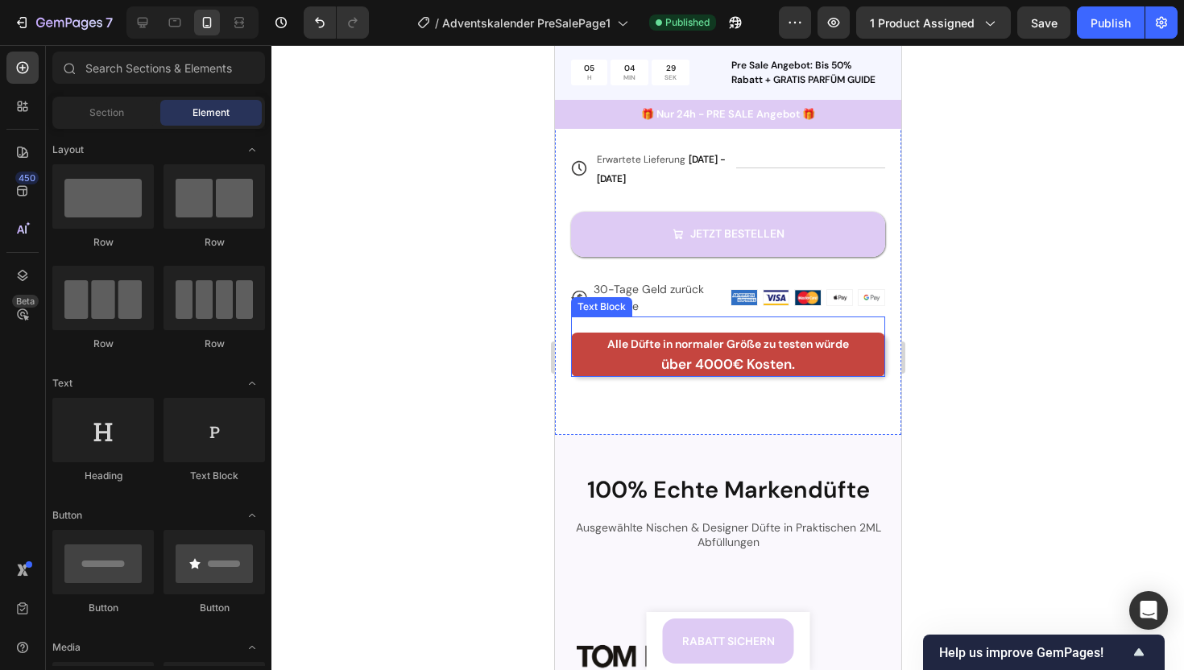
click at [579, 358] on p "über 4000€ Kosten." at bounding box center [727, 364] width 311 height 21
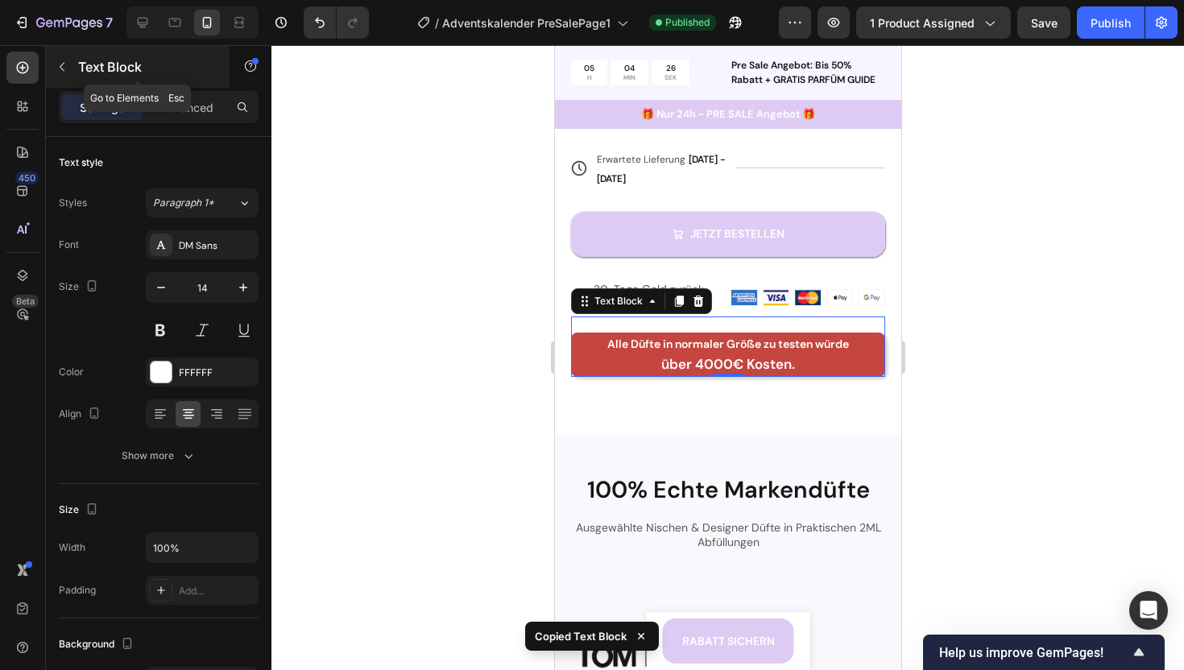
click at [75, 67] on div "Text Block" at bounding box center [138, 67] width 184 height 42
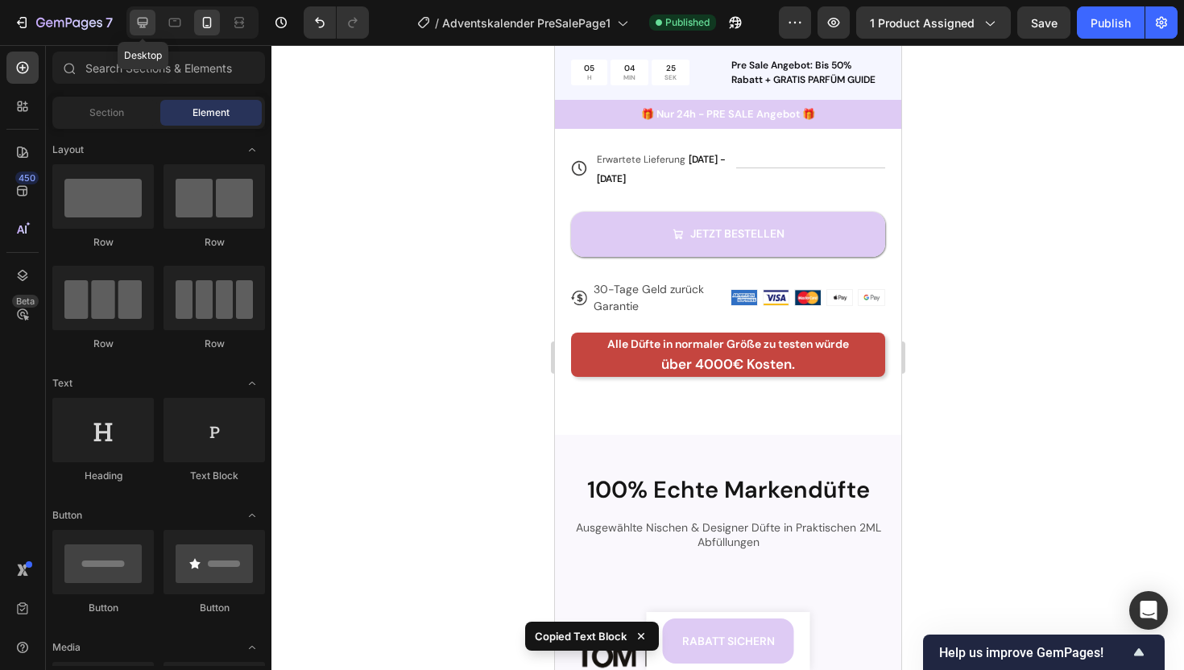
click at [147, 25] on icon at bounding box center [142, 22] width 16 height 16
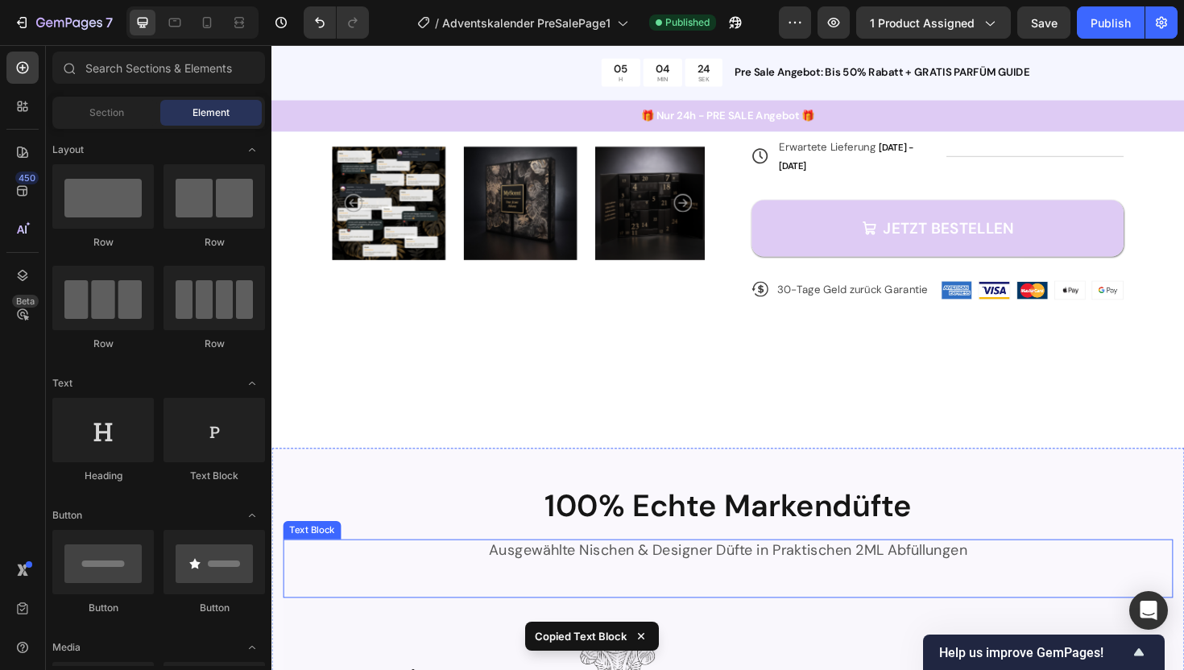
scroll to position [437, 0]
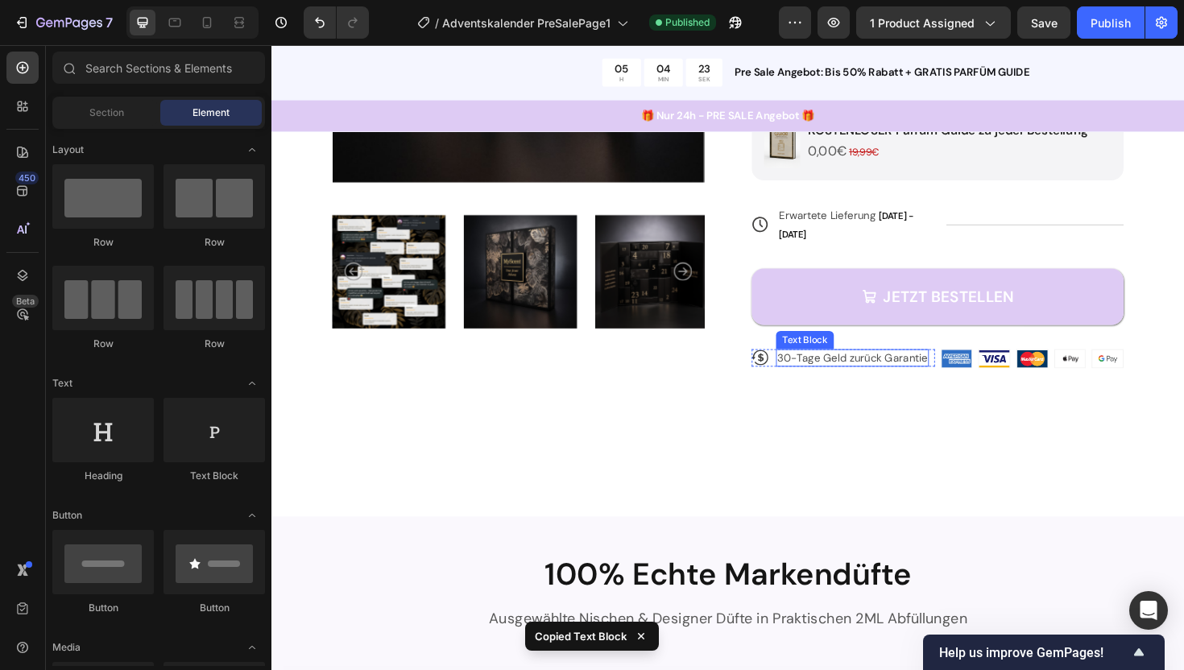
click at [923, 367] on div "30-Tage Geld zurück Garantie" at bounding box center [886, 376] width 162 height 18
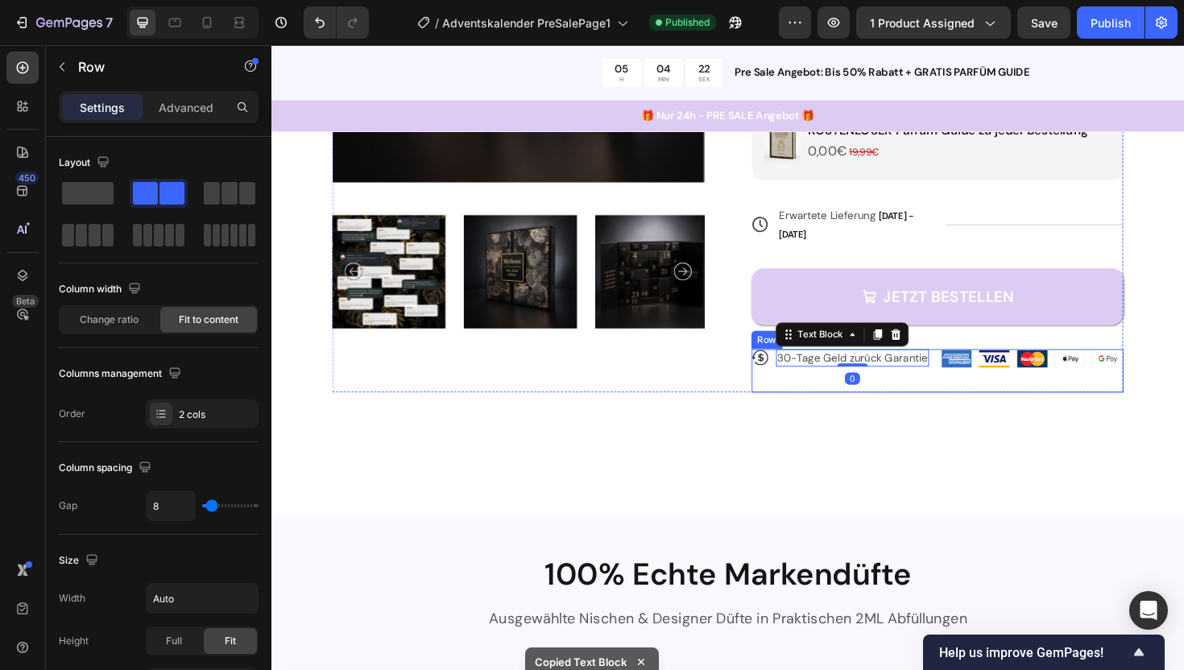
click at [971, 367] on div "Icon 30-Tage Geld zurück Garantie Text Block 0 Row" at bounding box center [877, 390] width 194 height 46
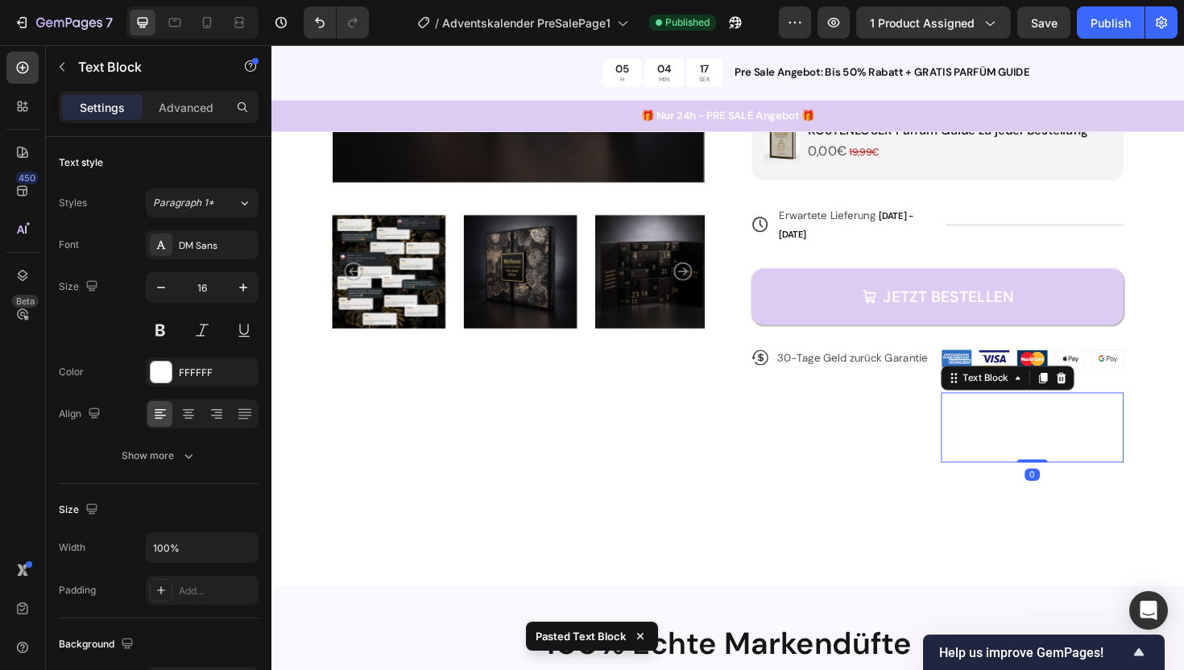
click at [1003, 424] on strong "Alle Düfte in normaler Größe zu testen würde" at bounding box center [1070, 437] width 176 height 40
click at [882, 431] on div "Icon 30-Tage Geld zurück Garantie Text Block Row" at bounding box center [877, 427] width 194 height 120
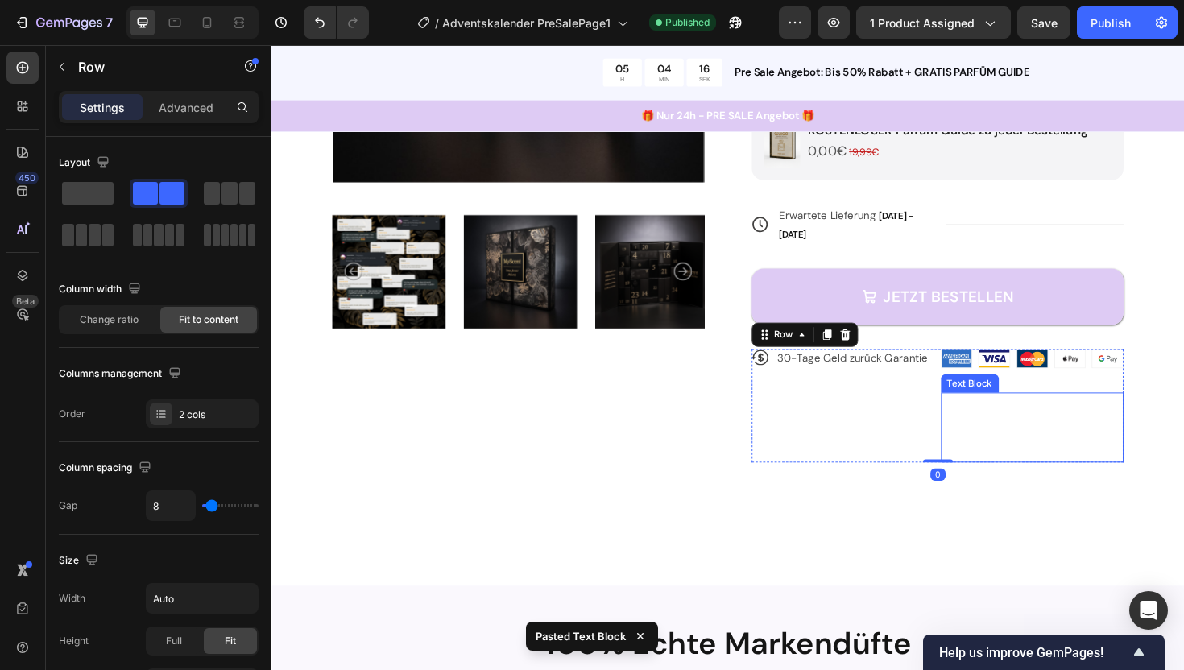
click at [1057, 416] on p "Alle Düfte in normaler Größe zu testen würde" at bounding box center [1077, 438] width 191 height 47
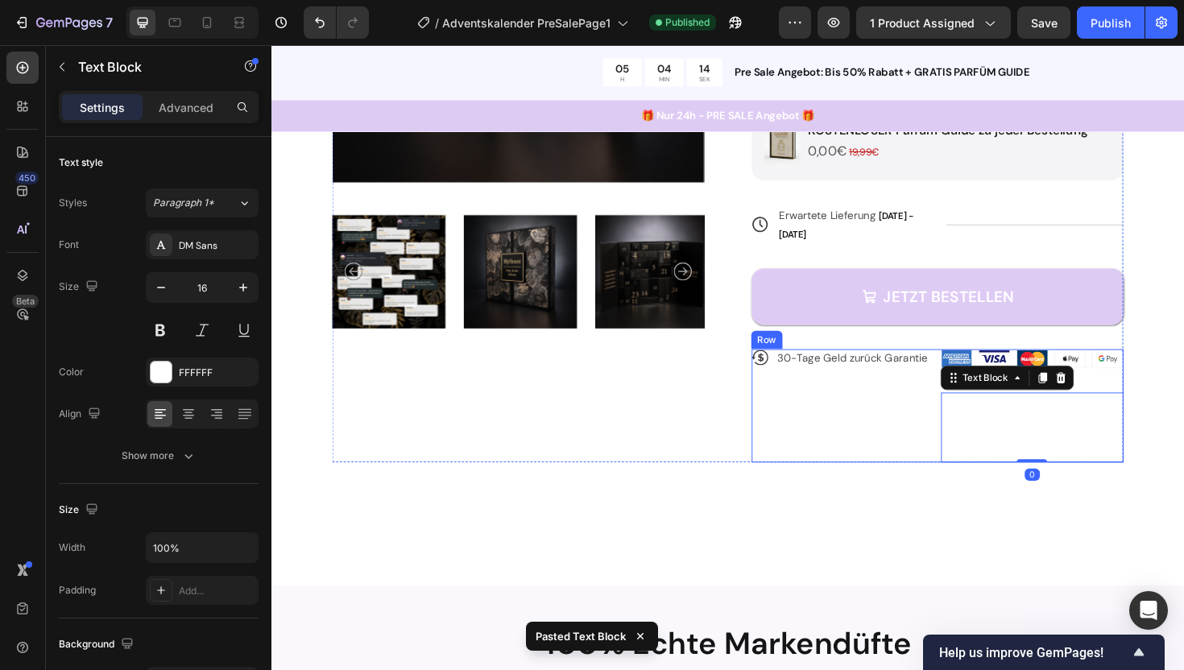
click at [925, 431] on div "Icon 30-Tage Geld zurück Garantie Text Block Row" at bounding box center [877, 427] width 194 height 120
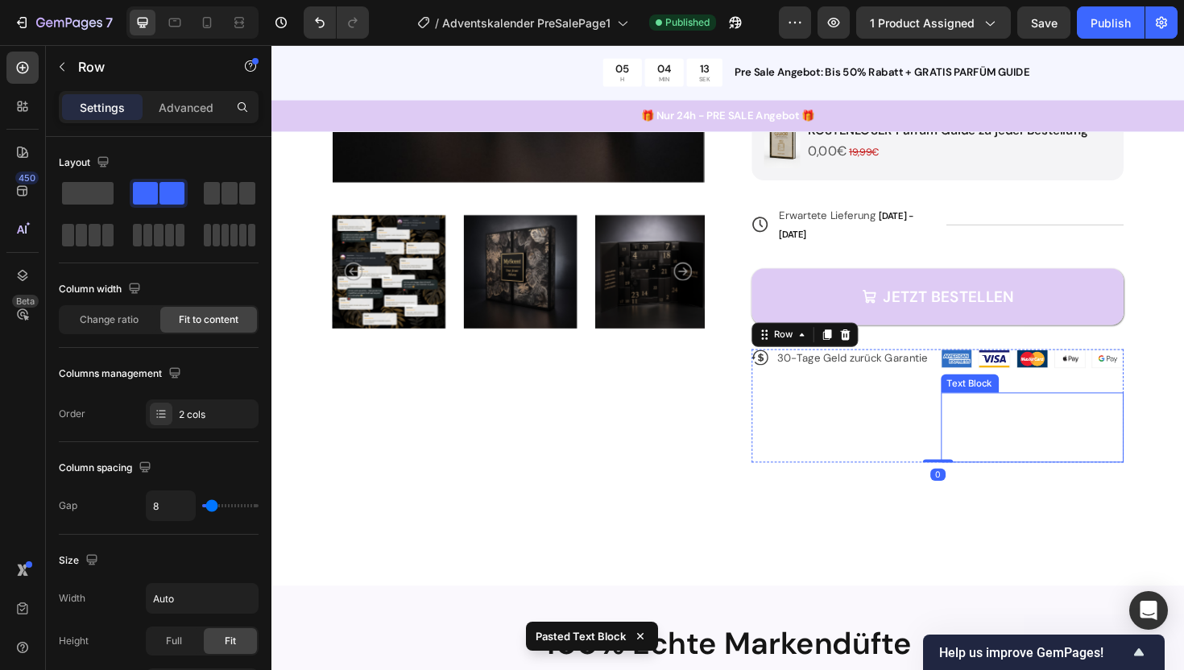
click at [1087, 435] on p "Alle Düfte in normaler Größe zu testen würde" at bounding box center [1077, 438] width 191 height 47
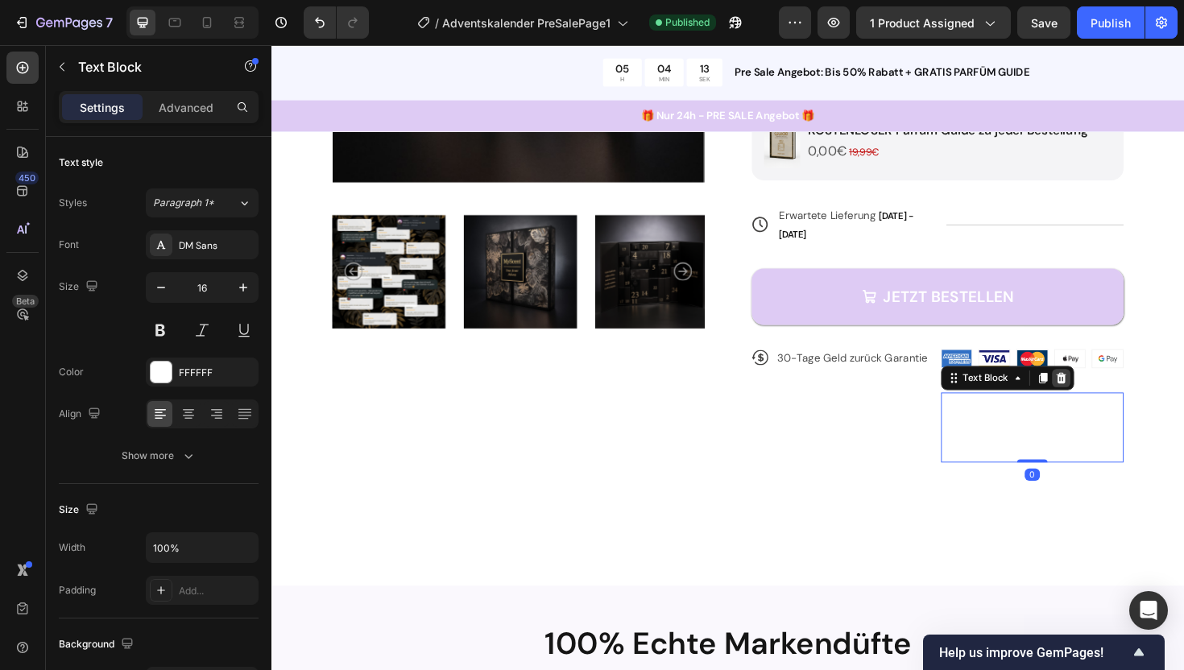
click at [1101, 391] on icon at bounding box center [1107, 397] width 13 height 13
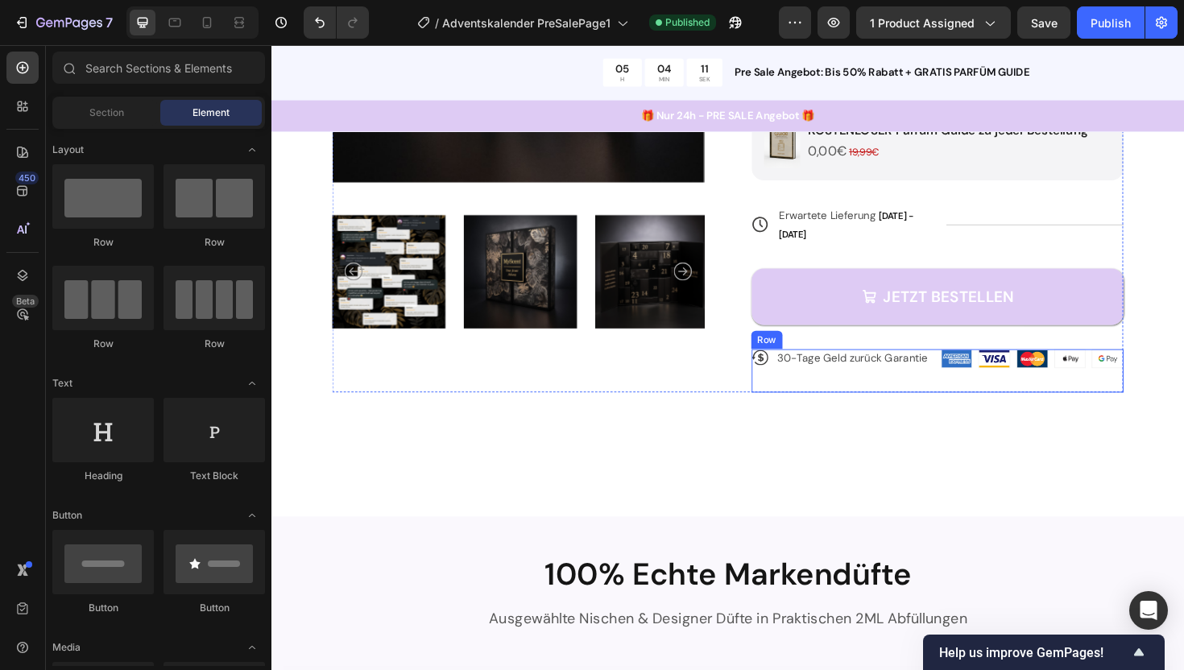
click at [971, 372] on div "Icon 30-Tage Geld zurück Garantie Text Block Row" at bounding box center [877, 390] width 194 height 46
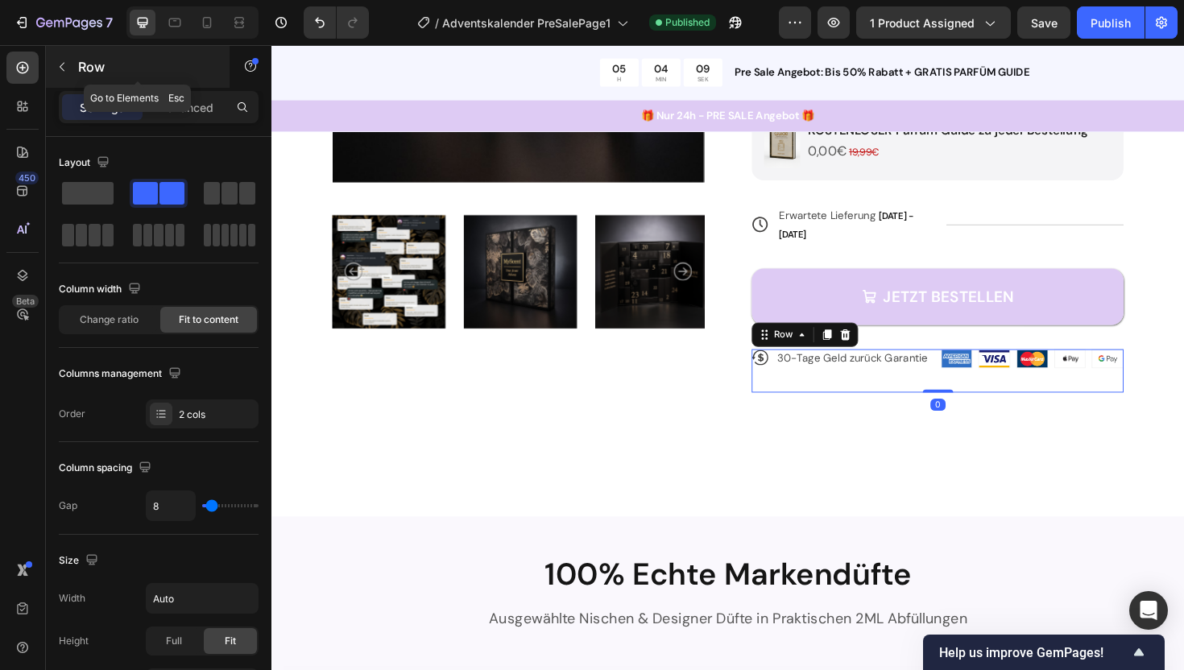
click at [71, 67] on button "button" at bounding box center [62, 67] width 26 height 26
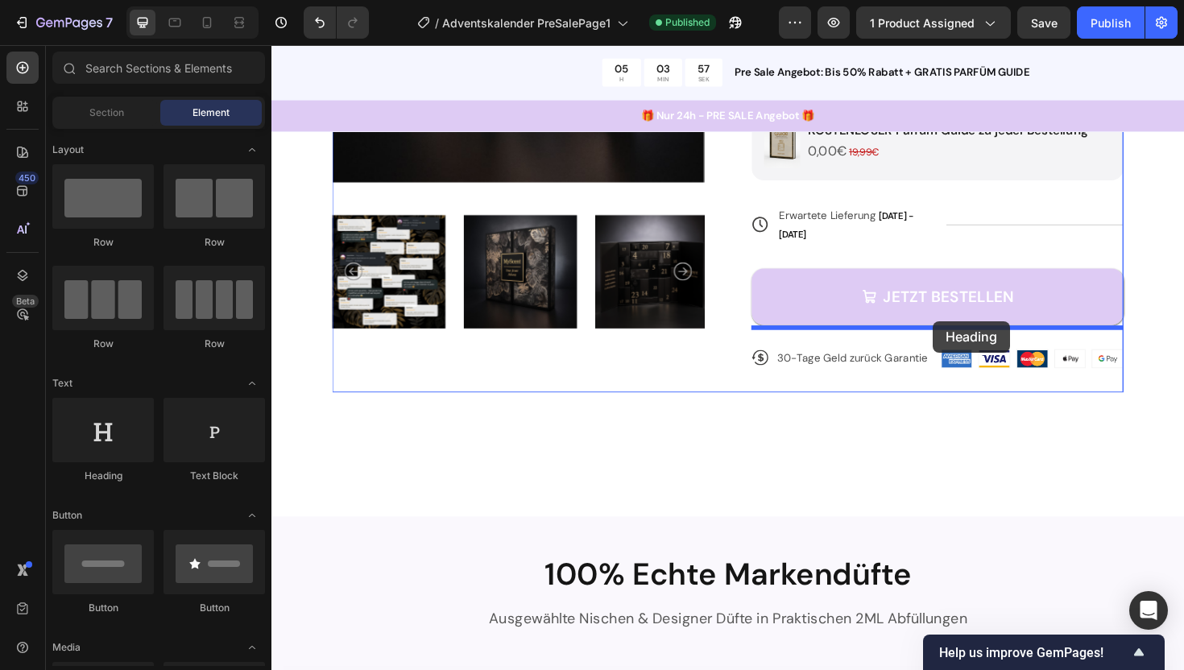
drag, startPoint x: 392, startPoint y: 476, endPoint x: 972, endPoint y: 337, distance: 596.2
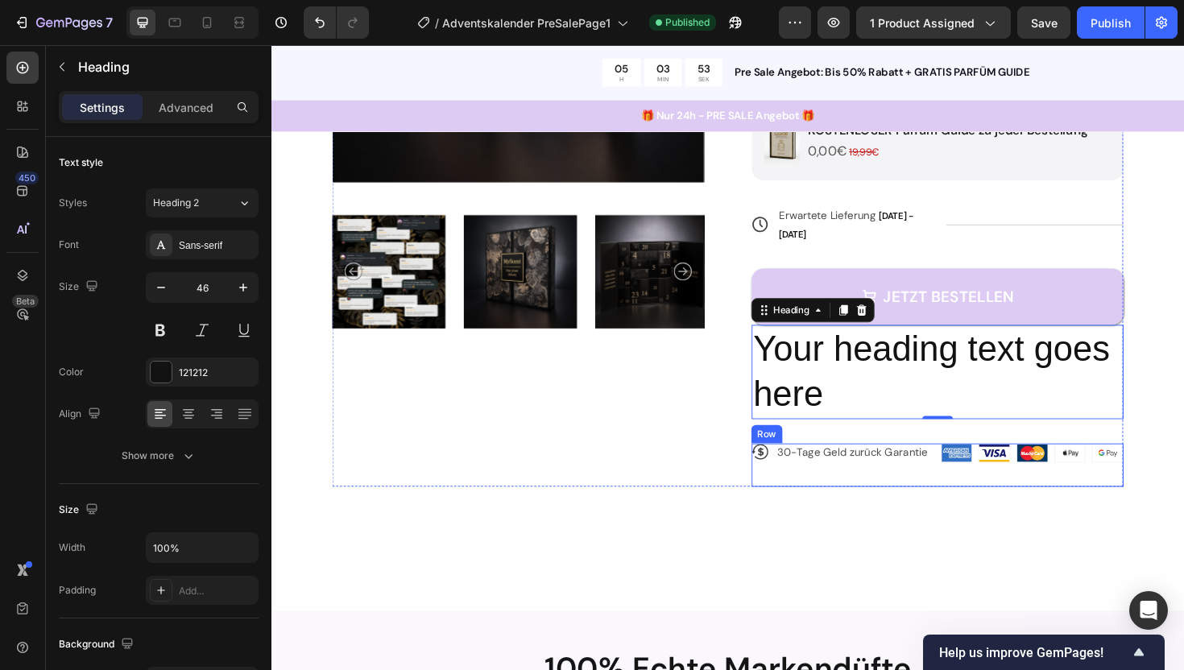
click at [970, 470] on div "Icon 30-Tage Geld zurück Garantie Text Block Row" at bounding box center [877, 490] width 194 height 46
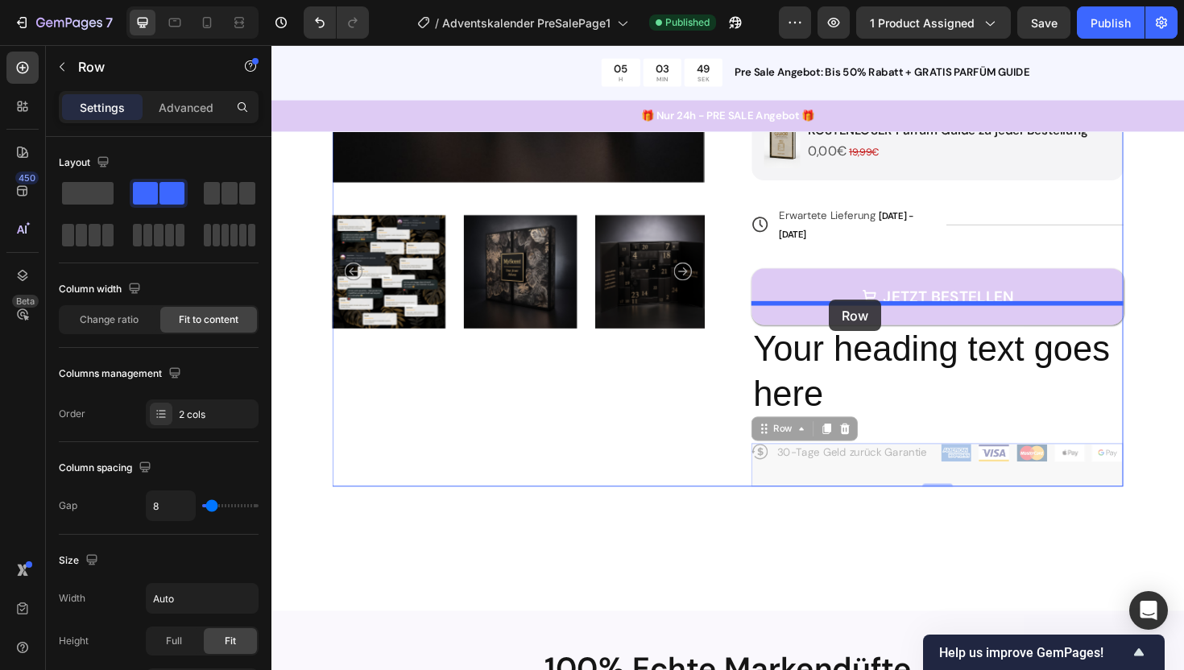
drag, startPoint x: 788, startPoint y: 428, endPoint x: 862, endPoint y: 316, distance: 134.5
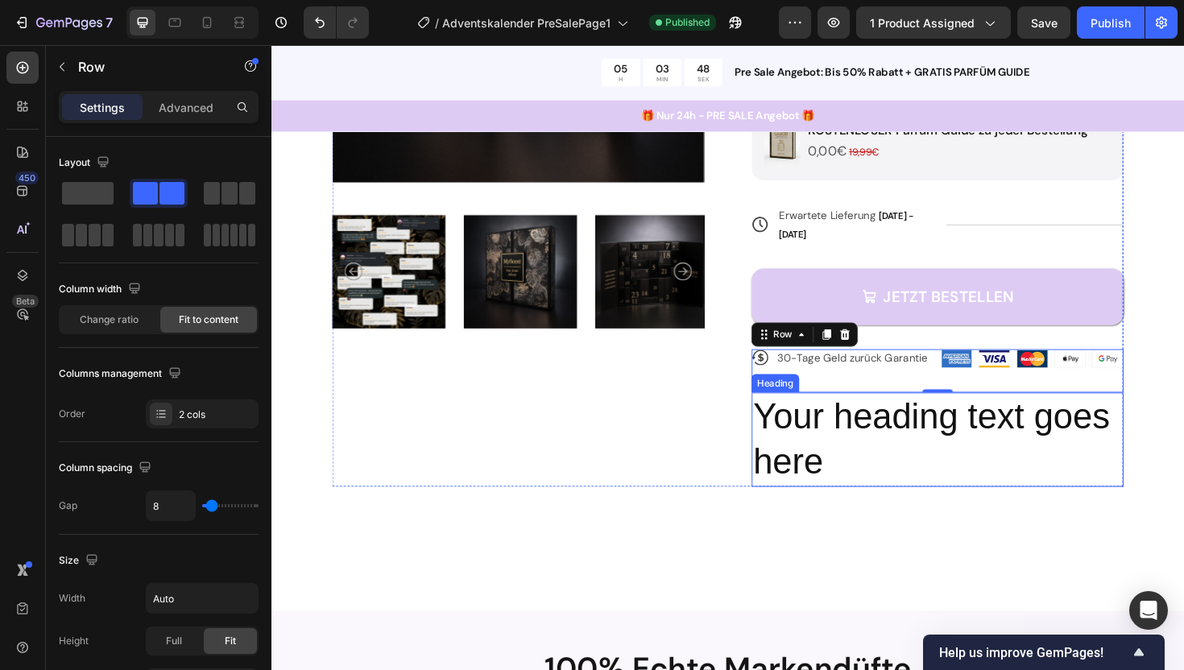
click at [908, 433] on h2 "Your heading text goes here" at bounding box center [977, 463] width 394 height 100
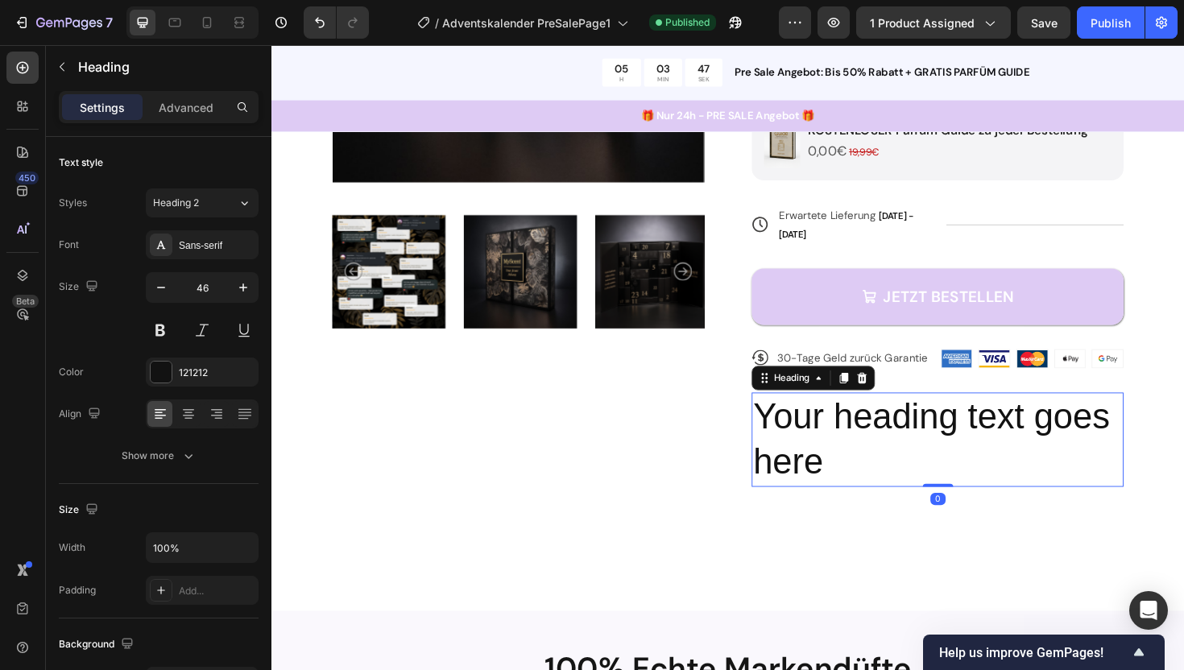
click at [906, 441] on h2 "Your heading text goes here" at bounding box center [977, 463] width 394 height 100
click at [906, 441] on p "Your heading text goes here" at bounding box center [976, 463] width 391 height 97
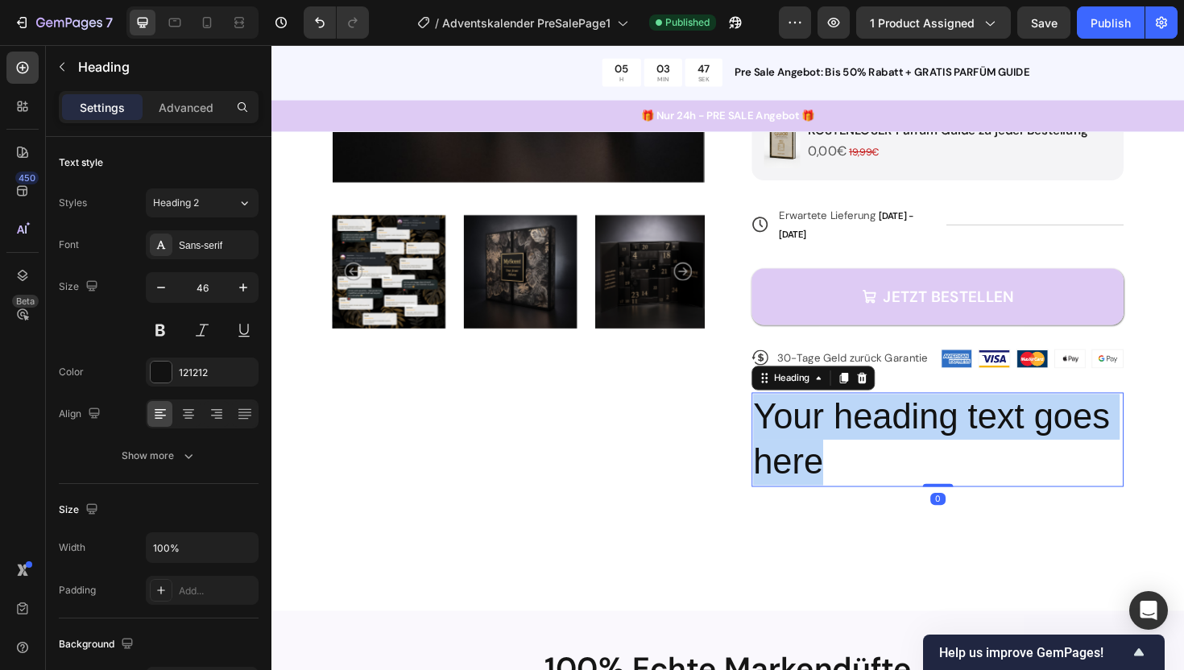
click at [906, 441] on p "Your heading text goes here" at bounding box center [976, 463] width 391 height 97
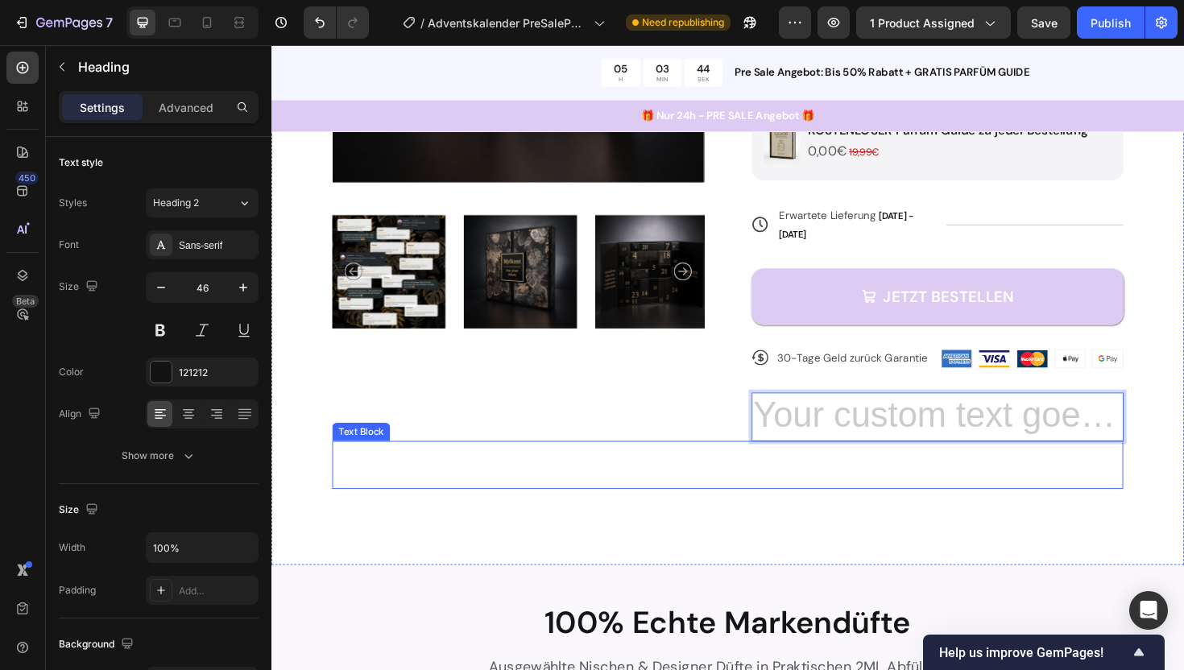
click at [892, 495] on div "Product Images Icon Icon Icon Icon Icon Icon List 4,8/5 5350+ Bewertungen Text …" at bounding box center [754, 164] width 966 height 863
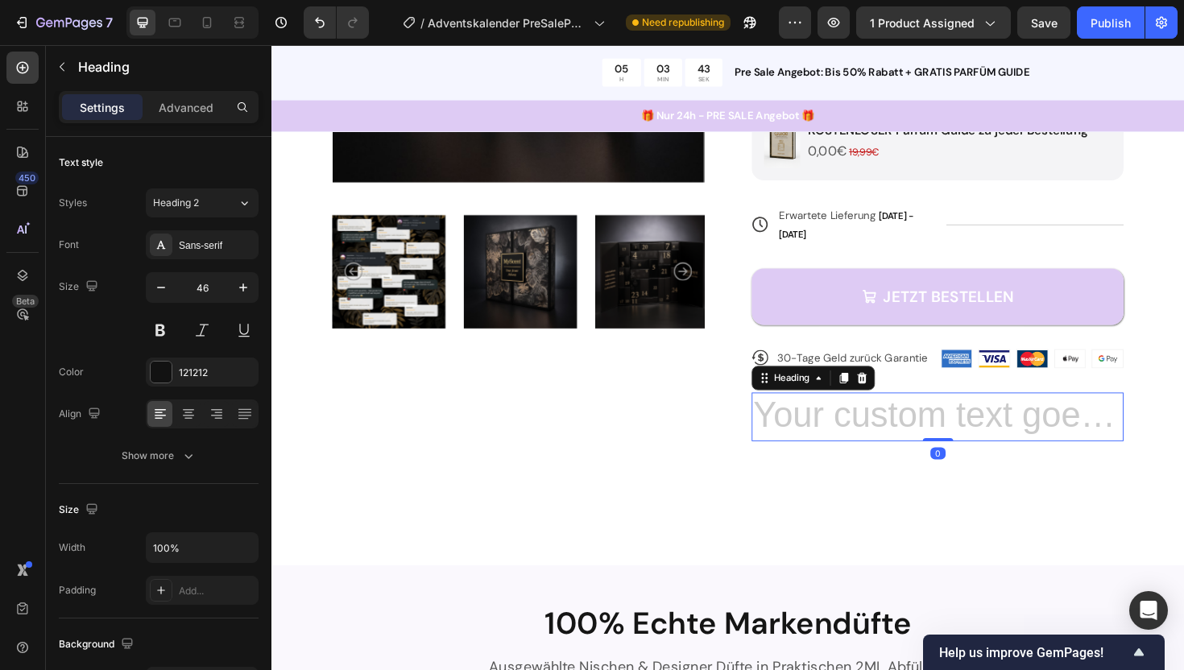
click at [871, 430] on h2 "Rich Text Editor. Editing area: main" at bounding box center [977, 439] width 394 height 52
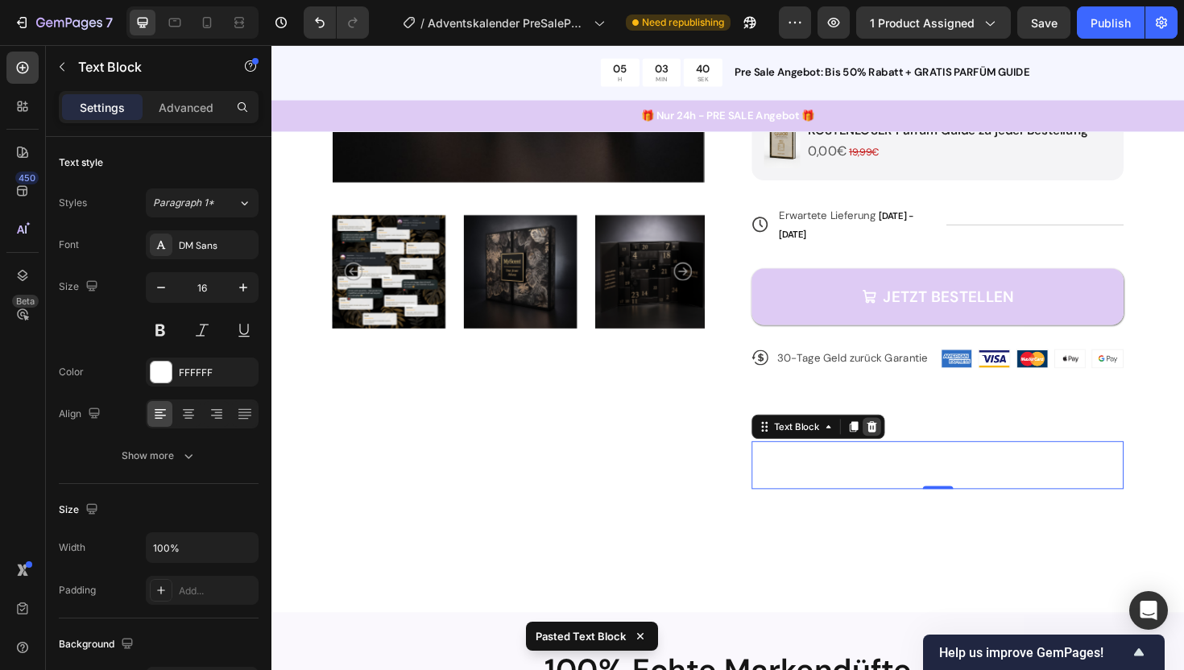
click at [904, 440] on div at bounding box center [906, 449] width 19 height 19
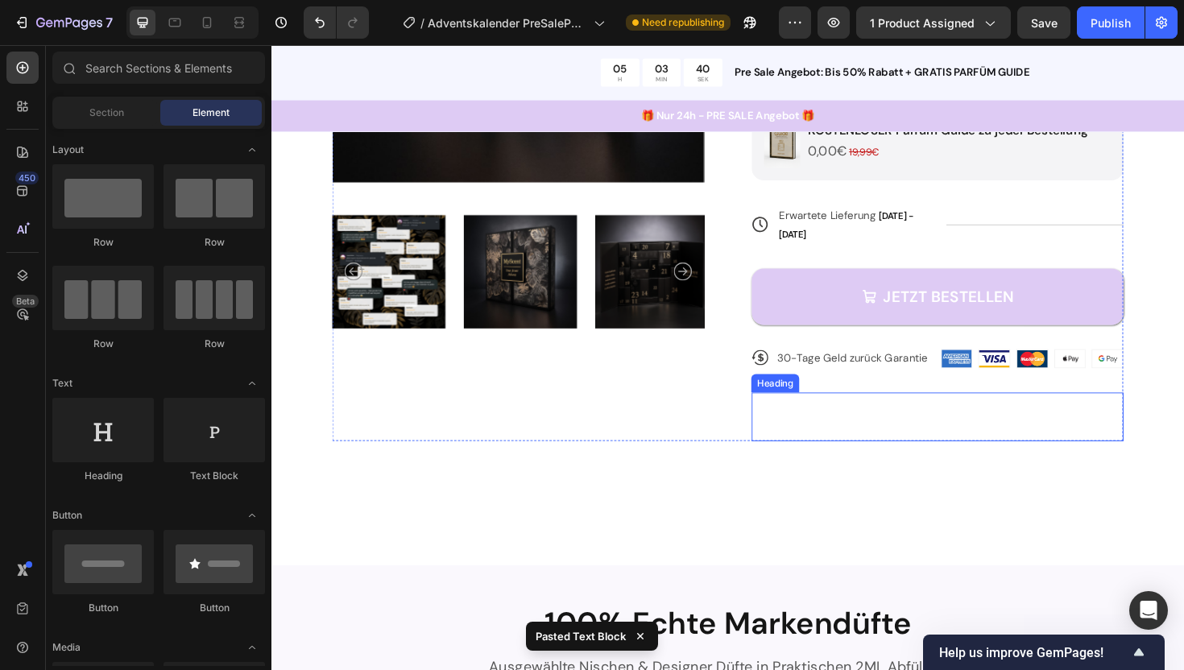
click at [945, 415] on p "Rich Text Editor. Editing area: main" at bounding box center [976, 439] width 391 height 48
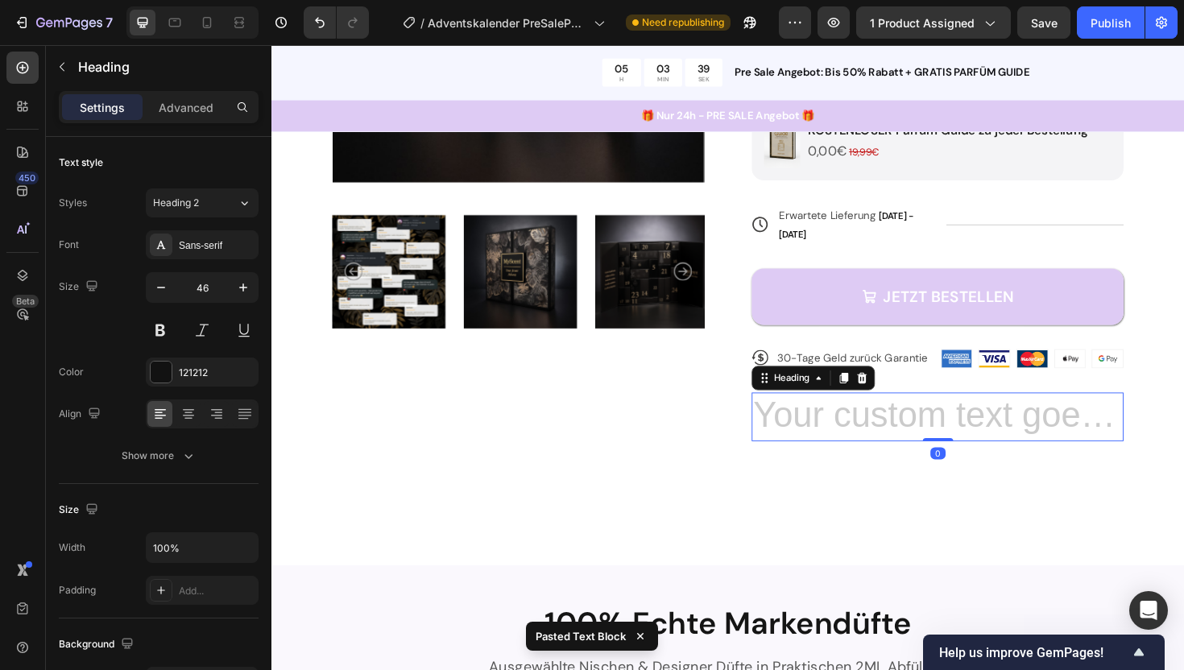
click at [945, 414] on h2 "Rich Text Editor. Editing area: main" at bounding box center [977, 439] width 394 height 52
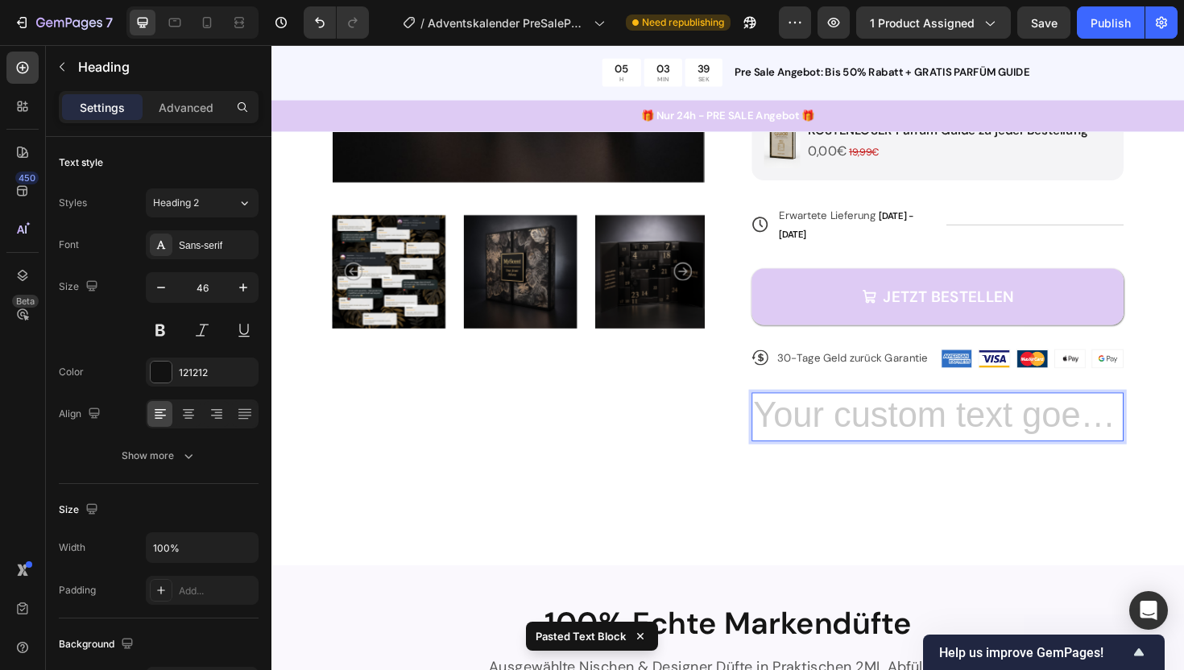
click at [945, 414] on h2 "Rich Text Editor. Editing area: main" at bounding box center [977, 439] width 394 height 52
click at [209, 19] on icon at bounding box center [207, 22] width 16 height 16
type input "41"
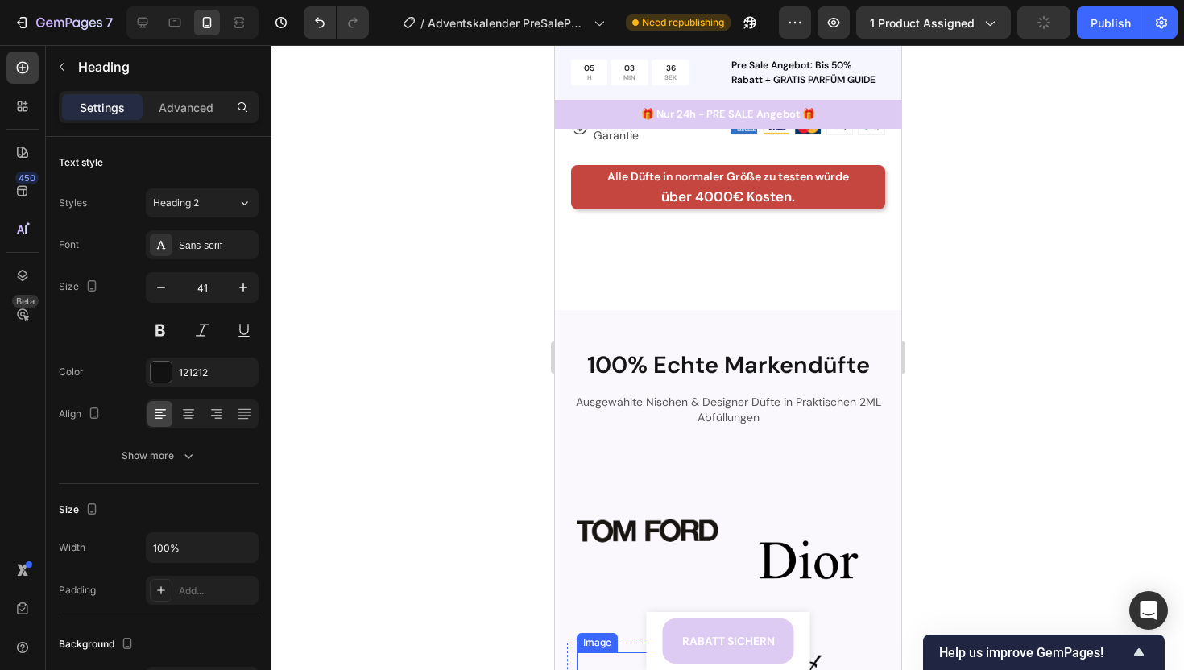
scroll to position [931, 0]
click at [677, 190] on strong "über 4000€ Kosten." at bounding box center [727, 197] width 134 height 18
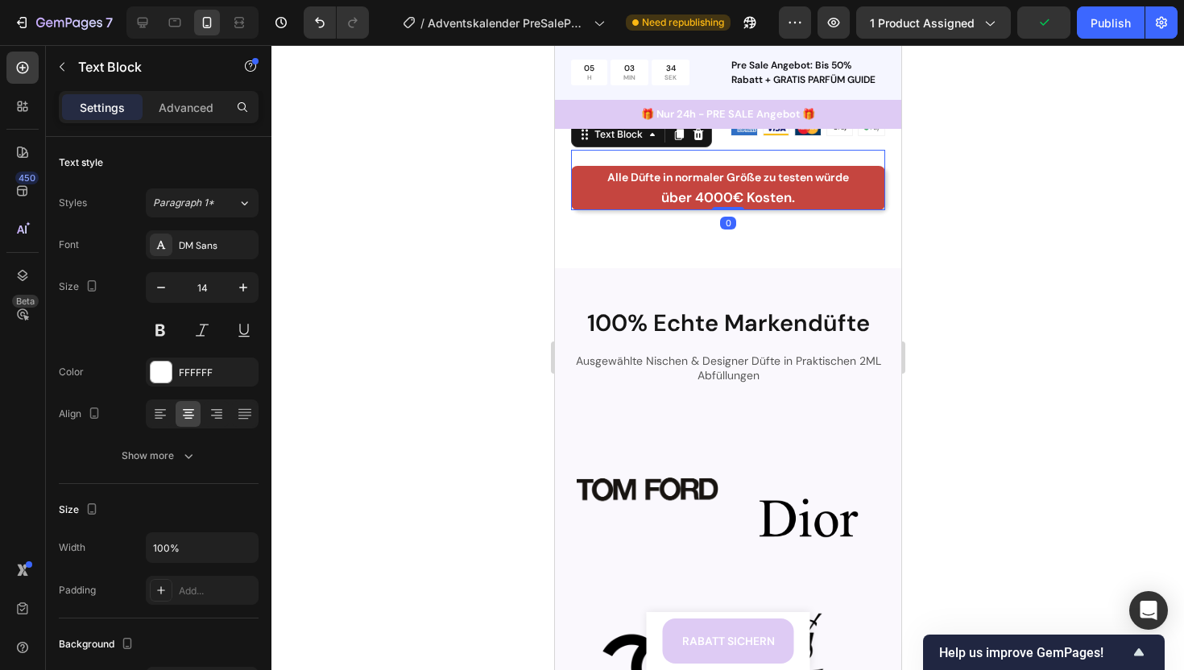
click at [657, 190] on p "über 4000€ Kosten." at bounding box center [727, 198] width 311 height 21
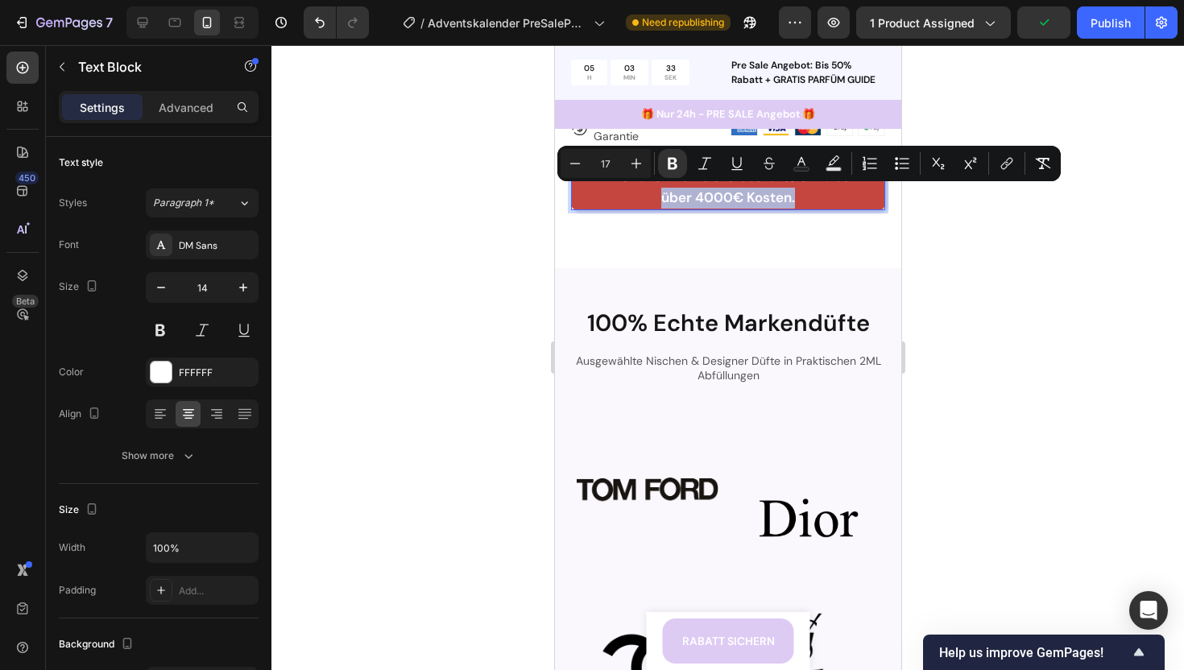
click at [657, 190] on p "über 4000€ Kosten." at bounding box center [727, 198] width 311 height 21
click at [815, 192] on p "über 4000€ Kosten." at bounding box center [727, 198] width 311 height 21
click at [837, 192] on p "über 4000€ Kosten." at bounding box center [727, 198] width 311 height 21
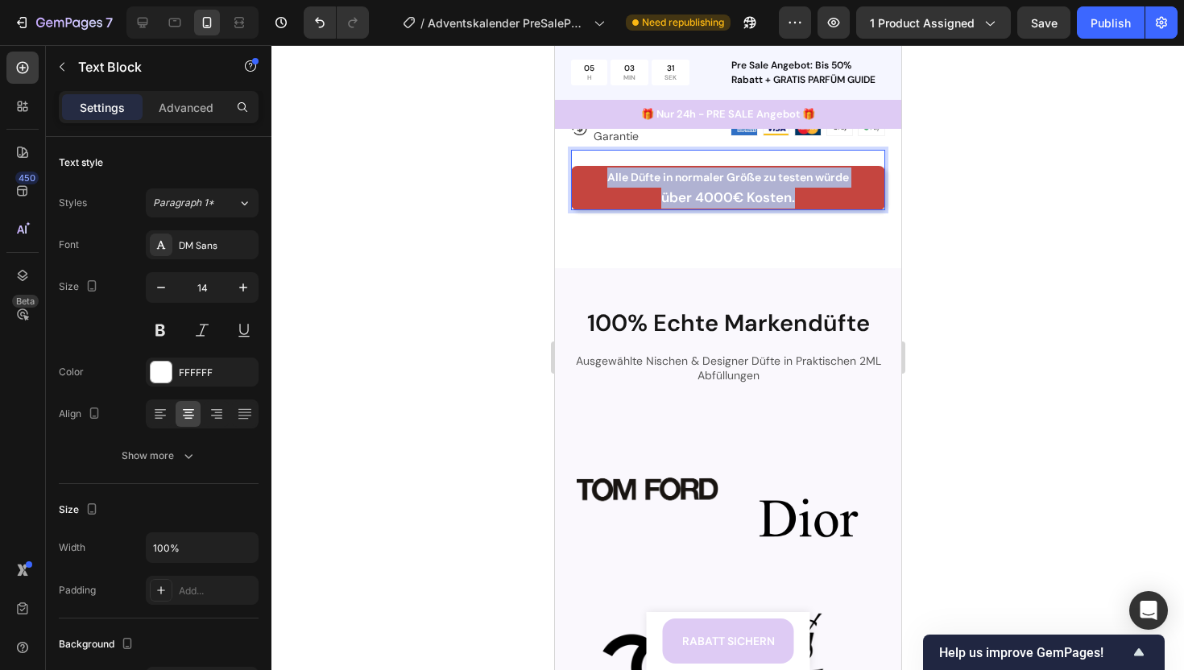
drag, startPoint x: 827, startPoint y: 201, endPoint x: 579, endPoint y: 180, distance: 248.9
click at [578, 179] on div "Alle Düfte in normaler Größe zu testen würde über 4000€ Kosten." at bounding box center [727, 188] width 314 height 44
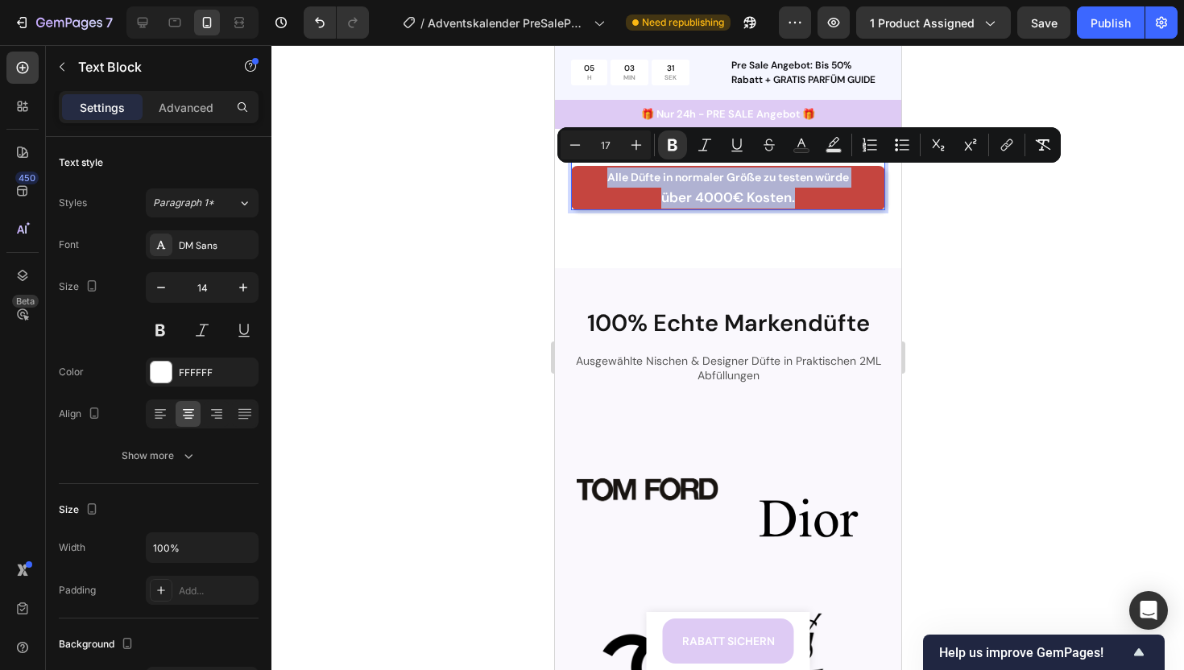
copy div "Alle Düfte in normaler Größe zu testen würde über 4000€ Kosten."
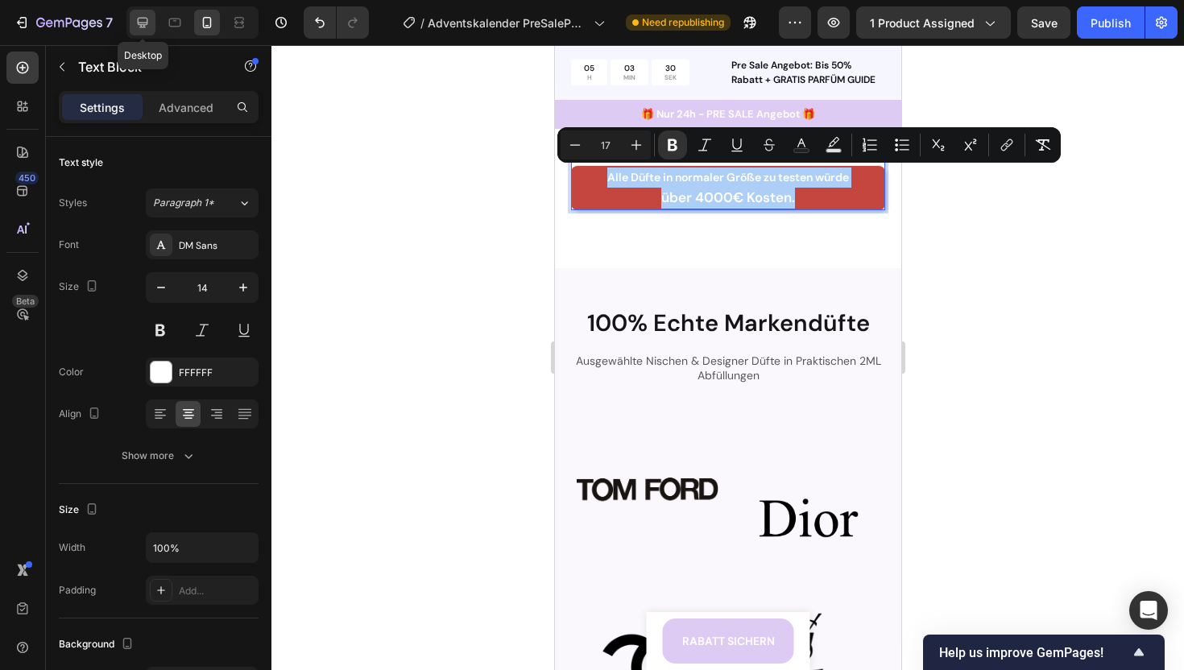
click at [147, 23] on icon at bounding box center [142, 22] width 16 height 16
type input "16"
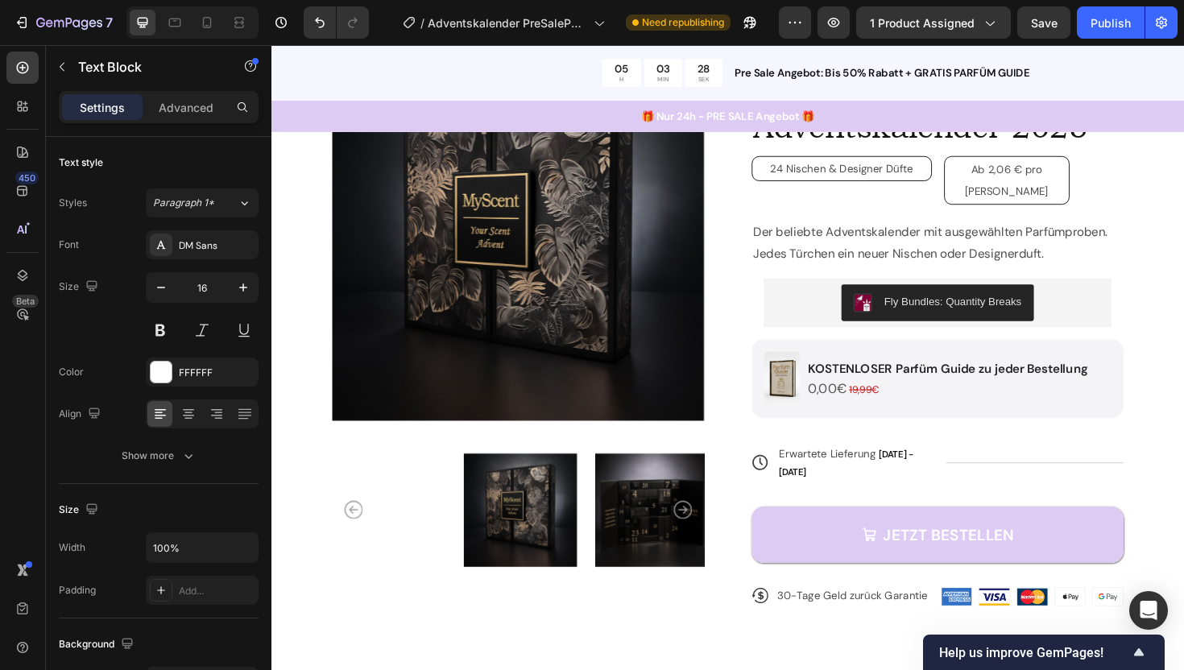
scroll to position [408, 0]
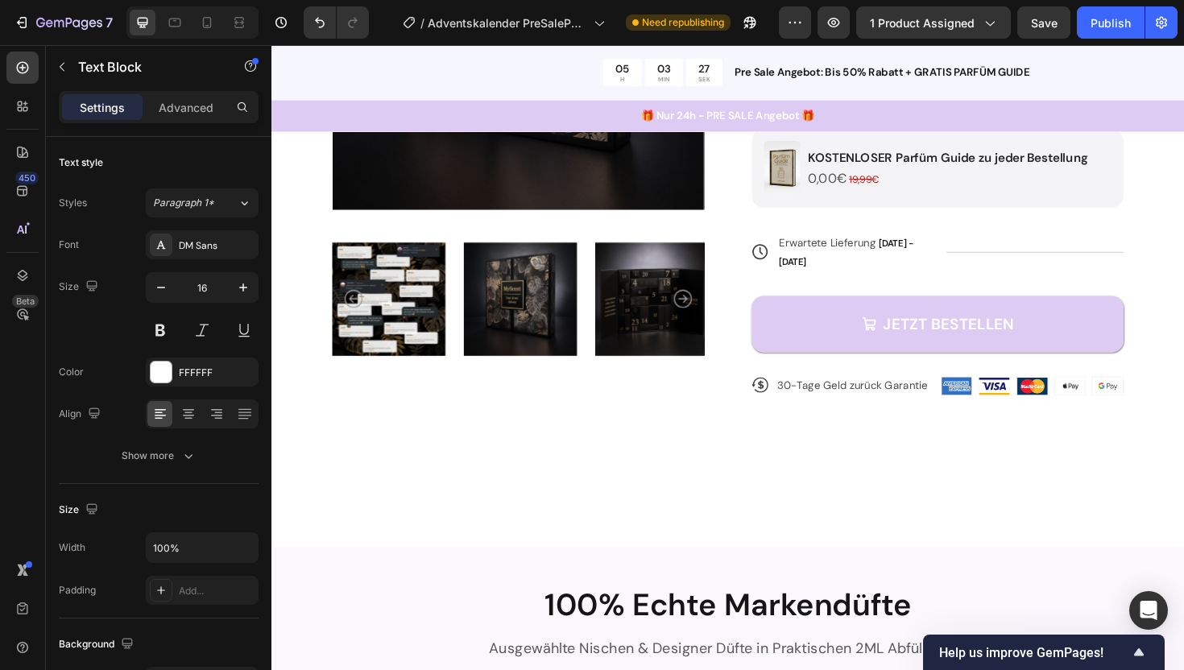
click at [892, 445] on div "Alle Düfte in normaler Größe zu testen würde über 4000€ Kosten." at bounding box center [755, 470] width 838 height 51
click at [892, 470] on p "über 4000€ Kosten." at bounding box center [754, 482] width 834 height 24
click at [1016, 527] on div "Product Images Icon Icon Icon Icon Icon Icon List 4,8/5 5350+ Bewertungen Text …" at bounding box center [754, 169] width 966 height 815
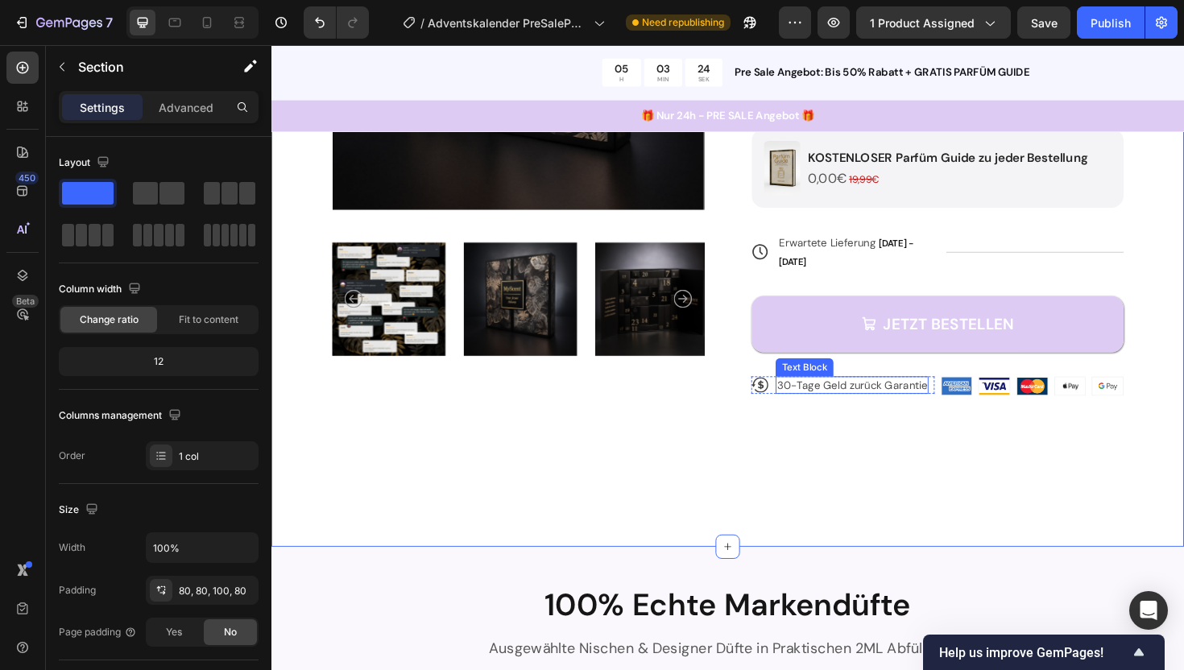
click at [945, 398] on p "30-Tage Geld zurück Garantie" at bounding box center [886, 405] width 159 height 14
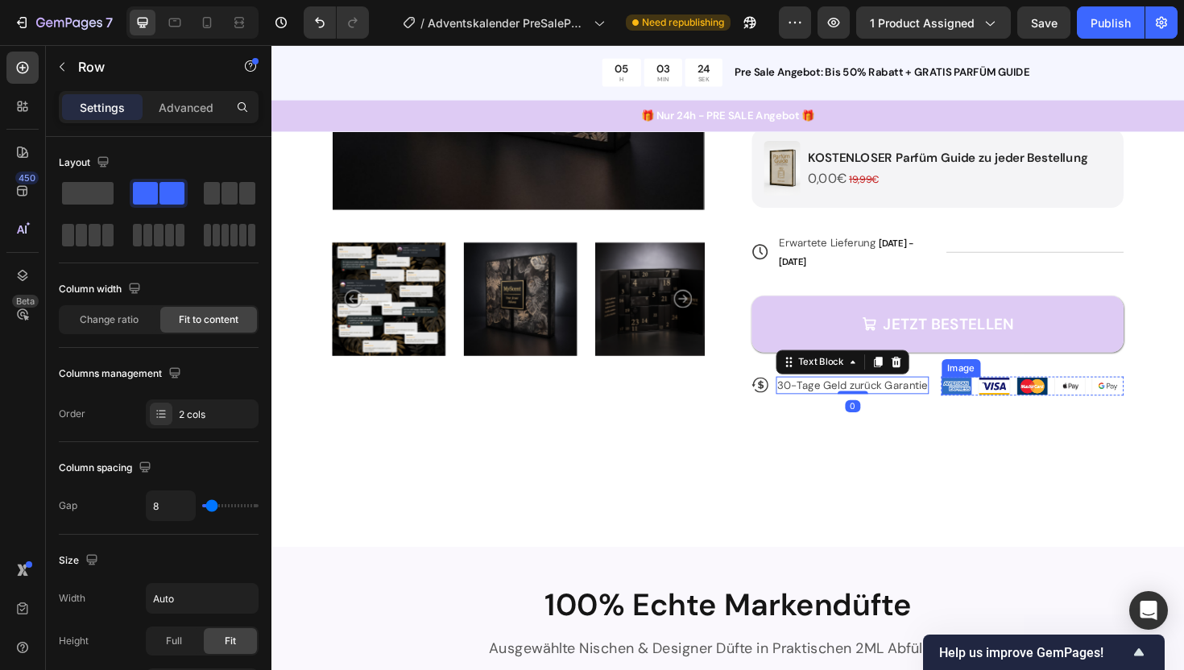
click at [999, 399] on div "Image Image Image Image Image Row" at bounding box center [1077, 419] width 194 height 46
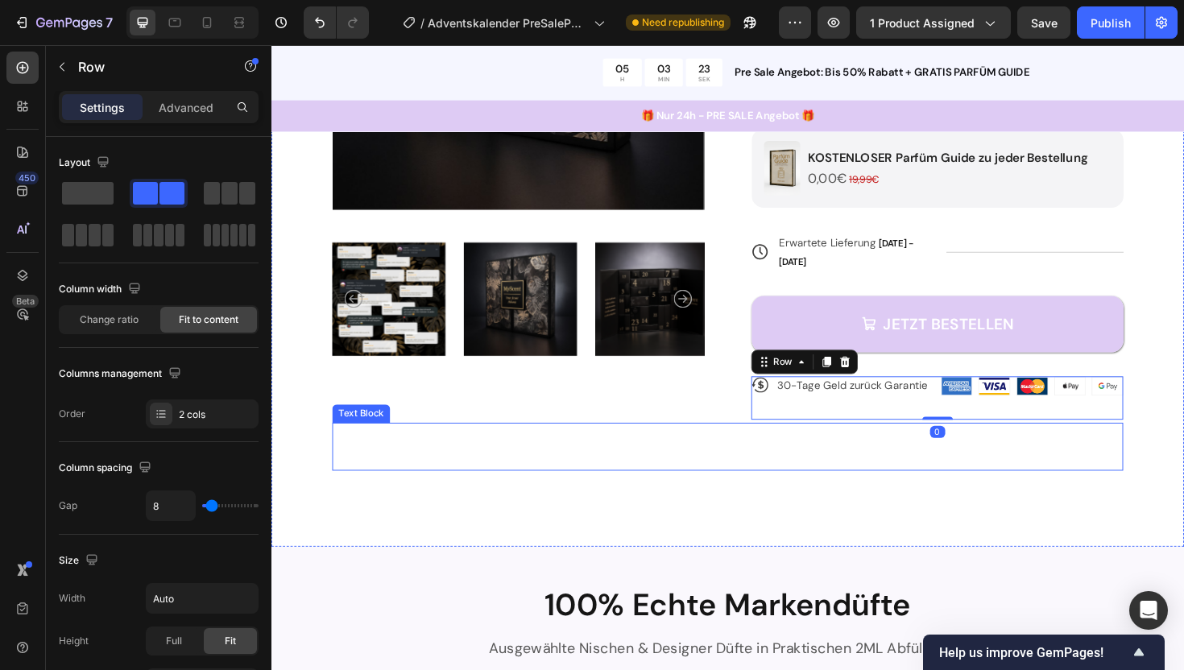
click at [987, 447] on p "Alle Düfte in normaler Größe zu testen würde" at bounding box center [754, 458] width 834 height 23
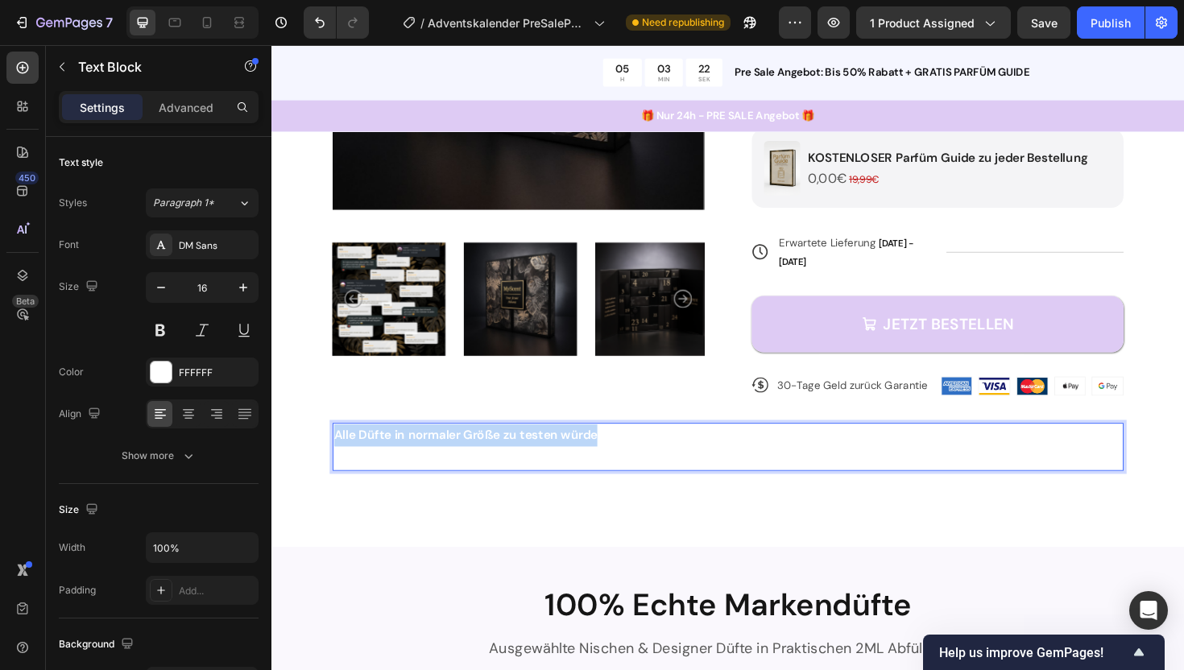
click at [987, 447] on p "Alle Düfte in normaler Größe zu testen würde" at bounding box center [754, 458] width 834 height 23
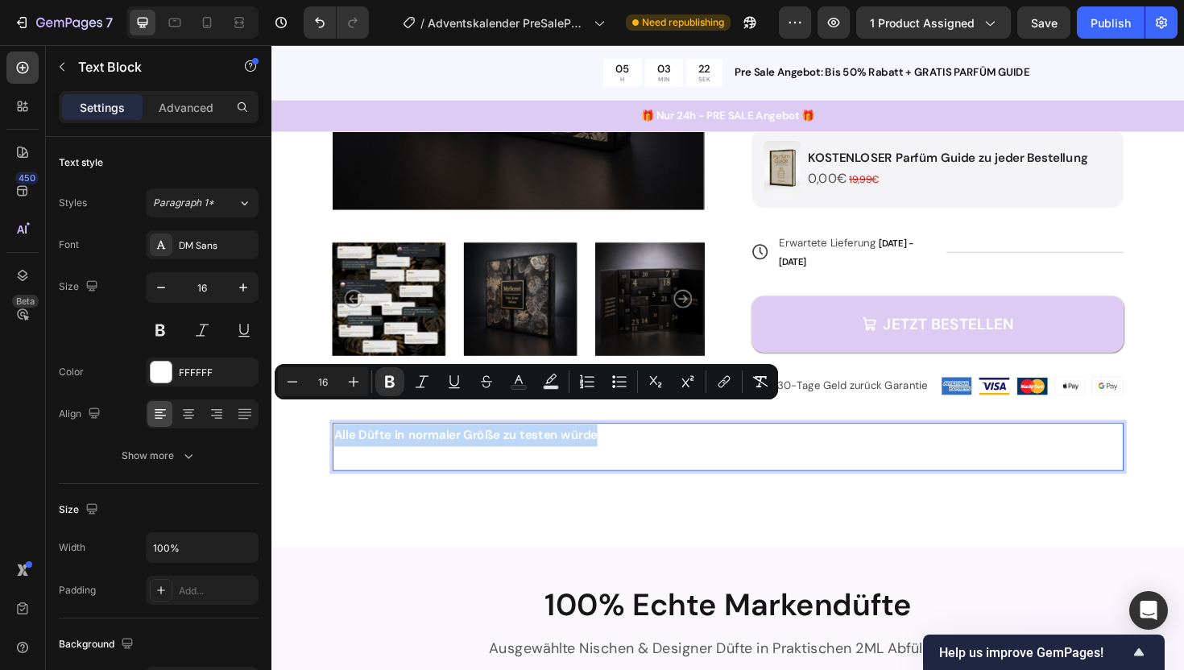
click at [987, 447] on p "Alle Düfte in normaler Größe zu testen würde" at bounding box center [754, 458] width 834 height 23
type input "17"
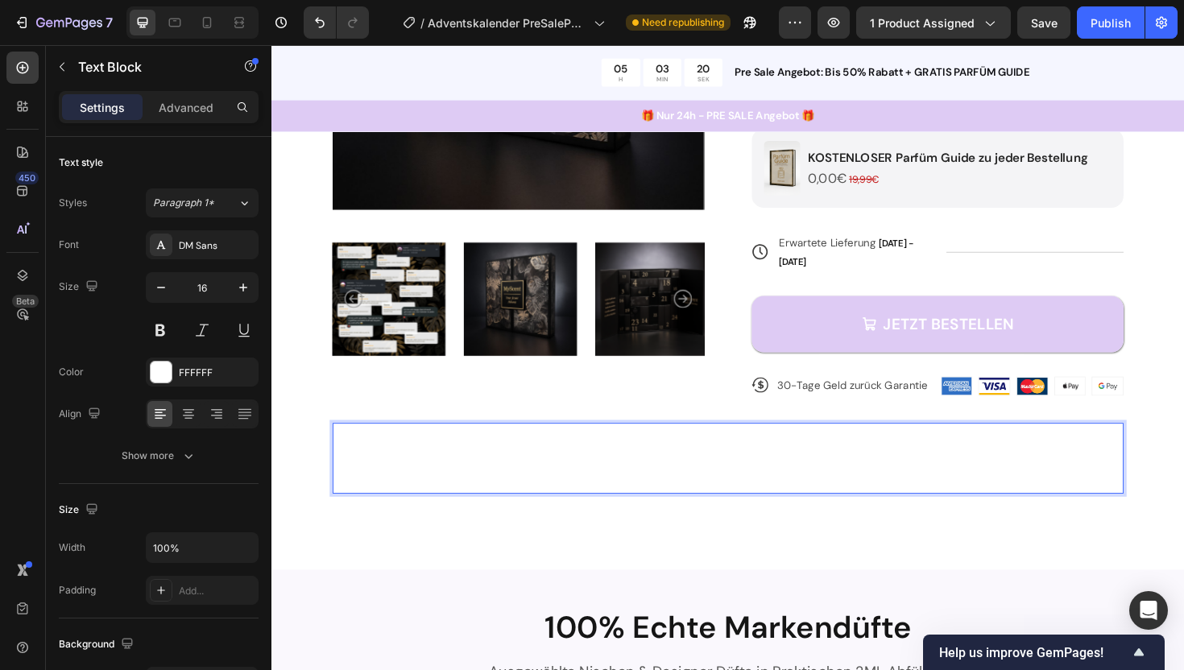
click at [552, 470] on p "über 4000€ Kosten." at bounding box center [754, 482] width 834 height 24
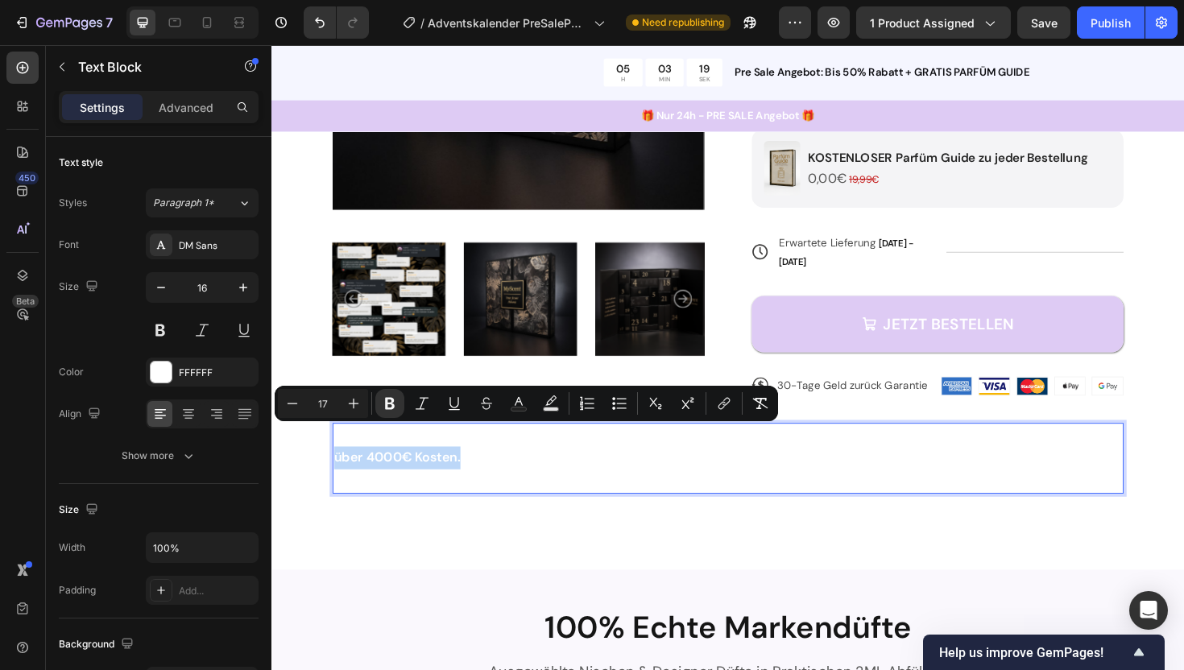
click at [509, 470] on p "über 4000€ Kosten." at bounding box center [754, 482] width 834 height 24
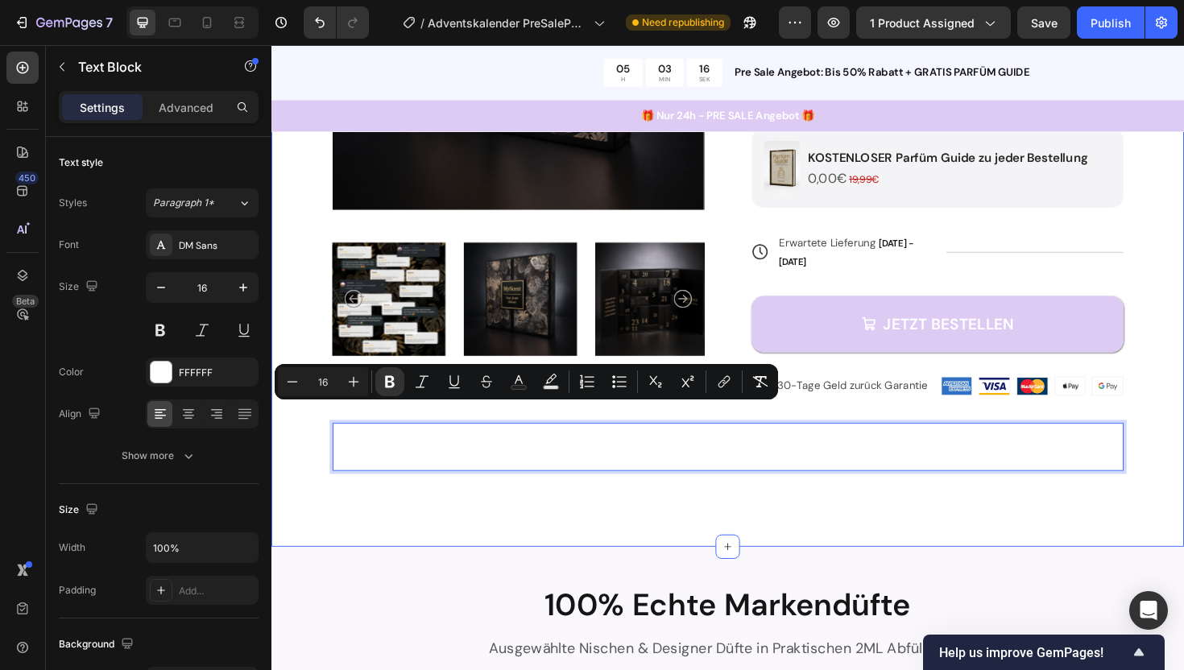
click at [438, 522] on div "Product Images Icon Icon Icon Icon Icon Icon List 4,8/5 5350+ Bewertungen Text …" at bounding box center [754, 169] width 966 height 815
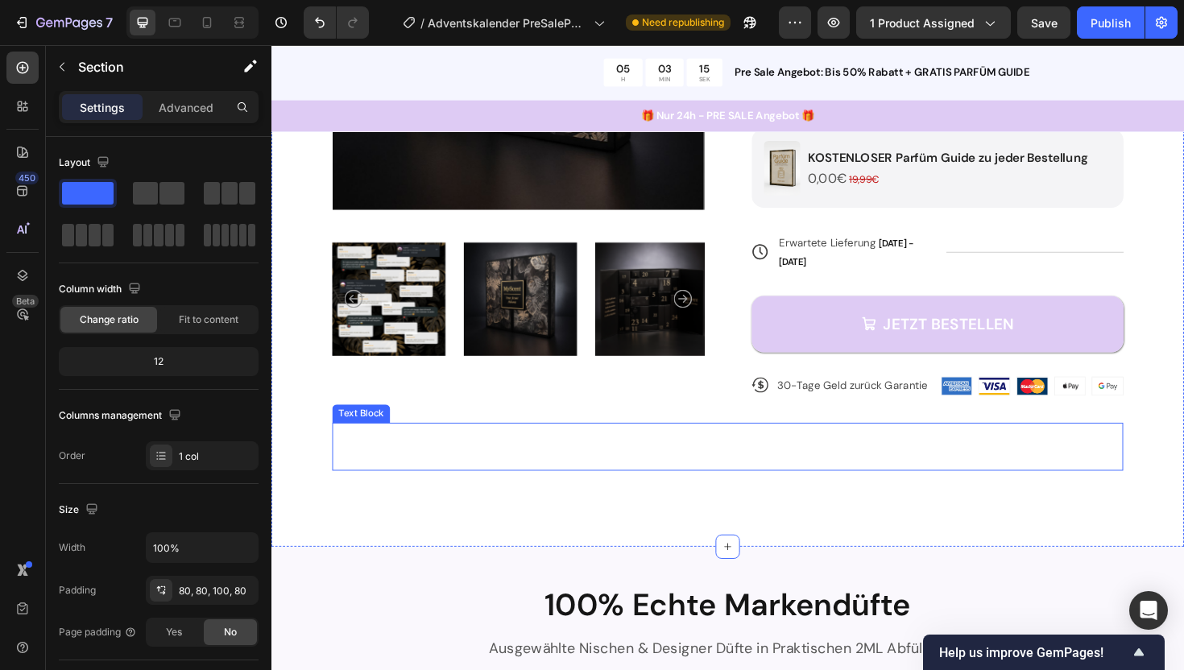
click at [488, 470] on p "über 4000€ Kosten." at bounding box center [754, 482] width 834 height 24
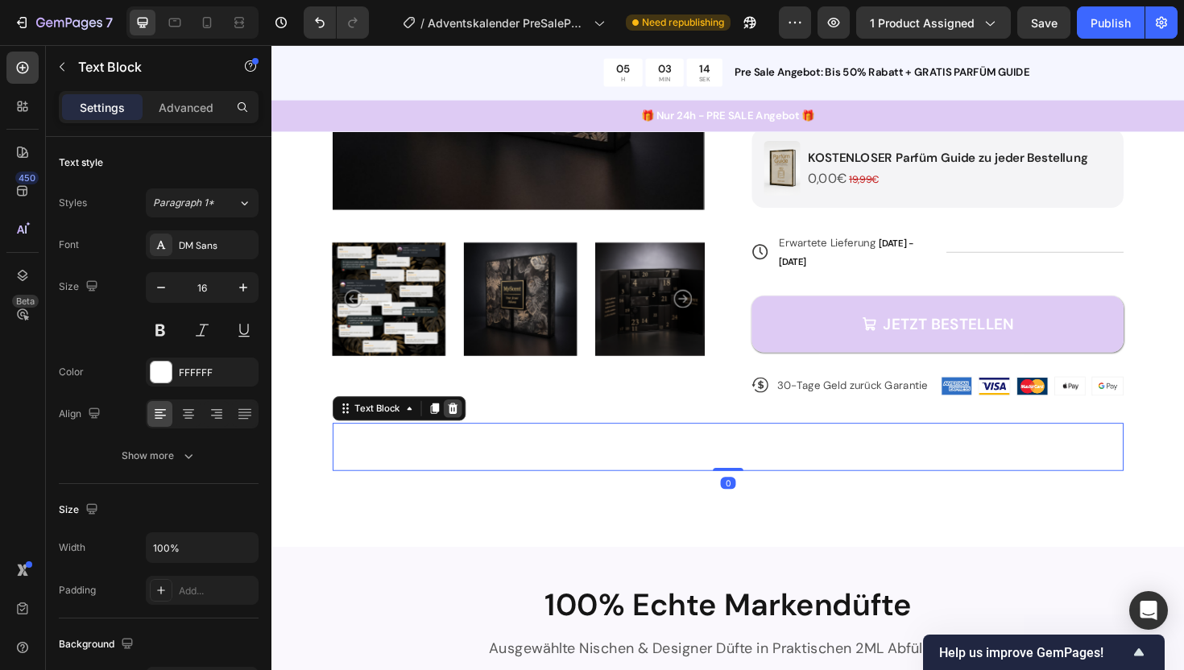
click at [466, 424] on icon at bounding box center [463, 429] width 10 height 11
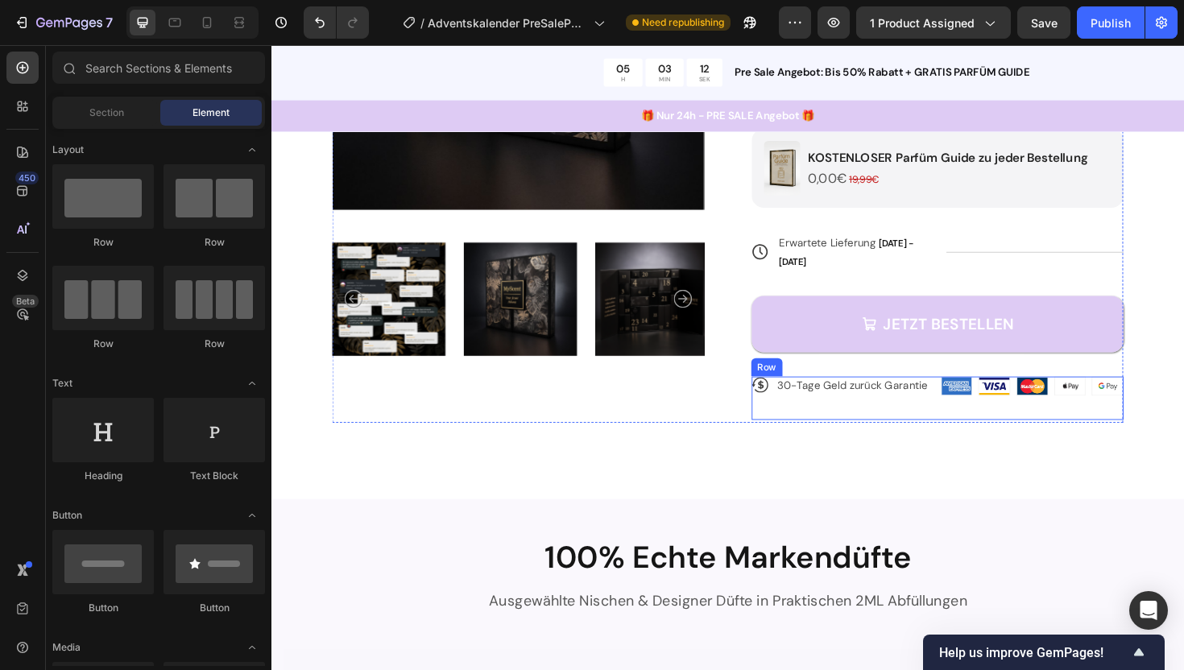
click at [953, 406] on div "Icon 30-Tage Geld zurück Garantie Text Block Row" at bounding box center [877, 419] width 194 height 46
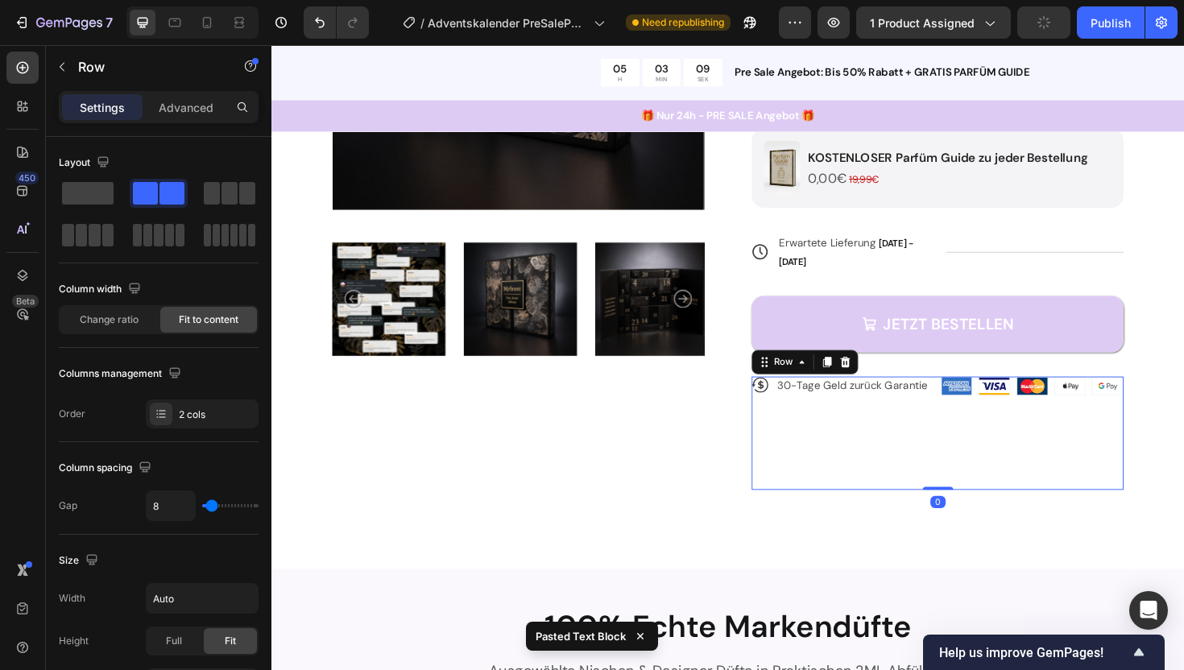
click at [933, 452] on div "Icon 30-Tage Geld zurück Garantie Text Block Row" at bounding box center [877, 456] width 194 height 120
click at [1028, 446] on strong "Alle Düfte in normaler Größe zu testen würde" at bounding box center [1070, 466] width 176 height 40
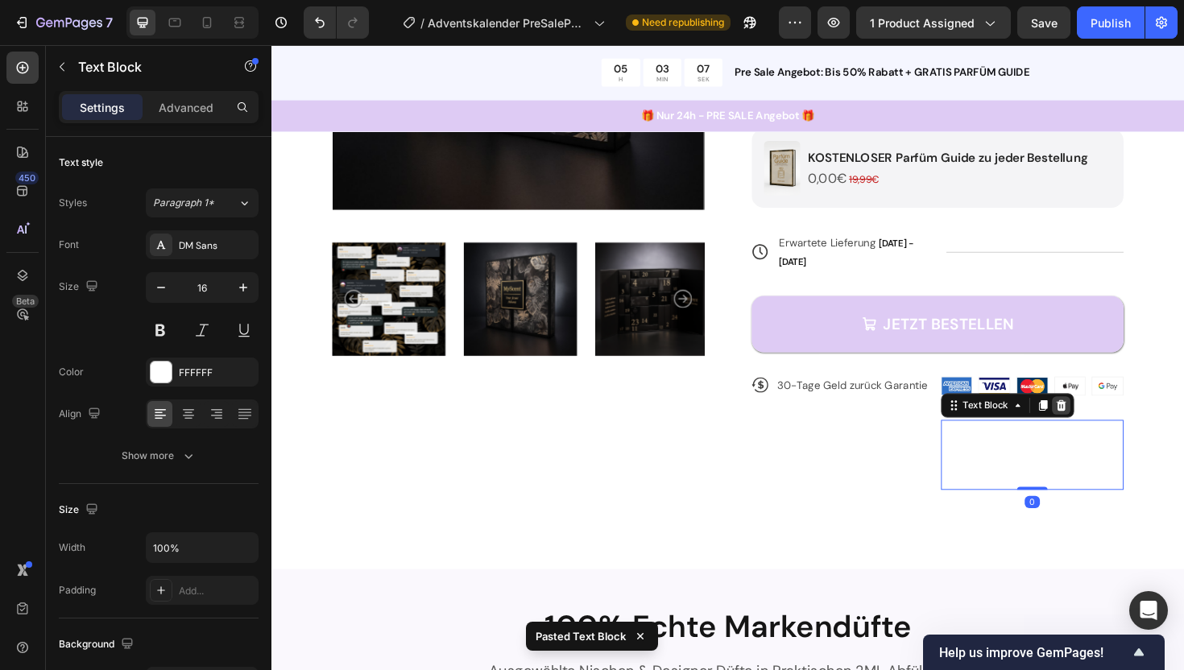
click at [1111, 421] on icon at bounding box center [1107, 426] width 10 height 11
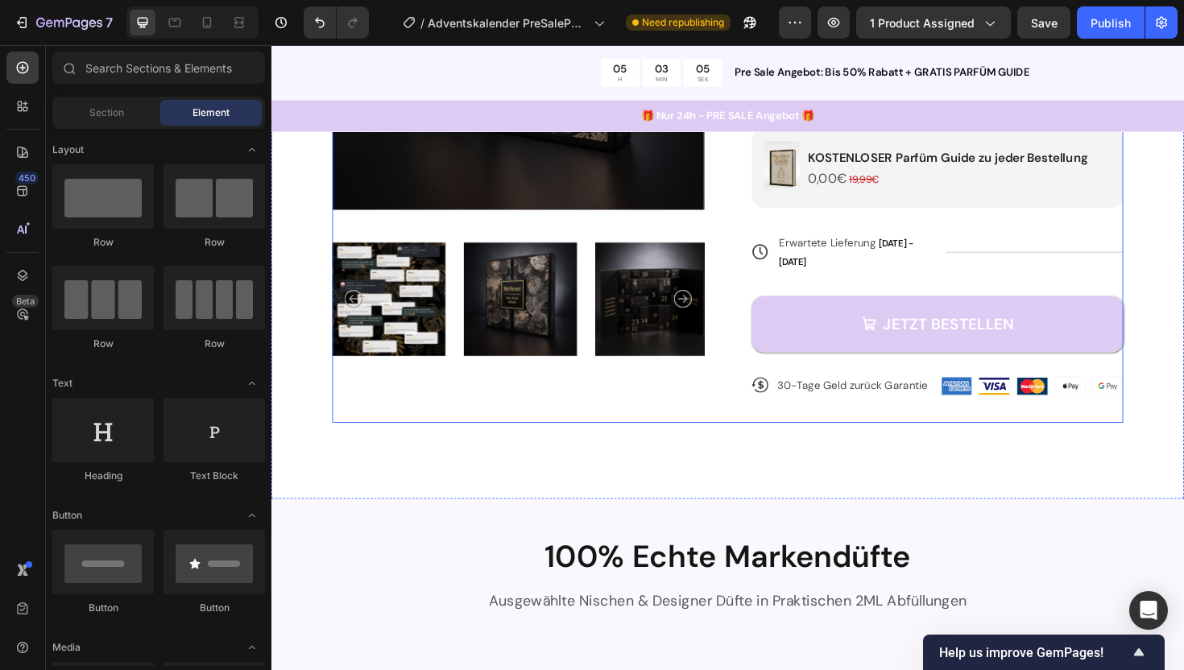
click at [963, 364] on div "Icon Icon Icon Icon Icon Icon List 4,8/5 5350+ Bewertungen Text Block Row Parfü…" at bounding box center [977, 136] width 394 height 620
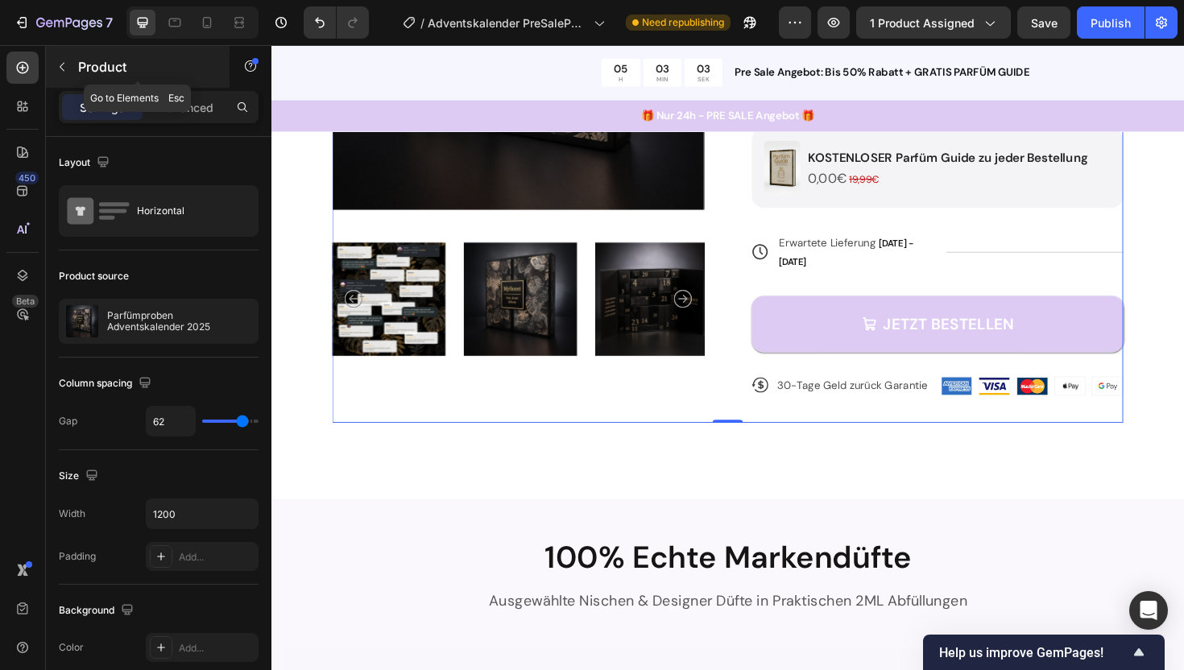
click at [59, 70] on icon "button" at bounding box center [62, 66] width 13 height 13
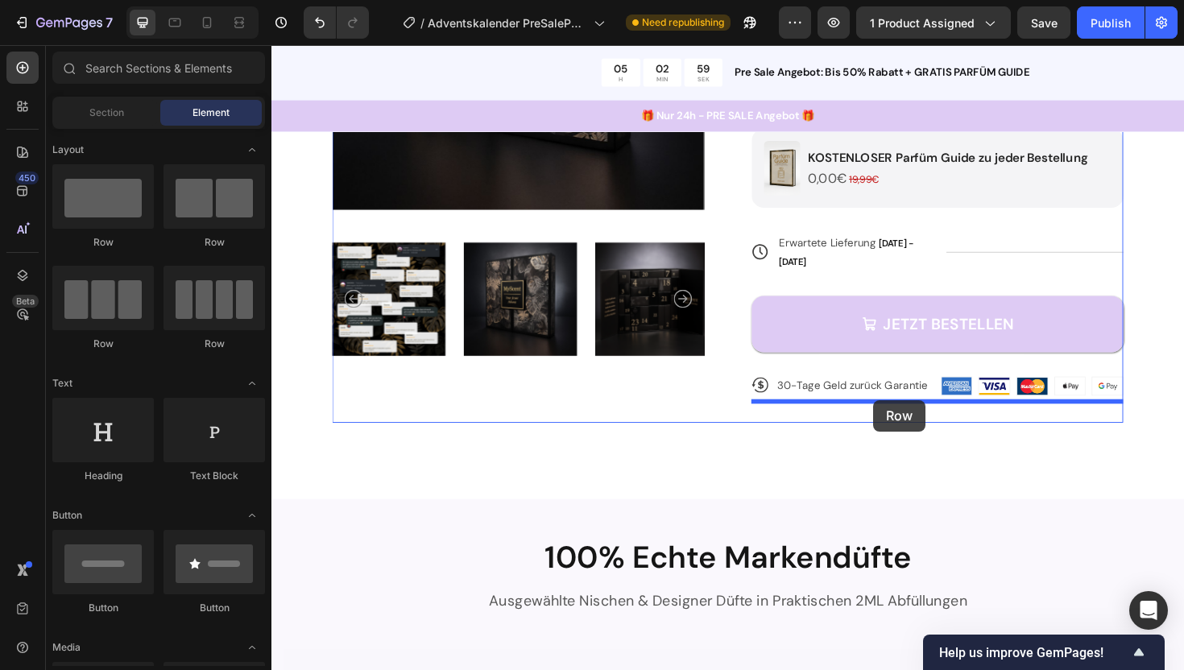
drag, startPoint x: 375, startPoint y: 260, endPoint x: 908, endPoint y: 421, distance: 557.0
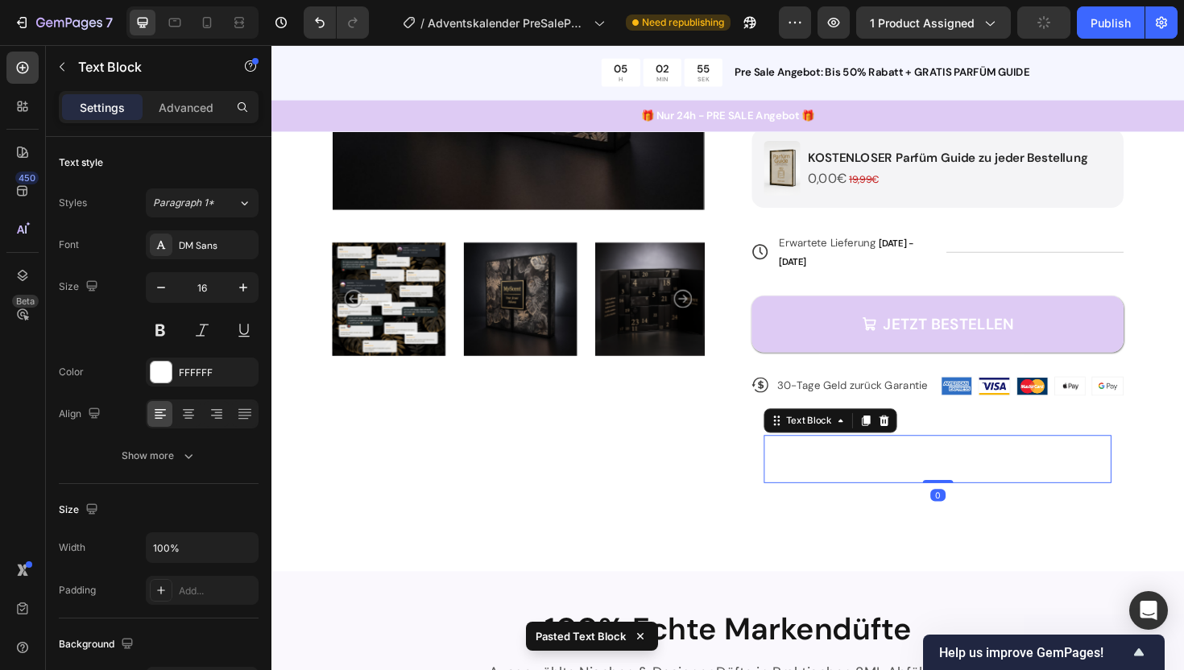
click at [922, 486] on strong "über 4000€ Kosten." at bounding box center [861, 495] width 134 height 18
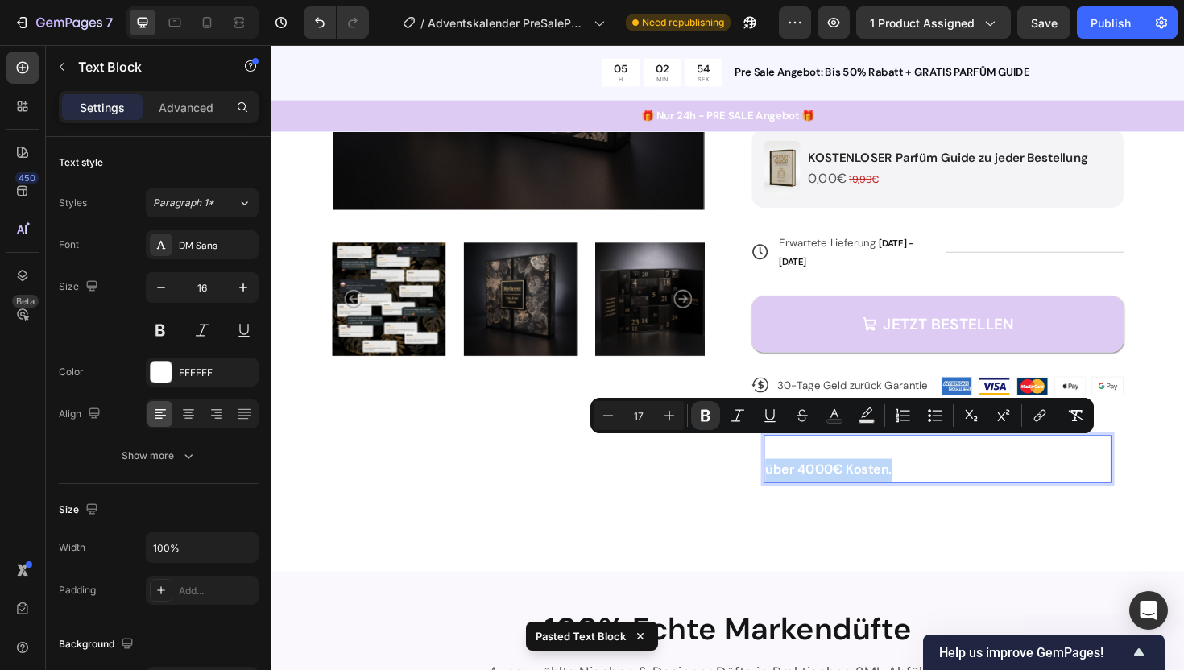
click at [976, 483] on p "über 4000€ Kosten." at bounding box center [976, 495] width 365 height 24
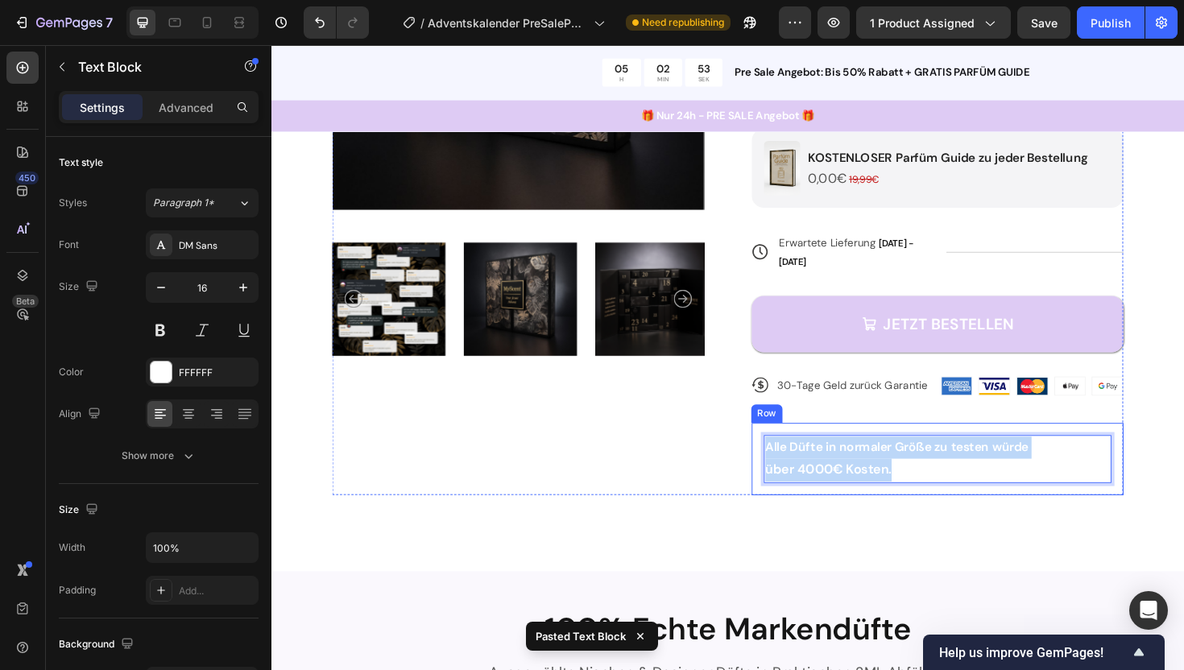
drag, startPoint x: 976, startPoint y: 470, endPoint x: 784, endPoint y: 442, distance: 194.5
click at [784, 445] on div "Alle Düfte in normaler Größe zu testen würde über 4000€ Kosten. Text Block 0 Row" at bounding box center [977, 483] width 394 height 77
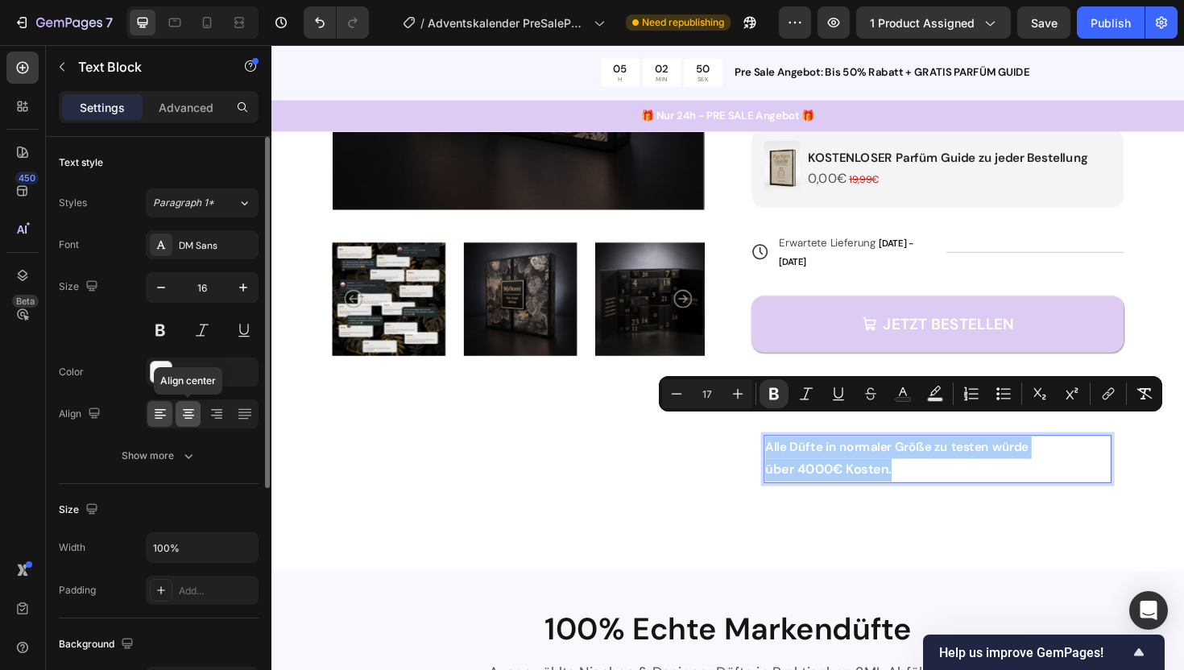
click at [180, 415] on icon at bounding box center [188, 414] width 16 height 16
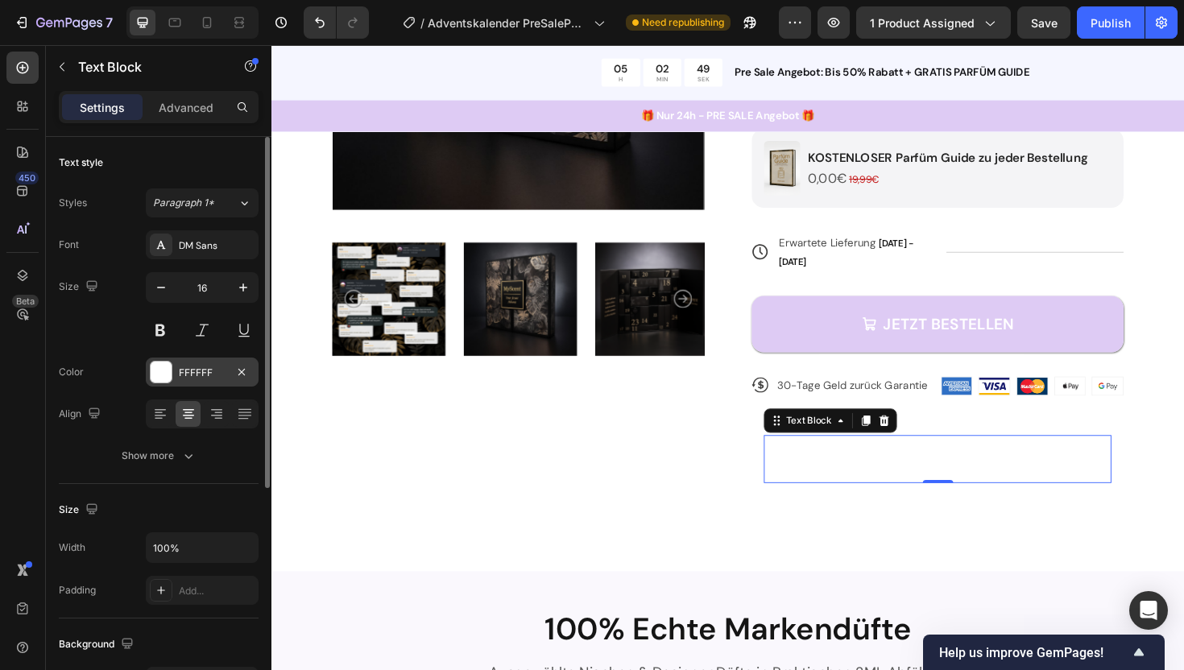
click at [158, 372] on div at bounding box center [161, 372] width 21 height 21
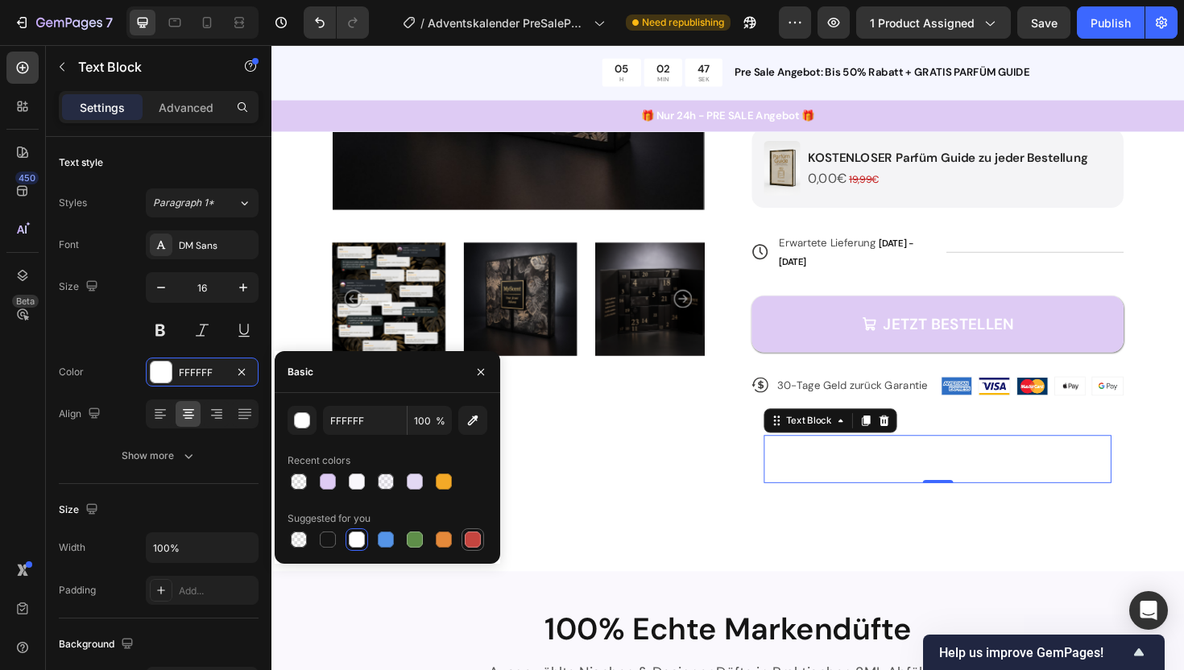
click at [471, 541] on div at bounding box center [473, 540] width 16 height 16
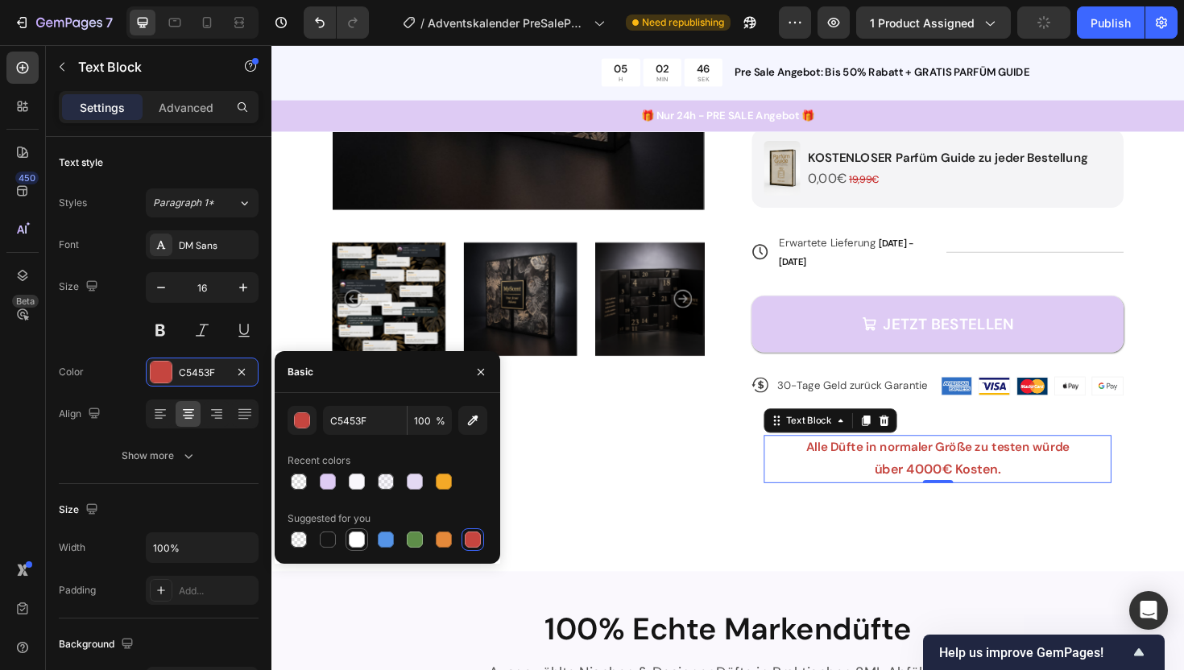
click at [358, 540] on div at bounding box center [357, 540] width 16 height 16
type input "FFFFFF"
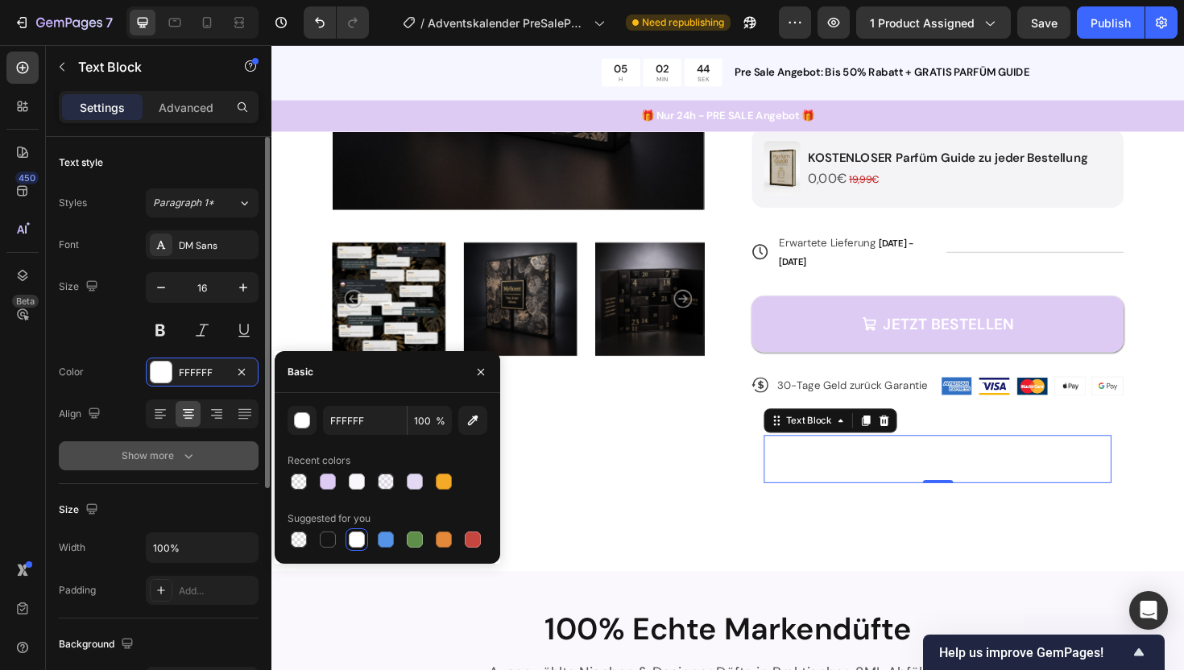
click at [186, 465] on button "Show more" at bounding box center [159, 455] width 200 height 29
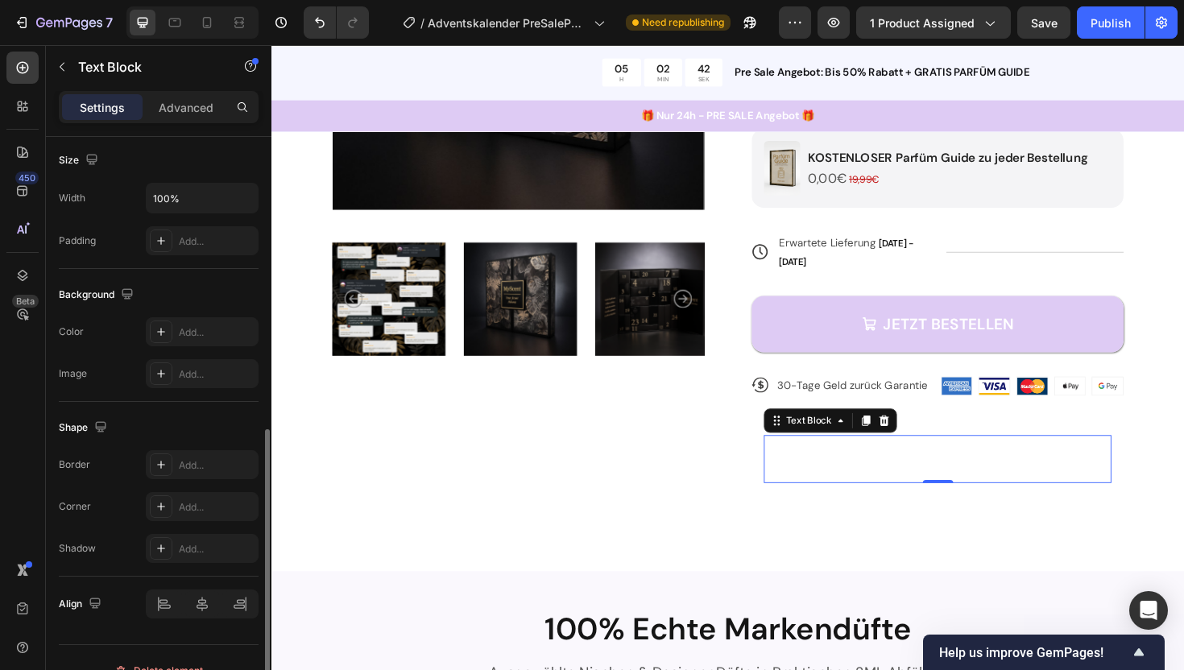
scroll to position [572, 0]
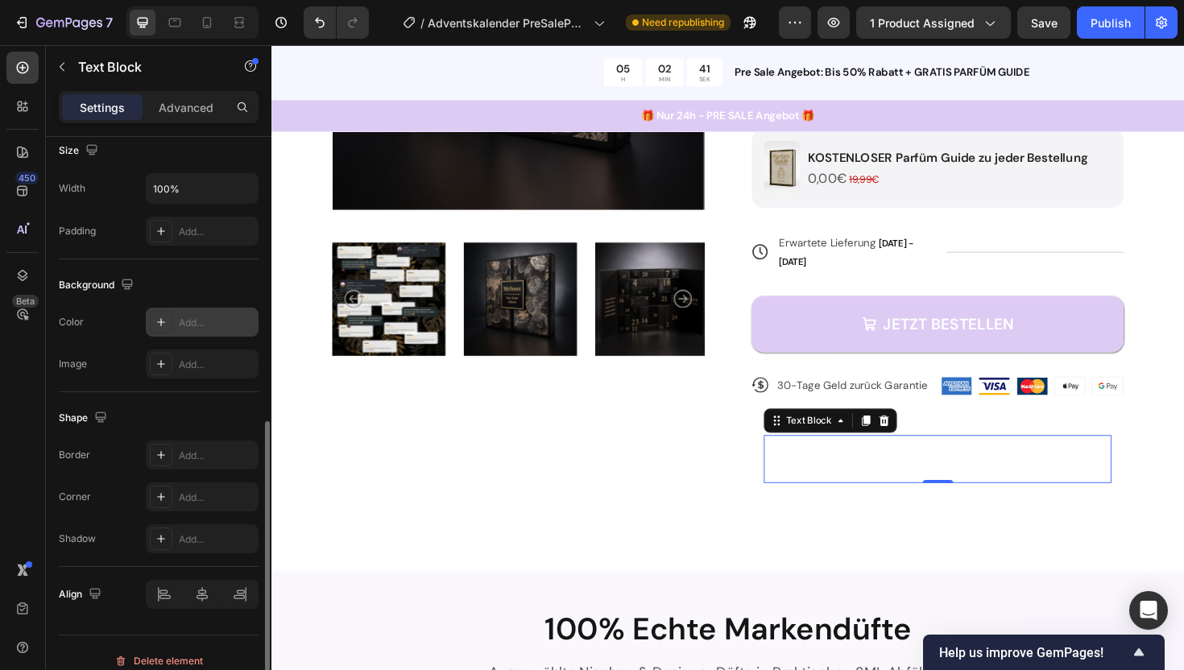
click at [179, 316] on div "Add..." at bounding box center [217, 323] width 76 height 14
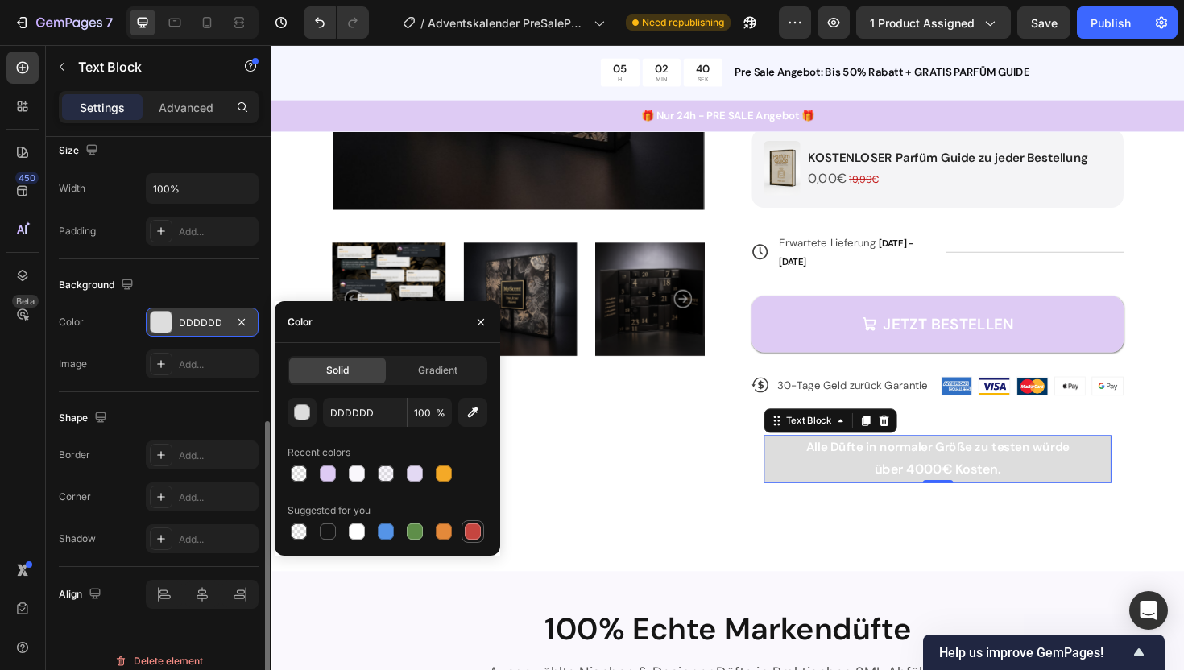
click at [482, 532] on div at bounding box center [472, 531] width 23 height 23
type input "C5453F"
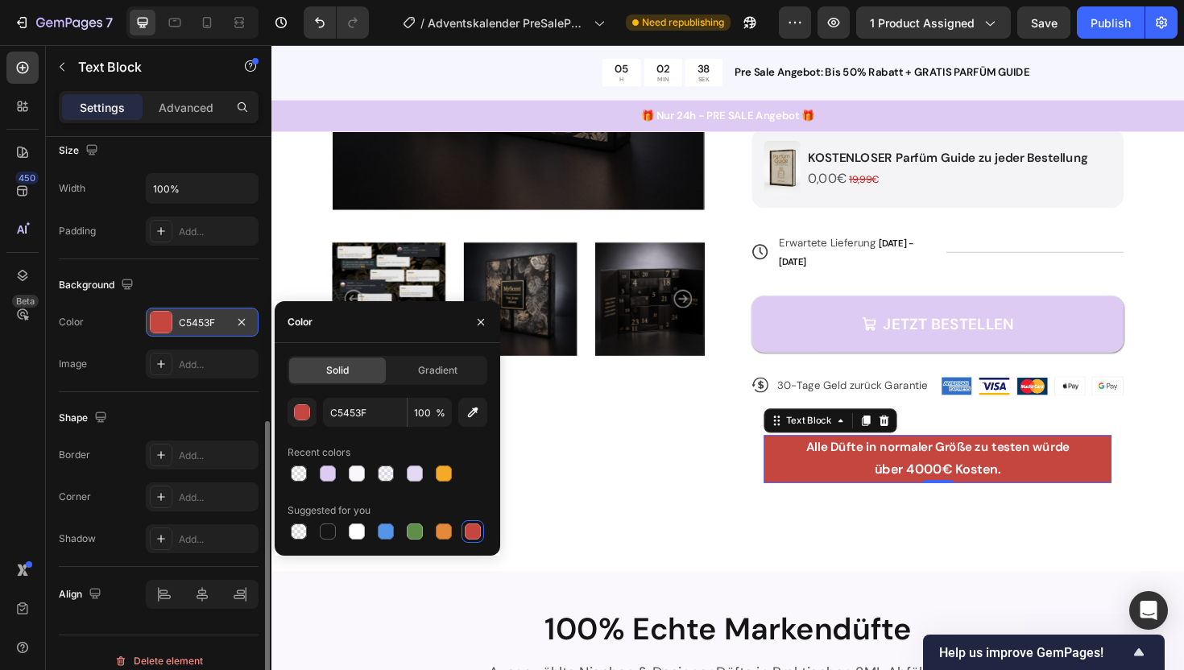
click at [132, 413] on div "Shape" at bounding box center [159, 418] width 200 height 26
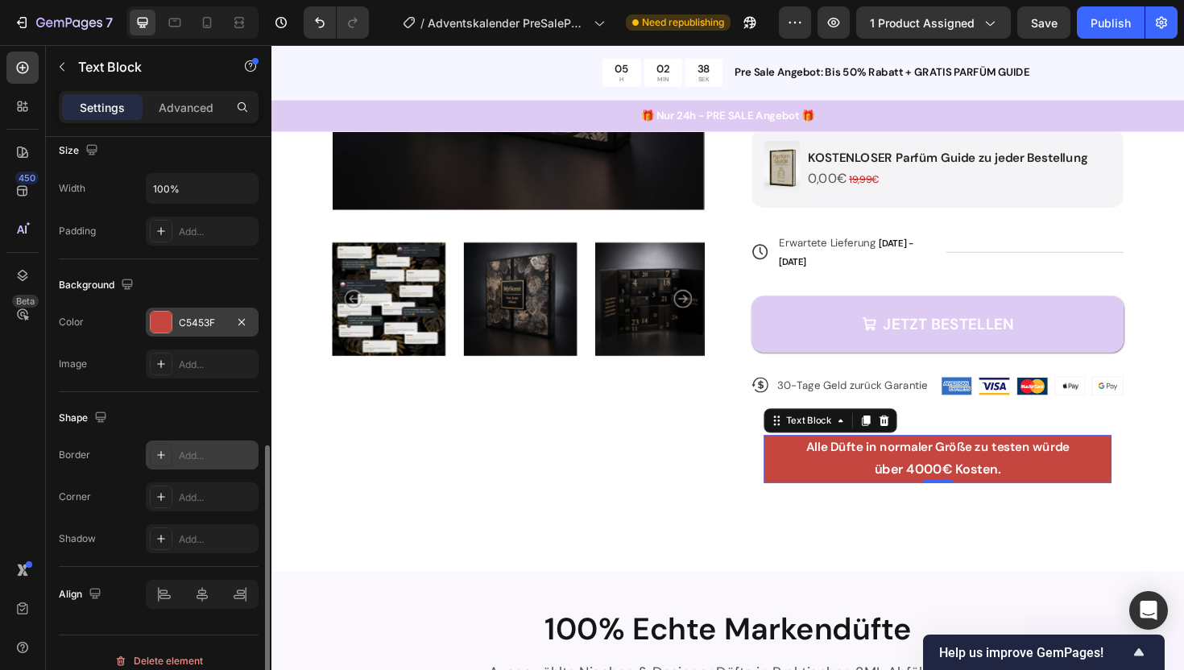
scroll to position [588, 0]
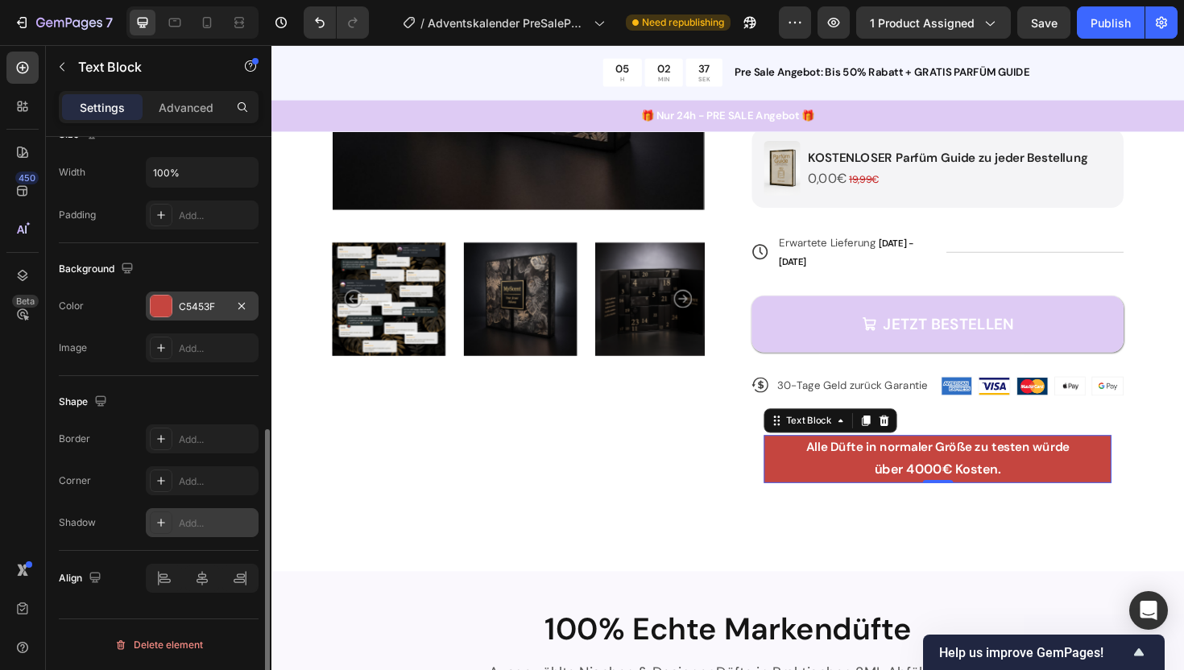
click at [157, 520] on icon at bounding box center [161, 522] width 13 height 13
click at [131, 497] on div "Border Add... Corner Add... Shadow Light" at bounding box center [159, 480] width 200 height 113
click at [161, 481] on icon at bounding box center [161, 481] width 8 height 8
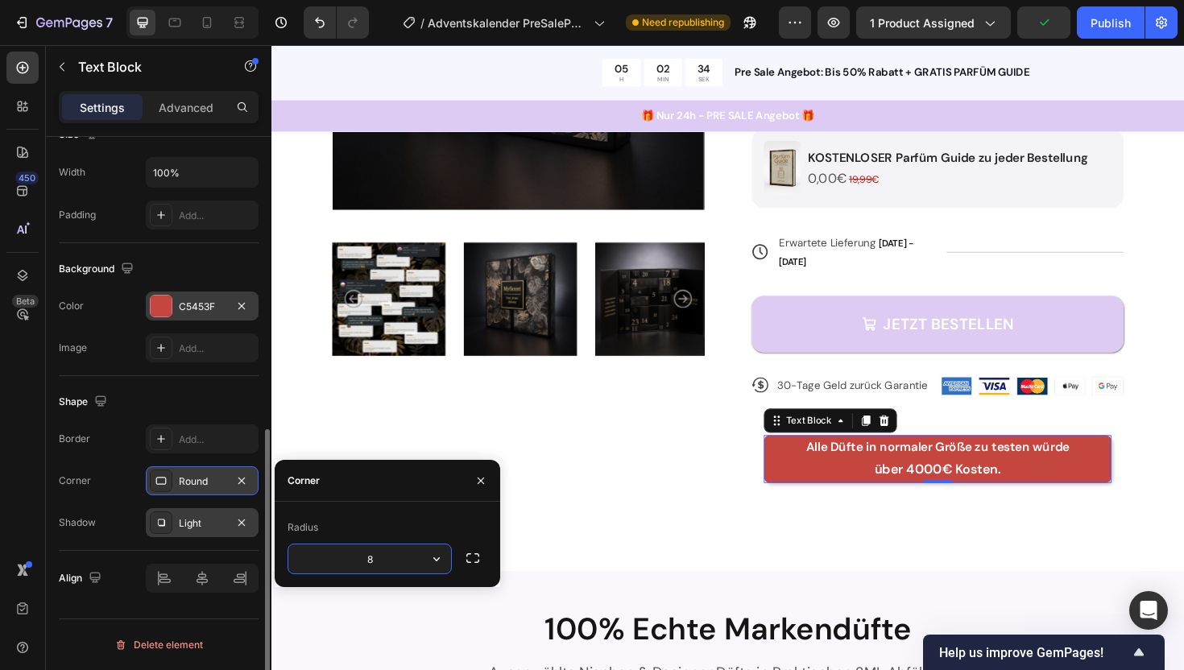
click at [126, 481] on div "Corner Round" at bounding box center [159, 480] width 200 height 29
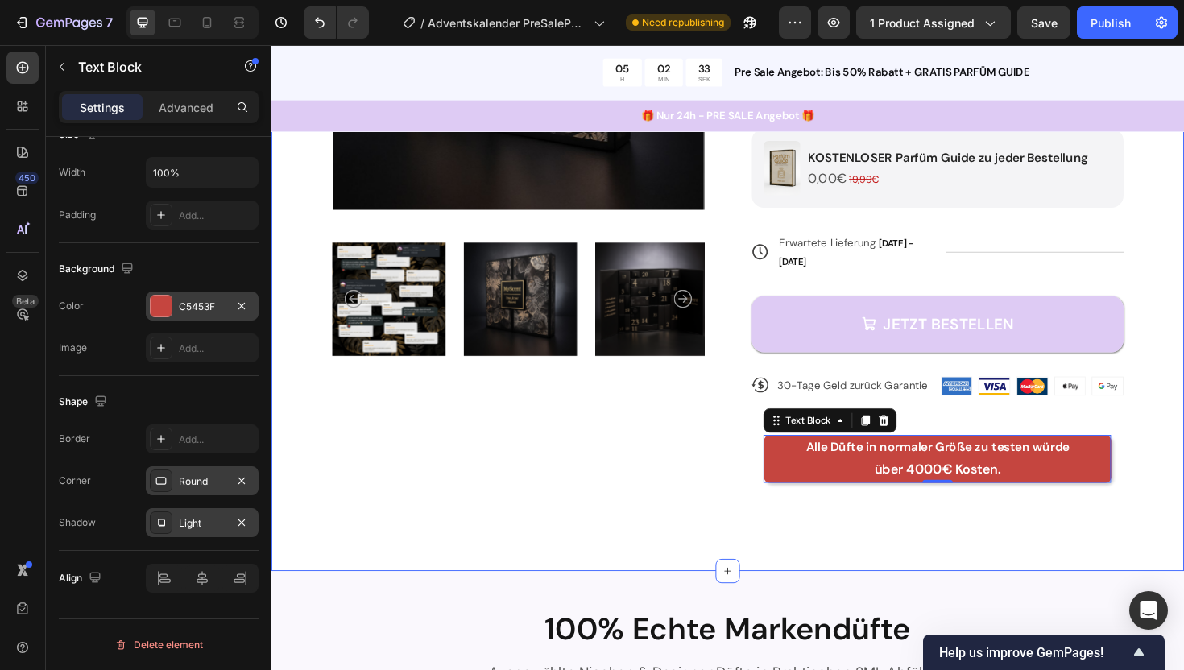
click at [476, 519] on div "Product Images Icon Icon Icon Icon Icon Icon List 4,8/5 5350+ Bewertungen Text …" at bounding box center [754, 182] width 966 height 841
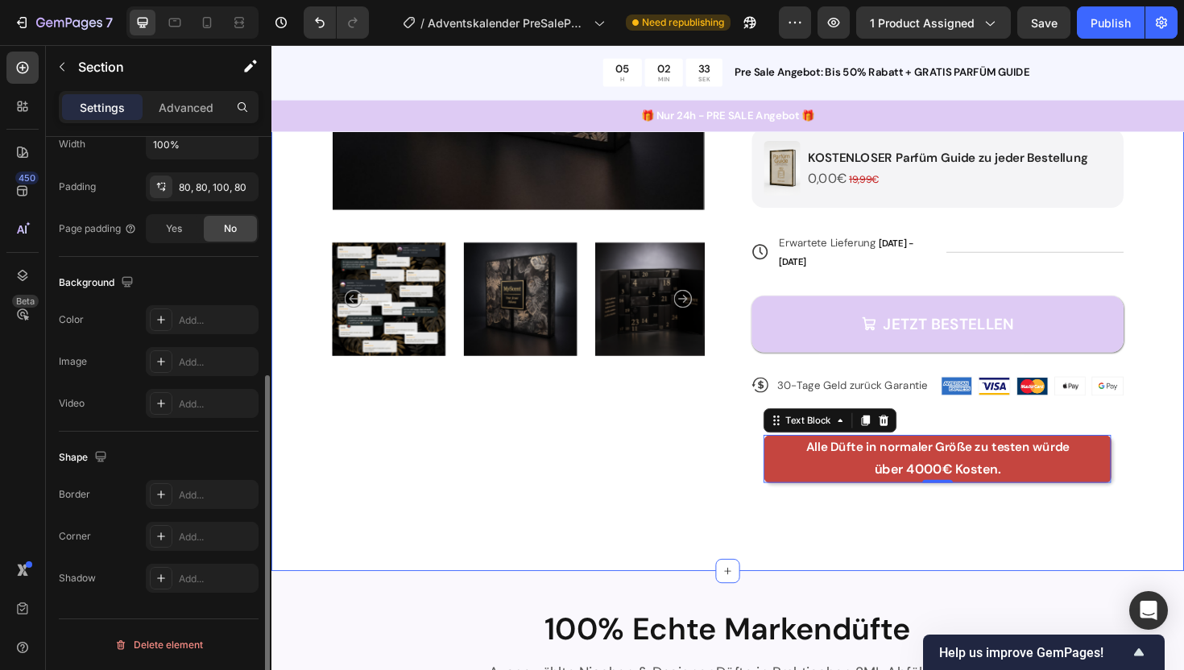
scroll to position [0, 0]
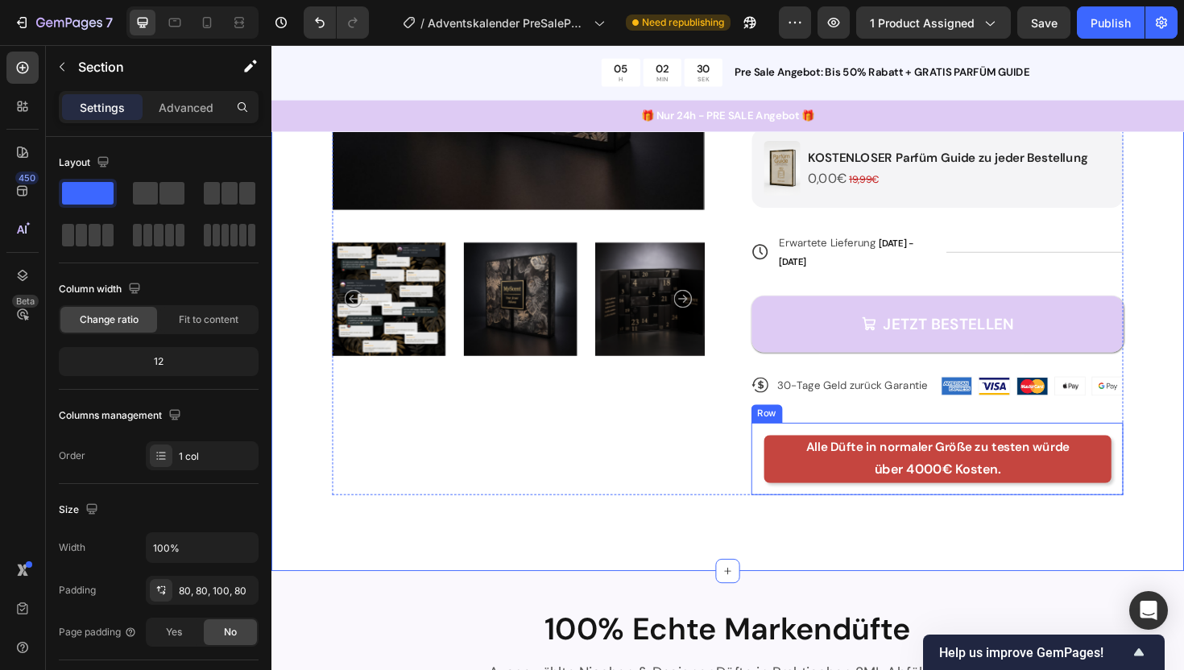
click at [788, 445] on div "Alle Düfte in normaler Größe zu testen würde über 4000€ Kosten. Text Block Row" at bounding box center [977, 483] width 394 height 77
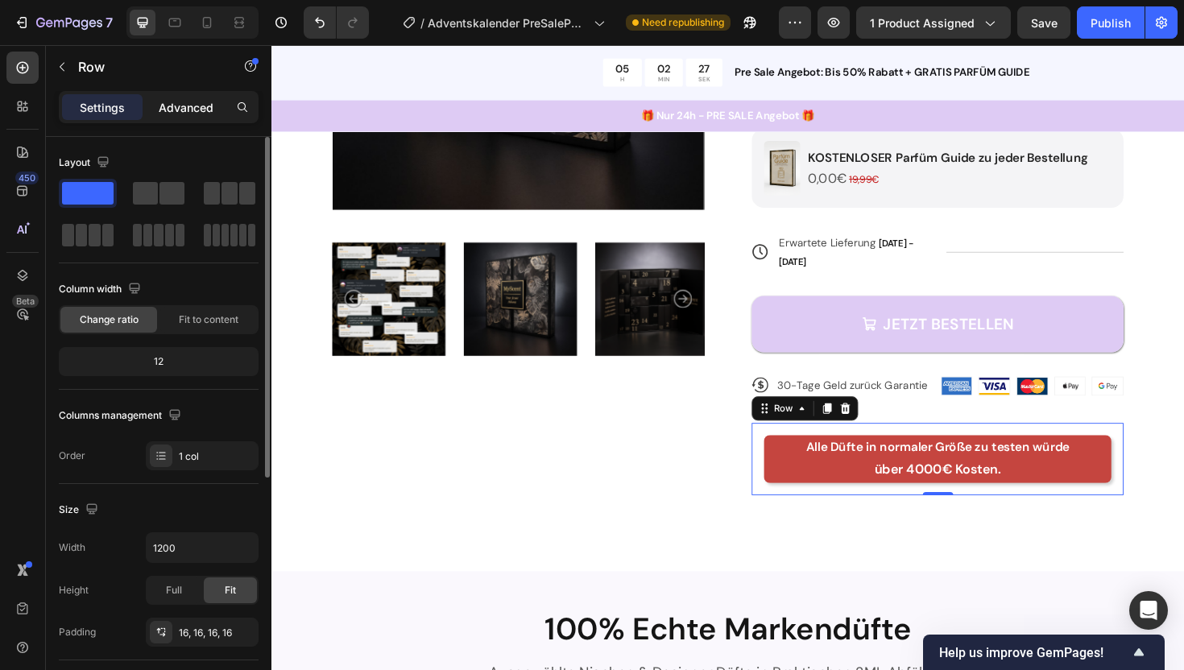
click at [176, 100] on p "Advanced" at bounding box center [186, 107] width 55 height 17
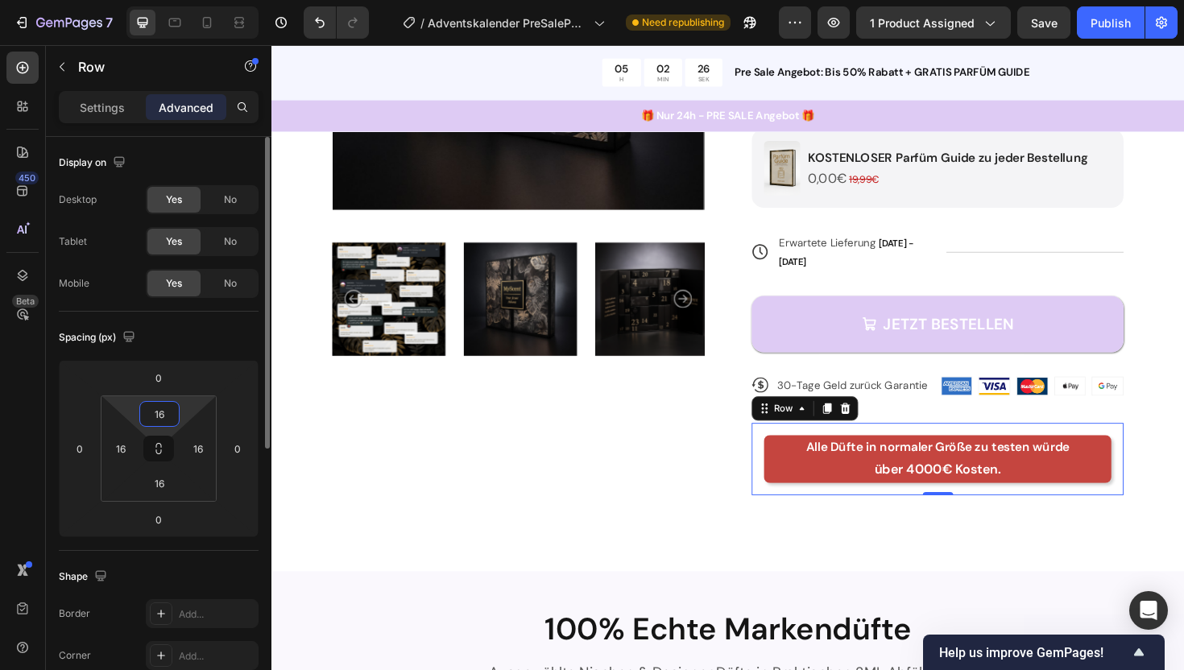
click at [156, 420] on input "16" at bounding box center [159, 414] width 32 height 24
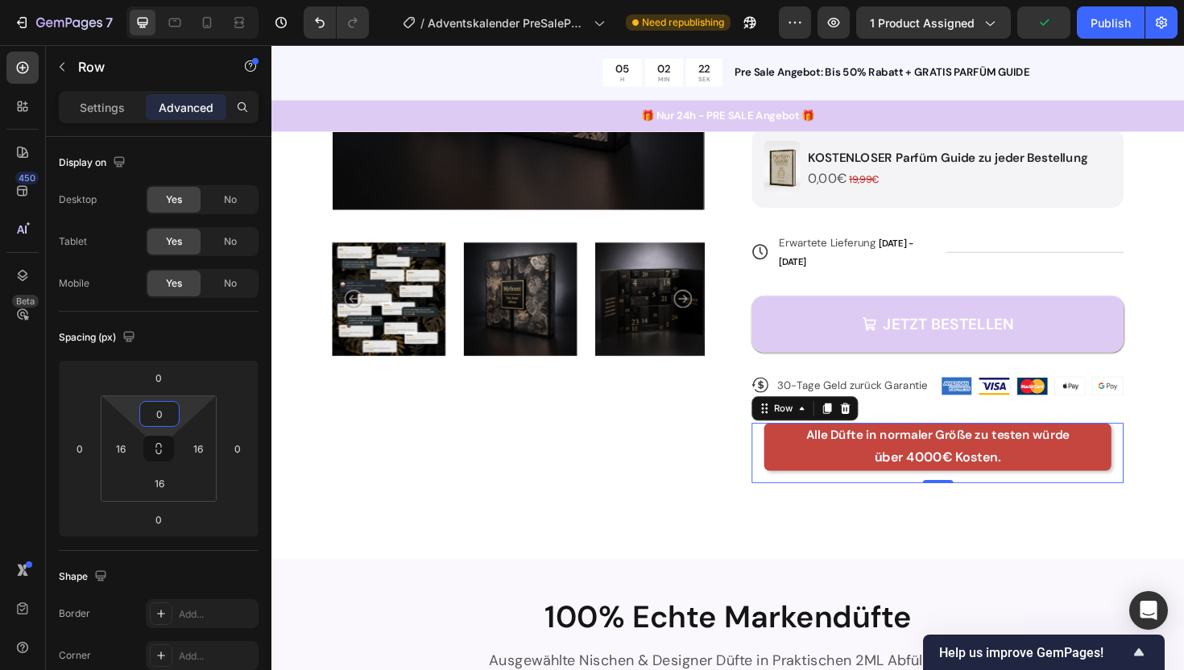
type input "0"
click at [171, 552] on div "Shape Border Add... Corner Add... Shadow Add..." at bounding box center [159, 638] width 200 height 175
click at [638, 458] on div "Product Images" at bounding box center [533, 167] width 394 height 683
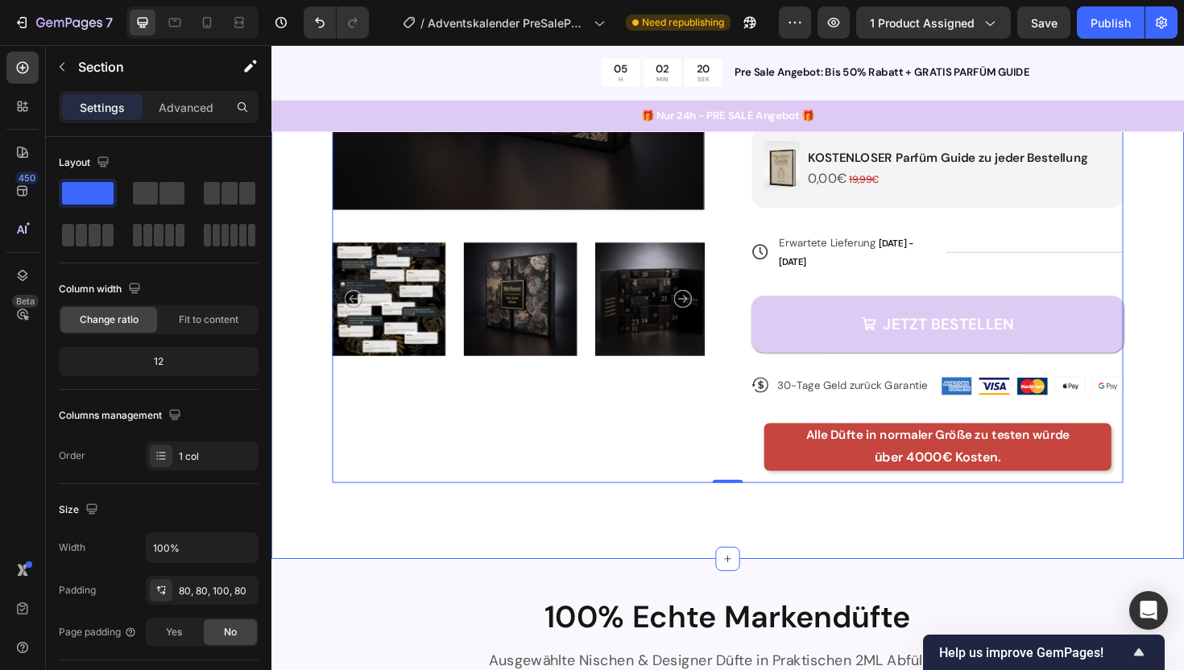
click at [690, 533] on div "Product Images Icon Icon Icon Icon Icon Icon List 4,8/5 5350+ Bewertungen Text …" at bounding box center [754, 176] width 966 height 828
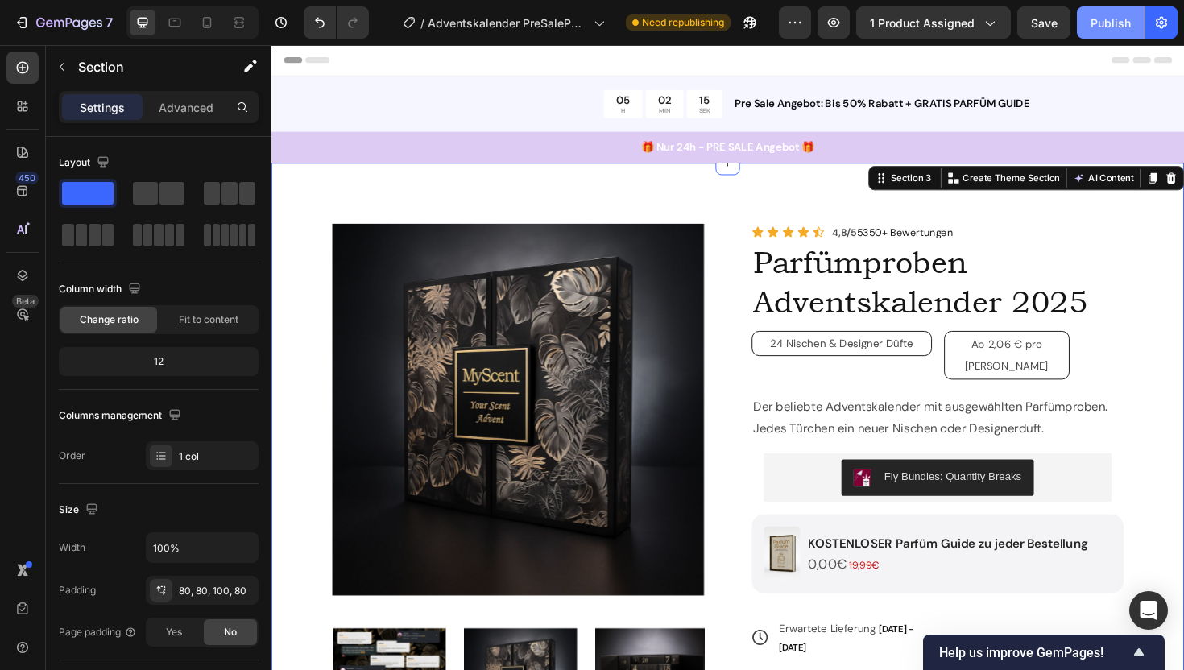
click at [1107, 18] on div "Publish" at bounding box center [1110, 22] width 40 height 17
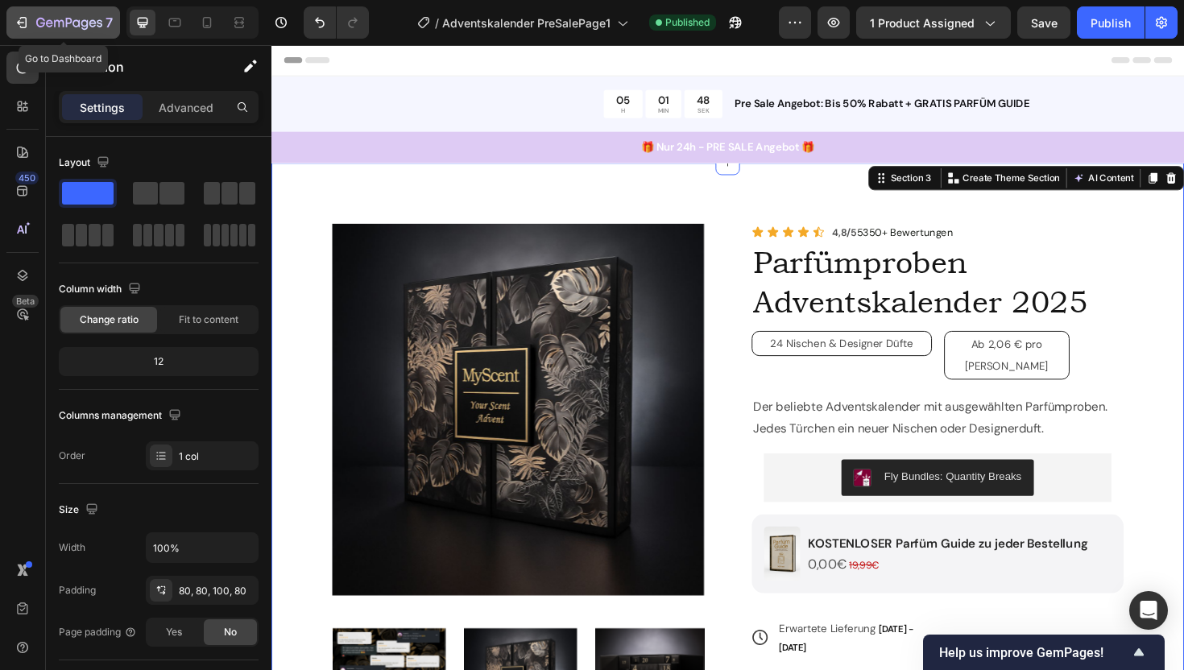
click at [22, 17] on icon "button" at bounding box center [23, 22] width 7 height 11
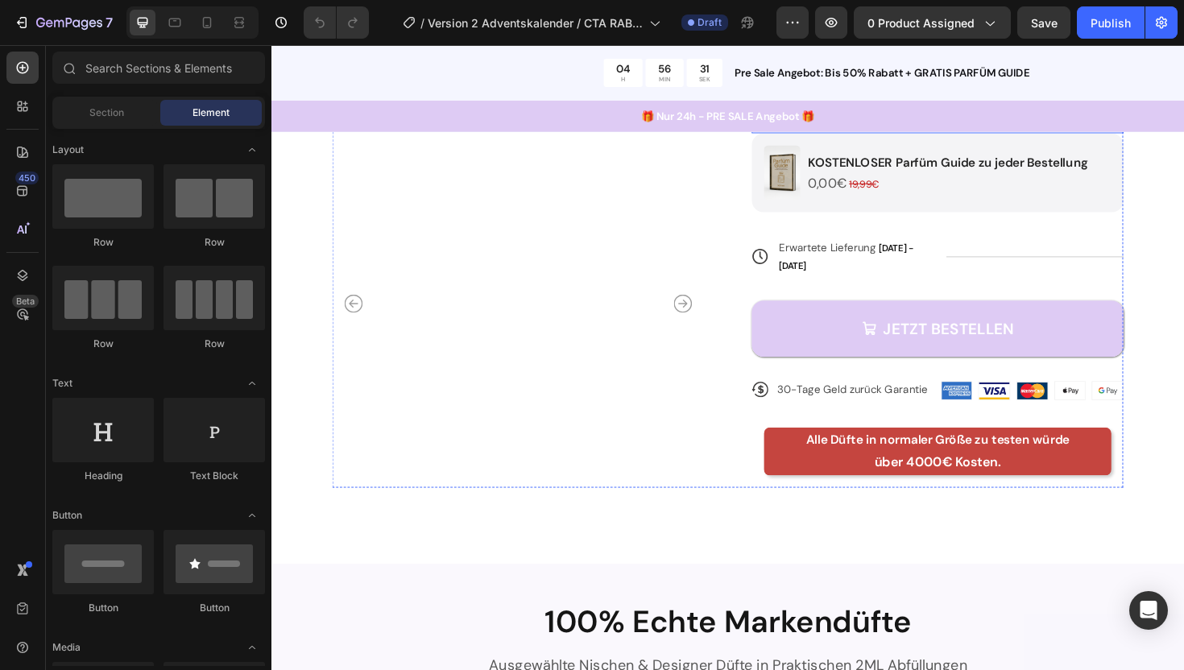
scroll to position [407, 0]
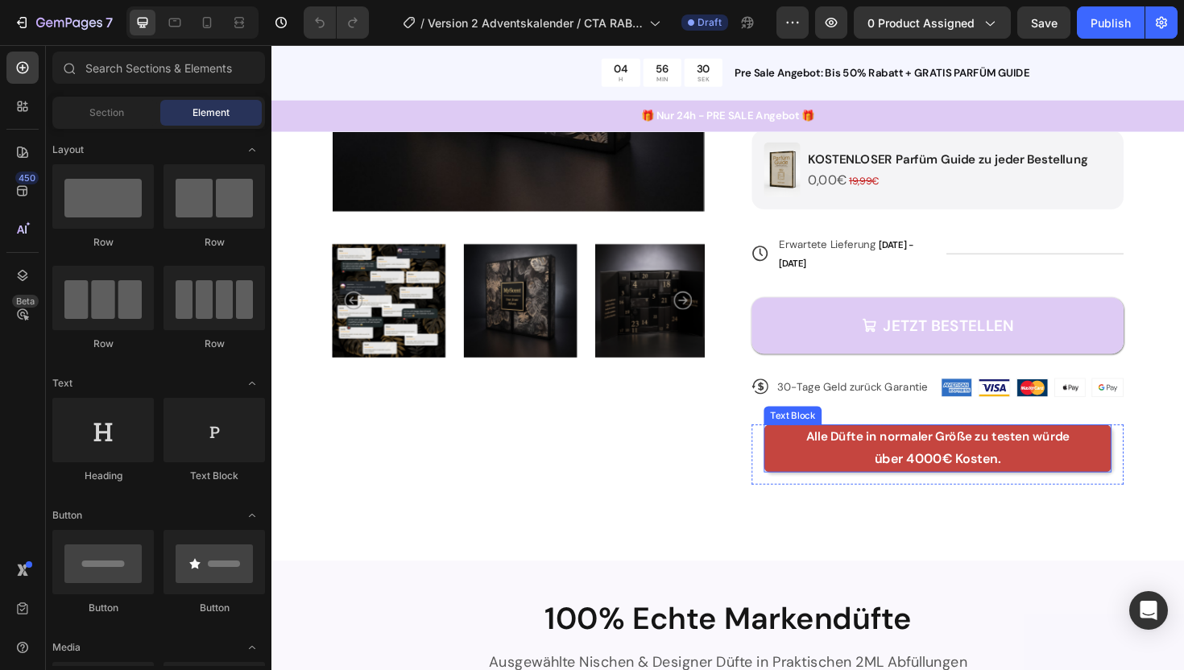
click at [789, 449] on div "Alle Düfte in normaler Größe zu testen würde über 4000€ Kosten. Text Block Row" at bounding box center [977, 479] width 394 height 64
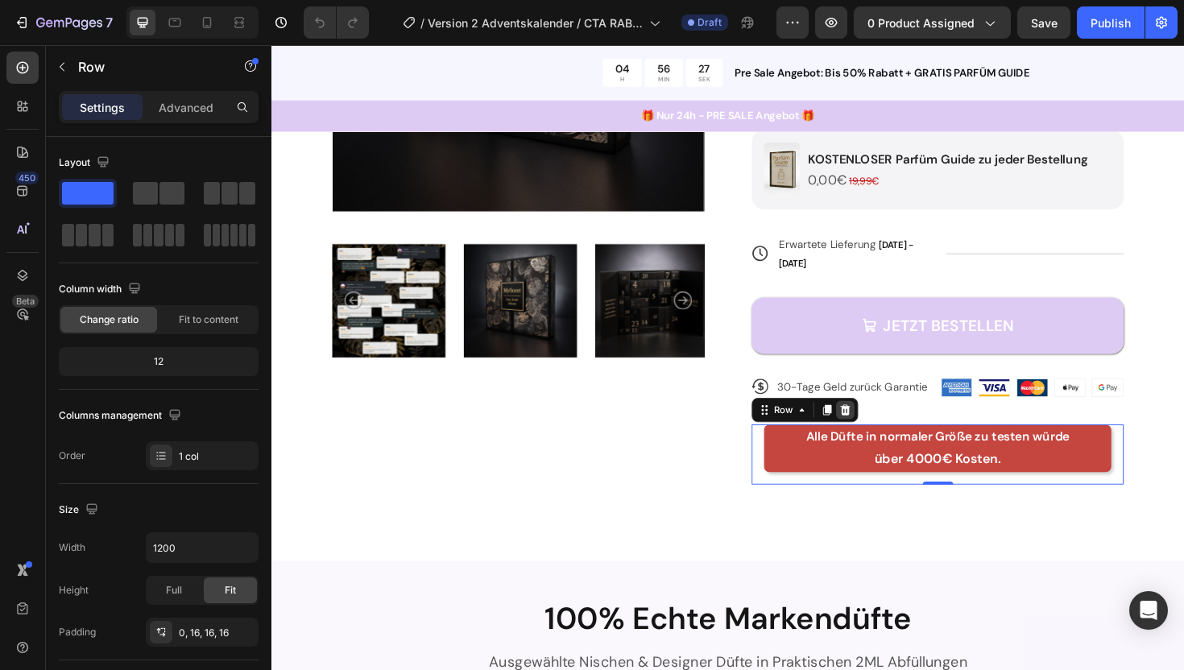
click at [881, 426] on icon at bounding box center [879, 431] width 10 height 11
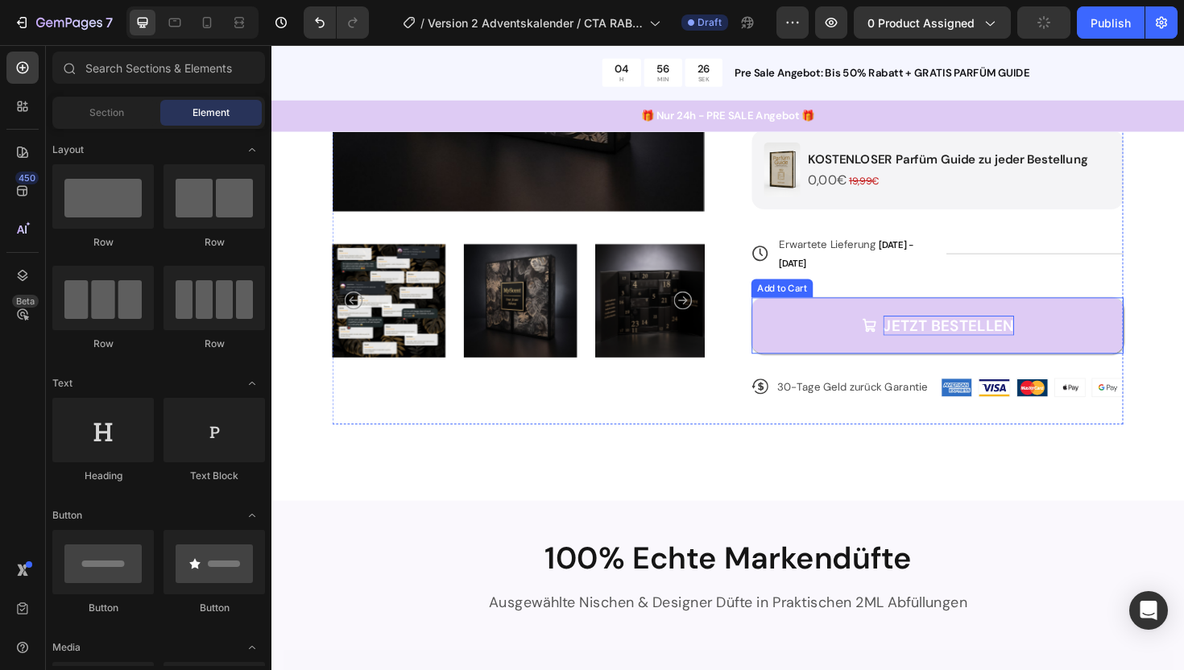
scroll to position [0, 0]
click at [941, 332] on div "JETZT BESTELLEN" at bounding box center [988, 342] width 139 height 21
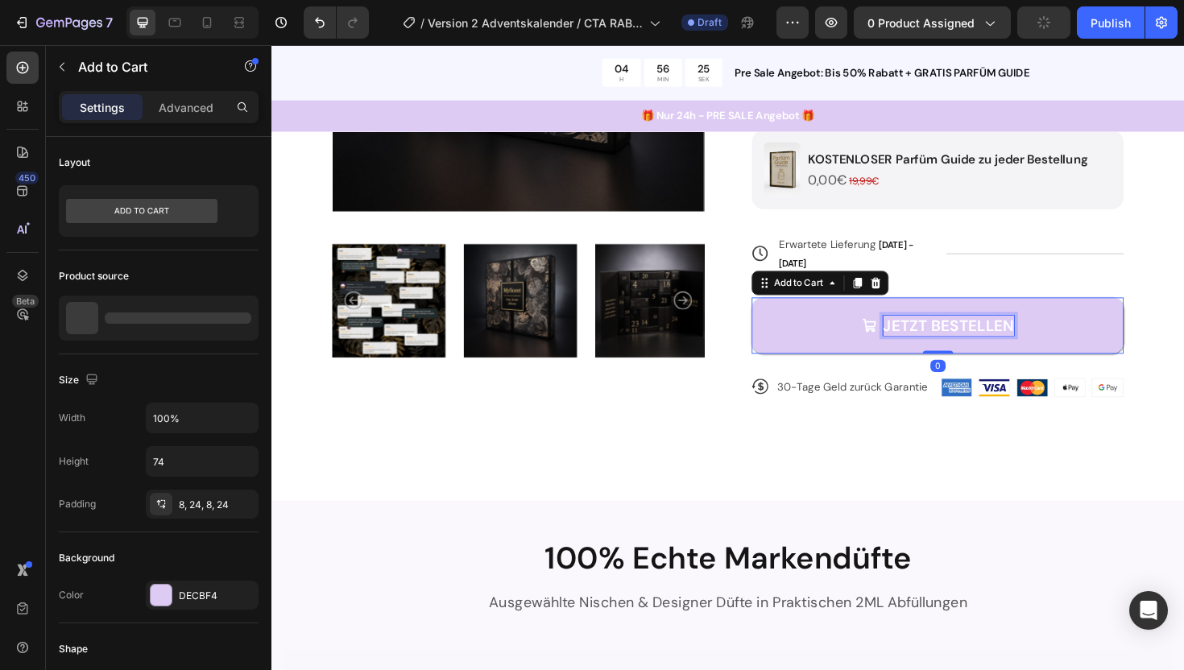
click at [962, 332] on div "JETZT BESTELLEN" at bounding box center [988, 342] width 139 height 21
click at [962, 332] on p "JETZT BESTELLEN" at bounding box center [988, 342] width 139 height 21
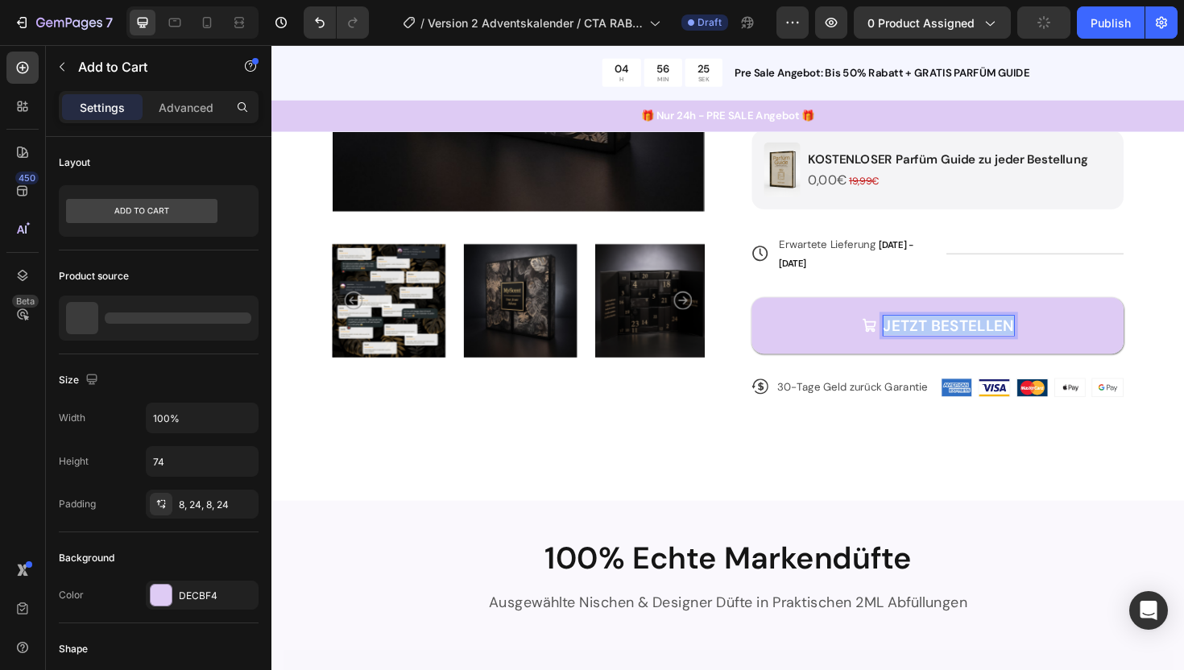
click at [962, 332] on p "JETZT BESTELLEN" at bounding box center [988, 342] width 139 height 21
click at [780, 312] on button "RABATT" at bounding box center [977, 342] width 394 height 60
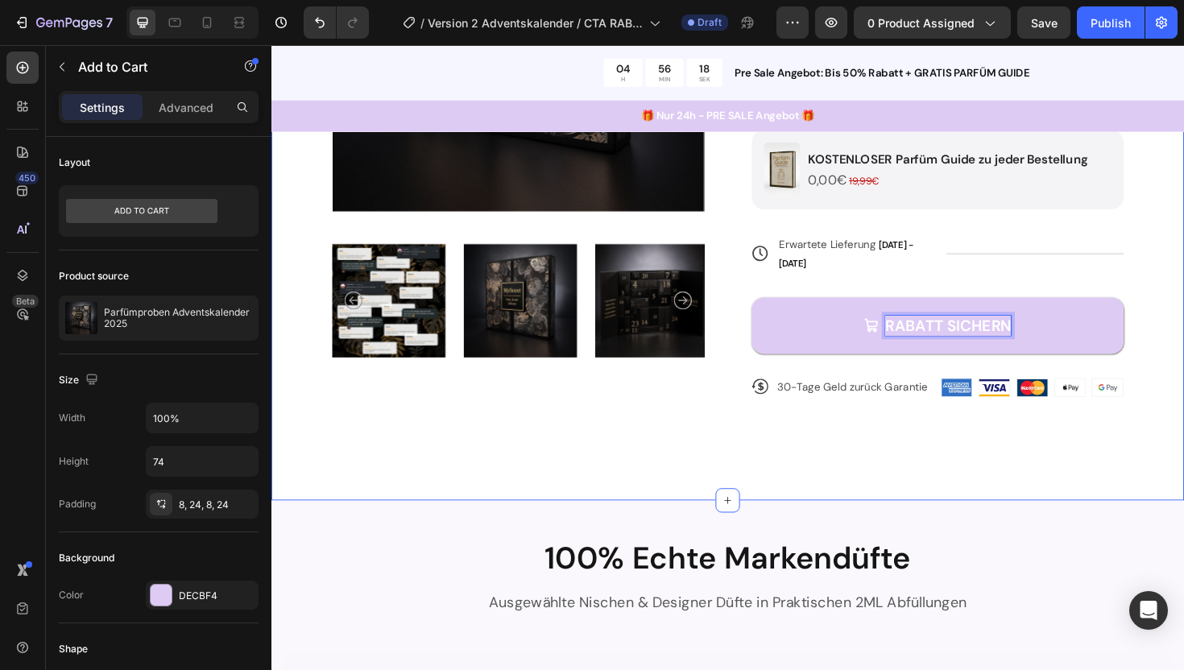
click at [933, 441] on div "Product Images Icon Icon Icon Icon Icon Icon List 4,8/5 5350+ Bewertungen Text …" at bounding box center [754, 145] width 966 height 765
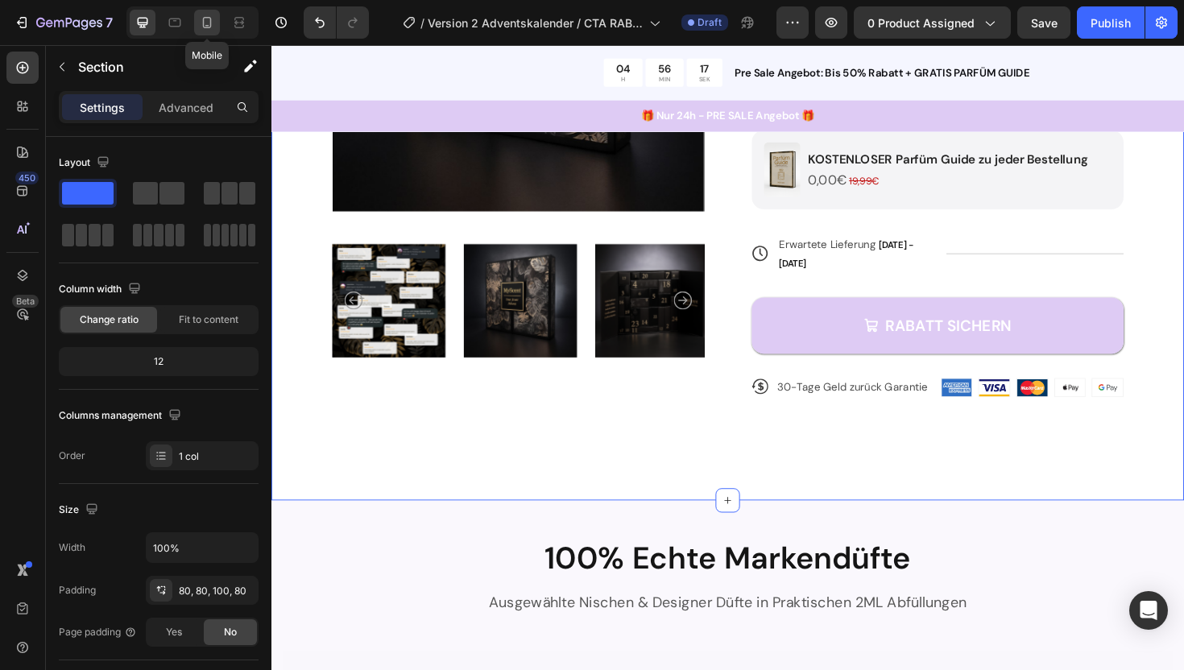
click at [195, 20] on div at bounding box center [207, 23] width 26 height 26
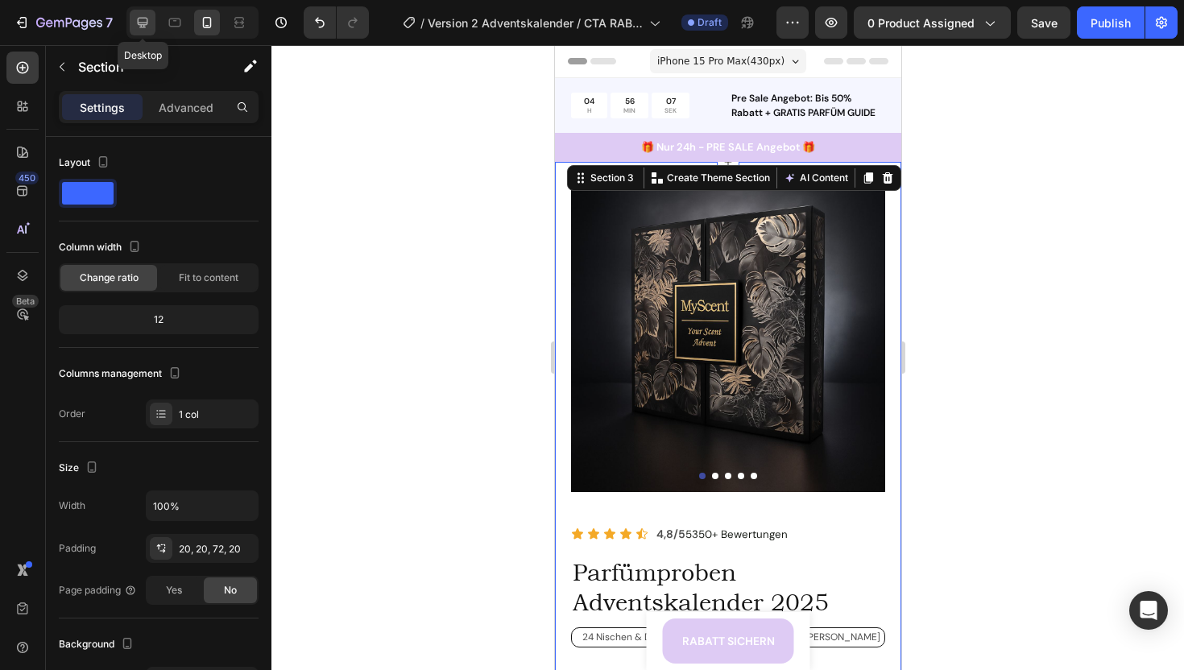
click at [139, 31] on div at bounding box center [143, 23] width 26 height 26
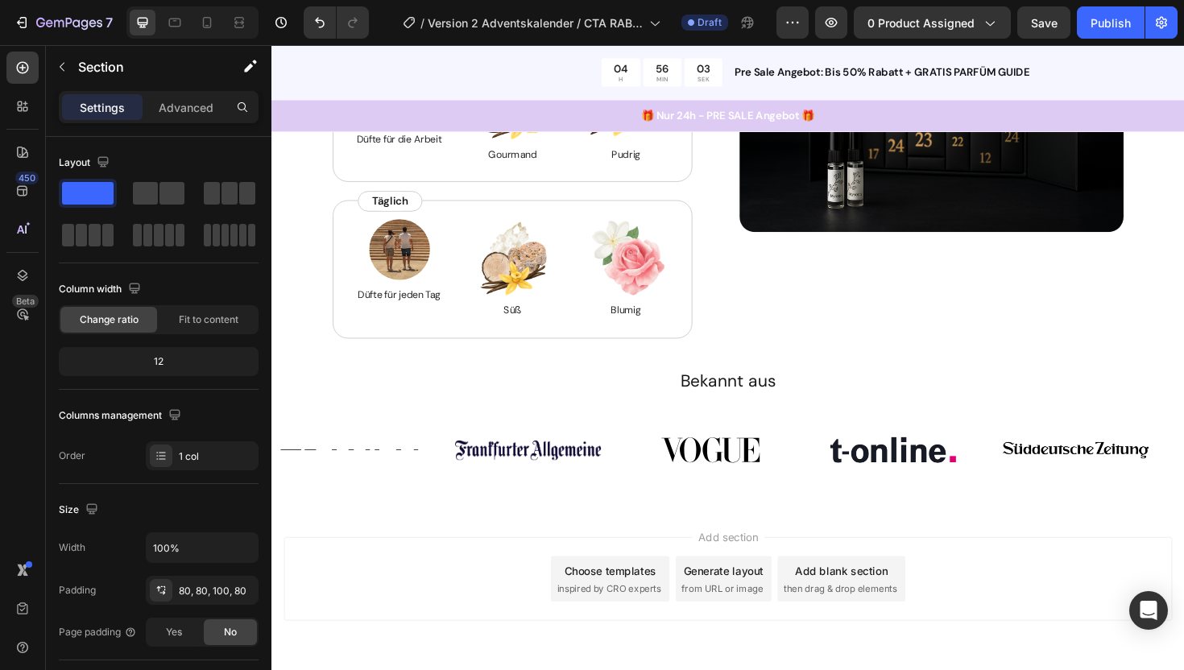
scroll to position [2406, 0]
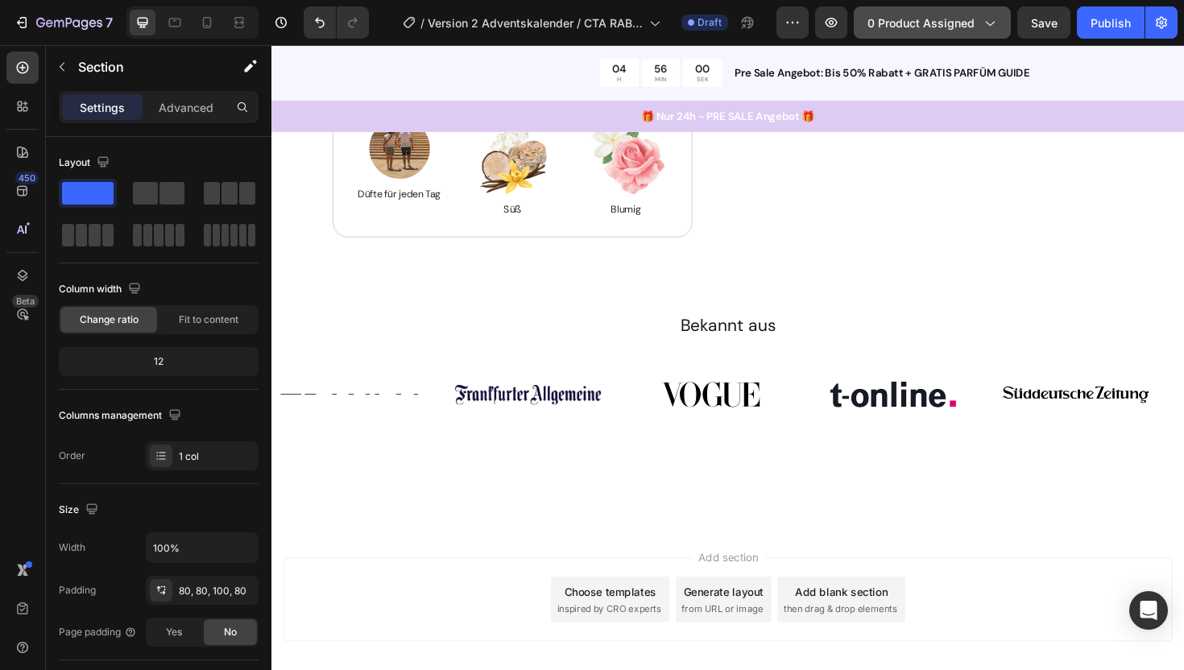
click at [966, 19] on span "0 product assigned" at bounding box center [920, 22] width 107 height 17
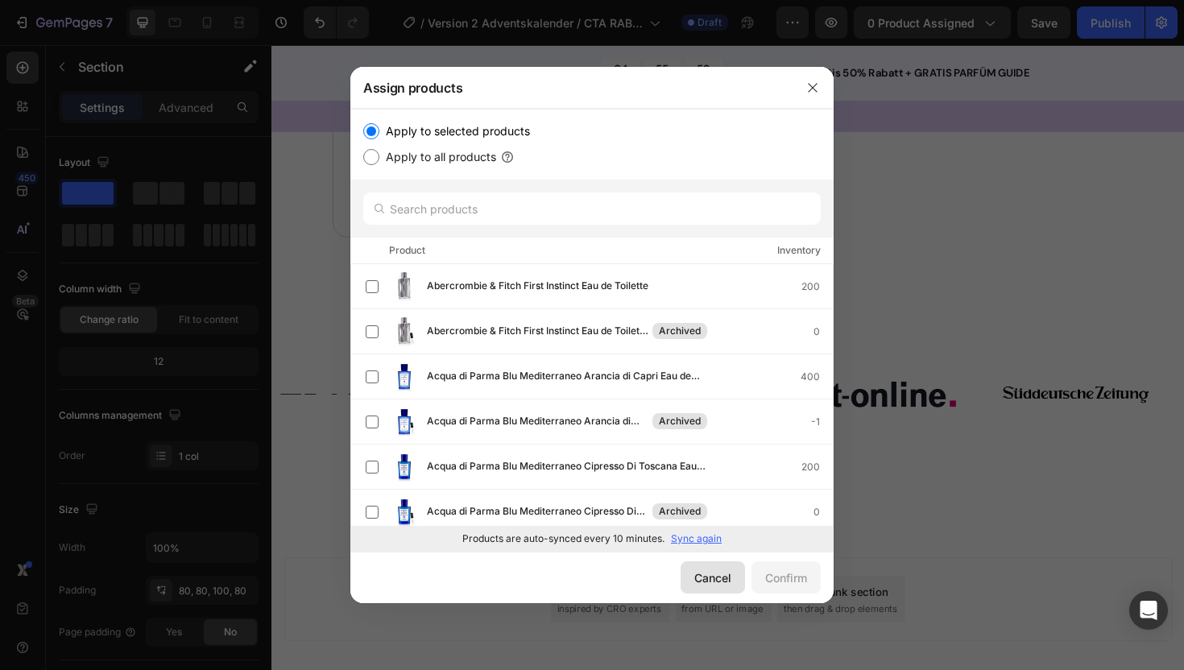
click at [715, 577] on div "Cancel" at bounding box center [712, 577] width 37 height 17
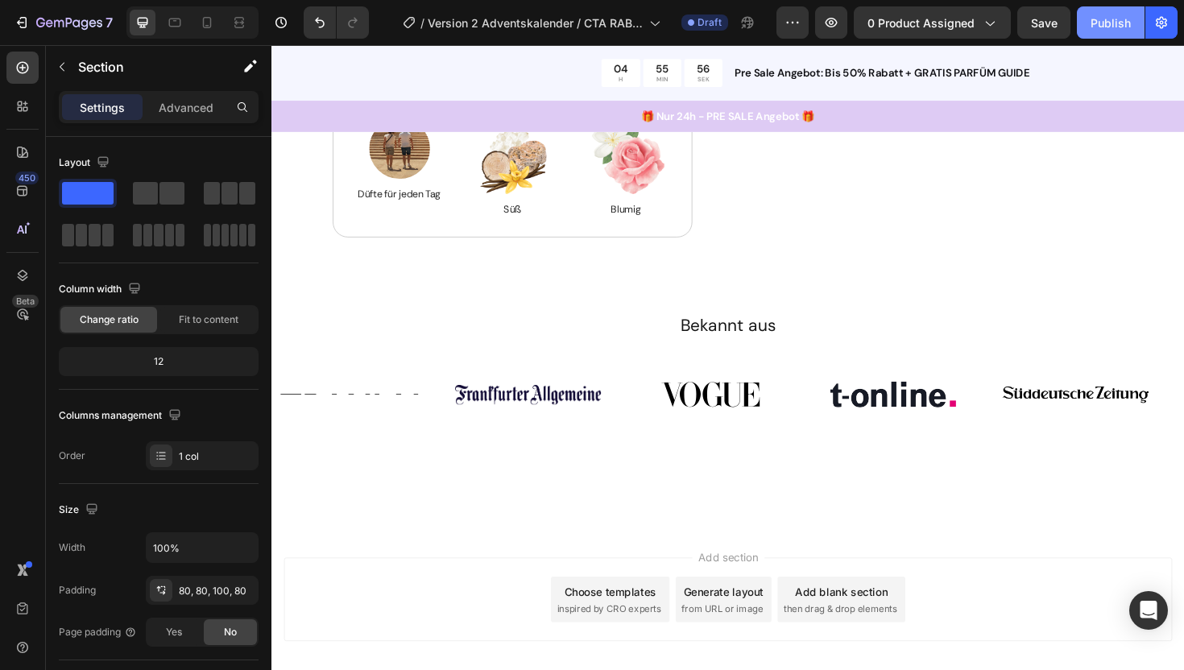
click at [1119, 27] on div "Publish" at bounding box center [1110, 22] width 40 height 17
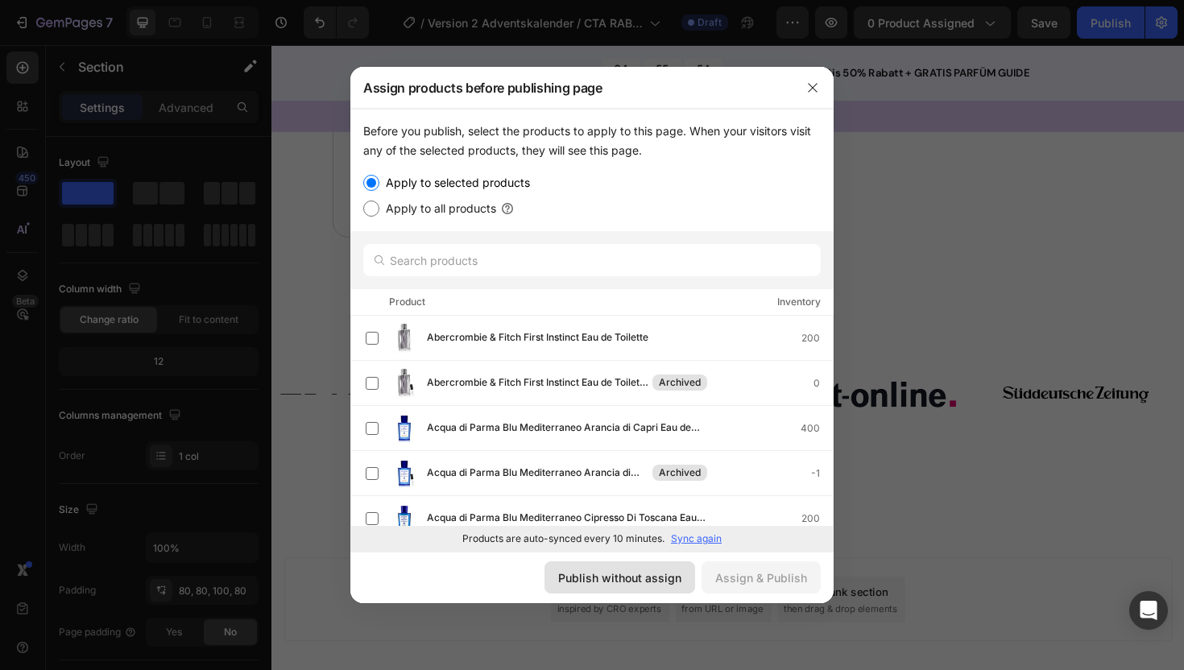
click at [605, 580] on div "Publish without assign" at bounding box center [619, 577] width 123 height 17
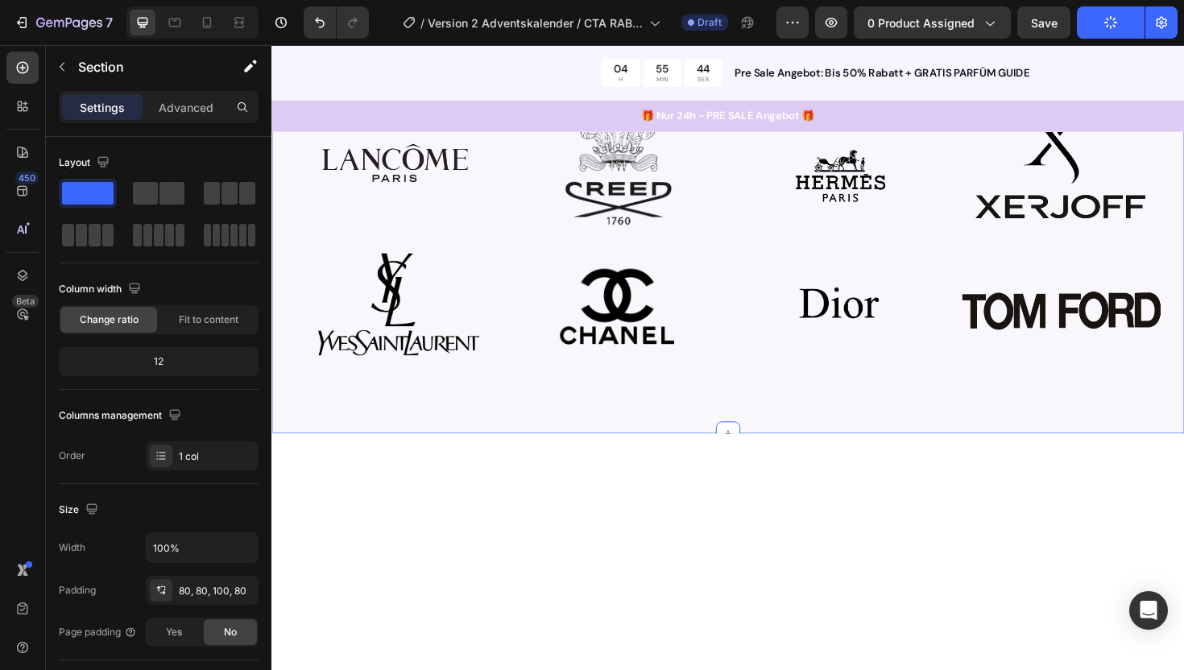
scroll to position [0, 0]
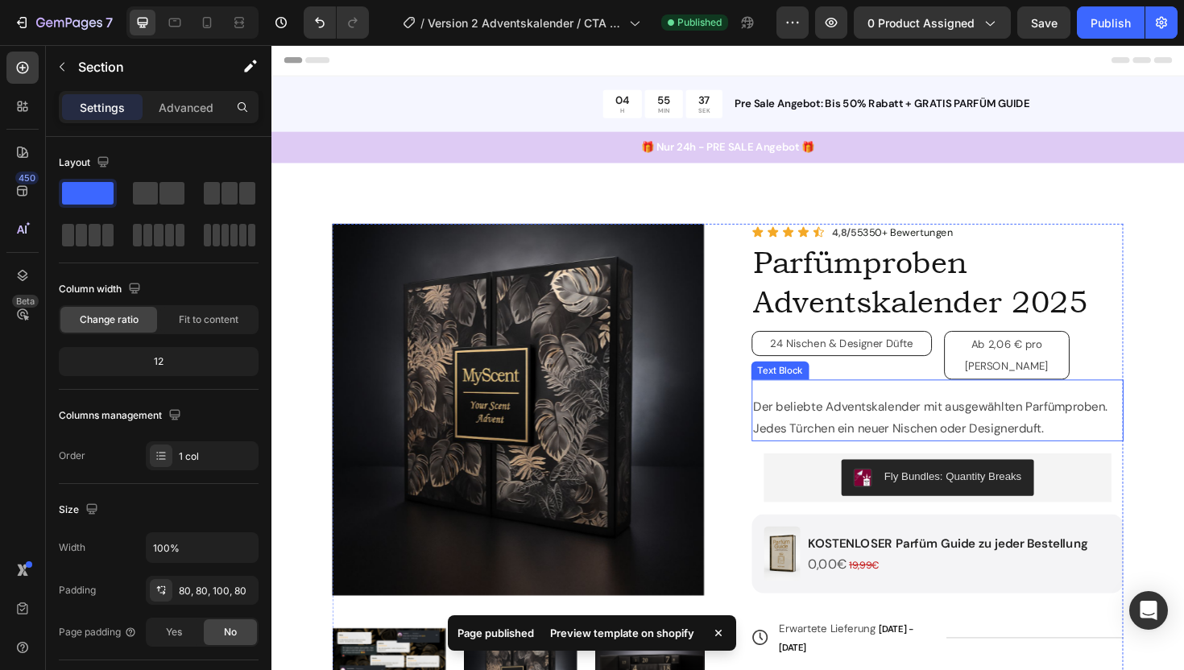
click at [856, 417] on p "Der beliebte Adventskalender mit ausgewählten Parfümproben. Jedes Türchen ein n…" at bounding box center [976, 440] width 391 height 47
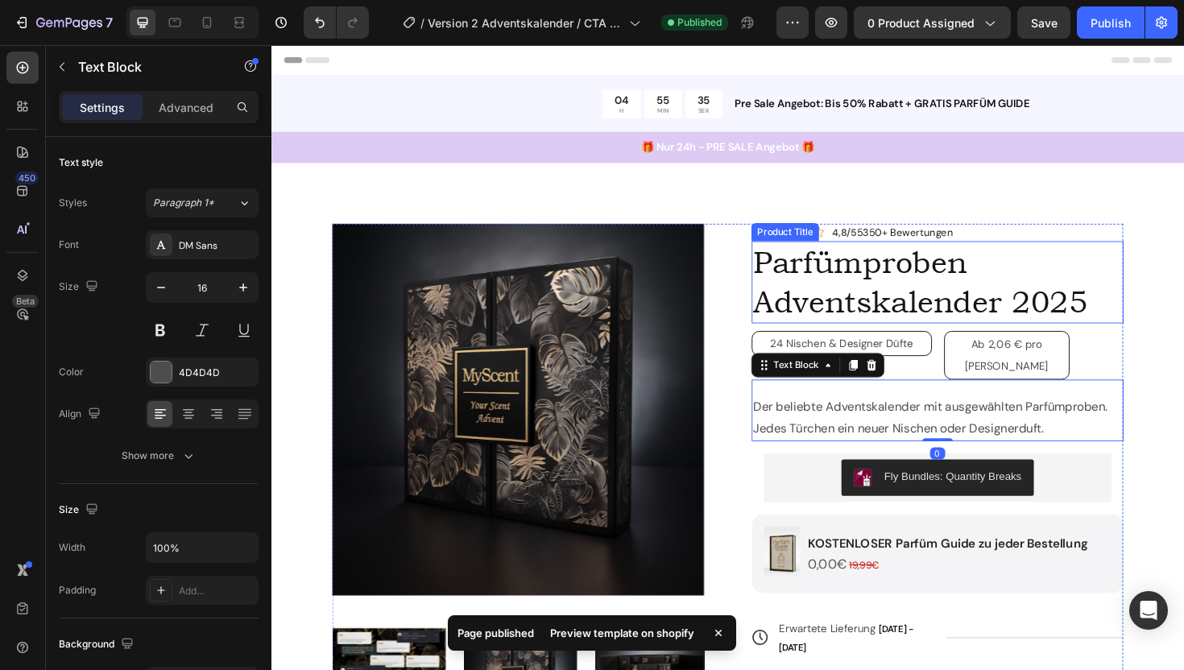
click at [869, 304] on h1 "Parfümproben Adventskalender 2025" at bounding box center [977, 296] width 394 height 87
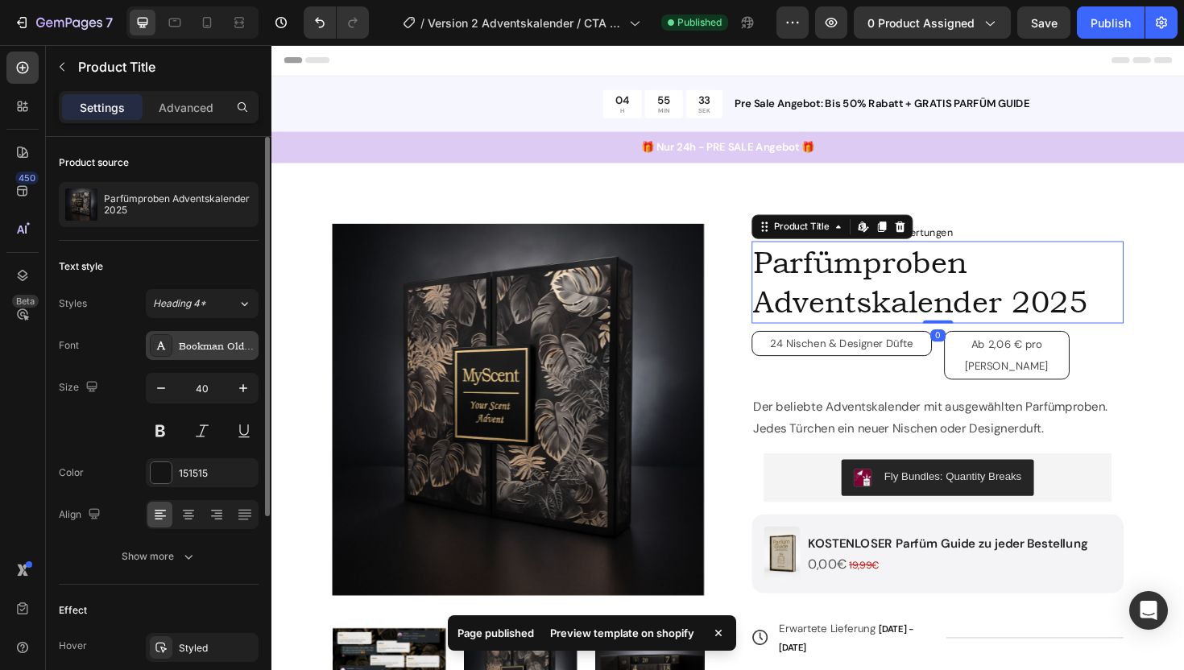
click at [190, 345] on div "Bookman Old Style Regular" at bounding box center [217, 346] width 76 height 14
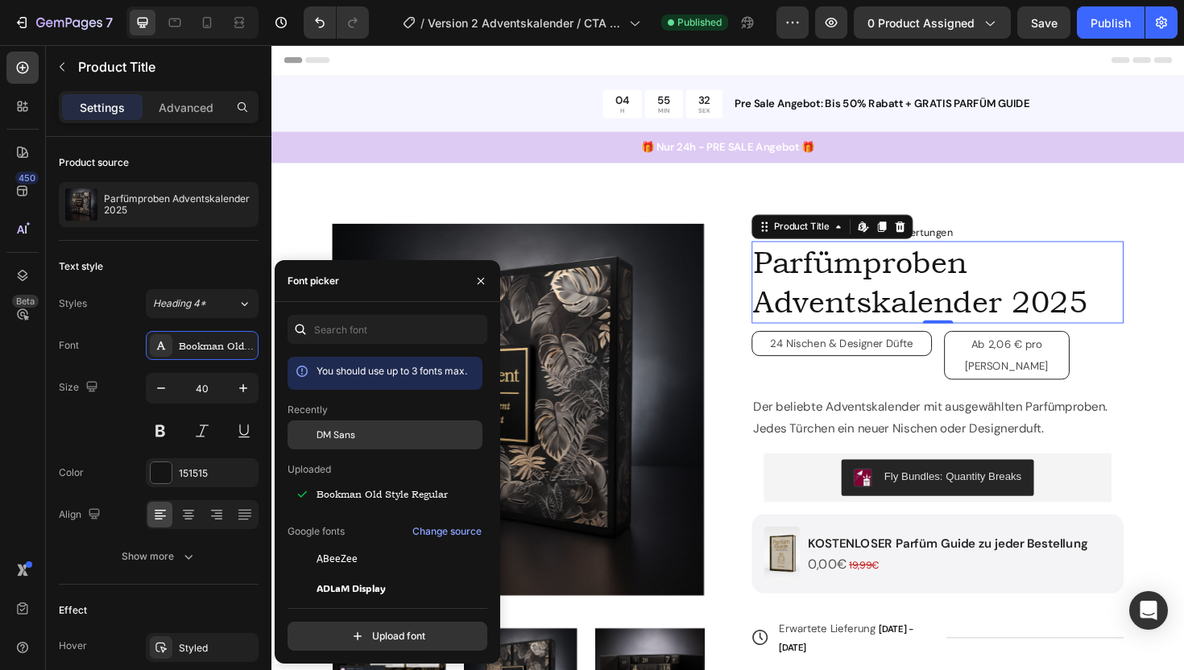
click at [366, 434] on div "DM Sans" at bounding box center [398, 435] width 163 height 14
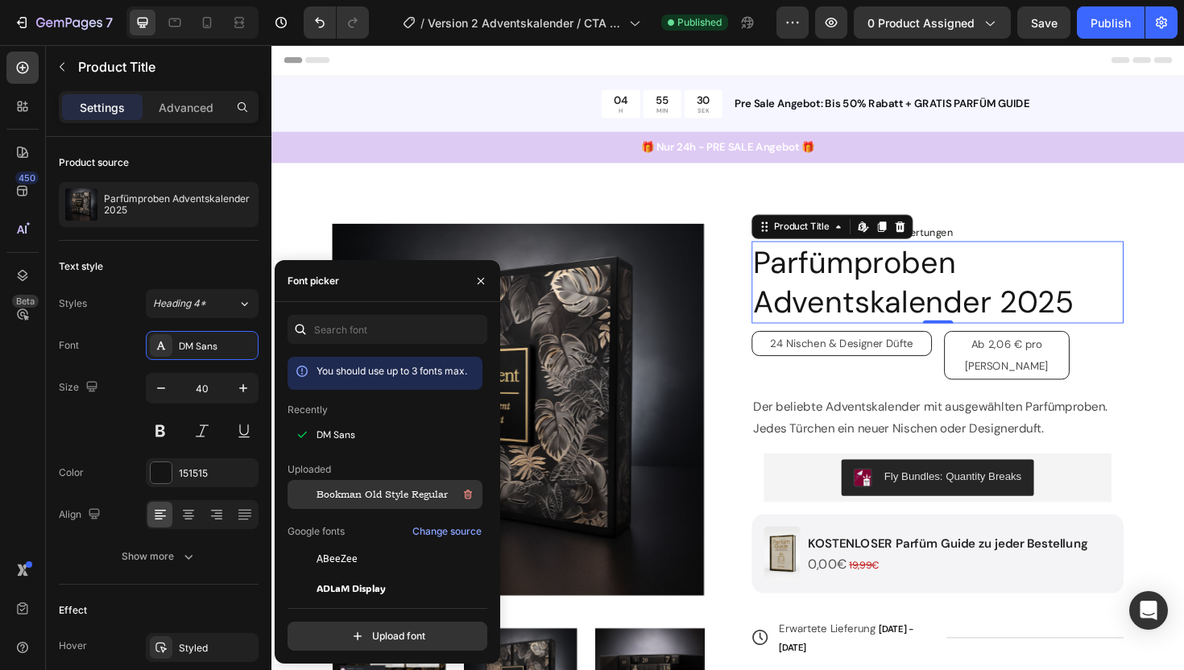
click at [354, 503] on div "Bookman Old Style Regular" at bounding box center [398, 494] width 163 height 19
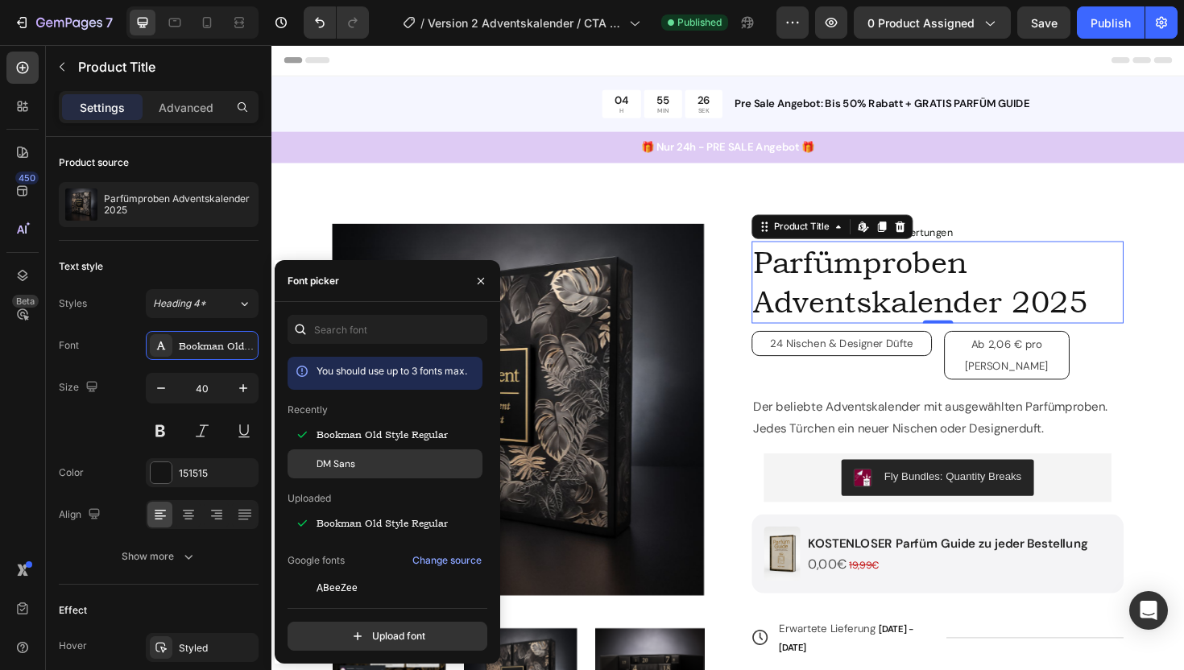
click at [345, 470] on span "DM Sans" at bounding box center [336, 464] width 39 height 14
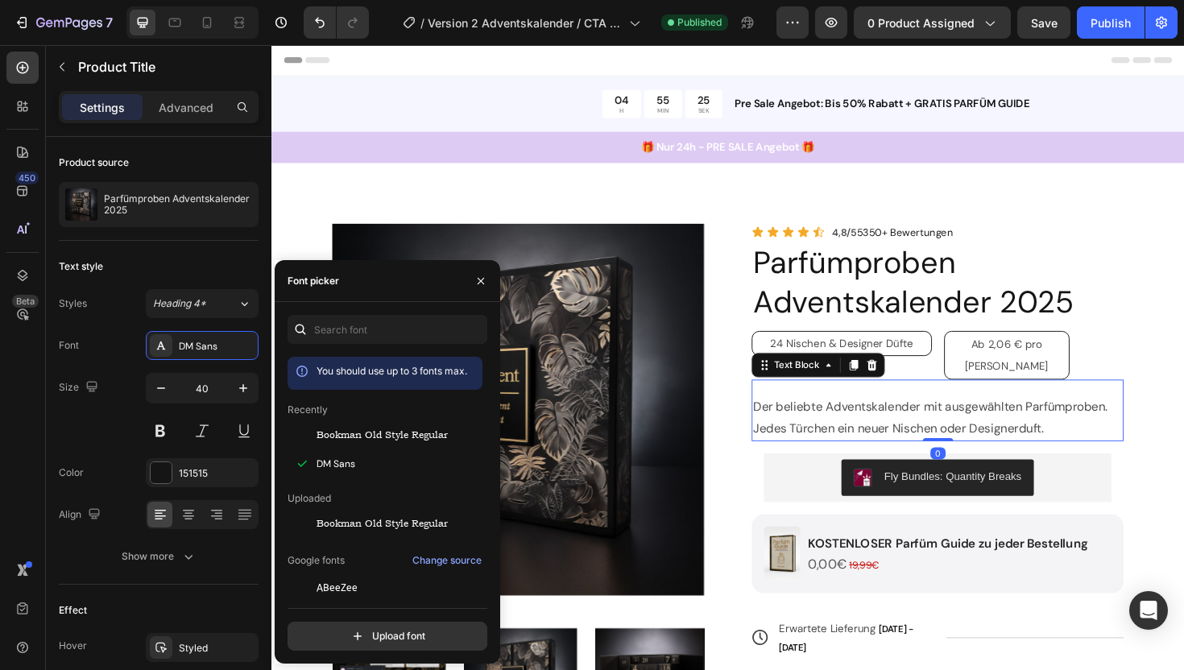
click at [900, 417] on p "Der beliebte Adventskalender mit ausgewählten Parfümproben. Jedes Türchen ein n…" at bounding box center [976, 440] width 391 height 47
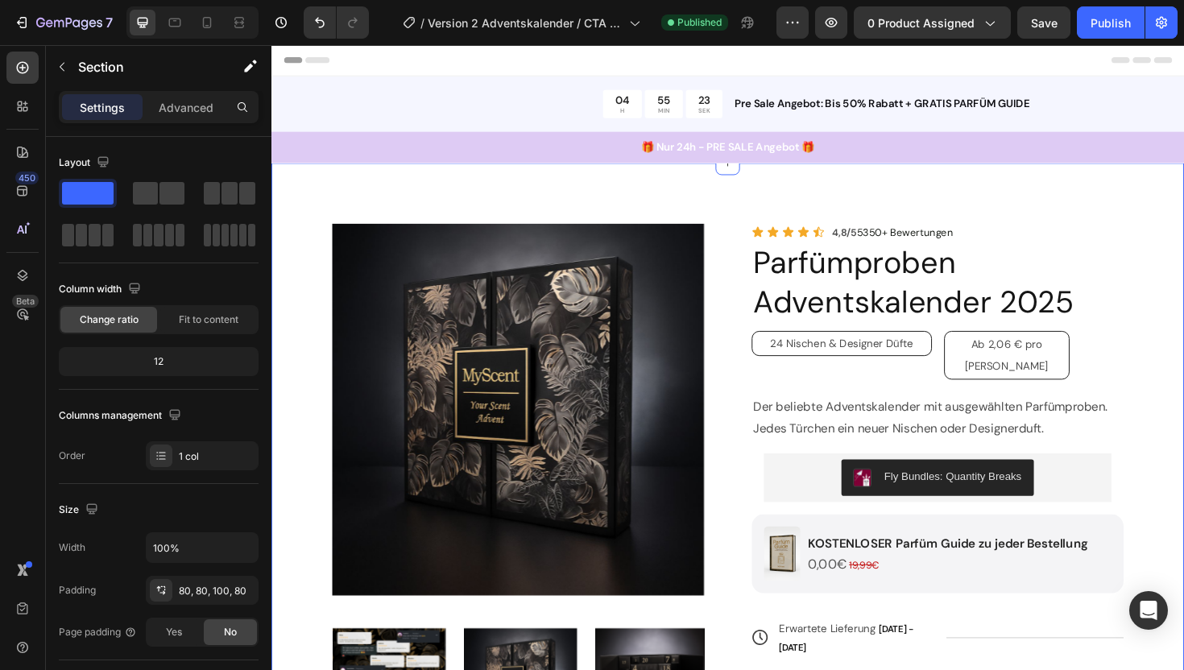
click at [1183, 383] on div "Product Images Icon Icon Icon Icon Icon Icon List 4,8/5 5350+ Bewertungen Text …" at bounding box center [754, 543] width 966 height 747
click at [923, 310] on h1 "Parfümproben Adventskalender 2025" at bounding box center [977, 296] width 394 height 87
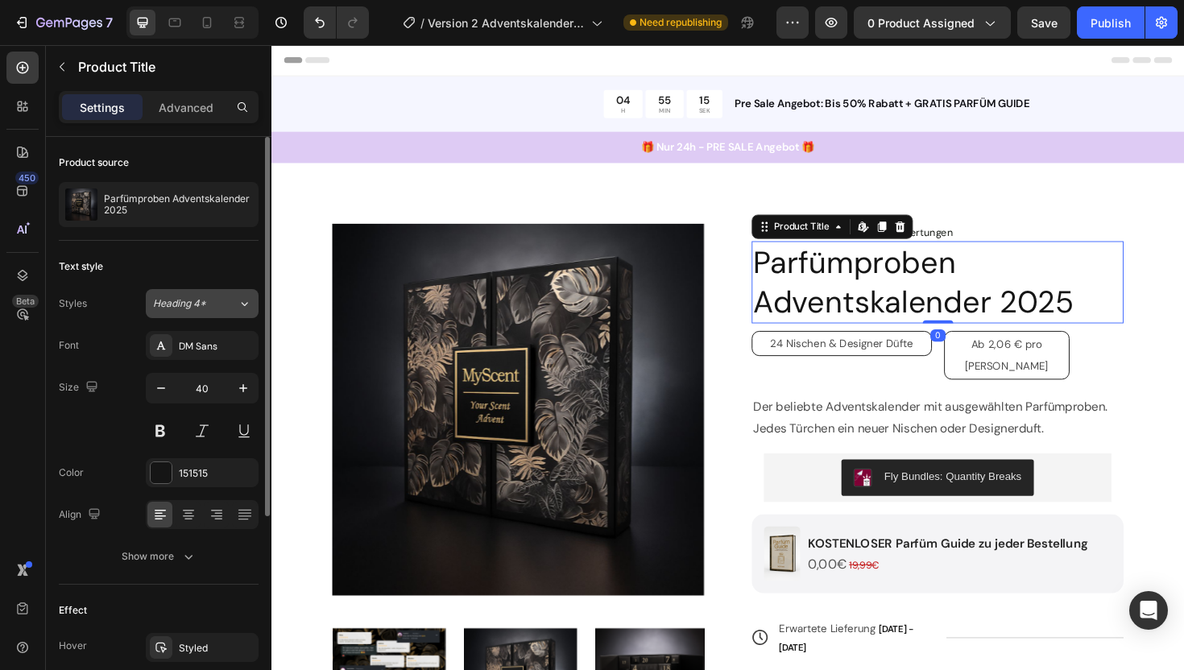
click at [200, 311] on button "Heading 4*" at bounding box center [202, 303] width 113 height 29
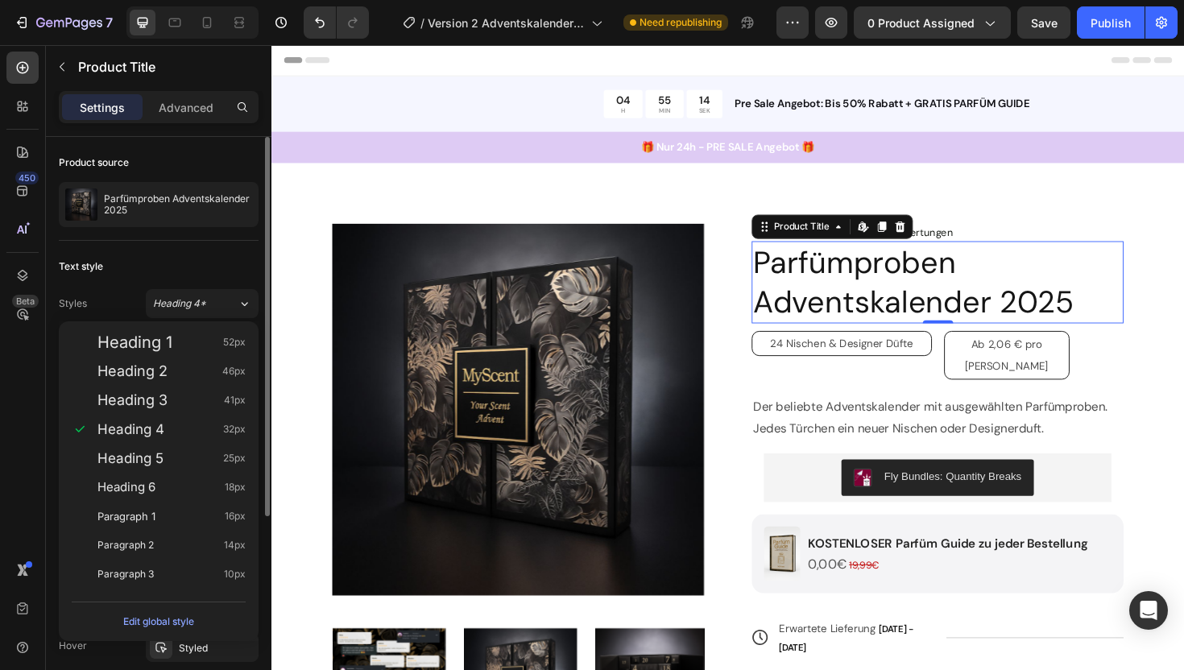
click at [118, 304] on div "Styles Heading 4*" at bounding box center [159, 303] width 200 height 29
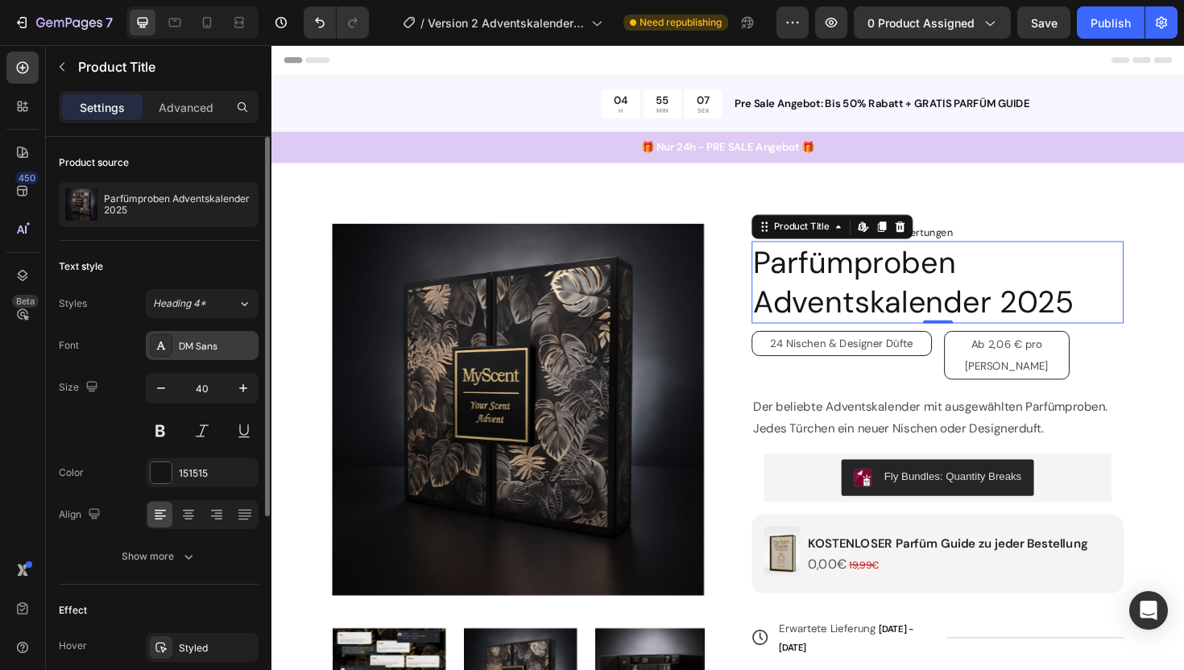
click at [191, 354] on div "DM Sans" at bounding box center [202, 345] width 113 height 29
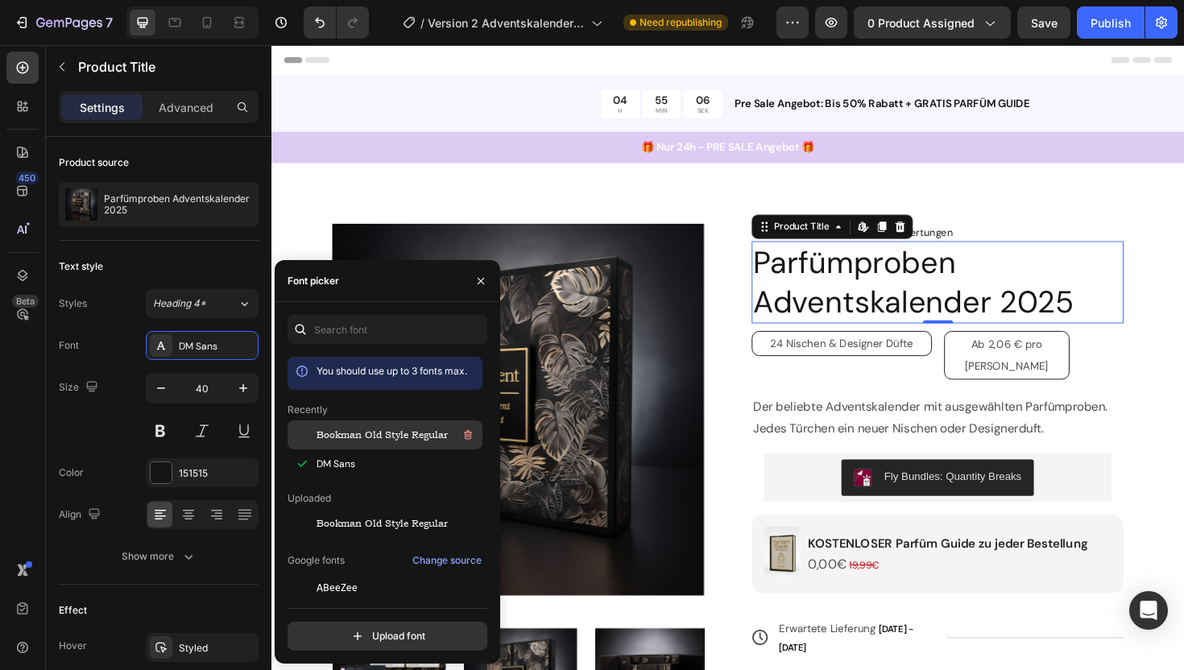
click at [358, 446] on div "Bookman Old Style Regular" at bounding box center [385, 434] width 195 height 29
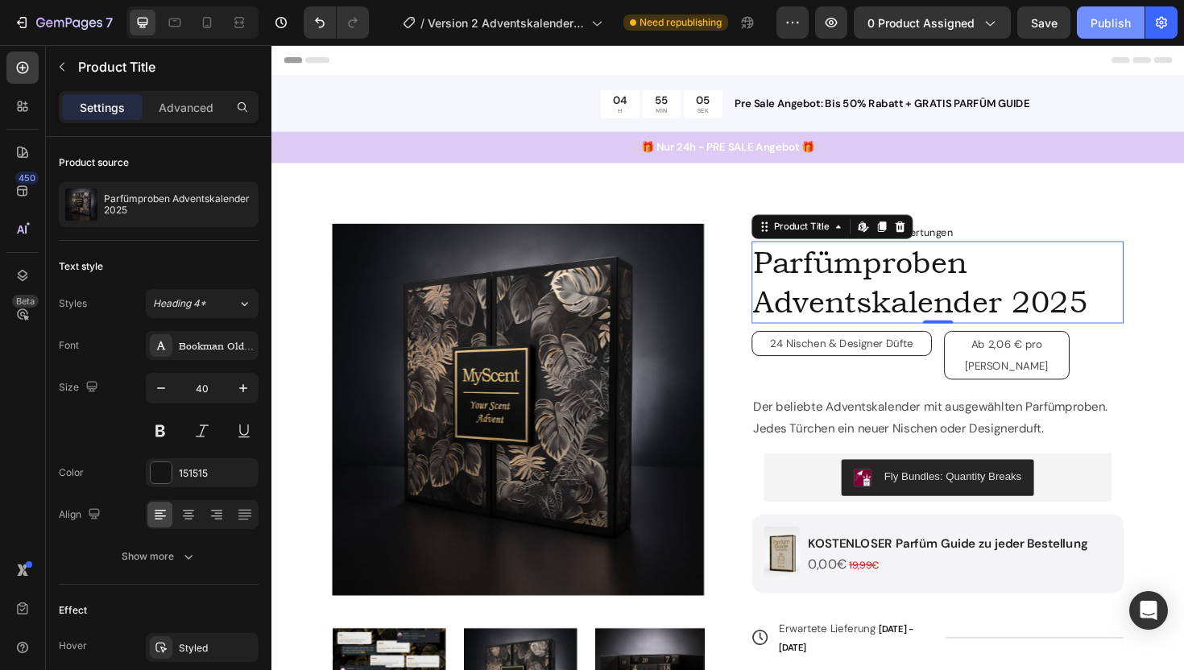
click at [1123, 18] on div "Publish" at bounding box center [1110, 22] width 40 height 17
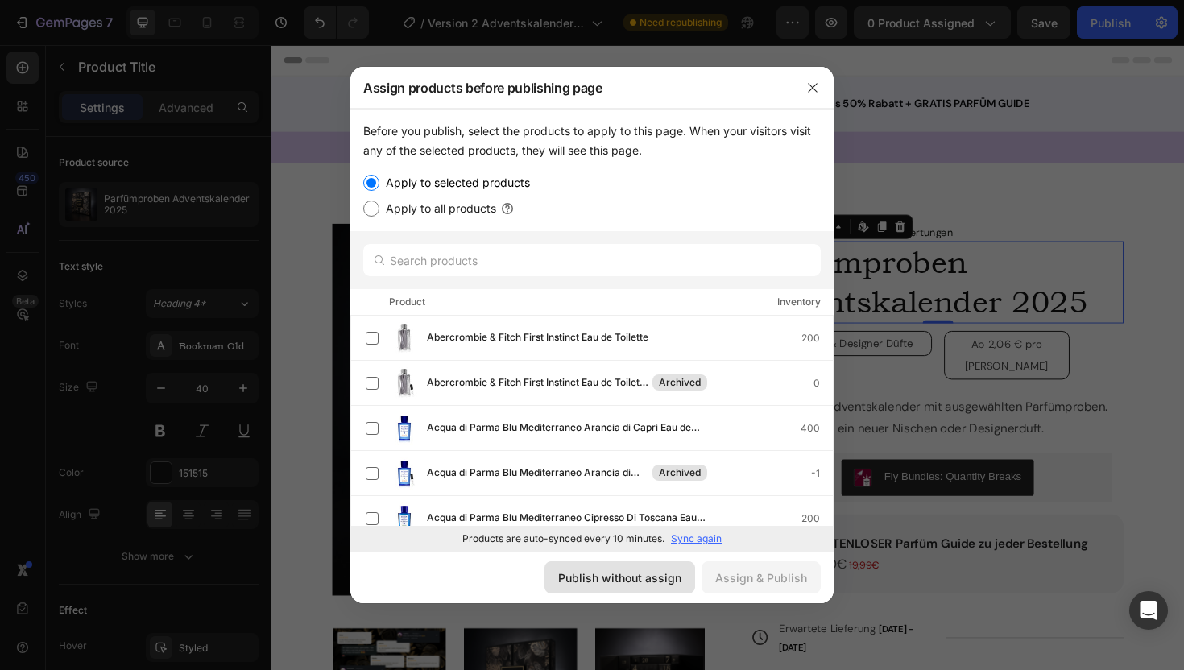
click at [614, 575] on div "Publish without assign" at bounding box center [619, 577] width 123 height 17
